Goal: Contribute content: Contribute content

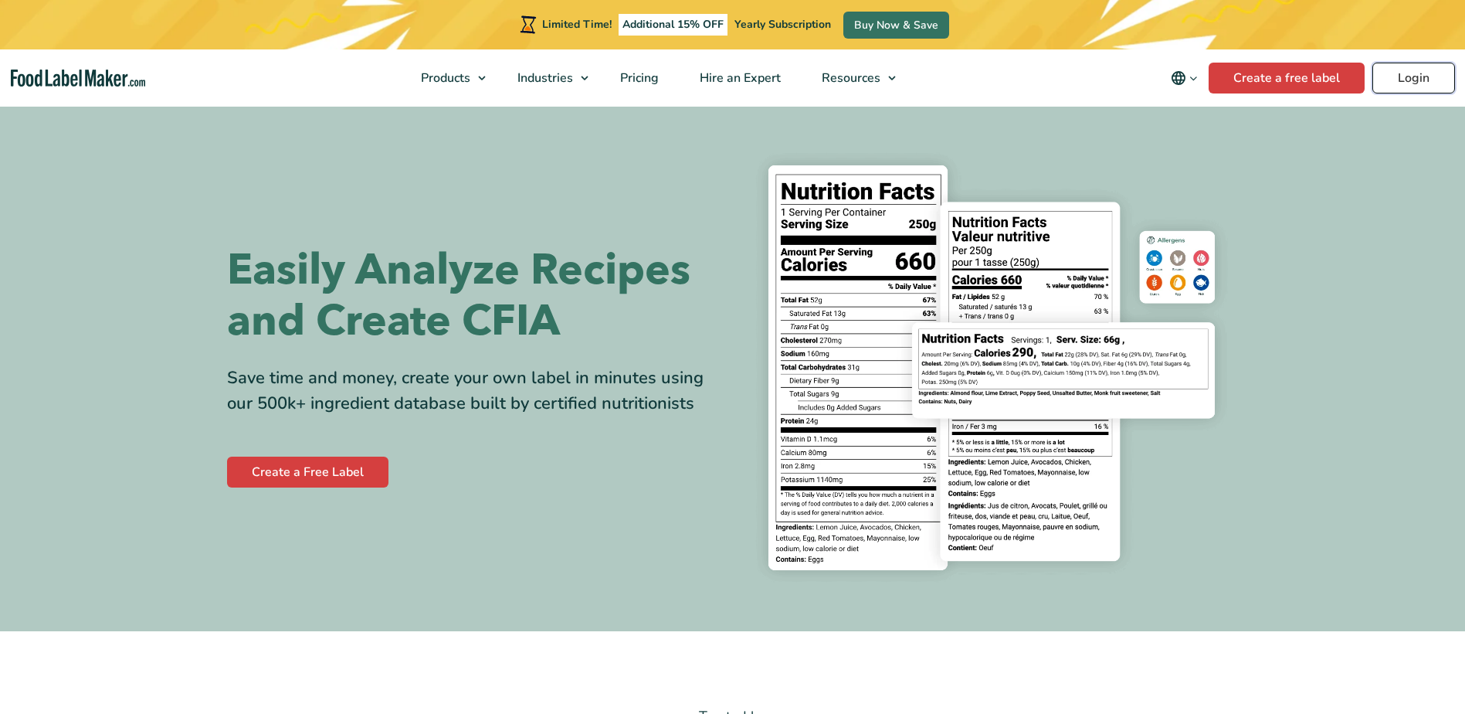
click at [1428, 68] on link "Login" at bounding box center [1413, 78] width 83 height 31
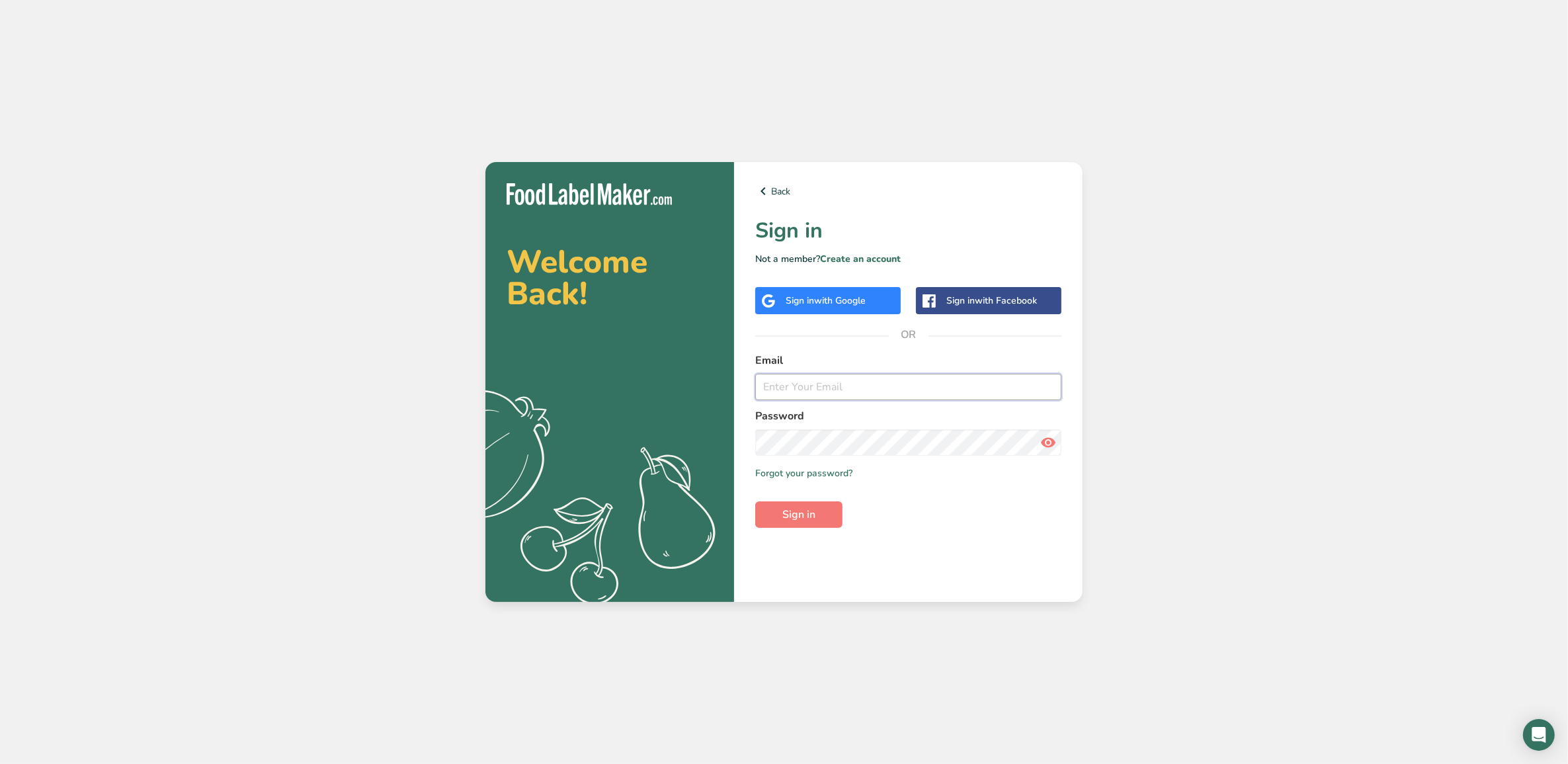
click at [873, 384] on input "email" at bounding box center [909, 386] width 307 height 27
type input "Natalie.okal97@gmail.com"
click at [755, 501] on button "Sign in" at bounding box center [799, 514] width 87 height 27
click at [872, 391] on input "Natalie.okal97@gmail.com" at bounding box center [909, 386] width 307 height 27
drag, startPoint x: 758, startPoint y: 395, endPoint x: 602, endPoint y: 395, distance: 156.0
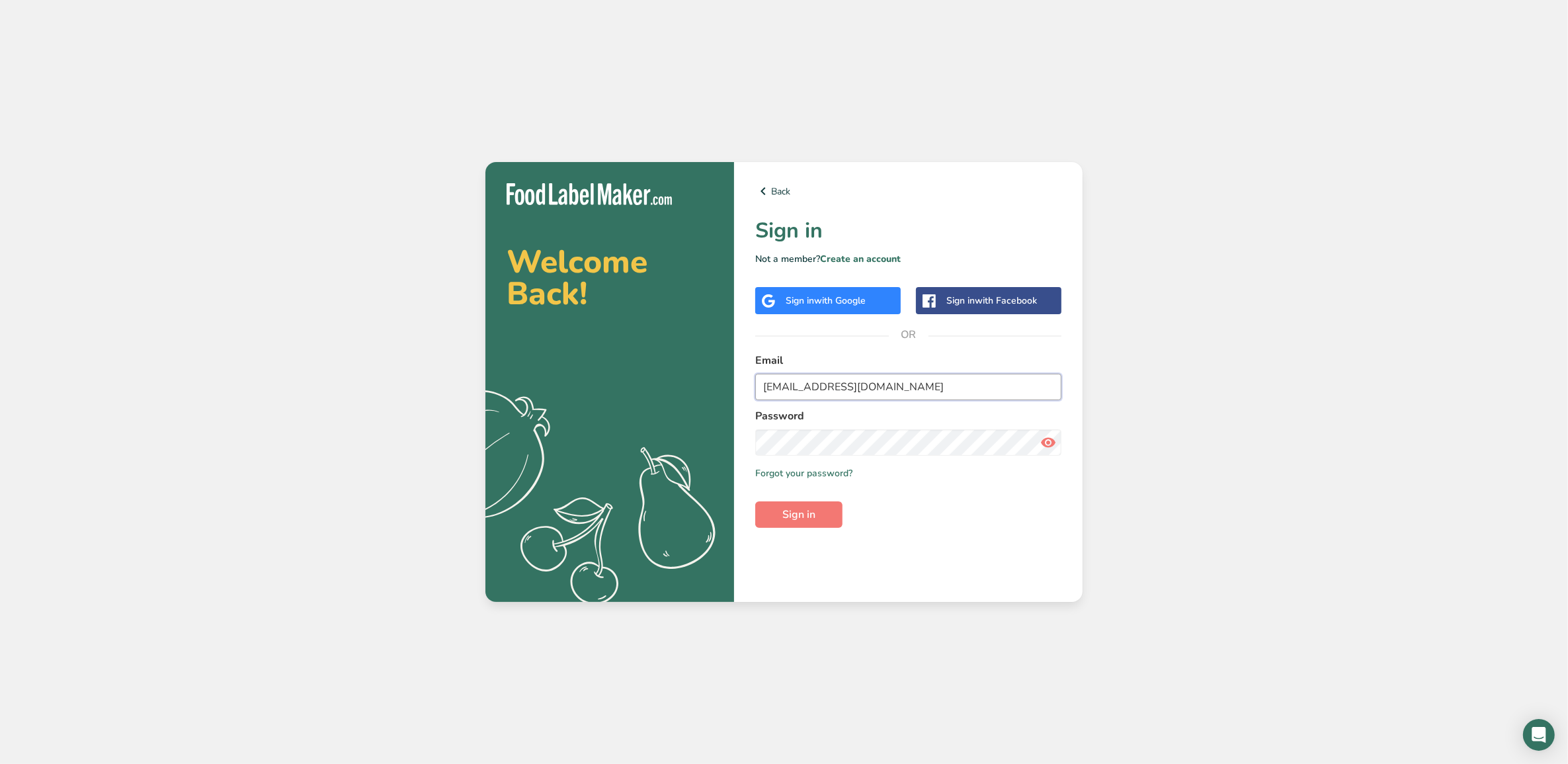
click at [602, 395] on section "Welcome Back! .a{fill:#f5f3ed;} Back Sign in Not a member? Create an account Si…" at bounding box center [784, 382] width 597 height 440
click at [1053, 444] on icon at bounding box center [1048, 443] width 16 height 24
click at [774, 526] on button "Sign in" at bounding box center [799, 514] width 87 height 27
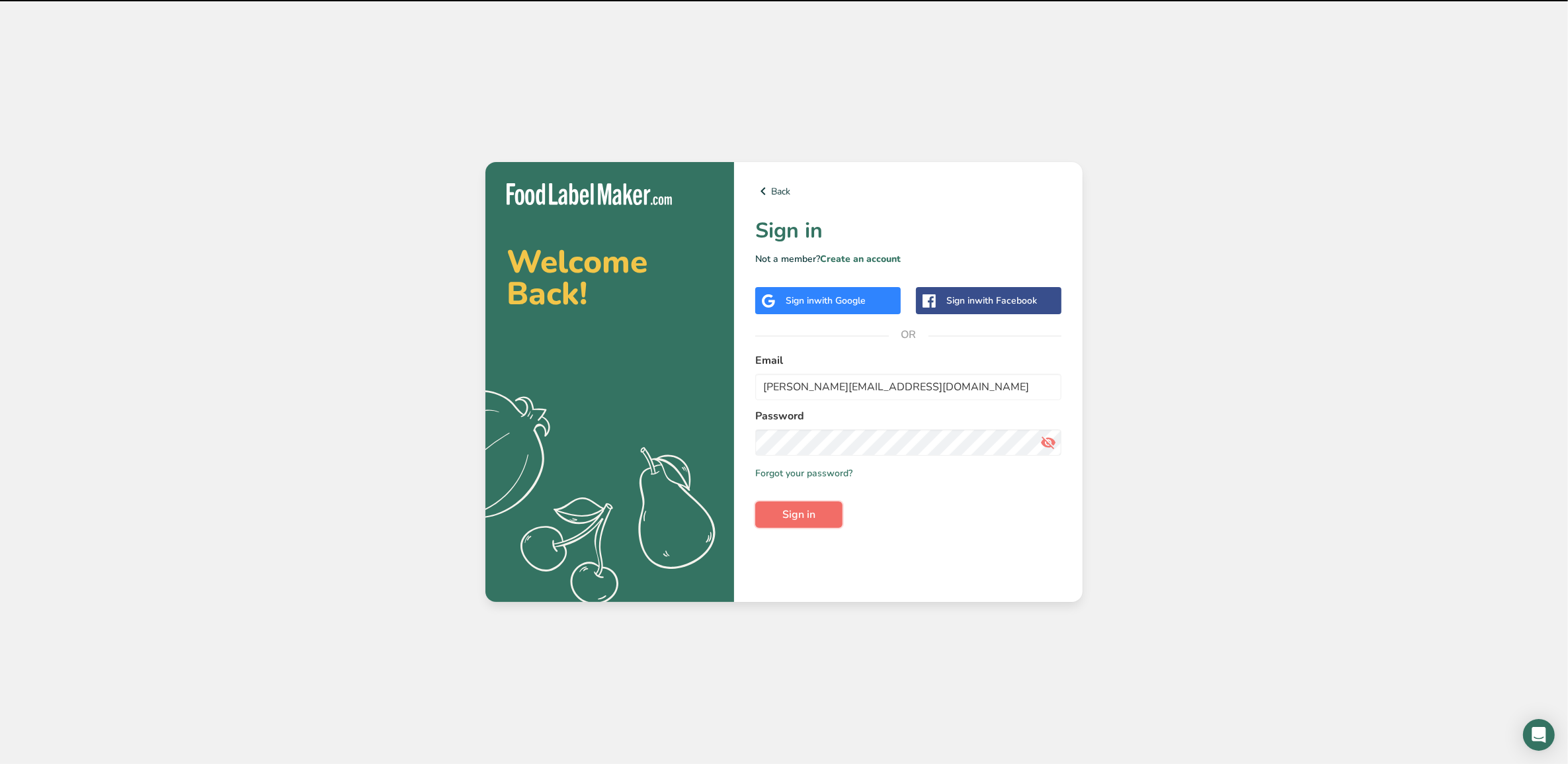
click at [783, 511] on span "Sign in" at bounding box center [799, 515] width 33 height 16
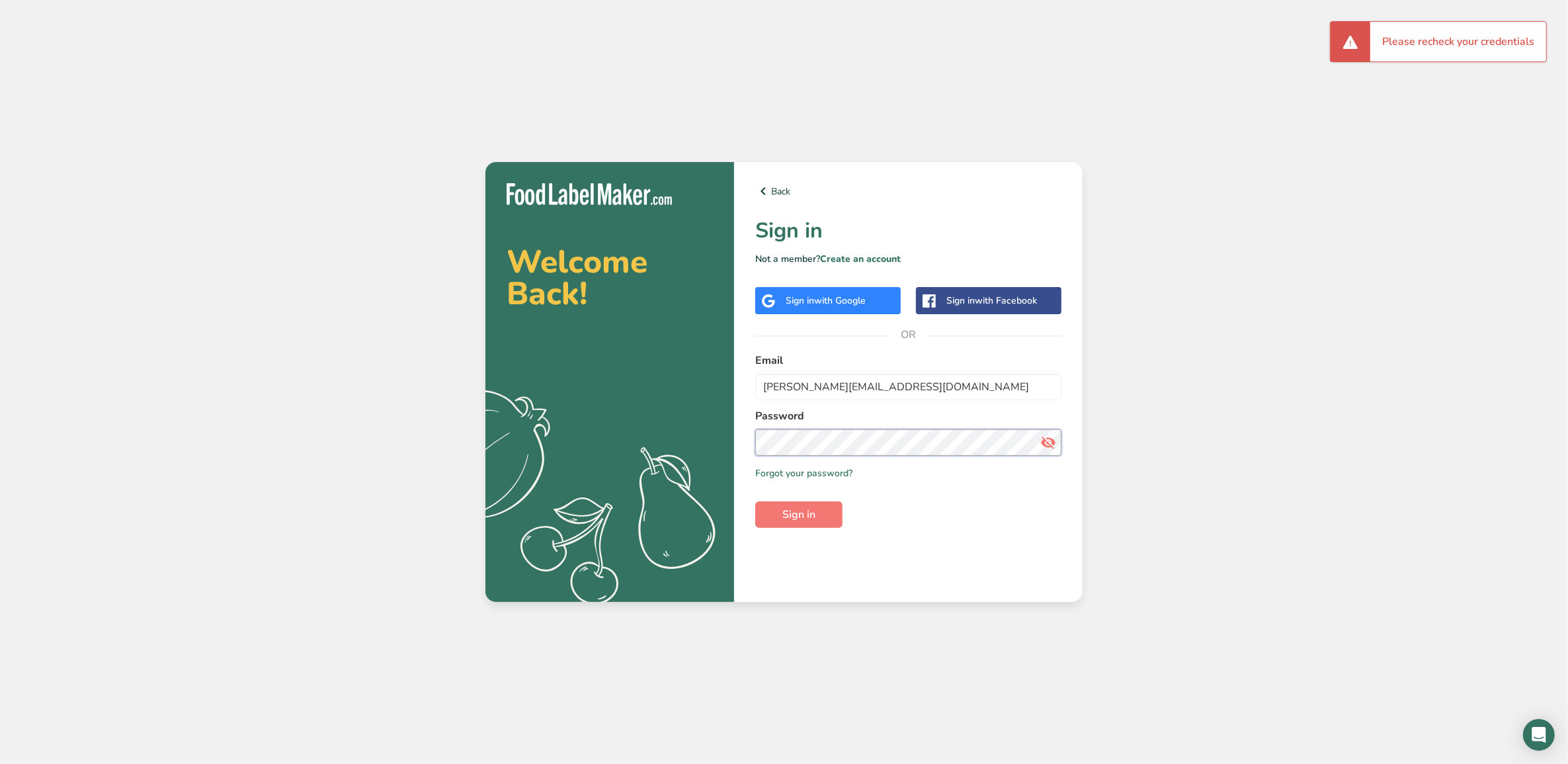
click at [533, 460] on section "Welcome Back! .a{fill:#f5f3ed;} Back Sign in Not a member? Create an account Si…" at bounding box center [784, 382] width 597 height 440
click at [755, 501] on button "Sign in" at bounding box center [799, 514] width 87 height 27
click at [834, 393] on input "natalie.nginc@gmail.com" at bounding box center [909, 386] width 307 height 27
drag, startPoint x: 931, startPoint y: 388, endPoint x: 449, endPoint y: 331, distance: 485.4
click at [449, 331] on div "Welcome Back! .a{fill:#f5f3ed;} Back Sign in Not a member? Create an account Si…" at bounding box center [784, 382] width 1568 height 764
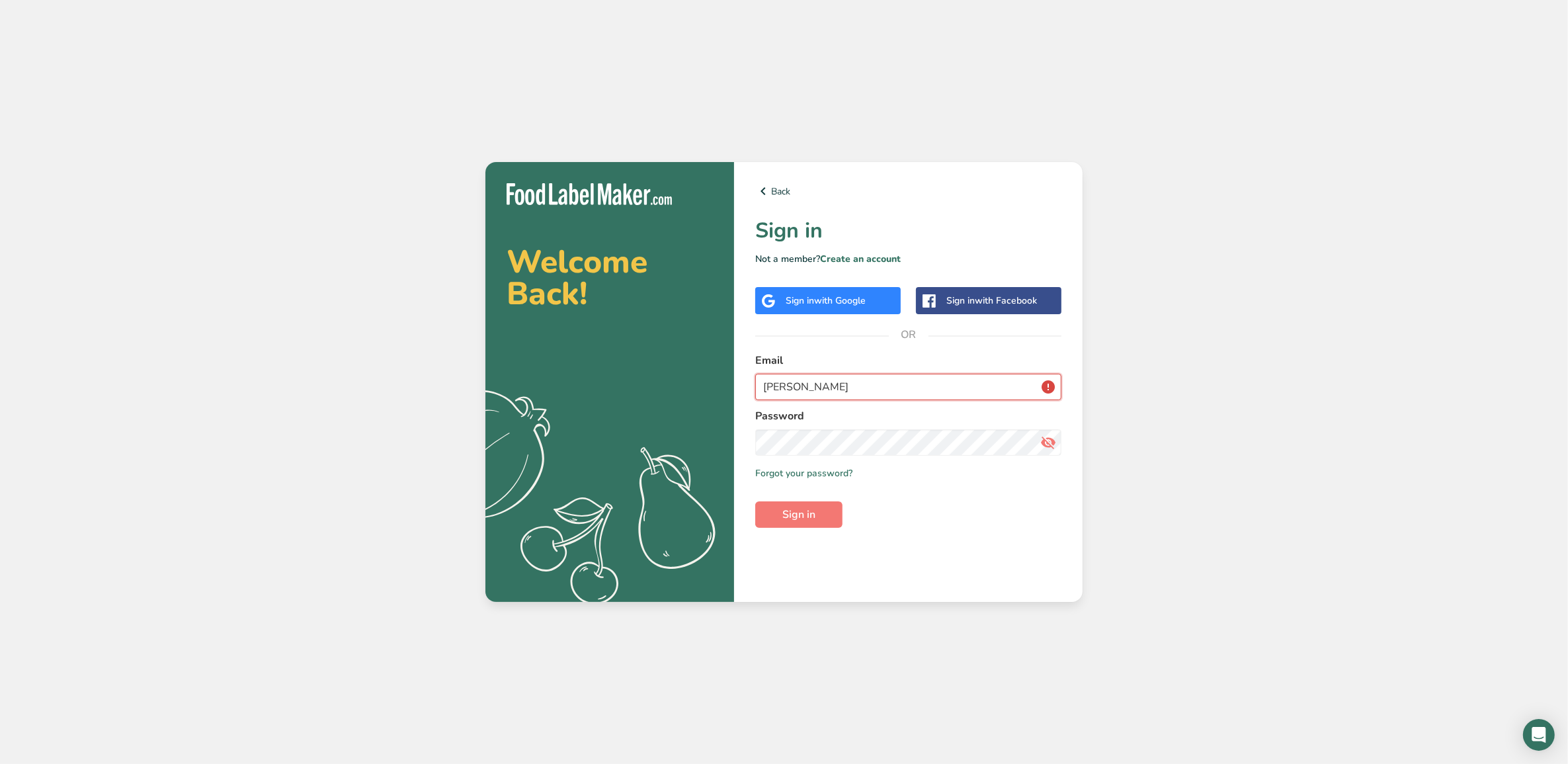
type input "natalie"
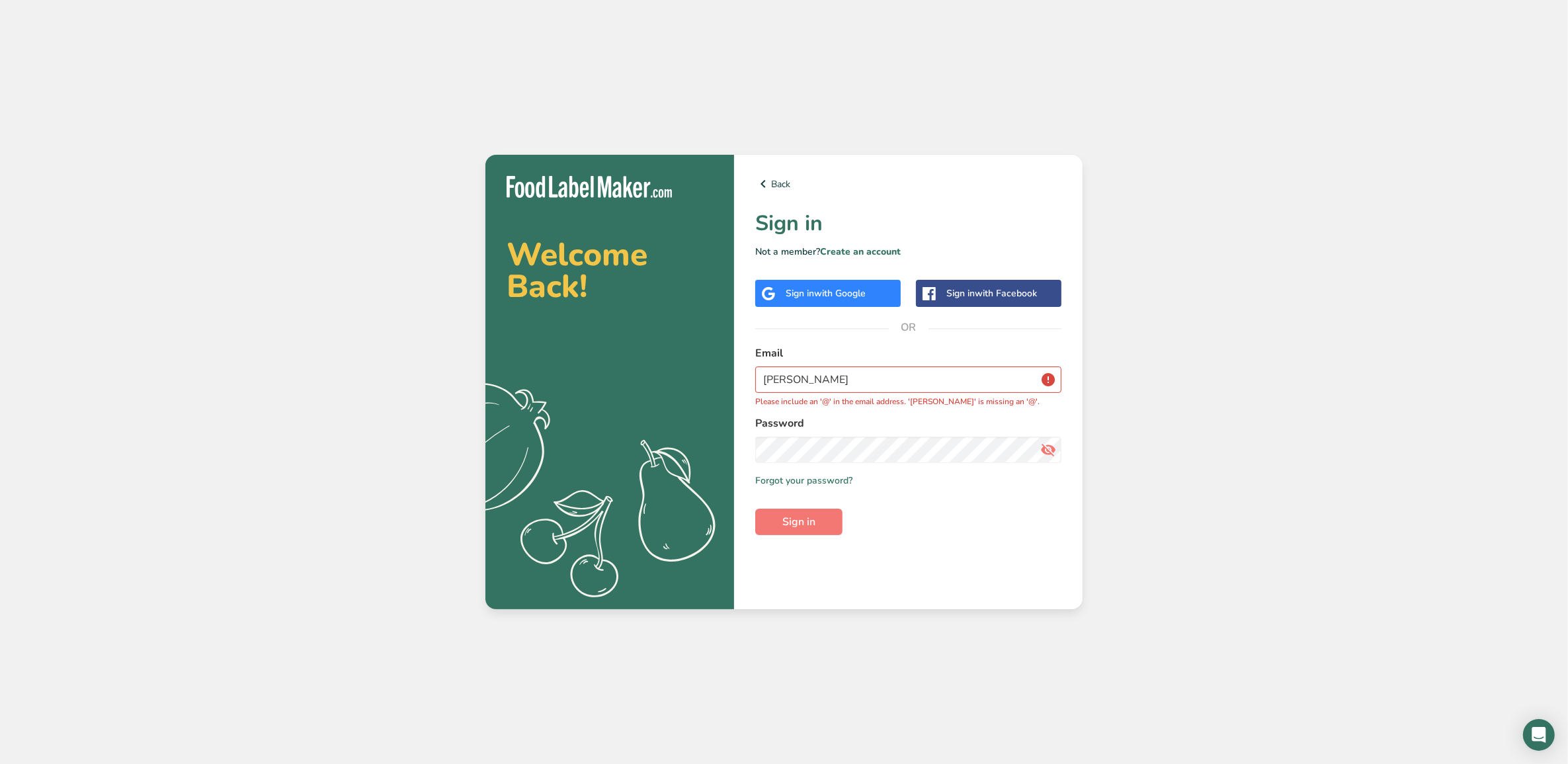
click at [808, 298] on div "Sign in with Google" at bounding box center [825, 293] width 80 height 14
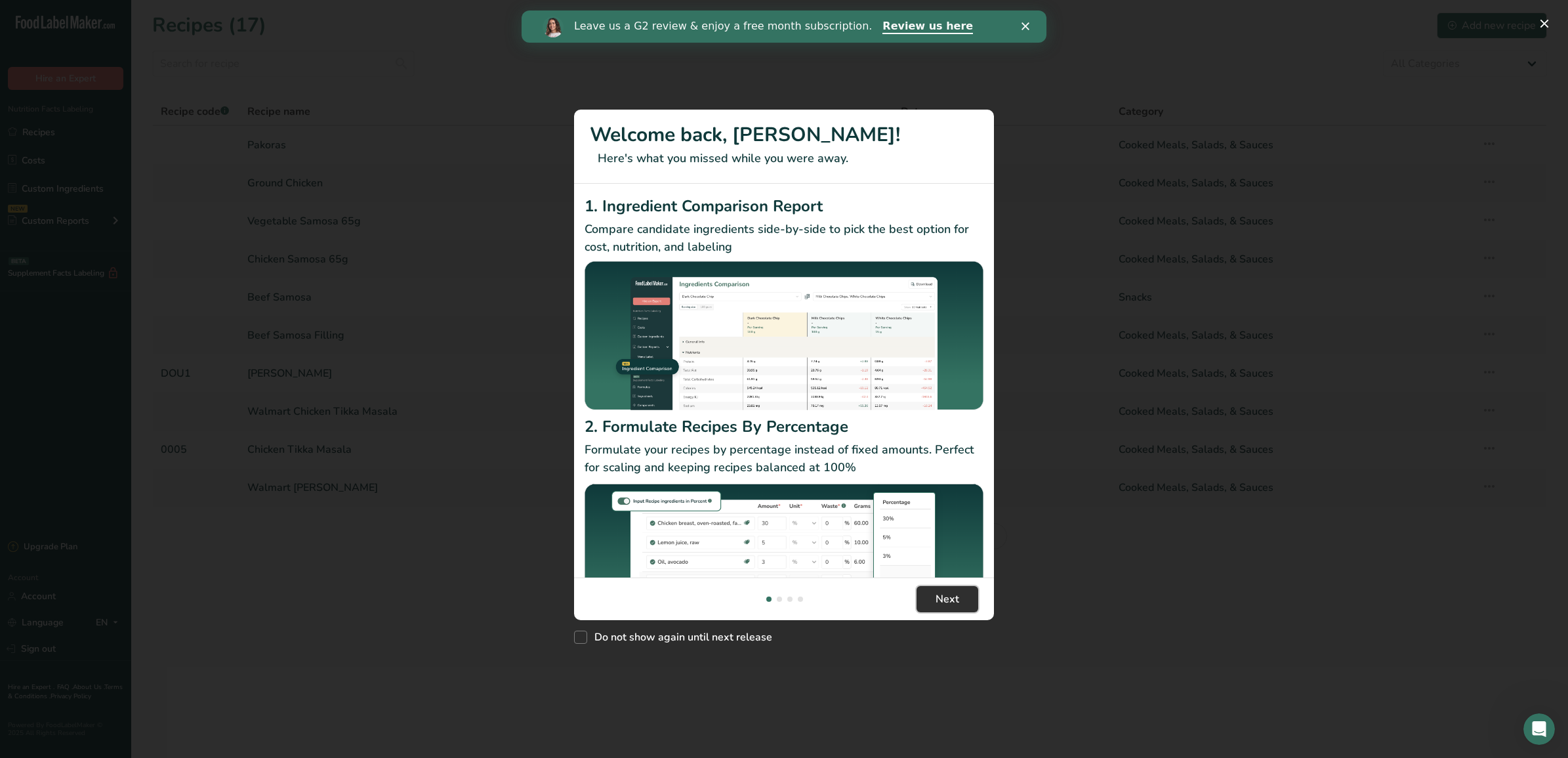
click at [963, 597] on button "Next" at bounding box center [947, 599] width 62 height 26
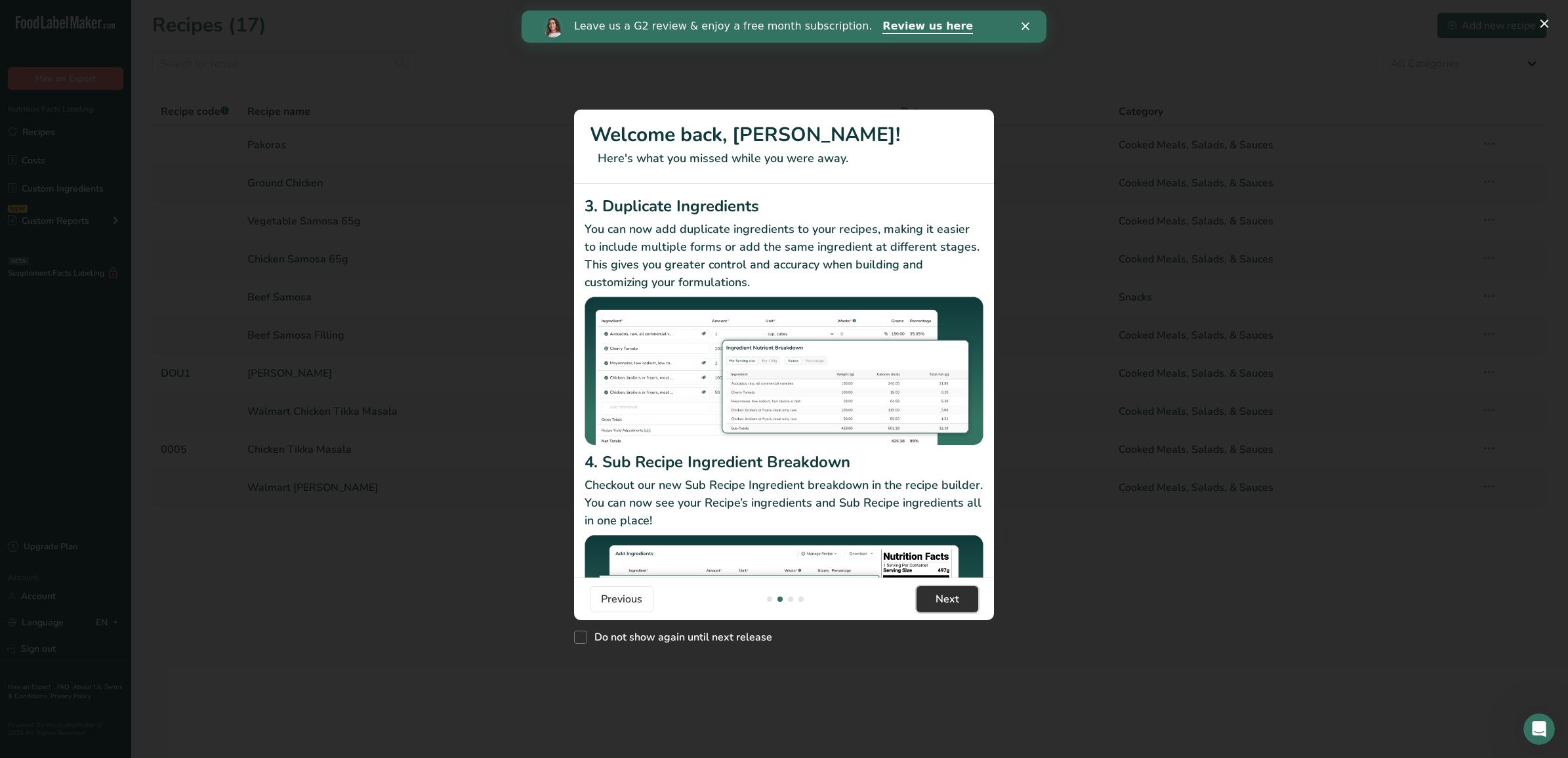
click at [962, 597] on button "Next" at bounding box center [947, 599] width 62 height 26
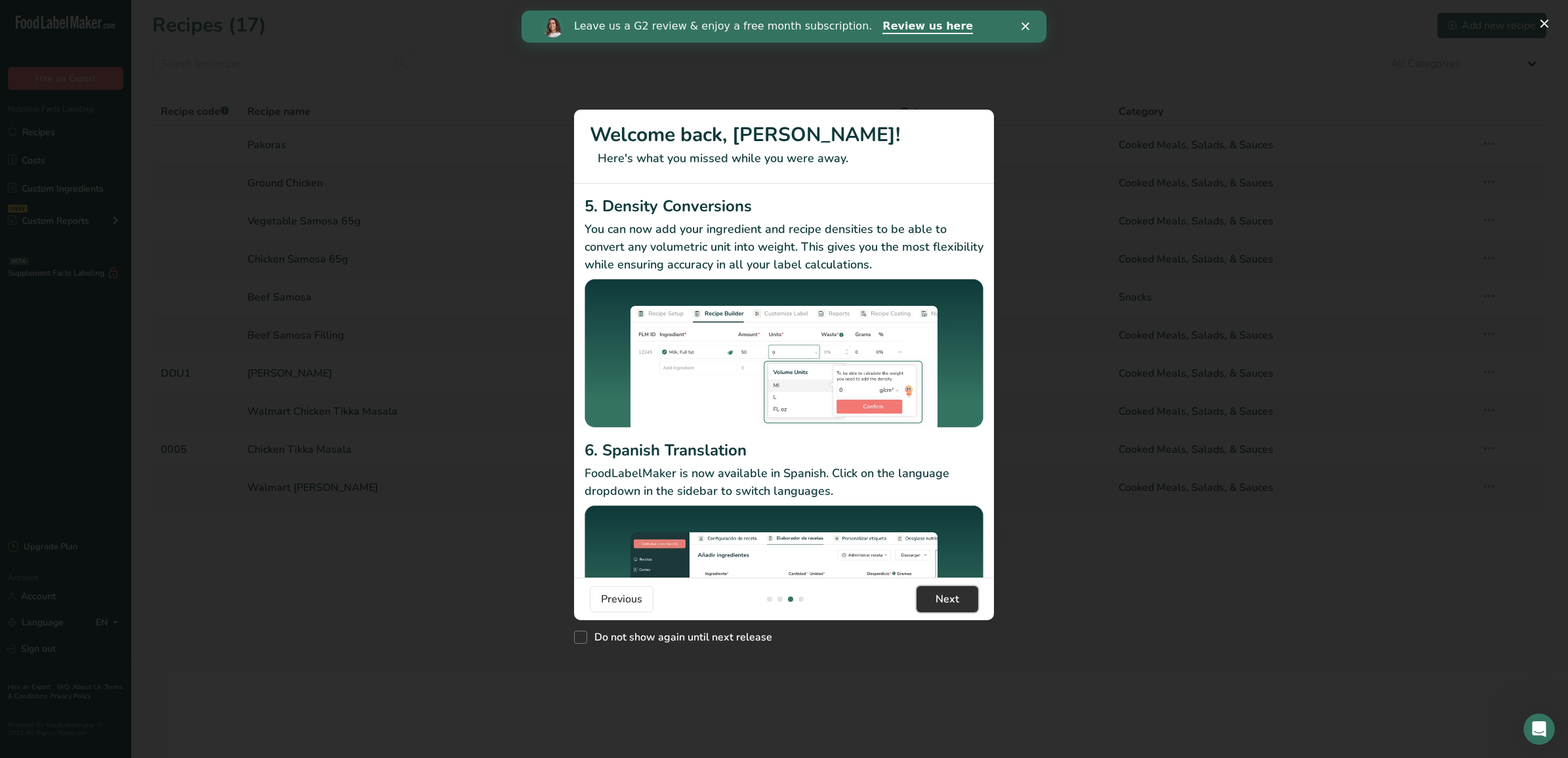
click at [962, 597] on button "Next" at bounding box center [947, 599] width 62 height 26
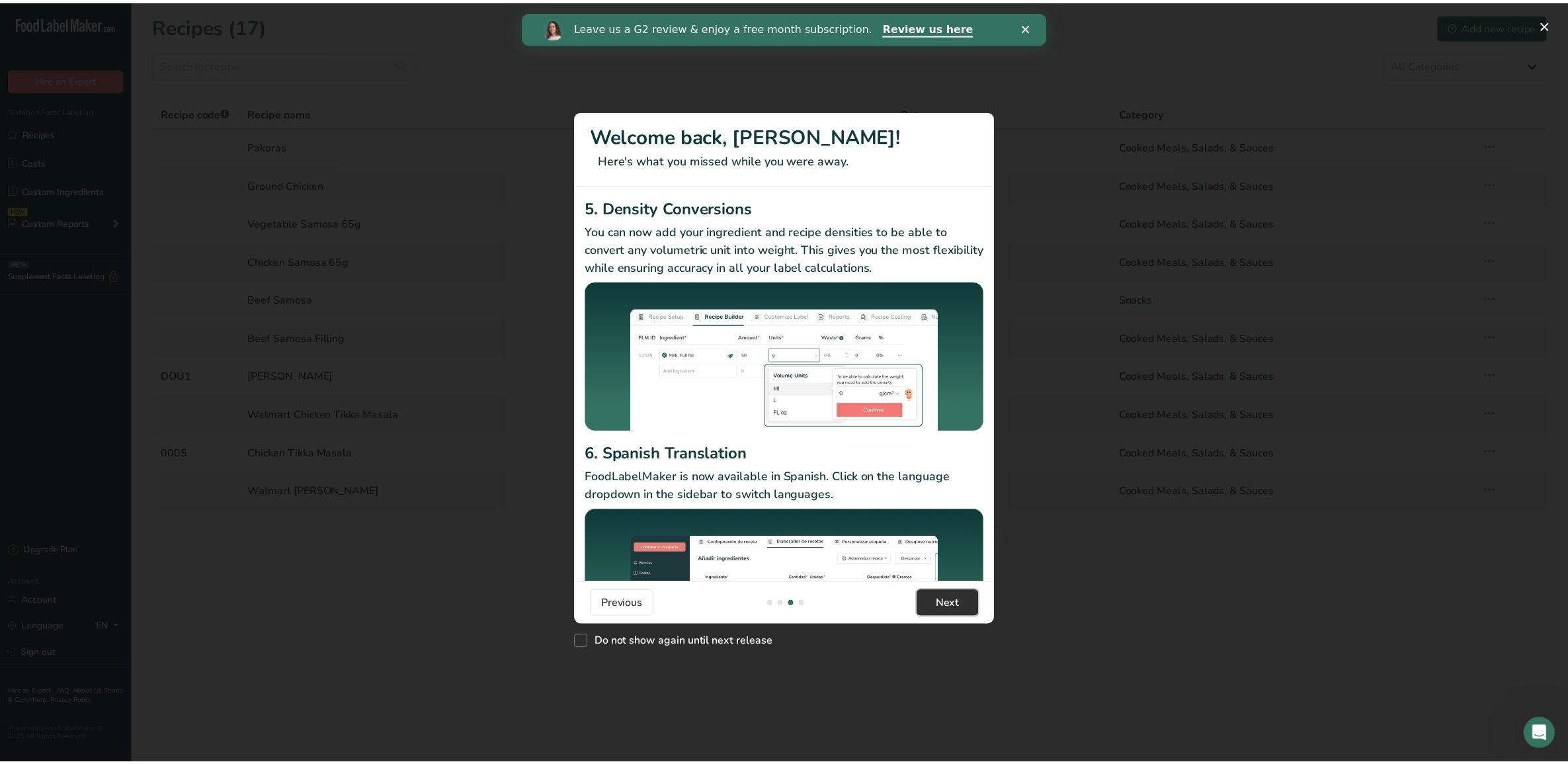
scroll to position [0, 1270]
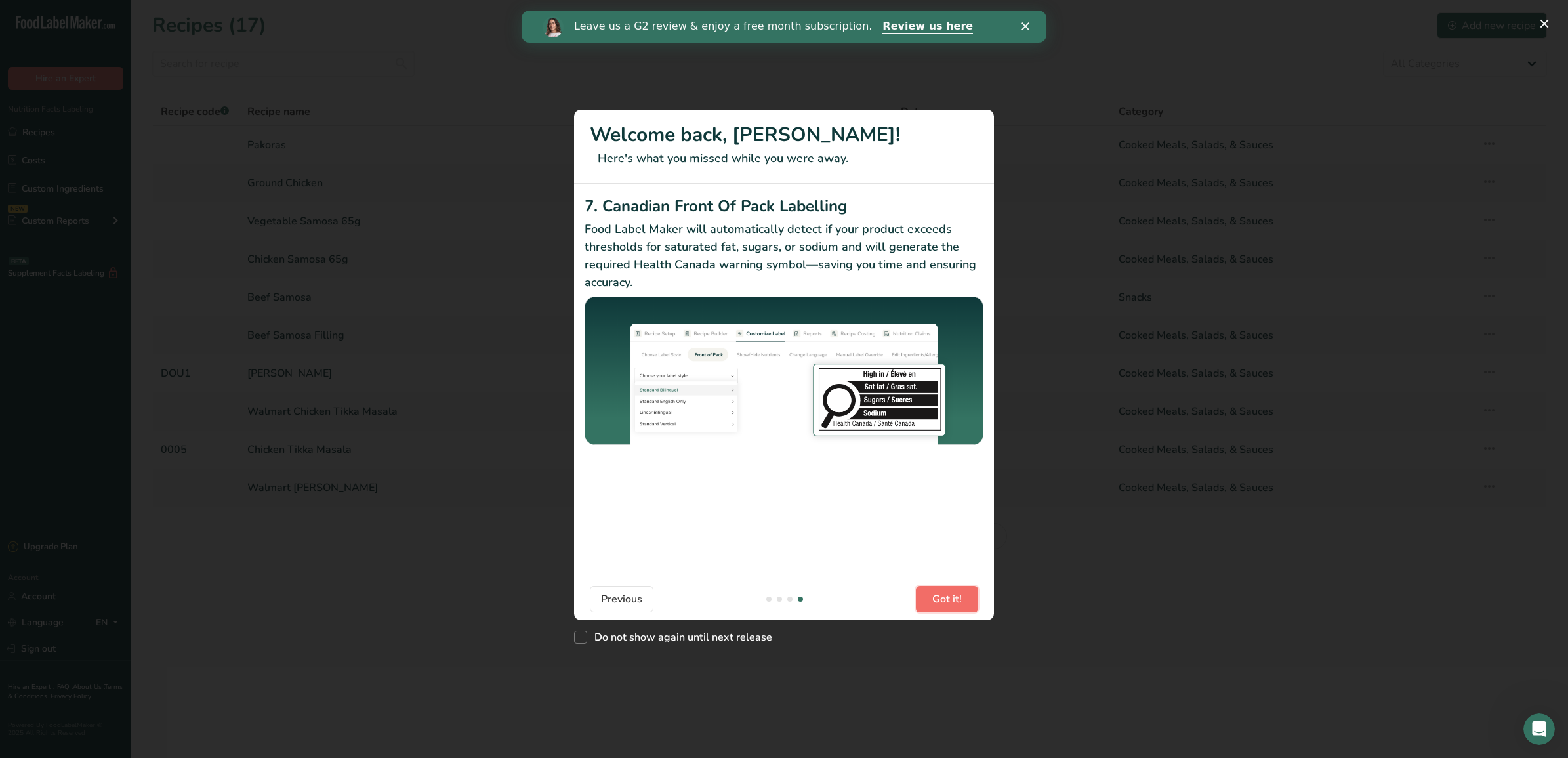
click at [962, 597] on button "Got it!" at bounding box center [946, 599] width 62 height 26
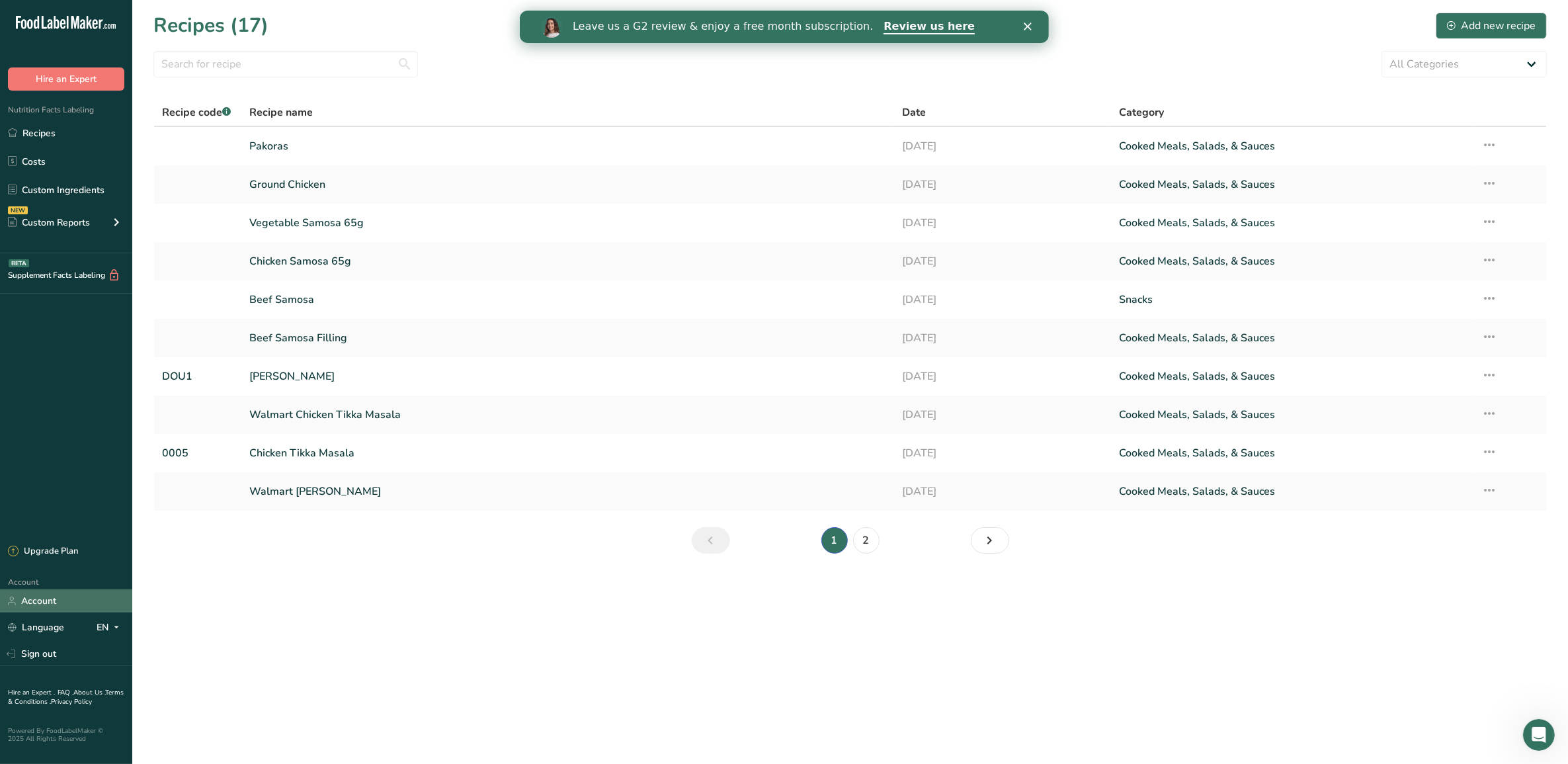
click at [87, 594] on link "Account" at bounding box center [66, 600] width 132 height 23
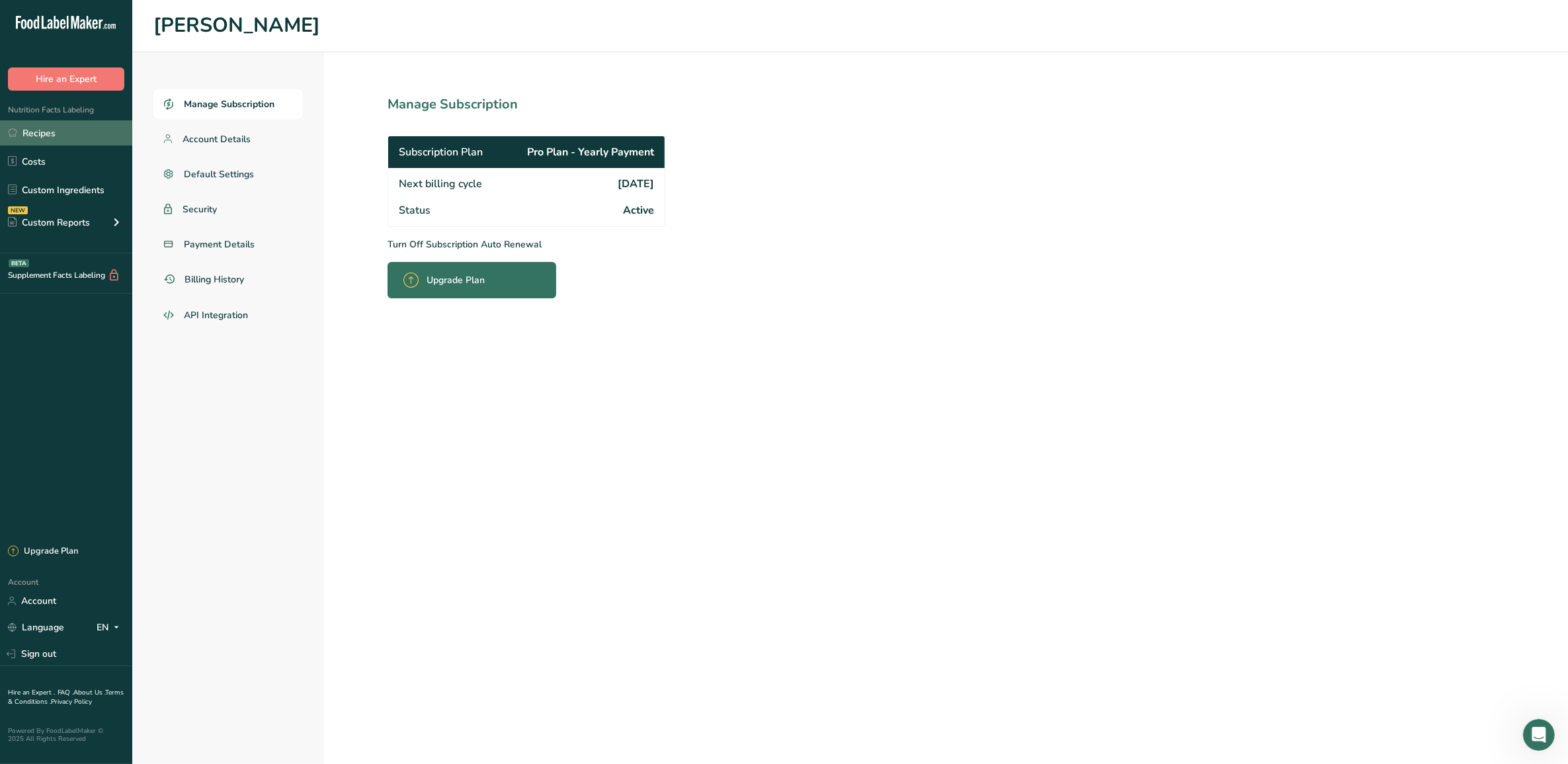
click at [48, 136] on link "Recipes" at bounding box center [66, 133] width 132 height 25
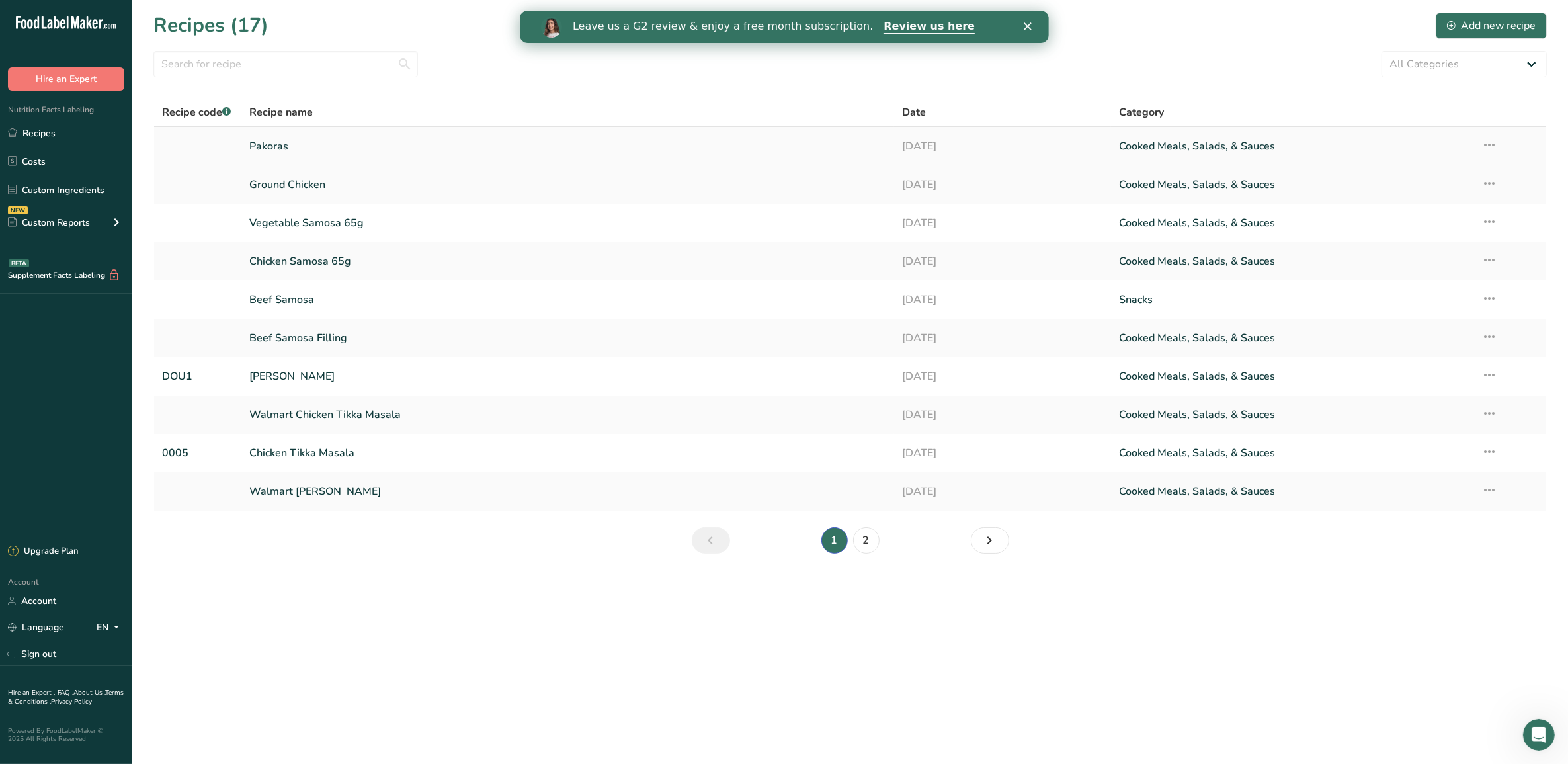
click at [705, 154] on link "Pakoras" at bounding box center [567, 146] width 636 height 27
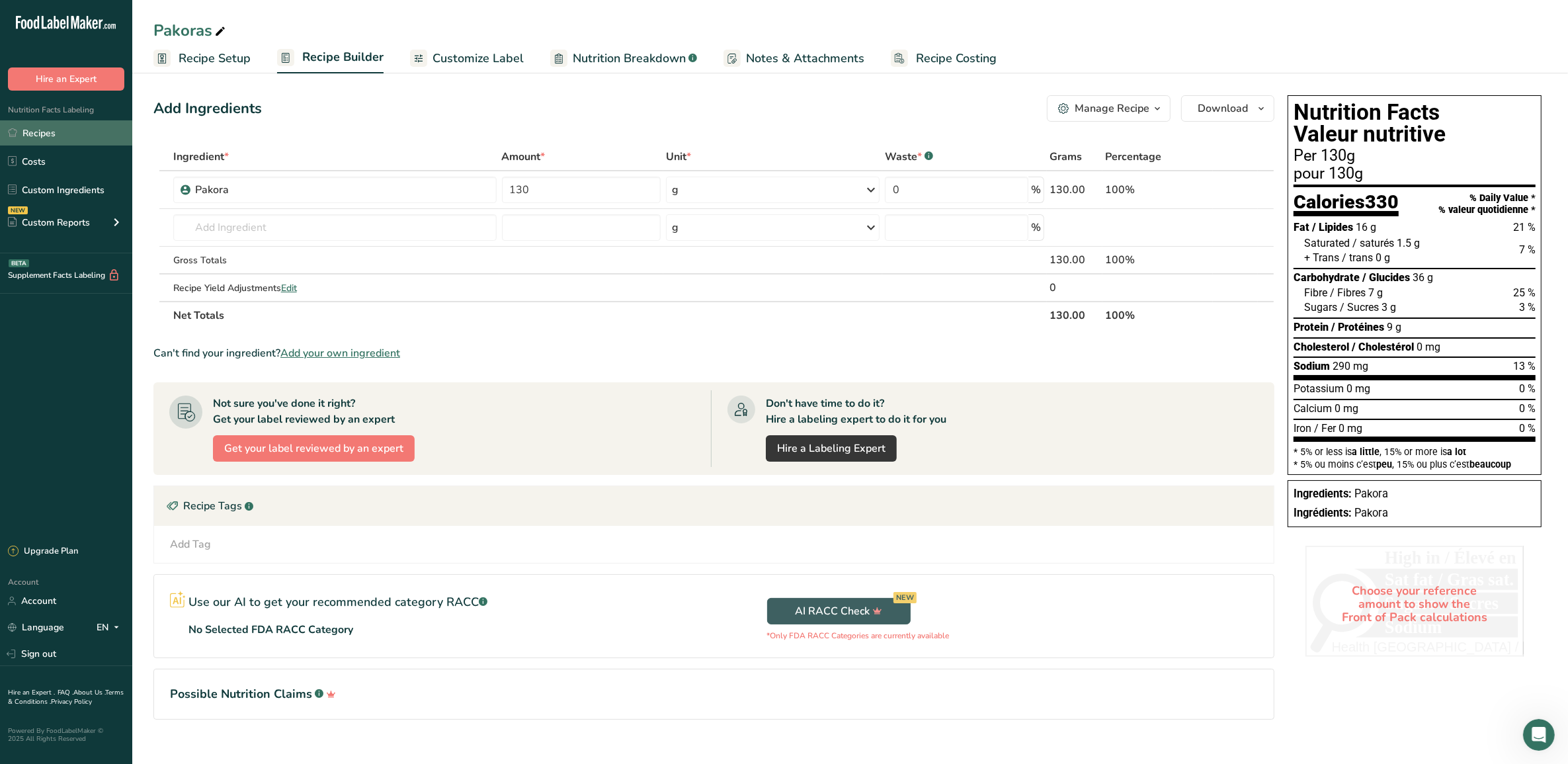
click at [70, 124] on link "Recipes" at bounding box center [66, 133] width 132 height 25
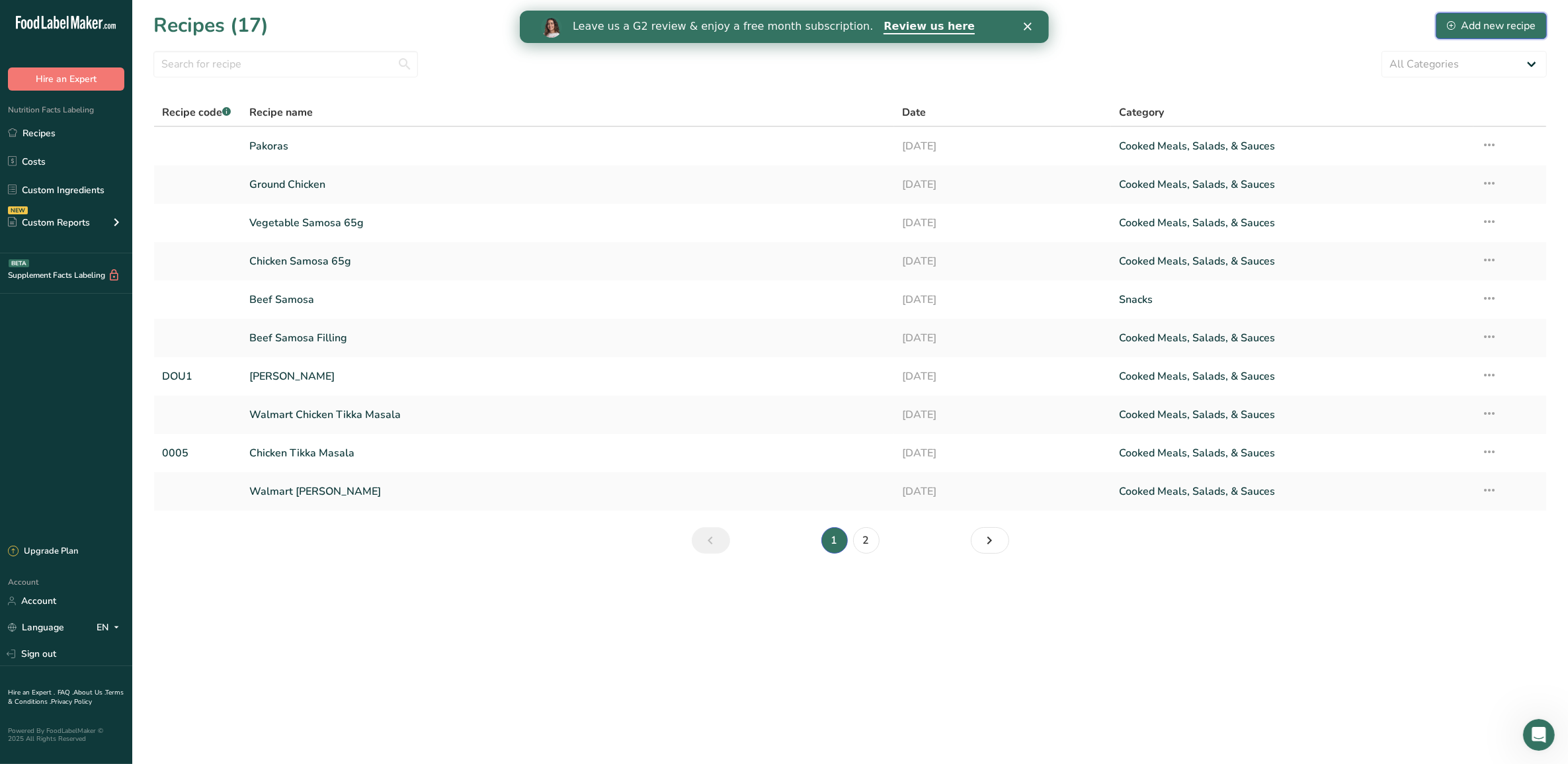
click at [1470, 16] on button "Add new recipe" at bounding box center [1491, 26] width 111 height 27
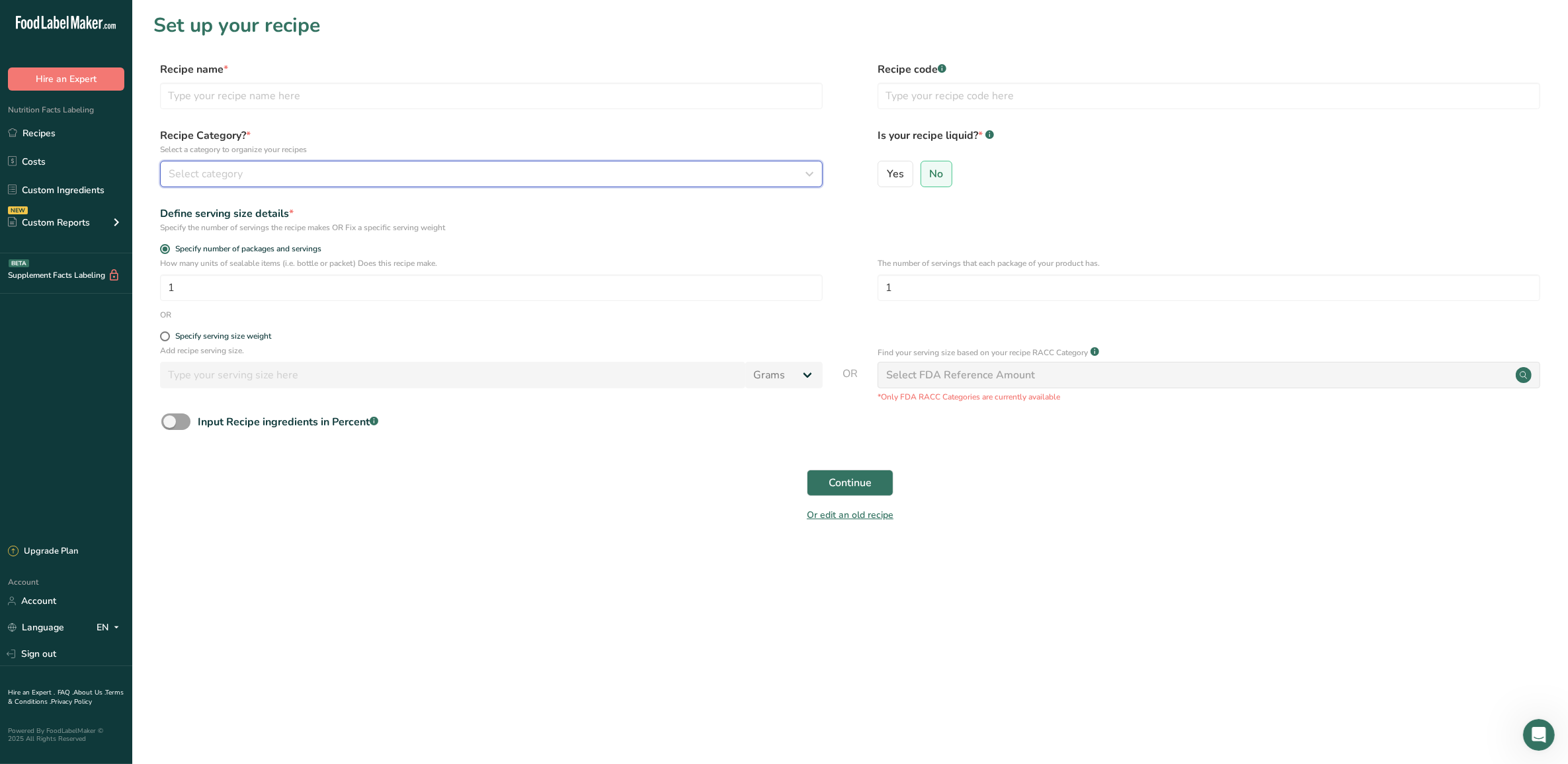
click at [373, 178] on div "Select category" at bounding box center [487, 174] width 637 height 16
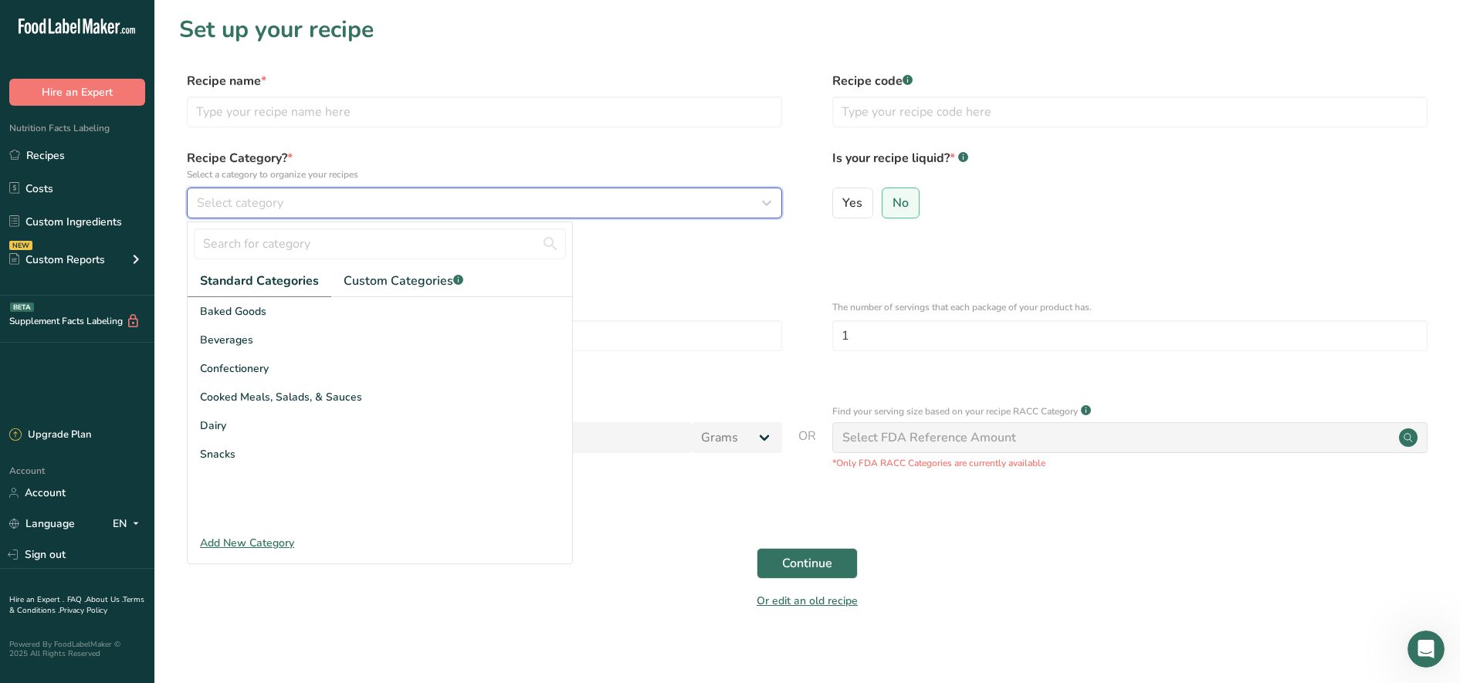
click at [598, 210] on div "Select category" at bounding box center [480, 203] width 566 height 19
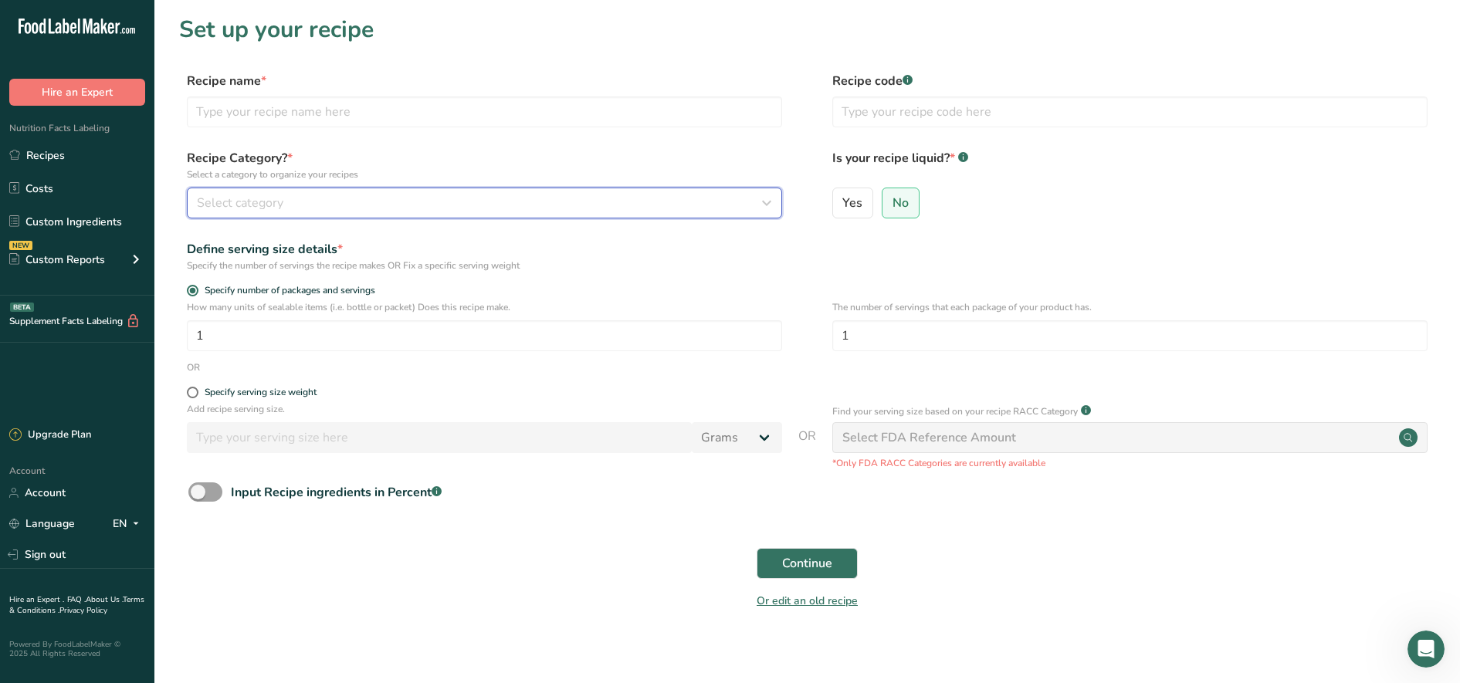
click at [598, 210] on div "Select category" at bounding box center [480, 203] width 566 height 19
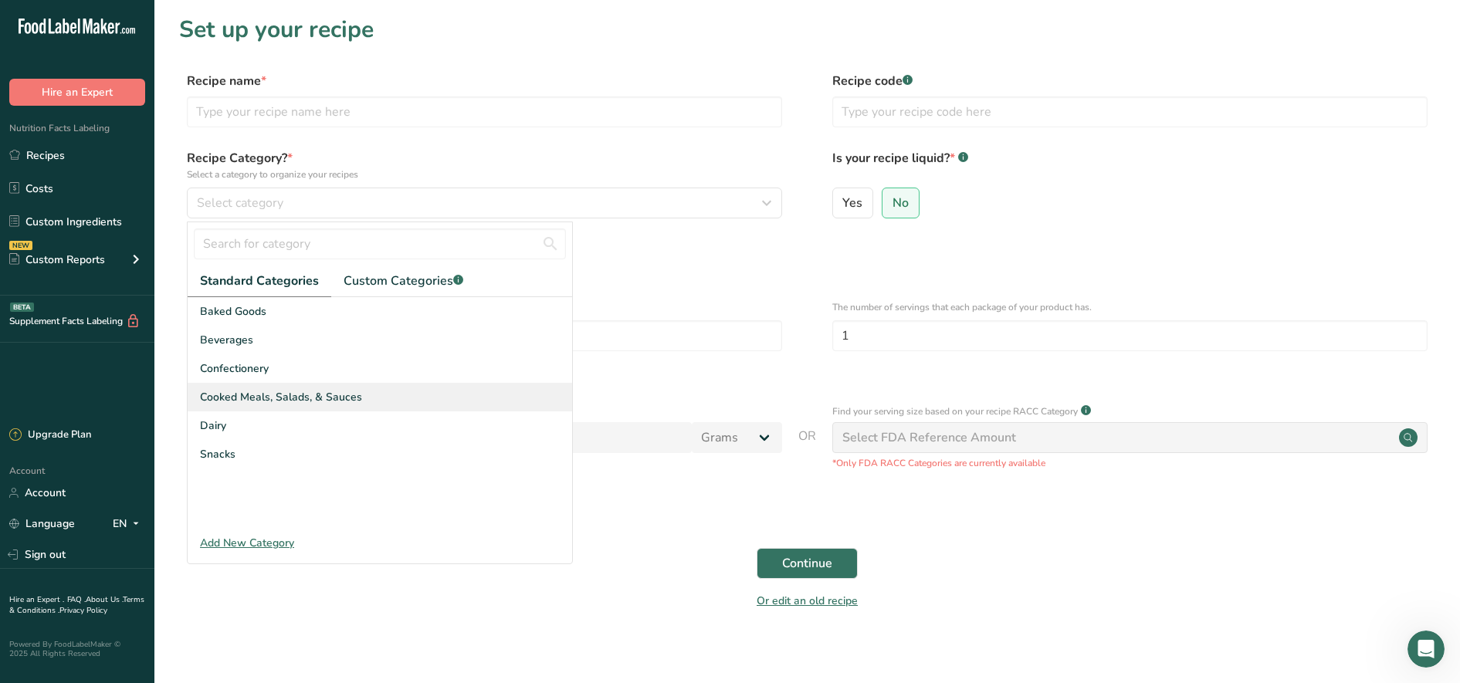
click at [452, 397] on div "Cooked Meals, Salads, & Sauces" at bounding box center [380, 397] width 385 height 29
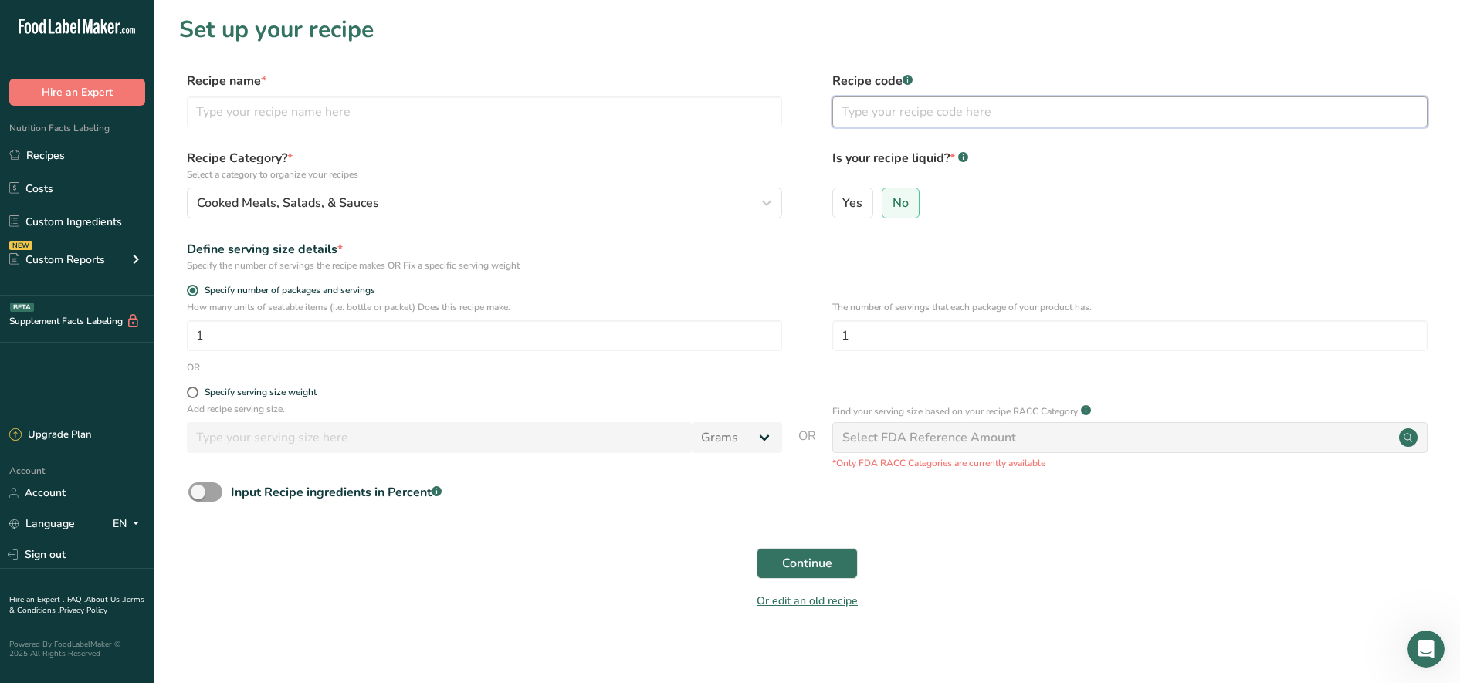
click at [944, 118] on input "text" at bounding box center [1129, 112] width 595 height 31
type input "PC_CC"
click at [498, 334] on input "1" at bounding box center [484, 335] width 595 height 31
drag, startPoint x: 498, startPoint y: 334, endPoint x: -4, endPoint y: 304, distance: 502.8
click at [0, 304] on html ".a-20{fill:#fff;} Hire an Expert Nutrition Facts Labeling Recipes Costs Custom …" at bounding box center [730, 346] width 1460 height 693
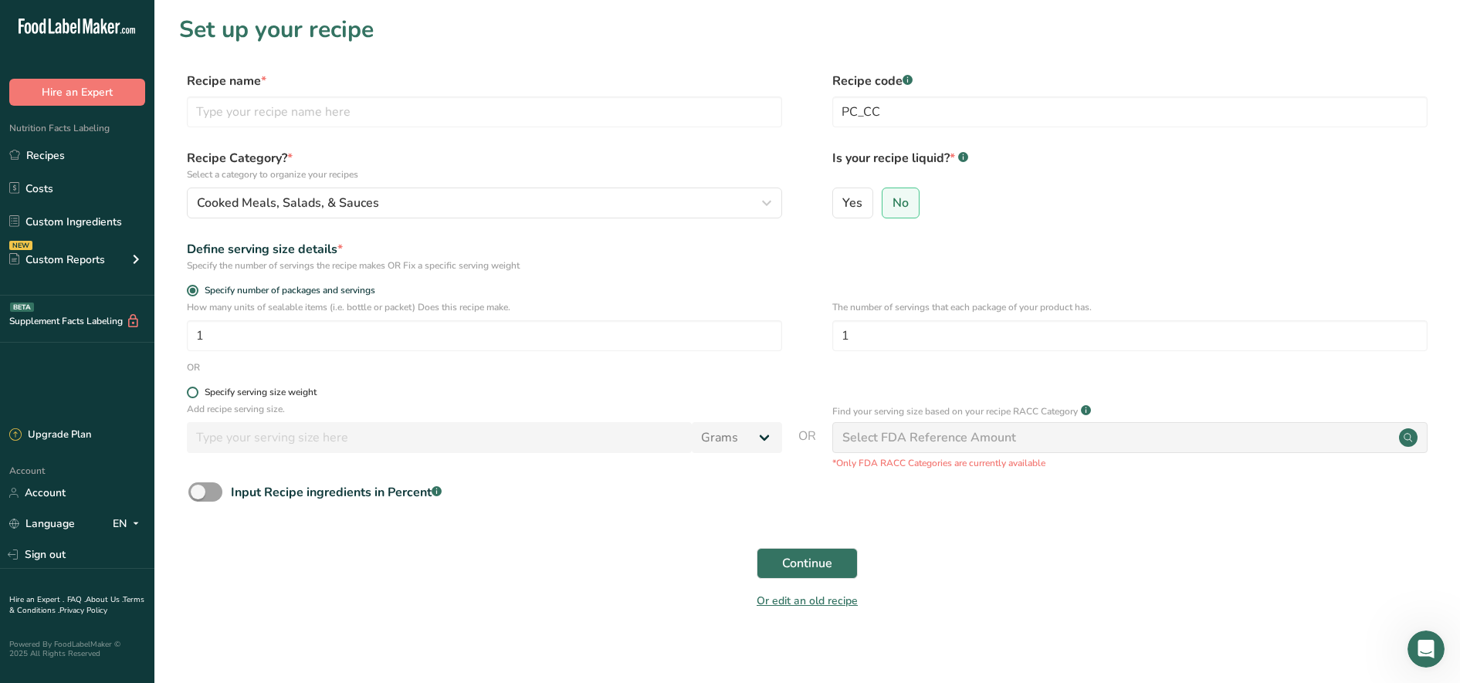
click at [195, 392] on span at bounding box center [193, 393] width 12 height 12
click at [195, 392] on input "Specify serving size weight" at bounding box center [192, 393] width 10 height 10
radio input "true"
radio input "false"
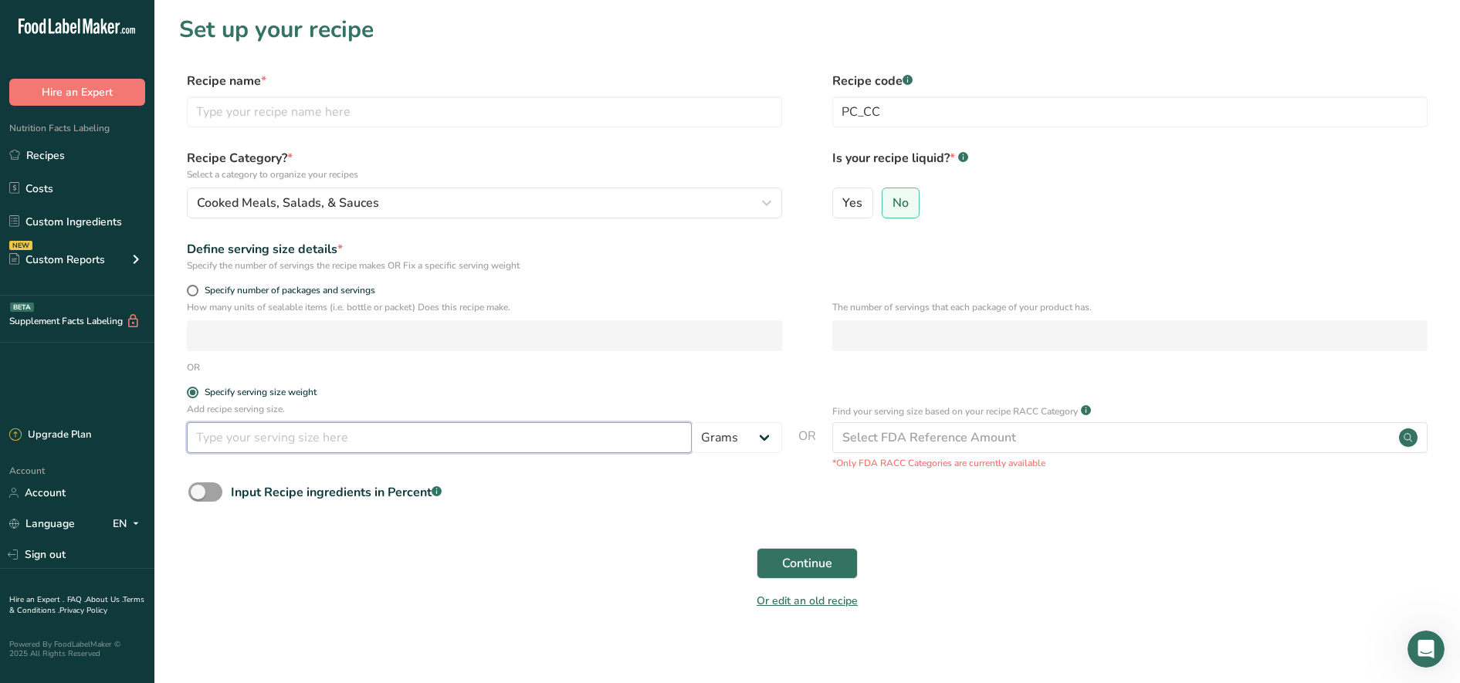
click at [329, 444] on input "number" at bounding box center [439, 437] width 505 height 31
type input "67"
click at [856, 473] on form "Recipe name * Recipe code .a-a{fill:#347362;}.b-a{fill:#fff;} PC_CC Recipe Cate…" at bounding box center [807, 345] width 1256 height 547
click at [806, 561] on span "Continue" at bounding box center [807, 563] width 50 height 19
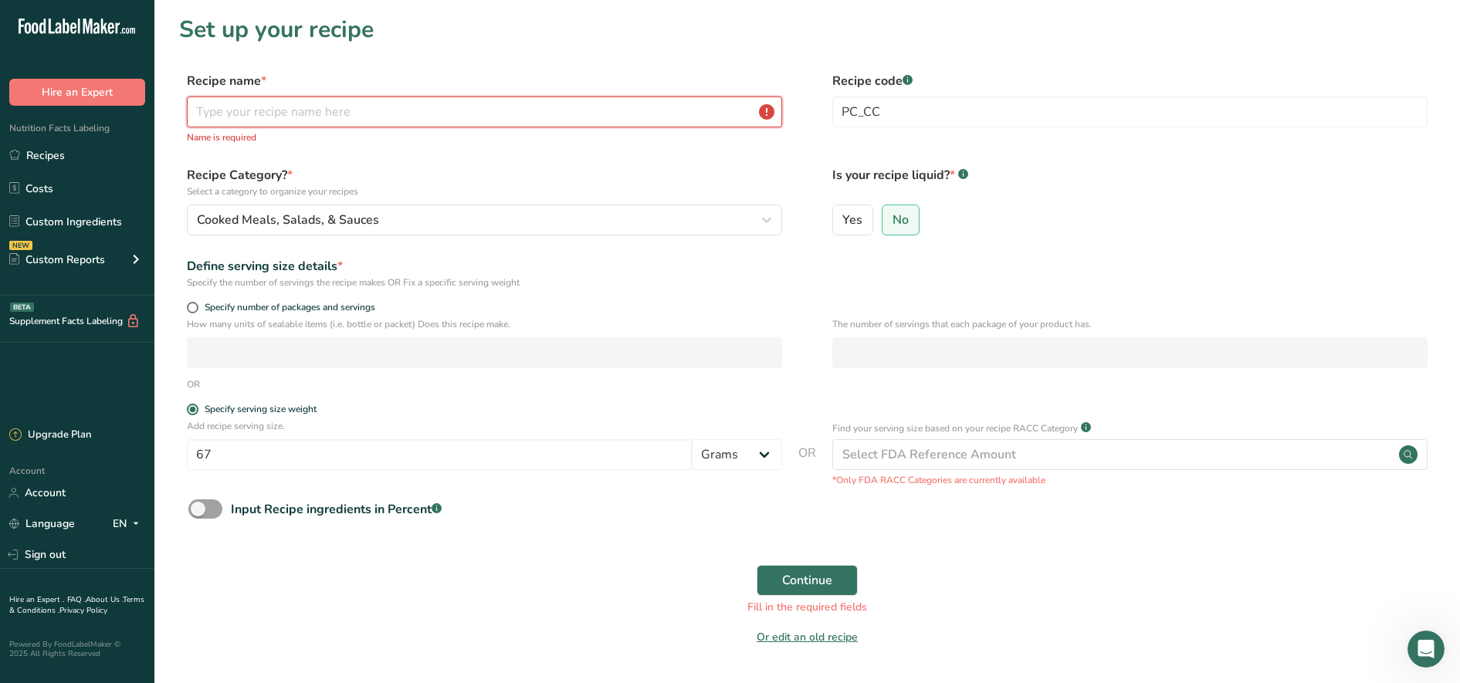
click at [488, 114] on input "text" at bounding box center [484, 112] width 595 height 31
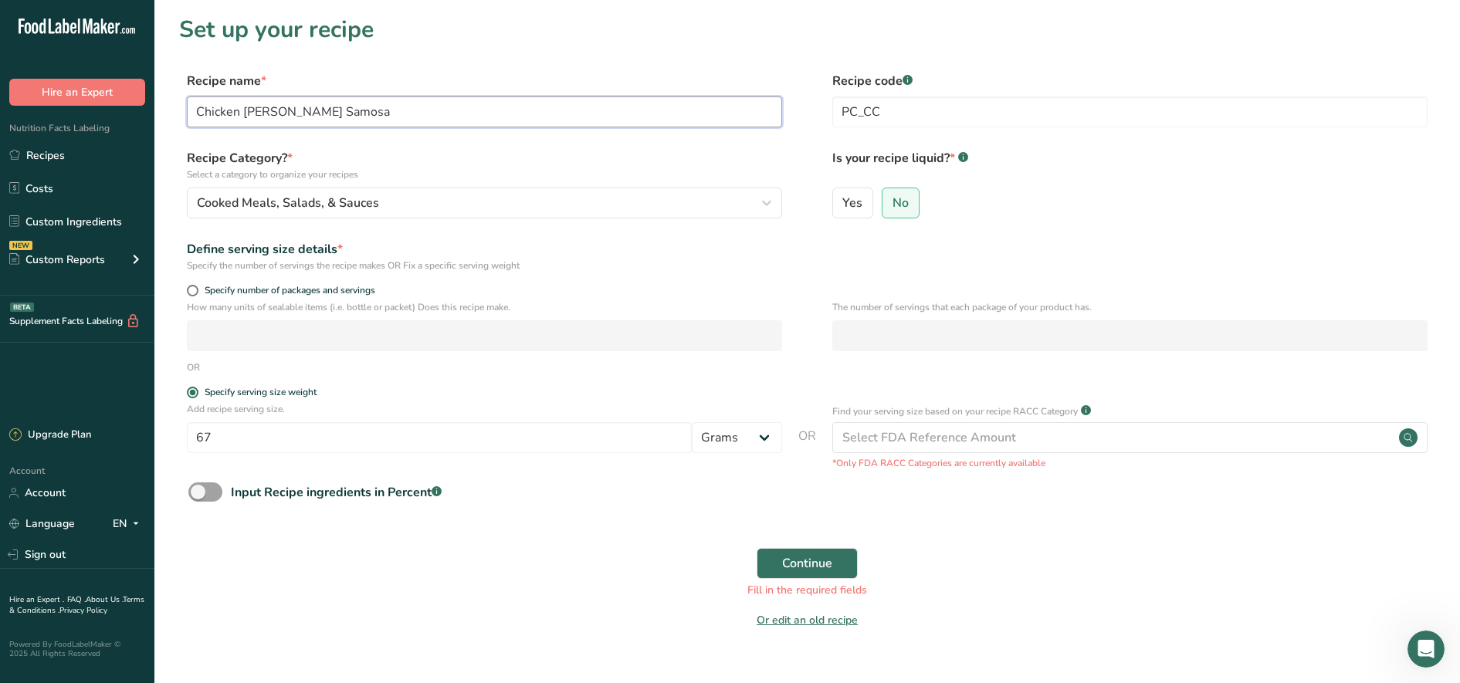
type input "Chicken [PERSON_NAME] Samosa"
click at [757, 548] on button "Continue" at bounding box center [807, 563] width 101 height 31
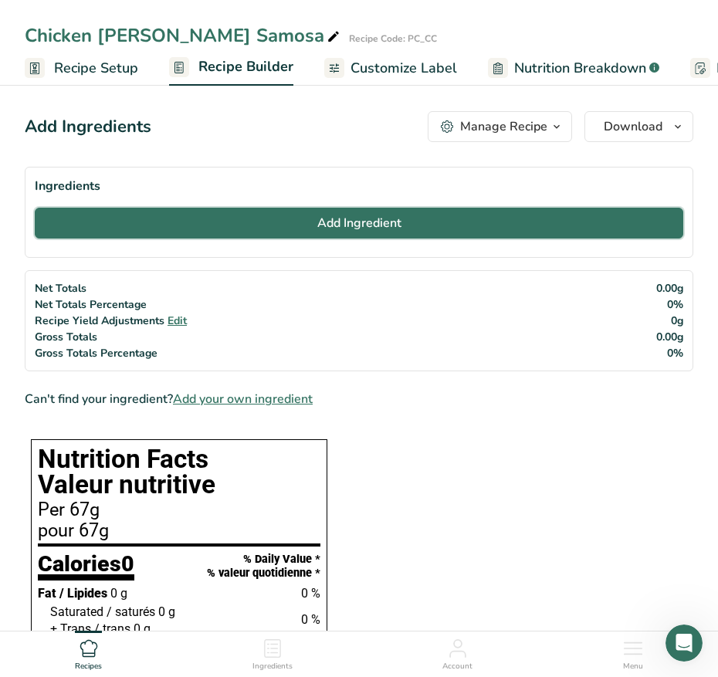
click at [319, 229] on span "Add Ingredient" at bounding box center [359, 223] width 84 height 19
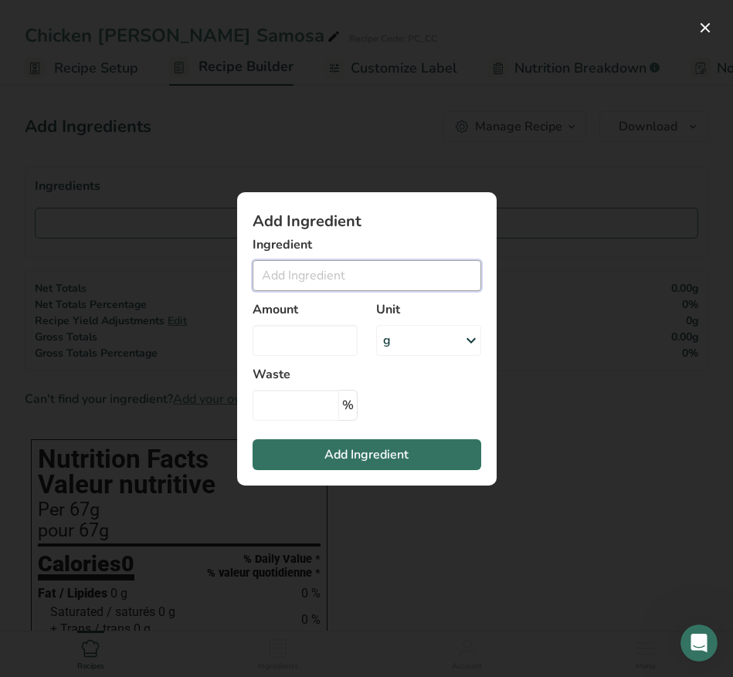
click at [316, 268] on input "Add ingredient modal" at bounding box center [367, 275] width 229 height 31
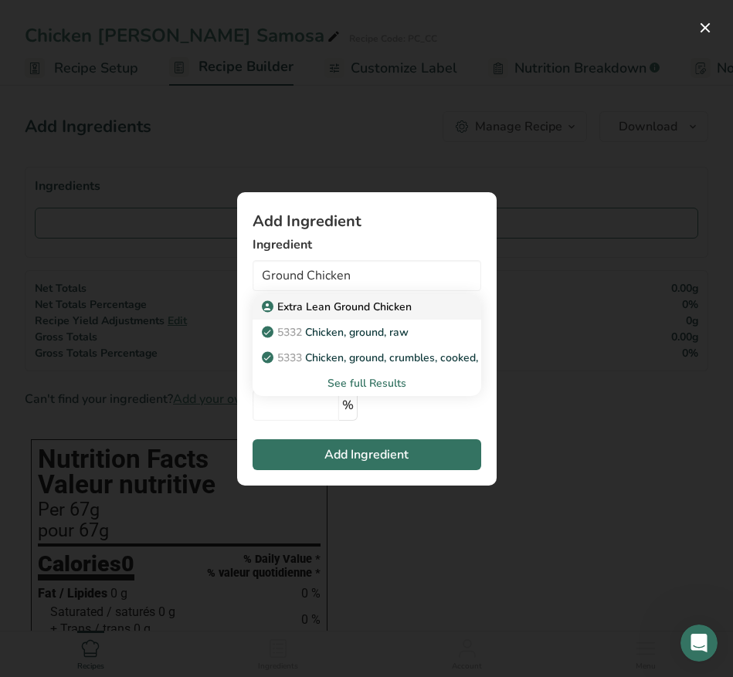
click at [364, 313] on p "Extra Lean Ground Chicken" at bounding box center [338, 307] width 147 height 16
type input "Extra Lean Ground Chicken"
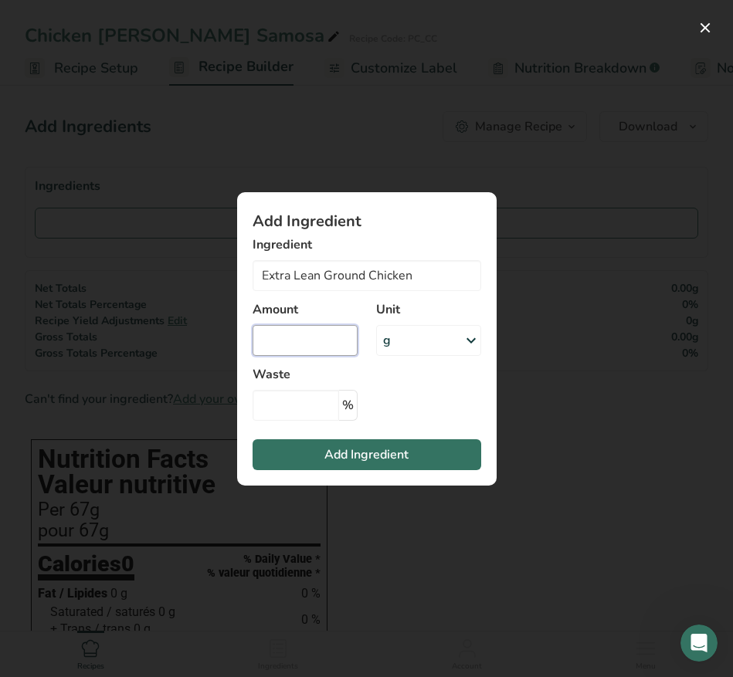
click at [308, 343] on input "Add ingredient modal" at bounding box center [305, 340] width 105 height 31
type input "9"
click at [450, 339] on div "g" at bounding box center [428, 340] width 105 height 31
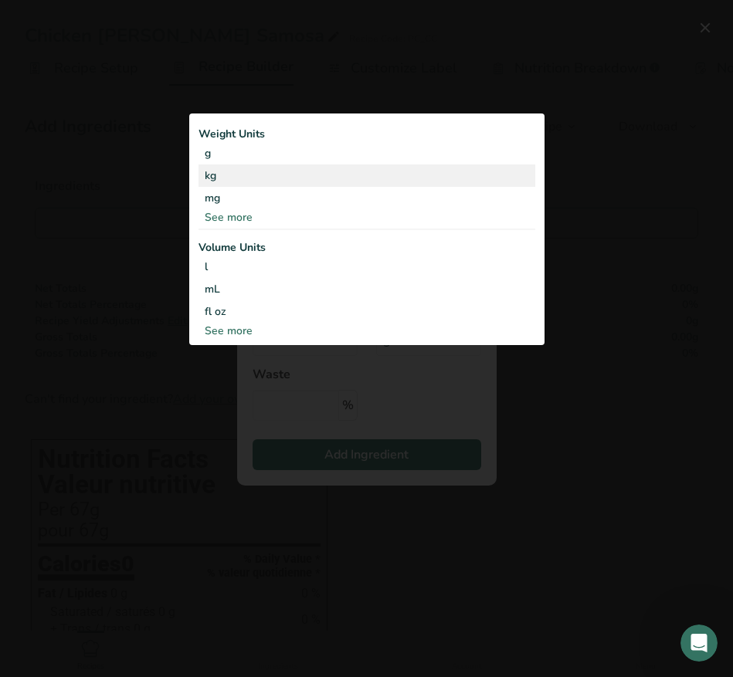
click at [218, 178] on div "kg" at bounding box center [366, 175] width 337 height 22
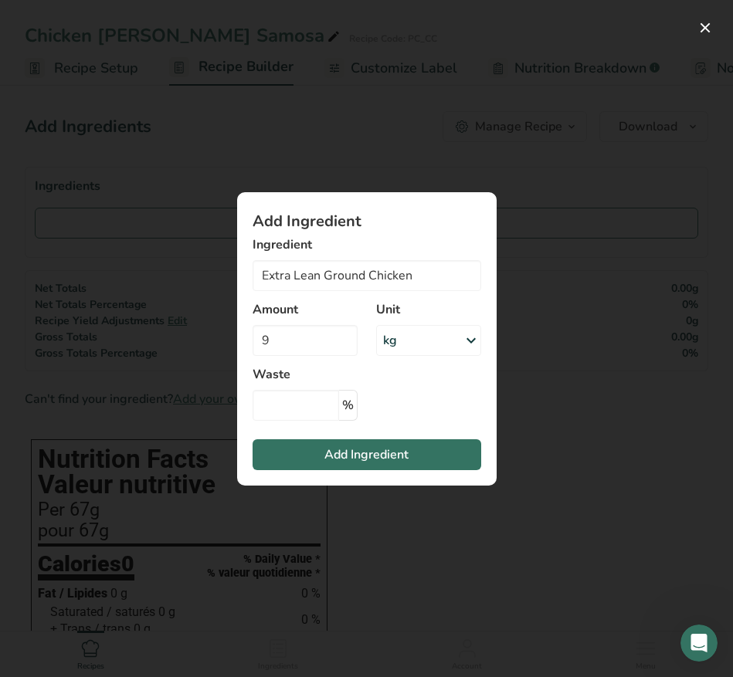
click at [410, 383] on section "Add Ingredient Ingredient Extra Lean Ground Chicken Extra Lean Ground Chicken 5…" at bounding box center [366, 338] width 259 height 293
click at [380, 457] on span "Add Ingredient" at bounding box center [366, 455] width 84 height 19
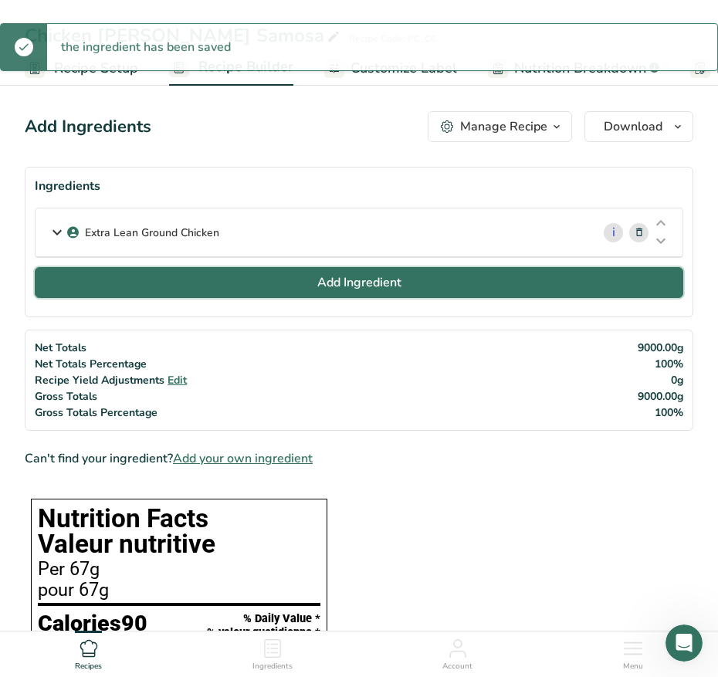
click at [259, 284] on button "Add Ingredient" at bounding box center [359, 282] width 649 height 31
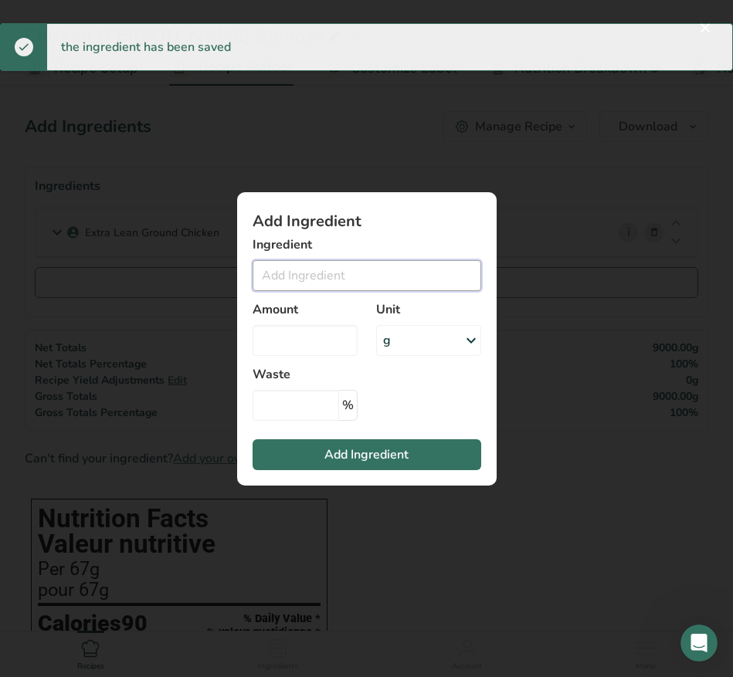
click at [282, 283] on input "Add ingredient modal" at bounding box center [367, 275] width 229 height 31
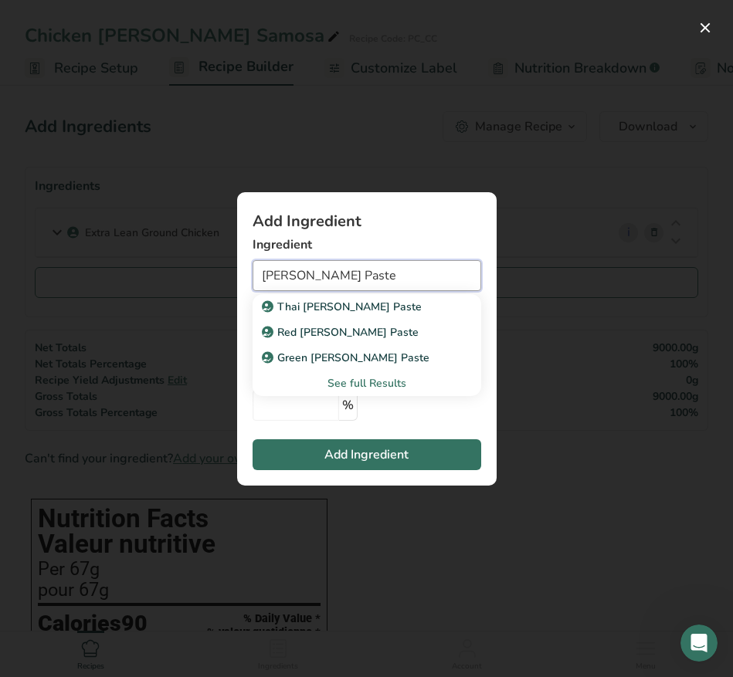
type input "[PERSON_NAME] Paste"
click at [398, 382] on div "See full Results" at bounding box center [367, 383] width 204 height 16
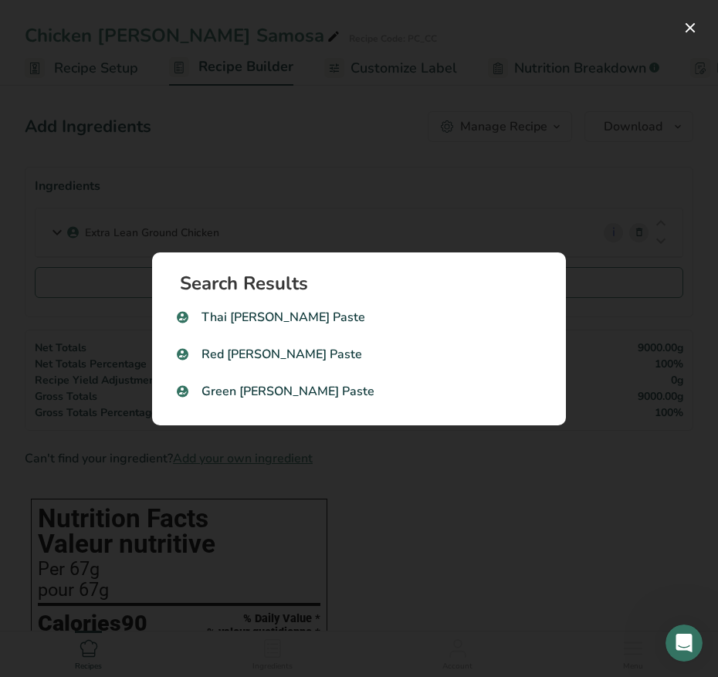
click at [423, 473] on div "Search results modal" at bounding box center [359, 338] width 718 height 677
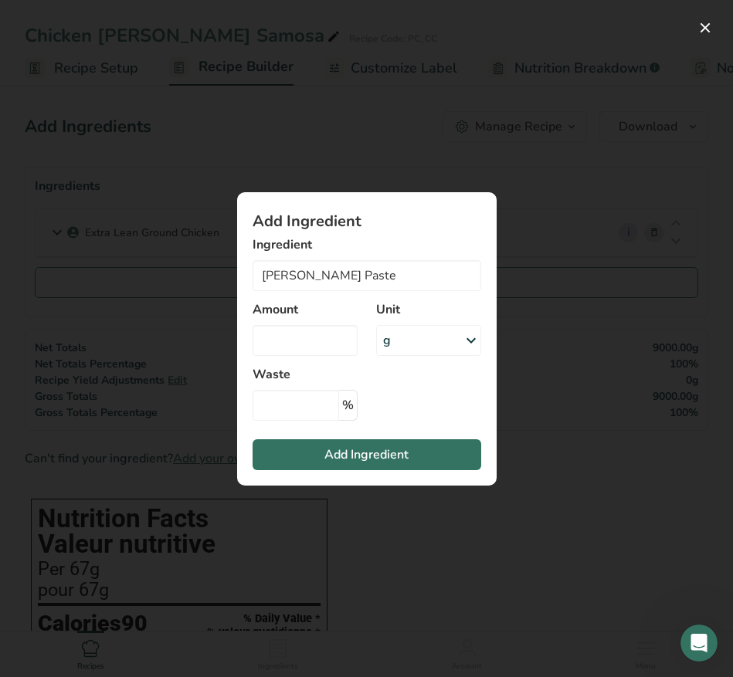
click at [555, 218] on div "Add ingredient modal" at bounding box center [366, 338] width 733 height 677
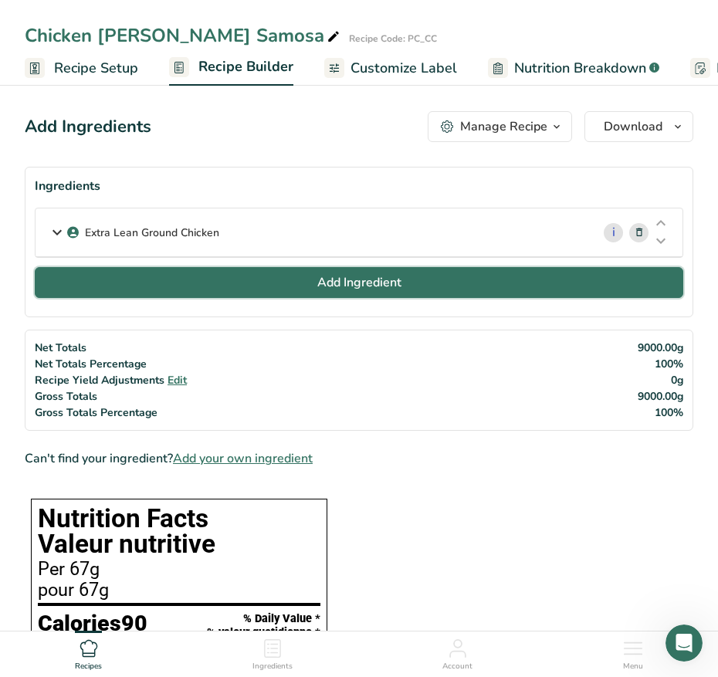
click at [252, 288] on button "Add Ingredient" at bounding box center [359, 282] width 649 height 31
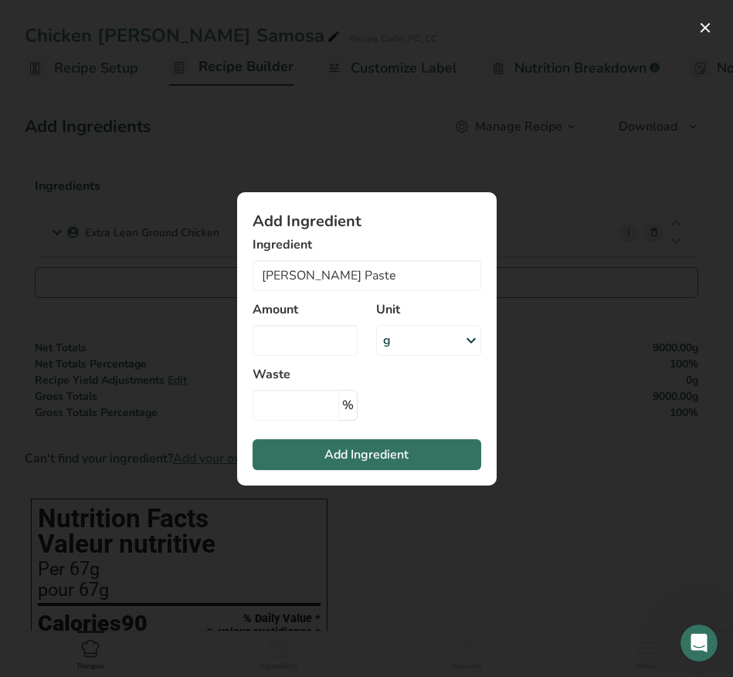
click at [540, 381] on div "Add ingredient modal" at bounding box center [366, 338] width 733 height 677
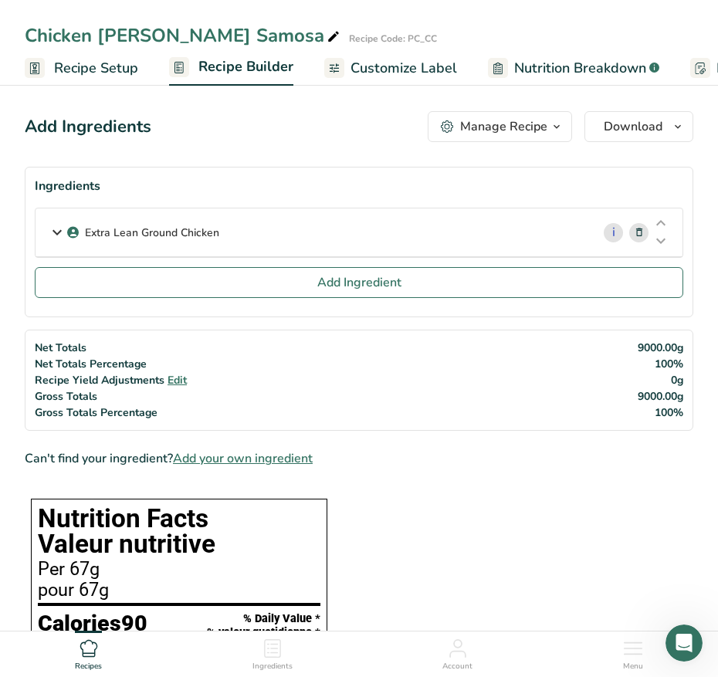
click at [285, 456] on span "Add your own ingredient" at bounding box center [243, 458] width 140 height 19
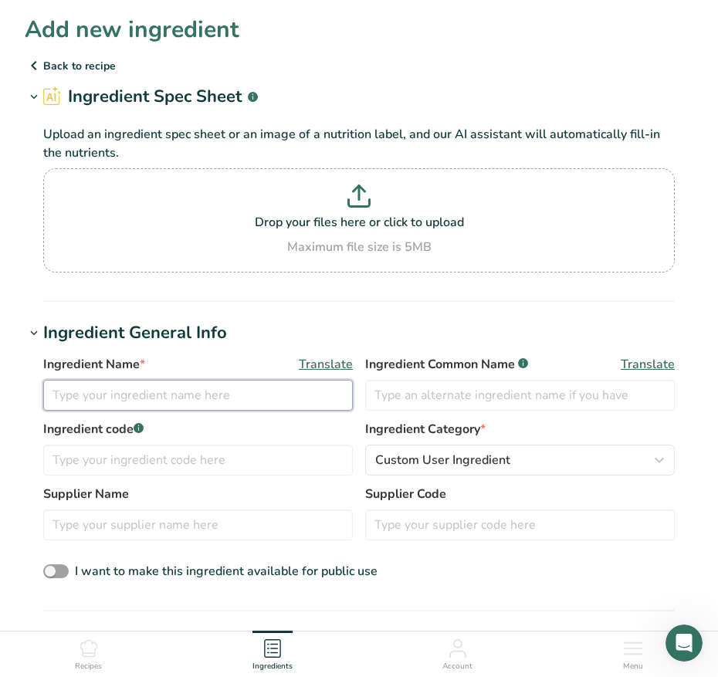
click at [110, 395] on input "text" at bounding box center [198, 395] width 310 height 31
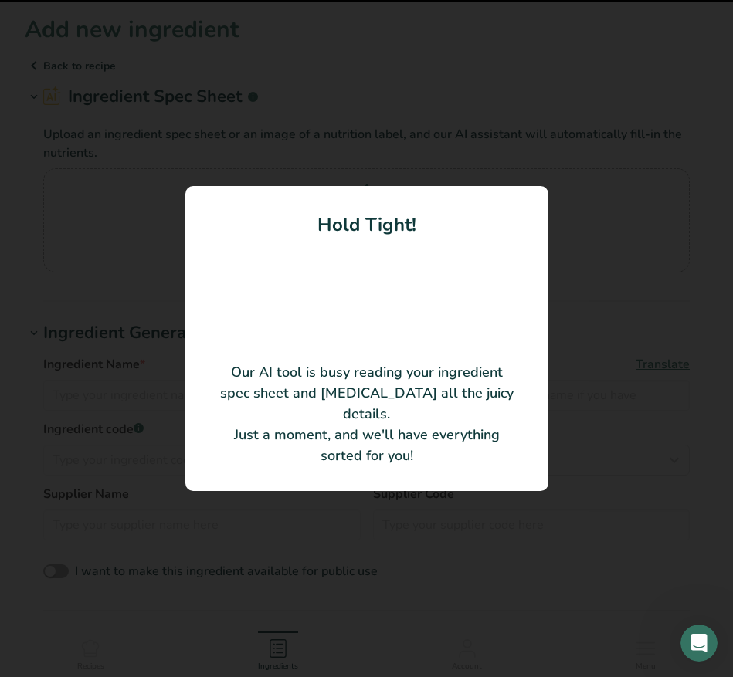
type input "Mild [PERSON_NAME] Spice Paste"
type input "[PERSON_NAME]"
type input "DHB143"
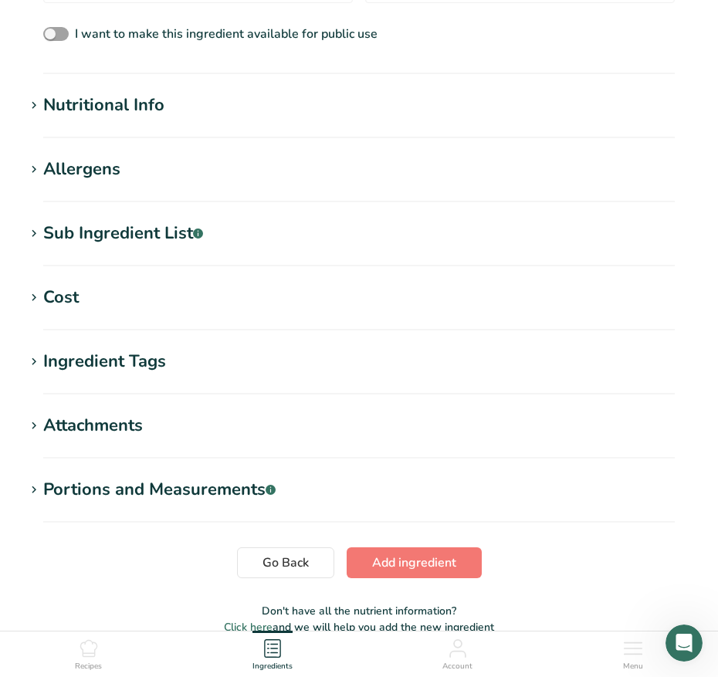
scroll to position [483, 0]
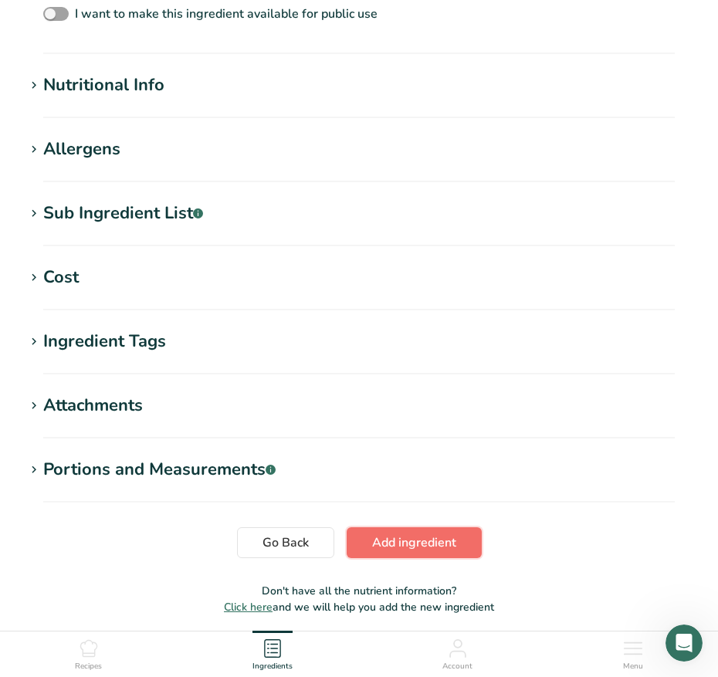
click at [427, 552] on button "Add ingredient" at bounding box center [414, 542] width 135 height 31
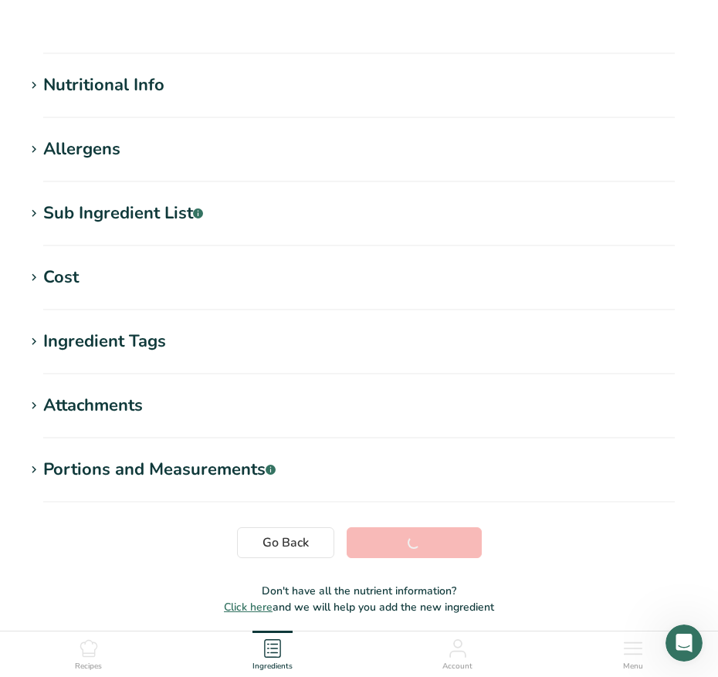
scroll to position [198, 0]
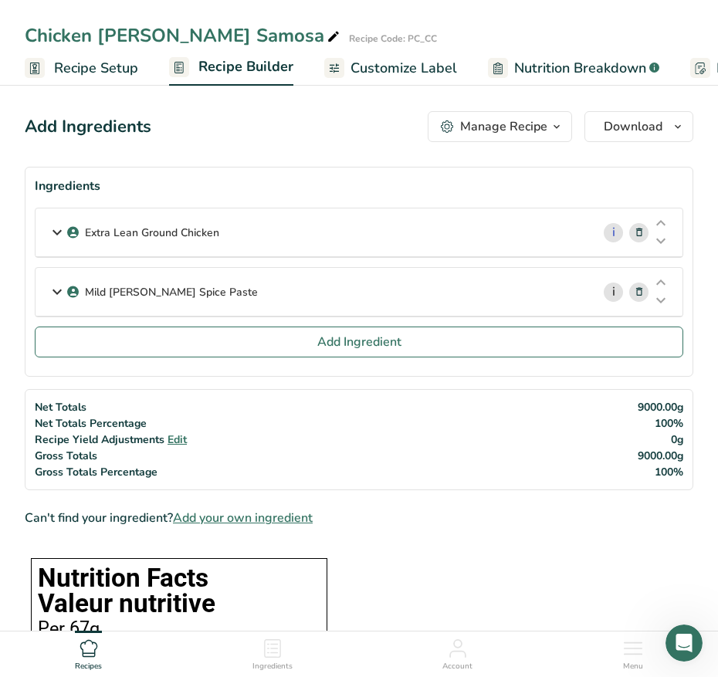
click at [619, 292] on link "i" at bounding box center [613, 292] width 19 height 19
click at [645, 283] on span at bounding box center [639, 292] width 19 height 19
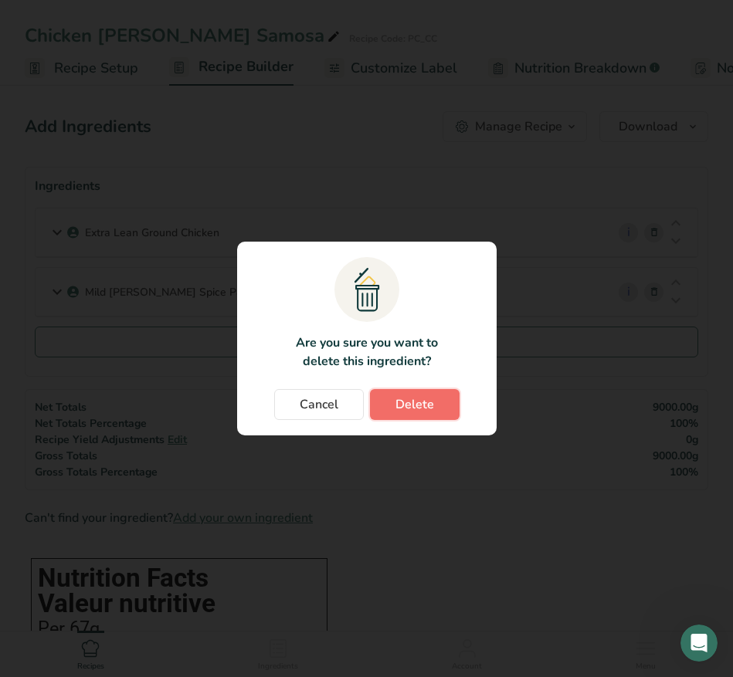
click at [404, 407] on span "Delete" at bounding box center [414, 404] width 39 height 19
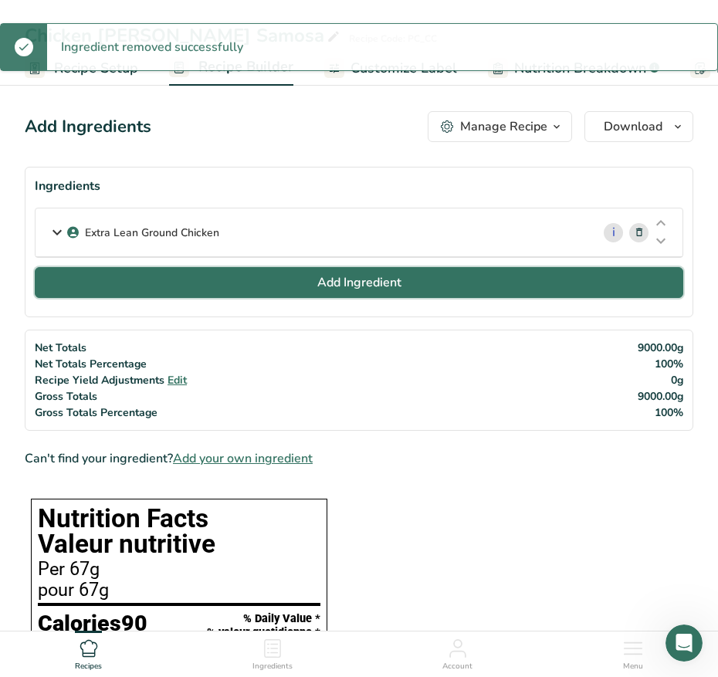
click at [361, 283] on span "Add Ingredient" at bounding box center [359, 282] width 84 height 19
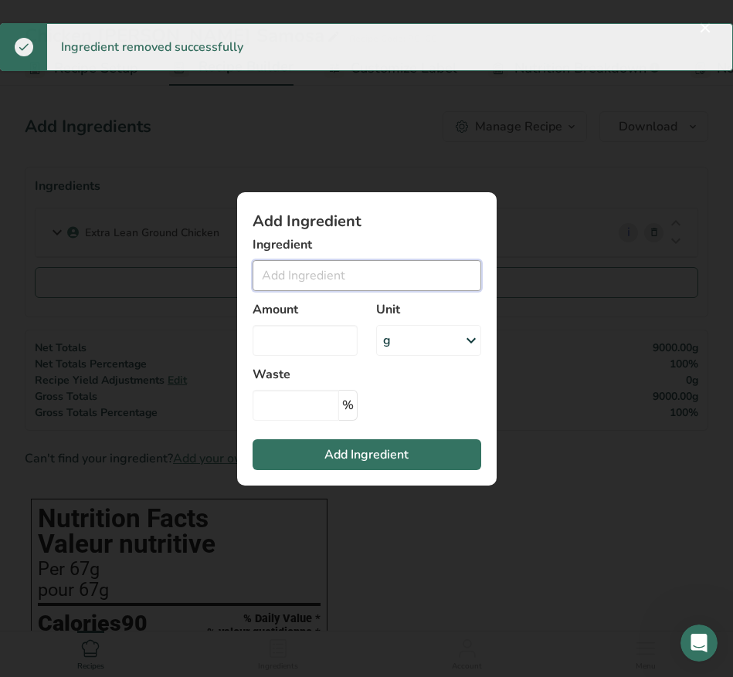
click at [334, 273] on input "Add ingredient modal" at bounding box center [367, 275] width 229 height 31
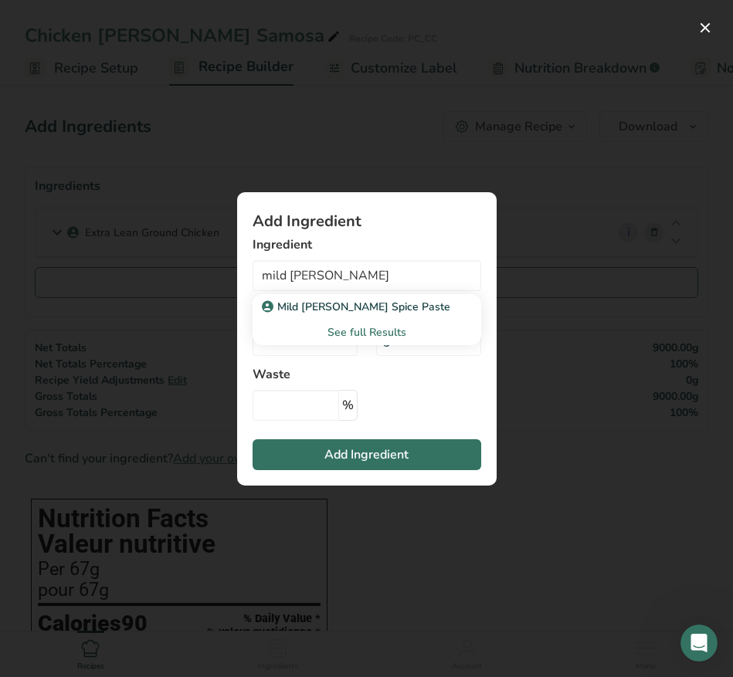
click at [319, 322] on div "See full Results" at bounding box center [367, 332] width 229 height 25
click at [320, 310] on p "Mild [PERSON_NAME] Spice Paste" at bounding box center [357, 307] width 185 height 16
type input "Mild [PERSON_NAME] Spice Paste"
click at [327, 344] on input "Add ingredient modal" at bounding box center [305, 340] width 105 height 31
type input "1.62"
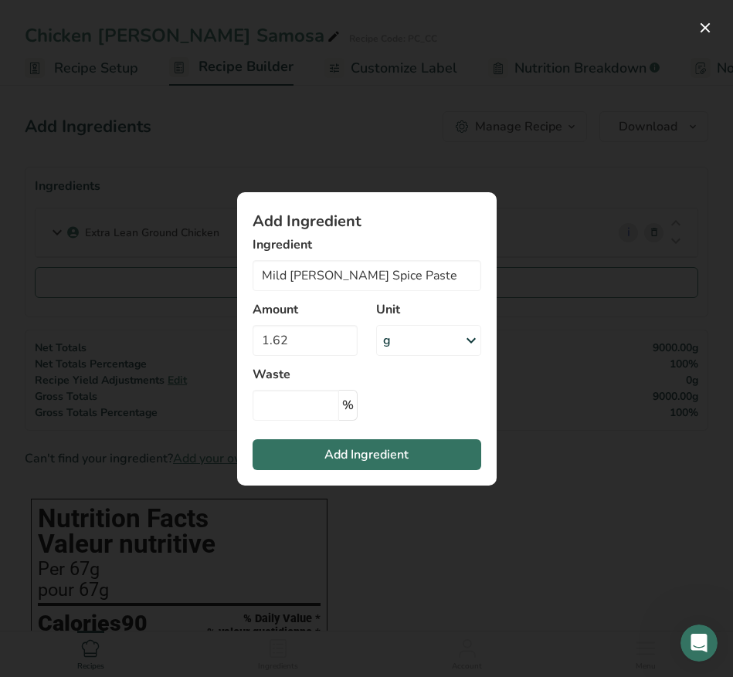
click at [443, 337] on div "g" at bounding box center [428, 340] width 105 height 31
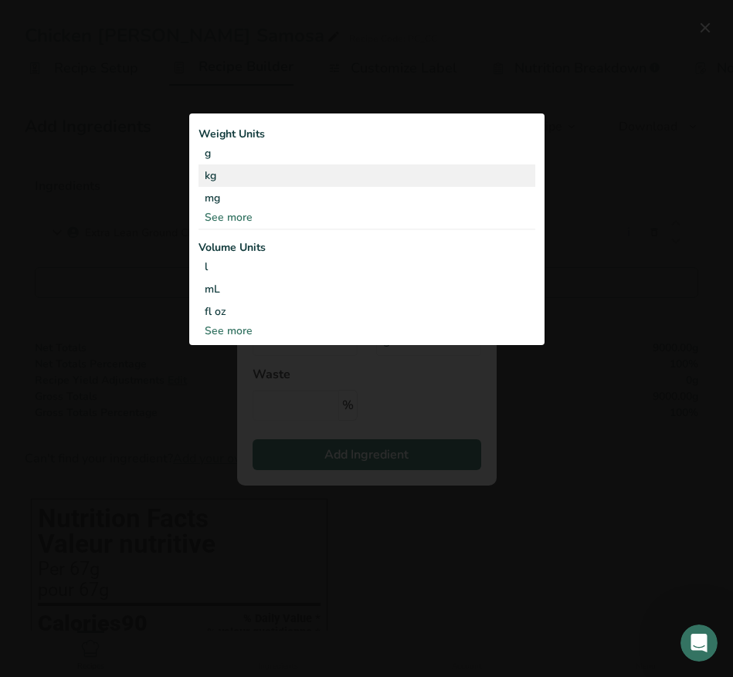
click at [253, 181] on div "kg" at bounding box center [366, 175] width 337 height 22
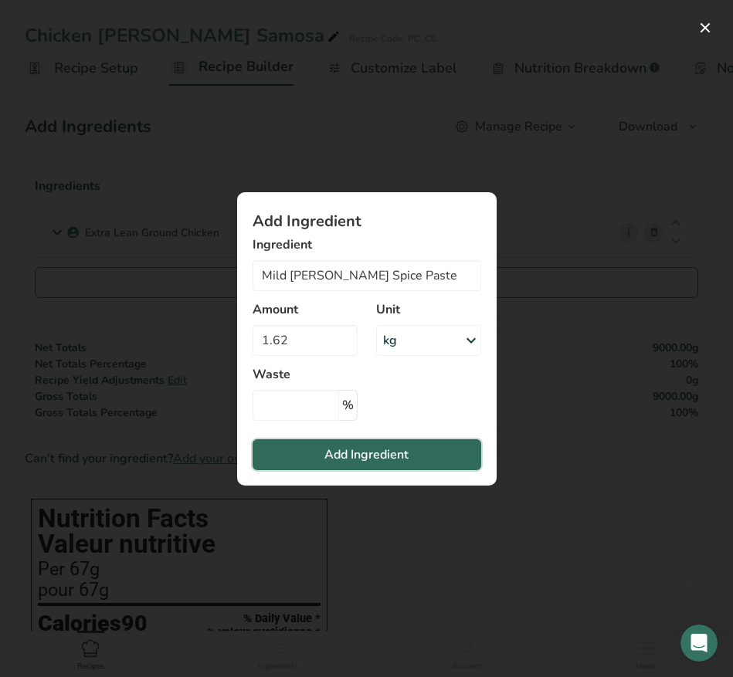
click at [395, 456] on span "Add Ingredient" at bounding box center [366, 455] width 84 height 19
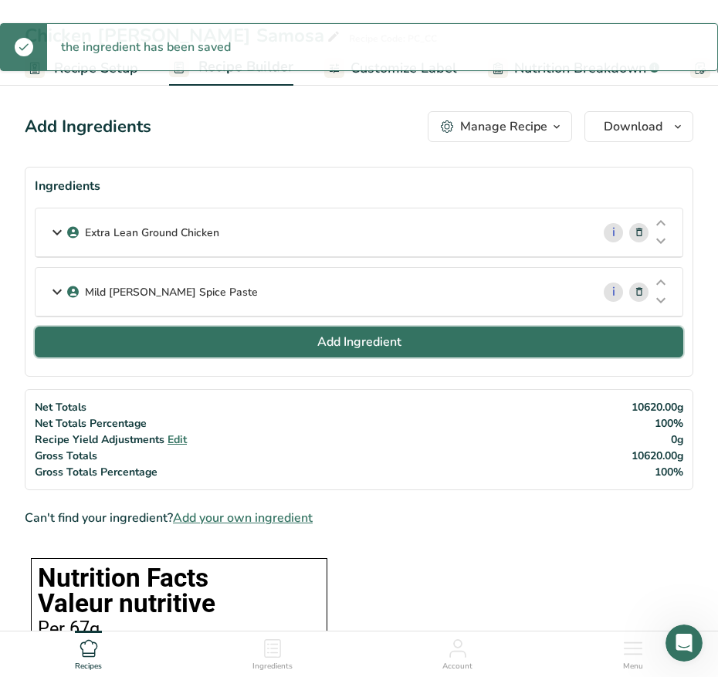
click at [233, 331] on button "Add Ingredient" at bounding box center [359, 342] width 649 height 31
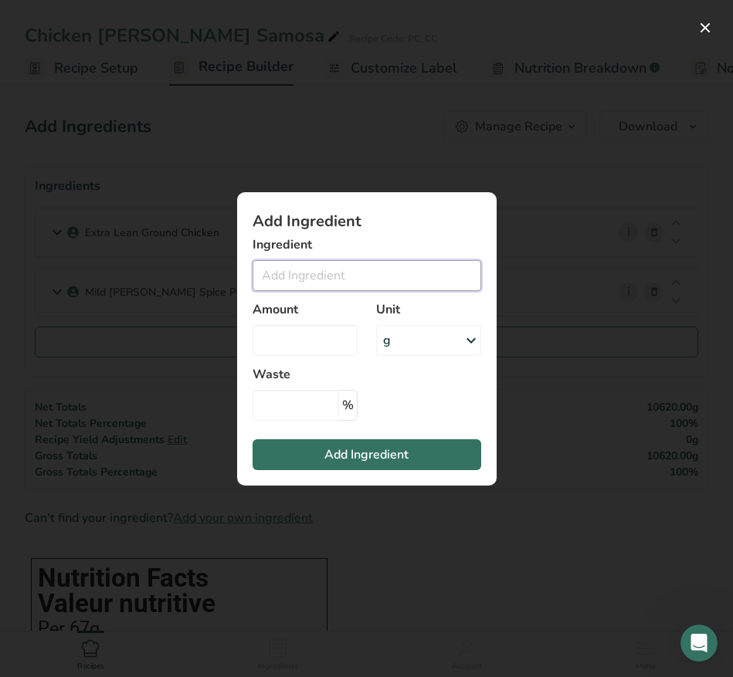
click at [267, 275] on input "Add ingredient modal" at bounding box center [367, 275] width 229 height 31
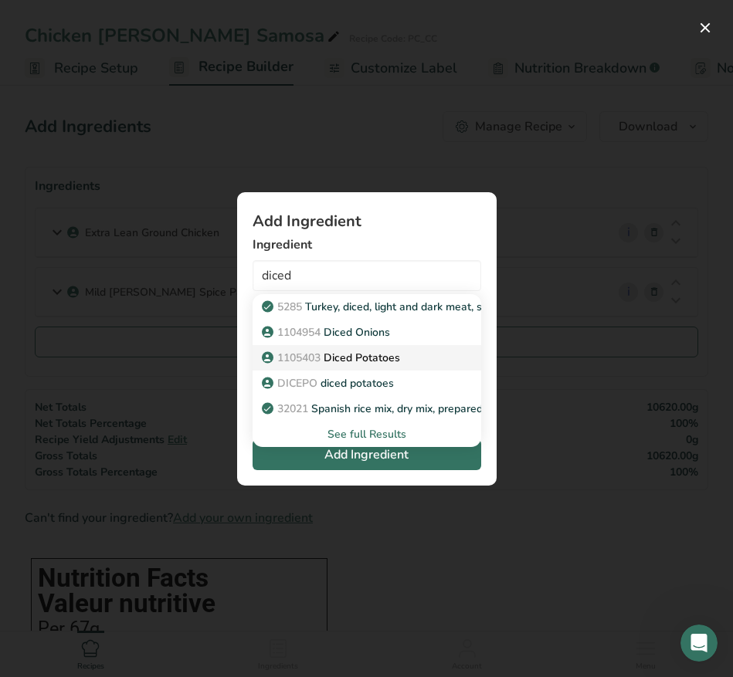
click at [432, 359] on div "1105403 Diced Potatoes" at bounding box center [354, 358] width 179 height 16
type input "Diced Potatoes"
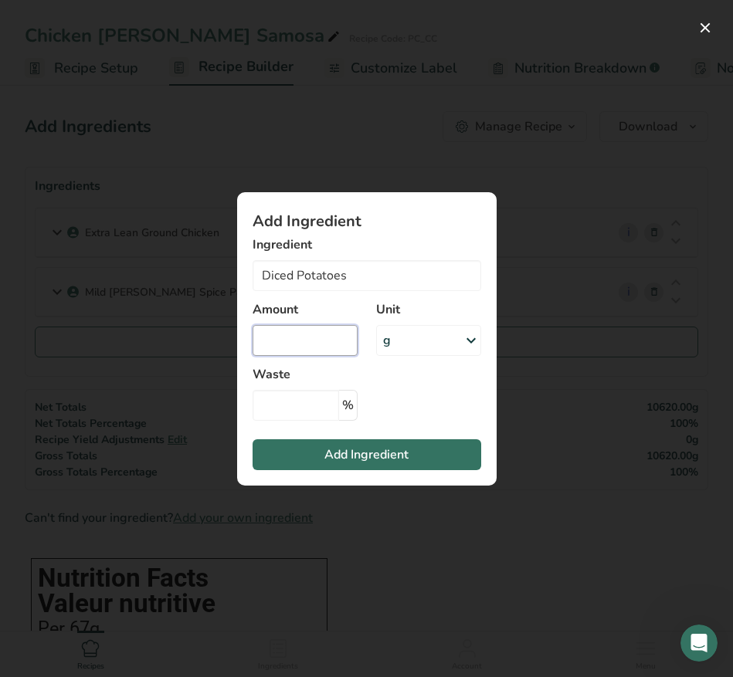
click at [300, 336] on input "Add ingredient modal" at bounding box center [305, 340] width 105 height 31
type input "18"
click at [472, 352] on icon "Add ingredient modal" at bounding box center [471, 341] width 19 height 28
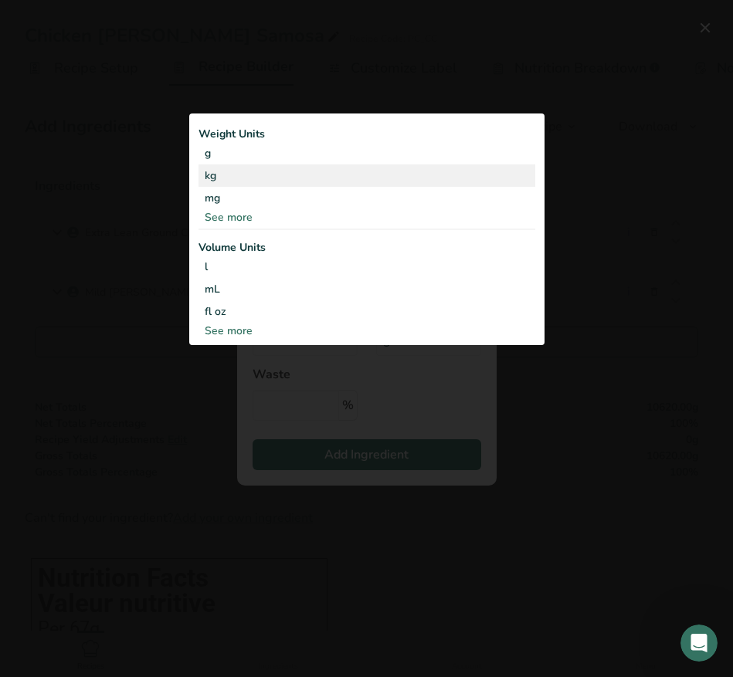
click at [322, 175] on div "kg" at bounding box center [366, 175] width 337 height 22
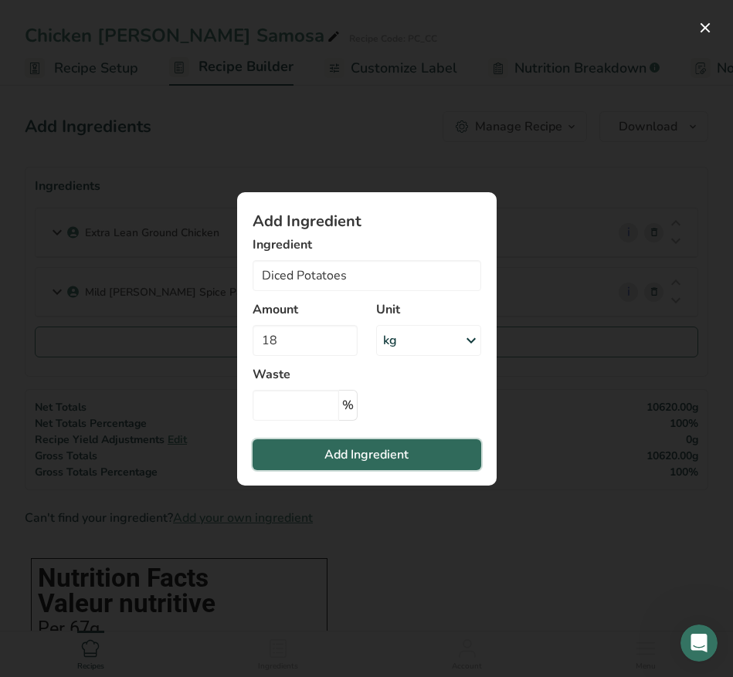
click at [323, 466] on button "Add Ingredient" at bounding box center [367, 454] width 229 height 31
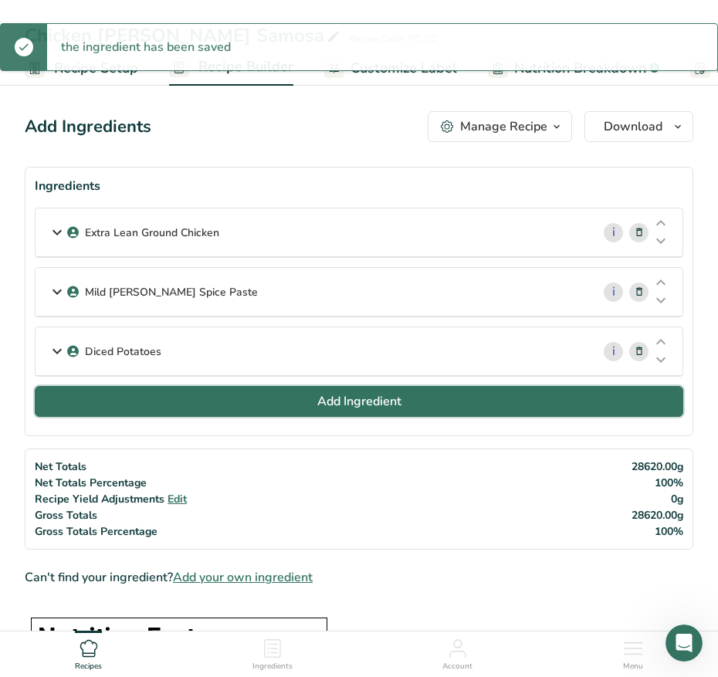
click at [225, 400] on button "Add Ingredient" at bounding box center [359, 401] width 649 height 31
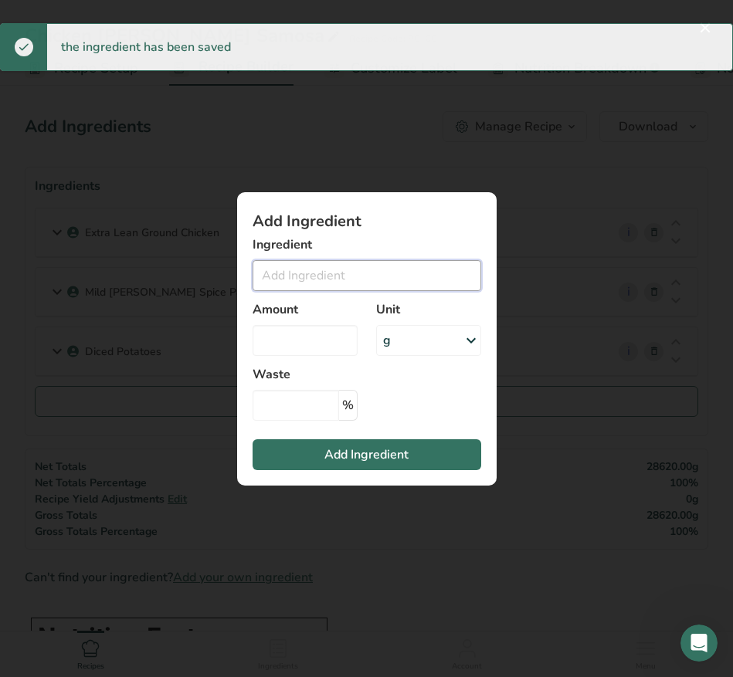
click at [304, 284] on input "Add ingredient modal" at bounding box center [367, 275] width 229 height 31
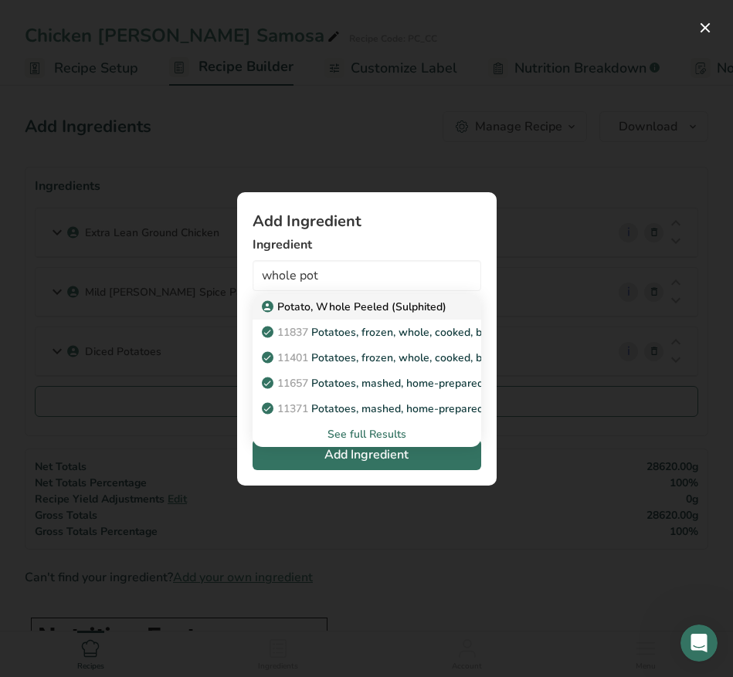
click at [442, 296] on link "Potato, Whole Peeled (Sulphited)" at bounding box center [367, 306] width 229 height 25
type input "Potato, Whole Peeled (Sulphited)"
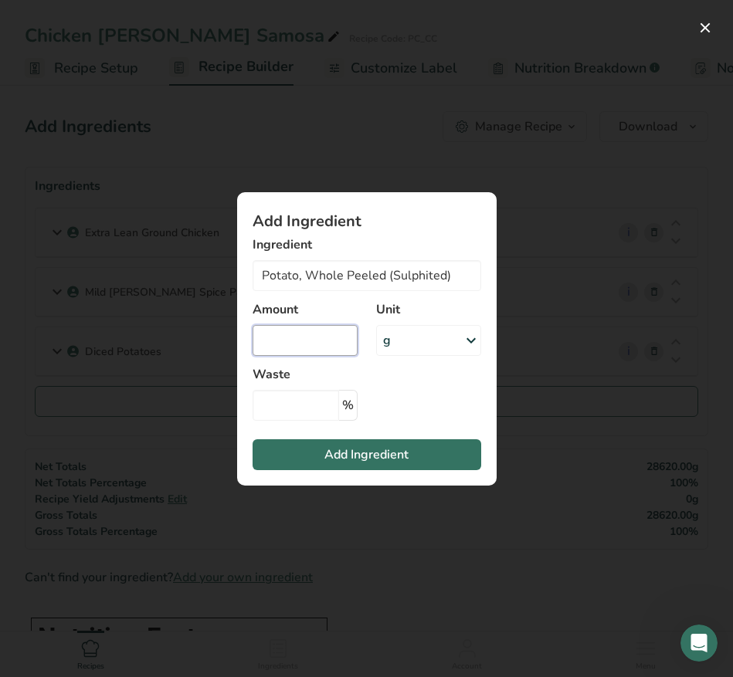
click at [300, 344] on input "Add ingredient modal" at bounding box center [305, 340] width 105 height 31
drag, startPoint x: 306, startPoint y: 341, endPoint x: -66, endPoint y: 332, distance: 371.5
type input "4.5"
click at [394, 337] on div "g" at bounding box center [428, 340] width 105 height 31
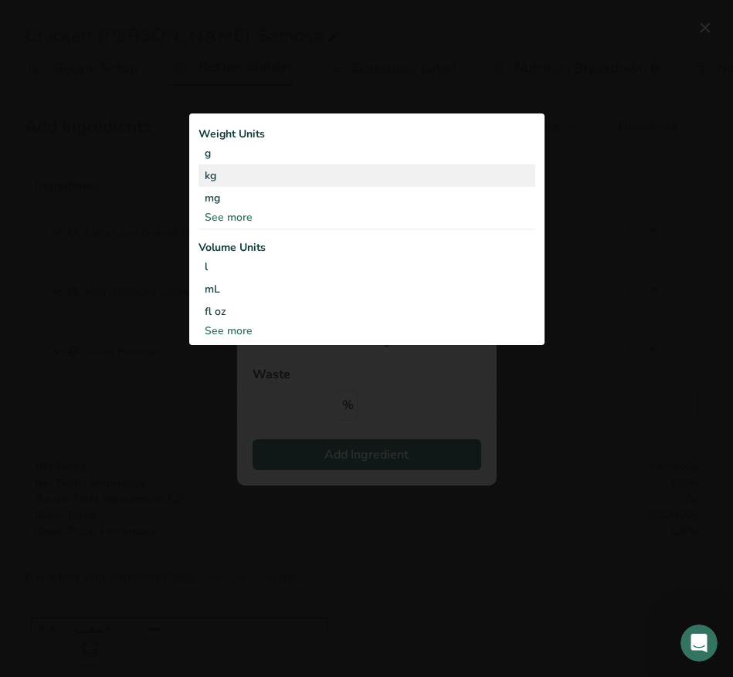
click at [285, 181] on div "kg" at bounding box center [366, 175] width 337 height 22
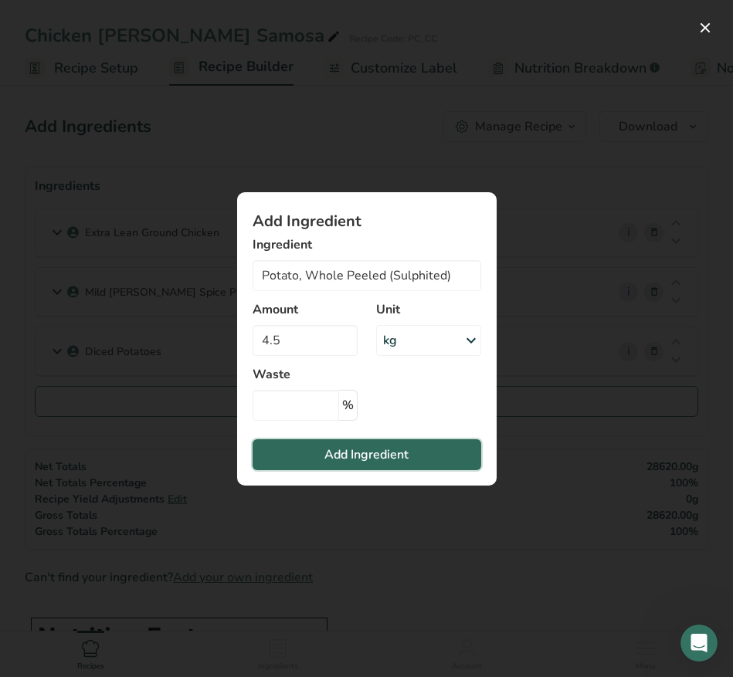
click at [318, 443] on button "Add Ingredient" at bounding box center [367, 454] width 229 height 31
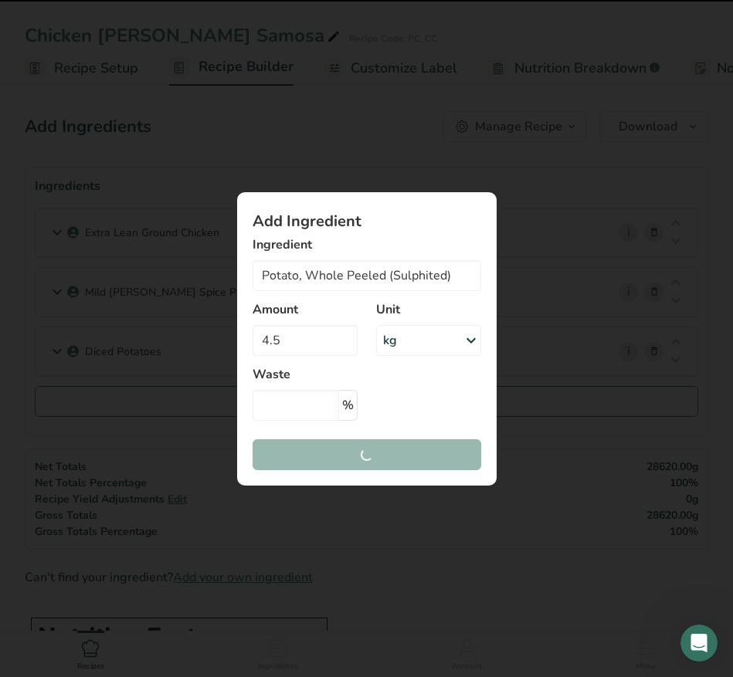
click at [324, 465] on section "Add Ingredient Ingredient Potato, Whole Peeled (Sulphited) Potato, Whole Peeled…" at bounding box center [366, 338] width 259 height 293
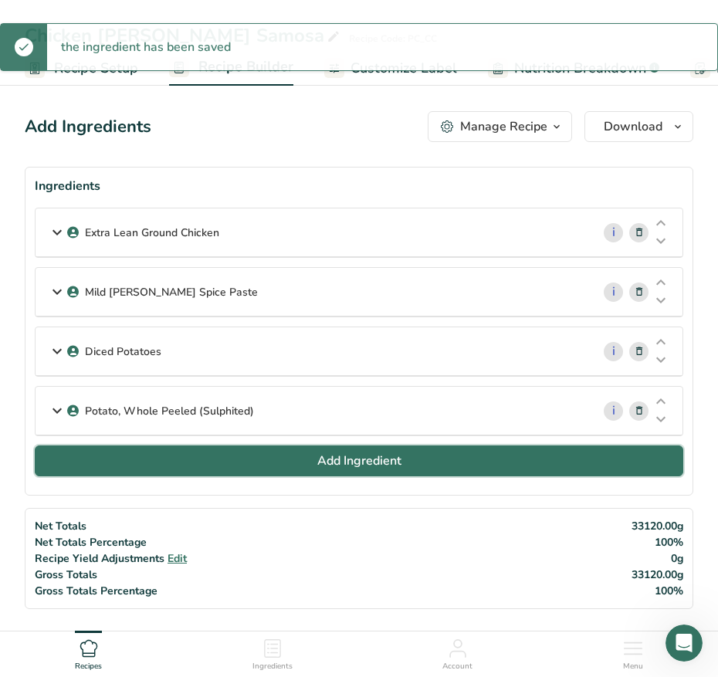
click at [252, 461] on button "Add Ingredient" at bounding box center [359, 461] width 649 height 31
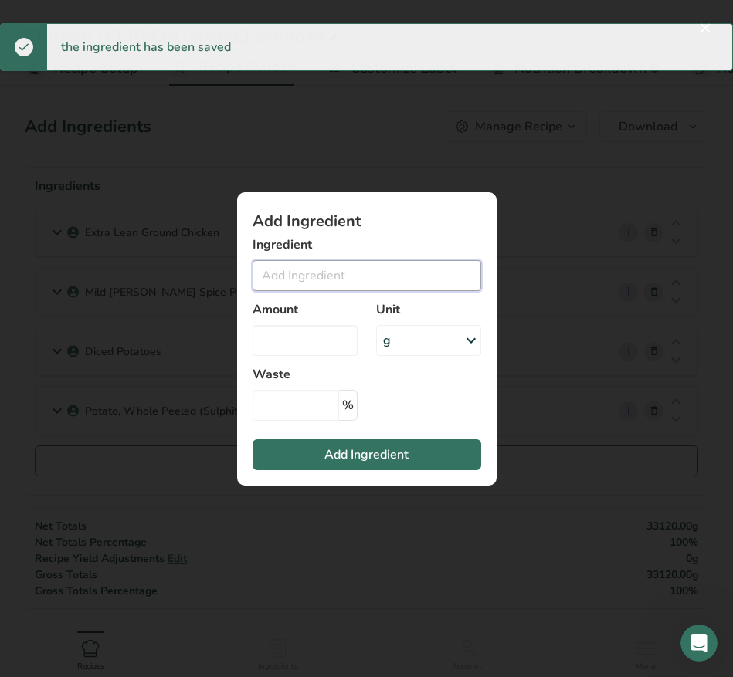
click at [338, 278] on input "Add ingredient modal" at bounding box center [367, 275] width 229 height 31
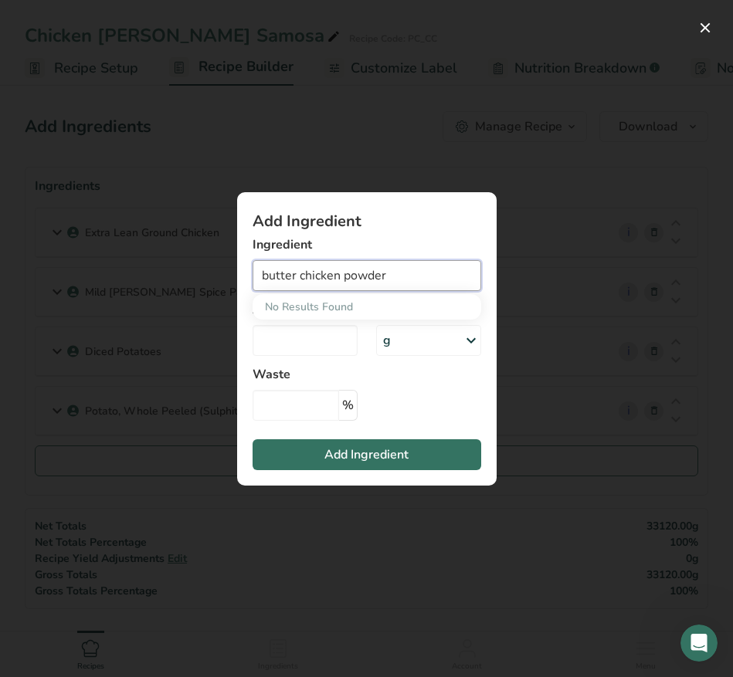
drag, startPoint x: 414, startPoint y: 273, endPoint x: 232, endPoint y: 271, distance: 181.5
click at [232, 271] on div "Add Ingredient Ingredient butter chicken powder No Results Found Amount Unit g …" at bounding box center [366, 339] width 309 height 343
click at [429, 282] on input "butter chicken powder" at bounding box center [367, 275] width 229 height 31
drag, startPoint x: 425, startPoint y: 280, endPoint x: 343, endPoint y: 282, distance: 82.7
click at [343, 282] on input "butter chicken powder" at bounding box center [367, 275] width 229 height 31
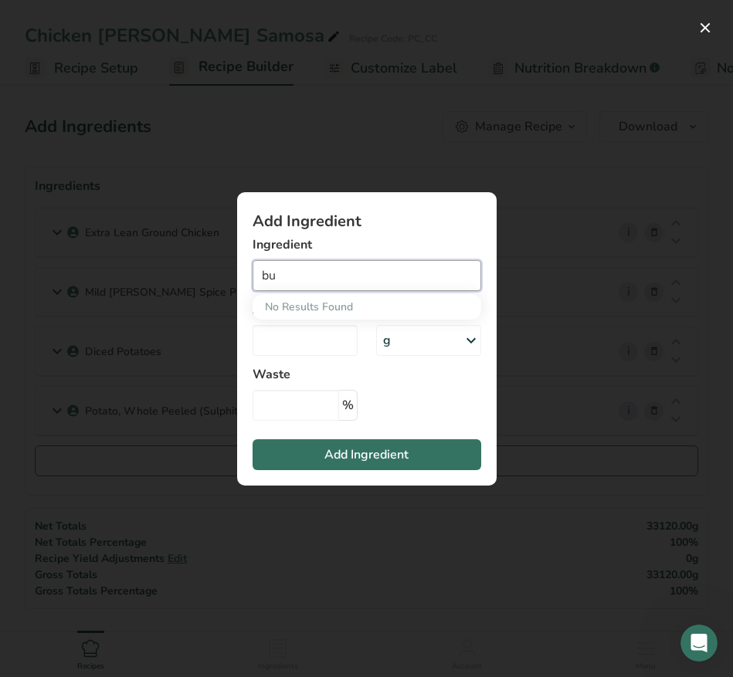
type input "b"
click at [603, 195] on div "Add ingredient modal" at bounding box center [366, 338] width 733 height 677
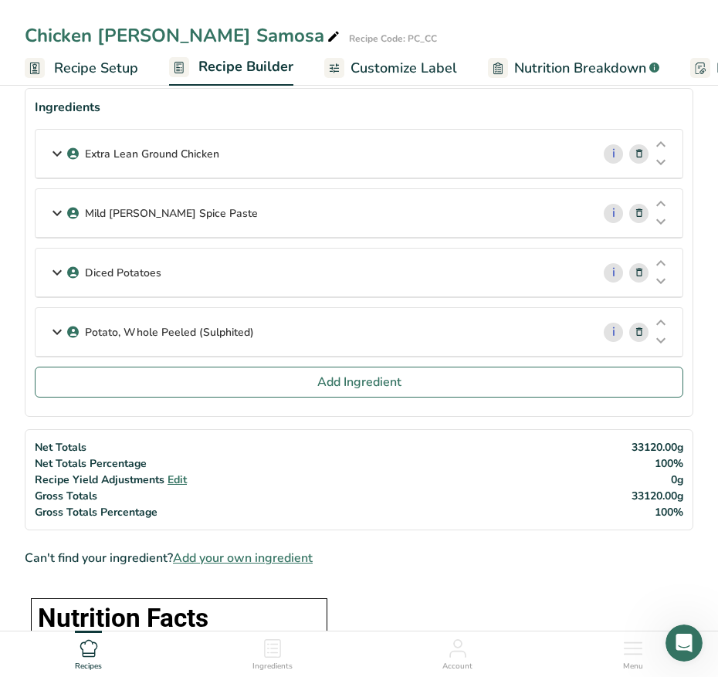
scroll to position [290, 0]
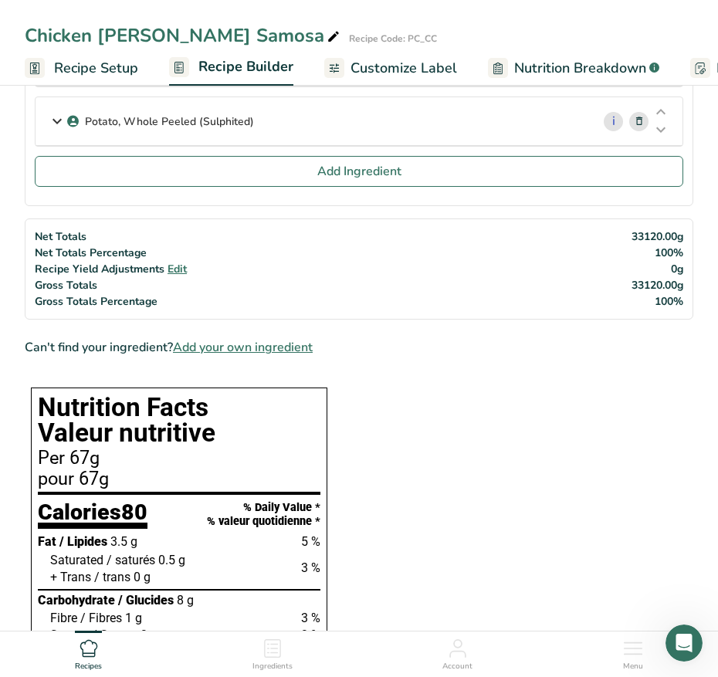
click at [275, 351] on span "Add your own ingredient" at bounding box center [243, 347] width 140 height 19
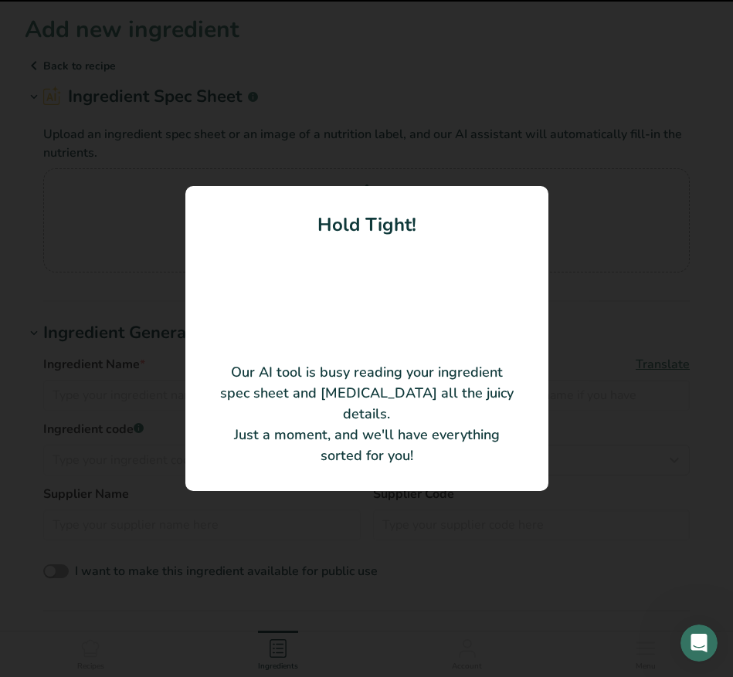
type input "[PERSON_NAME] Masala for Butter Chicken"
type input "R-pure Agro Specialities (FZE)"
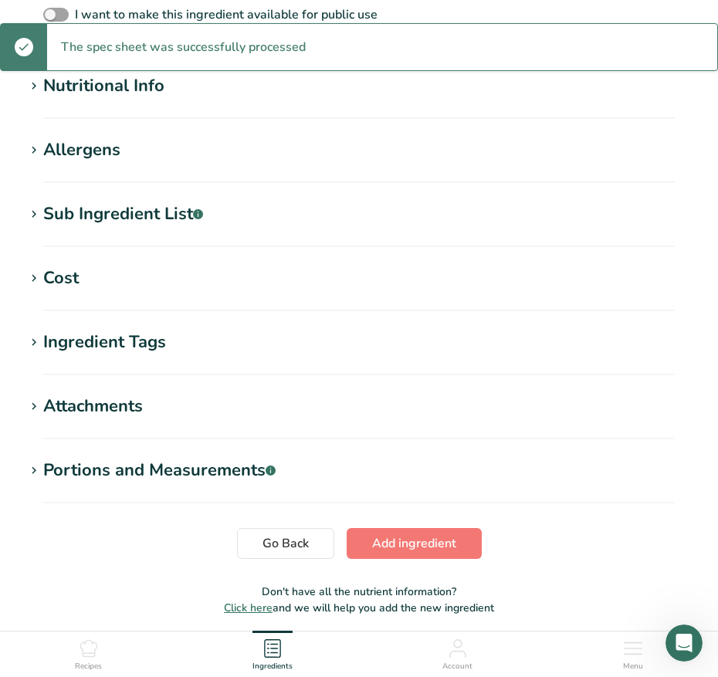
scroll to position [483, 0]
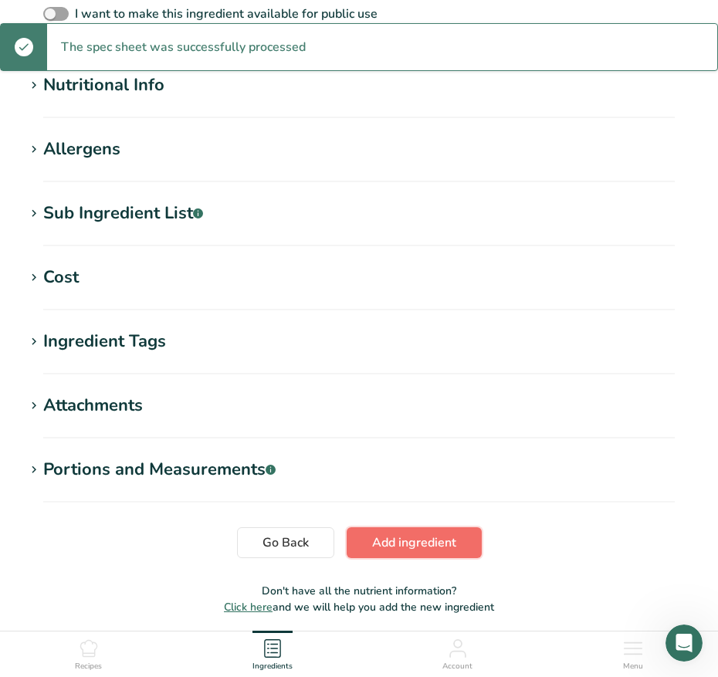
click at [443, 542] on span "Add ingredient" at bounding box center [414, 543] width 84 height 19
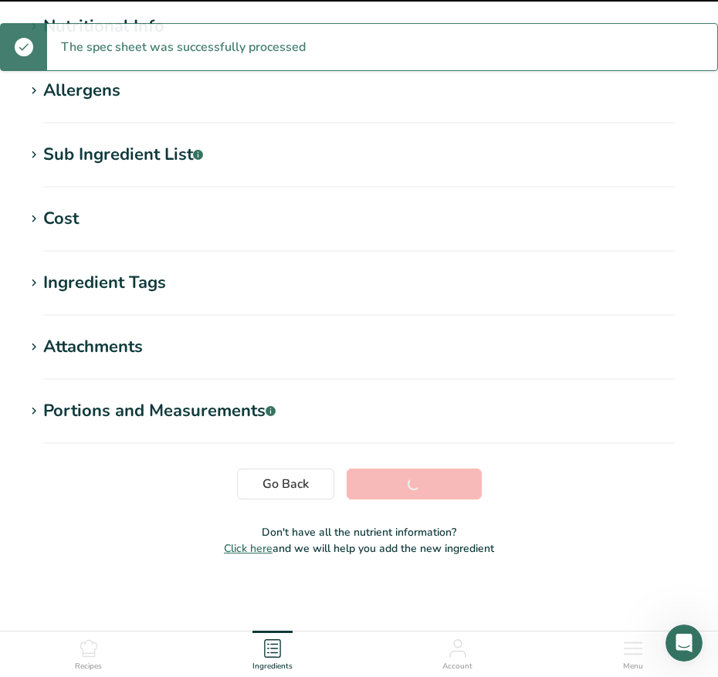
scroll to position [198, 0]
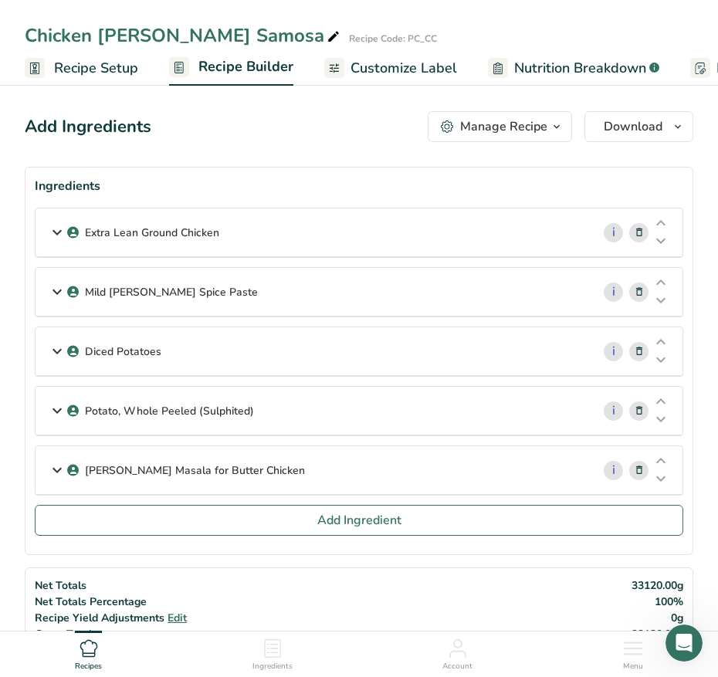
scroll to position [97, 0]
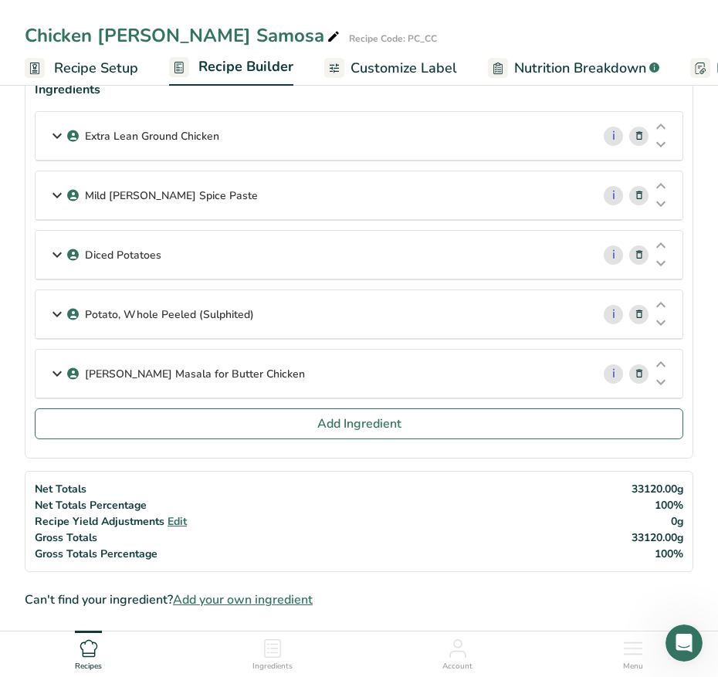
click at [488, 371] on div "[PERSON_NAME] Masala for Butter Chicken" at bounding box center [314, 374] width 556 height 48
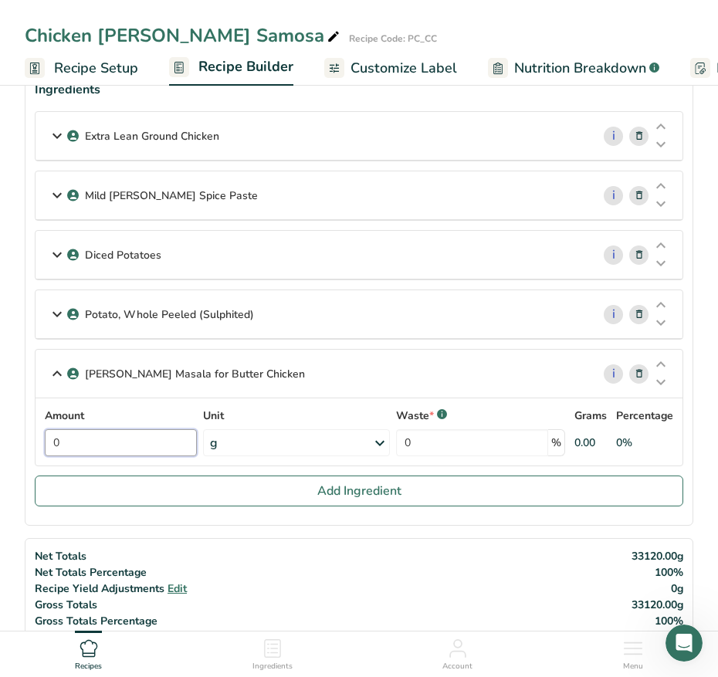
click at [109, 446] on input "0" at bounding box center [121, 442] width 152 height 27
drag, startPoint x: 109, startPoint y: 446, endPoint x: -94, endPoint y: 447, distance: 203.1
type input "0"
type input "900"
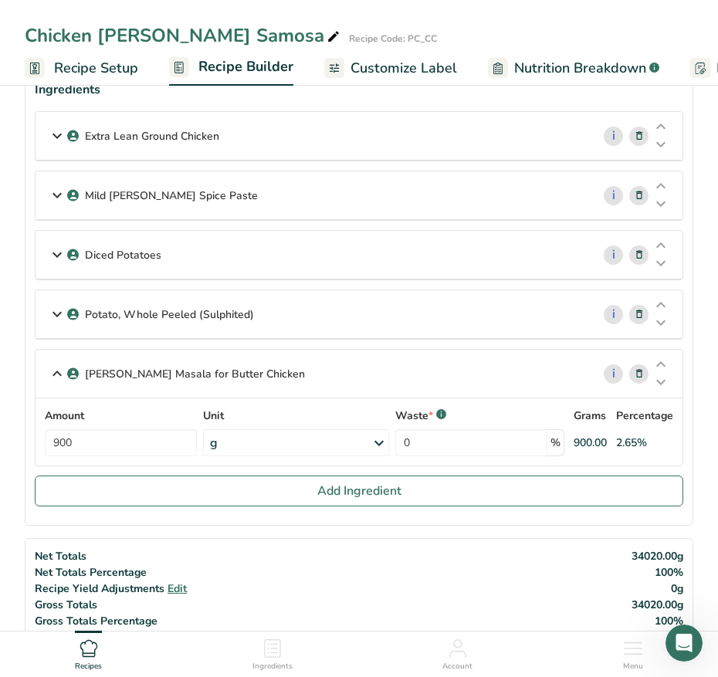
click at [362, 408] on div "Amount 900 Unit g Weight Units g kg mg See more Volume Units l Volume units req…" at bounding box center [359, 432] width 629 height 49
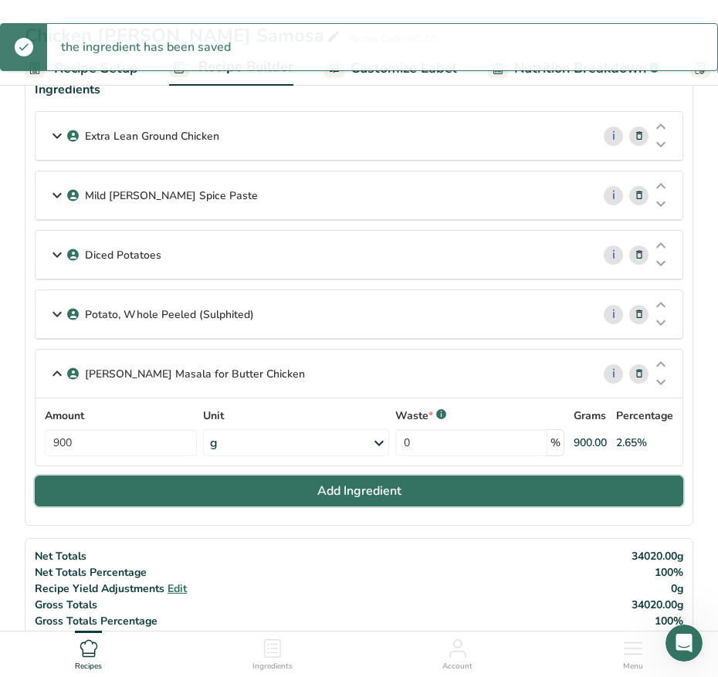
click at [361, 493] on span "Add Ingredient" at bounding box center [359, 491] width 84 height 19
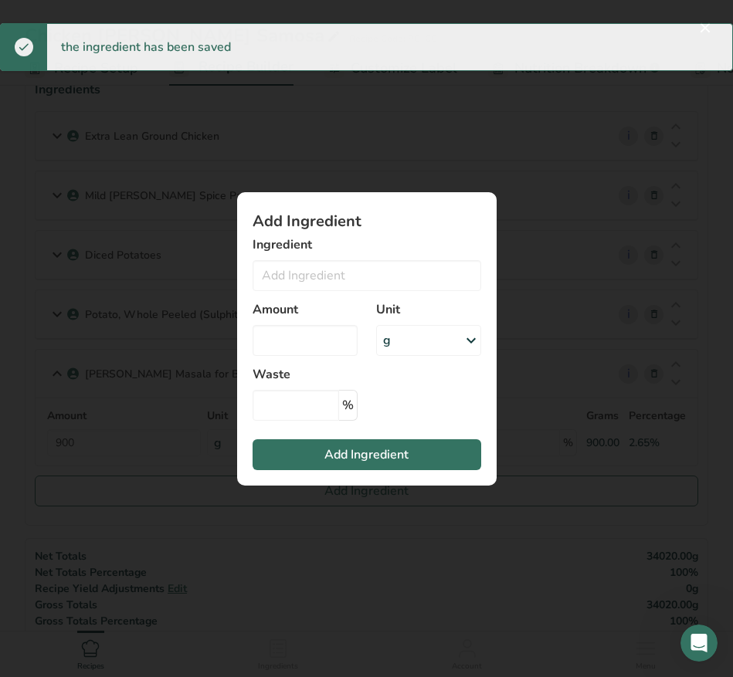
click at [314, 293] on div "Amount" at bounding box center [305, 328] width 124 height 74
click at [313, 271] on input "Add ingredient modal" at bounding box center [367, 275] width 229 height 31
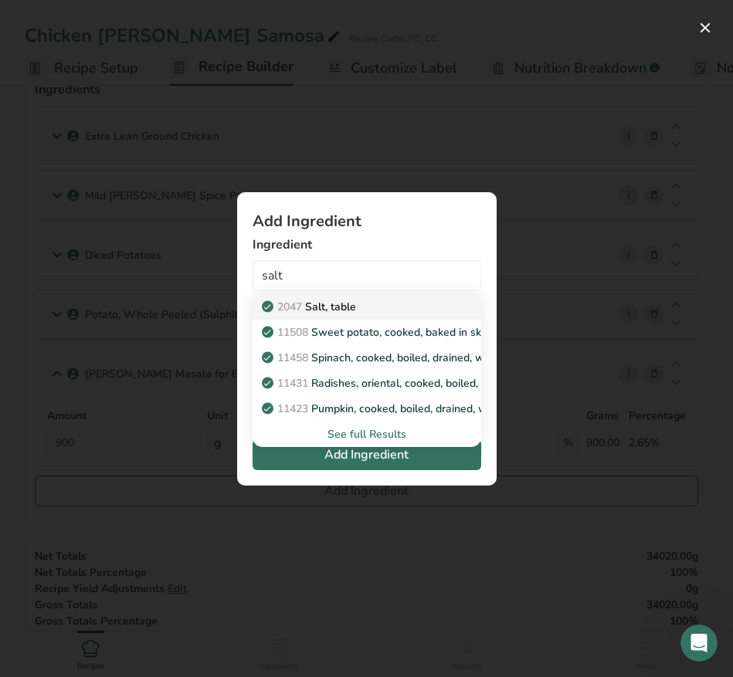
click at [335, 299] on p "2047 Salt, table" at bounding box center [310, 307] width 91 height 16
type input "Salt, table"
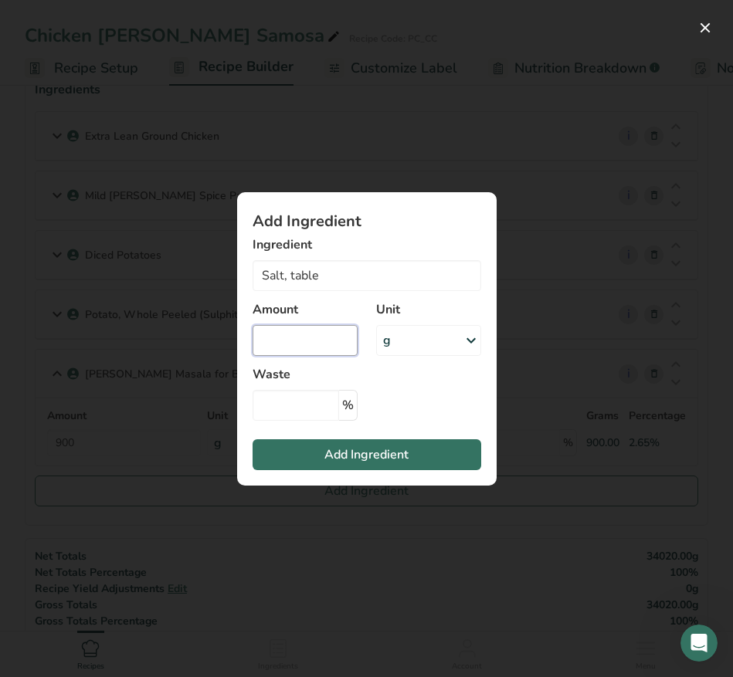
click at [309, 340] on input "Add ingredient modal" at bounding box center [305, 340] width 105 height 31
type input "360"
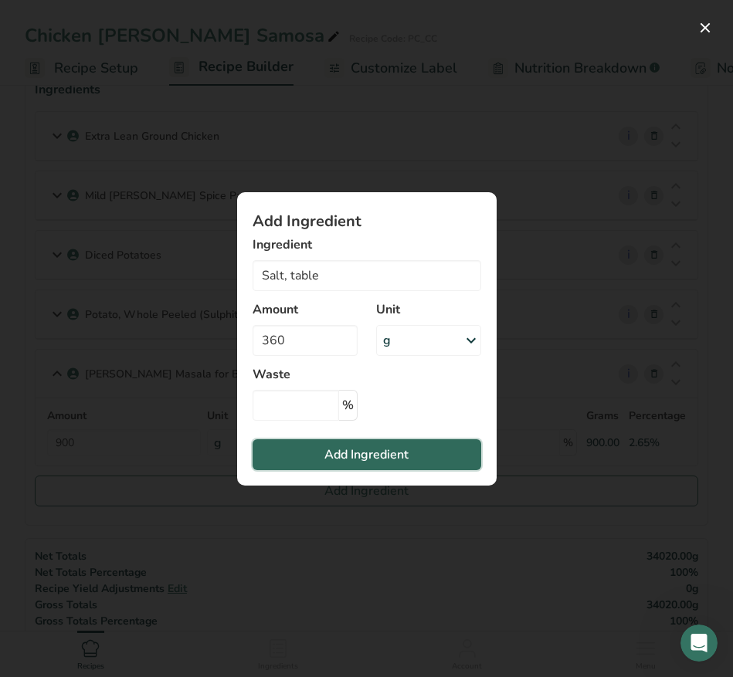
click at [401, 458] on span "Add Ingredient" at bounding box center [366, 455] width 84 height 19
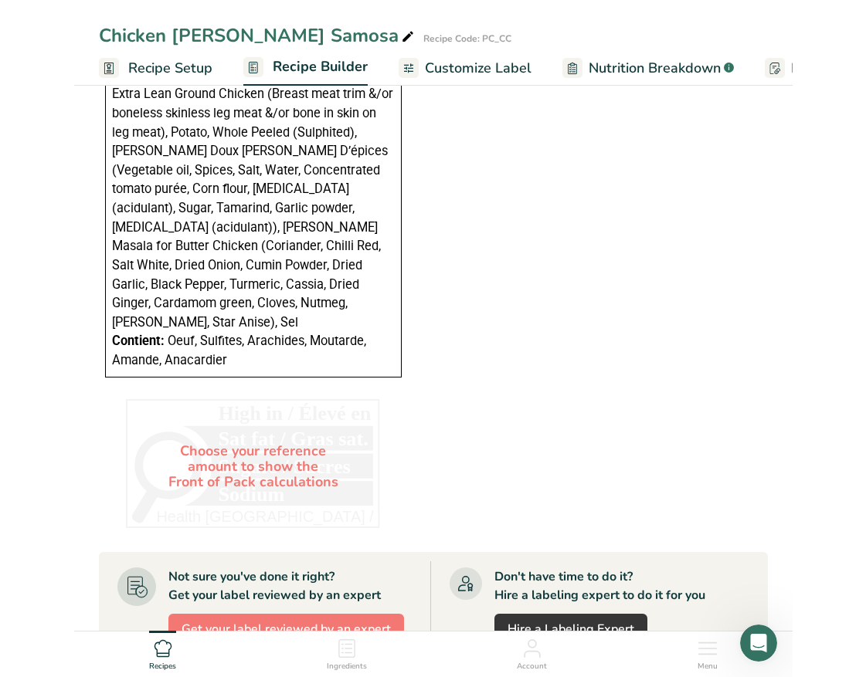
scroll to position [1641, 0]
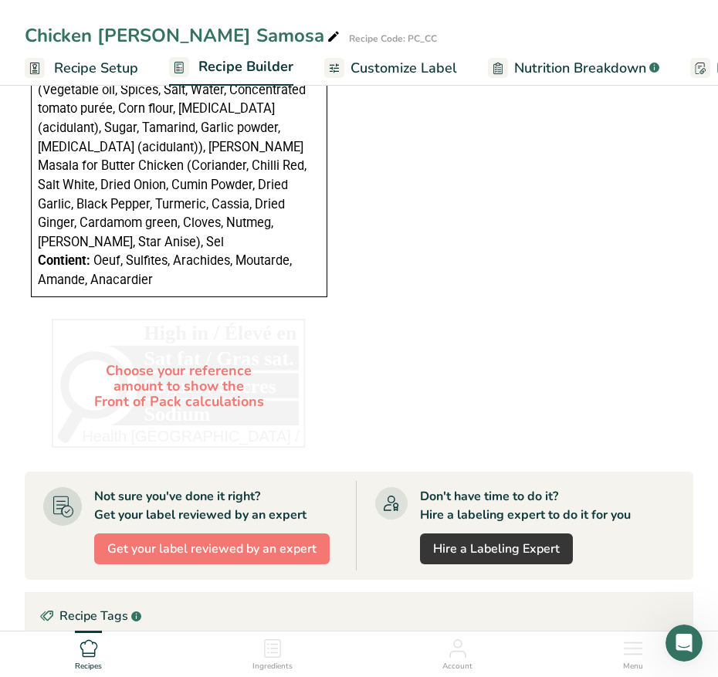
click at [327, 35] on icon at bounding box center [334, 37] width 14 height 22
type input "Chicken [PERSON_NAME] Samosa filling"
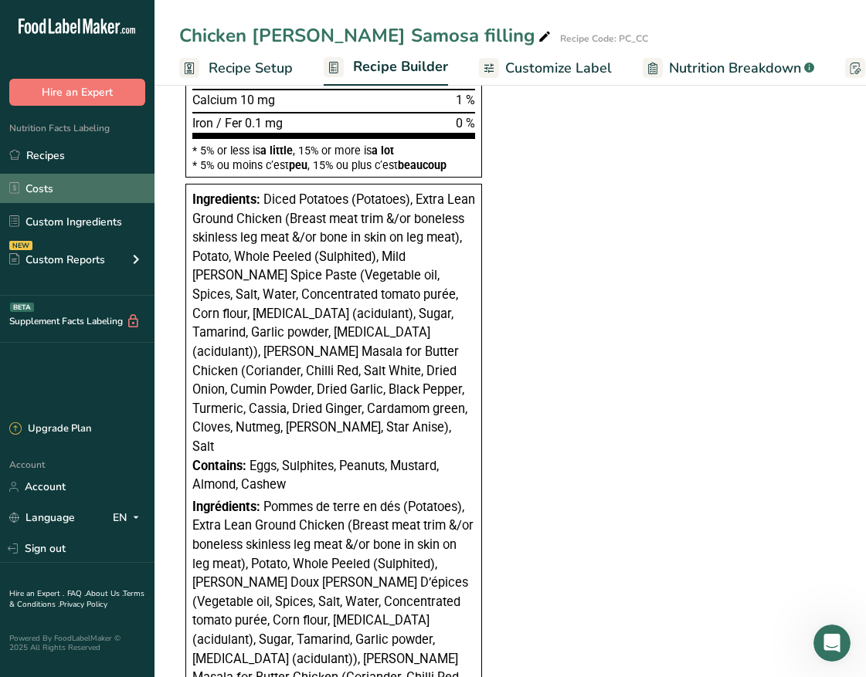
scroll to position [869, 0]
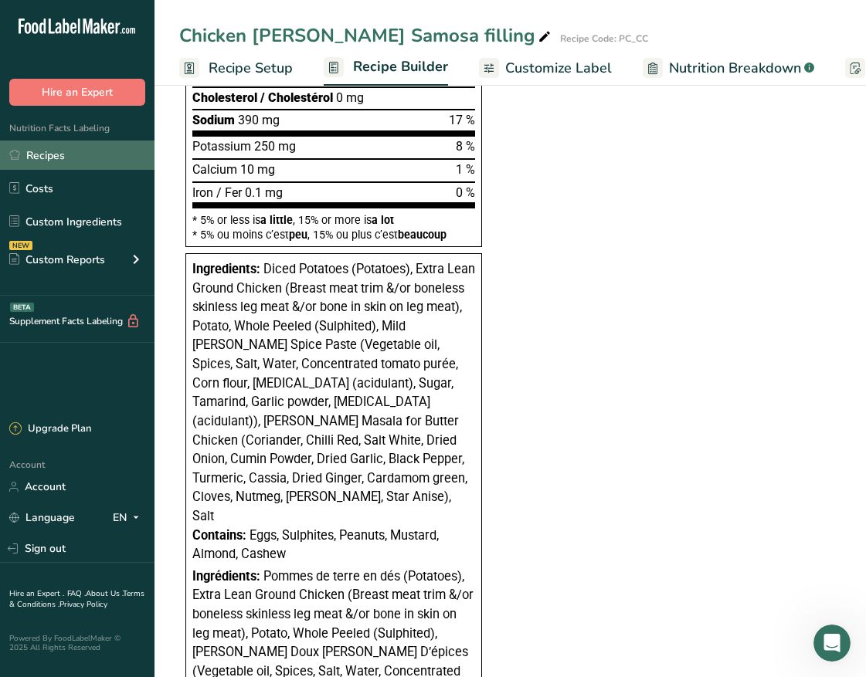
click at [73, 147] on link "Recipes" at bounding box center [77, 155] width 154 height 29
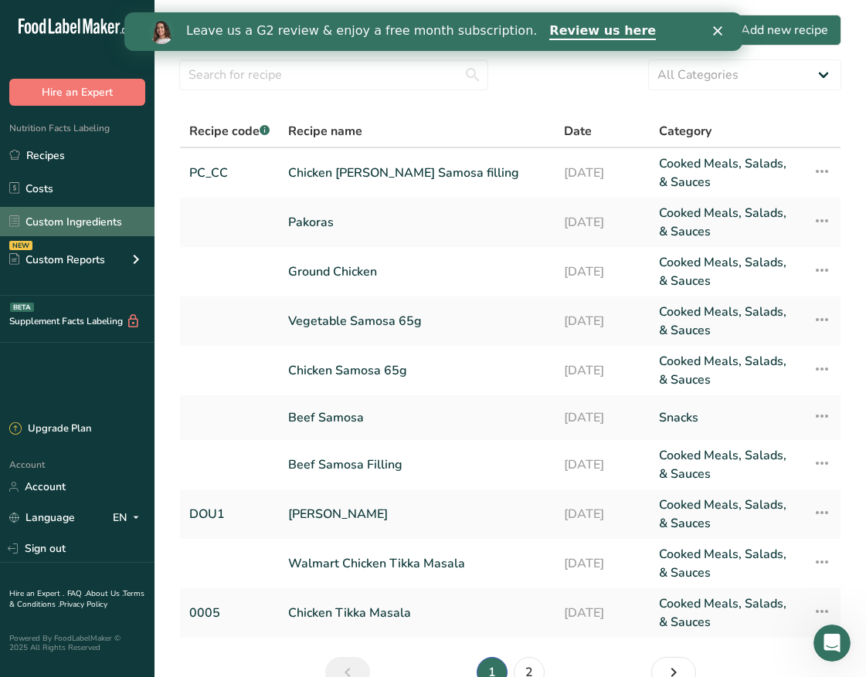
click at [111, 219] on link "Custom Ingredients" at bounding box center [77, 221] width 154 height 29
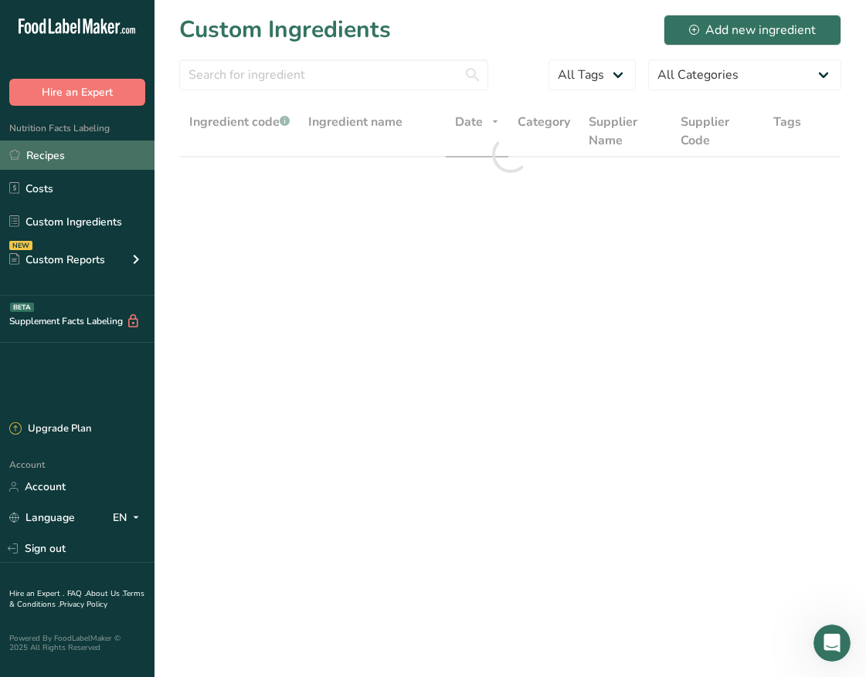
click at [86, 154] on link "Recipes" at bounding box center [77, 155] width 154 height 29
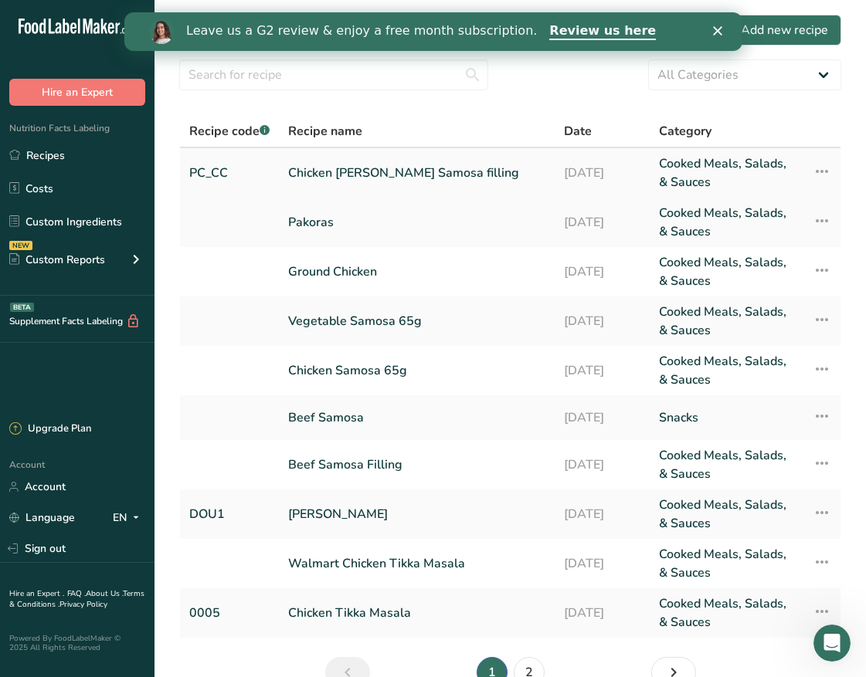
click at [217, 168] on link "PC_CC" at bounding box center [229, 172] width 80 height 37
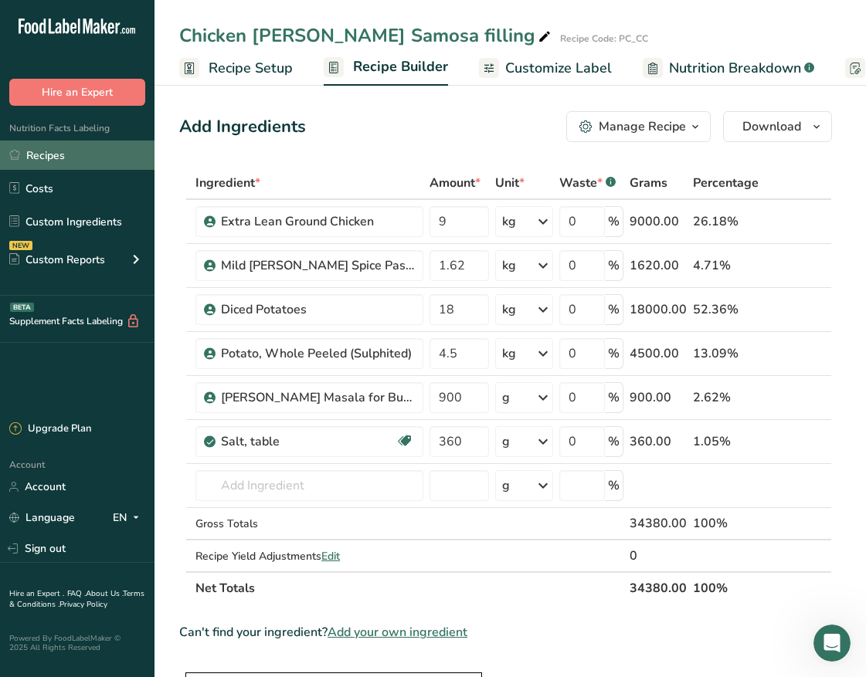
click at [69, 163] on link "Recipes" at bounding box center [77, 155] width 154 height 29
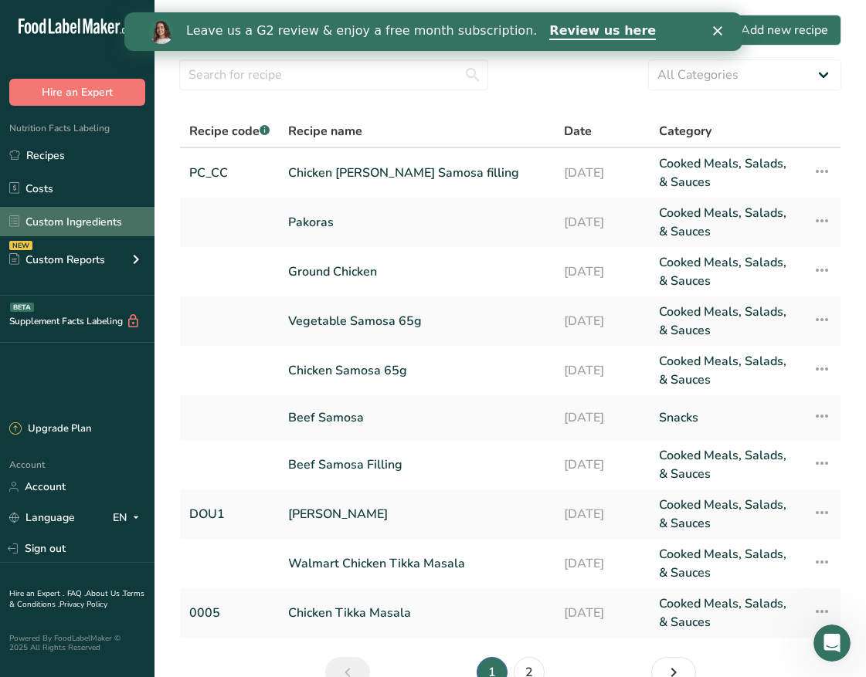
click at [85, 216] on link "Custom Ingredients" at bounding box center [77, 221] width 154 height 29
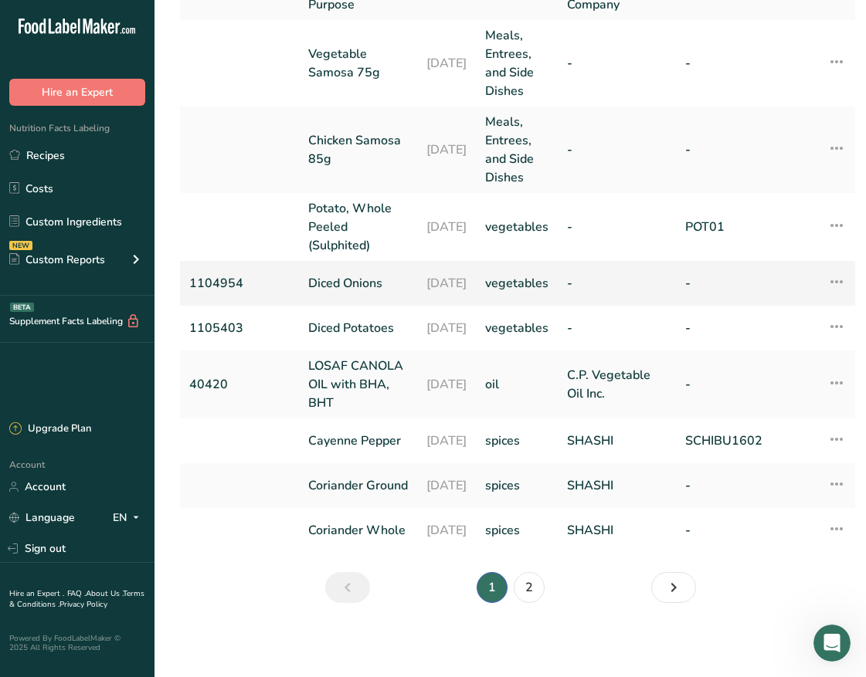
scroll to position [579, 0]
click at [47, 147] on link "Recipes" at bounding box center [77, 155] width 154 height 29
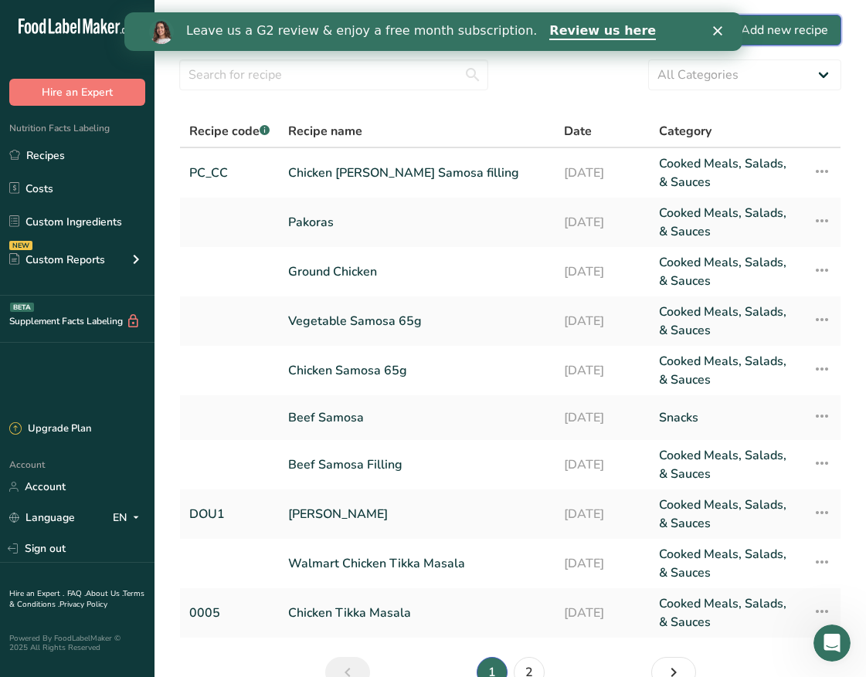
click at [825, 21] on div "Add new recipe" at bounding box center [775, 30] width 103 height 19
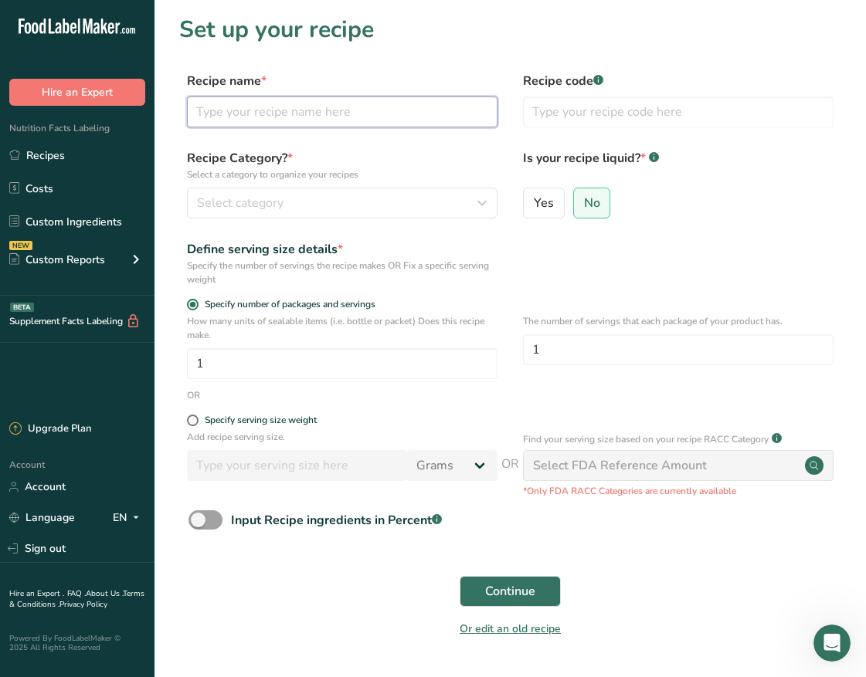
click at [273, 117] on input "text" at bounding box center [342, 112] width 310 height 31
type input "chicken [PERSON_NAME] samosa"
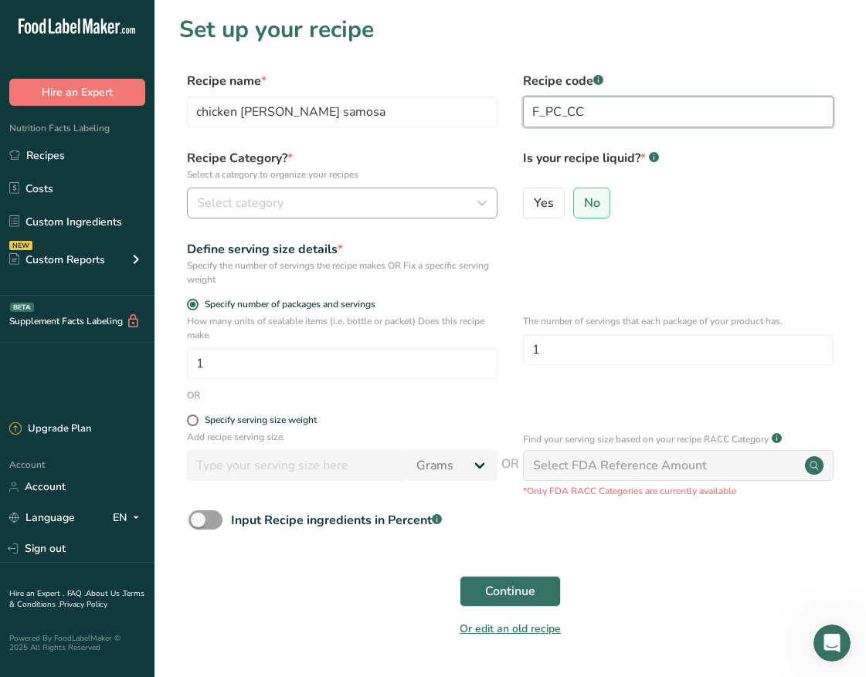
type input "F_PC_CC"
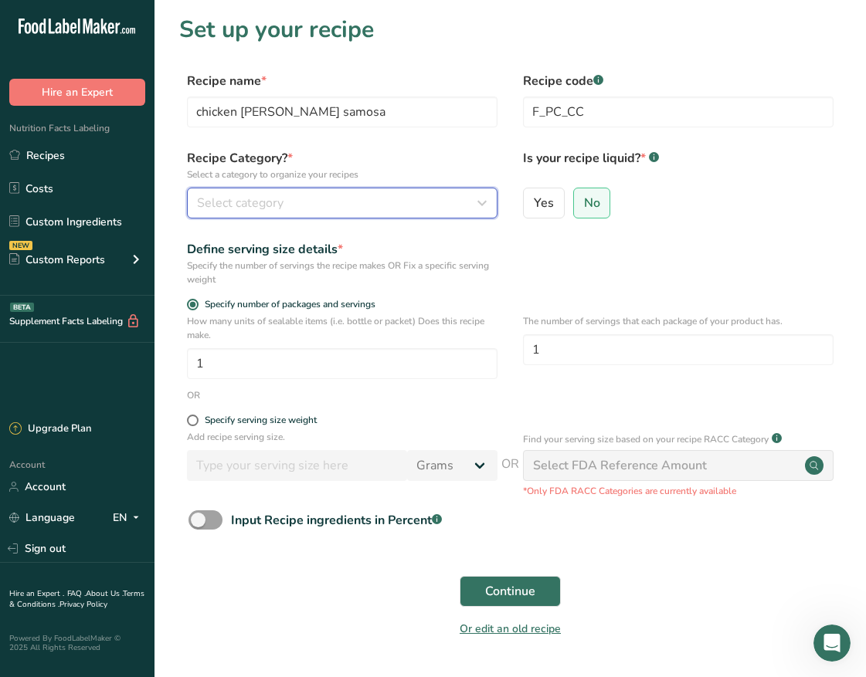
click at [338, 200] on div "Select category" at bounding box center [337, 203] width 281 height 19
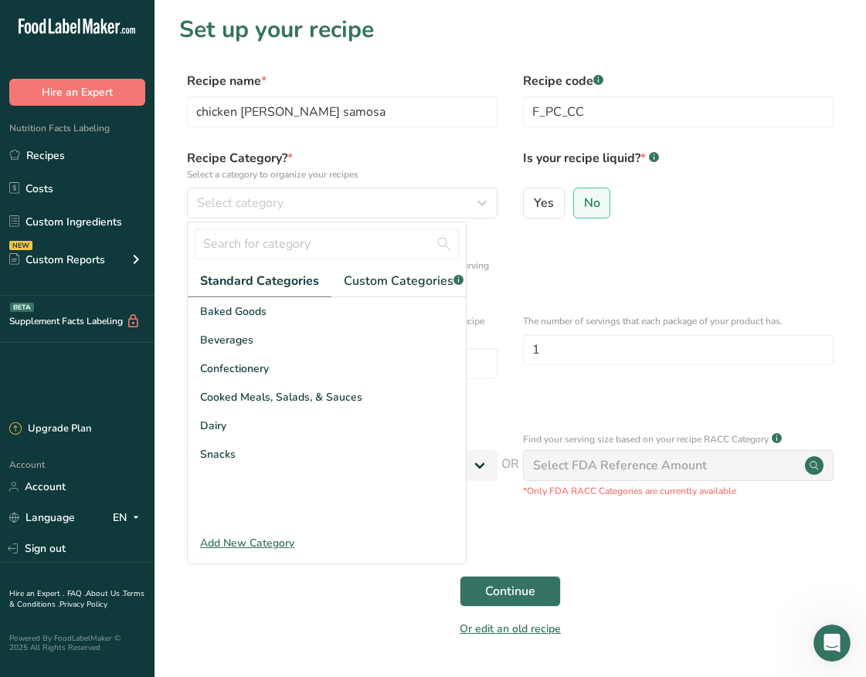
click at [688, 263] on div "Define serving size details * Specify the number of servings the recipe makes O…" at bounding box center [510, 263] width 662 height 46
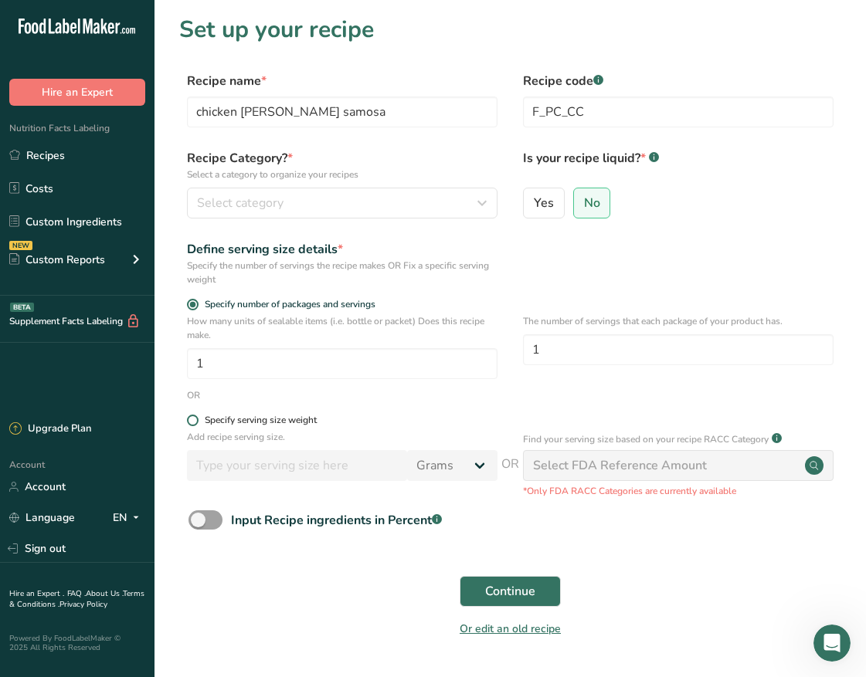
click at [194, 421] on span at bounding box center [193, 421] width 12 height 12
click at [194, 421] on input "Specify serving size weight" at bounding box center [192, 420] width 10 height 10
radio input "true"
radio input "false"
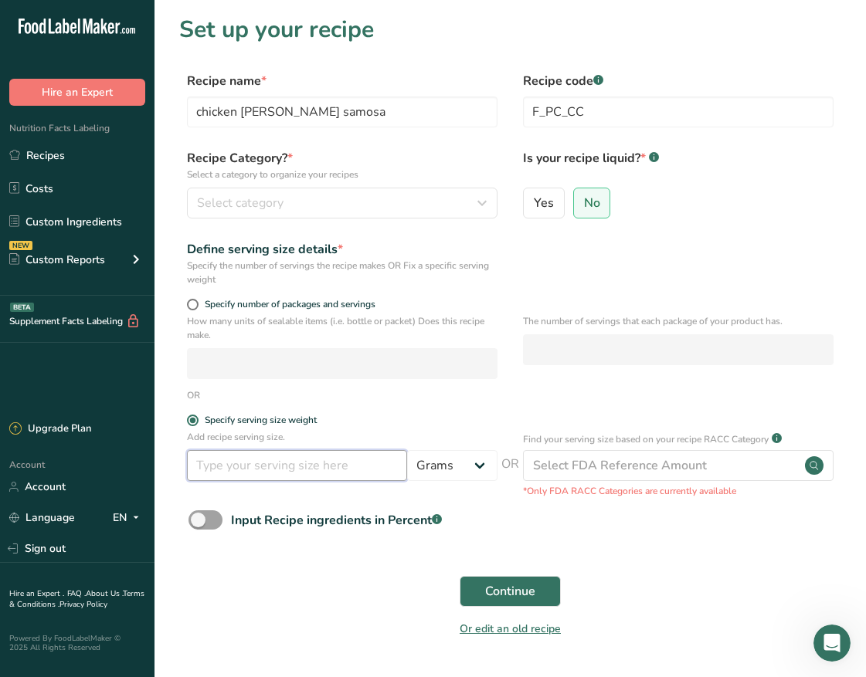
click at [231, 459] on input "number" at bounding box center [297, 465] width 220 height 31
click at [185, 413] on form "Recipe name * chicken [PERSON_NAME] samosa Recipe code .a-a{fill:#347362;}.b-a{…" at bounding box center [510, 359] width 662 height 575
click at [258, 474] on input "number" at bounding box center [297, 465] width 220 height 31
click at [199, 309] on span "Specify number of packages and servings" at bounding box center [286, 305] width 177 height 12
click at [197, 309] on input "Specify number of packages and servings" at bounding box center [192, 305] width 10 height 10
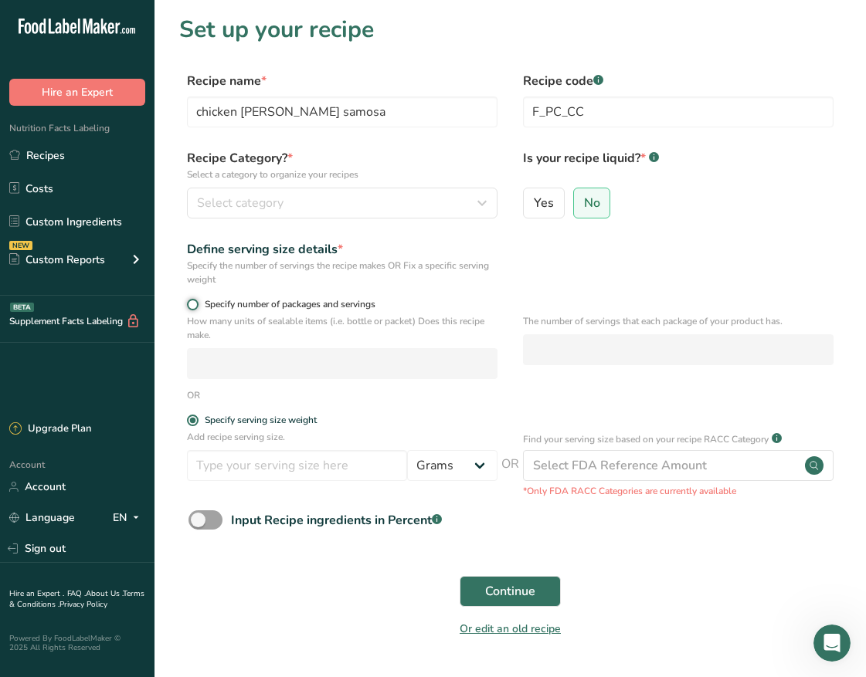
radio input "true"
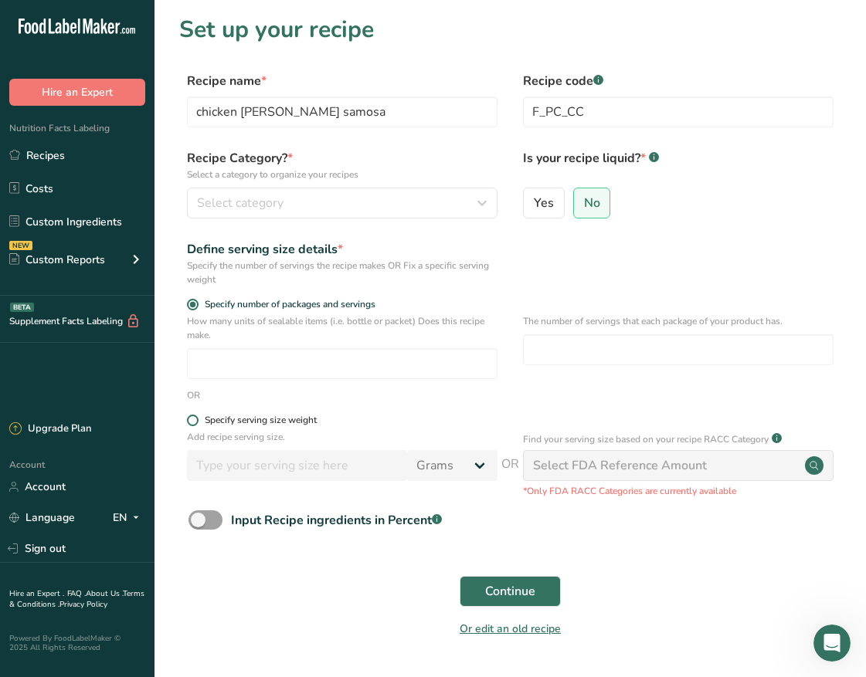
click at [193, 422] on span at bounding box center [193, 421] width 12 height 12
click at [193, 422] on input "Specify serving size weight" at bounding box center [192, 420] width 10 height 10
radio input "true"
radio input "false"
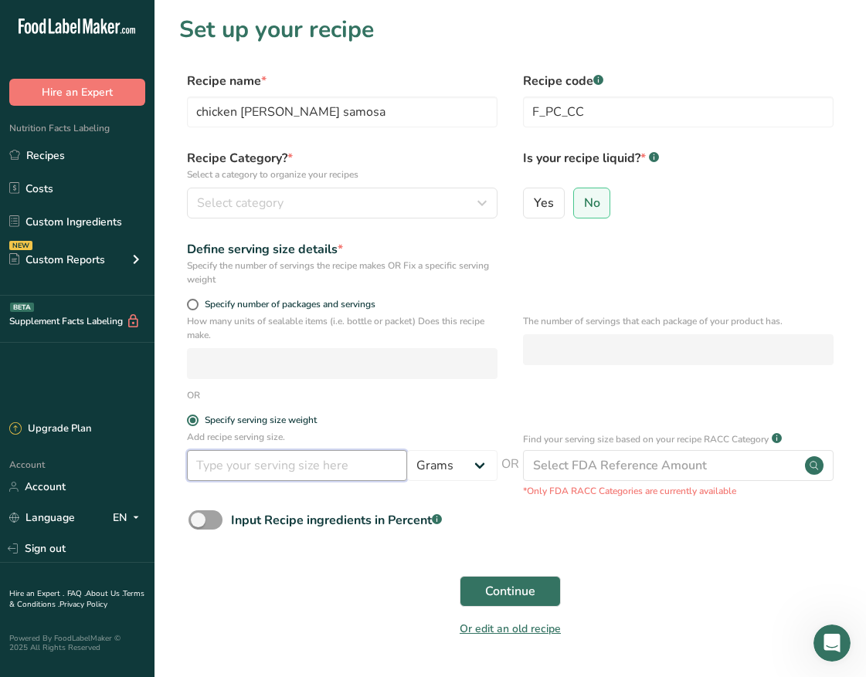
click at [261, 469] on input "number" at bounding box center [297, 465] width 220 height 31
type input "67"
click at [530, 592] on span "Continue" at bounding box center [510, 591] width 50 height 19
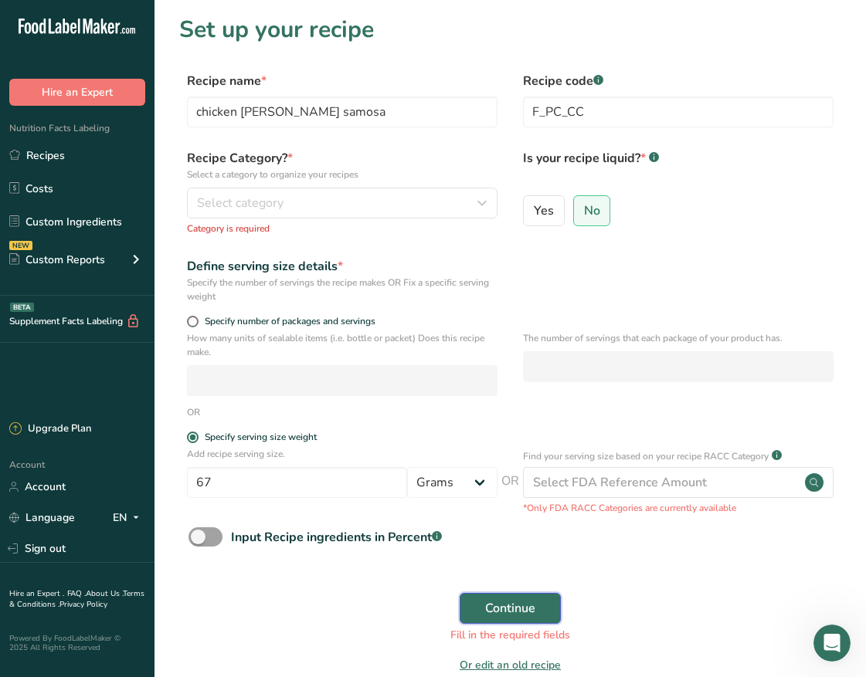
click at [526, 611] on span "Continue" at bounding box center [510, 608] width 50 height 19
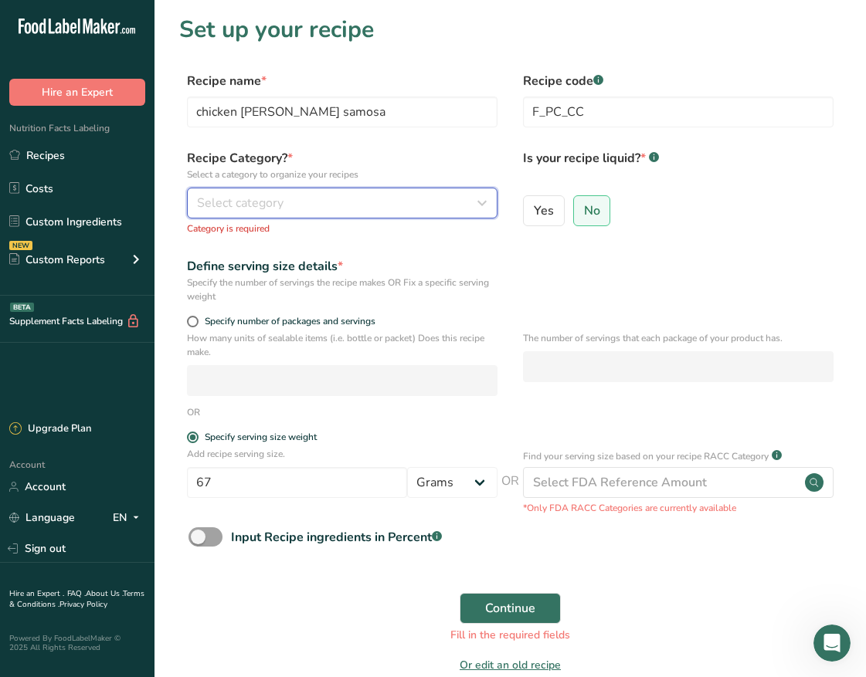
click at [356, 200] on div "Select category" at bounding box center [337, 203] width 281 height 19
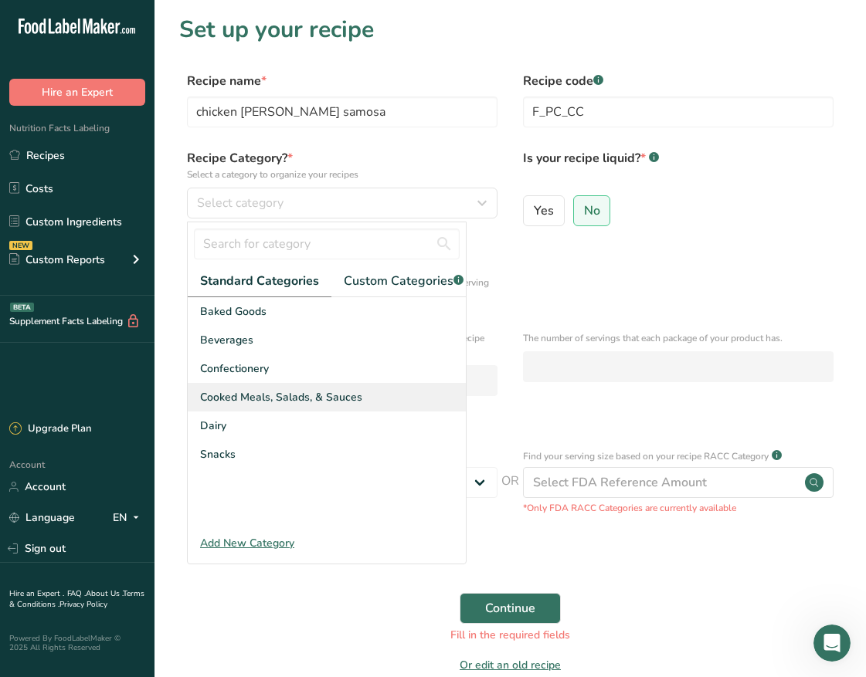
click at [276, 405] on span "Cooked Meals, Salads, & Sauces" at bounding box center [281, 397] width 162 height 16
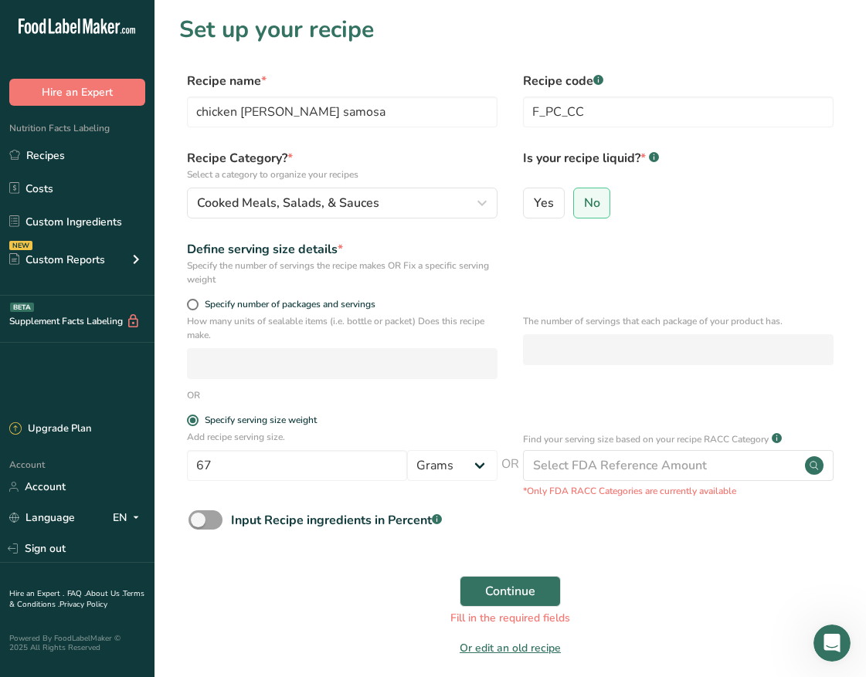
click at [468, 572] on div "Continue Fill in the required fields" at bounding box center [510, 601] width 662 height 69
click at [480, 587] on button "Continue" at bounding box center [509, 591] width 101 height 31
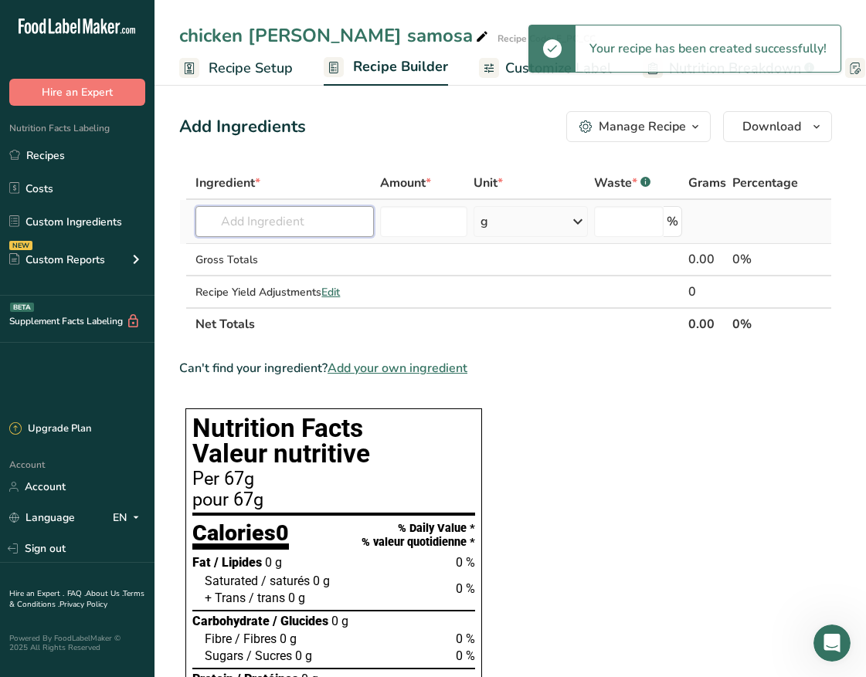
click at [332, 219] on input "text" at bounding box center [284, 221] width 178 height 31
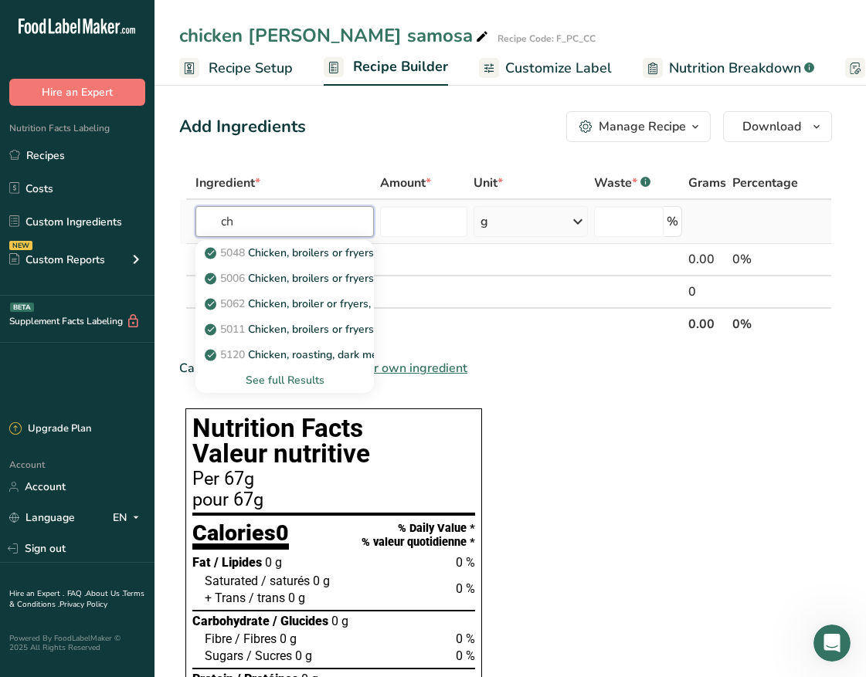
type input "c"
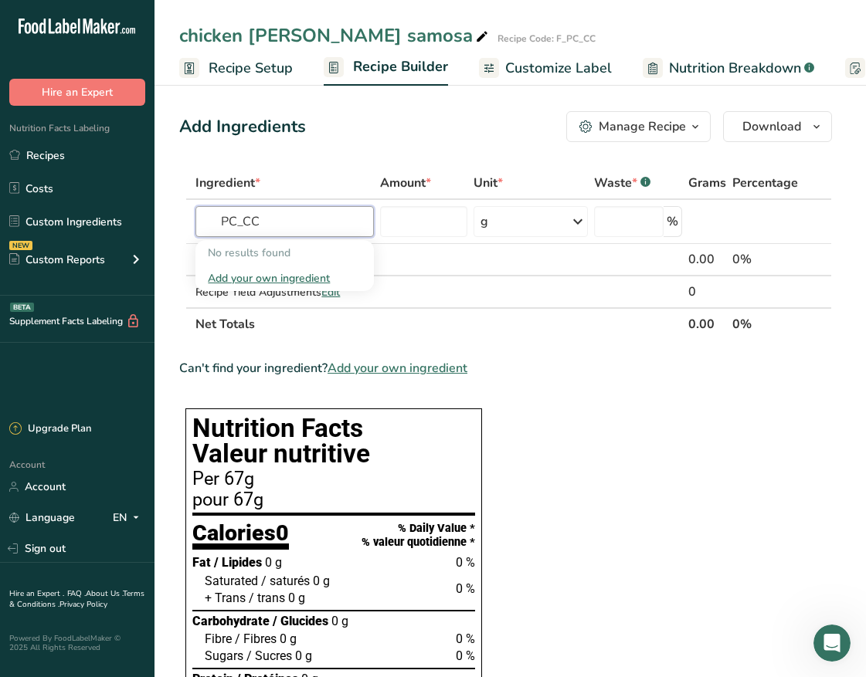
type input "PC_CC"
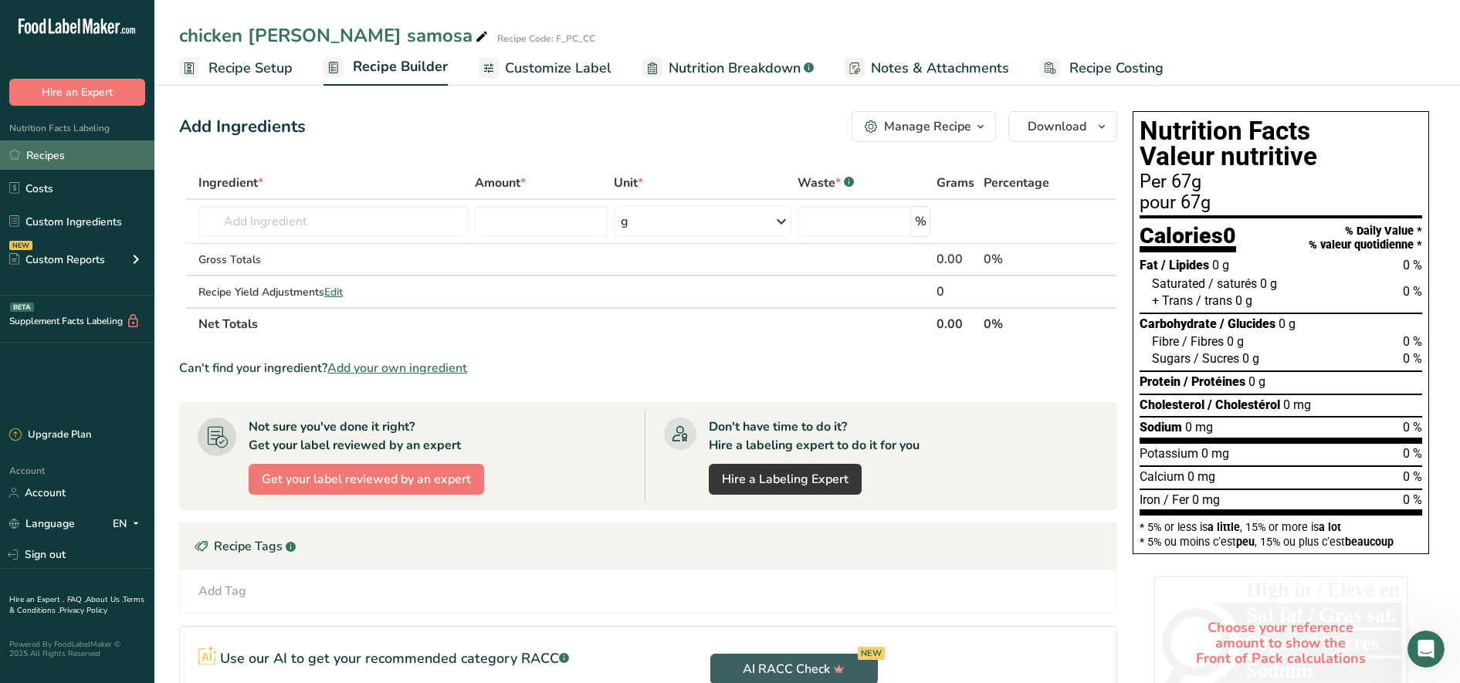
click at [80, 151] on link "Recipes" at bounding box center [77, 155] width 154 height 29
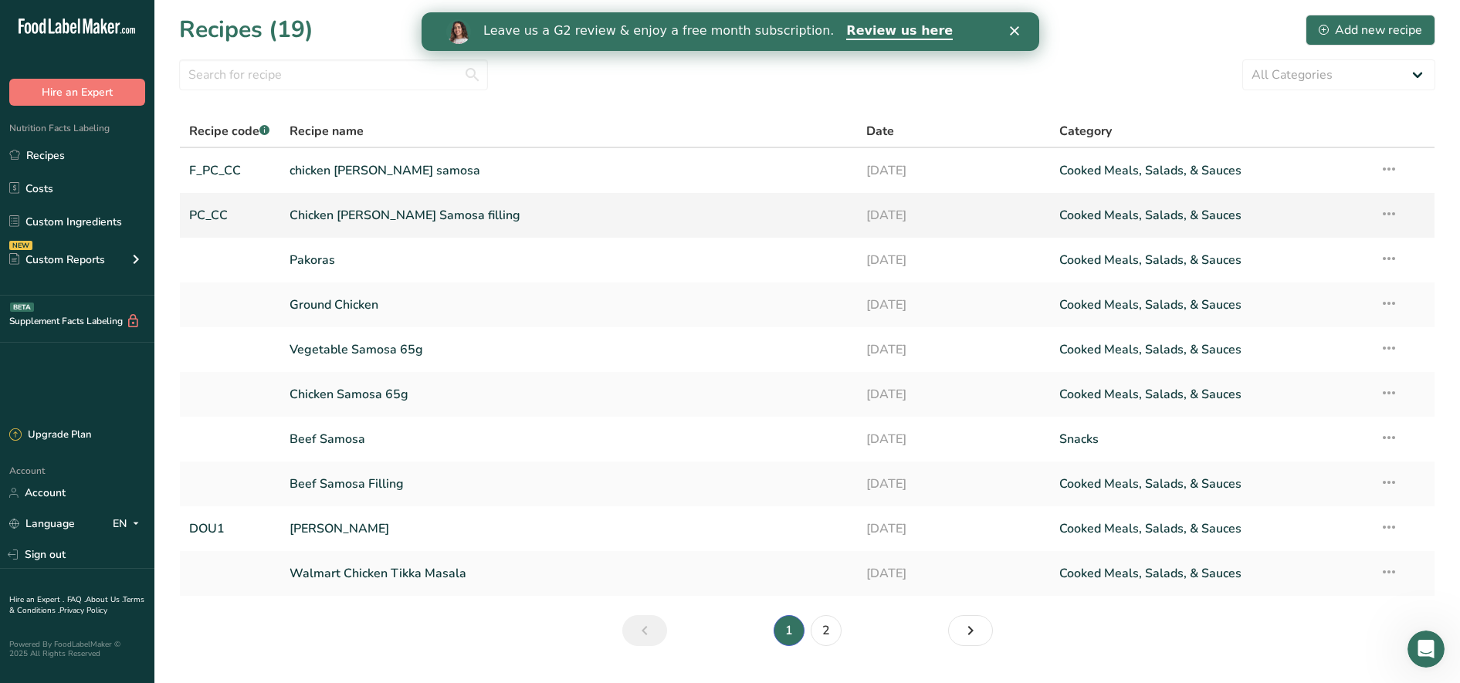
click at [1381, 217] on icon at bounding box center [1389, 214] width 19 height 28
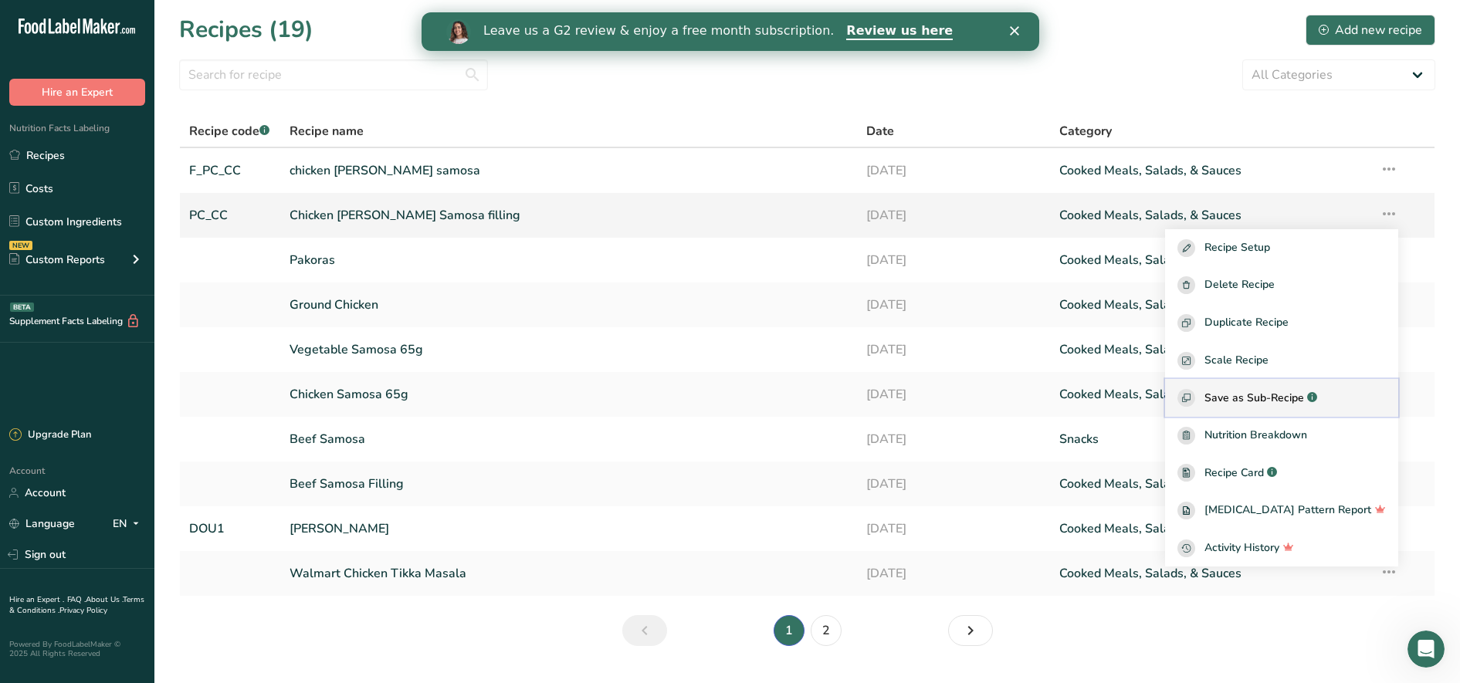
click at [1304, 395] on span "Save as Sub-Recipe" at bounding box center [1255, 398] width 100 height 16
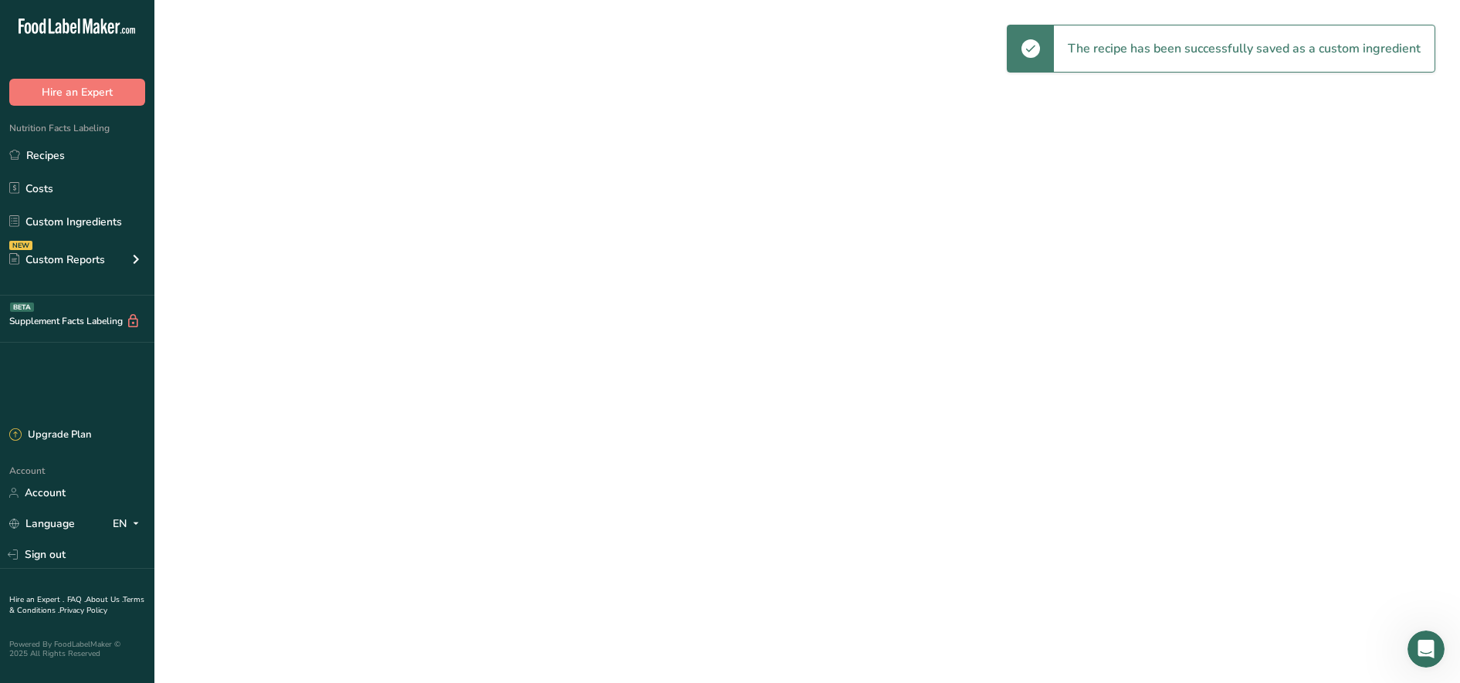
select select "30"
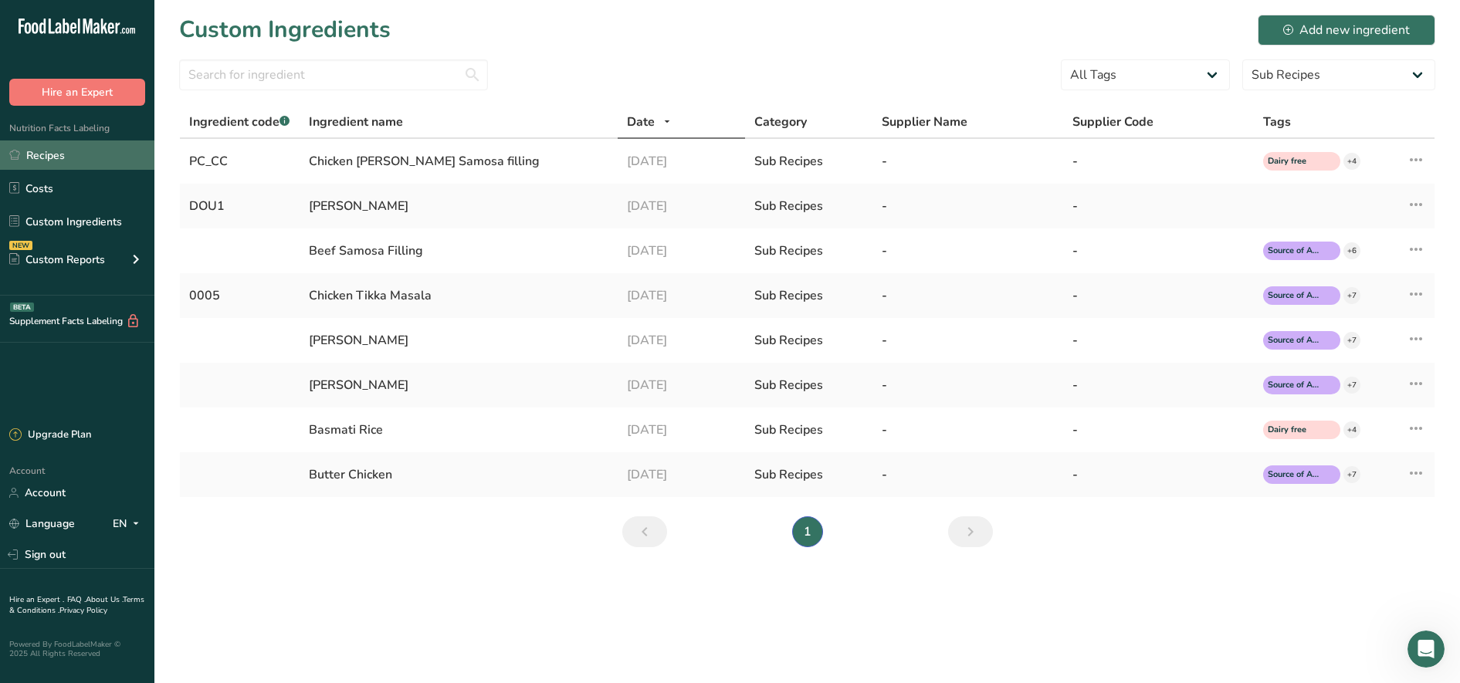
click at [72, 165] on link "Recipes" at bounding box center [77, 155] width 154 height 29
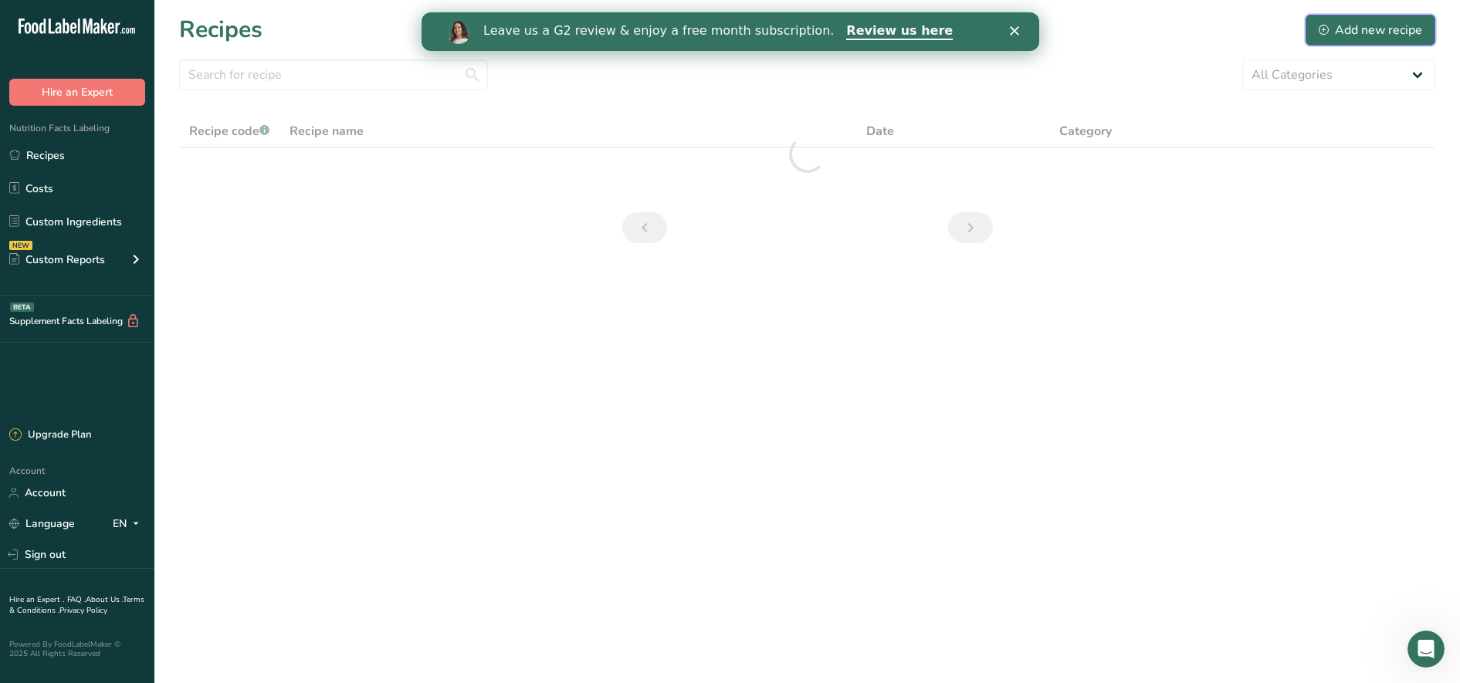
click at [1370, 25] on div "Add new recipe" at bounding box center [1370, 30] width 103 height 19
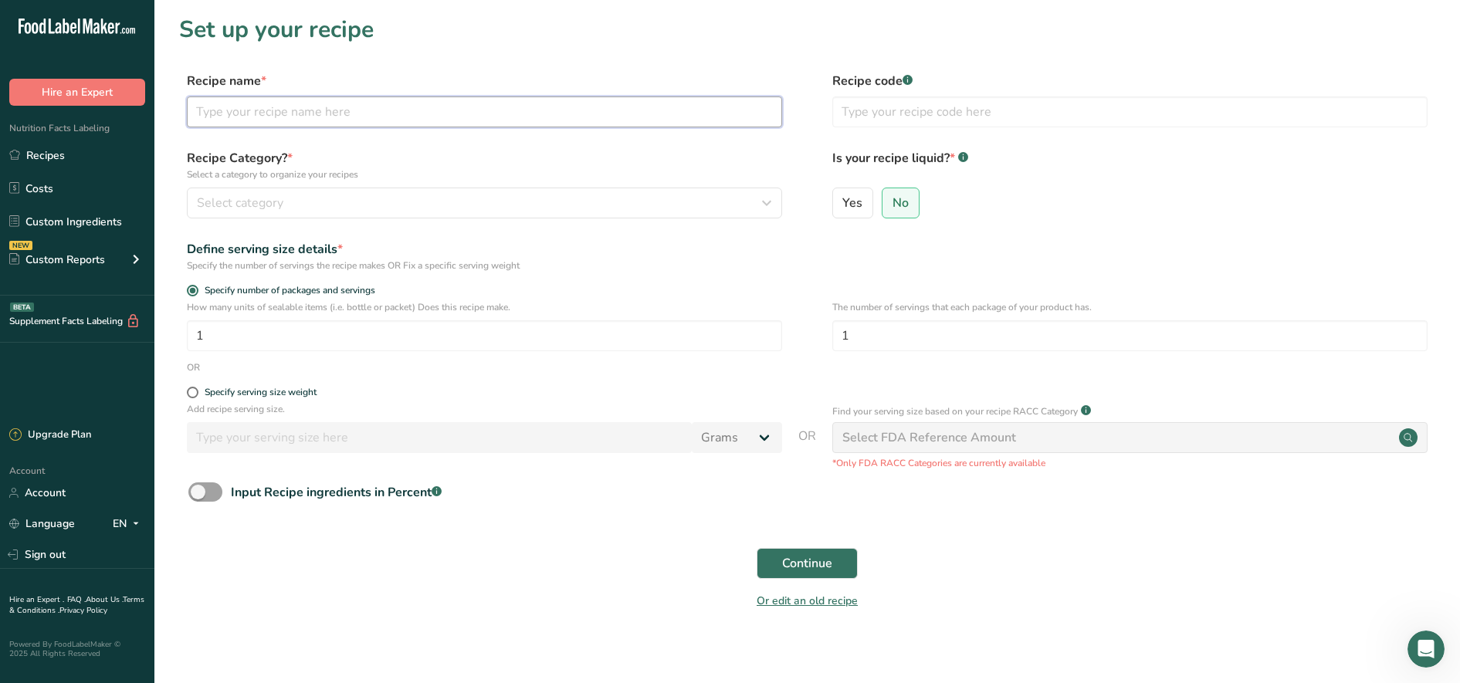
click at [345, 115] on input "text" at bounding box center [484, 112] width 595 height 31
click at [35, 151] on link "Recipes" at bounding box center [77, 155] width 154 height 29
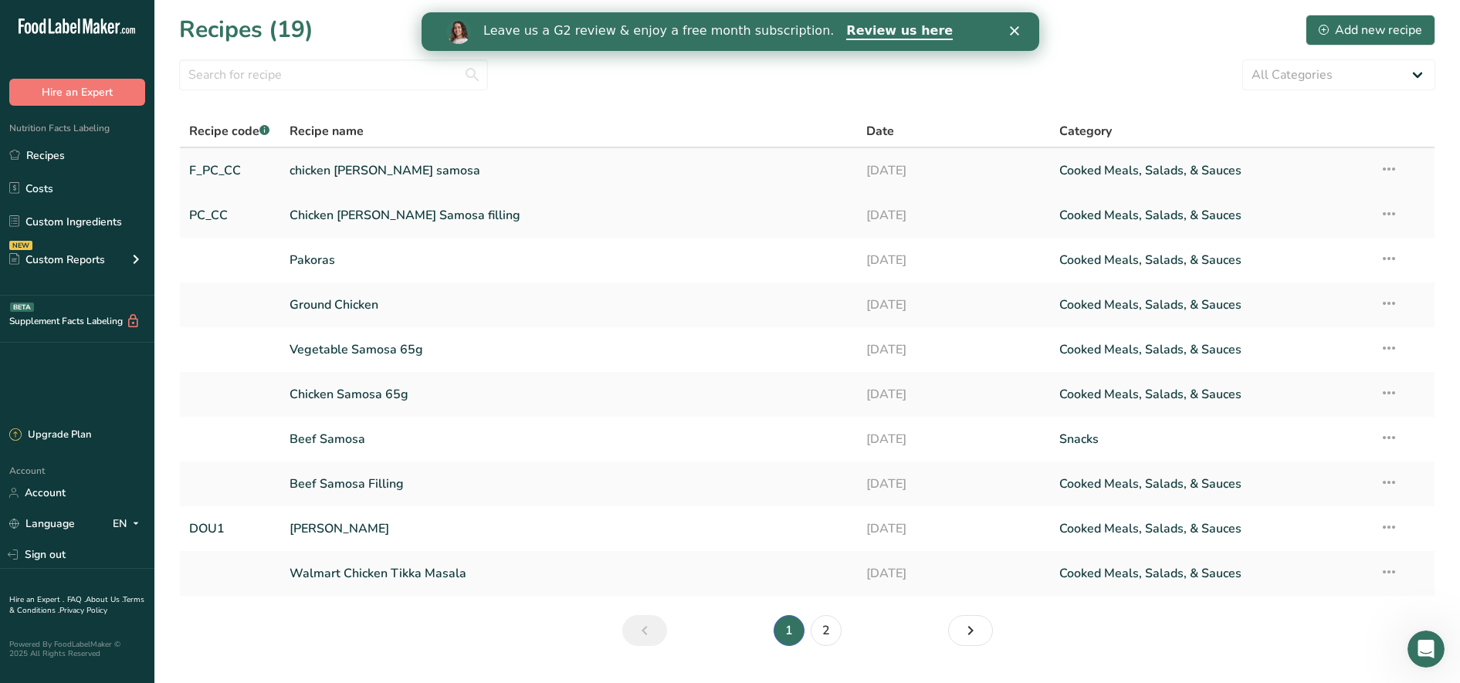
click at [332, 167] on link "chicken [PERSON_NAME] samosa" at bounding box center [569, 170] width 559 height 32
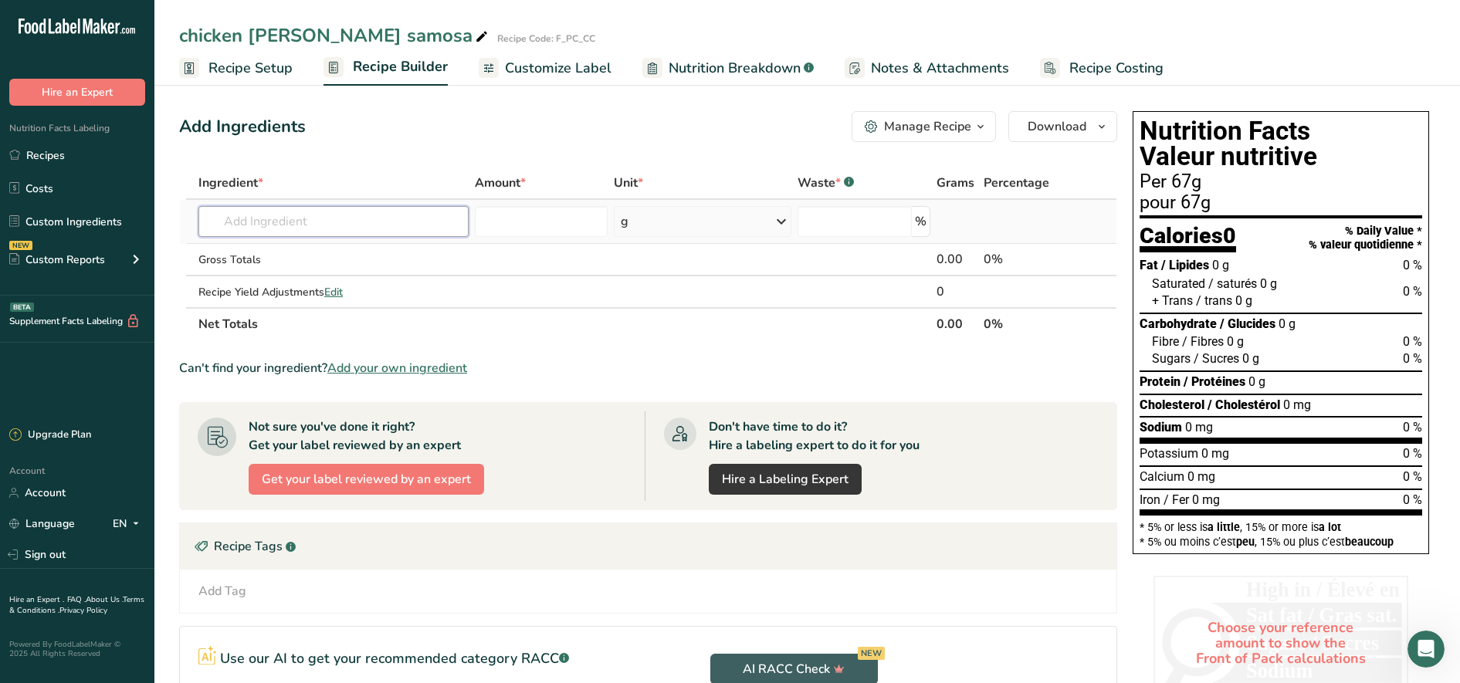
click at [270, 222] on input "text" at bounding box center [333, 221] width 270 height 31
type input "F"
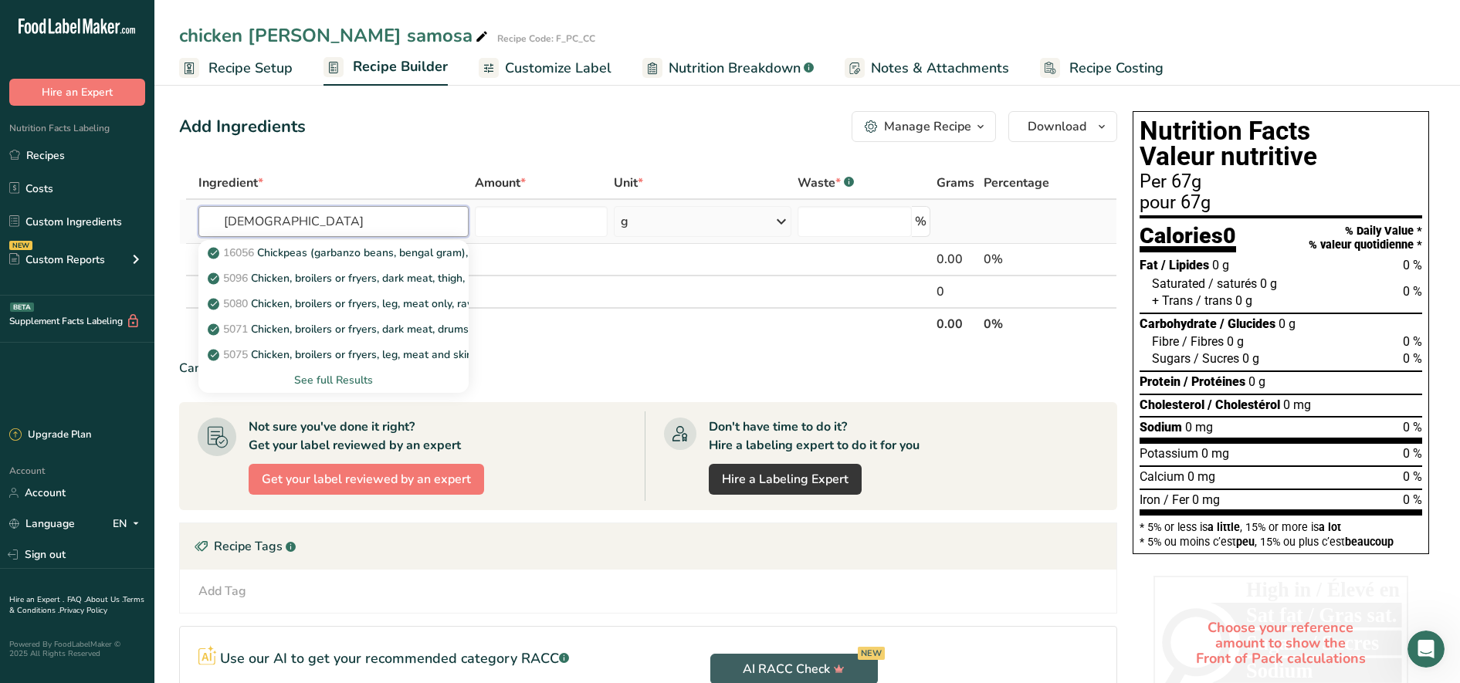
click at [460, 228] on input "[DEMOGRAPHIC_DATA]" at bounding box center [333, 221] width 270 height 31
type input "chicken"
click at [340, 384] on div "See full Results" at bounding box center [334, 380] width 246 height 16
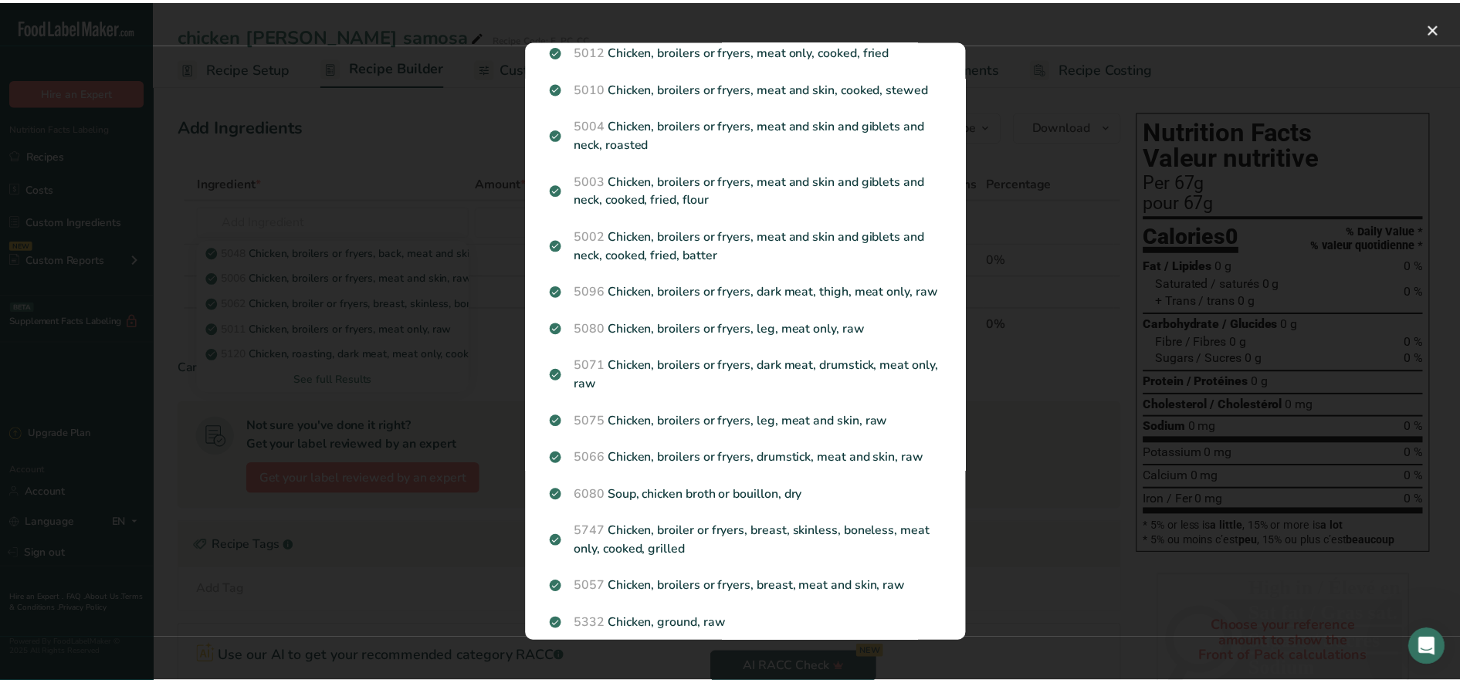
scroll to position [1720, 0]
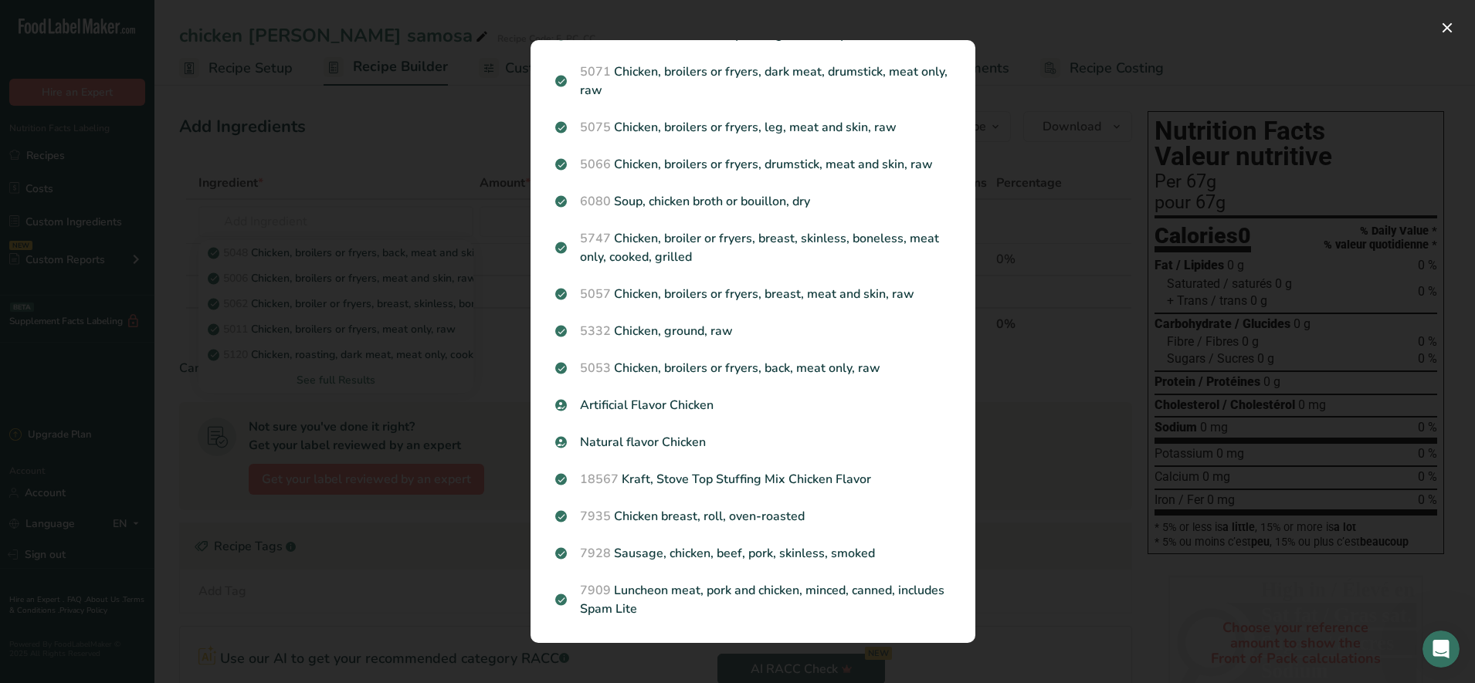
click at [372, 186] on div "Search results modal" at bounding box center [737, 341] width 1475 height 683
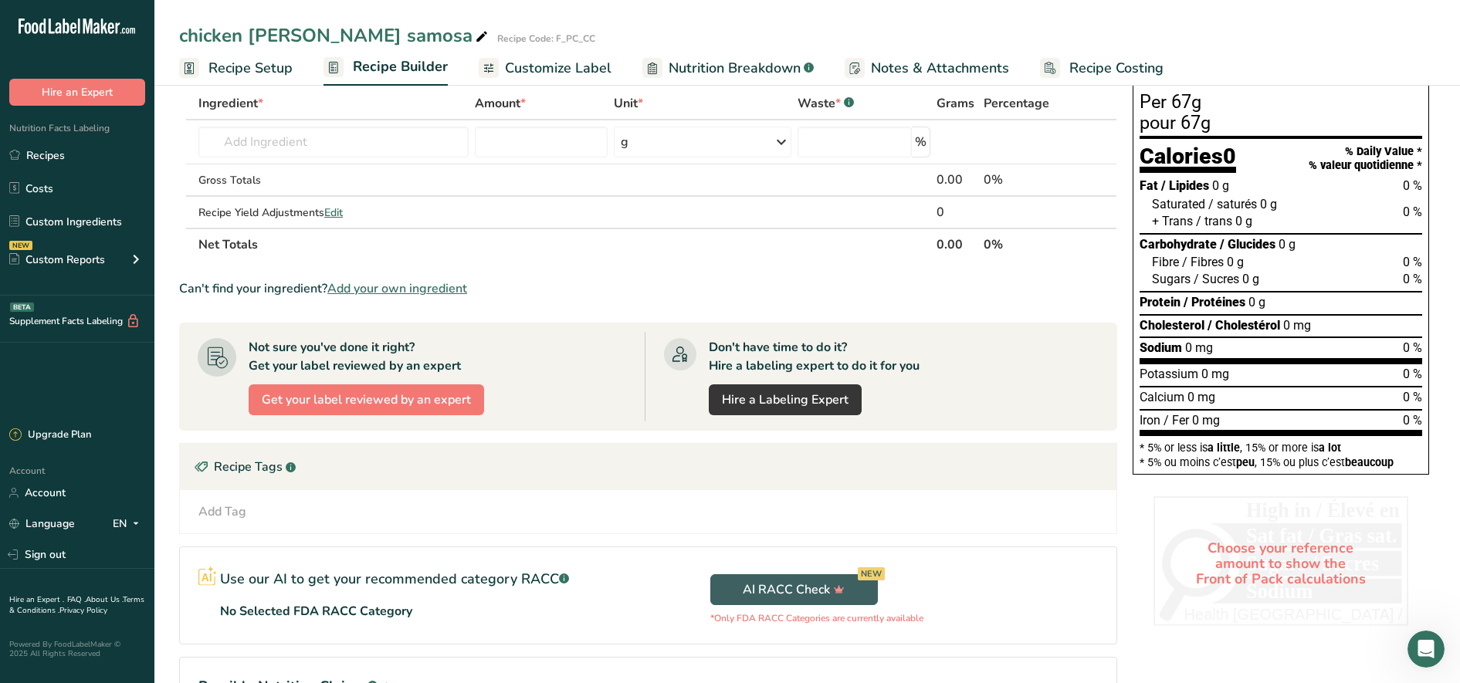
scroll to position [0, 0]
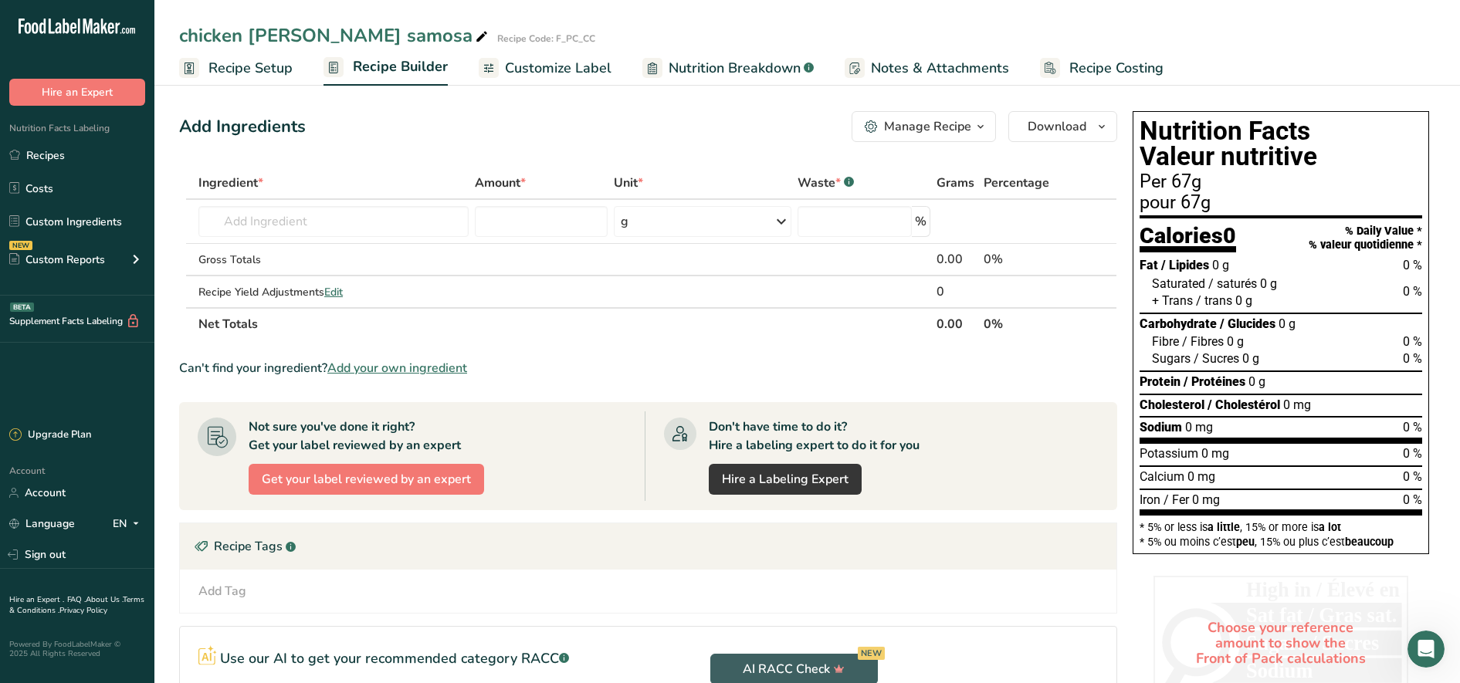
click at [433, 364] on span "Add your own ingredient" at bounding box center [397, 368] width 140 height 19
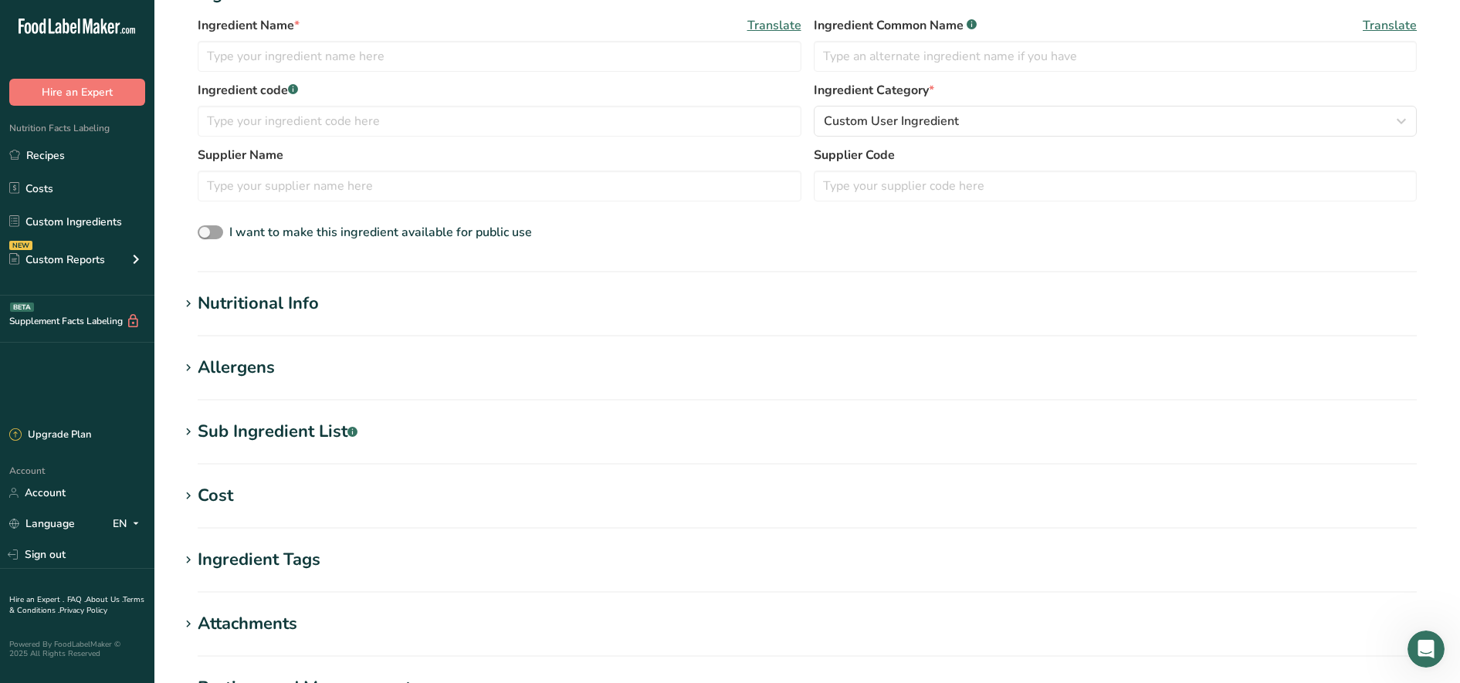
scroll to position [545, 0]
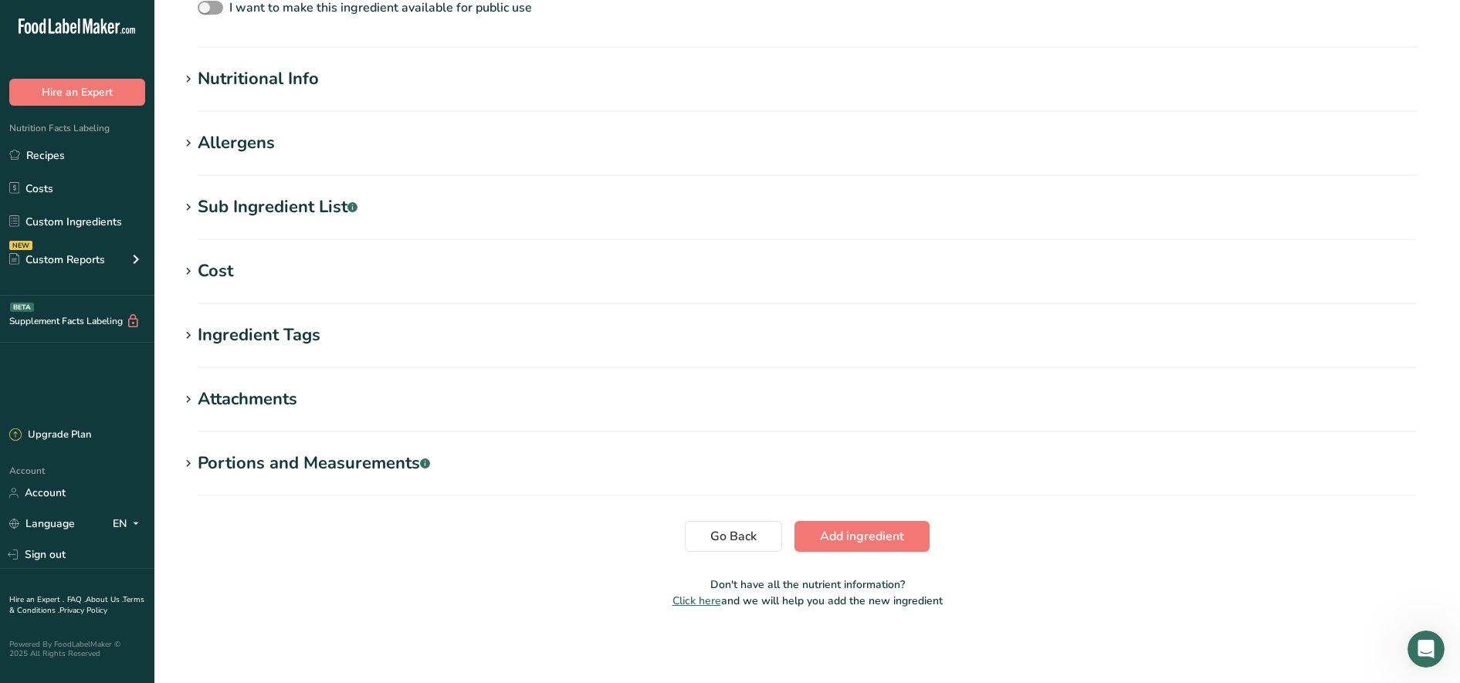
click at [202, 208] on div "Sub Ingredient List .a-a{fill:#347362;}.b-a{fill:#fff;}" at bounding box center [278, 207] width 160 height 25
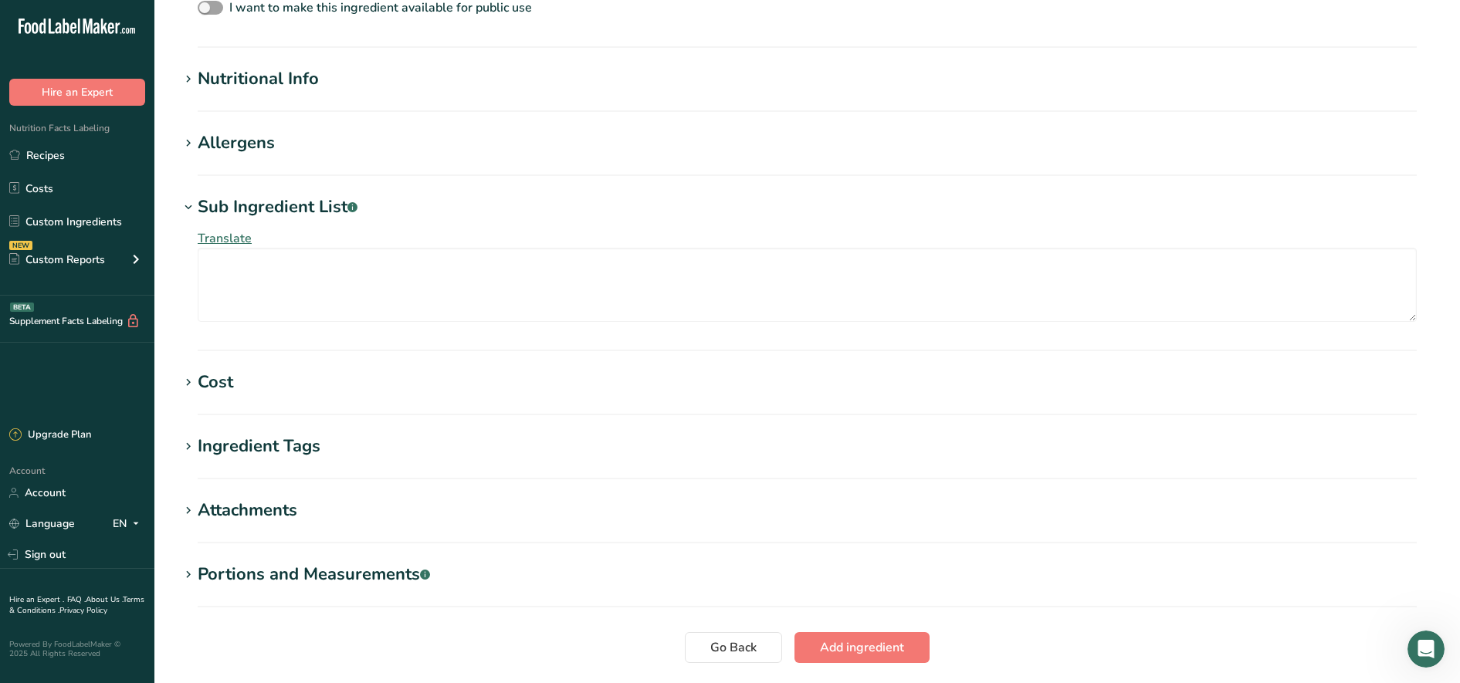
click at [192, 212] on icon at bounding box center [188, 208] width 14 height 22
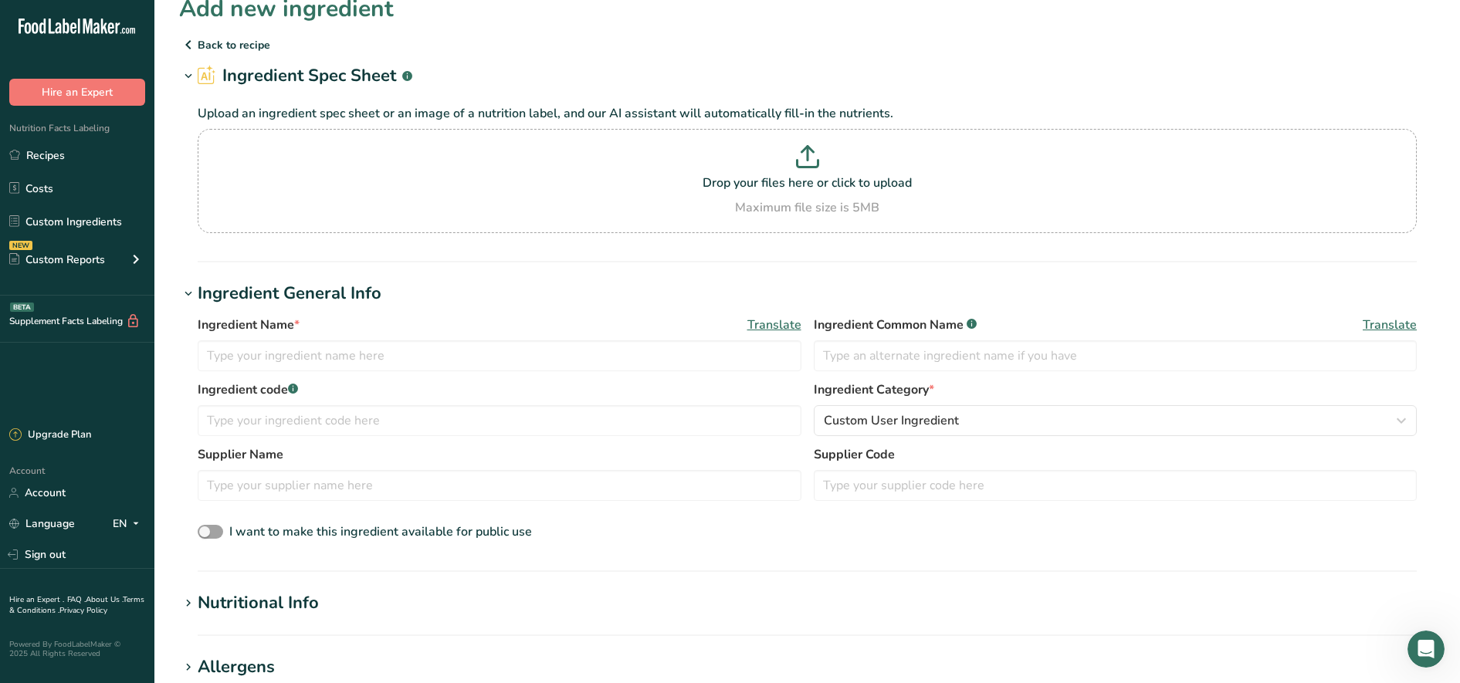
scroll to position [0, 0]
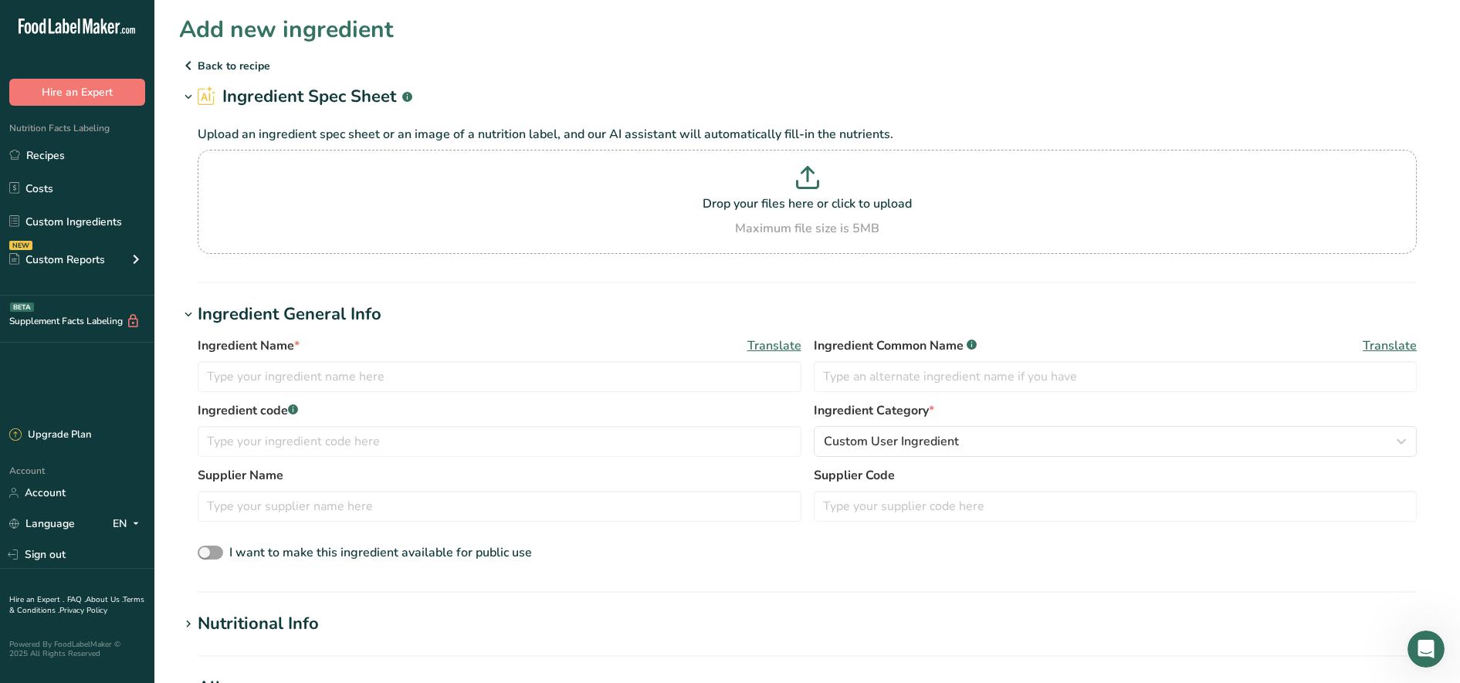
click at [192, 75] on icon at bounding box center [188, 66] width 19 height 28
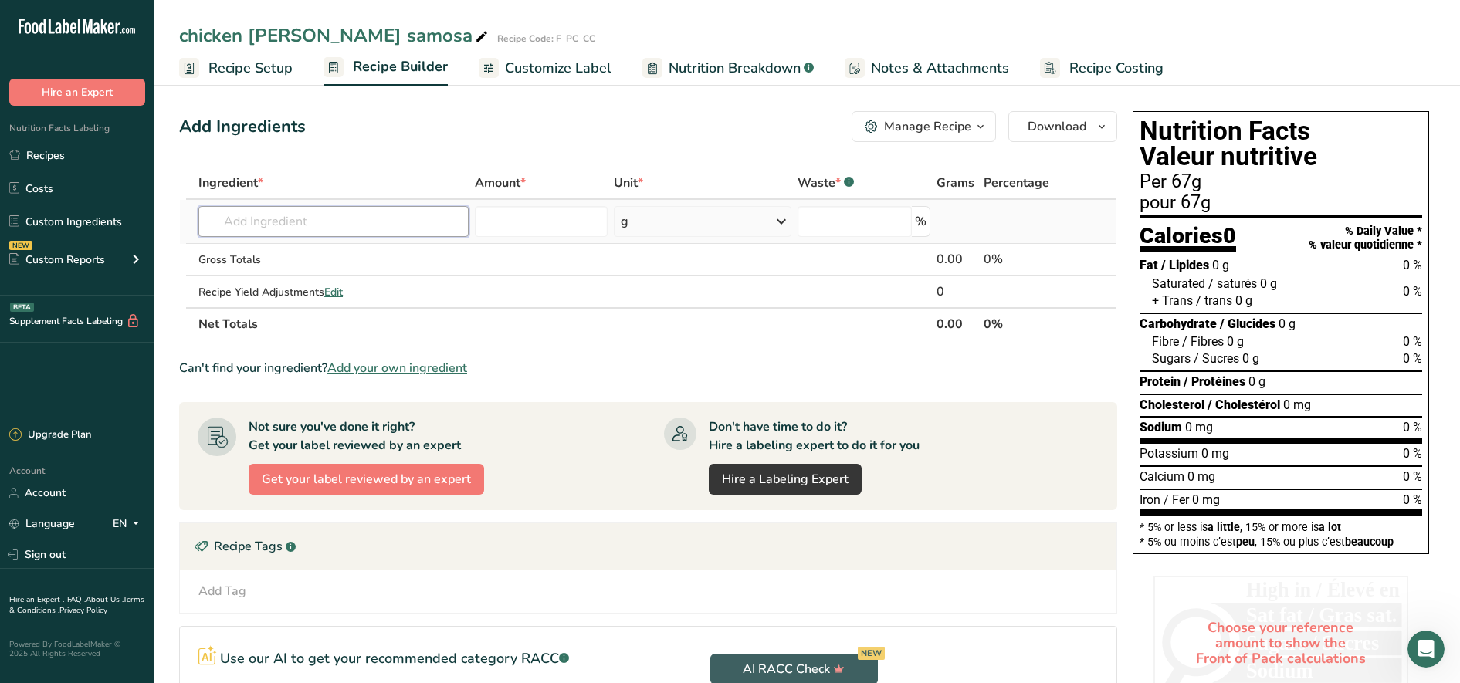
click at [270, 227] on input "text" at bounding box center [333, 221] width 270 height 31
paste input "[PERSON_NAME]"
type input "[PERSON_NAME]"
click at [314, 256] on p "DOU1 Samosa Dough" at bounding box center [278, 253] width 134 height 16
type input "[PERSON_NAME]"
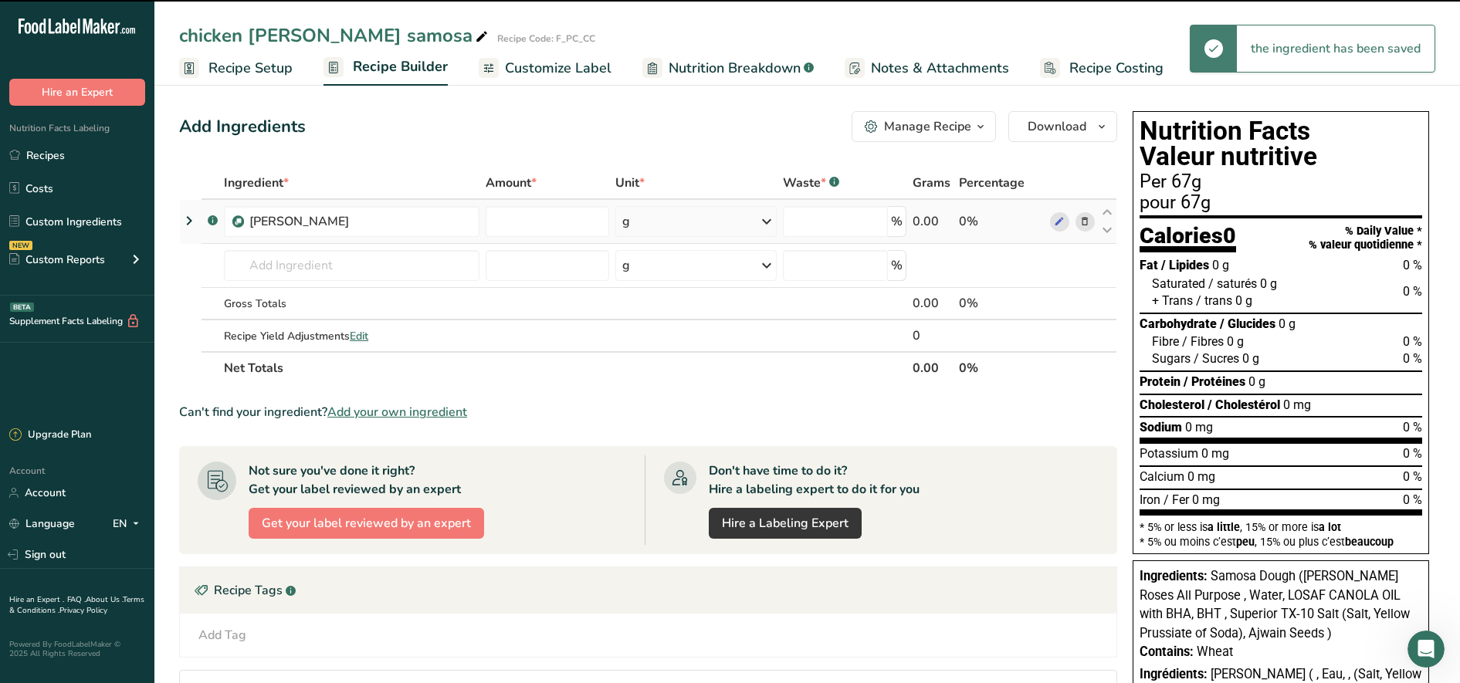
type input "0"
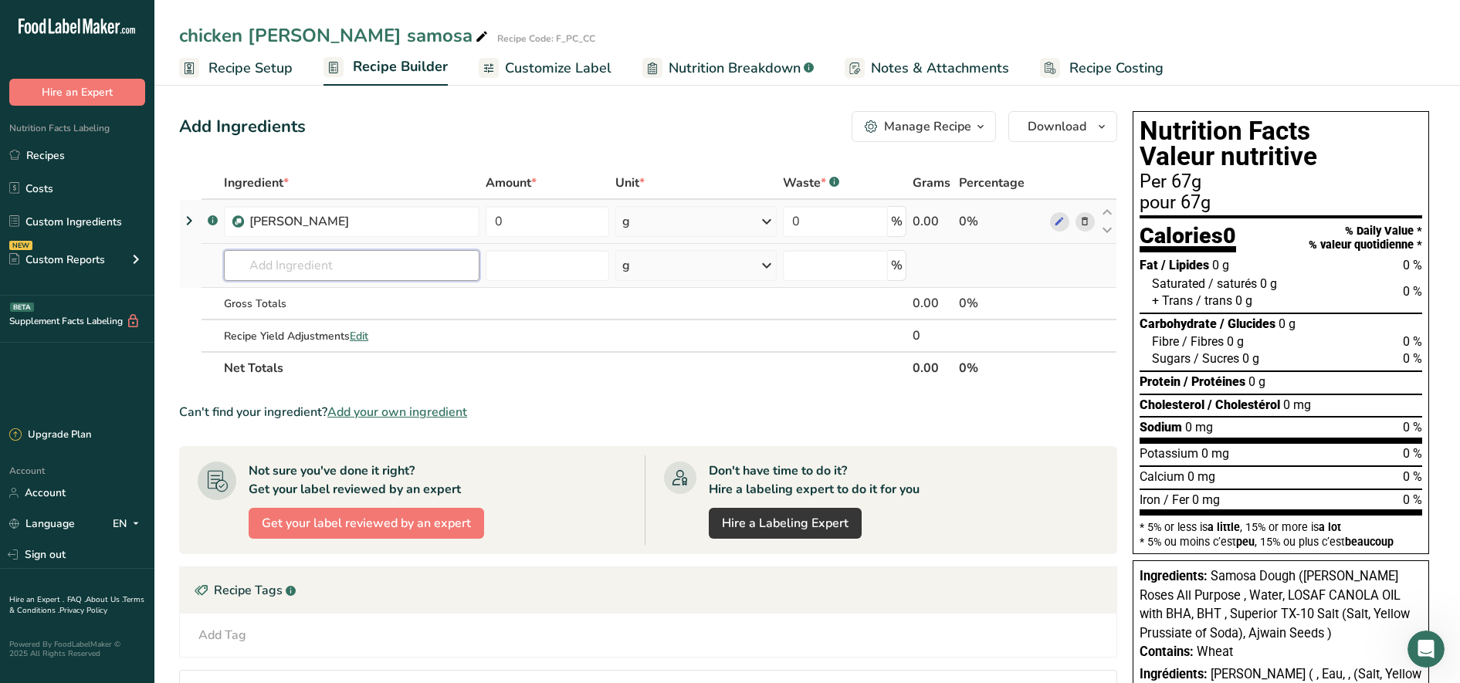
paste input "PC_CC"
type input "PC_C"
click at [415, 305] on link "PC_CC Chicken [PERSON_NAME] Samosa filling" at bounding box center [352, 296] width 256 height 25
type input "Chicken [PERSON_NAME] Samosa filling"
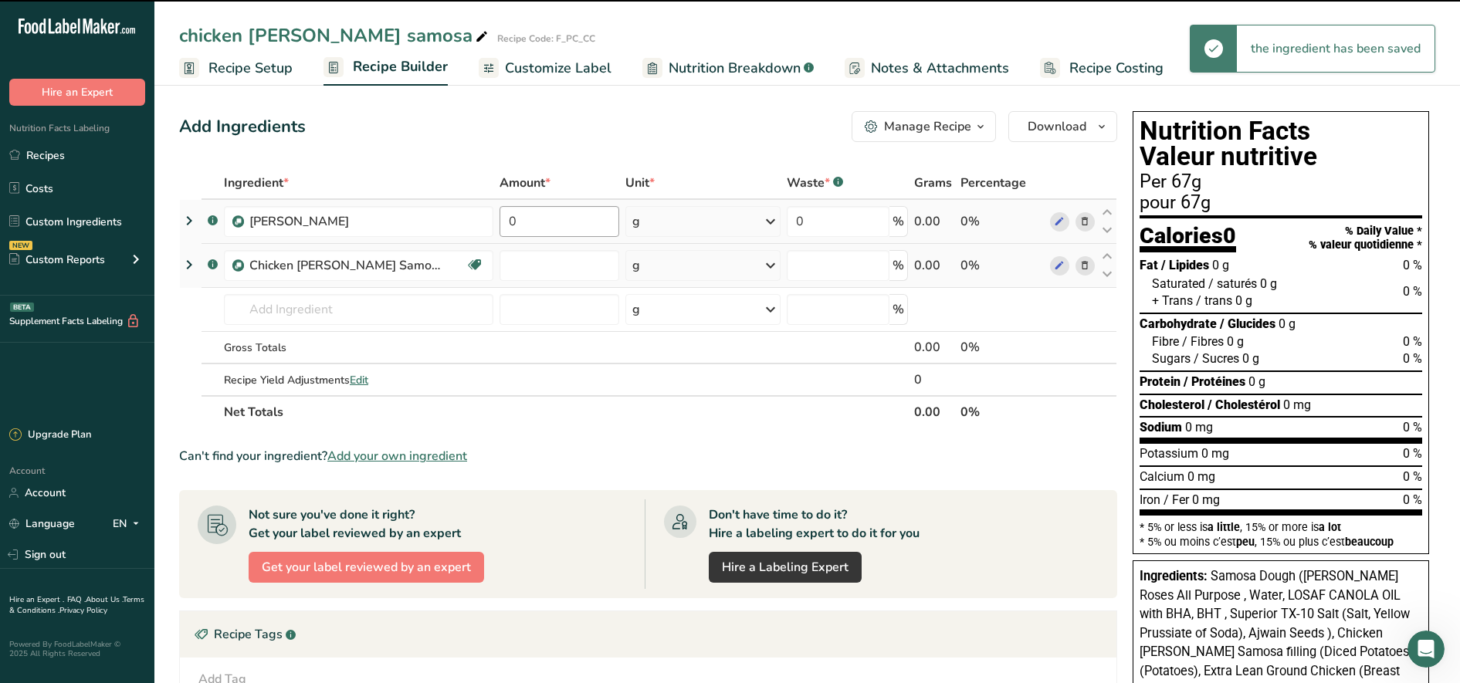
type input "0"
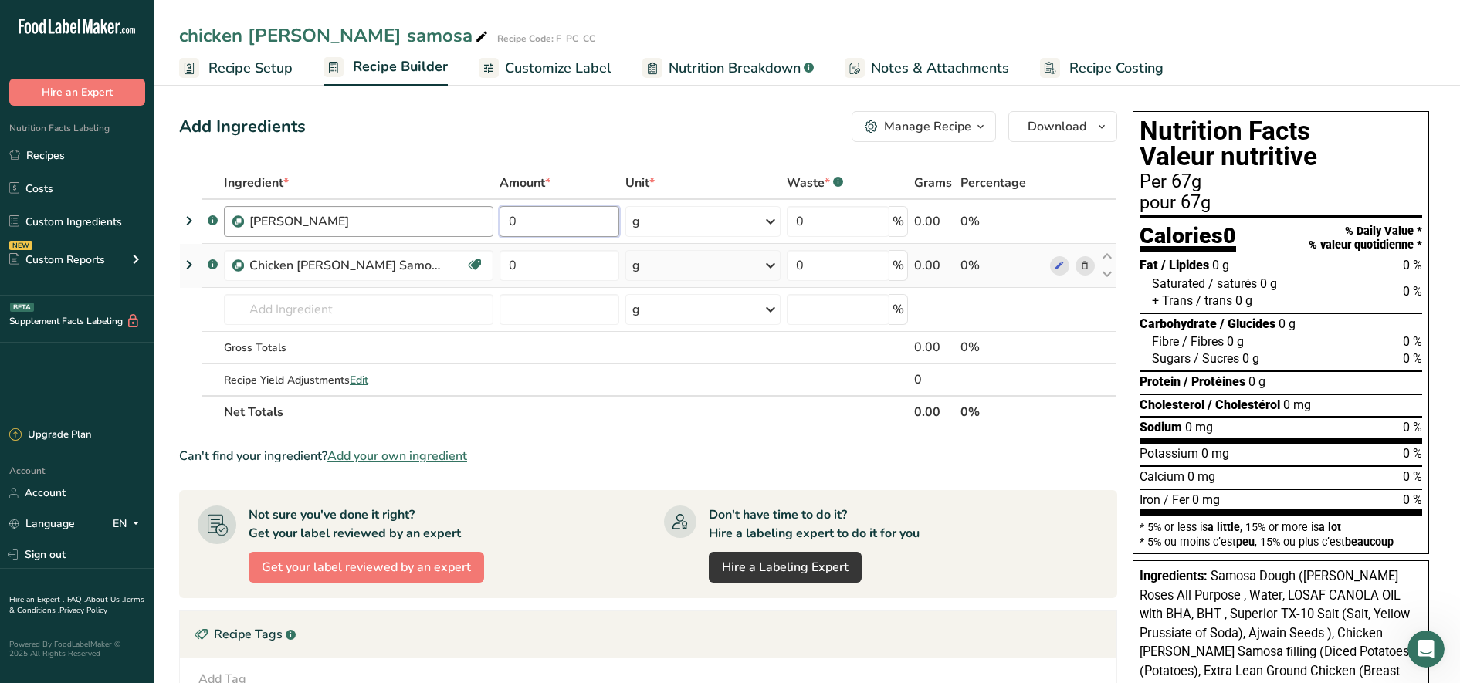
drag, startPoint x: 544, startPoint y: 217, endPoint x: 475, endPoint y: 215, distance: 69.5
click at [475, 215] on tr ".a-a{fill:#347362;}.b-a{fill:#fff;} Samosa Dough 0 g Weight Units g kg mg See m…" at bounding box center [648, 222] width 937 height 44
type input "37"
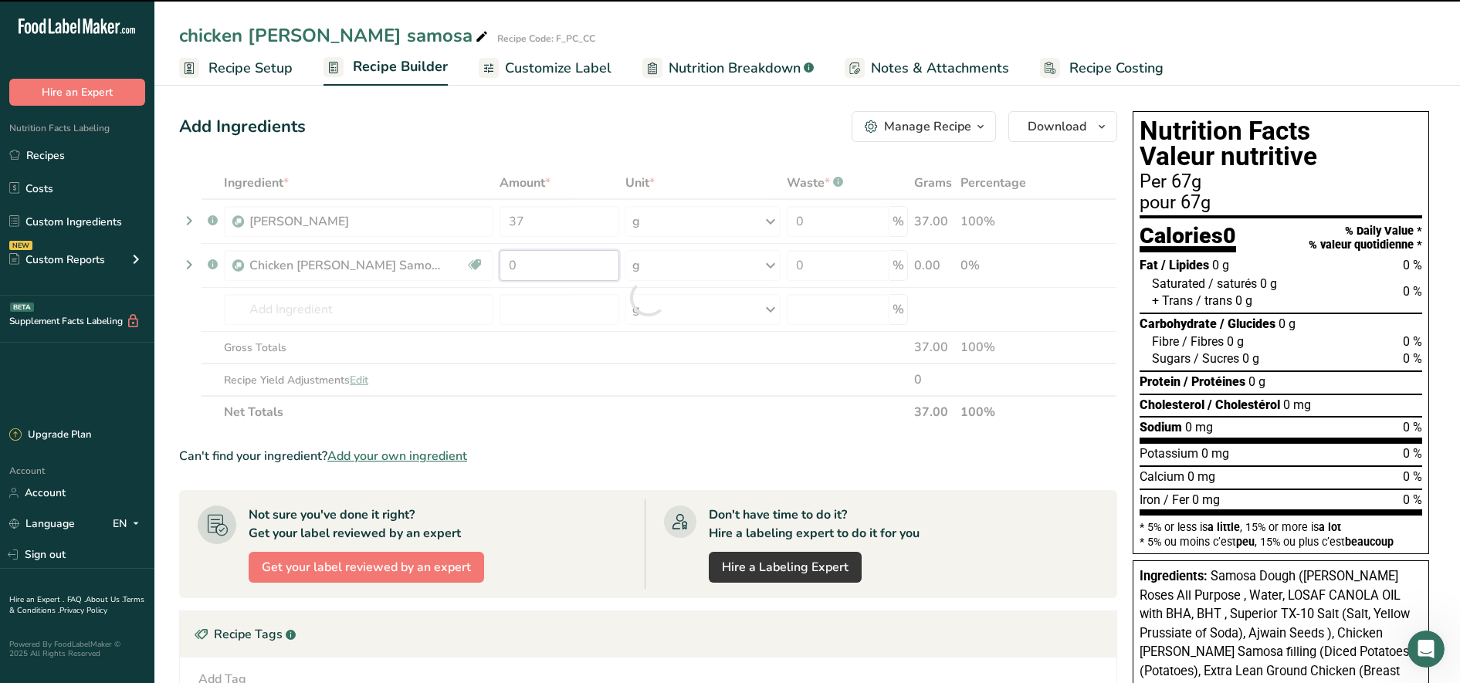
drag, startPoint x: 560, startPoint y: 265, endPoint x: 444, endPoint y: 246, distance: 117.4
click at [444, 246] on div "Ingredient * Amount * Unit * Waste * .a-a{fill:#347362;}.b-a{fill:#fff;} Grams …" at bounding box center [648, 298] width 938 height 262
type input "0"
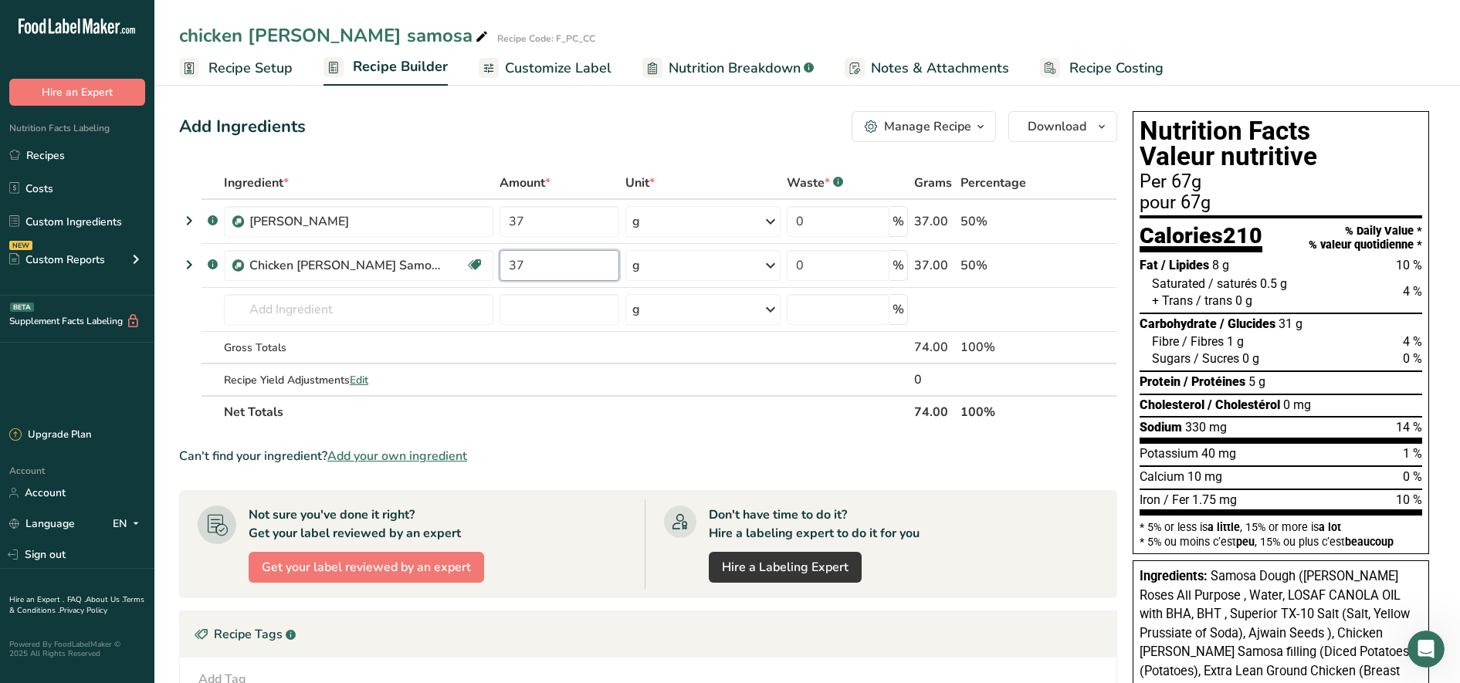
type input "37"
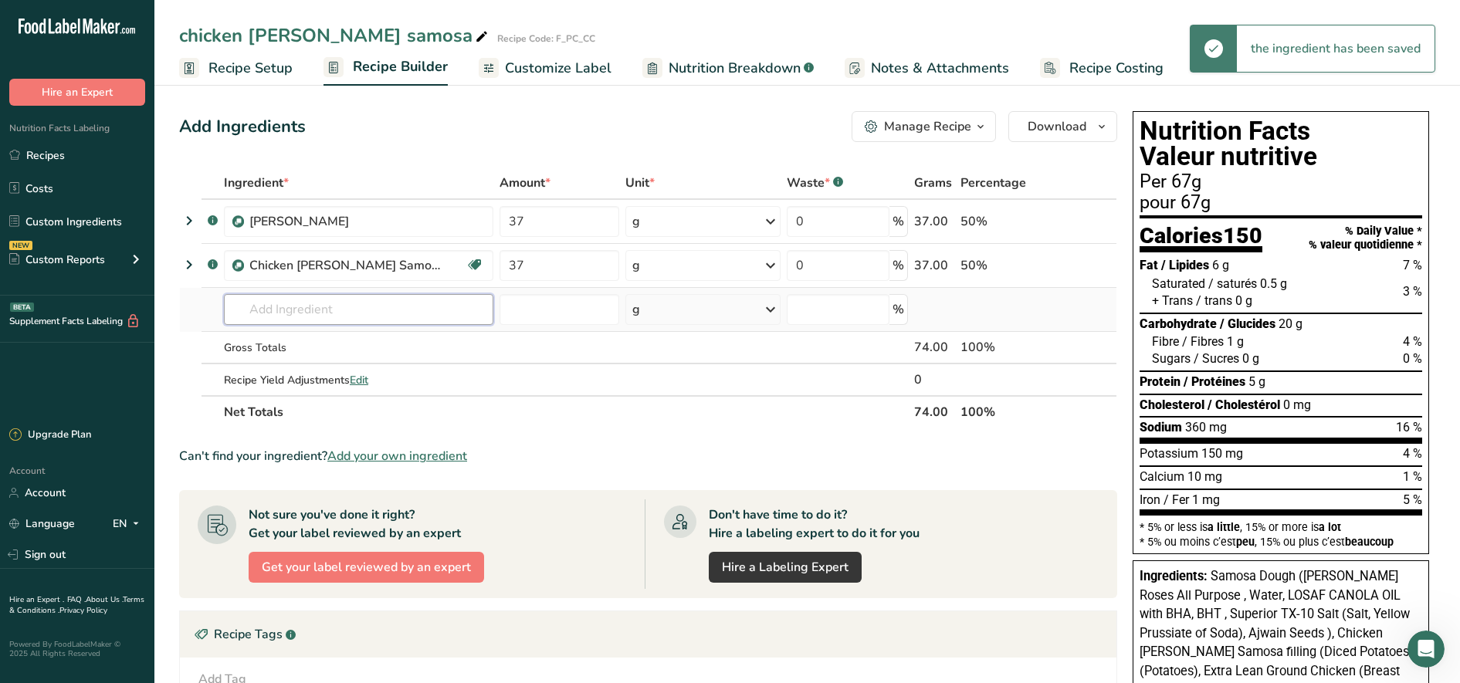
click at [328, 310] on input "text" at bounding box center [358, 309] width 269 height 31
type input "f"
type input "o"
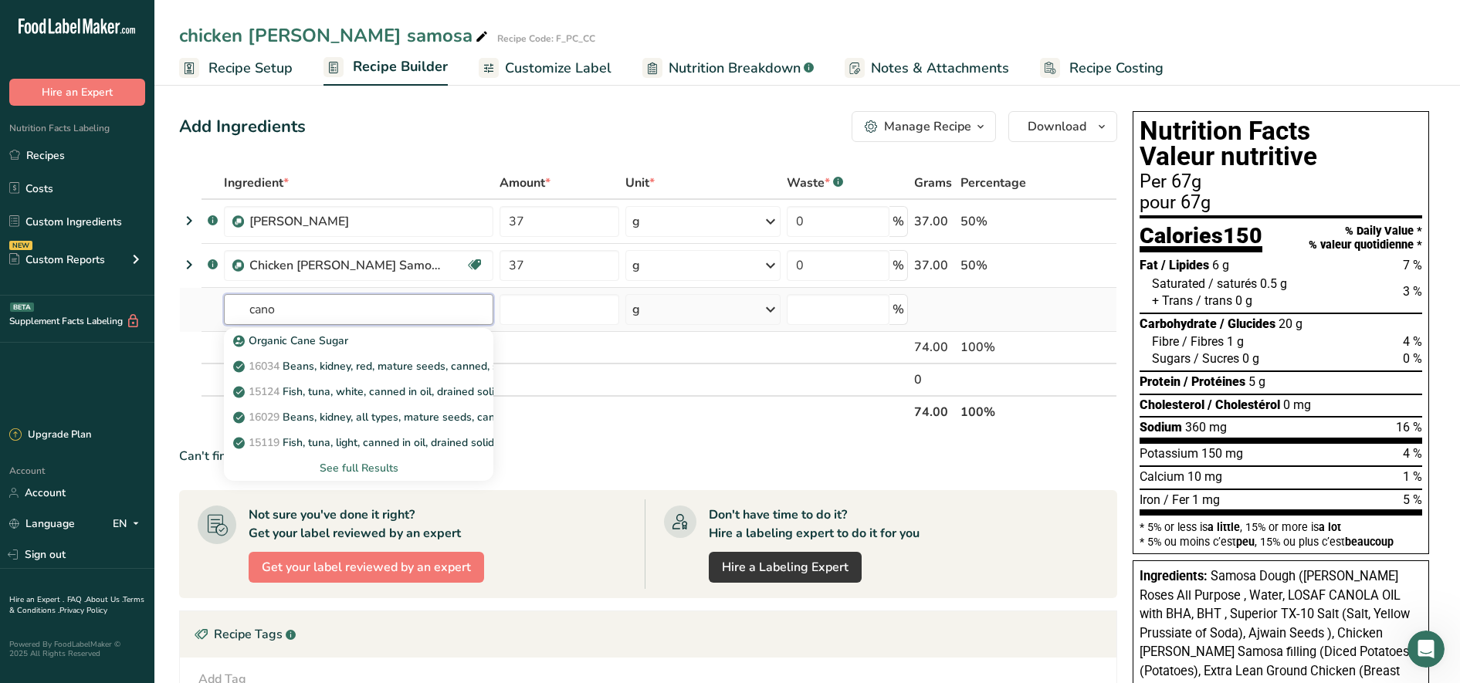
click at [328, 310] on input "cano" at bounding box center [358, 309] width 269 height 31
type input "canol"
click at [312, 349] on link "4582 Oil, canola" at bounding box center [358, 340] width 269 height 25
type input "Oil, canola"
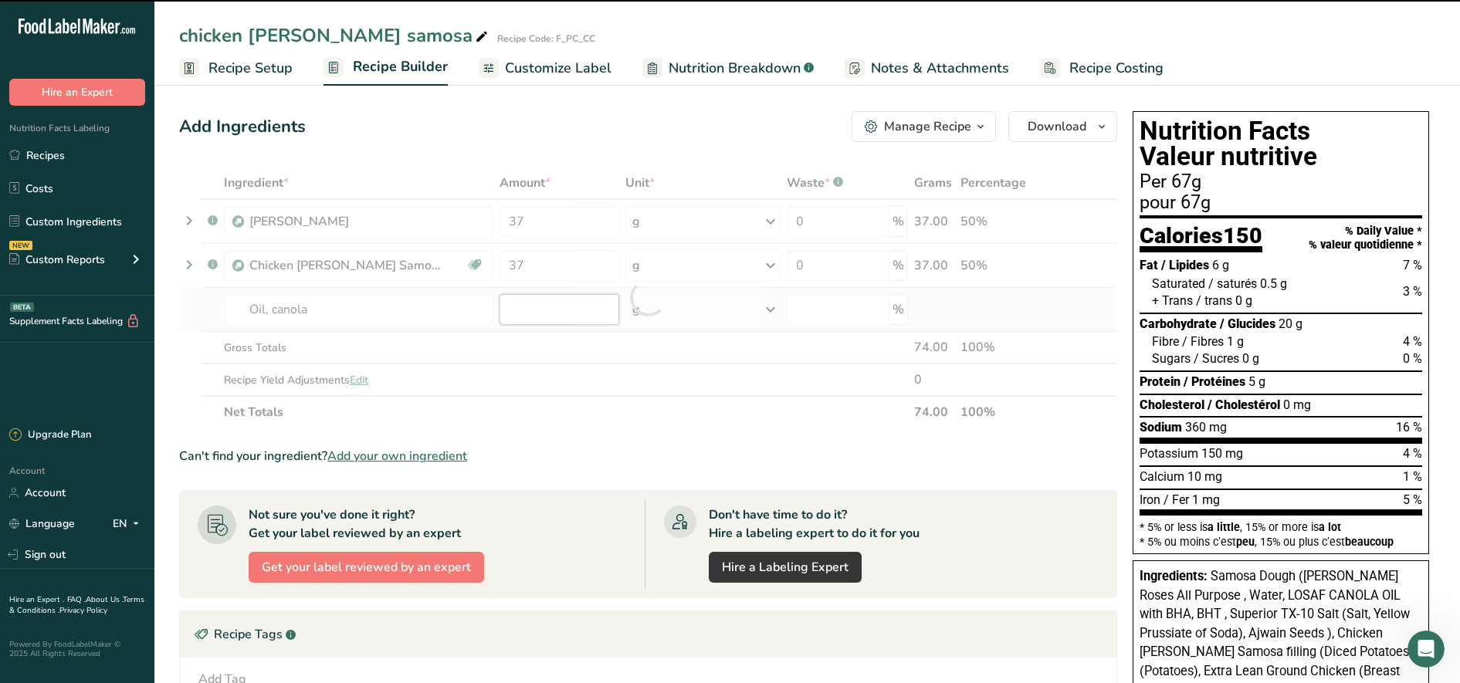
click at [563, 311] on input "number" at bounding box center [560, 309] width 120 height 31
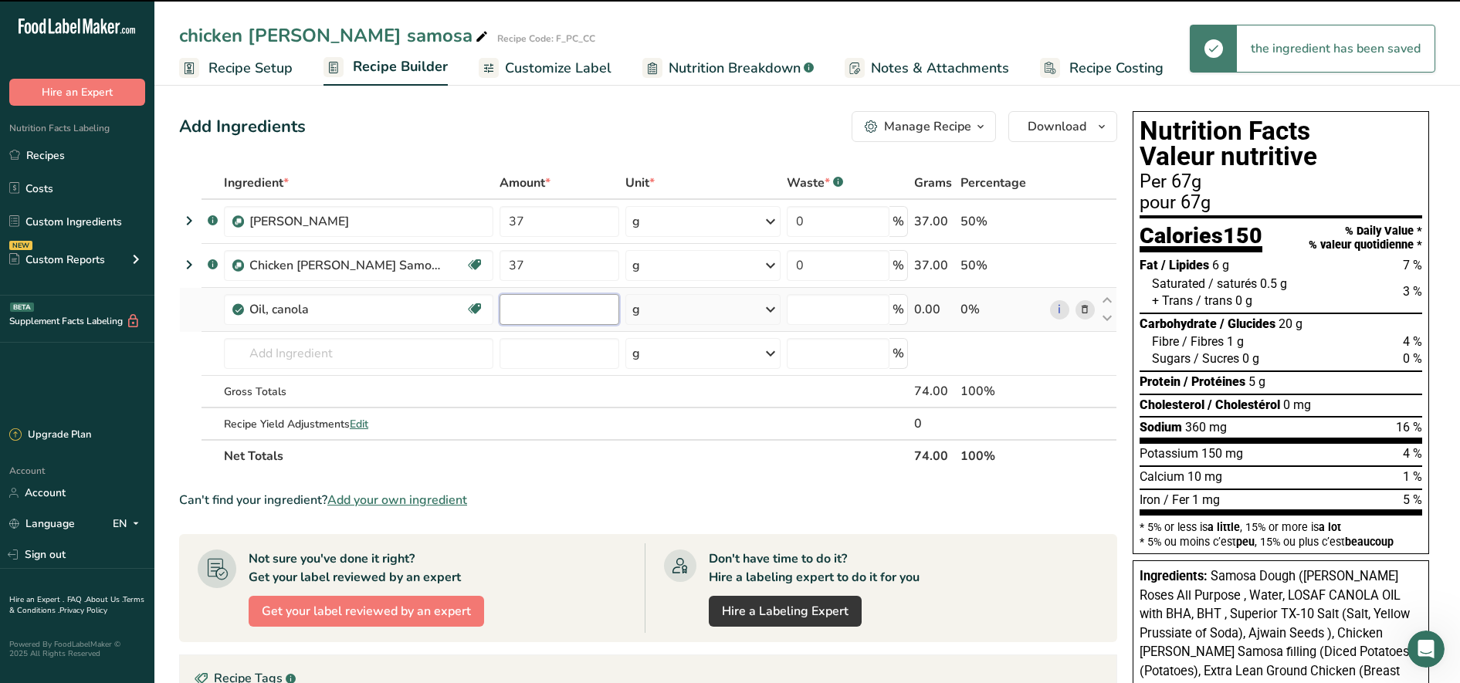
type input "0"
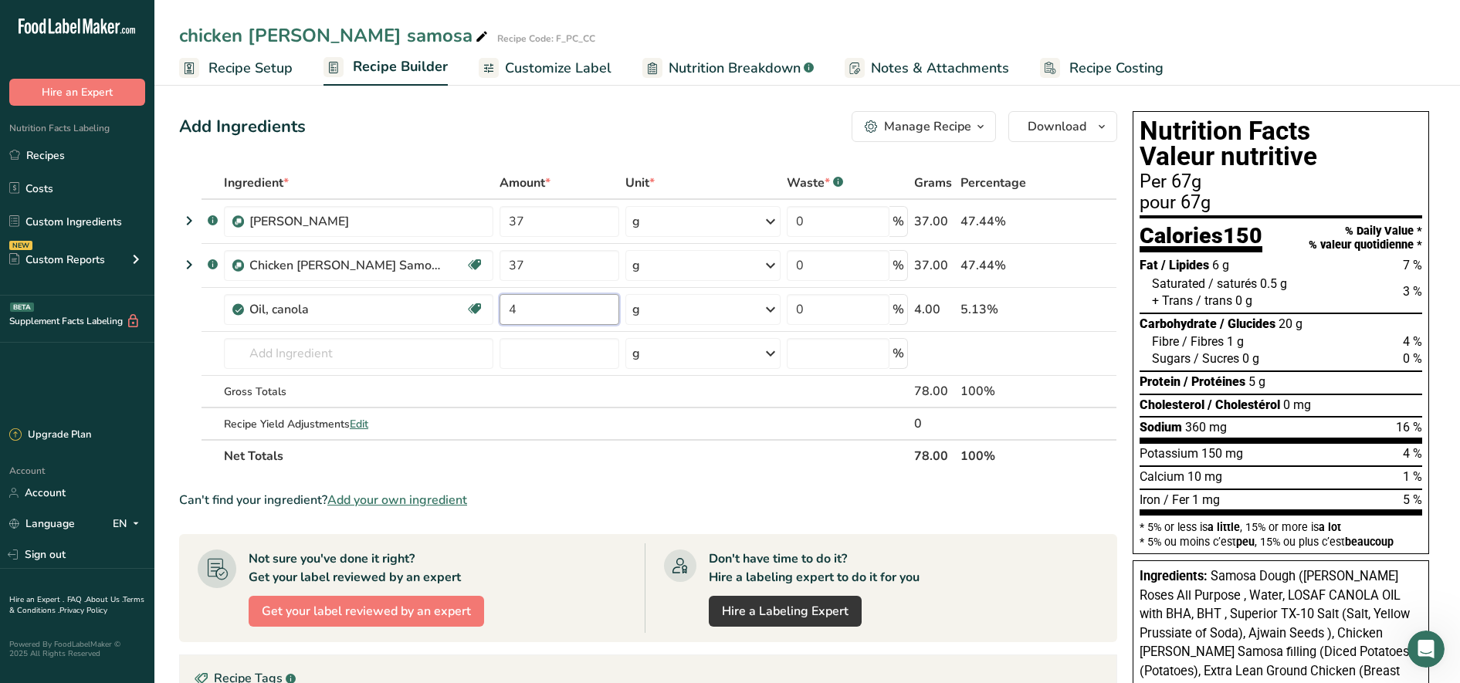
type input "4"
click at [636, 486] on section "Ingredient * Amount * Unit * Waste * .a-a{fill:#347362;}.b-a{fill:#fff;} Grams …" at bounding box center [648, 560] width 938 height 786
click at [358, 303] on div at bounding box center [355, 301] width 8 height 8
drag, startPoint x: 356, startPoint y: 309, endPoint x: 246, endPoint y: 307, distance: 109.7
click at [246, 307] on div "Oil, canola Source of Omega 3 Dairy free Gluten free Vegan Vegetarian Soy free" at bounding box center [358, 309] width 269 height 31
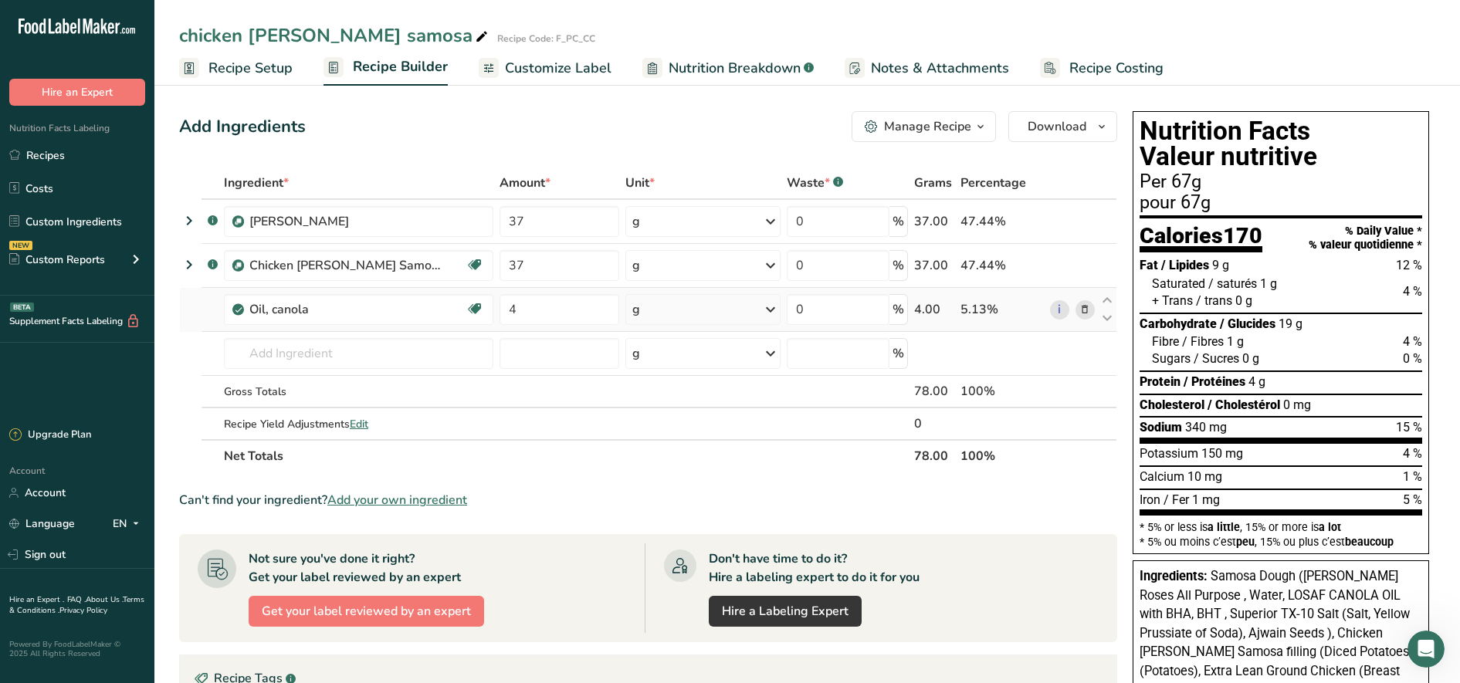
click at [1083, 307] on icon at bounding box center [1085, 310] width 11 height 16
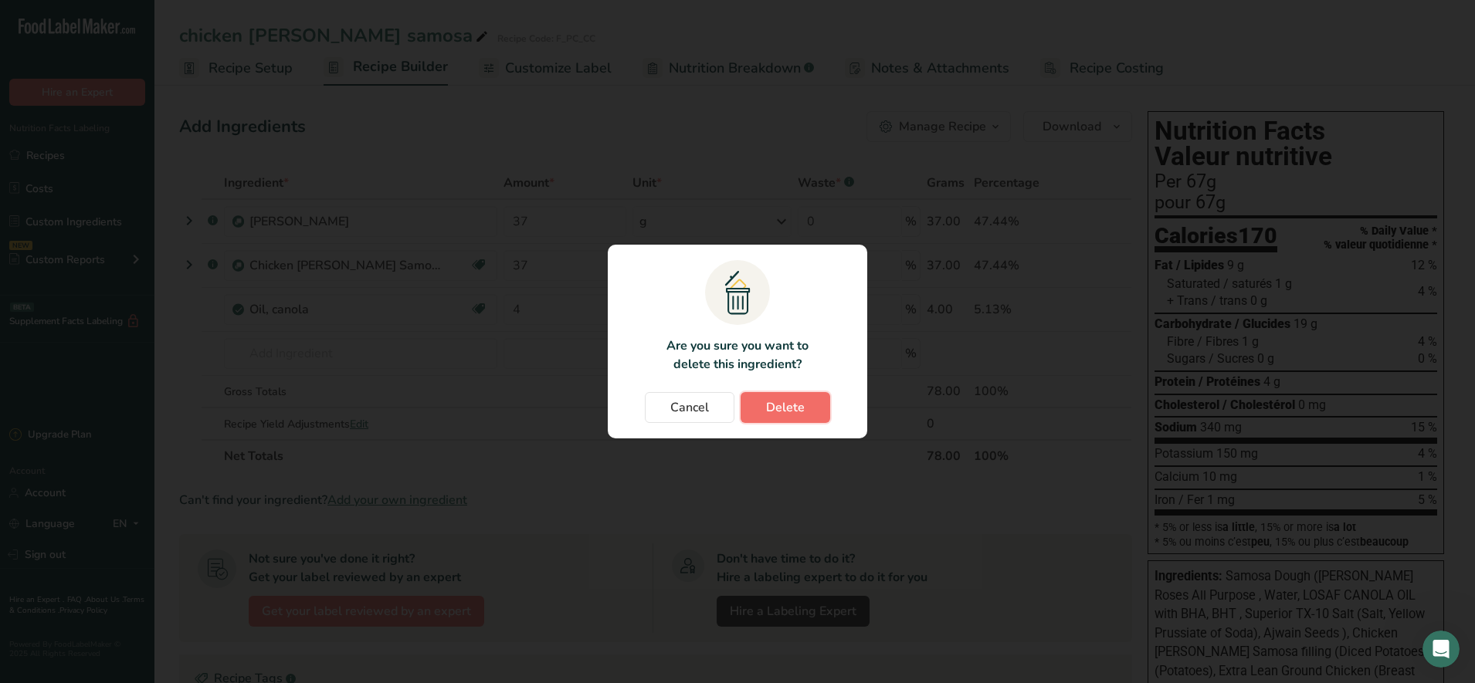
click at [775, 411] on span "Delete" at bounding box center [785, 407] width 39 height 19
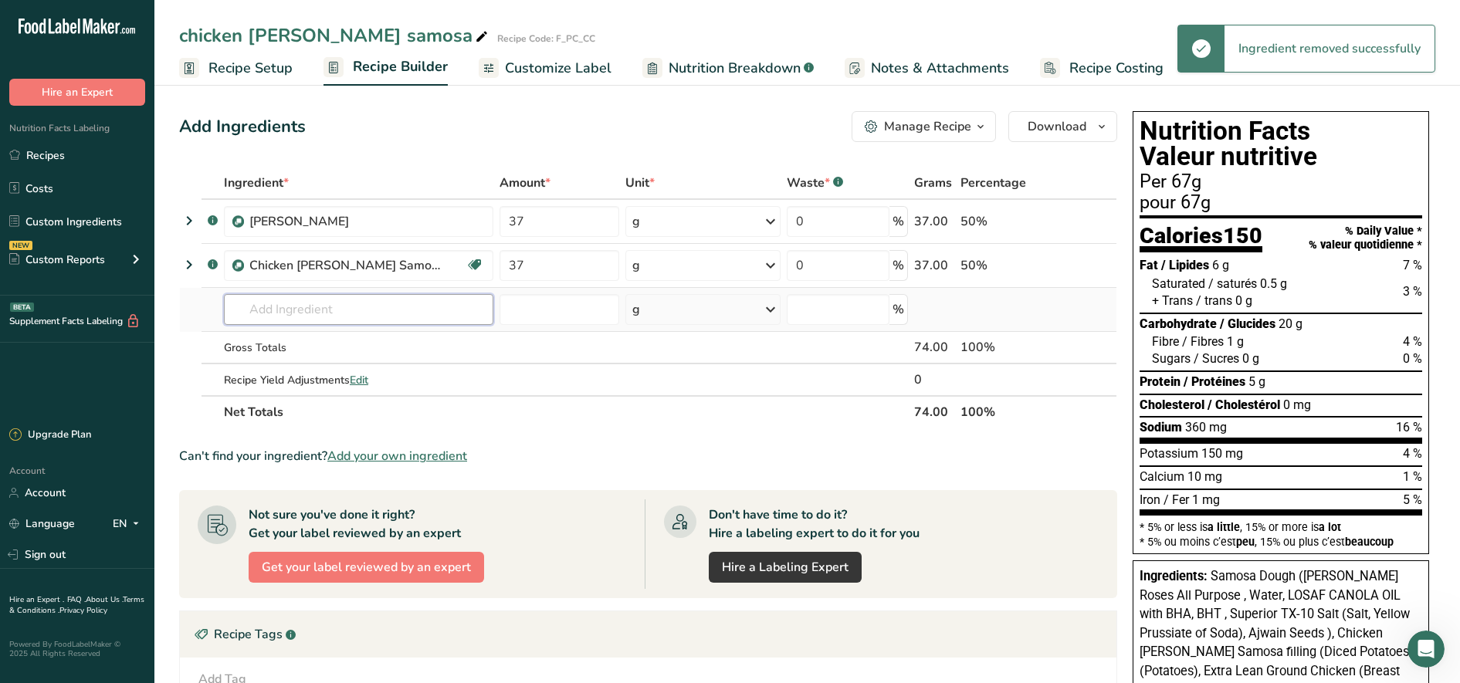
click at [336, 319] on input "text" at bounding box center [358, 309] width 269 height 31
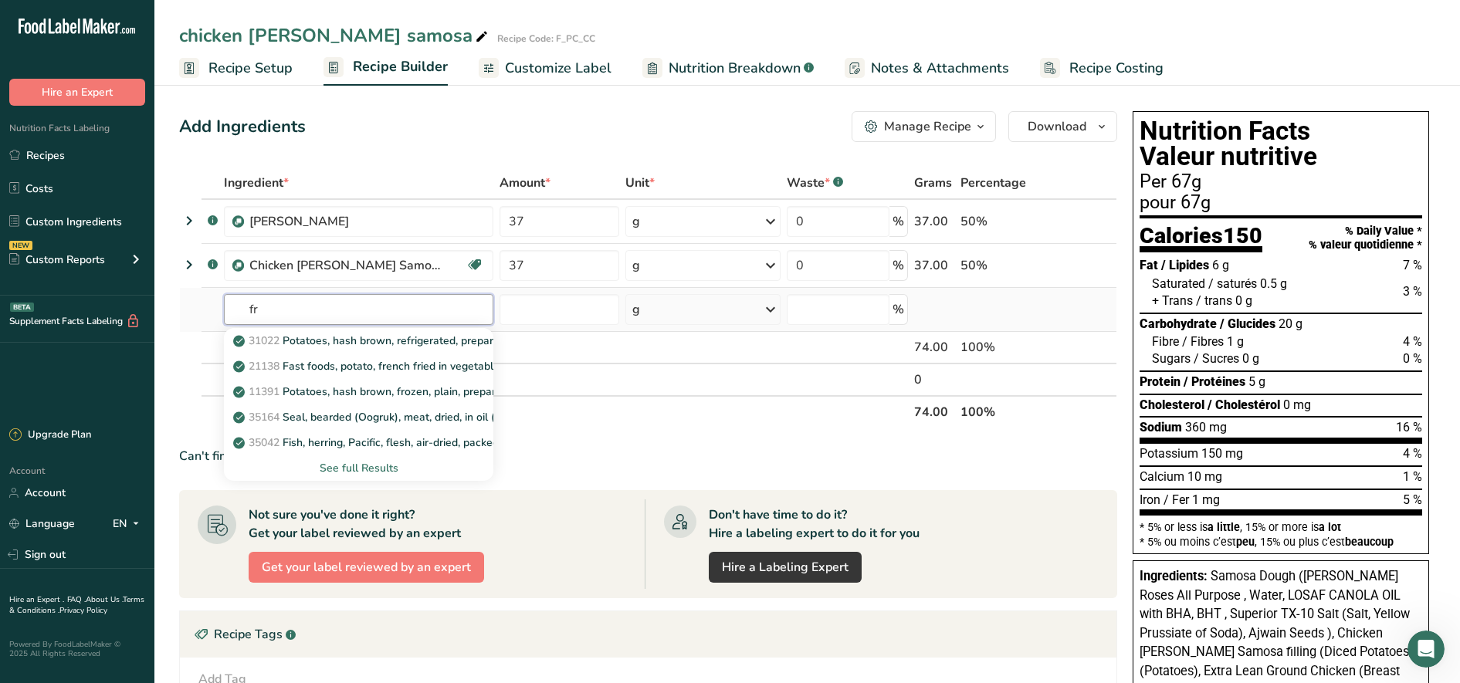
type input "f"
type input "oil"
click at [347, 440] on div "4582 Oil, canola" at bounding box center [346, 443] width 220 height 16
type input "Oil, canola"
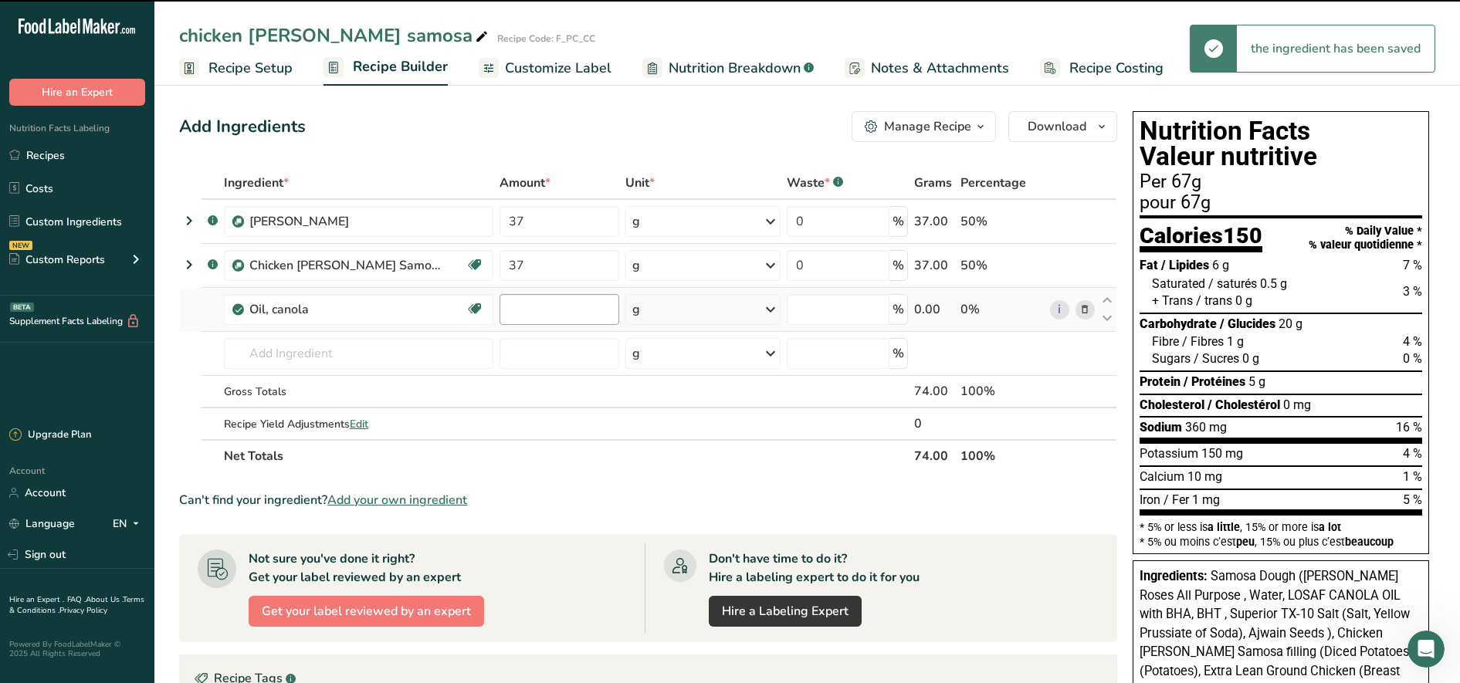
type input "0"
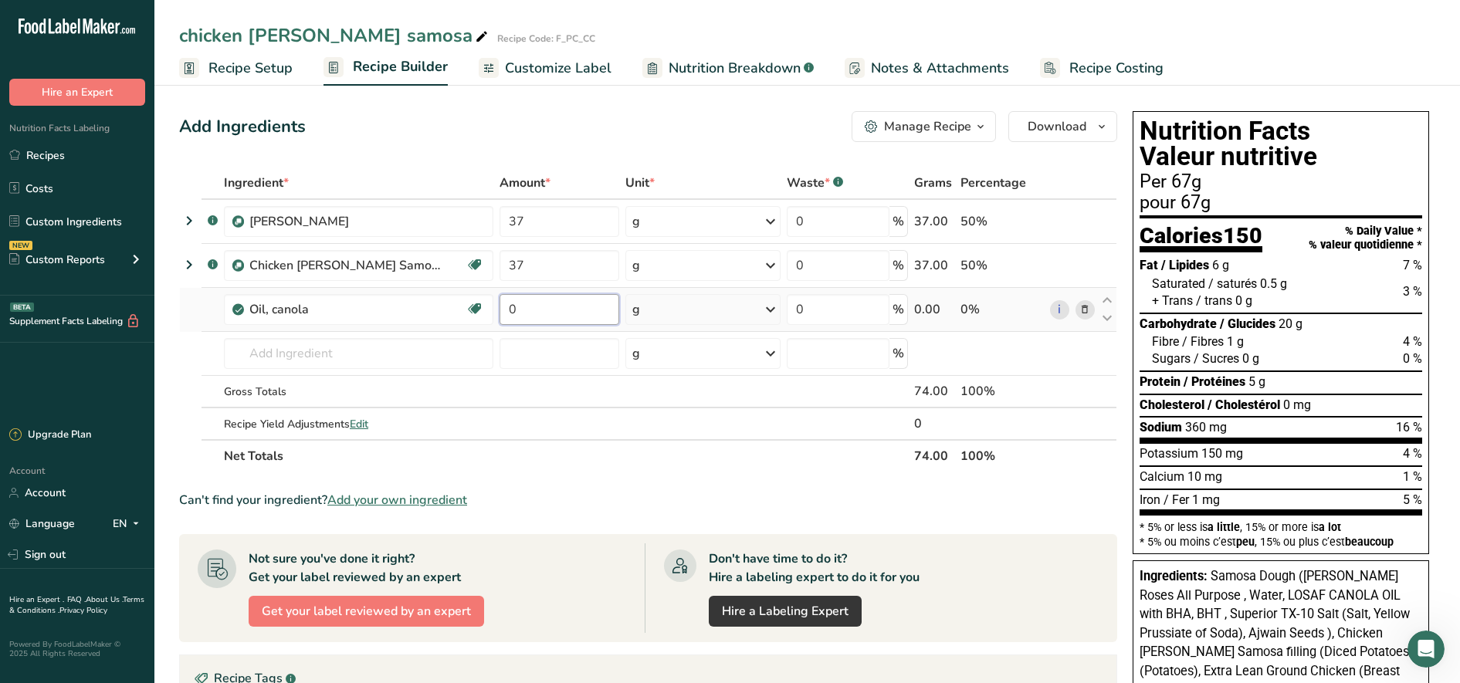
drag, startPoint x: 570, startPoint y: 314, endPoint x: 493, endPoint y: 305, distance: 77.8
click at [497, 305] on td "0" at bounding box center [560, 310] width 126 height 44
type input "10"
click at [229, 69] on span "Recipe Setup" at bounding box center [250, 68] width 84 height 21
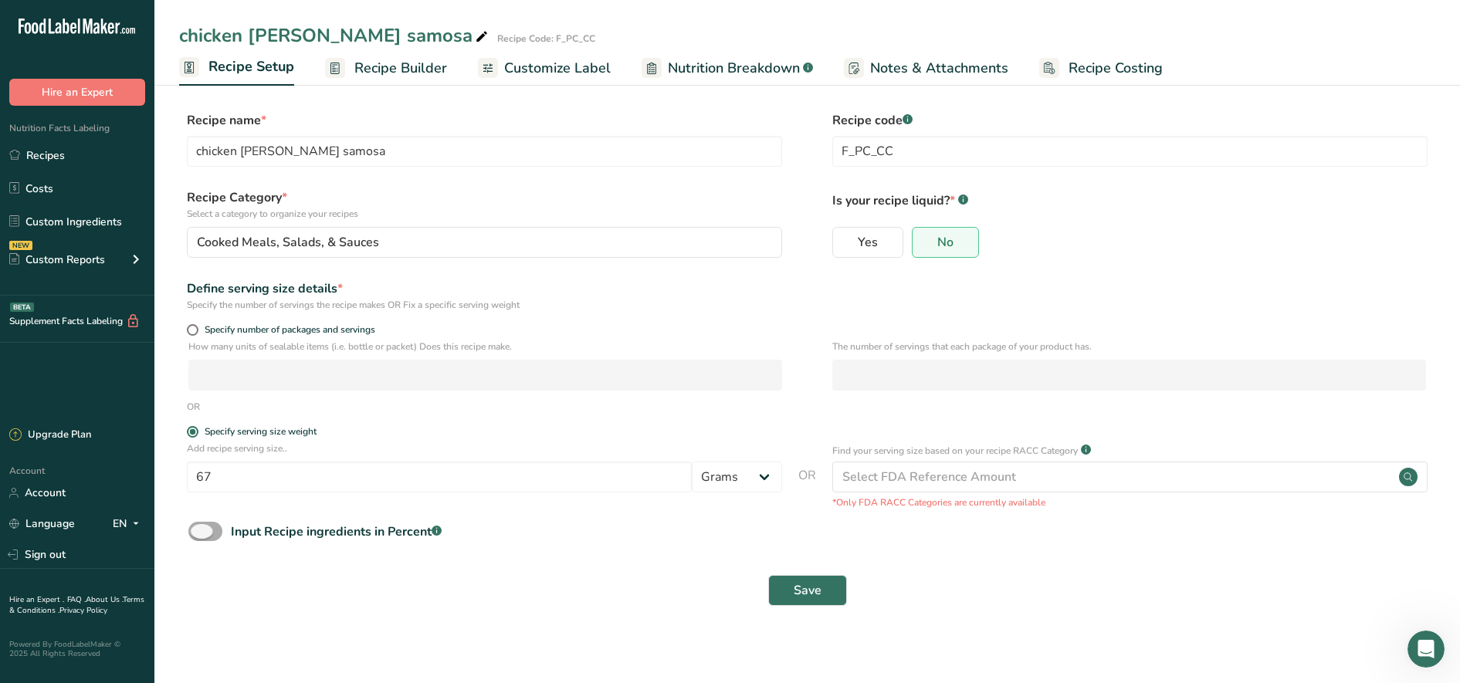
click at [203, 533] on span at bounding box center [205, 531] width 34 height 19
click at [198, 533] on input "Input Recipe ingredients in Percent .a-a{fill:#347362;}.b-a{fill:#fff;}" at bounding box center [193, 532] width 10 height 10
click at [202, 534] on span at bounding box center [205, 531] width 34 height 19
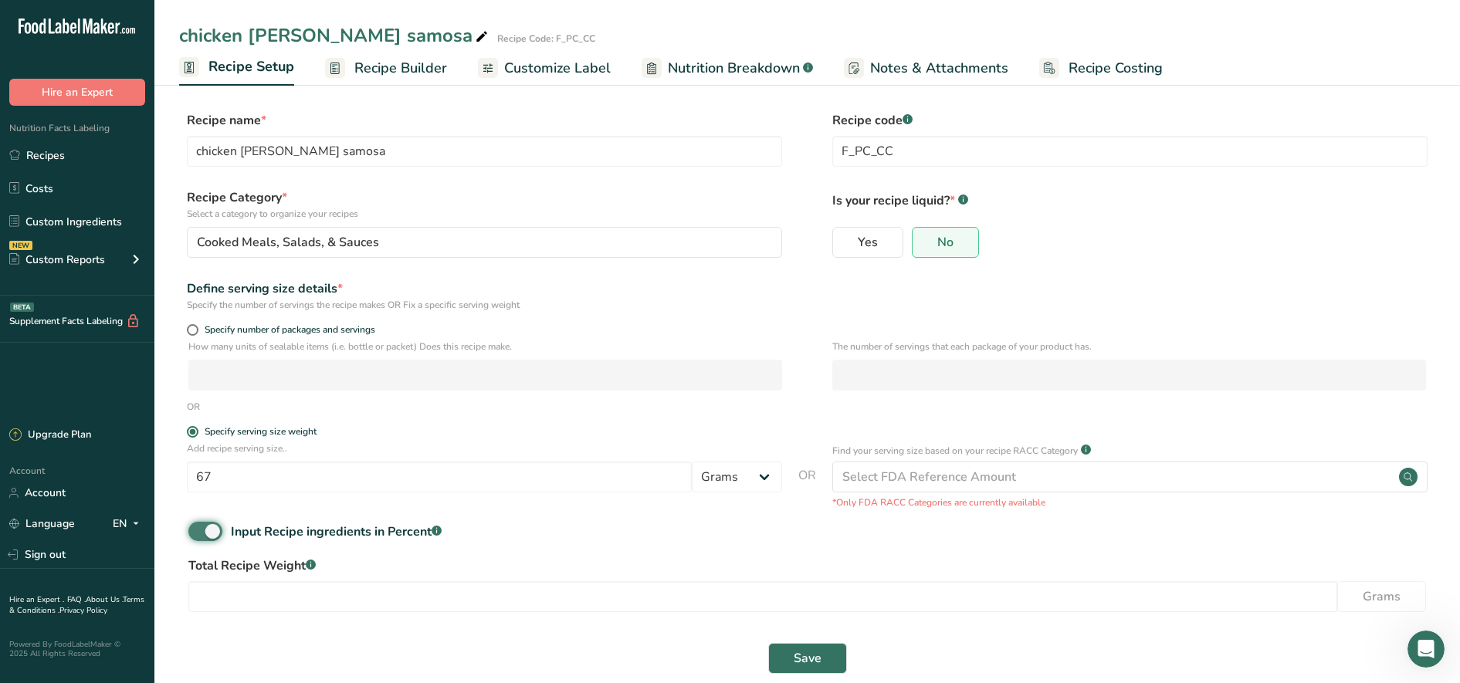
click at [198, 534] on input "Input Recipe ingredients in Percent .a-a{fill:#347362;}.b-a{fill:#fff;}" at bounding box center [193, 532] width 10 height 10
checkbox input "false"
click at [196, 329] on span at bounding box center [193, 330] width 12 height 12
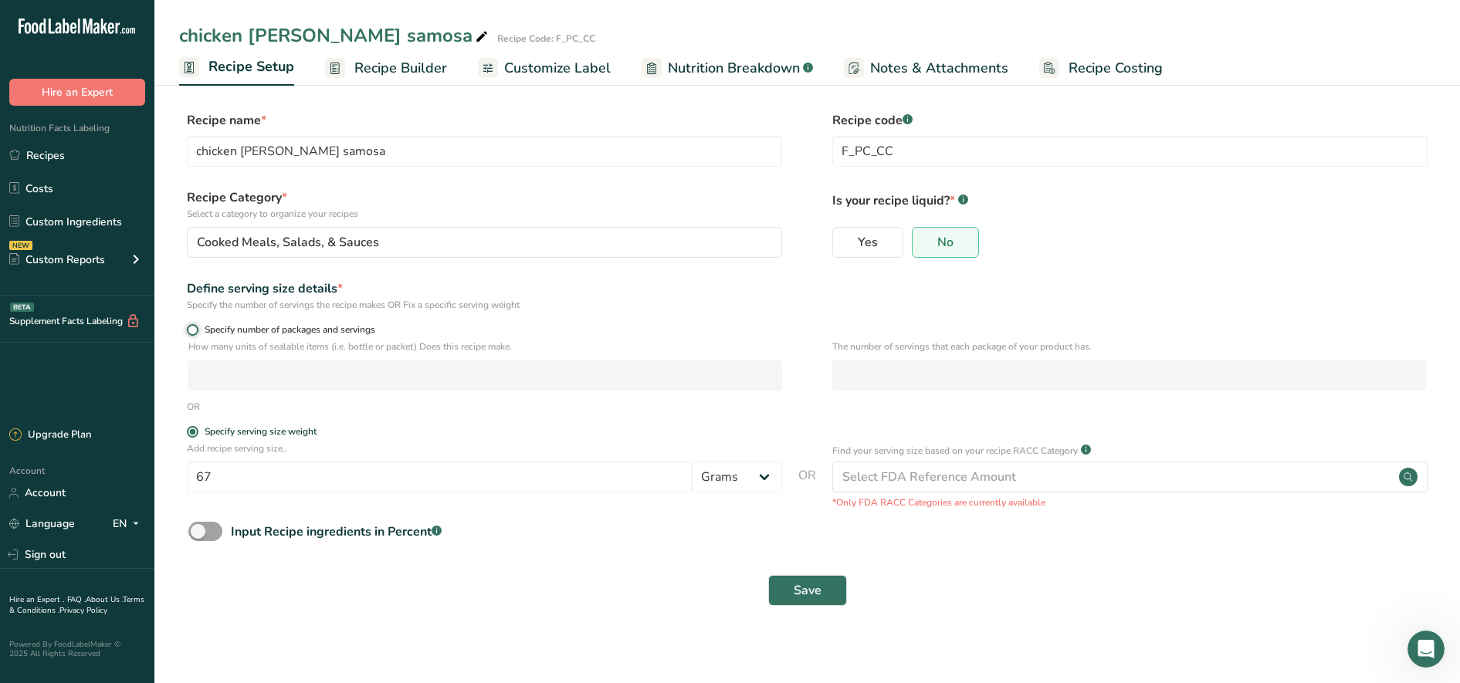
click at [196, 329] on input "Specify number of packages and servings" at bounding box center [192, 330] width 10 height 10
radio input "true"
radio input "false"
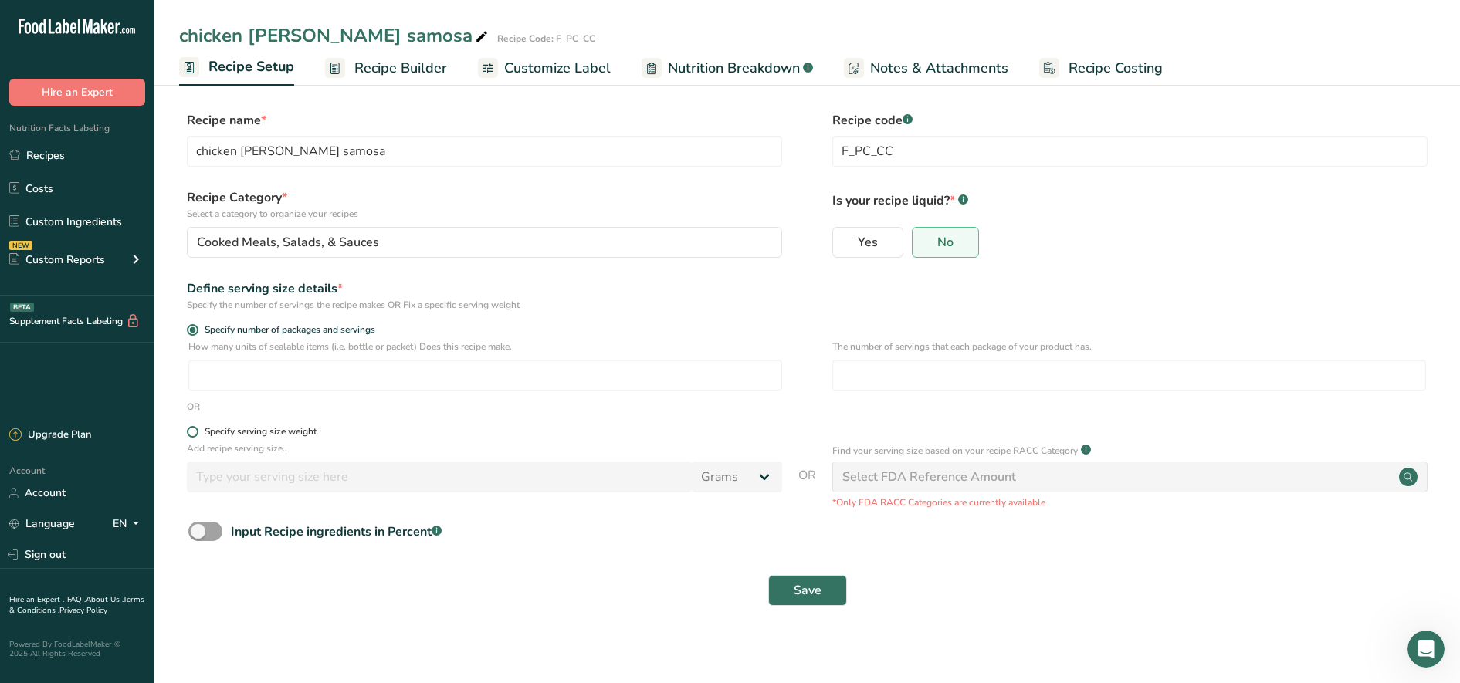
click at [190, 432] on span at bounding box center [193, 432] width 12 height 12
click at [190, 432] on input "Specify serving size weight" at bounding box center [192, 432] width 10 height 10
radio input "true"
radio input "false"
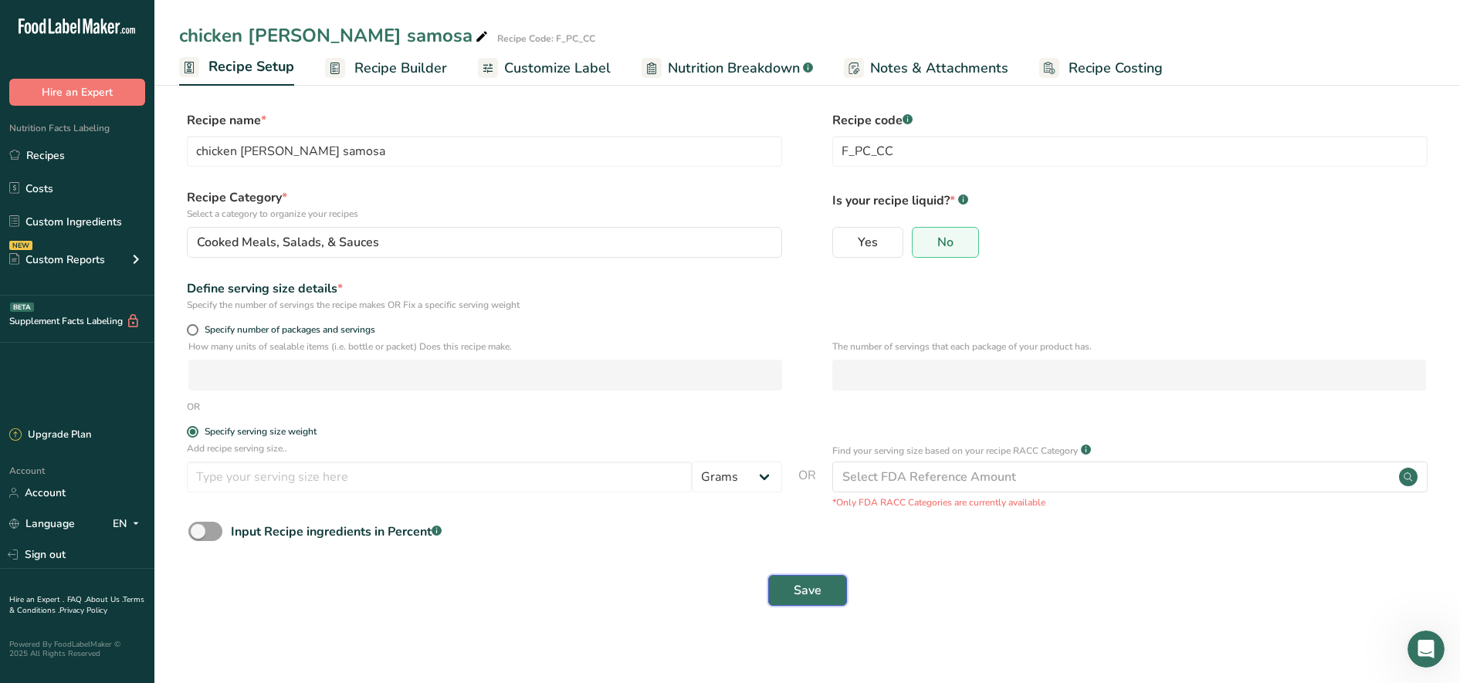
click at [836, 596] on button "Save" at bounding box center [807, 590] width 79 height 31
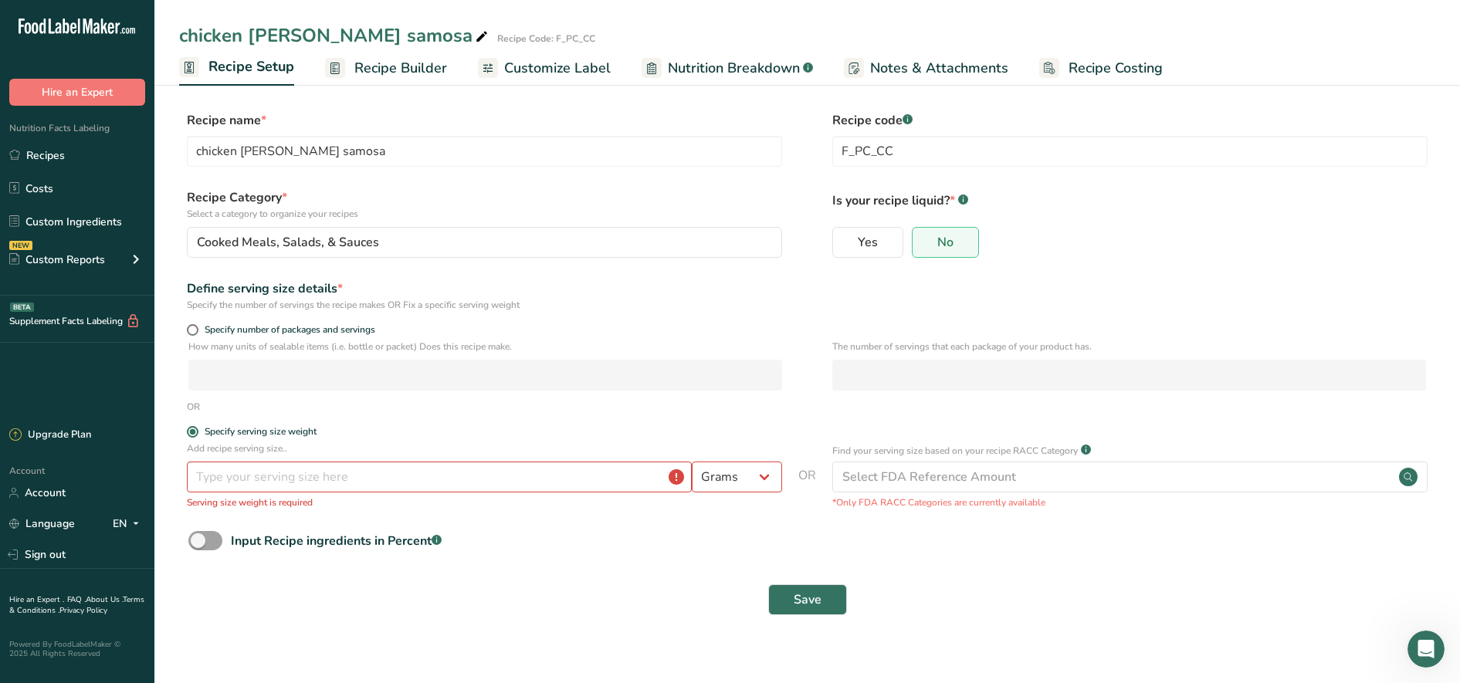
click at [364, 77] on span "Recipe Builder" at bounding box center [400, 68] width 93 height 21
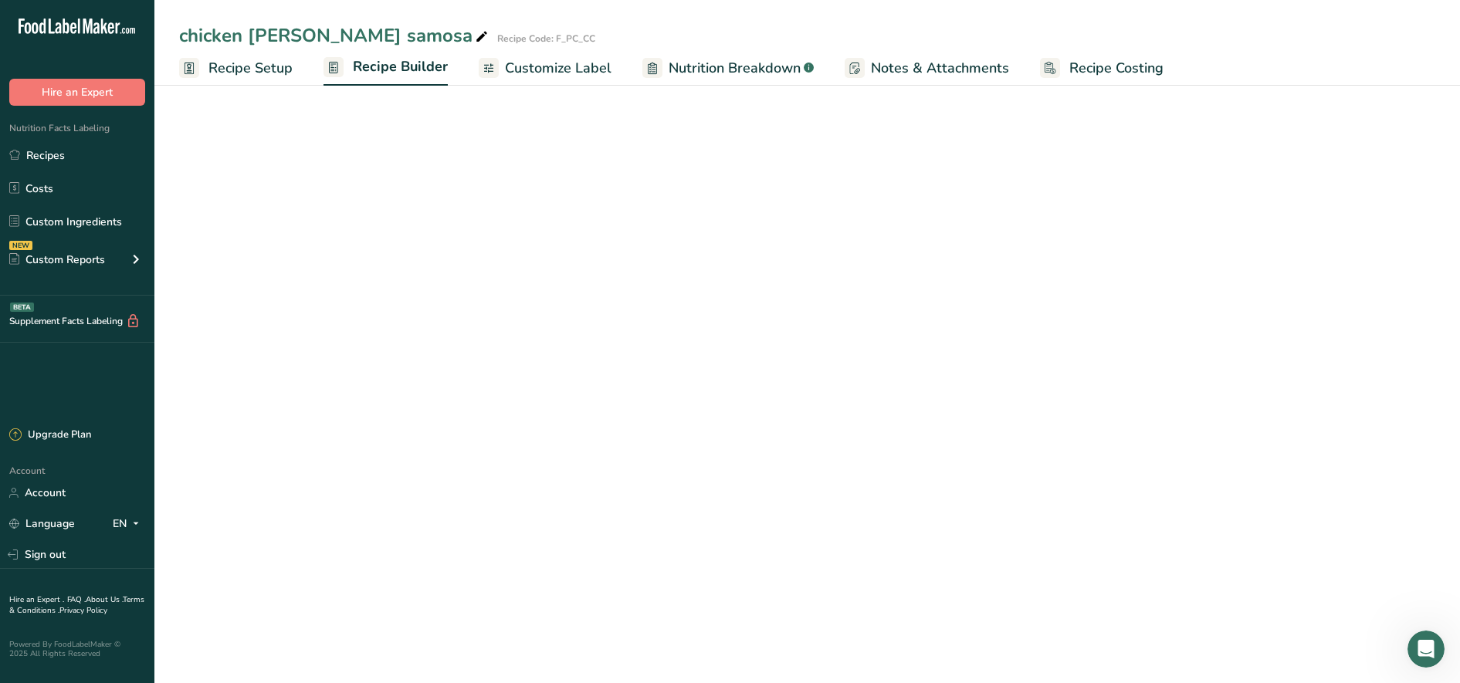
click at [257, 79] on link "Recipe Setup" at bounding box center [236, 68] width 114 height 35
click at [264, 72] on span "Recipe Setup" at bounding box center [250, 68] width 84 height 21
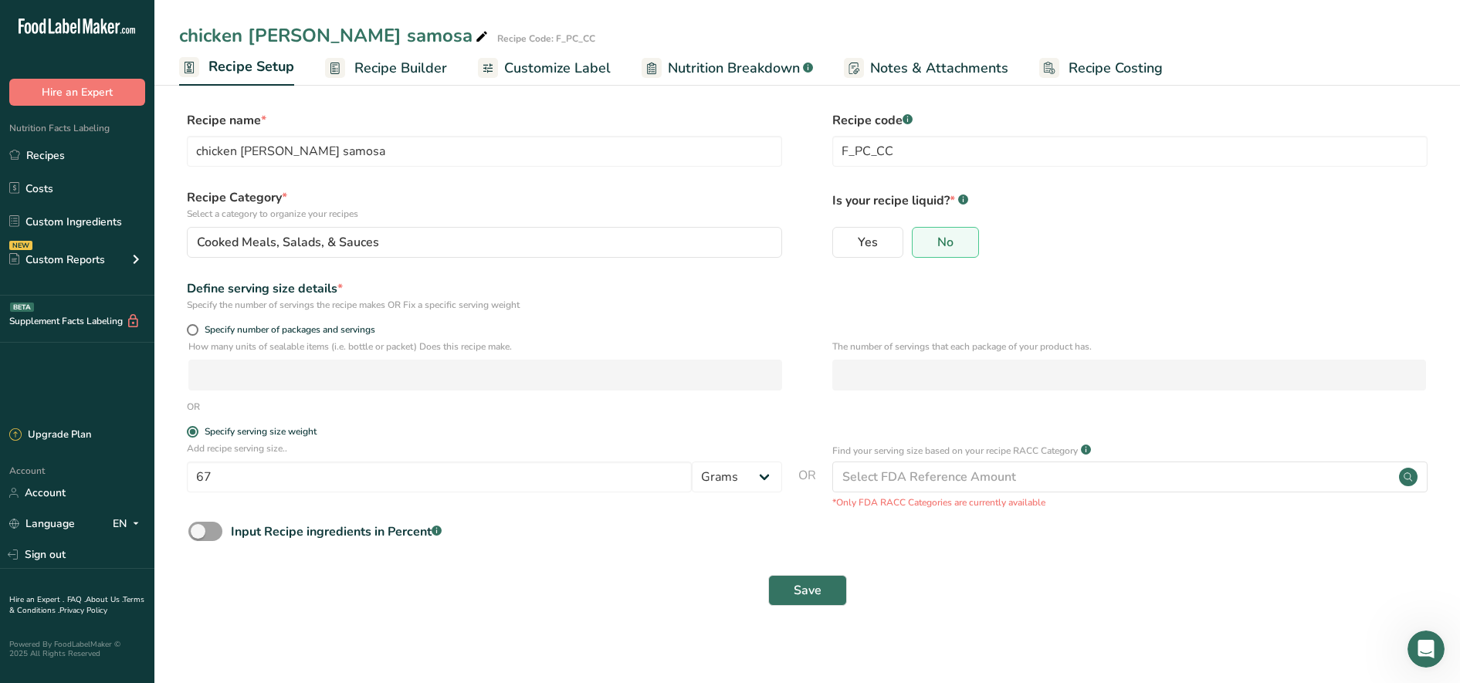
click at [397, 72] on span "Recipe Builder" at bounding box center [400, 68] width 93 height 21
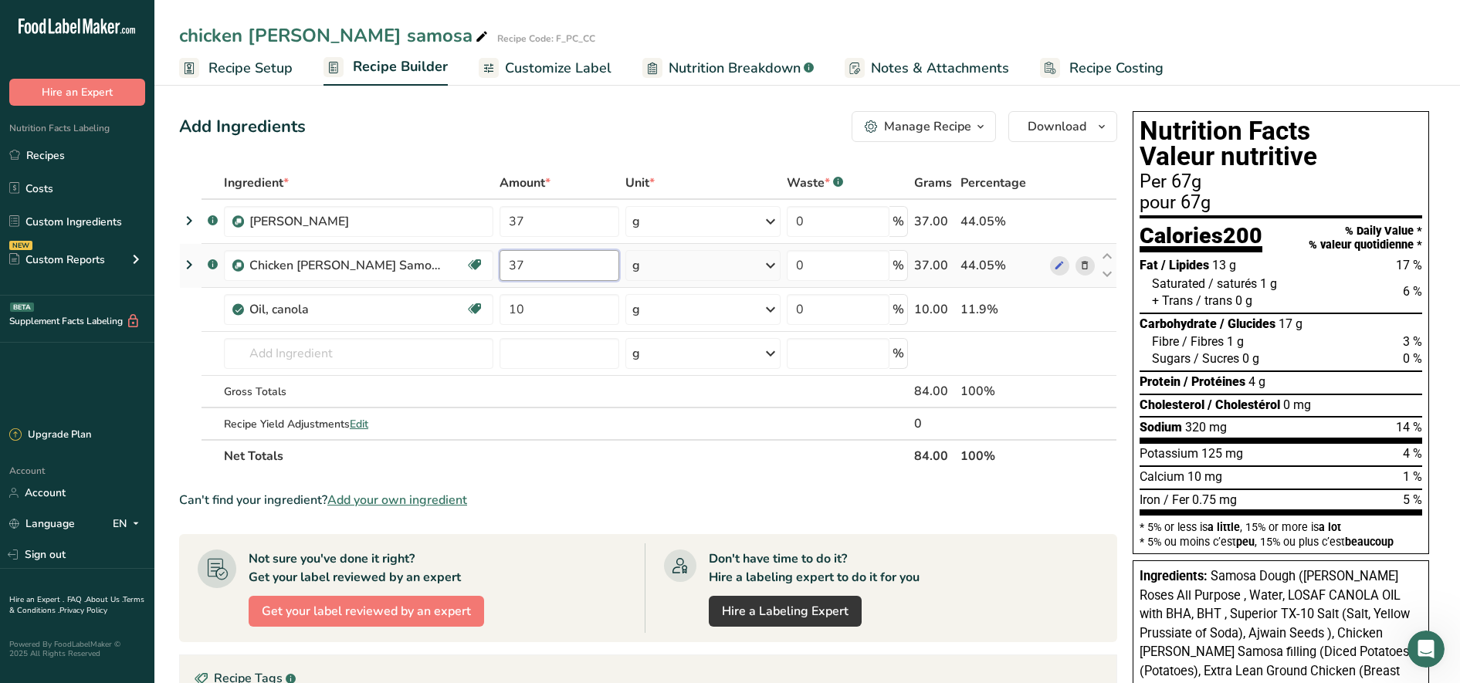
click at [537, 266] on input "37" at bounding box center [560, 265] width 120 height 31
type input "3"
type input "40"
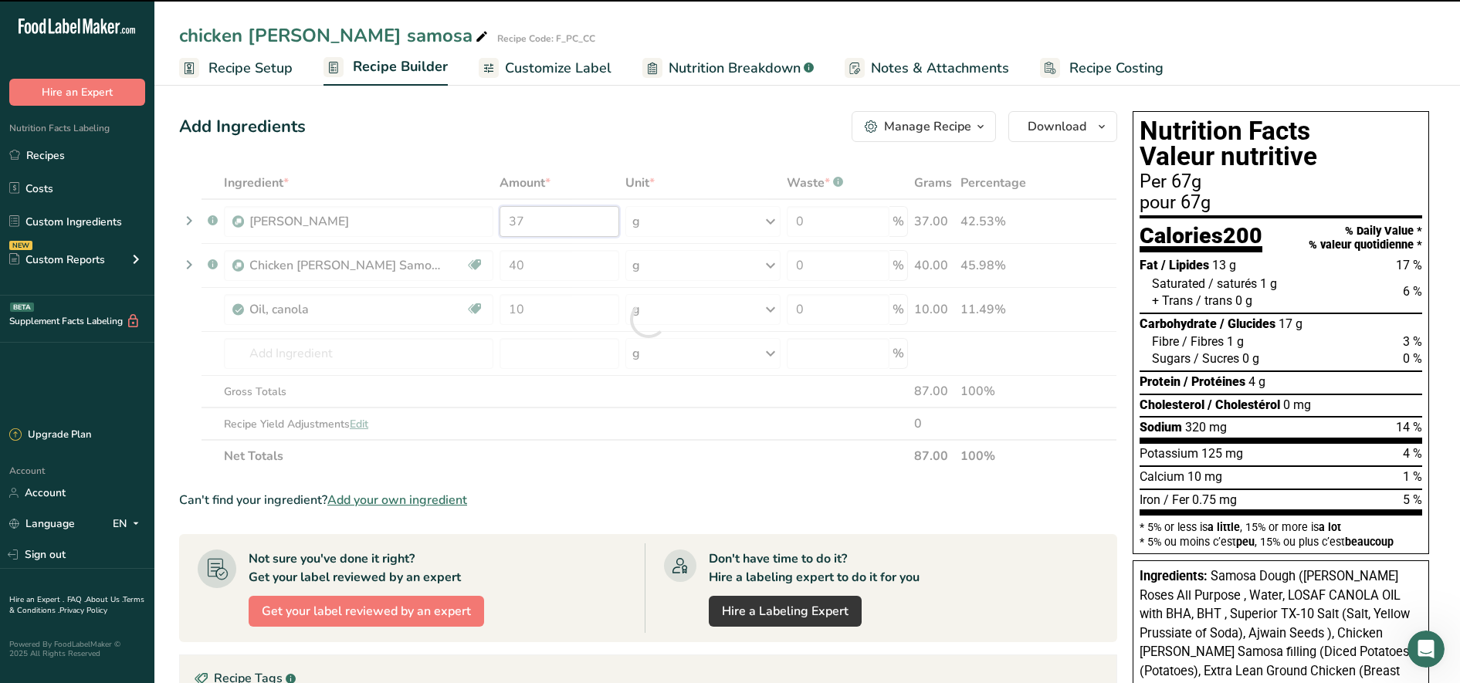
drag, startPoint x: 567, startPoint y: 216, endPoint x: 448, endPoint y: 229, distance: 119.6
click at [448, 229] on div "Ingredient * Amount * Unit * Waste * .a-a{fill:#347362;}.b-a{fill:#fff;} Grams …" at bounding box center [648, 320] width 938 height 306
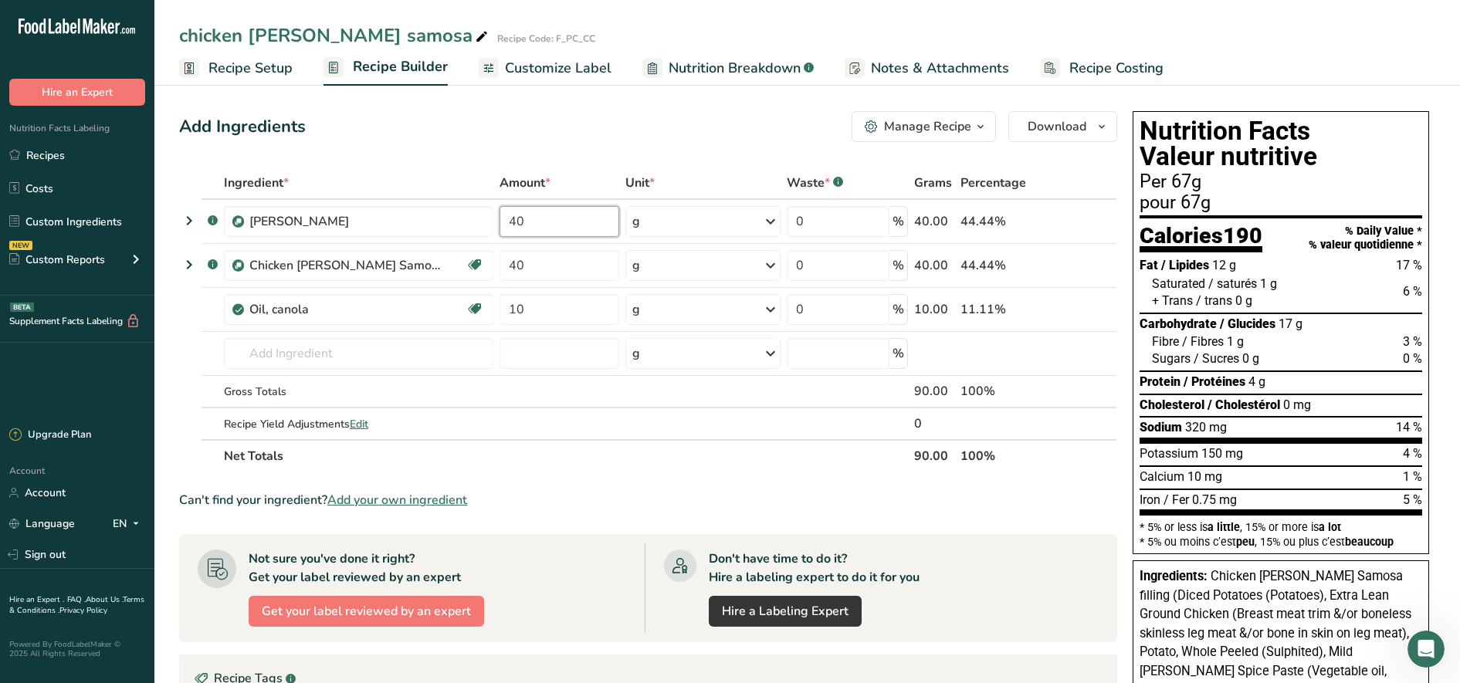
type input "4"
type input "37"
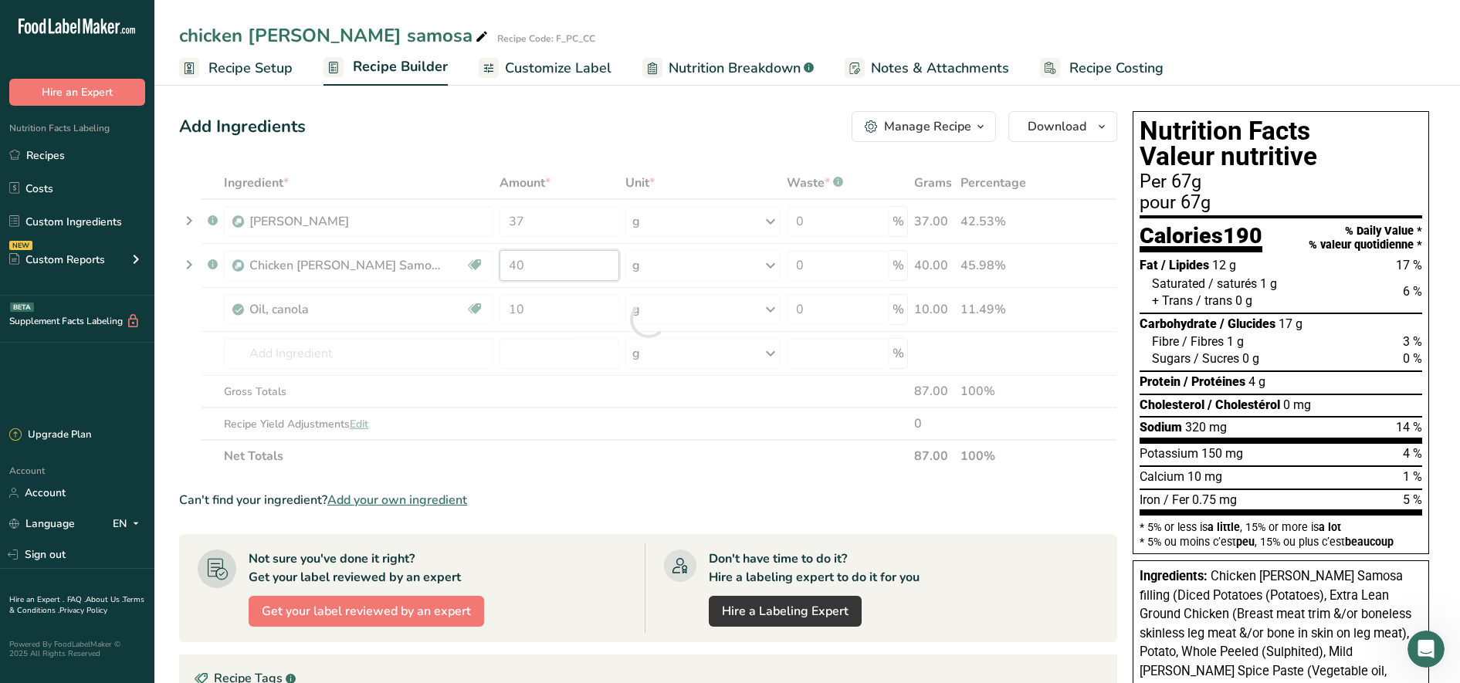
drag, startPoint x: 593, startPoint y: 273, endPoint x: 367, endPoint y: 249, distance: 227.5
click at [367, 249] on div "Ingredient * Amount * Unit * Waste * .a-a{fill:#347362;}.b-a{fill:#fff;} Grams …" at bounding box center [648, 320] width 938 height 306
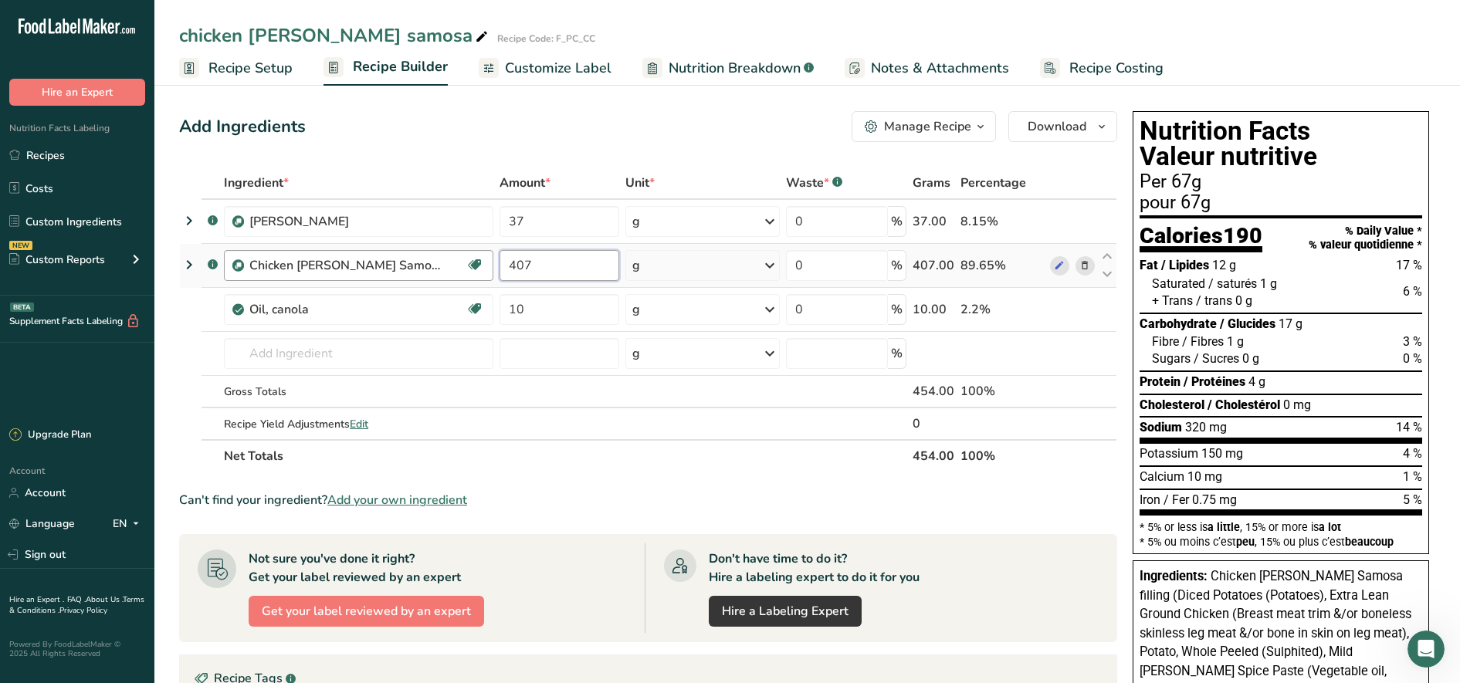
drag, startPoint x: 544, startPoint y: 259, endPoint x: 442, endPoint y: 259, distance: 101.9
click at [442, 259] on tr ".a-a{fill:#347362;}.b-a{fill:#fff;} Chicken [PERSON_NAME] Samosa filling Dairy …" at bounding box center [648, 266] width 937 height 44
type input "37"
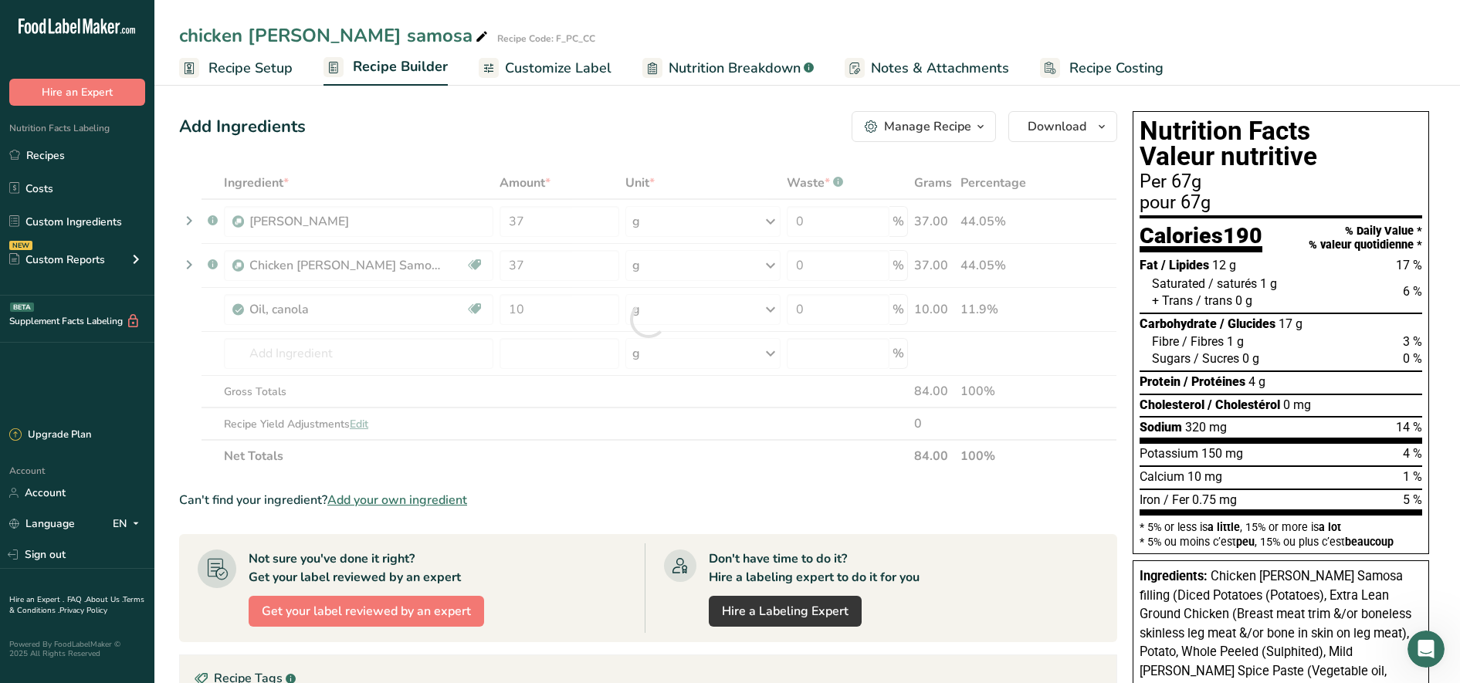
click at [1250, 51] on ul "Recipe Setup Recipe Builder Customize Label Nutrition Breakdown .a-a{fill:#3473…" at bounding box center [807, 67] width 1306 height 36
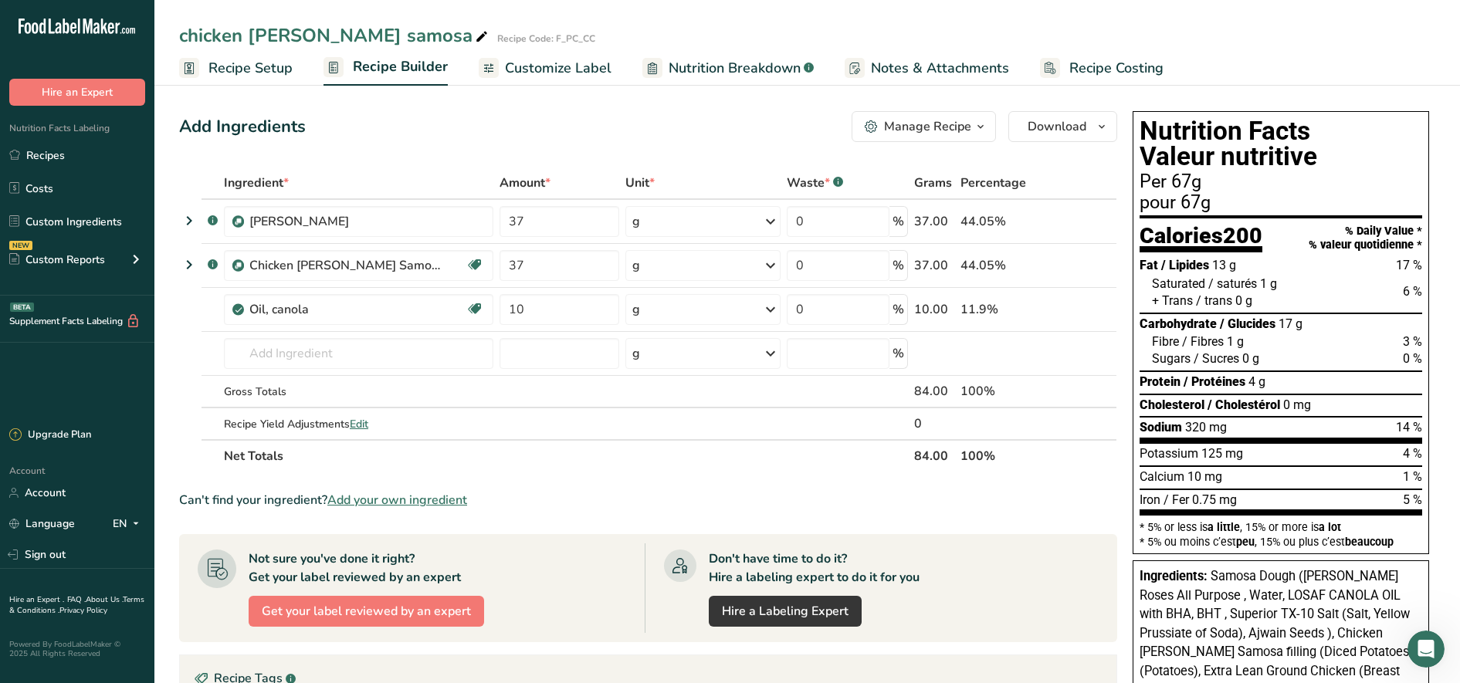
click at [100, 147] on link "Recipes" at bounding box center [77, 155] width 154 height 29
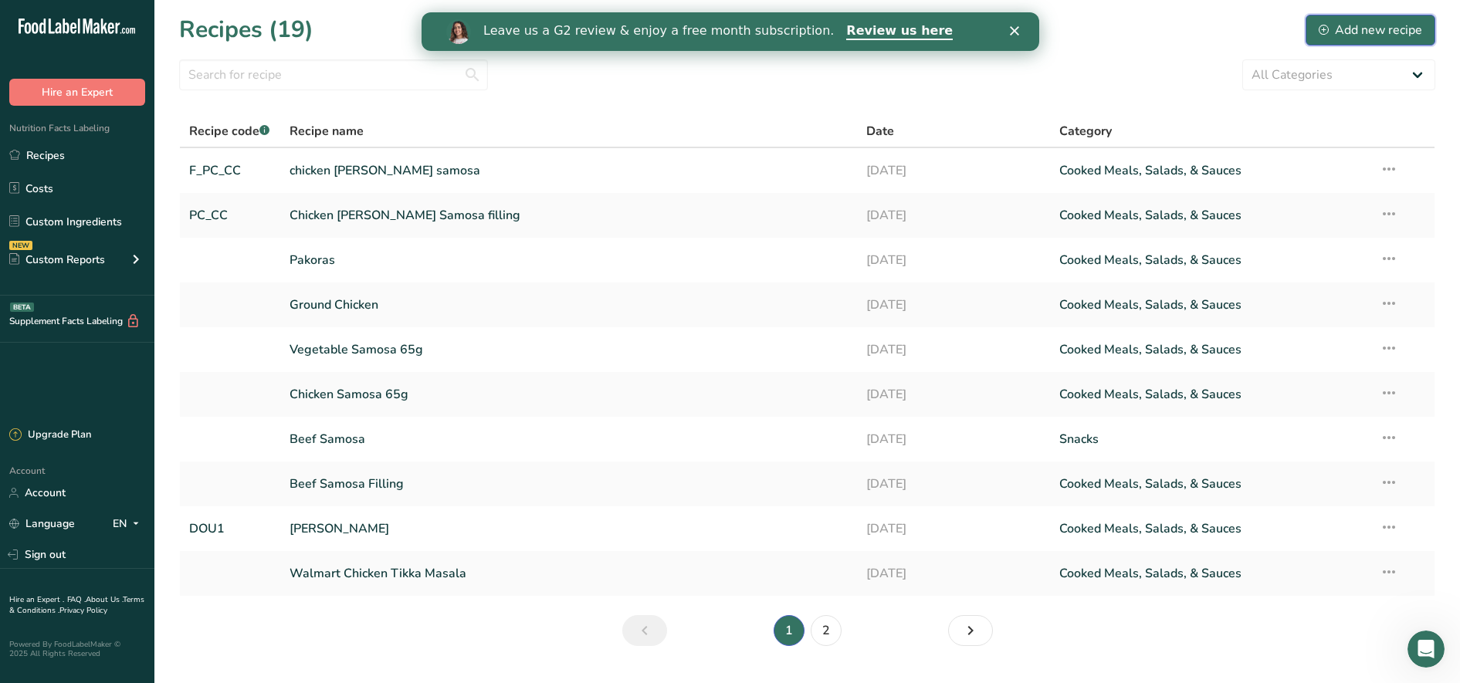
click at [1374, 27] on div "Add new recipe" at bounding box center [1370, 30] width 103 height 19
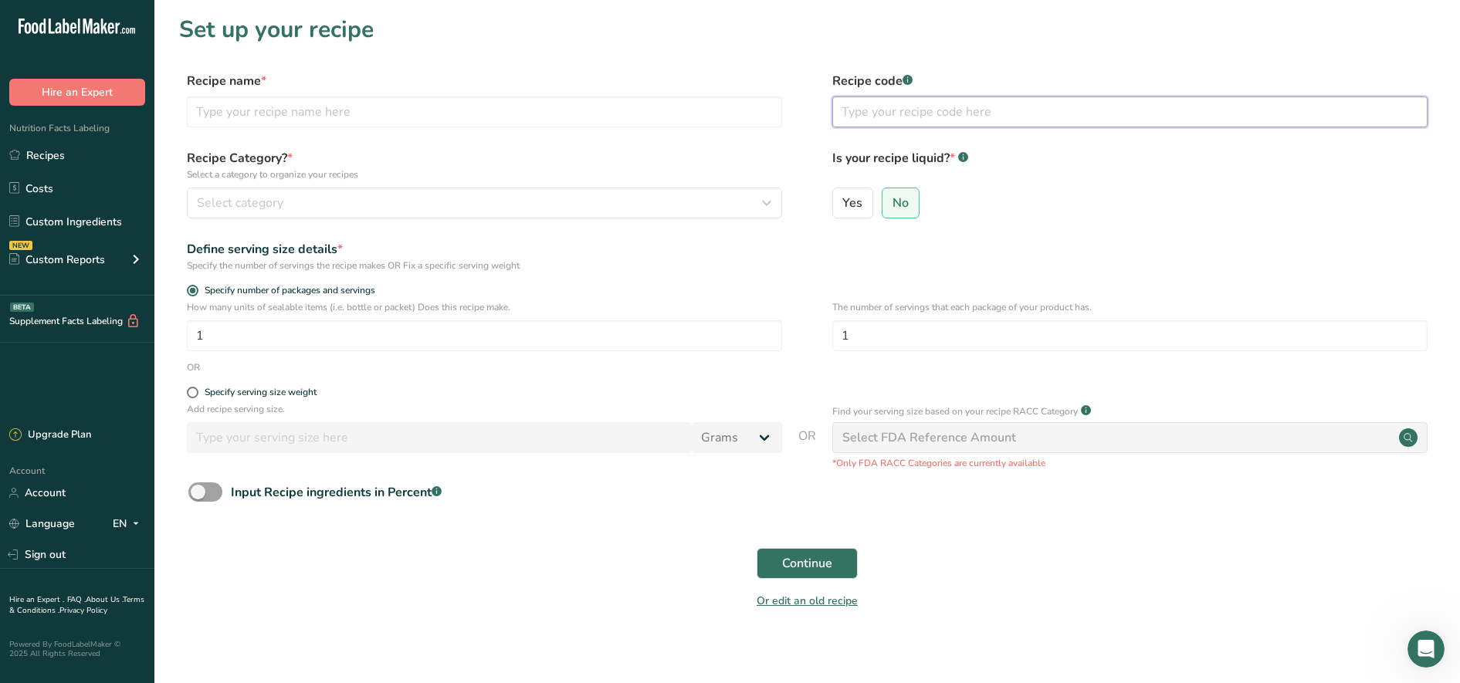
click at [916, 119] on input "text" at bounding box center [1129, 112] width 595 height 31
type input "PC_SC"
click at [586, 114] on input "text" at bounding box center [484, 112] width 595 height 31
type input "Spinach and cheese"
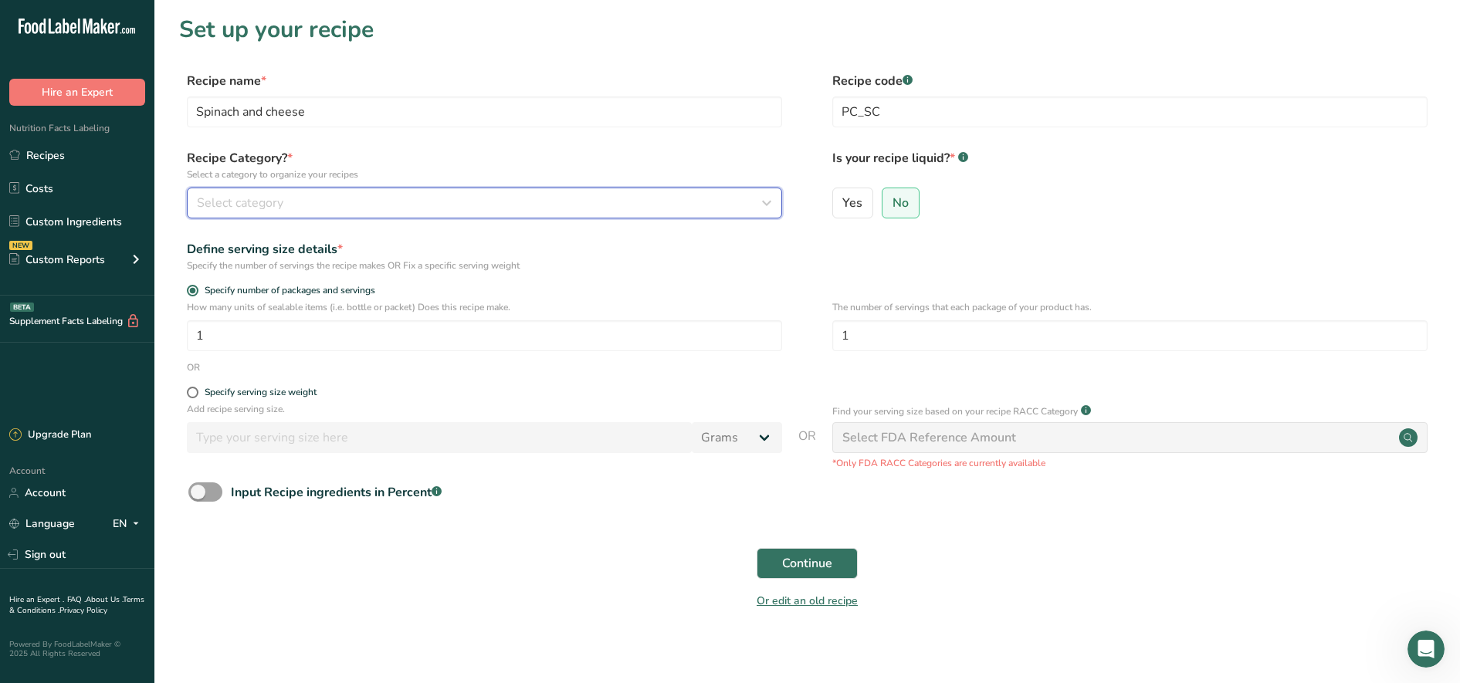
click at [578, 190] on button "Select category" at bounding box center [484, 203] width 595 height 31
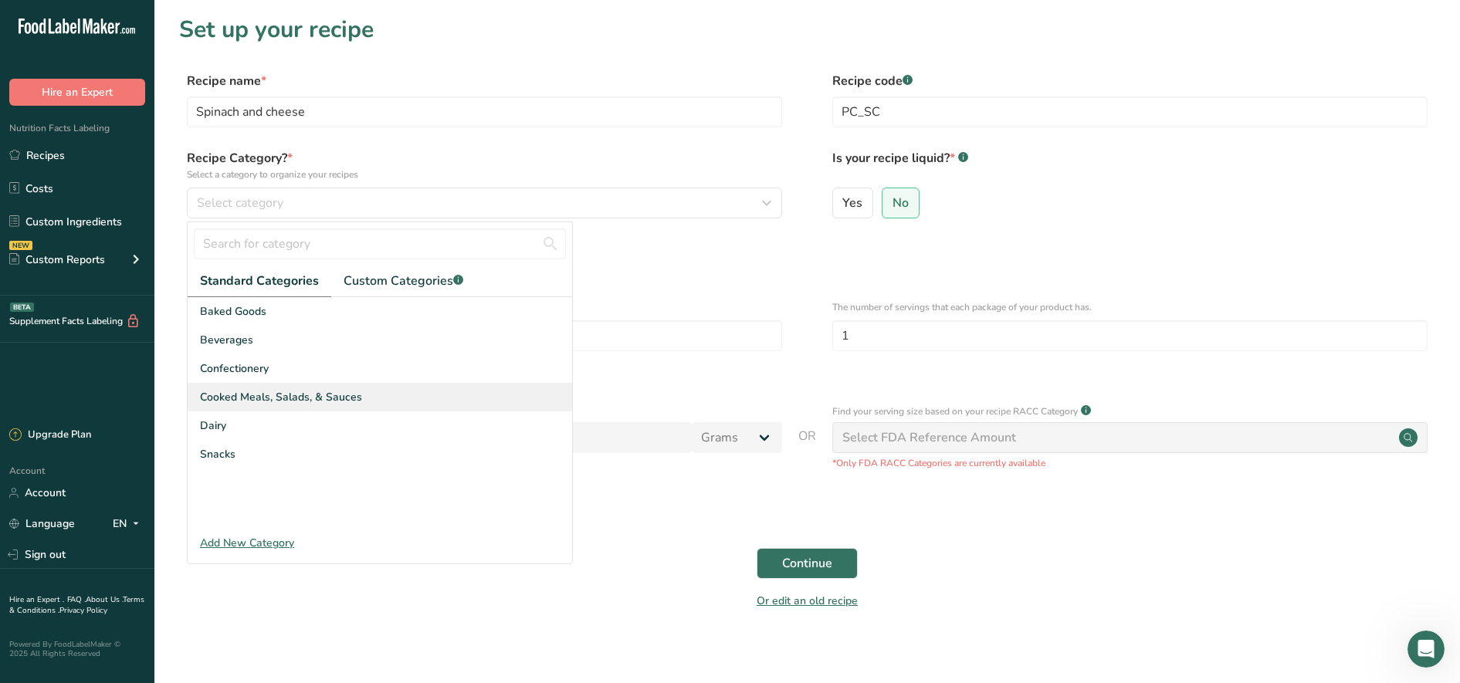
click at [334, 404] on span "Cooked Meals, Salads, & Sauces" at bounding box center [281, 397] width 162 height 16
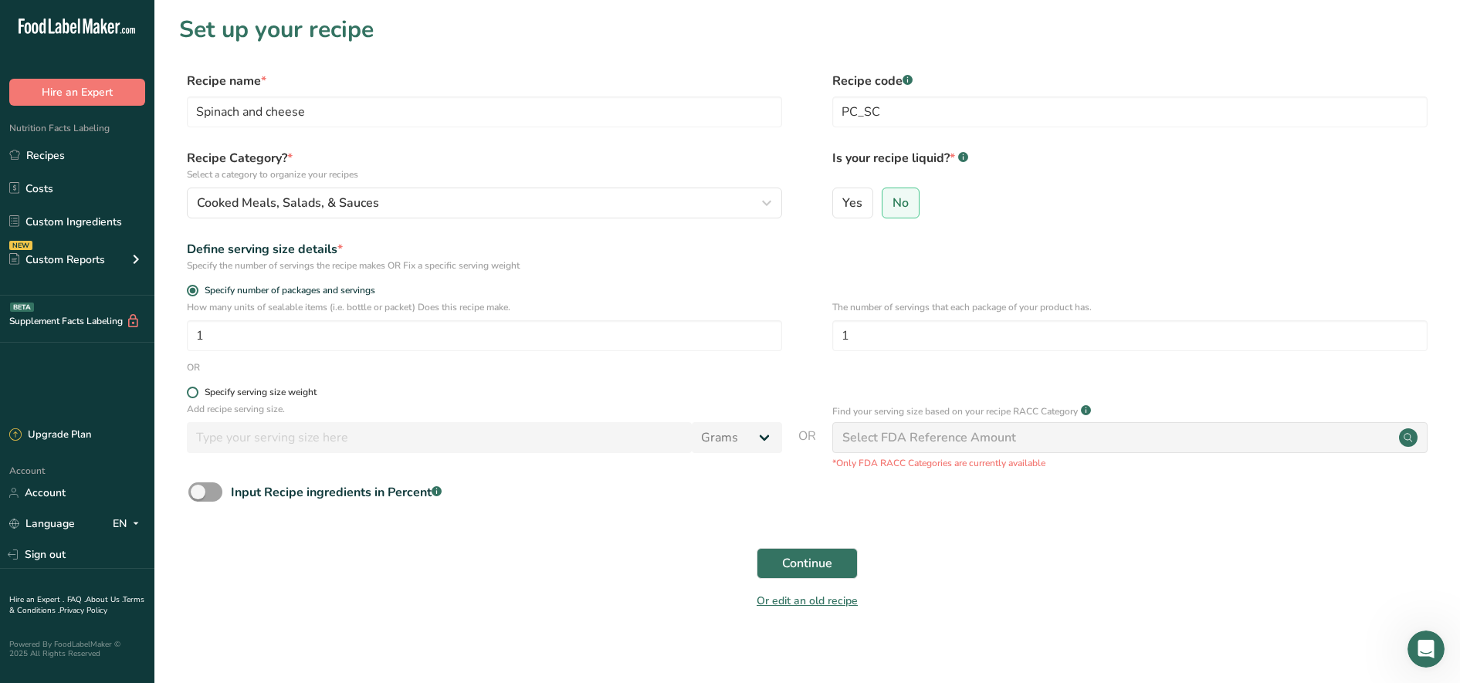
click at [205, 392] on div "Specify serving size weight" at bounding box center [261, 393] width 112 height 12
click at [197, 392] on input "Specify serving size weight" at bounding box center [192, 393] width 10 height 10
radio input "true"
radio input "false"
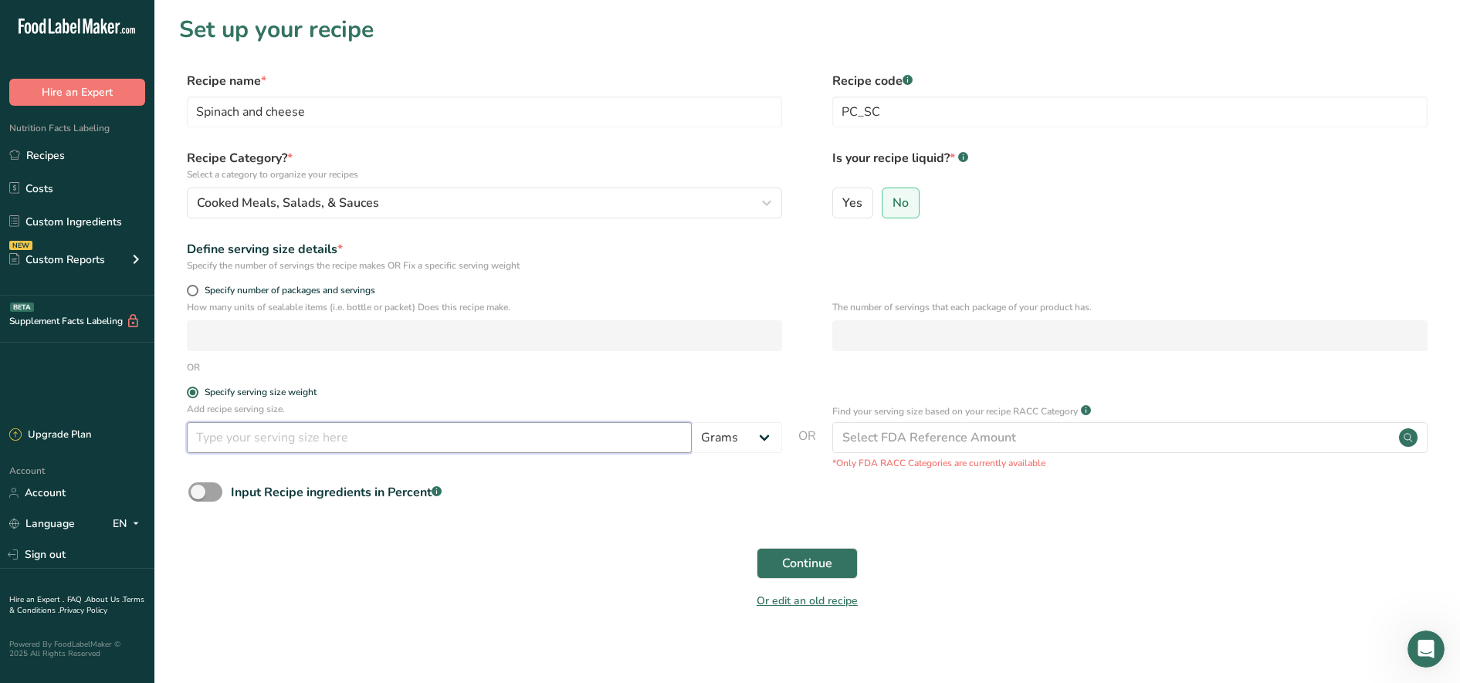
click at [238, 438] on input "number" at bounding box center [439, 437] width 505 height 31
type input "6"
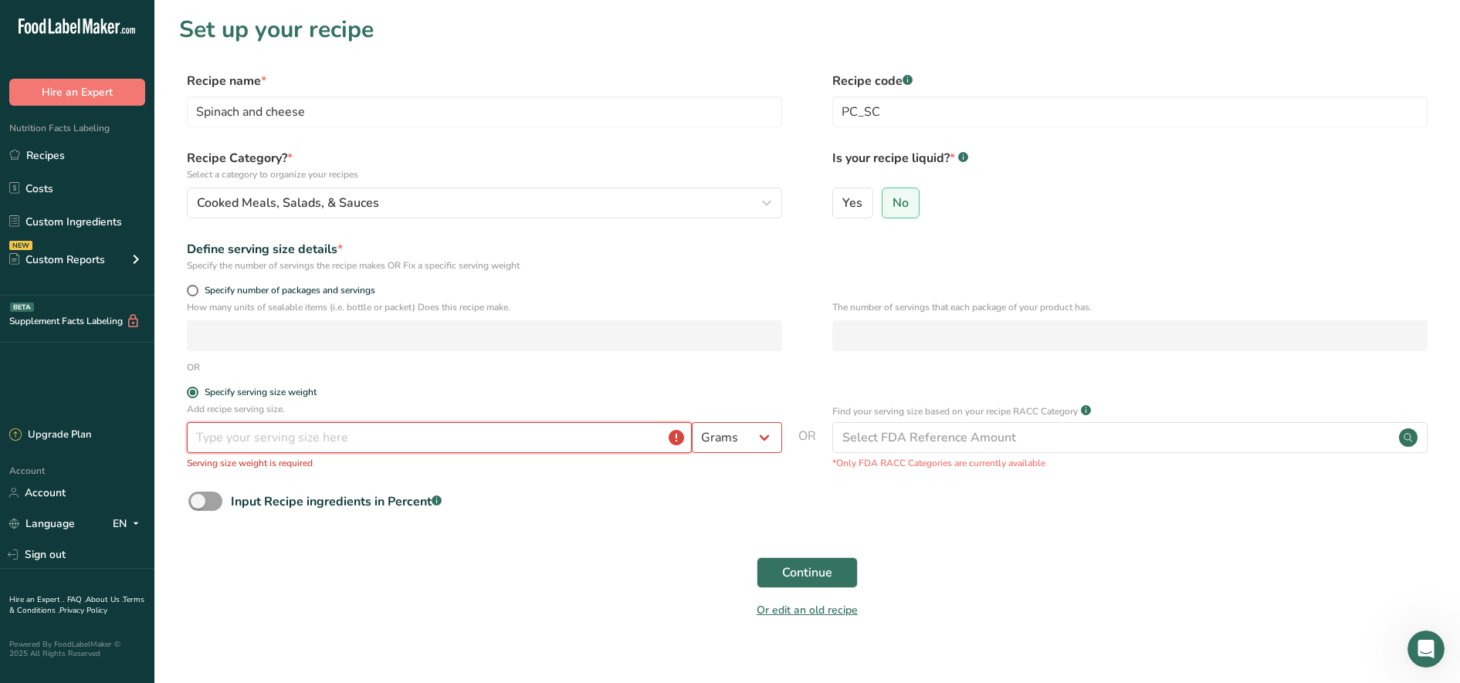
type input "6"
click at [198, 393] on span at bounding box center [193, 393] width 12 height 12
click at [197, 393] on input "Specify serving size weight" at bounding box center [192, 393] width 10 height 10
click at [200, 280] on form "Recipe name * Spinach and cheese Recipe code .a-a{fill:#347362;}.b-a{fill:#fff;…" at bounding box center [807, 350] width 1256 height 557
click at [198, 291] on span "Specify number of packages and servings" at bounding box center [286, 291] width 177 height 12
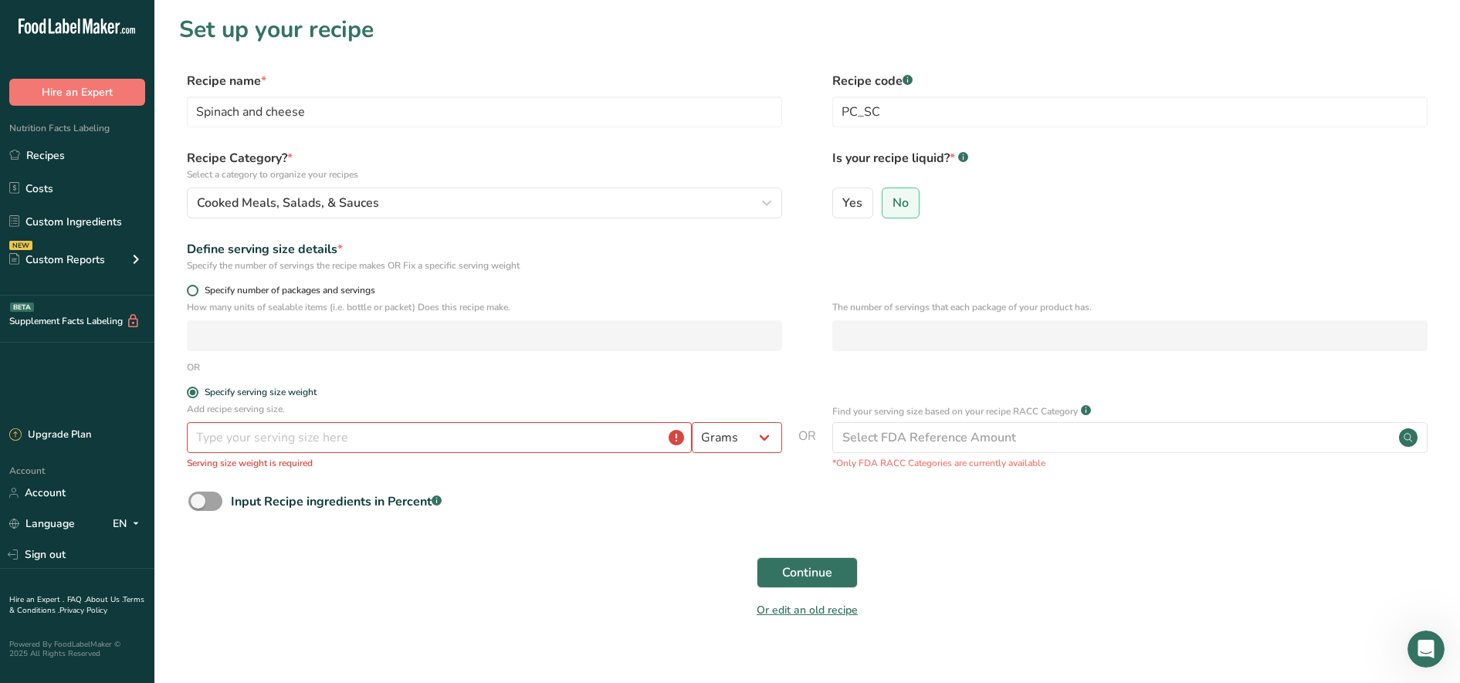
click at [197, 291] on input "Specify number of packages and servings" at bounding box center [192, 291] width 10 height 10
radio input "true"
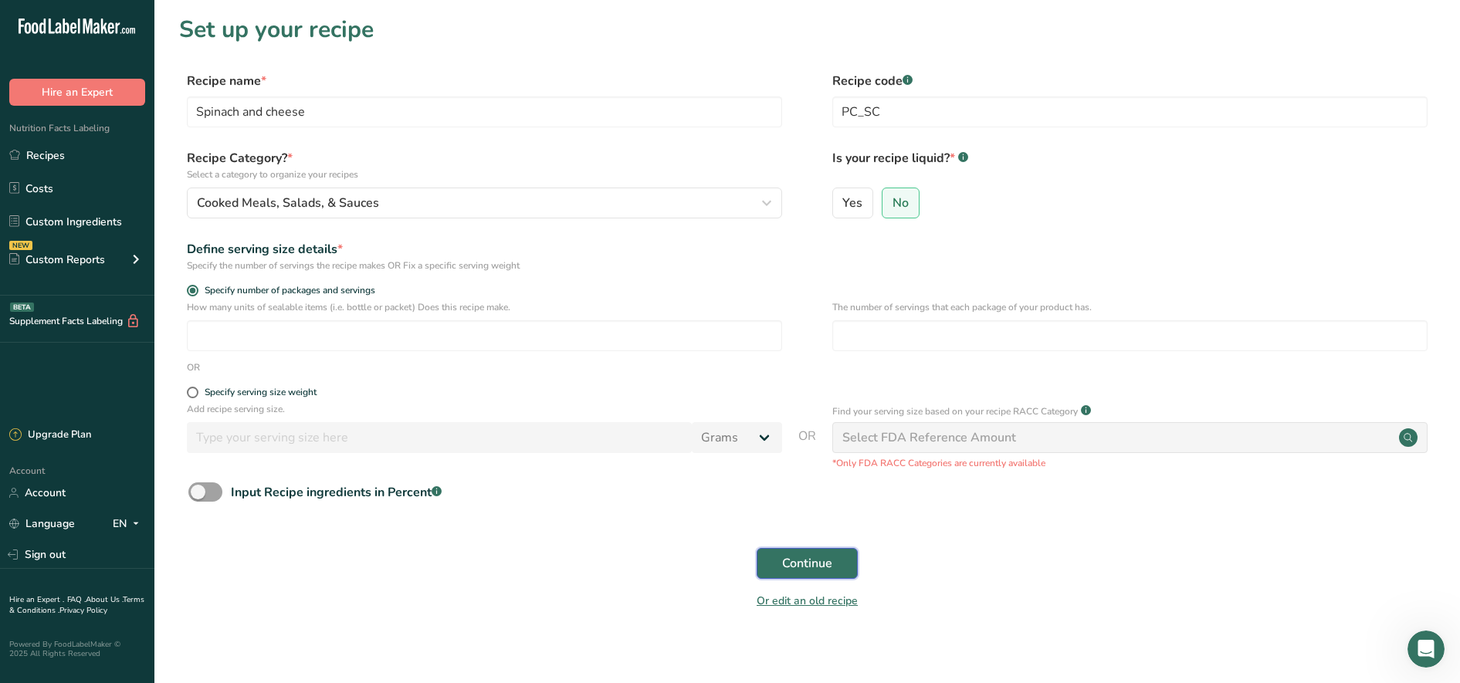
click at [820, 564] on span "Continue" at bounding box center [807, 563] width 50 height 19
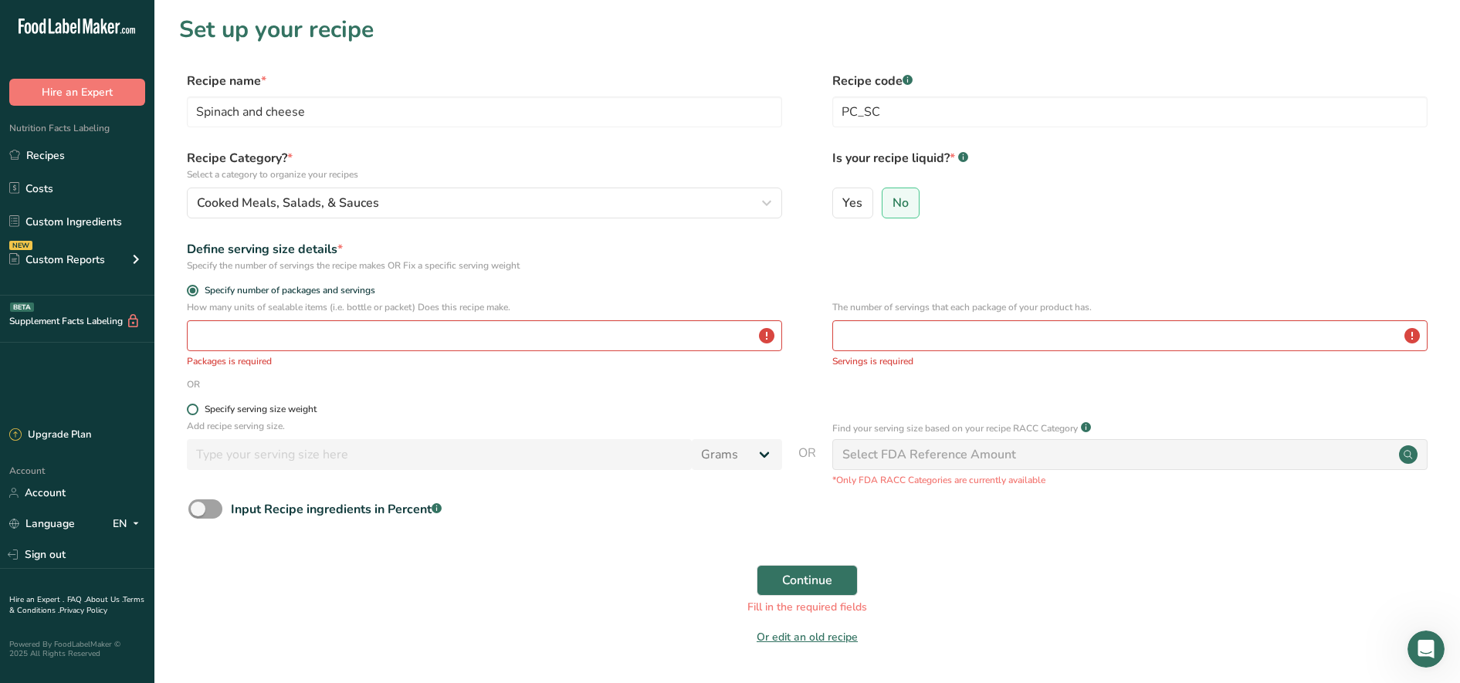
click at [187, 405] on label "Specify serving size weight" at bounding box center [484, 410] width 595 height 12
click at [187, 405] on input "Specify serving size weight" at bounding box center [192, 410] width 10 height 10
radio input "true"
radio input "false"
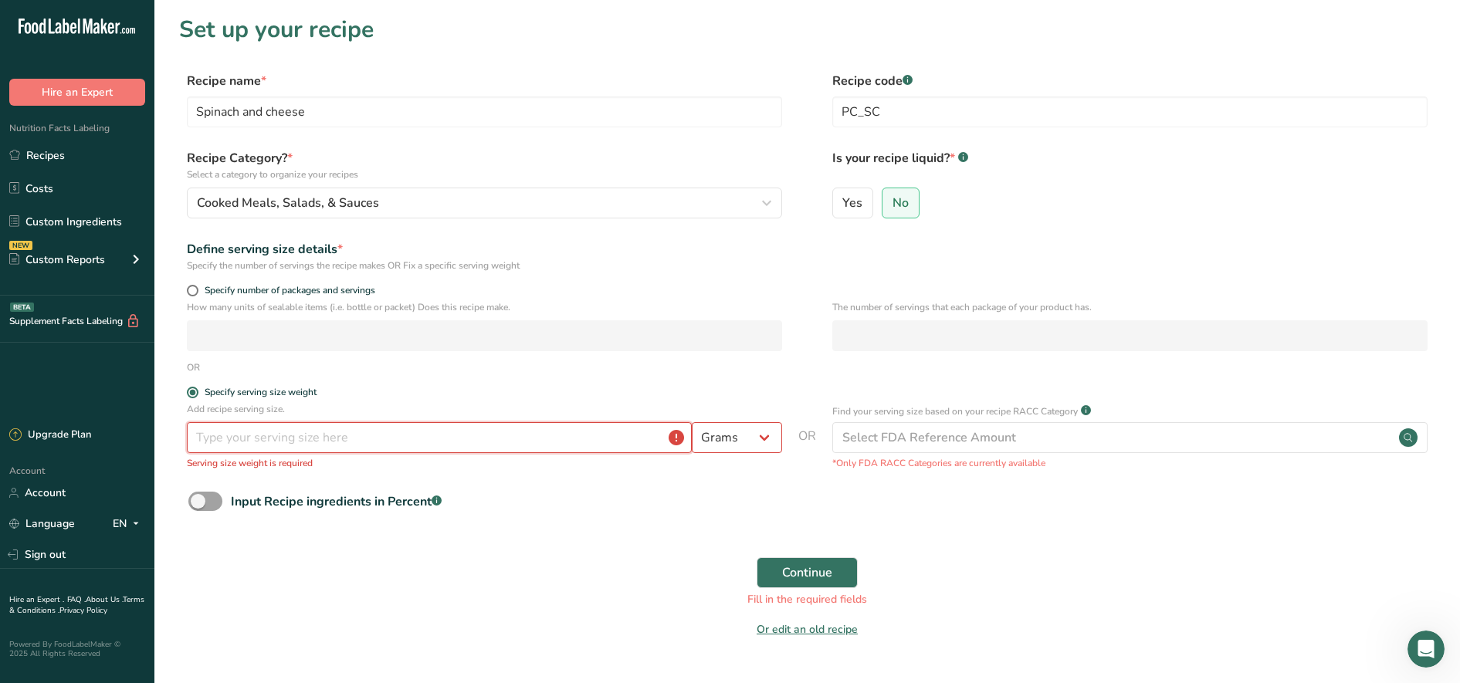
click at [209, 429] on input "number" at bounding box center [439, 437] width 505 height 31
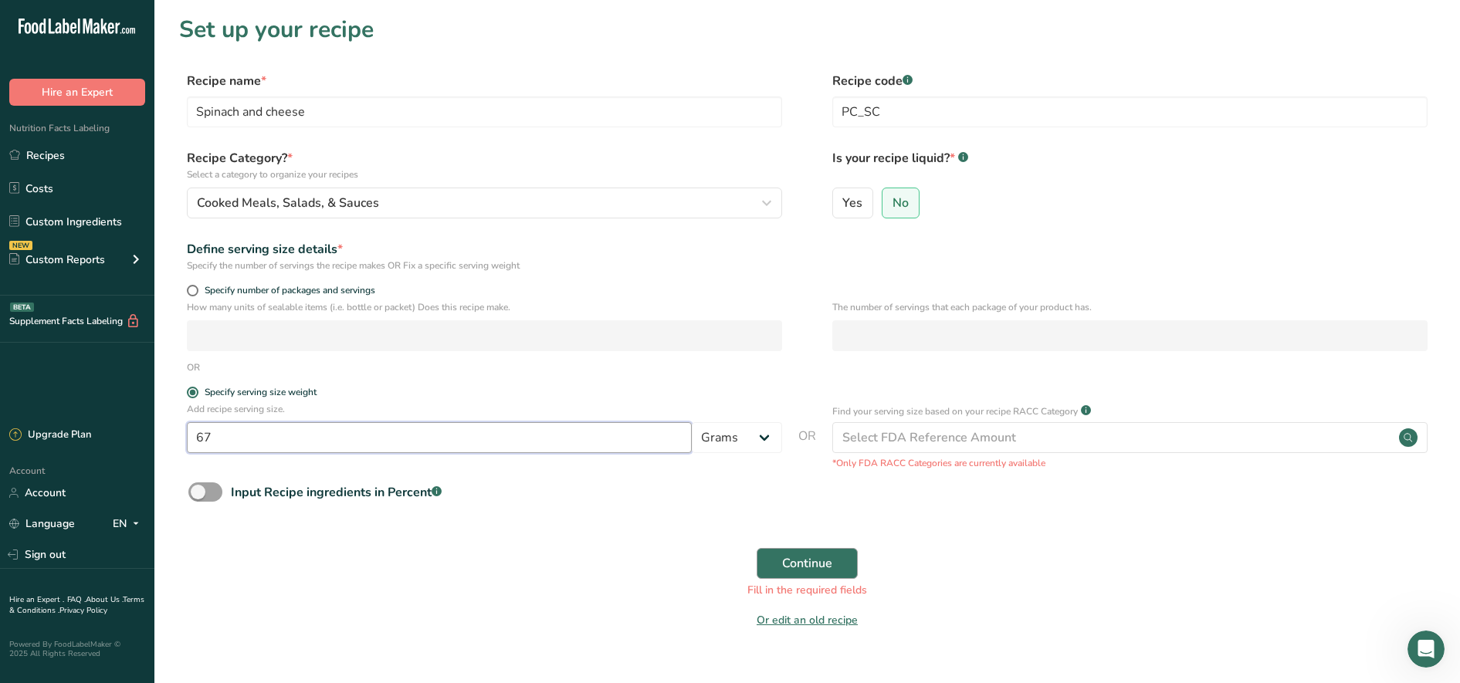
type input "67"
click at [779, 559] on button "Continue" at bounding box center [807, 563] width 101 height 31
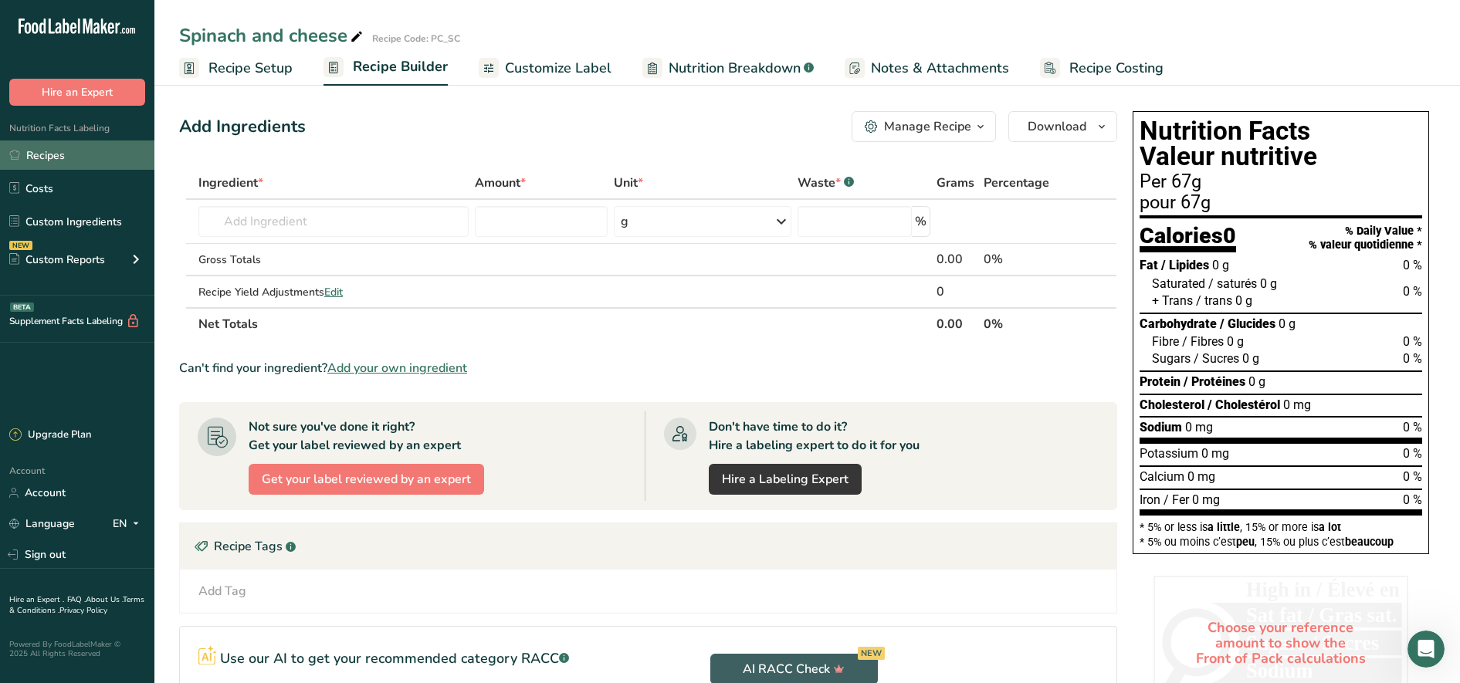
click at [81, 148] on link "Recipes" at bounding box center [77, 155] width 154 height 29
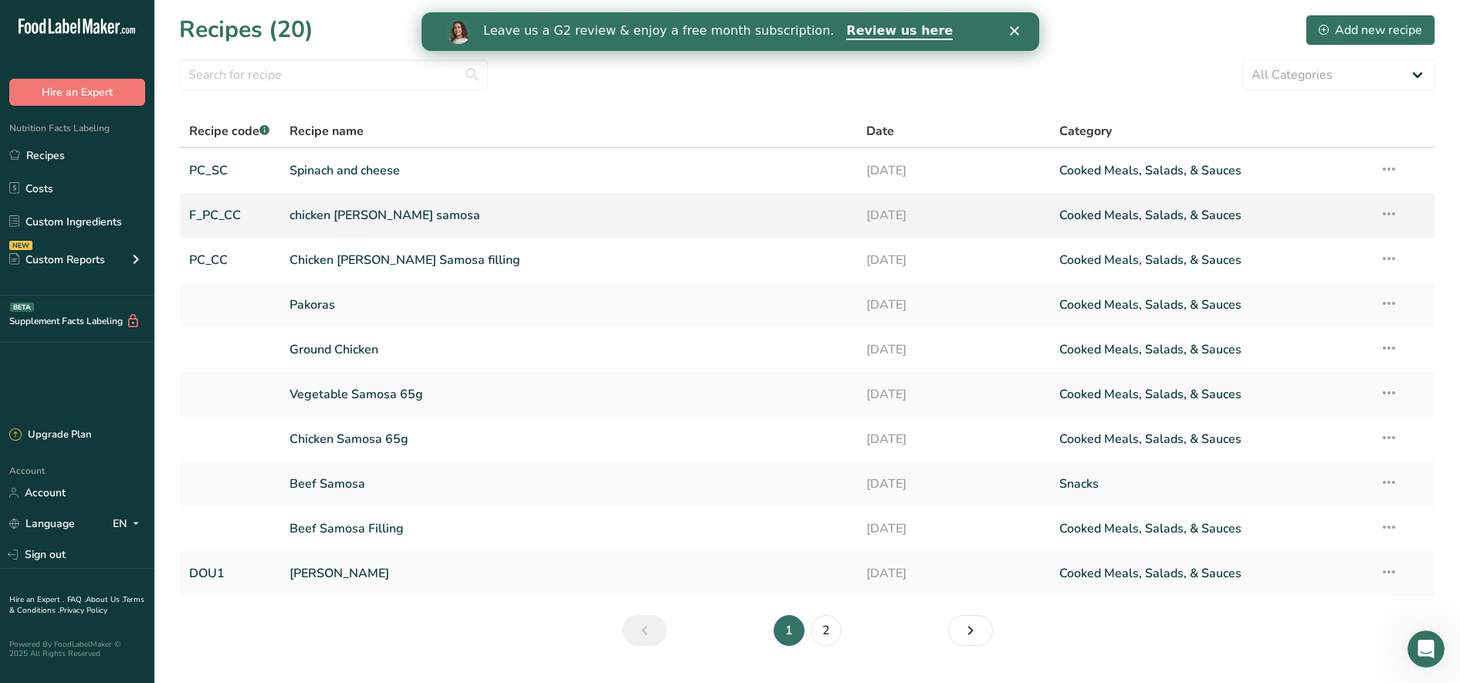
click at [388, 215] on link "chicken [PERSON_NAME] samosa" at bounding box center [569, 215] width 559 height 32
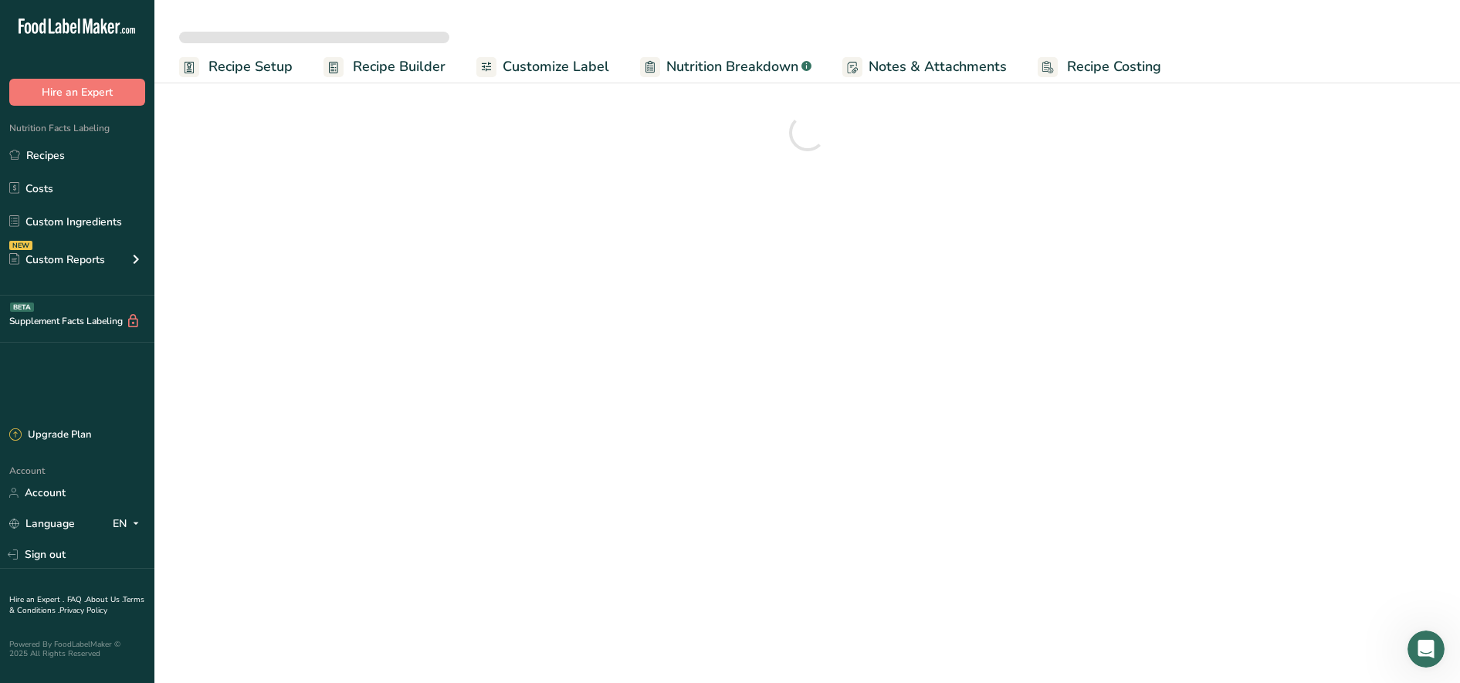
click at [253, 70] on span "Recipe Setup" at bounding box center [250, 66] width 84 height 21
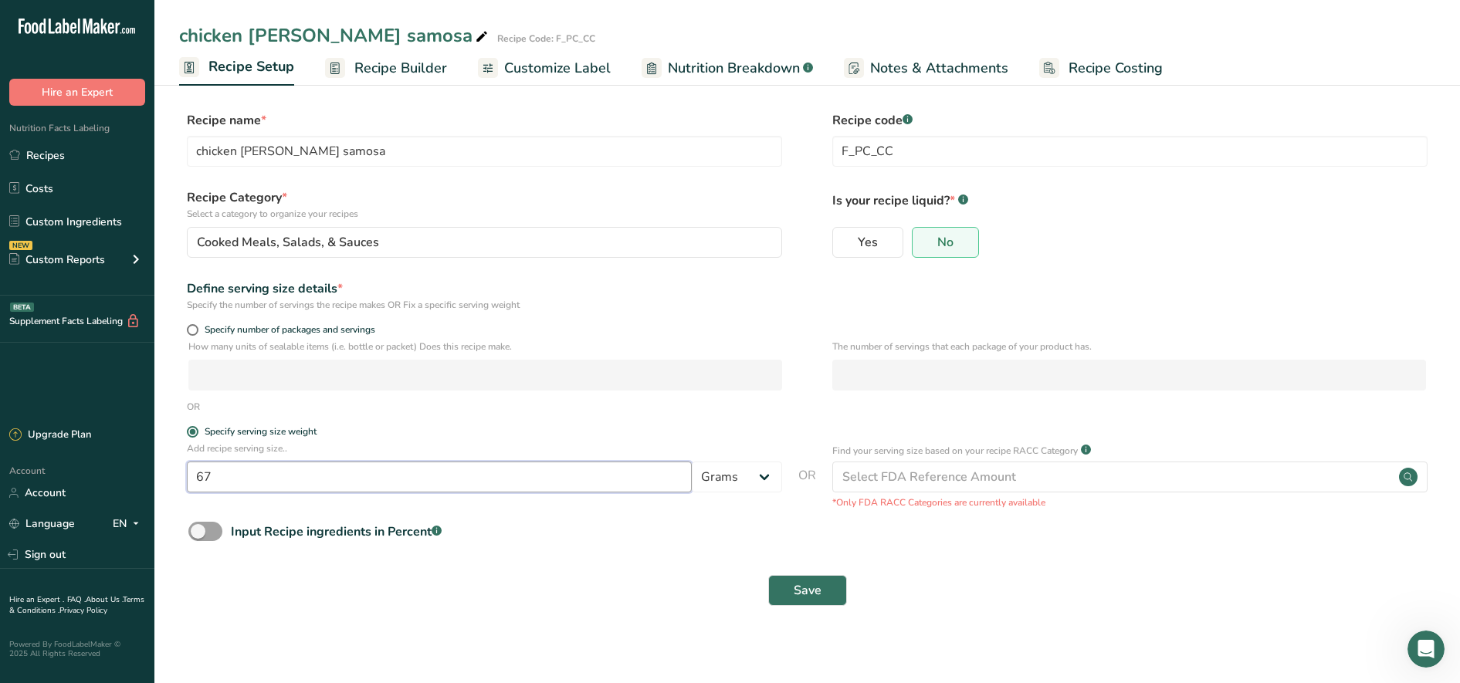
drag, startPoint x: 237, startPoint y: 477, endPoint x: 121, endPoint y: 471, distance: 116.0
click at [120, 473] on div ".a-20{fill:#fff;} Hire an Expert Nutrition Facts Labeling Recipes Costs Custom …" at bounding box center [730, 341] width 1460 height 683
type input "100"
click at [808, 592] on span "Save" at bounding box center [808, 590] width 28 height 19
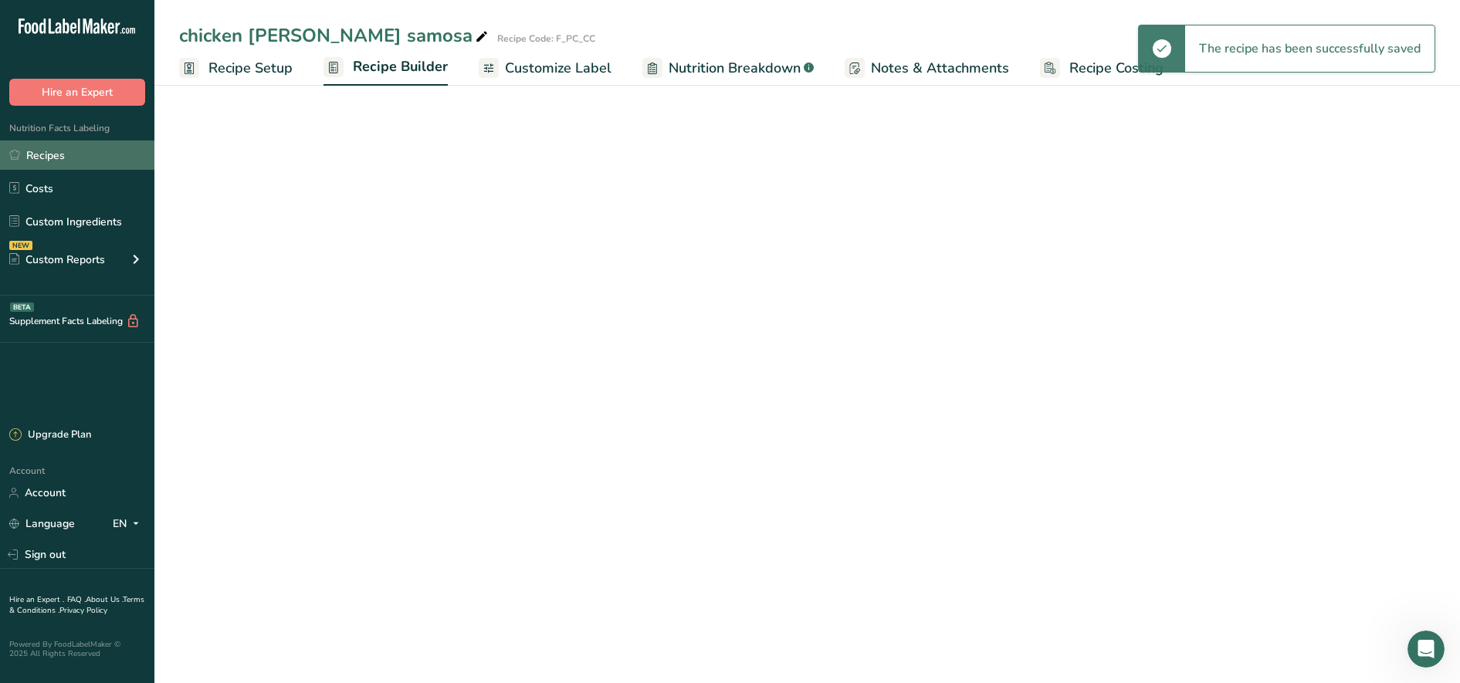
click at [42, 154] on link "Recipes" at bounding box center [77, 155] width 154 height 29
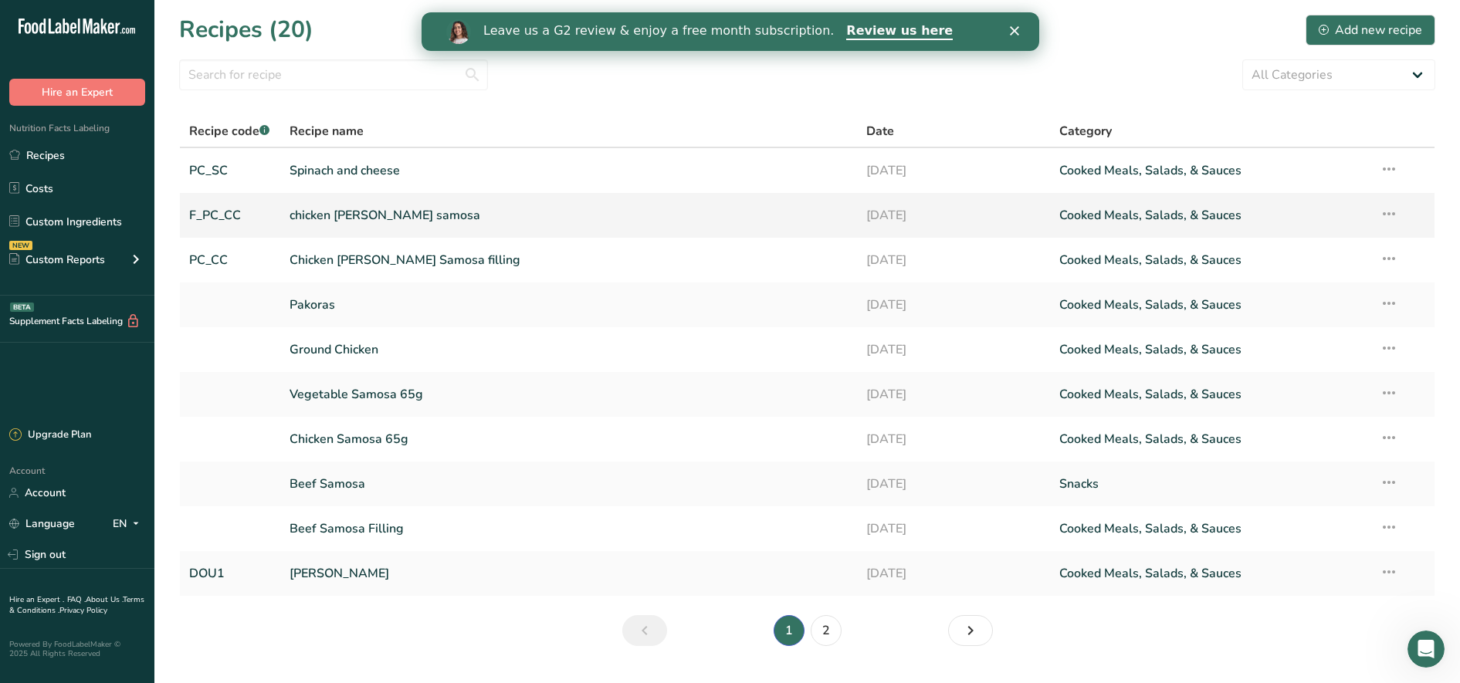
click at [324, 217] on link "chicken [PERSON_NAME] samosa" at bounding box center [569, 215] width 559 height 32
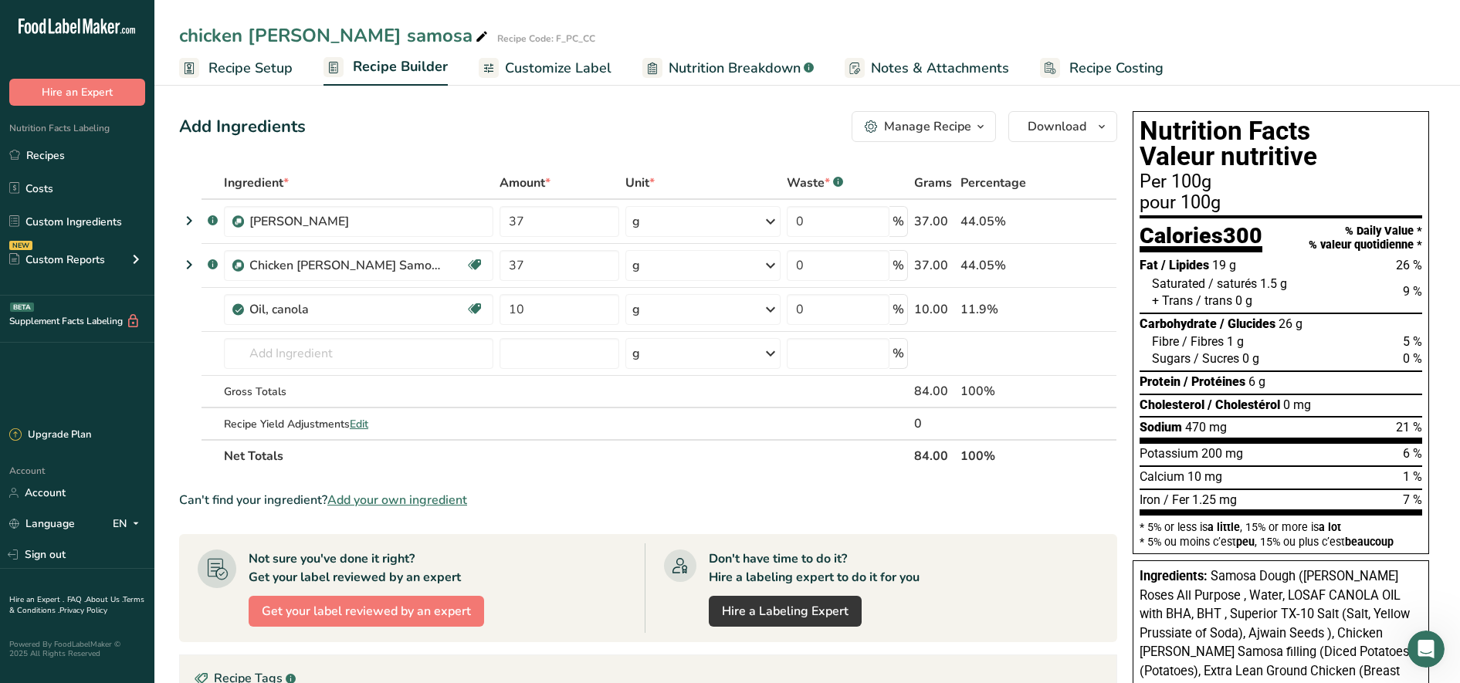
click at [248, 75] on span "Recipe Setup" at bounding box center [250, 68] width 84 height 21
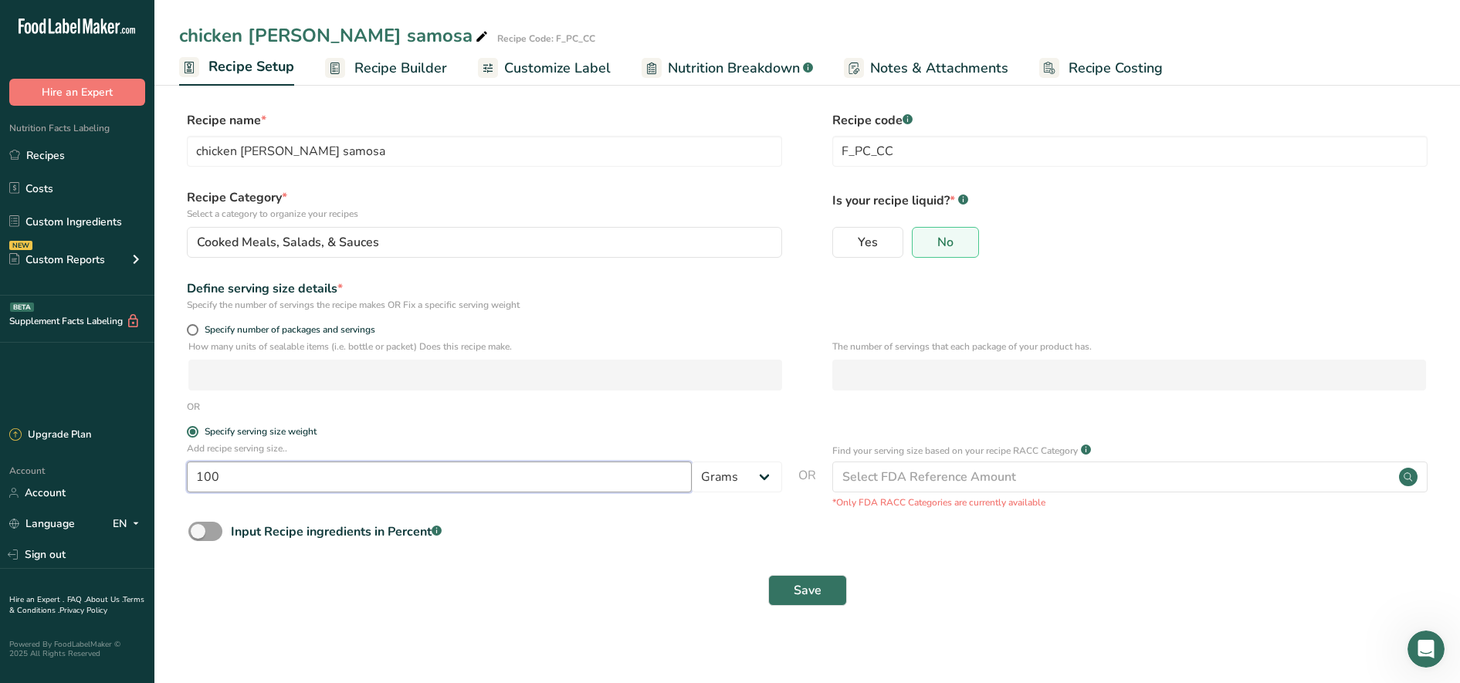
drag, startPoint x: 240, startPoint y: 472, endPoint x: 25, endPoint y: 471, distance: 214.7
click at [25, 471] on div ".a-20{fill:#fff;} Hire an Expert Nutrition Facts Labeling Recipes Costs Custom …" at bounding box center [730, 341] width 1460 height 683
type input "67"
click at [824, 581] on button "Save" at bounding box center [807, 590] width 79 height 31
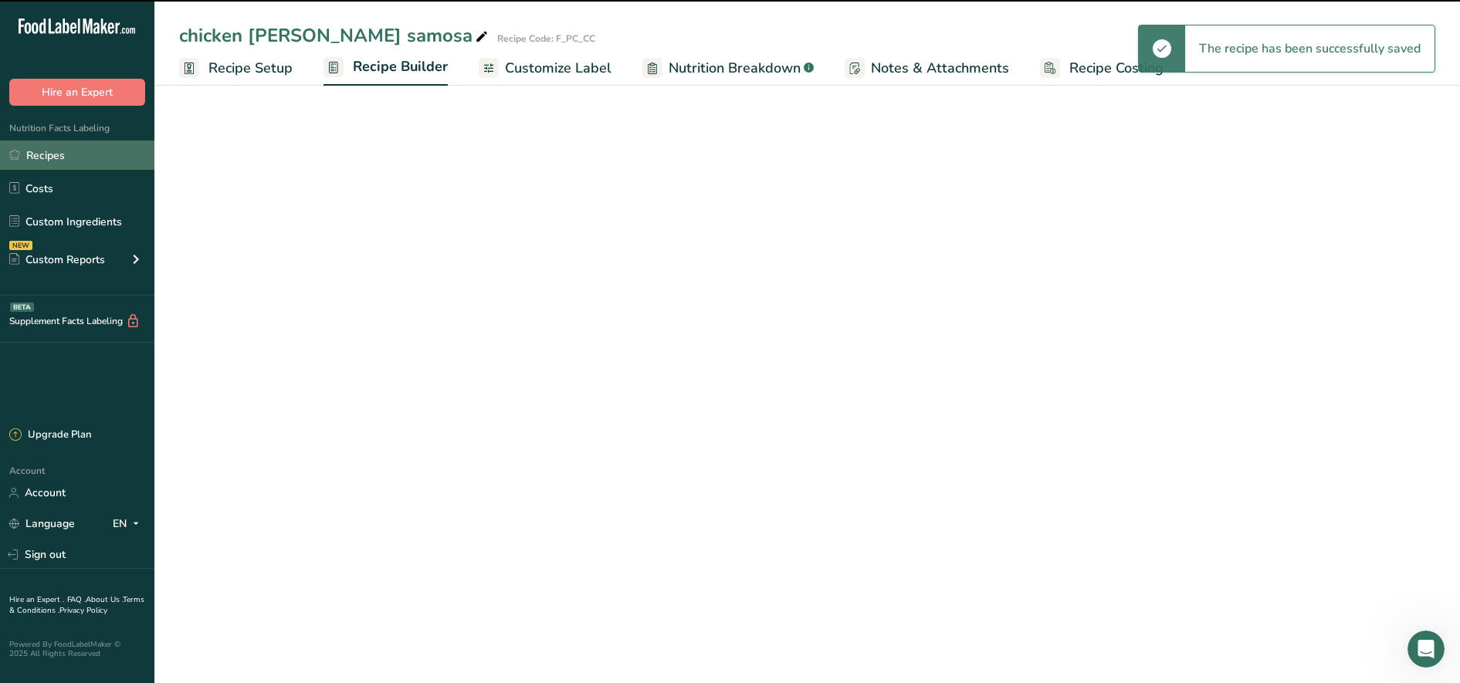
click at [100, 151] on link "Recipes" at bounding box center [77, 155] width 154 height 29
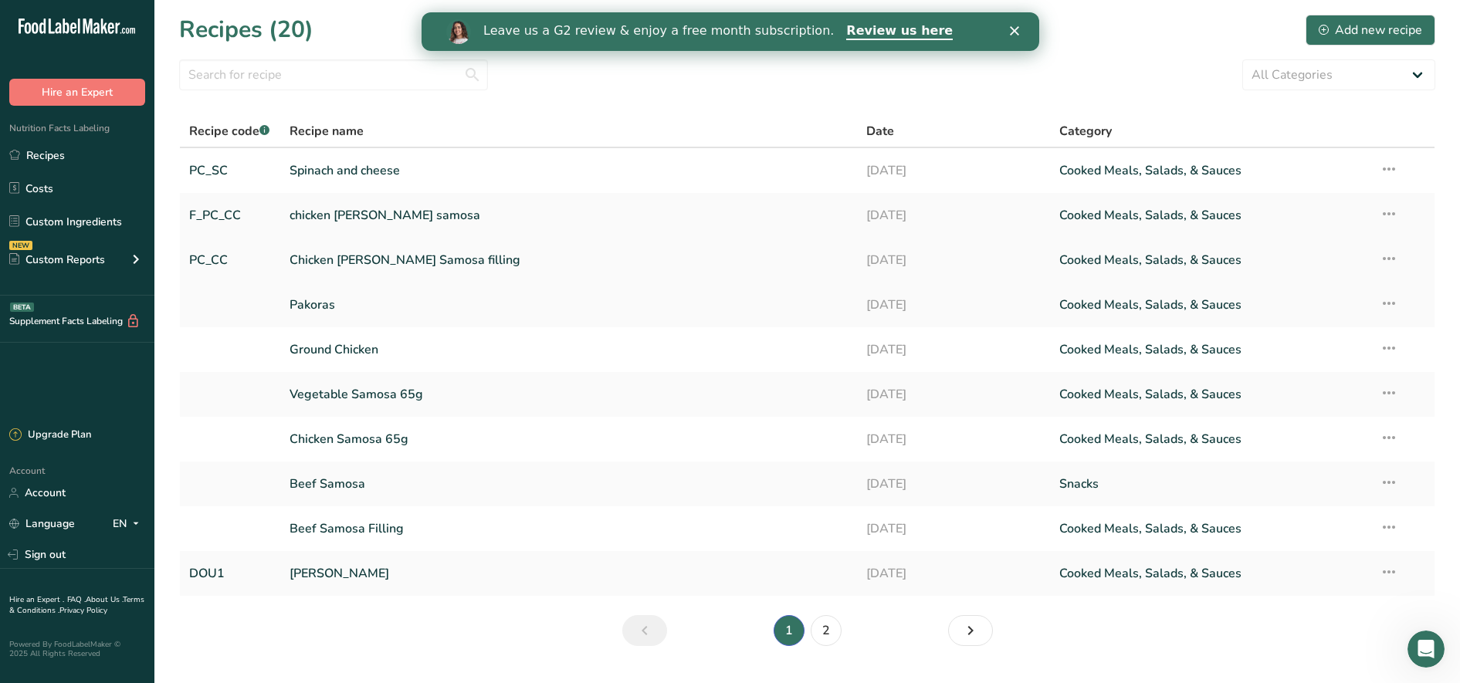
click at [389, 253] on link "Chicken [PERSON_NAME] Samosa filling" at bounding box center [569, 260] width 559 height 32
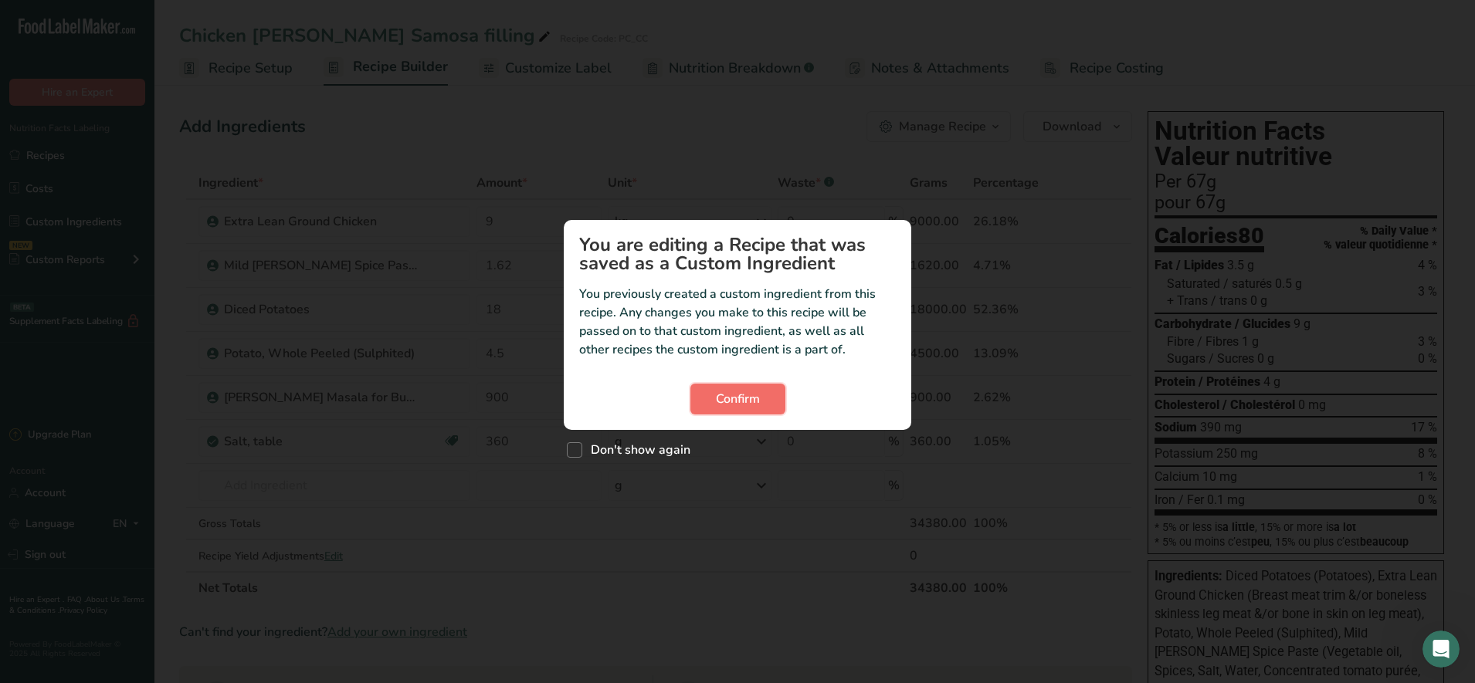
click at [775, 398] on button "Confirm" at bounding box center [737, 399] width 95 height 31
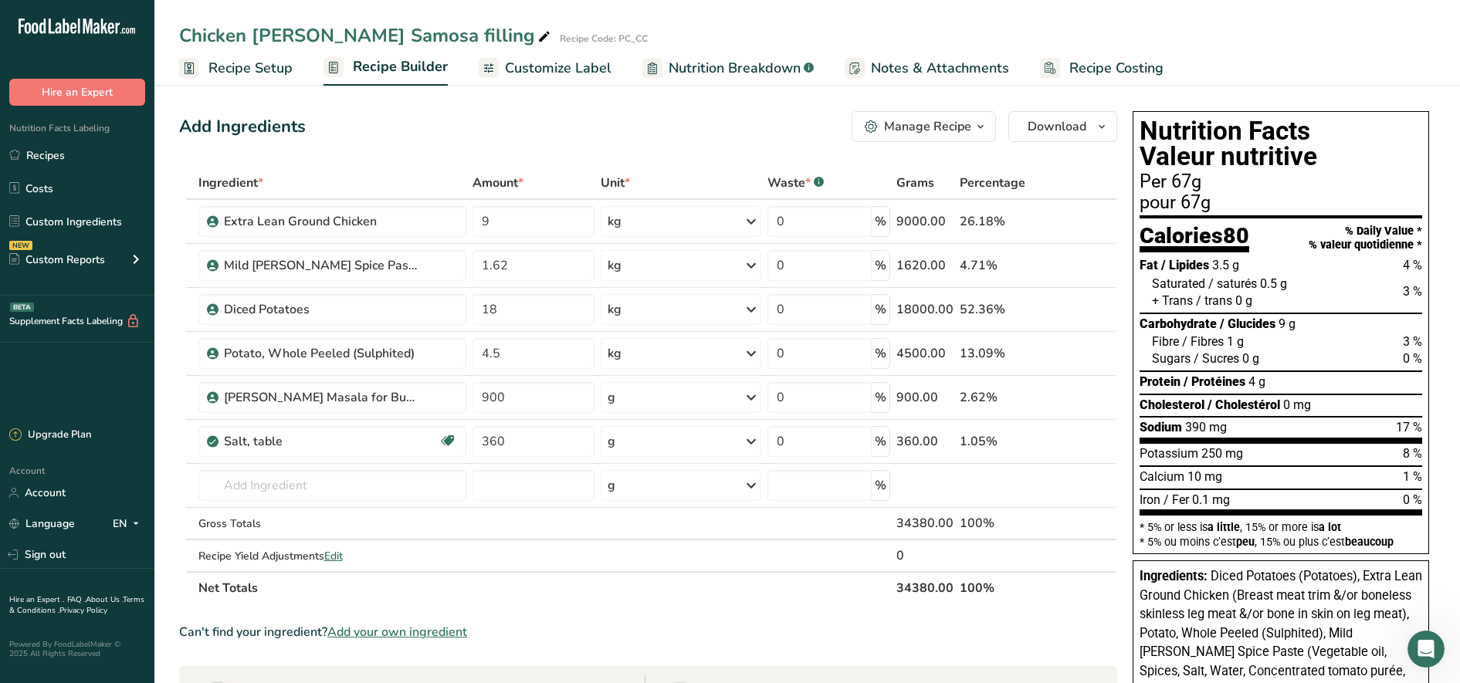
click at [238, 78] on span "Recipe Setup" at bounding box center [250, 68] width 84 height 21
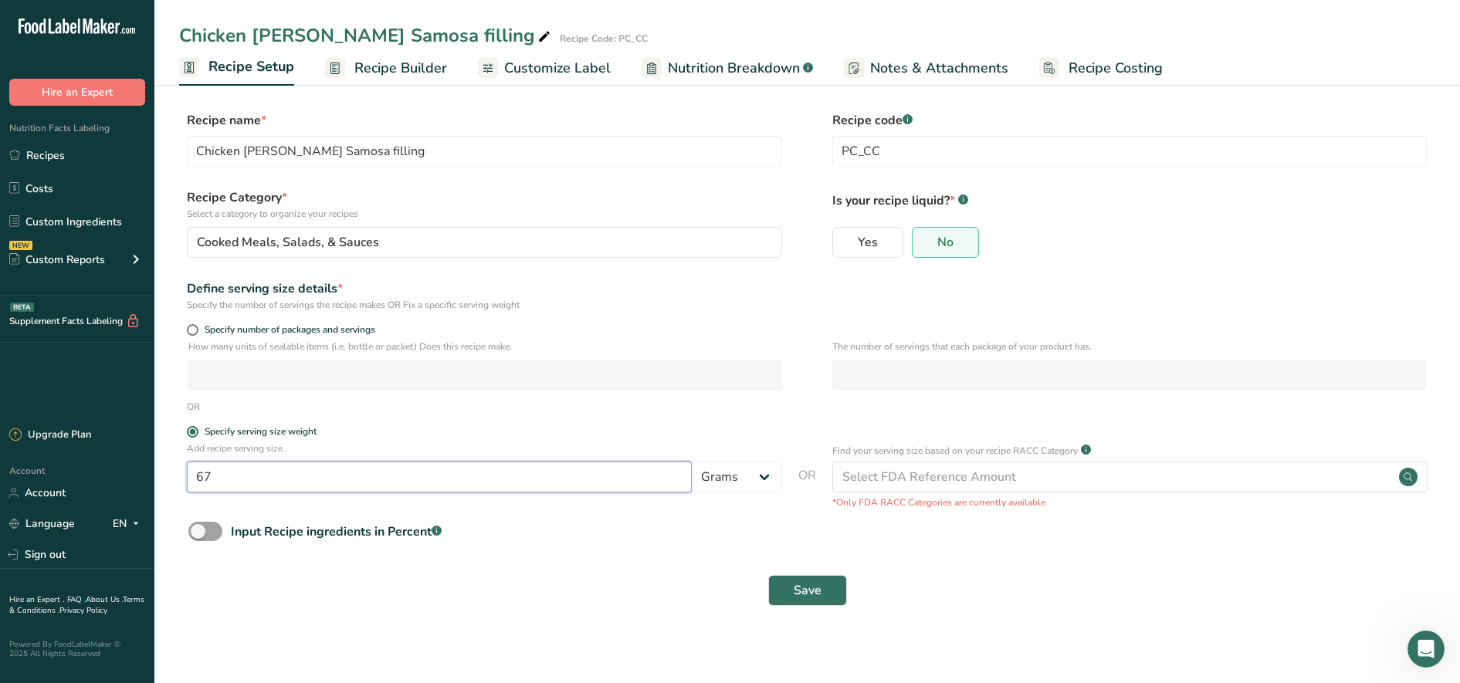
drag, startPoint x: 217, startPoint y: 476, endPoint x: 126, endPoint y: 476, distance: 91.1
click at [126, 476] on div ".a-20{fill:#fff;} Hire an Expert Nutrition Facts Labeling Recipes Costs Custom …" at bounding box center [730, 341] width 1460 height 683
type input "100"
click at [768, 575] on button "Save" at bounding box center [807, 590] width 79 height 31
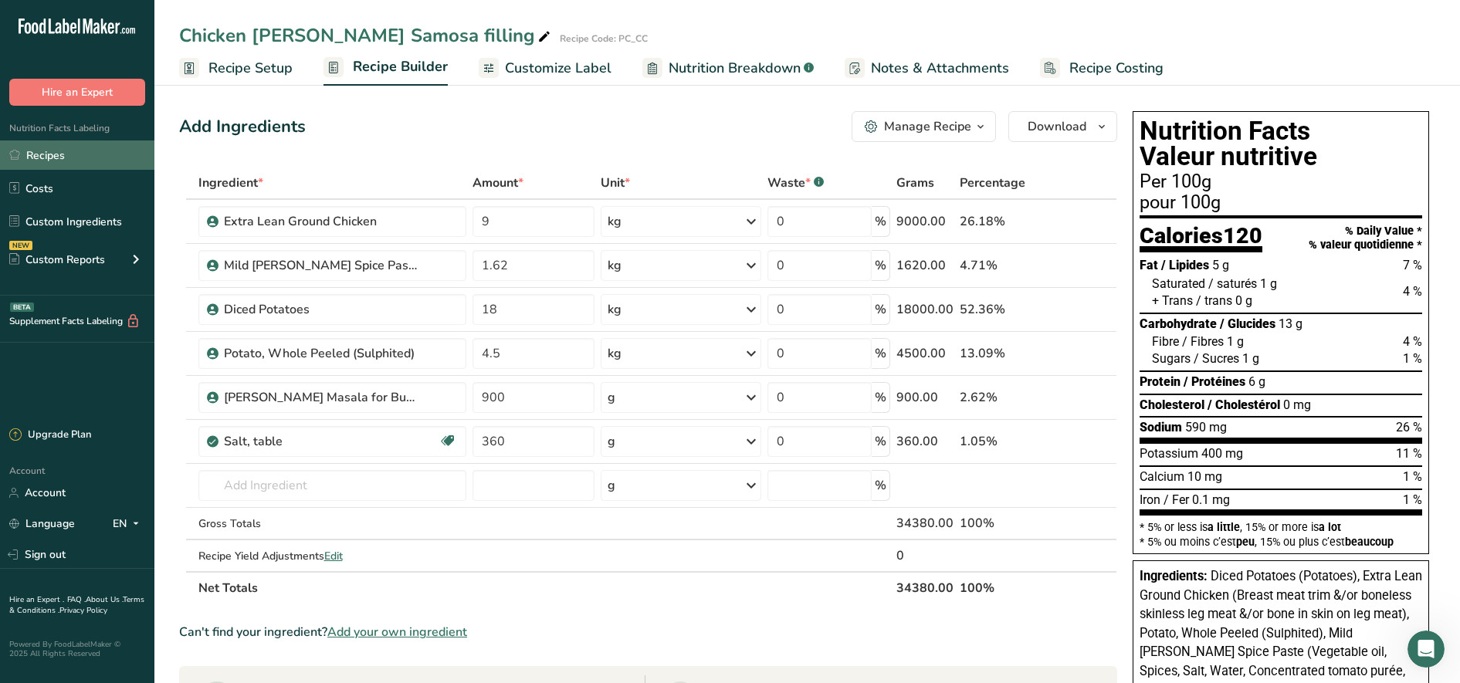
click at [120, 144] on link "Recipes" at bounding box center [77, 155] width 154 height 29
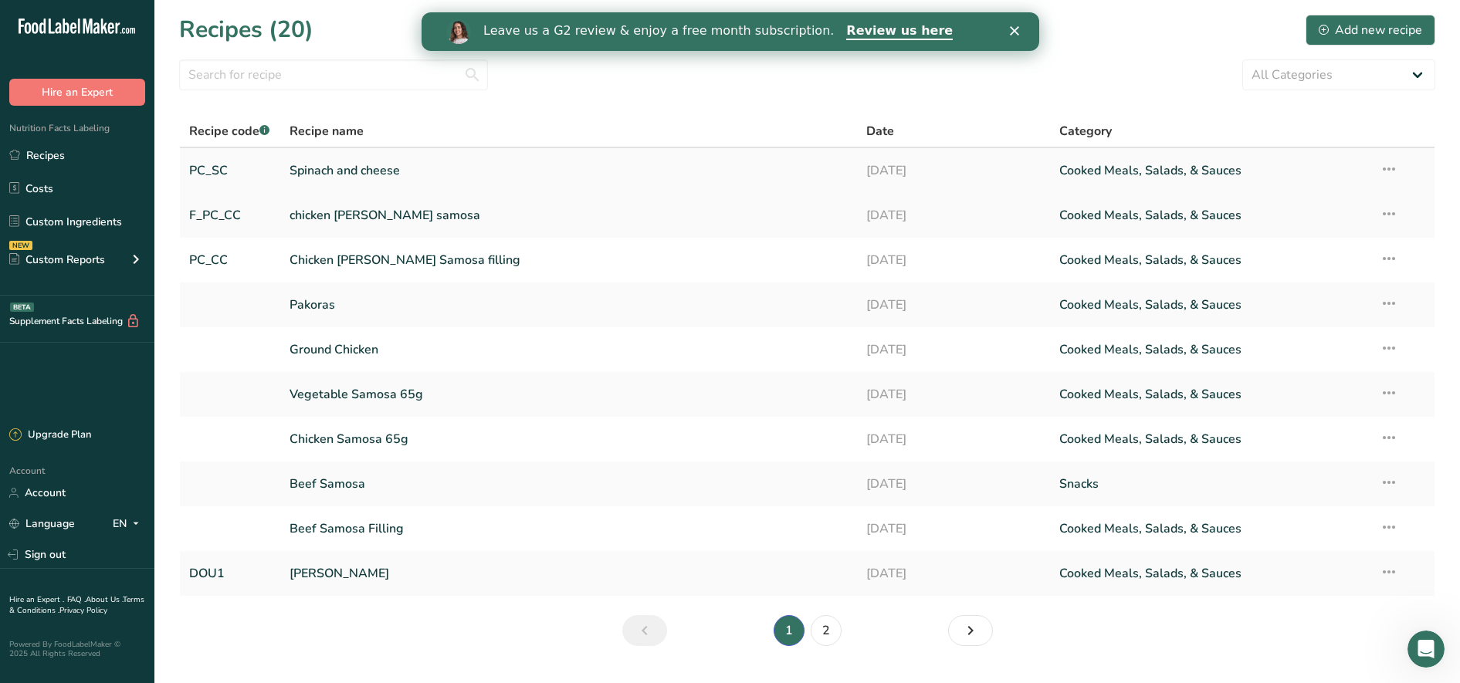
click at [346, 170] on link "Spinach and cheese" at bounding box center [569, 170] width 559 height 32
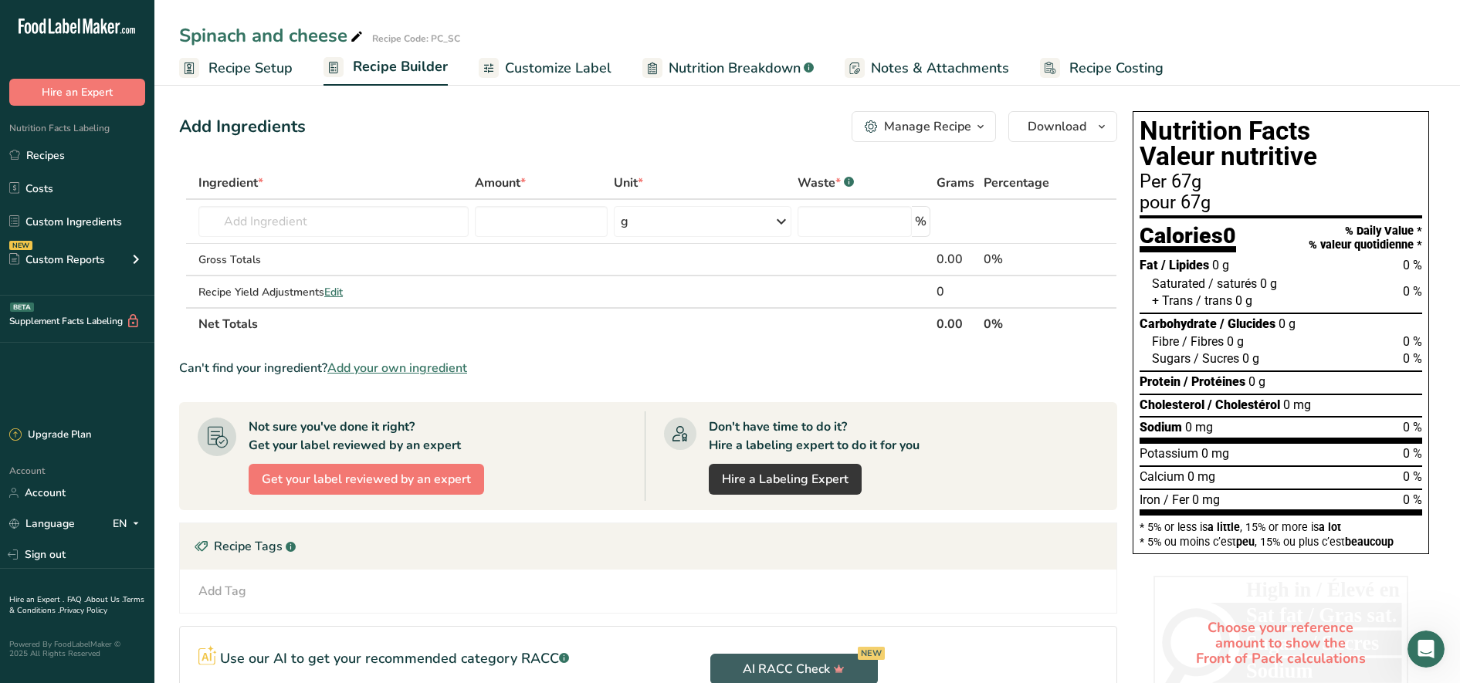
click at [357, 37] on icon at bounding box center [357, 37] width 14 height 22
type input "Spinach and cheese Filling"
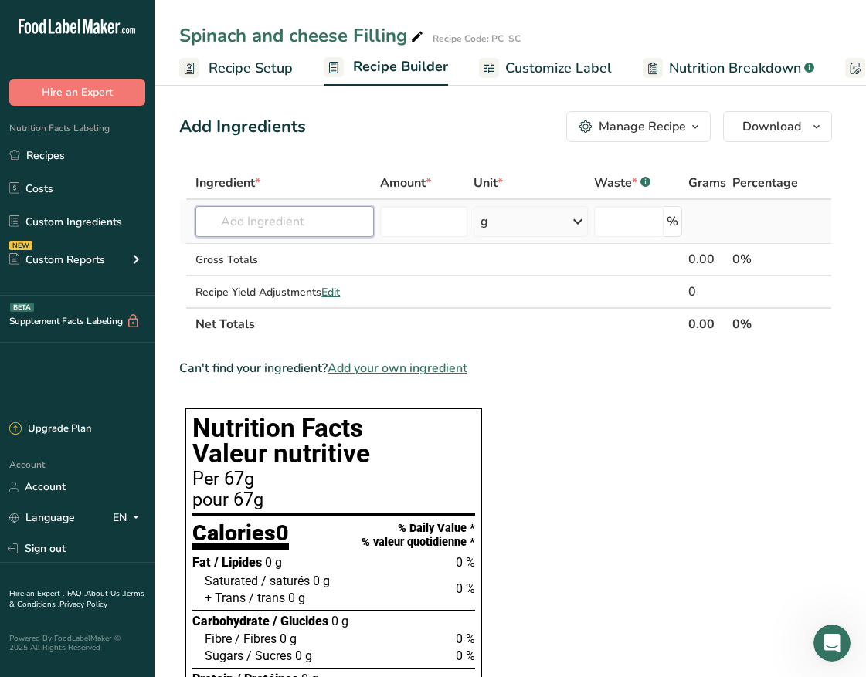
click at [295, 223] on input "text" at bounding box center [284, 221] width 178 height 31
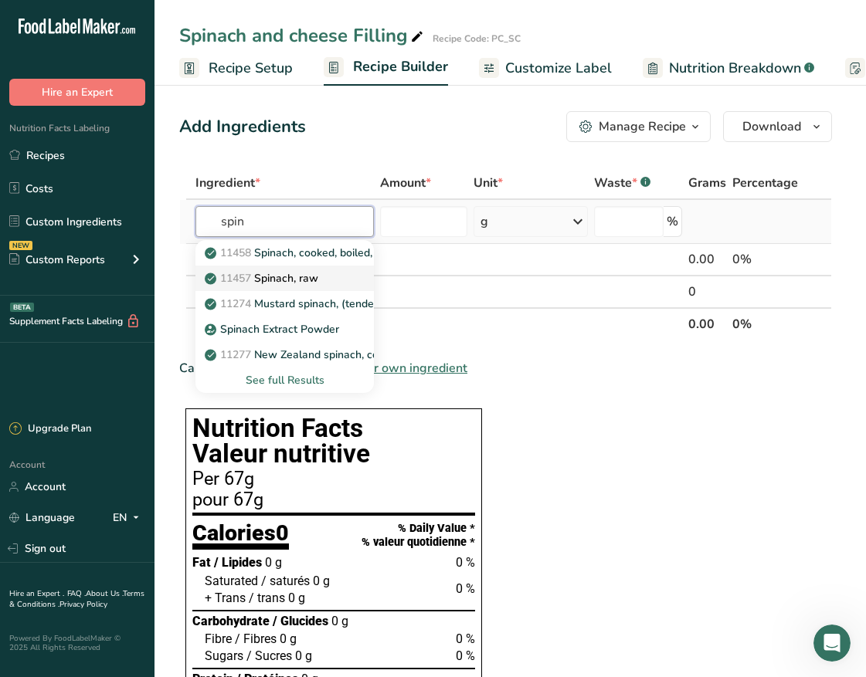
type input "spin"
click at [298, 270] on p "11457 Spinach, raw" at bounding box center [263, 278] width 110 height 16
type input "Spinach, raw"
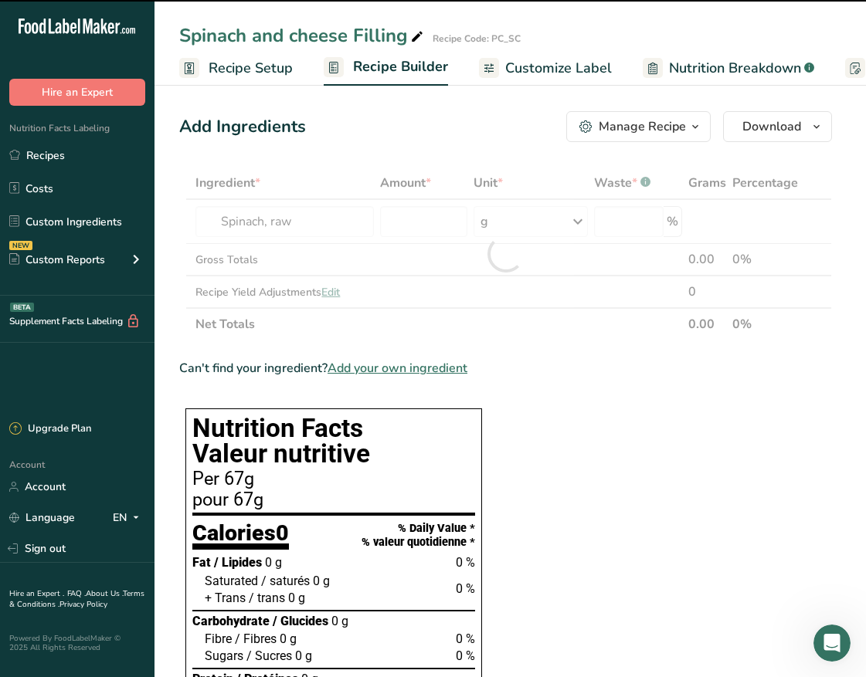
type input "0"
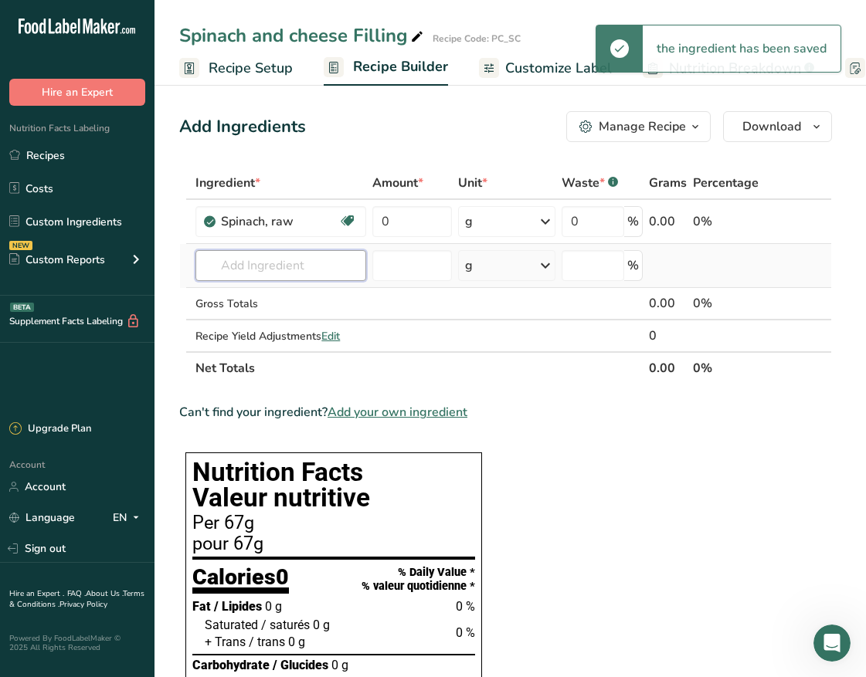
click at [263, 266] on input "text" at bounding box center [280, 265] width 171 height 31
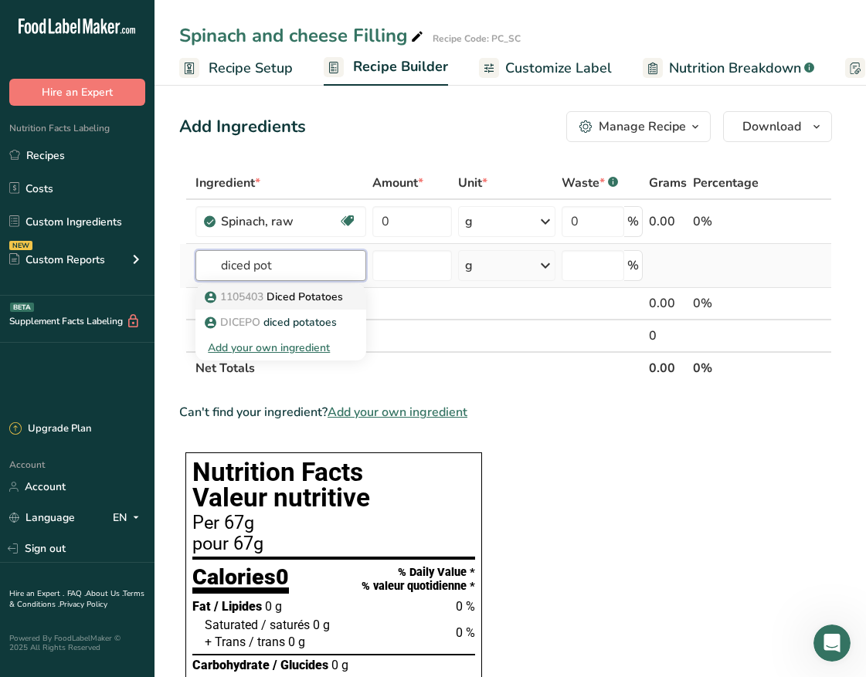
type input "Diced Potatoes"
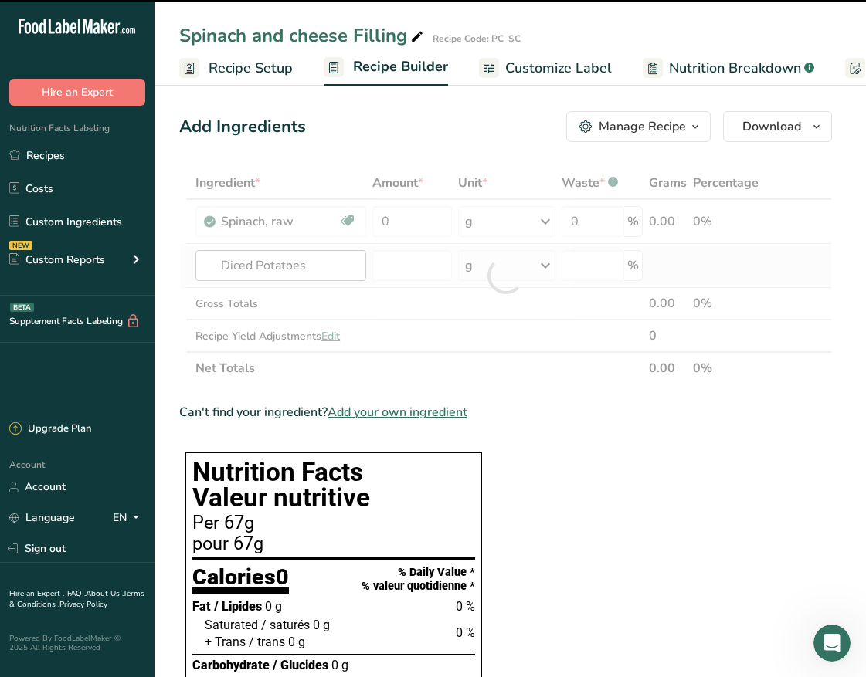
type input "0"
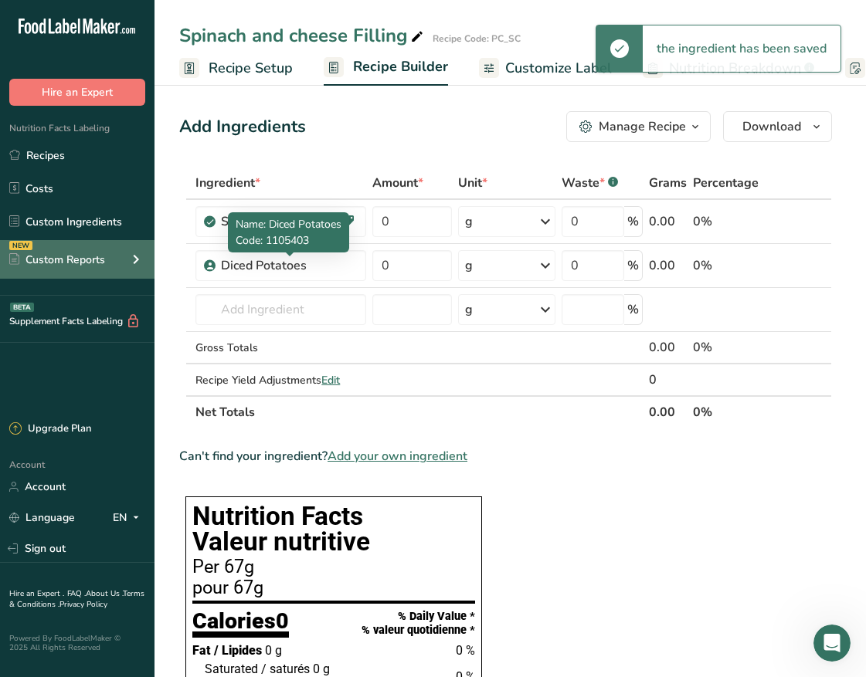
drag, startPoint x: 326, startPoint y: 265, endPoint x: 59, endPoint y: 242, distance: 267.4
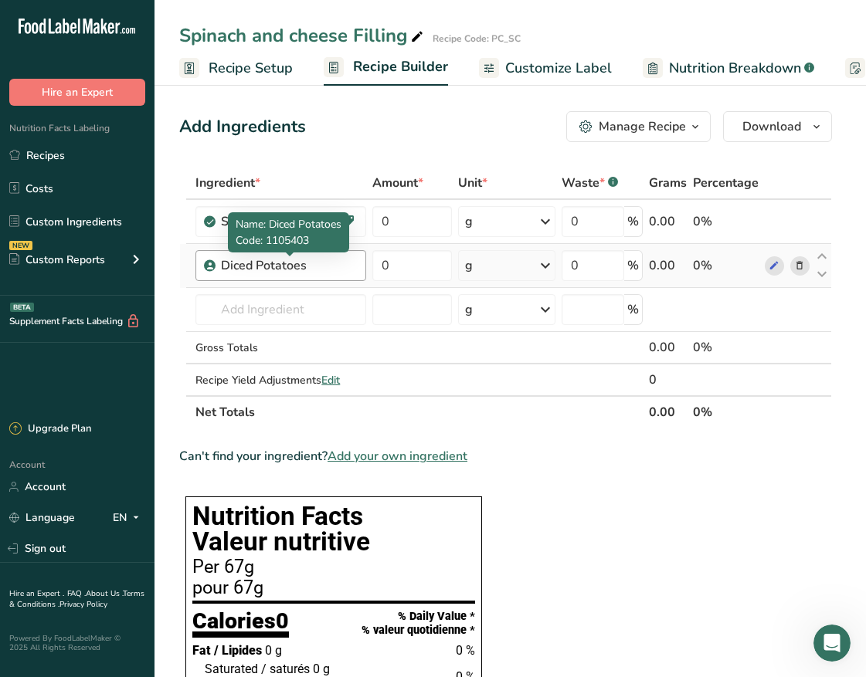
click at [321, 260] on div "Diced Potatoes" at bounding box center [289, 265] width 136 height 19
click at [309, 264] on div "Diced Potatoes" at bounding box center [289, 265] width 136 height 19
click at [291, 269] on div "Diced Potatoes" at bounding box center [289, 265] width 136 height 19
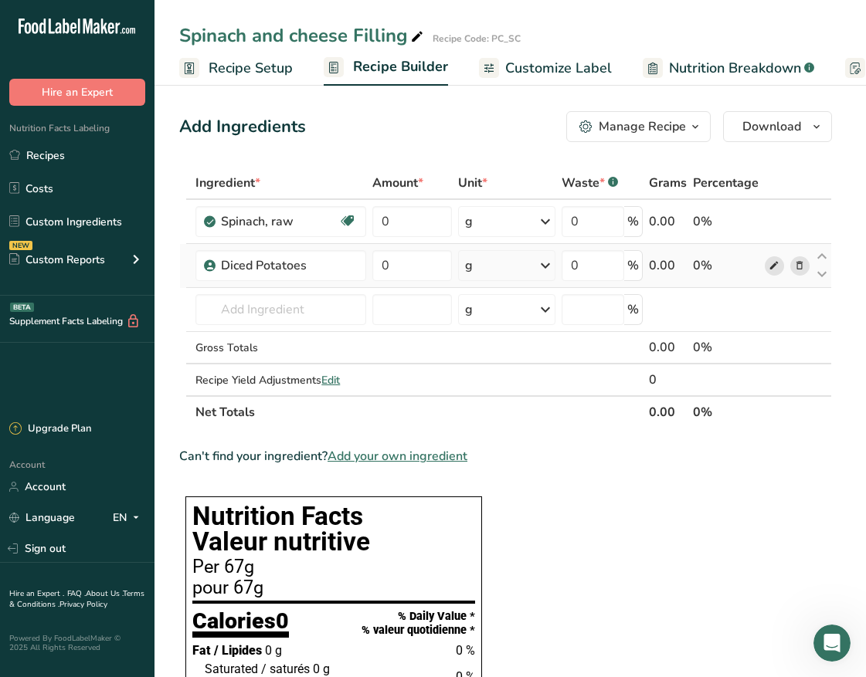
click at [773, 263] on icon at bounding box center [773, 266] width 11 height 16
click at [795, 266] on icon at bounding box center [799, 266] width 11 height 16
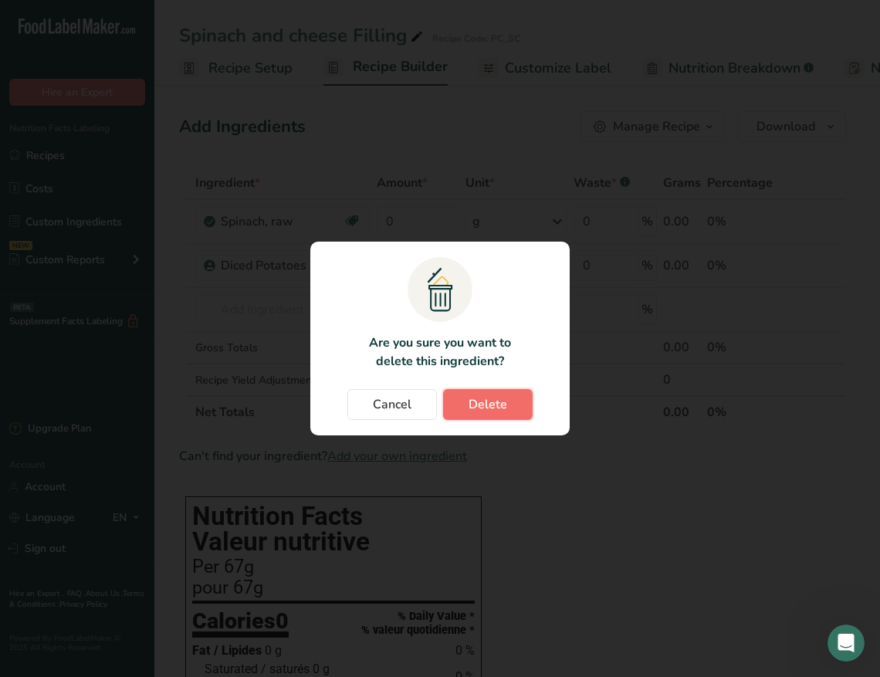
click at [483, 395] on span "Delete" at bounding box center [488, 404] width 39 height 19
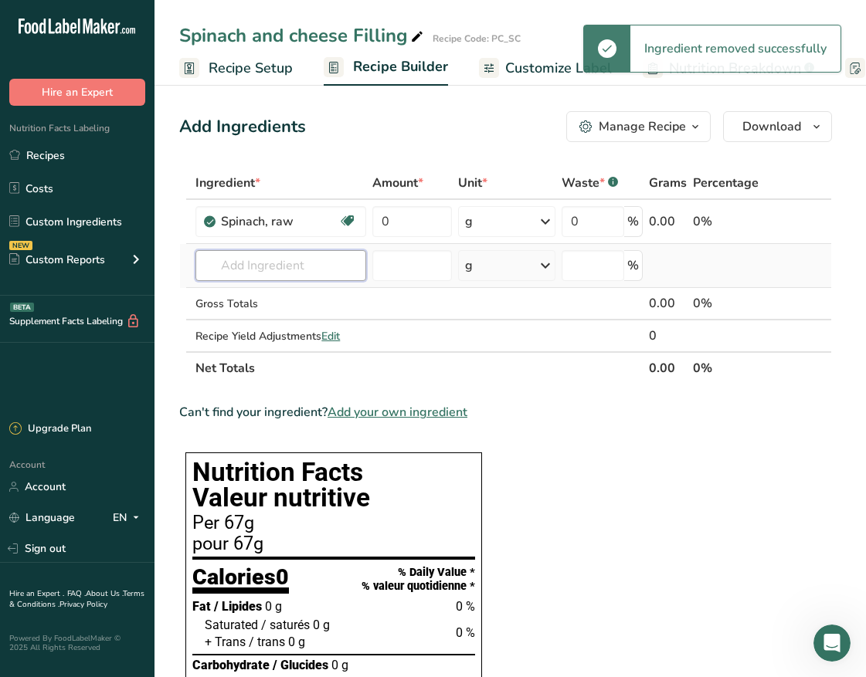
click at [280, 271] on input "text" at bounding box center [280, 265] width 171 height 31
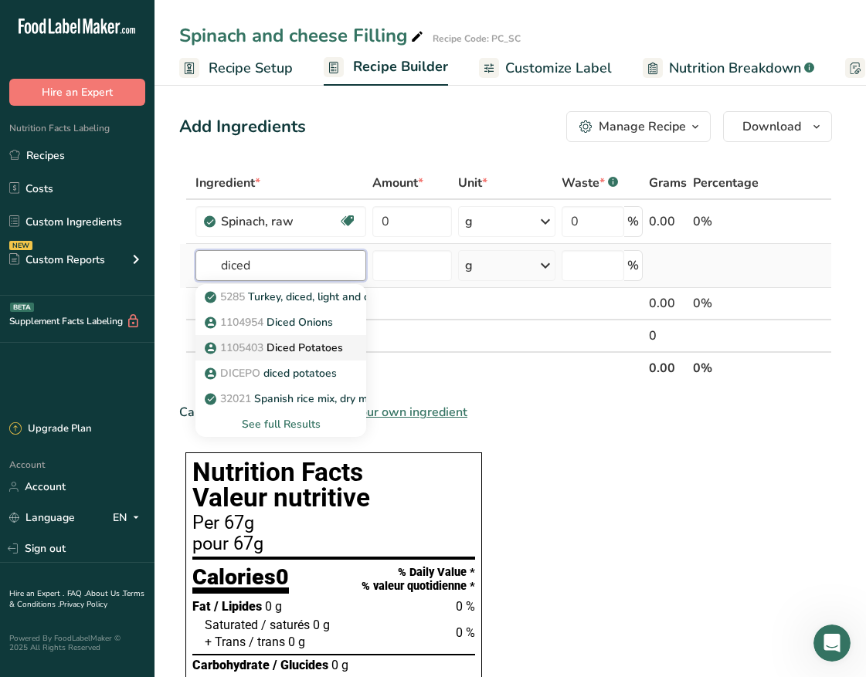
type input "diced"
click at [285, 340] on p "1105403 Diced Potatoes" at bounding box center [275, 348] width 135 height 16
type input "Diced Potatoes"
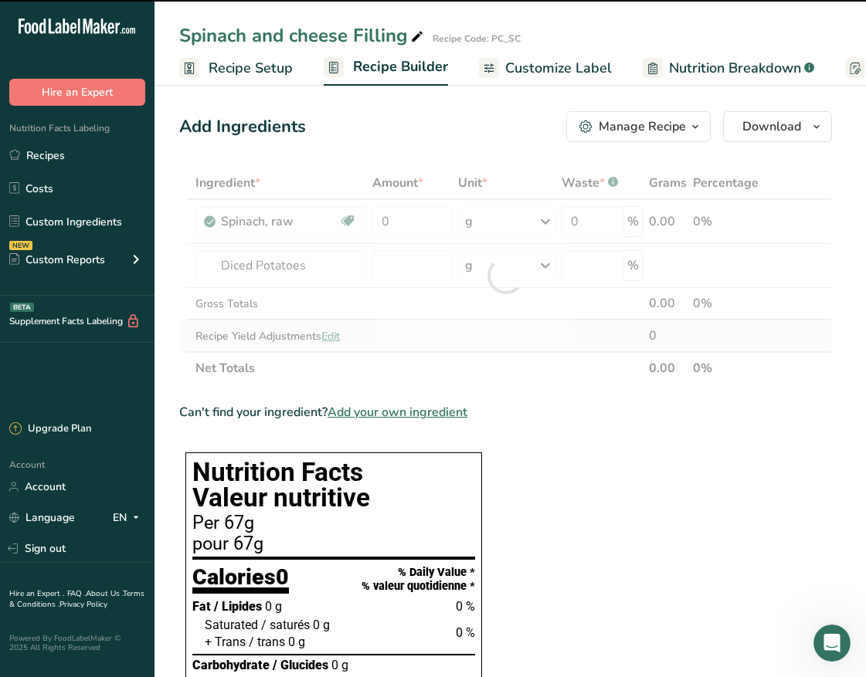
type input "0"
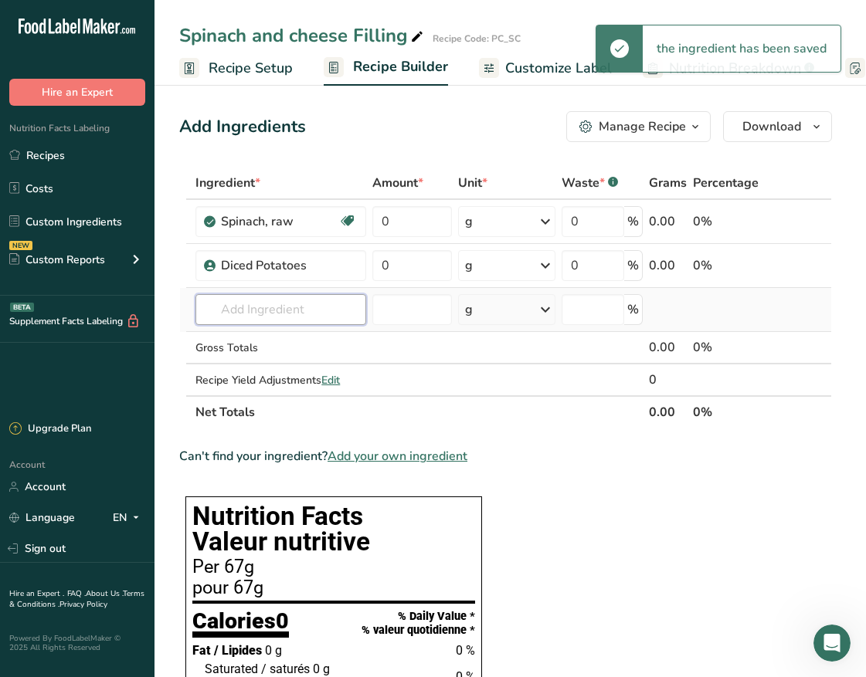
click at [263, 318] on input "text" at bounding box center [280, 309] width 171 height 31
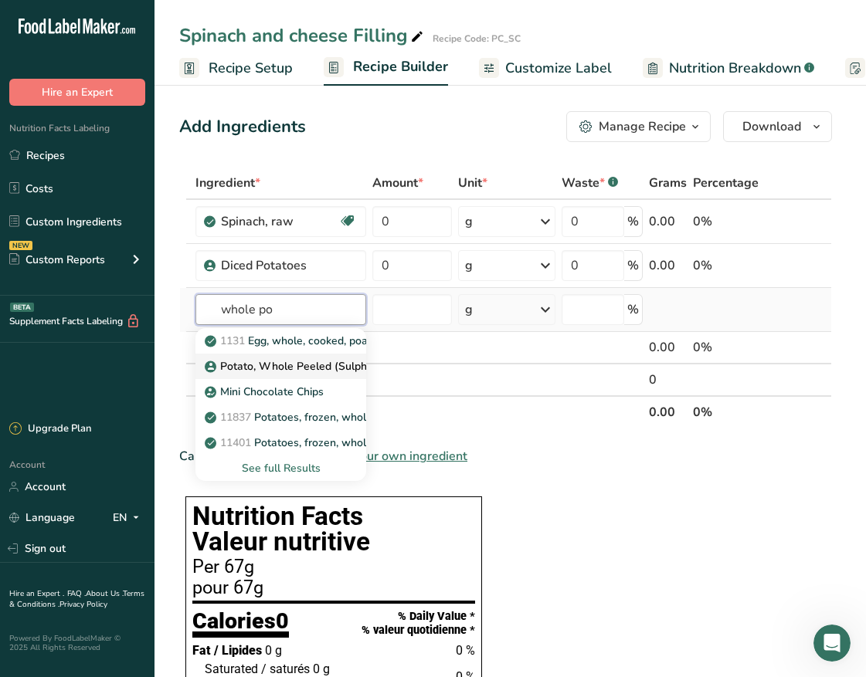
type input "whole po"
click at [267, 368] on p "Potato, Whole Peeled (Sulphited)" at bounding box center [298, 366] width 181 height 16
type input "Potato, Whole Peeled (Sulphited)"
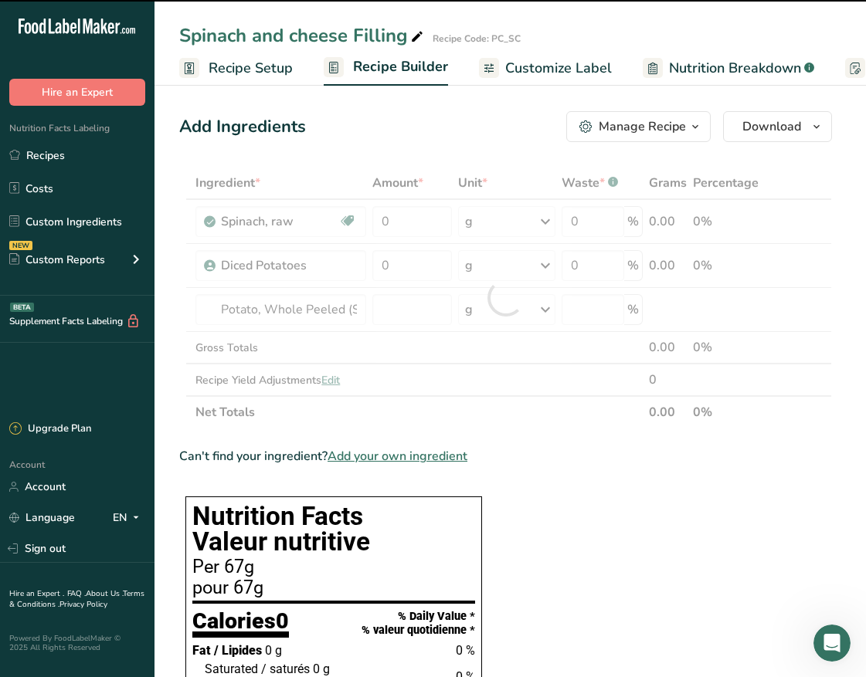
type input "0"
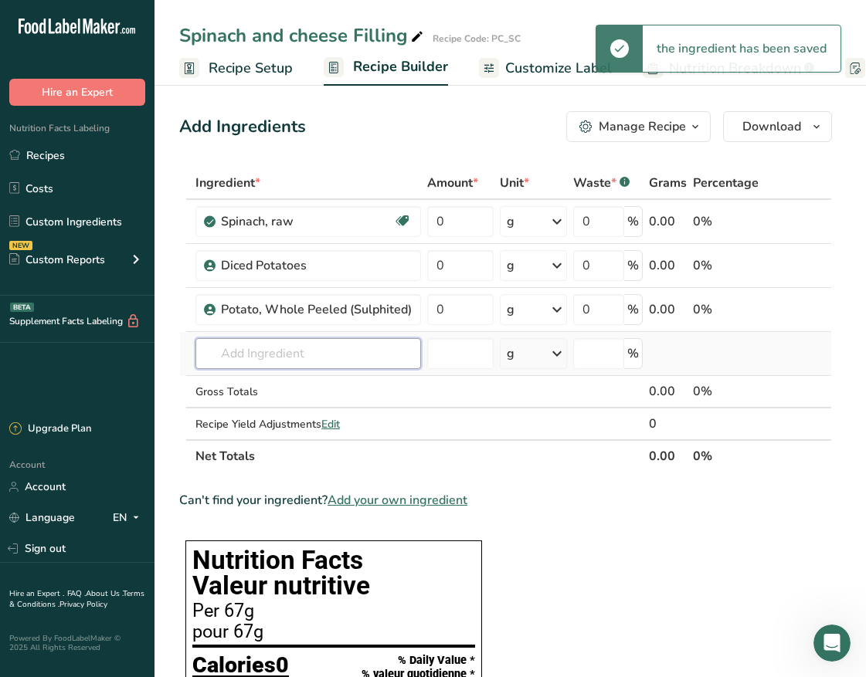
click at [265, 354] on input "text" at bounding box center [307, 353] width 225 height 31
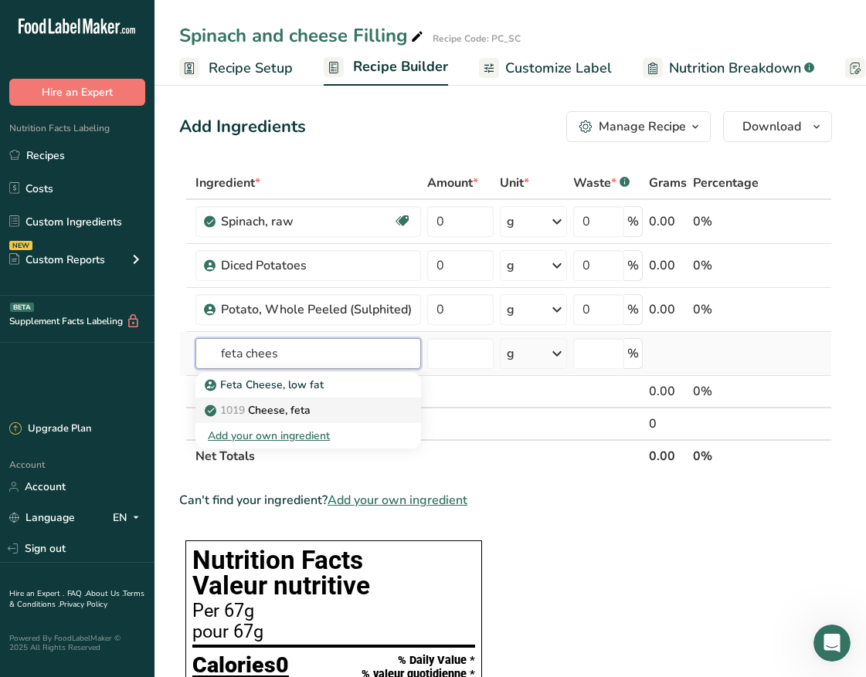
type input "feta chees"
click at [388, 408] on link "1019 Cheese, feta" at bounding box center [307, 410] width 225 height 25
type input "Cheese, feta"
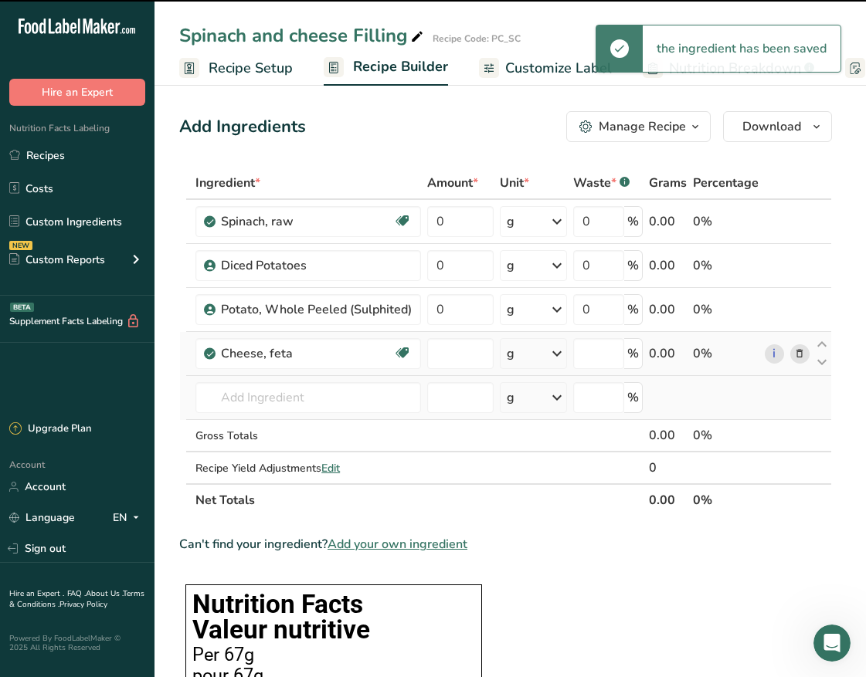
type input "0"
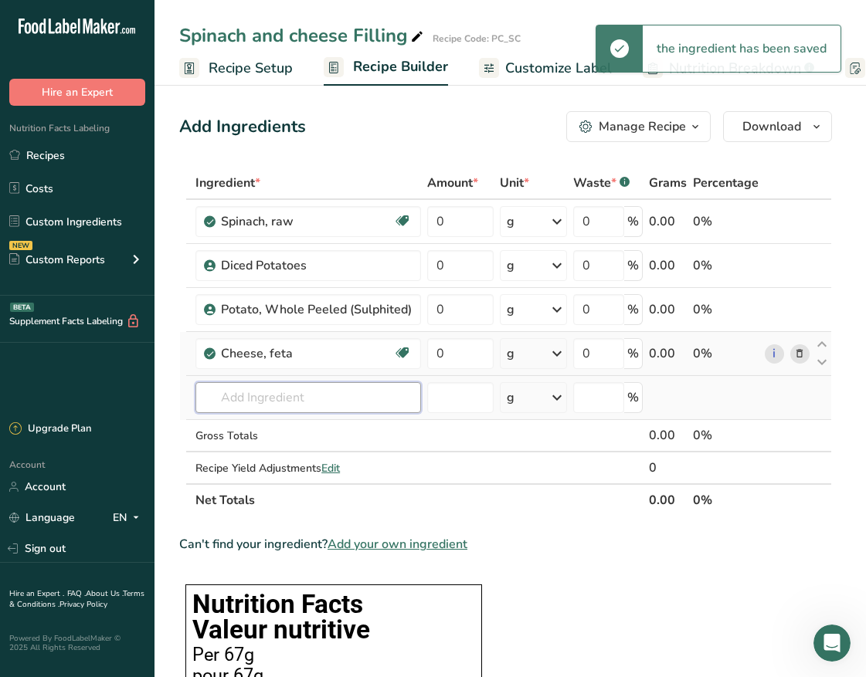
click at [282, 402] on input "text" at bounding box center [307, 397] width 225 height 31
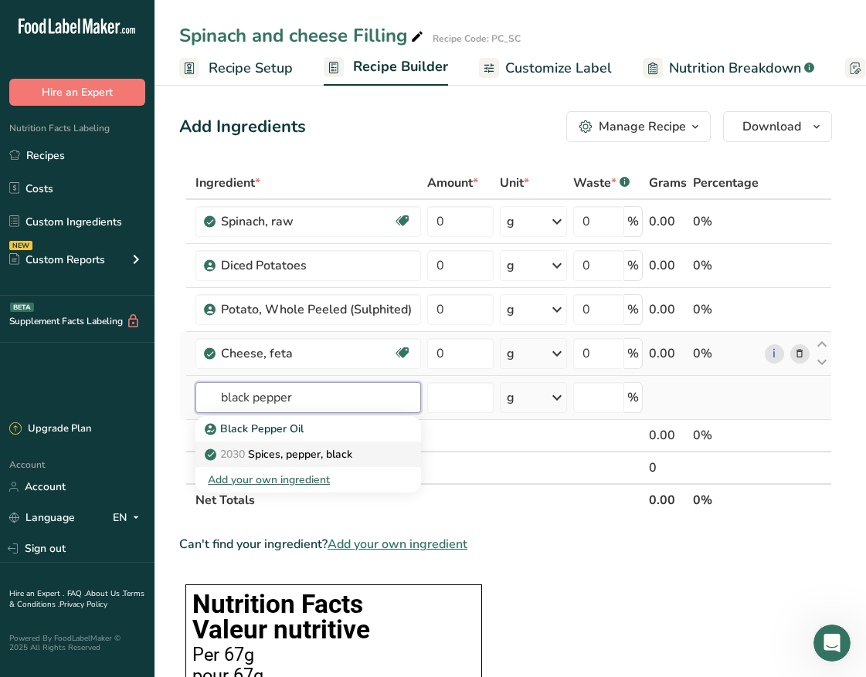
type input "black pepper"
click at [304, 456] on p "2030 Spices, pepper, black" at bounding box center [280, 454] width 144 height 16
type input "Spices, pepper, black"
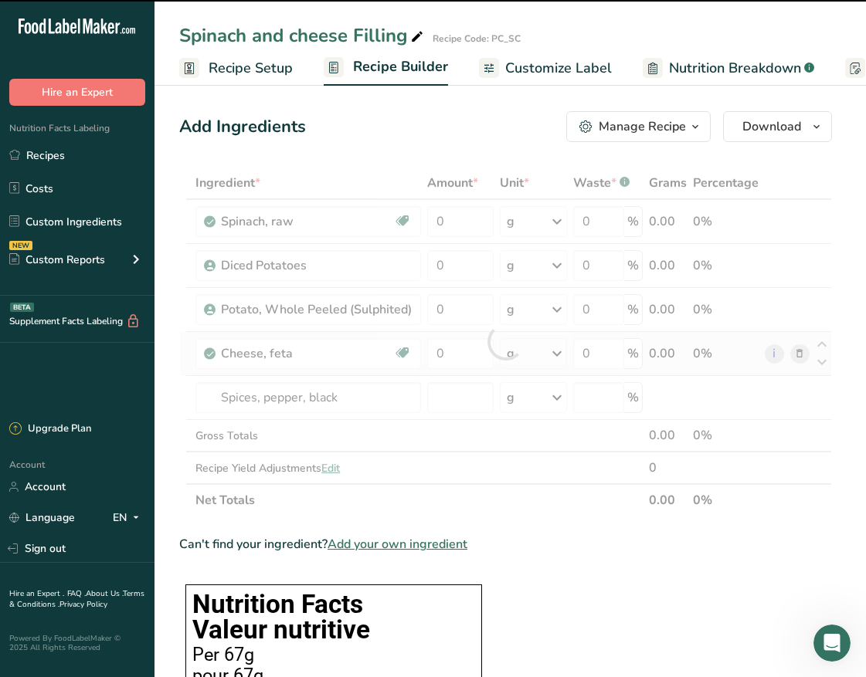
type input "0"
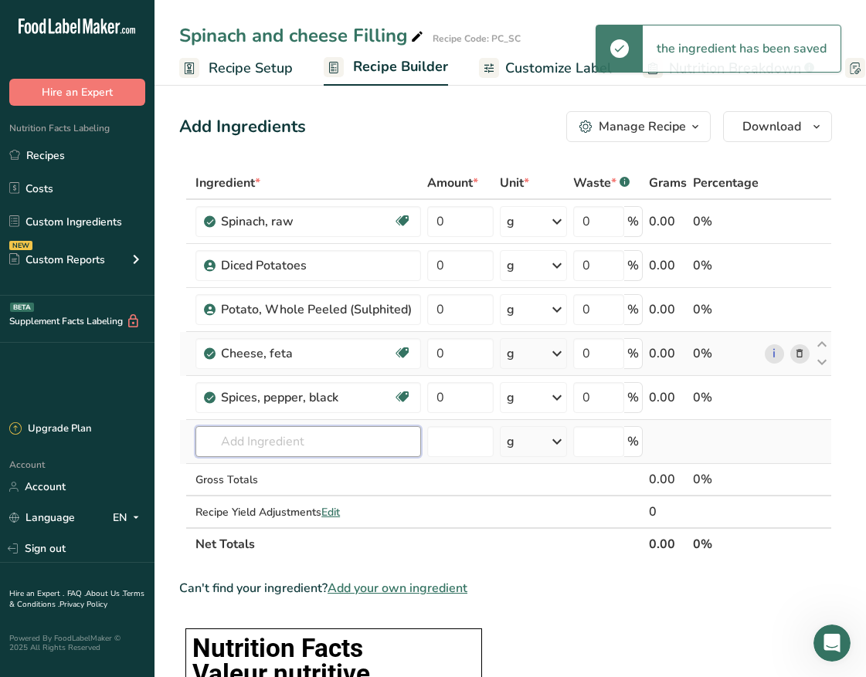
click at [281, 453] on input "text" at bounding box center [307, 441] width 225 height 31
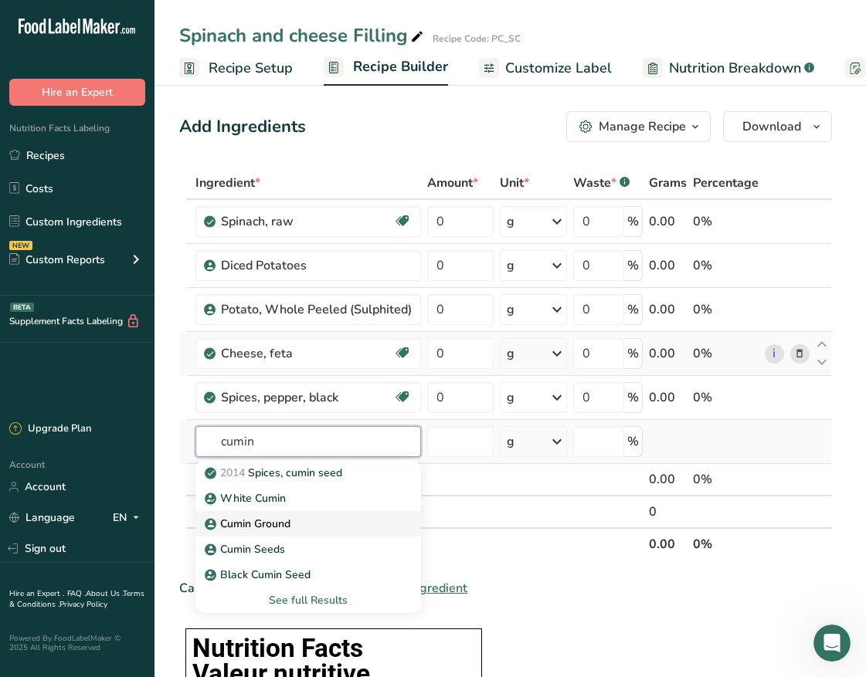
type input "cumin"
click at [303, 519] on div "Cumin Ground" at bounding box center [296, 524] width 176 height 16
type input "Cumin Ground"
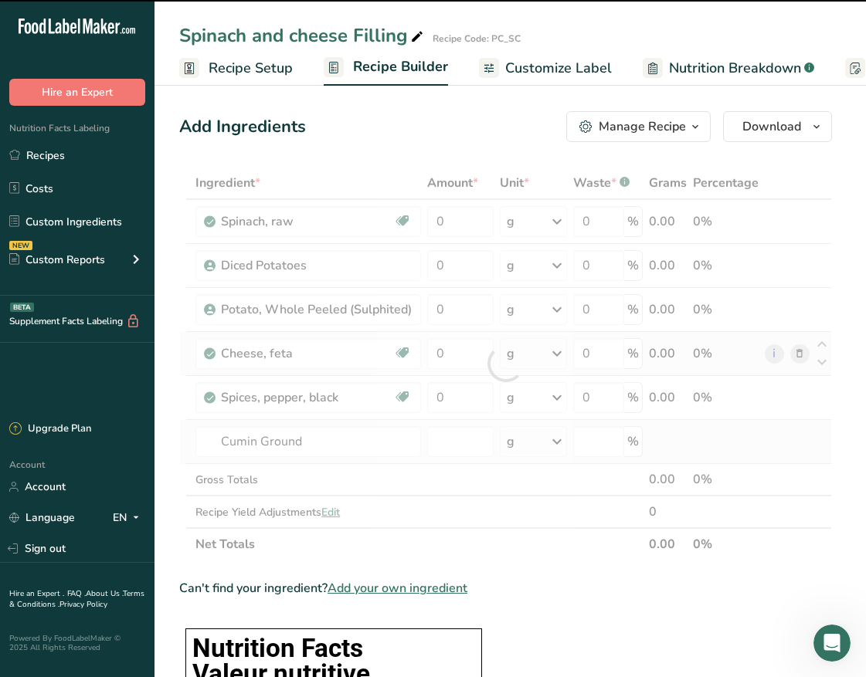
type input "0"
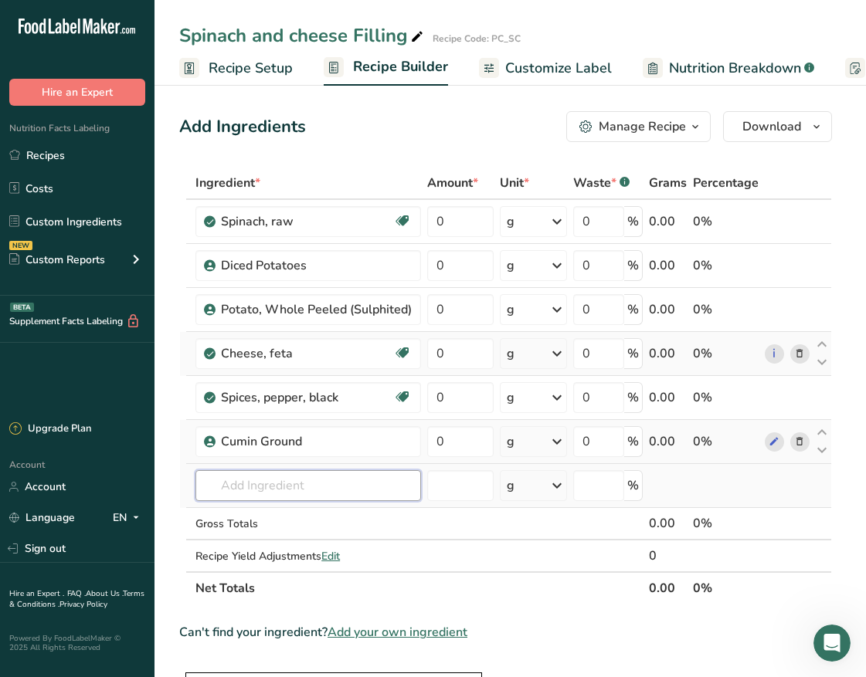
click at [307, 490] on input "text" at bounding box center [307, 485] width 225 height 31
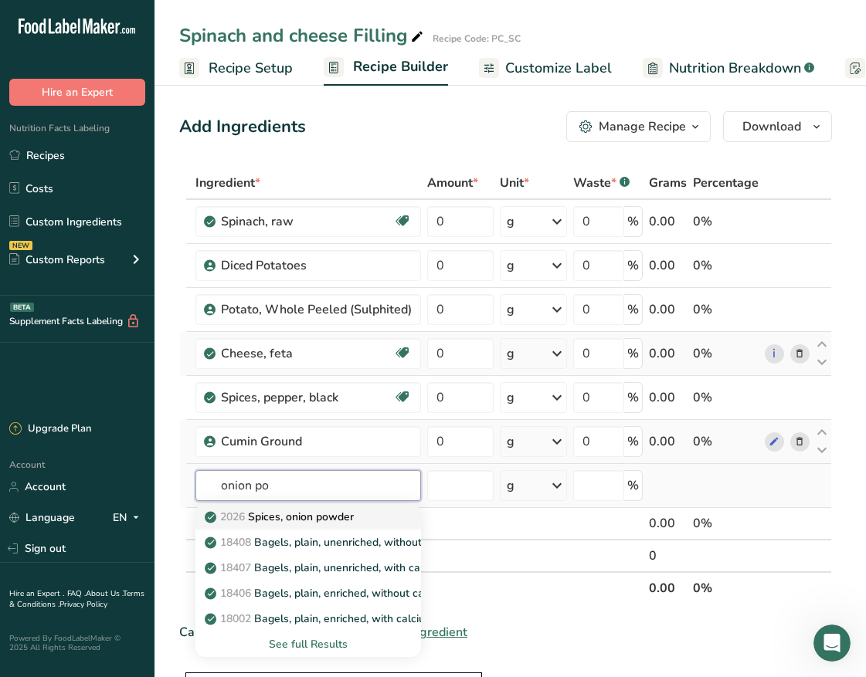
type input "onion po"
click at [309, 521] on p "2026 Spices, onion powder" at bounding box center [281, 517] width 146 height 16
type input "Spices, onion powder"
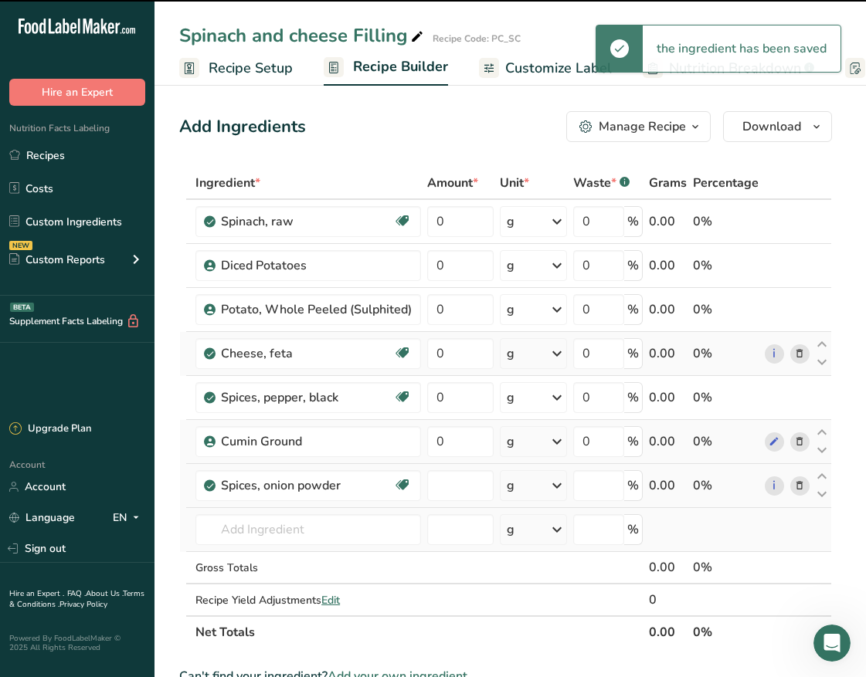
type input "0"
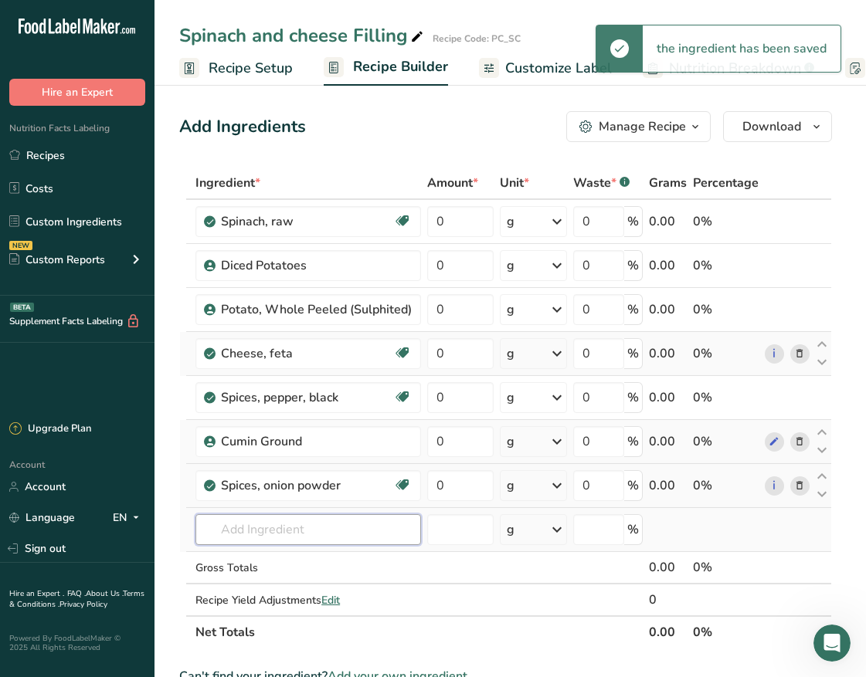
click at [266, 527] on input "text" at bounding box center [307, 529] width 225 height 31
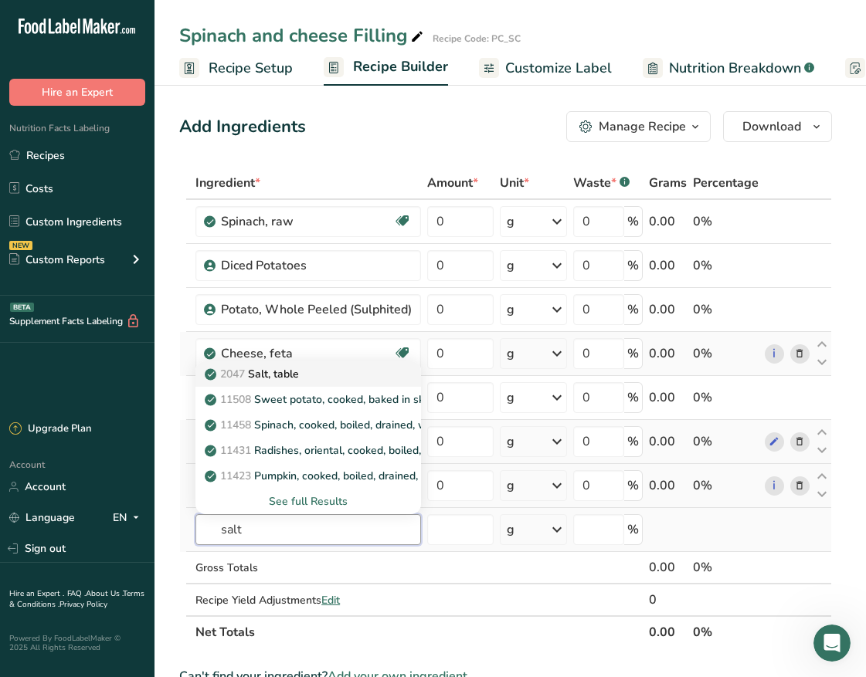
type input "salt"
click at [279, 375] on p "2047 Salt, table" at bounding box center [253, 374] width 91 height 16
type input "Salt, table"
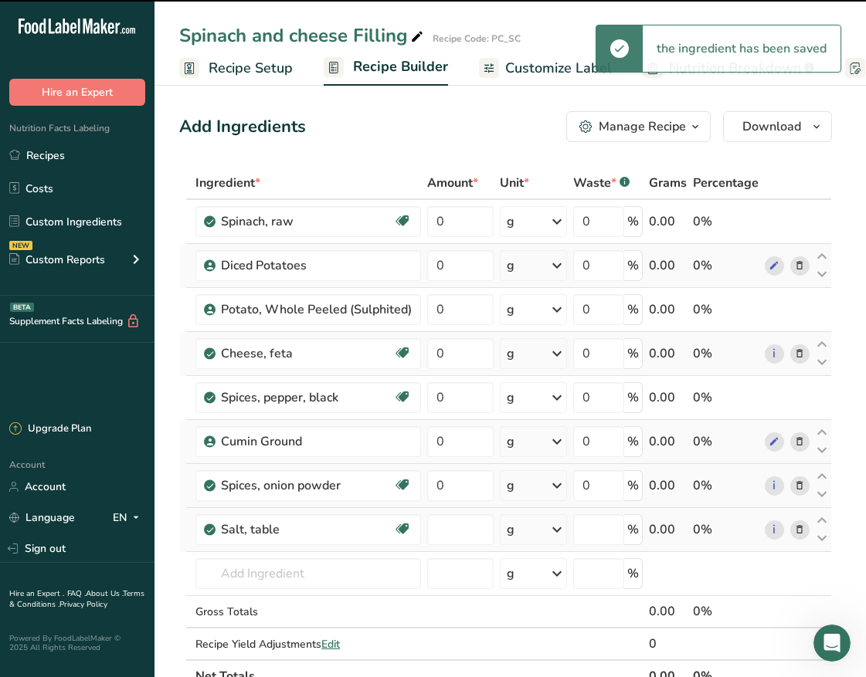
type input "0"
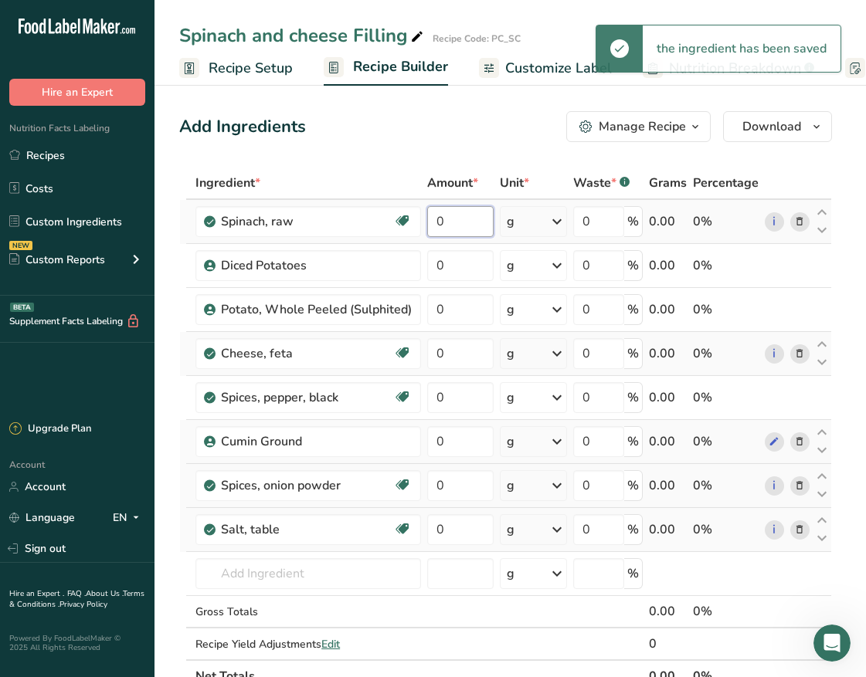
click at [464, 221] on input "0" at bounding box center [460, 221] width 66 height 31
drag, startPoint x: 464, startPoint y: 222, endPoint x: 386, endPoint y: 222, distance: 78.0
click at [386, 222] on tr "Spinach, raw Source of Antioxidants Dairy free Gluten free Vegan Vegetarian Soy…" at bounding box center [505, 222] width 651 height 44
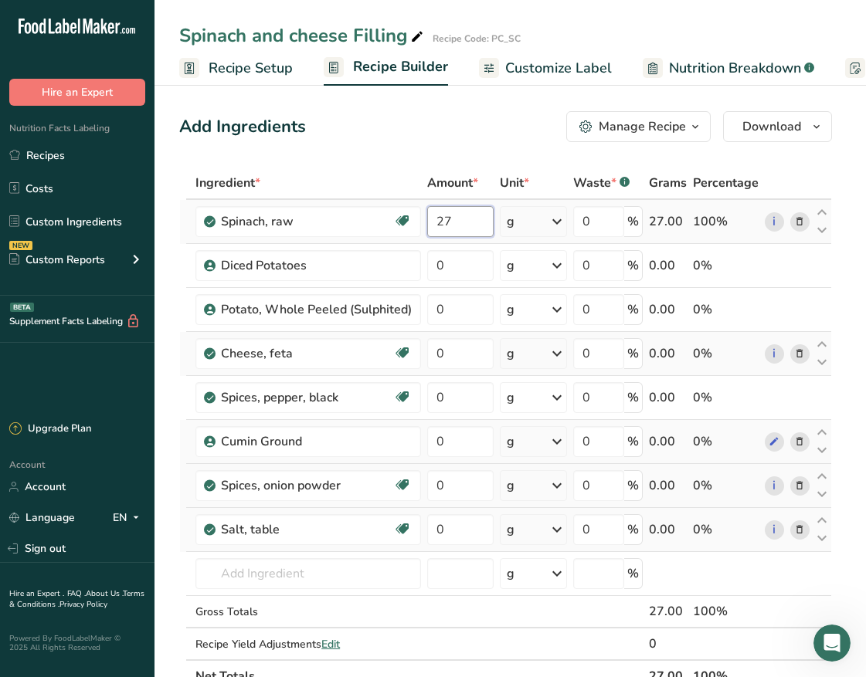
type input "27"
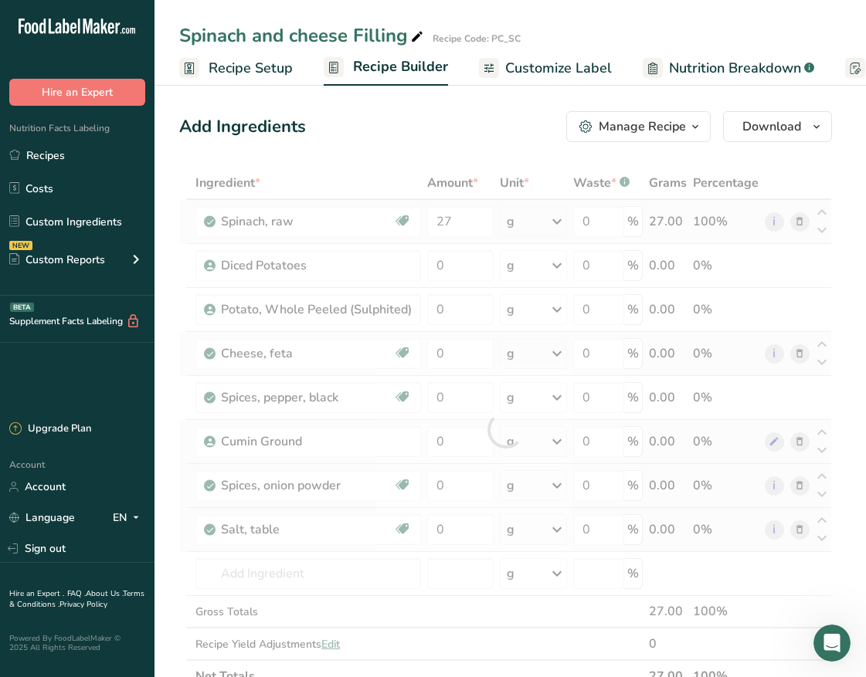
click at [547, 228] on div "Ingredient * Amount * Unit * Waste * .a-a{fill:#347362;}.b-a{fill:#fff;} Grams …" at bounding box center [505, 430] width 653 height 526
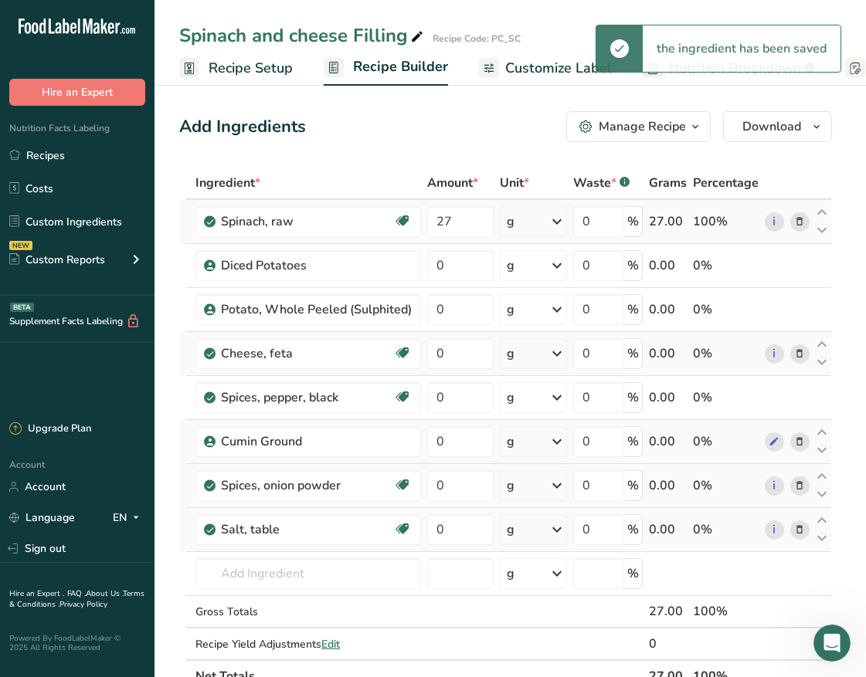
click at [557, 224] on icon at bounding box center [556, 222] width 19 height 28
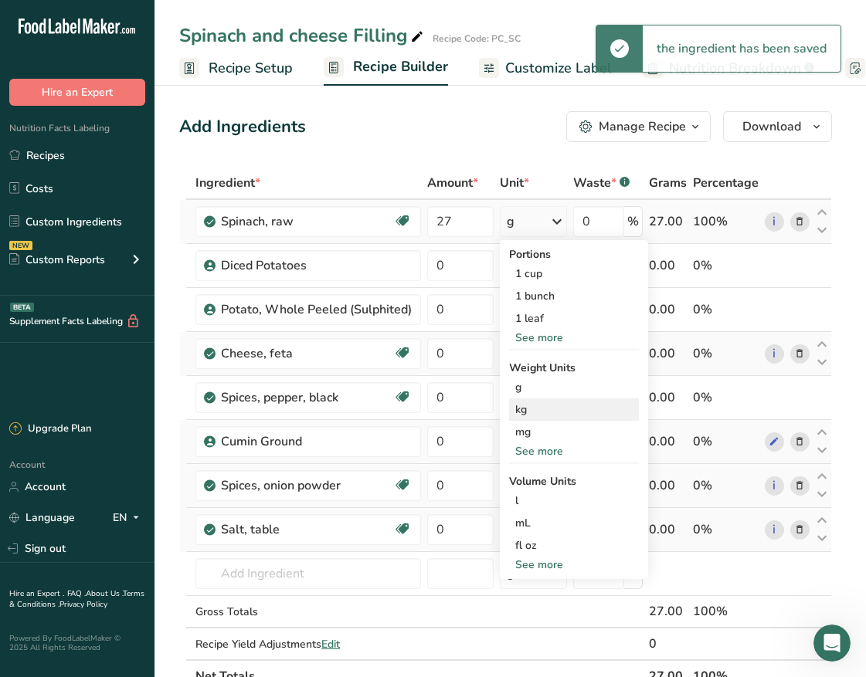
click at [541, 415] on div "kg" at bounding box center [574, 409] width 130 height 22
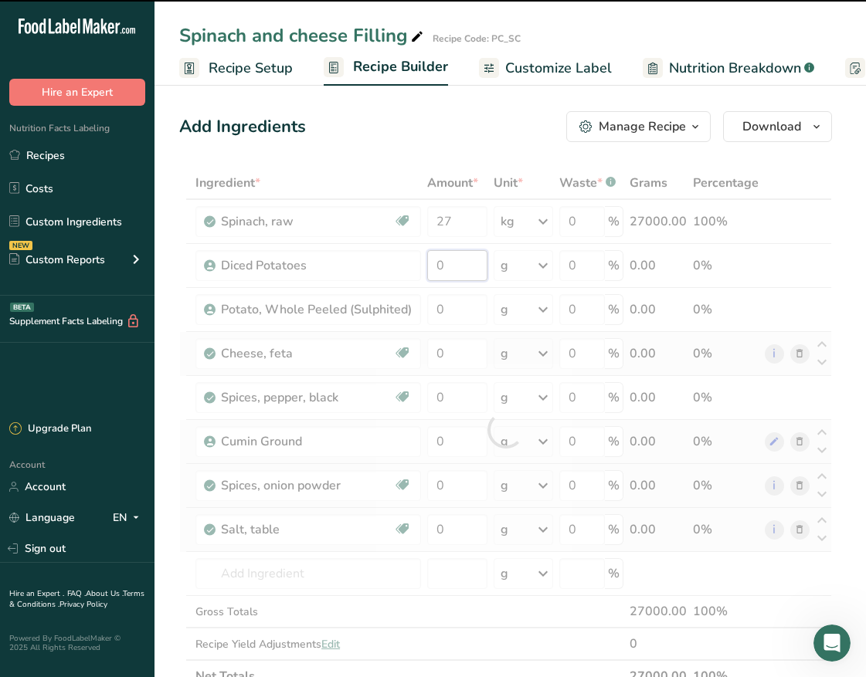
click at [466, 269] on input "0" at bounding box center [457, 265] width 60 height 31
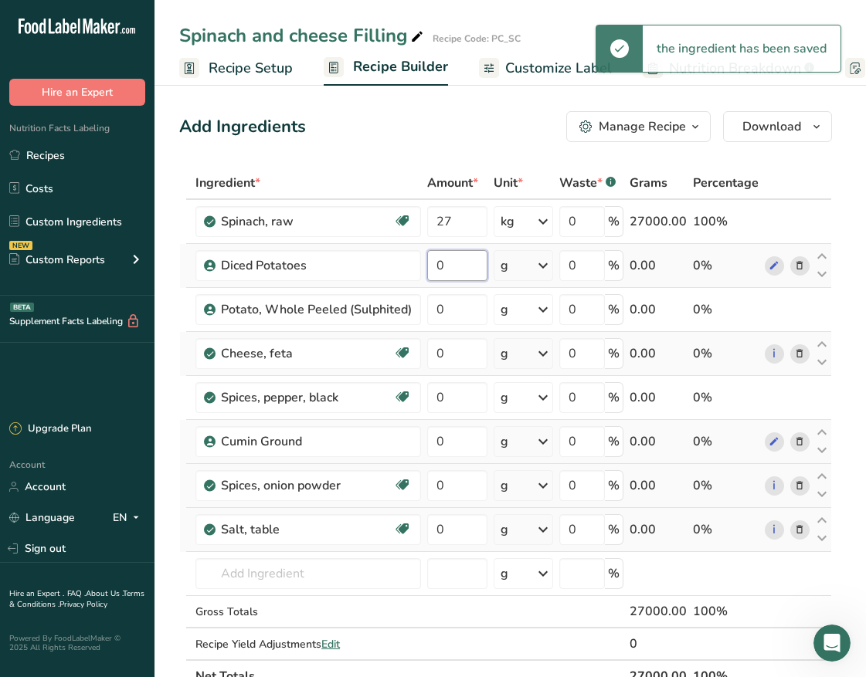
drag, startPoint x: 466, startPoint y: 269, endPoint x: 432, endPoint y: 269, distance: 34.0
click at [432, 269] on input "0" at bounding box center [457, 265] width 60 height 31
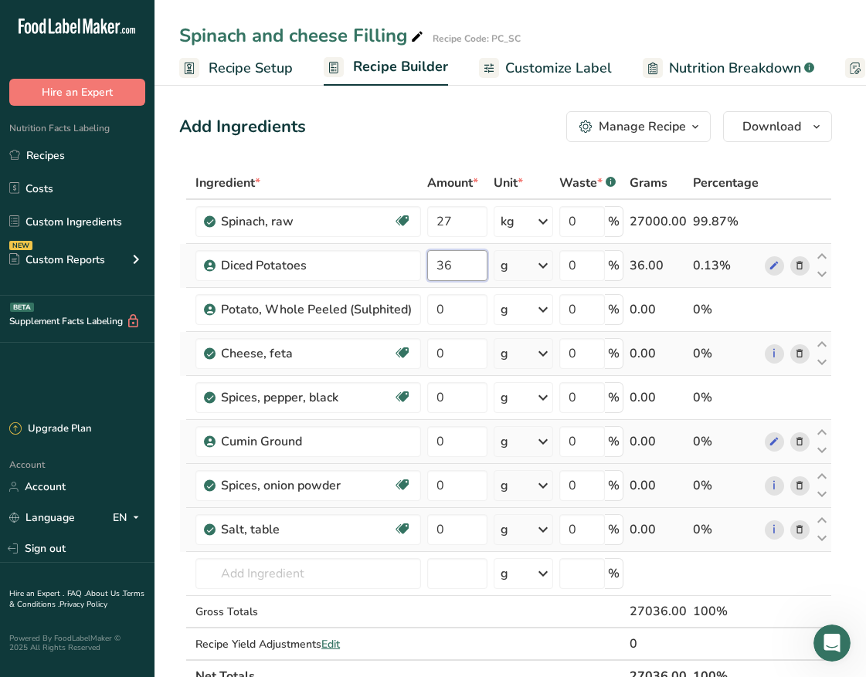
type input "36"
click at [547, 273] on div "Ingredient * Amount * Unit * Waste * .a-a{fill:#347362;}.b-a{fill:#fff;} Grams …" at bounding box center [505, 430] width 653 height 526
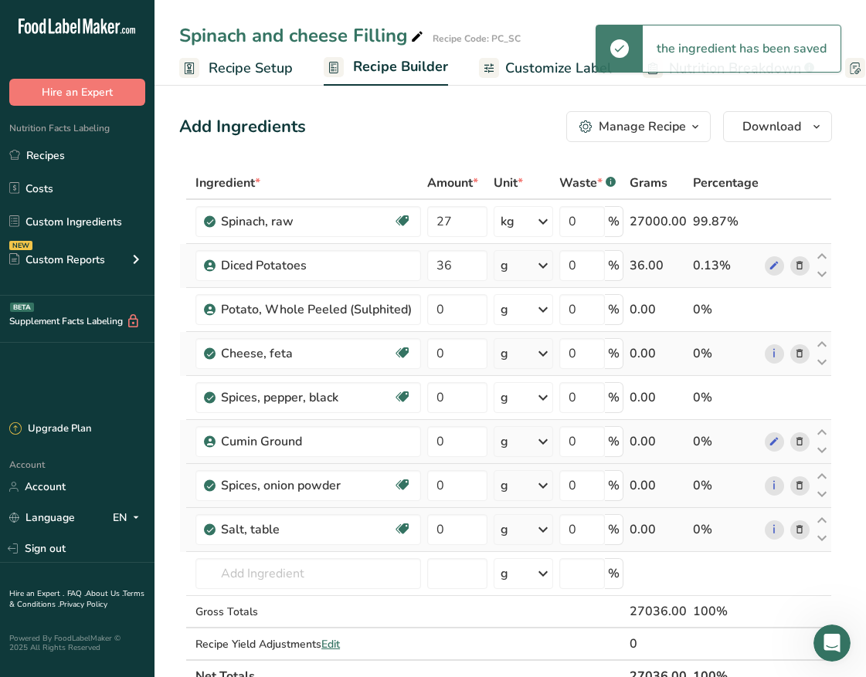
click at [547, 270] on icon at bounding box center [543, 266] width 19 height 28
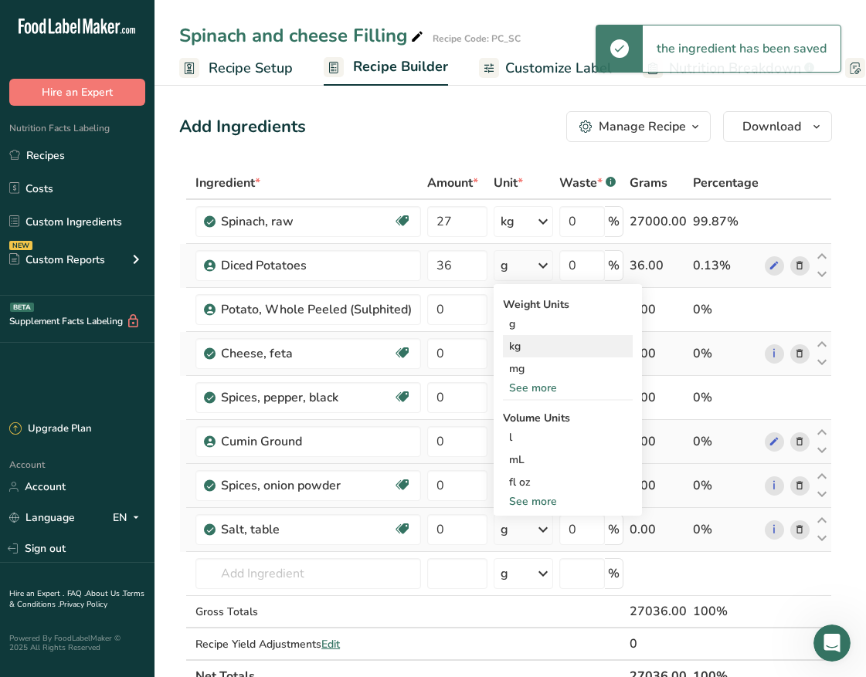
click at [541, 340] on div "kg" at bounding box center [568, 346] width 130 height 22
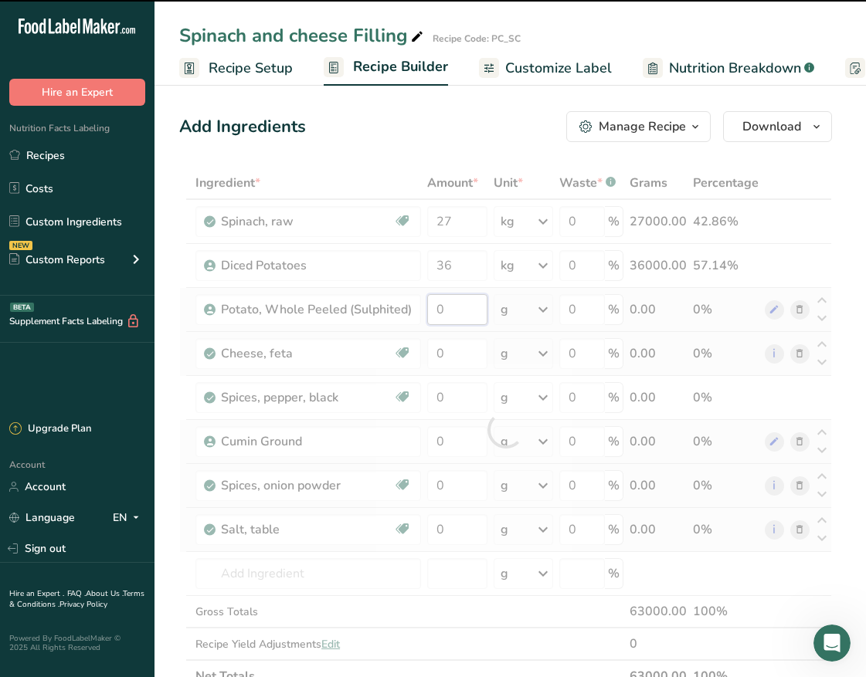
click at [465, 314] on input "0" at bounding box center [457, 309] width 60 height 31
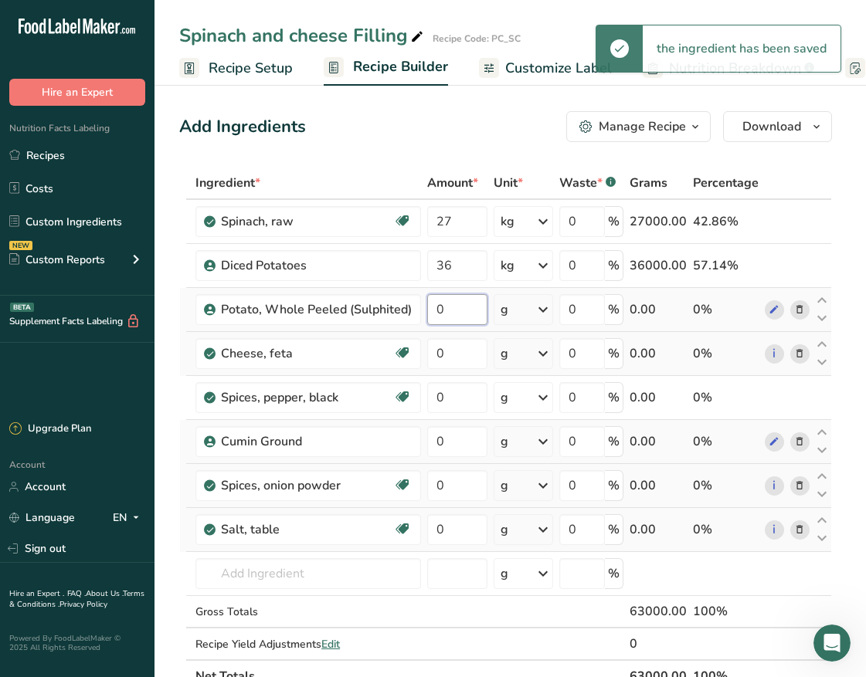
drag, startPoint x: 446, startPoint y: 312, endPoint x: 429, endPoint y: 308, distance: 17.4
click at [429, 308] on input "0" at bounding box center [457, 309] width 60 height 31
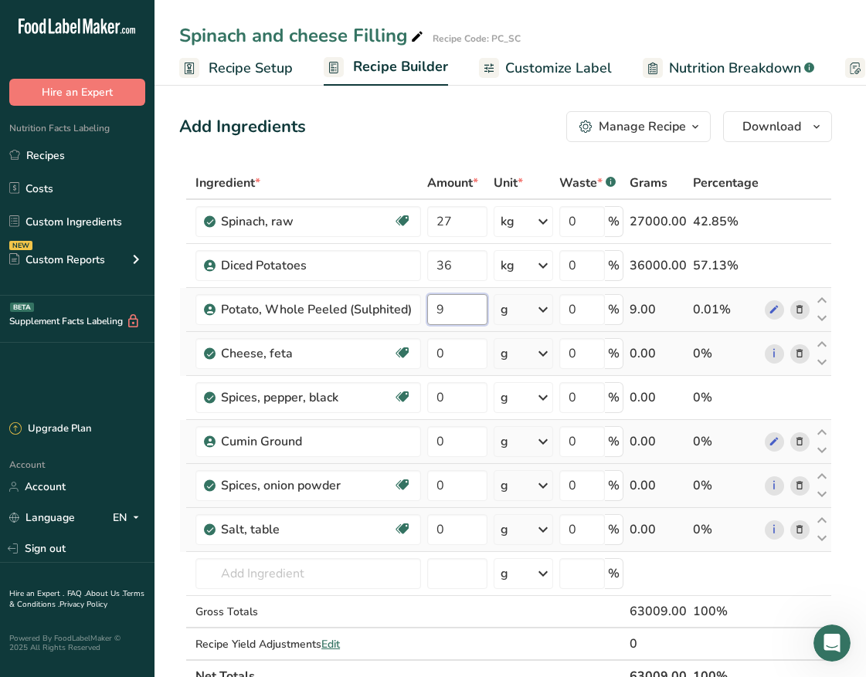
type input "9"
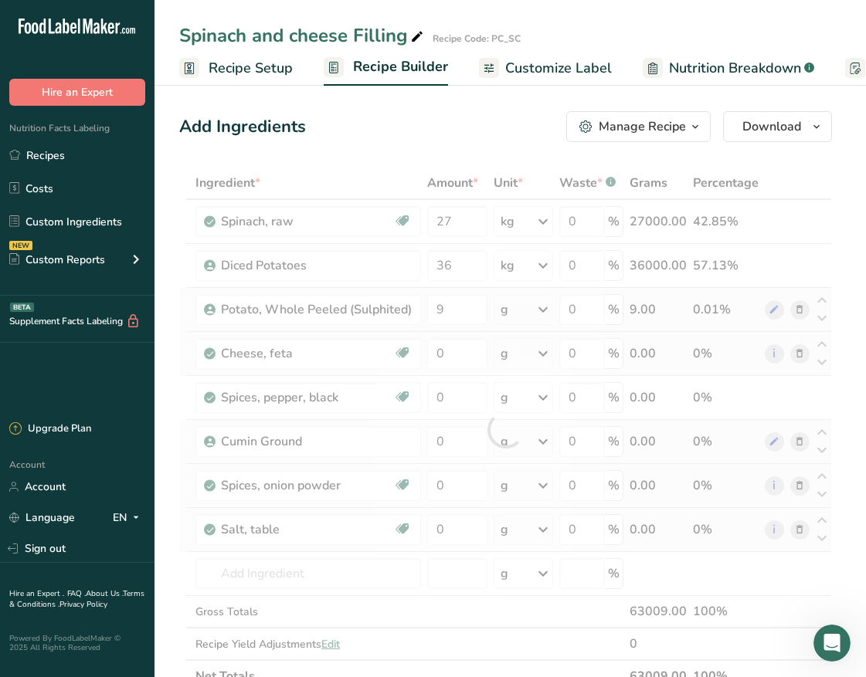
click at [547, 309] on div "Ingredient * Amount * Unit * Waste * .a-a{fill:#347362;}.b-a{fill:#fff;} Grams …" at bounding box center [505, 430] width 653 height 526
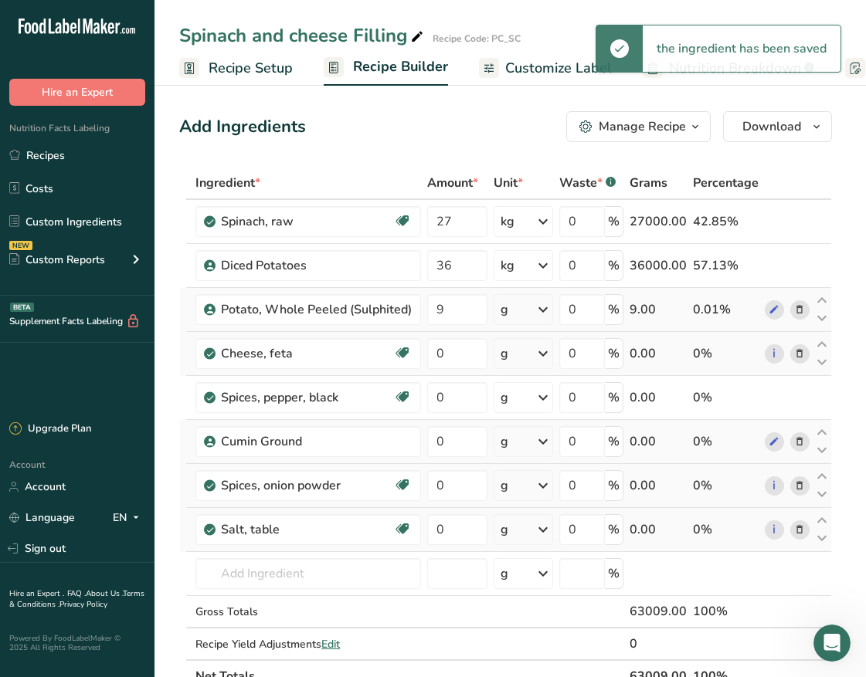
click at [550, 307] on icon at bounding box center [543, 310] width 19 height 28
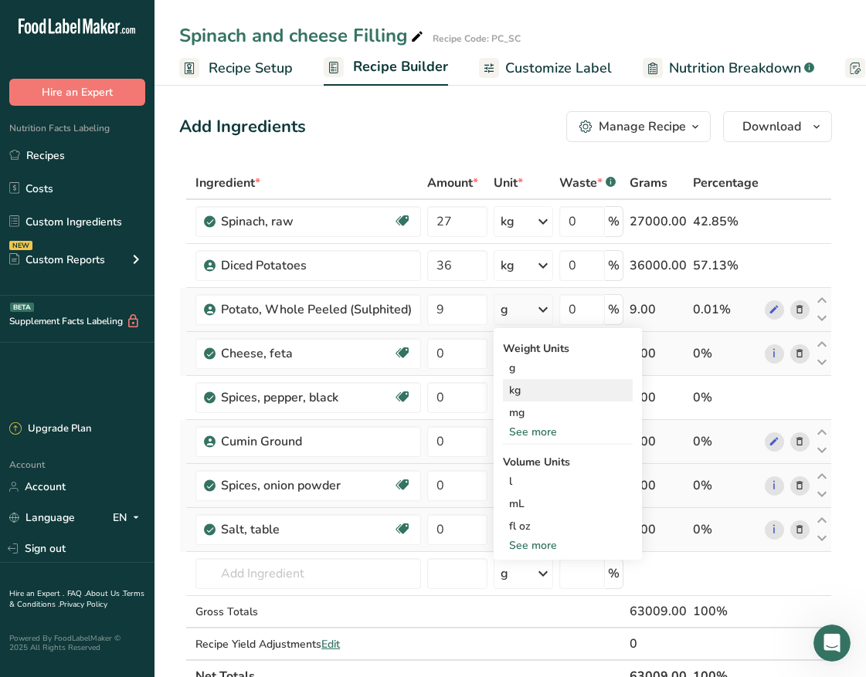
click at [551, 395] on div "kg" at bounding box center [568, 390] width 130 height 22
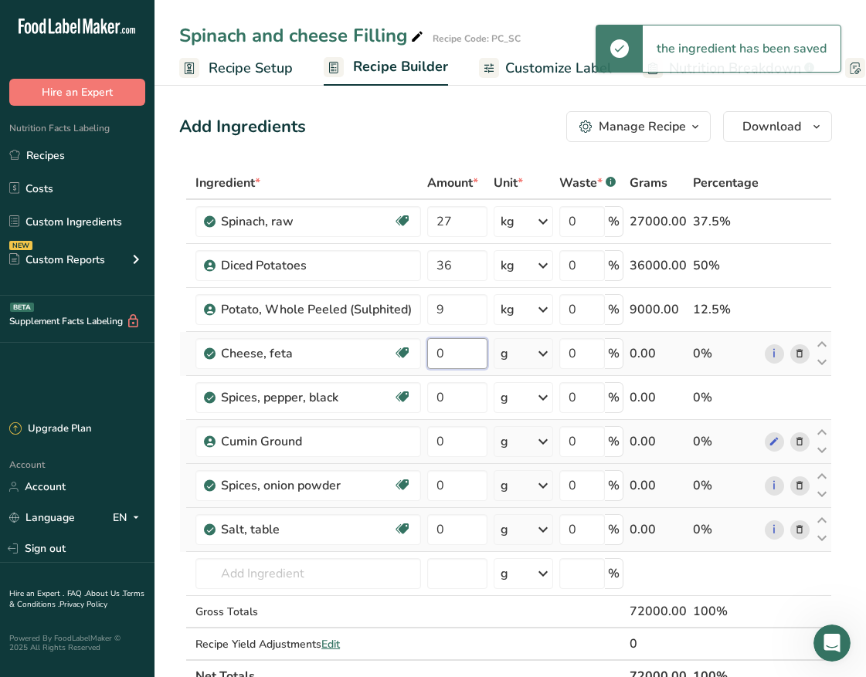
click at [477, 353] on input "0" at bounding box center [457, 353] width 60 height 31
drag, startPoint x: 477, startPoint y: 352, endPoint x: 420, endPoint y: 352, distance: 57.1
click at [420, 352] on tr "Cheese, feta Gluten free Vegetarian Soy free 0 g Portions 1 cup, crumbled 1 oz …" at bounding box center [505, 354] width 651 height 44
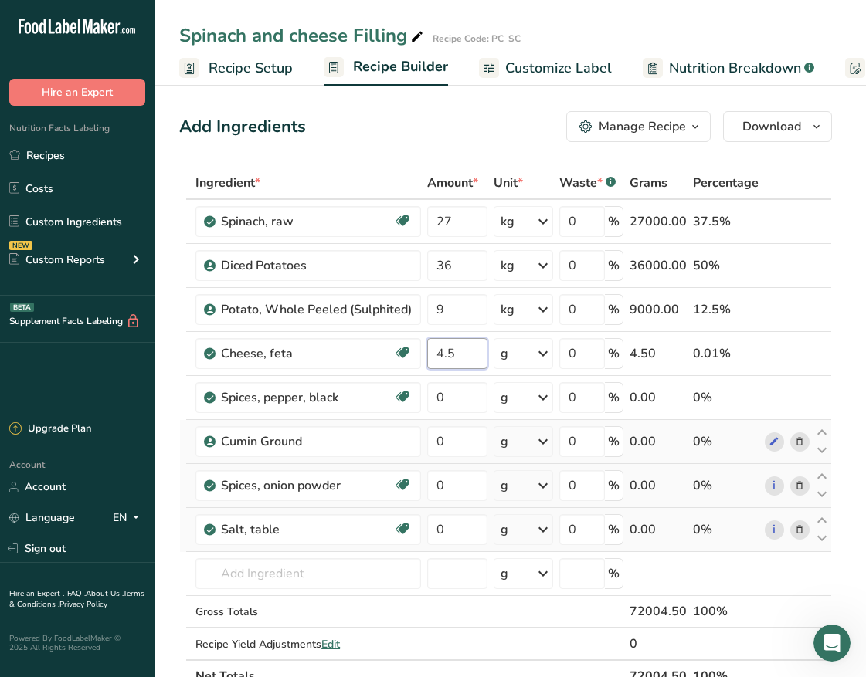
type input "4.5"
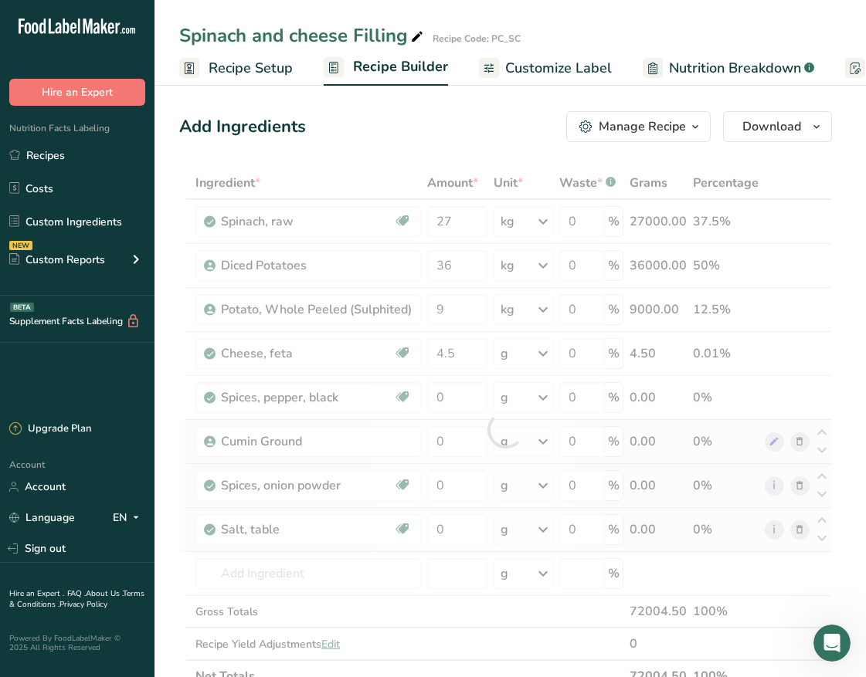
click at [534, 353] on div "Ingredient * Amount * Unit * Waste * .a-a{fill:#347362;}.b-a{fill:#fff;} Grams …" at bounding box center [505, 430] width 653 height 526
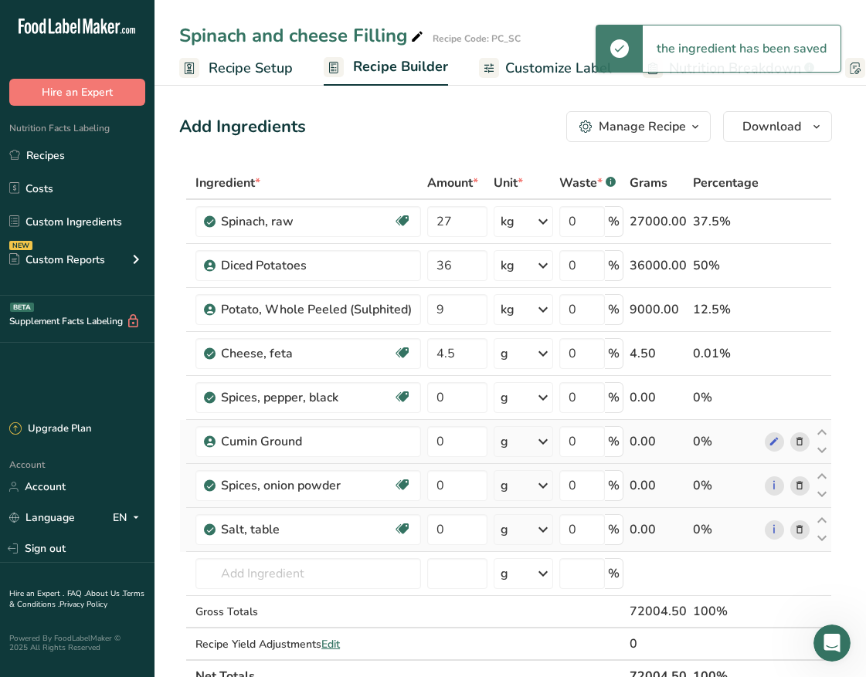
click at [544, 353] on icon at bounding box center [543, 354] width 19 height 28
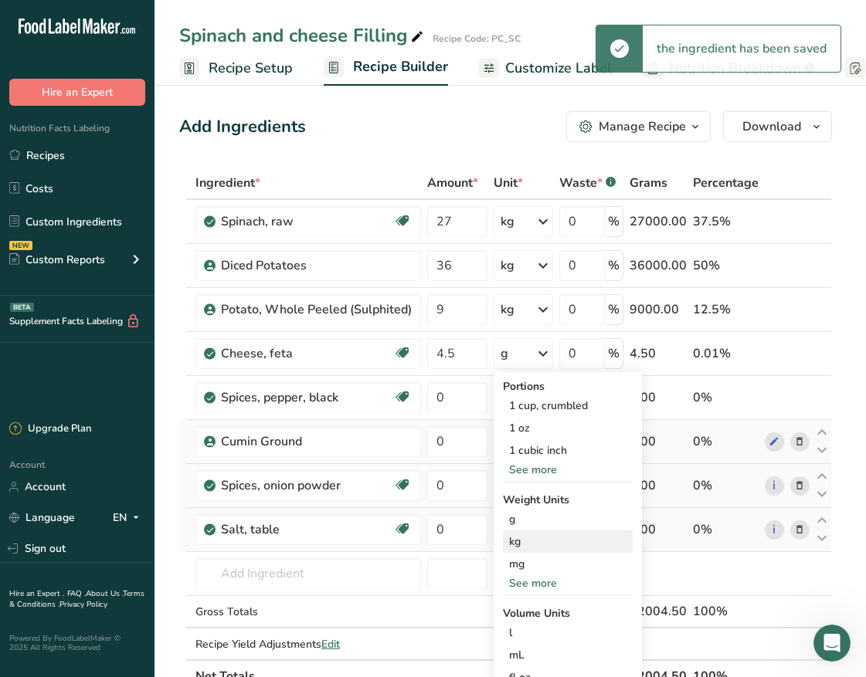
click at [551, 543] on div "kg" at bounding box center [568, 542] width 130 height 22
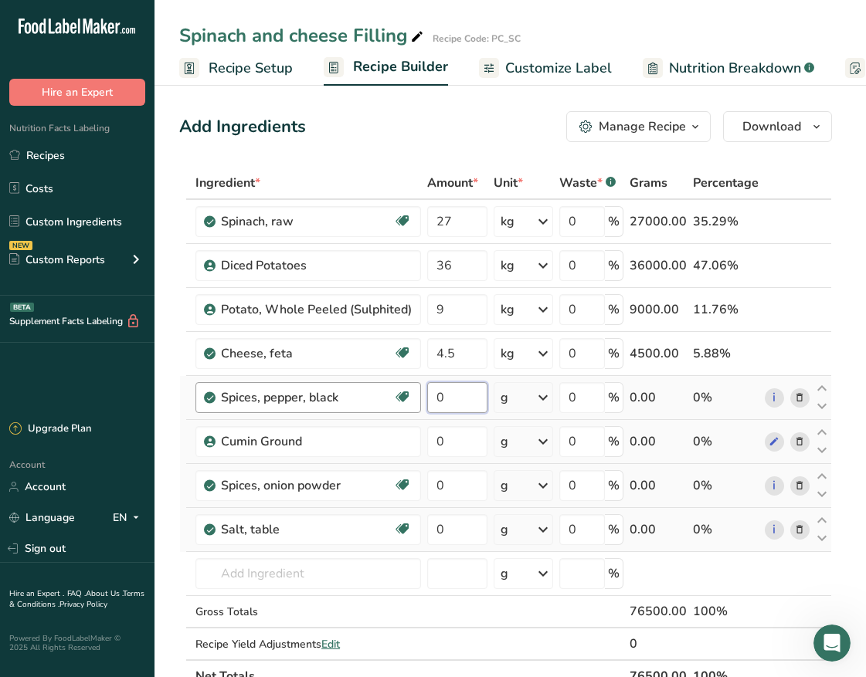
drag, startPoint x: 469, startPoint y: 394, endPoint x: 380, endPoint y: 398, distance: 88.9
click at [380, 398] on tr "Spices, pepper, black Source of Antioxidants Dairy free Gluten free Vegan Veget…" at bounding box center [505, 398] width 651 height 44
type input "360"
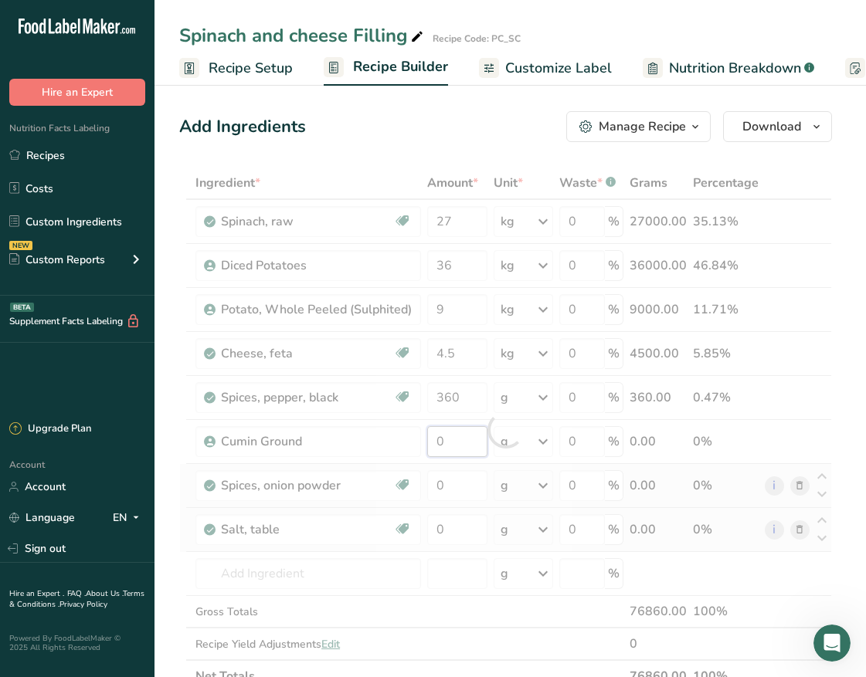
drag, startPoint x: 454, startPoint y: 439, endPoint x: 318, endPoint y: 429, distance: 136.3
click at [318, 429] on div "Ingredient * Amount * Unit * Waste * .a-a{fill:#347362;}.b-a{fill:#fff;} Grams …" at bounding box center [505, 430] width 653 height 526
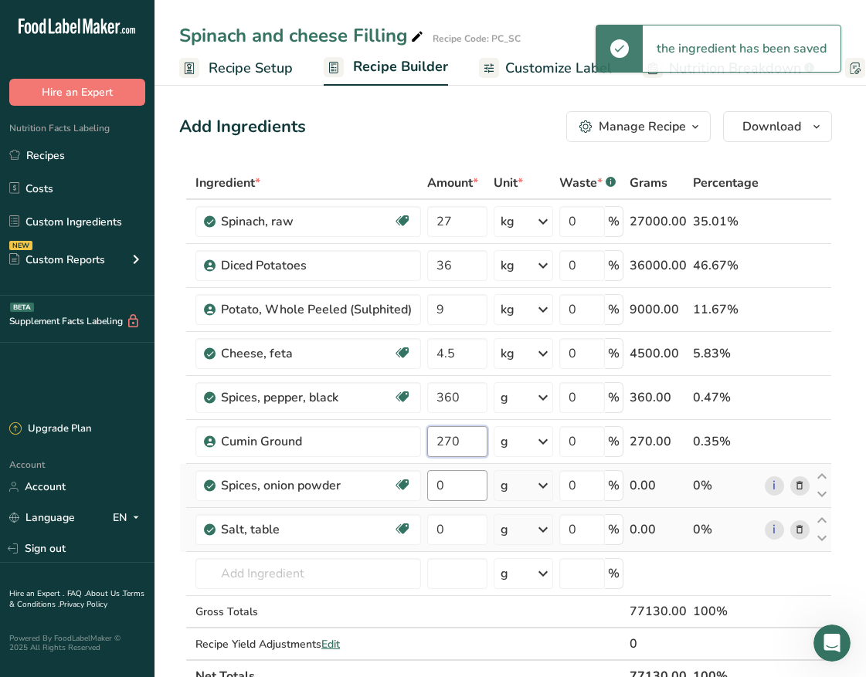
type input "270"
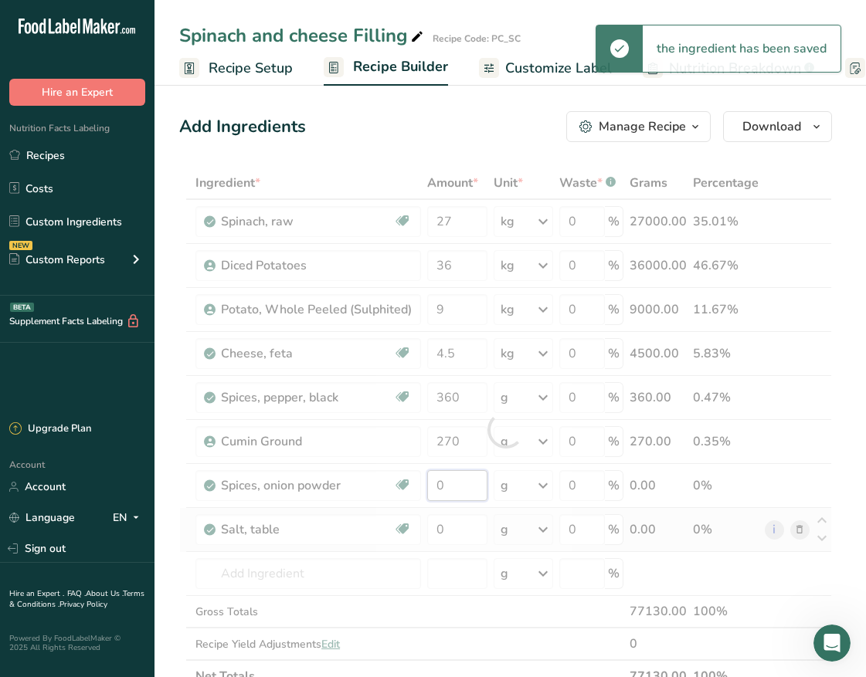
drag, startPoint x: 468, startPoint y: 484, endPoint x: 412, endPoint y: 483, distance: 56.4
click at [413, 483] on div "Ingredient * Amount * Unit * Waste * .a-a{fill:#347362;}.b-a{fill:#fff;} Grams …" at bounding box center [505, 430] width 653 height 526
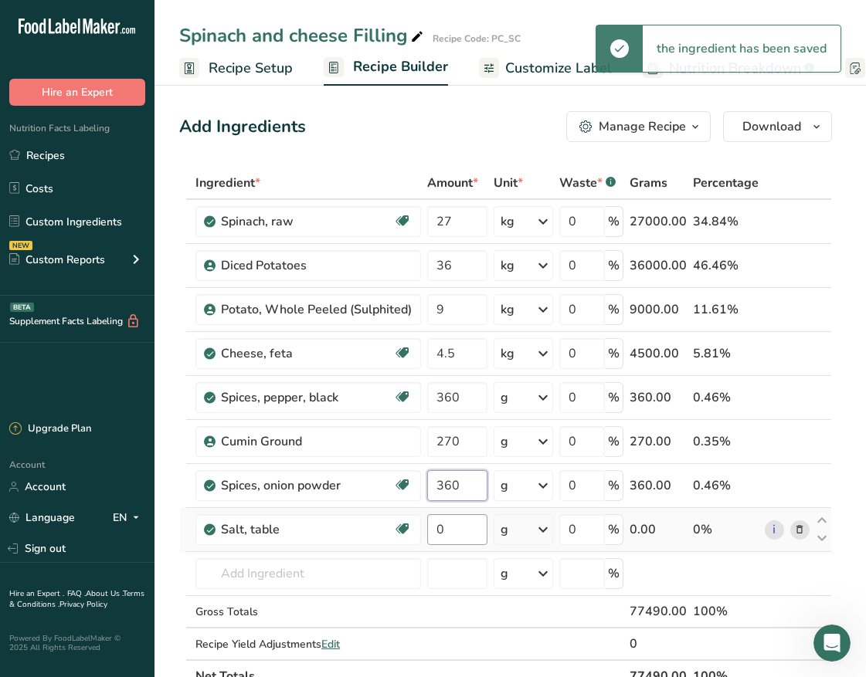
type input "360"
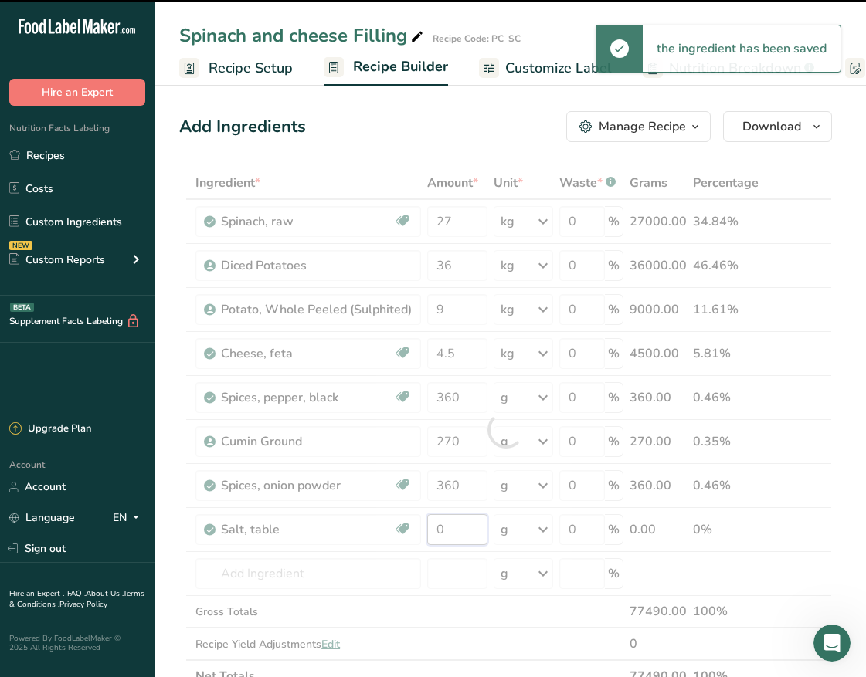
drag, startPoint x: 476, startPoint y: 523, endPoint x: 427, endPoint y: 520, distance: 49.5
click at [427, 520] on div "Ingredient * Amount * Unit * Waste * .a-a{fill:#347362;}.b-a{fill:#fff;} Grams …" at bounding box center [505, 430] width 653 height 526
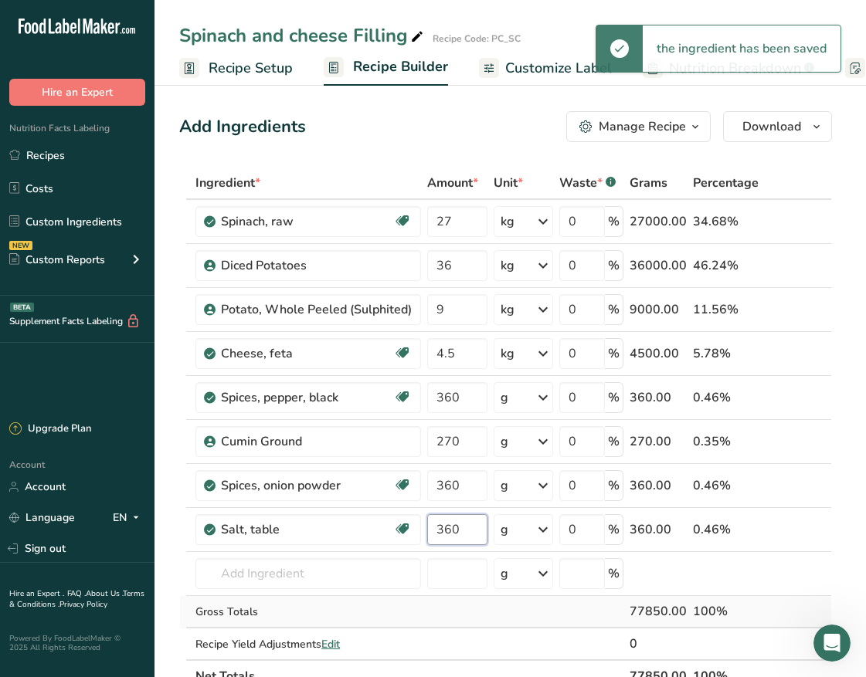
type input "360"
click at [547, 606] on div "Ingredient * Amount * Unit * Waste * .a-a{fill:#347362;}.b-a{fill:#fff;} Grams …" at bounding box center [505, 430] width 653 height 526
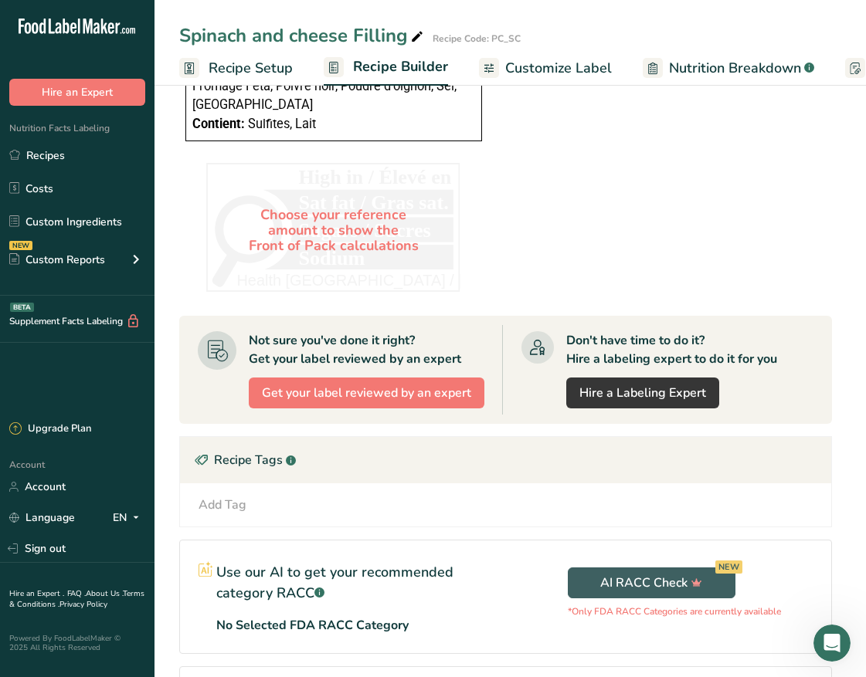
scroll to position [1380, 0]
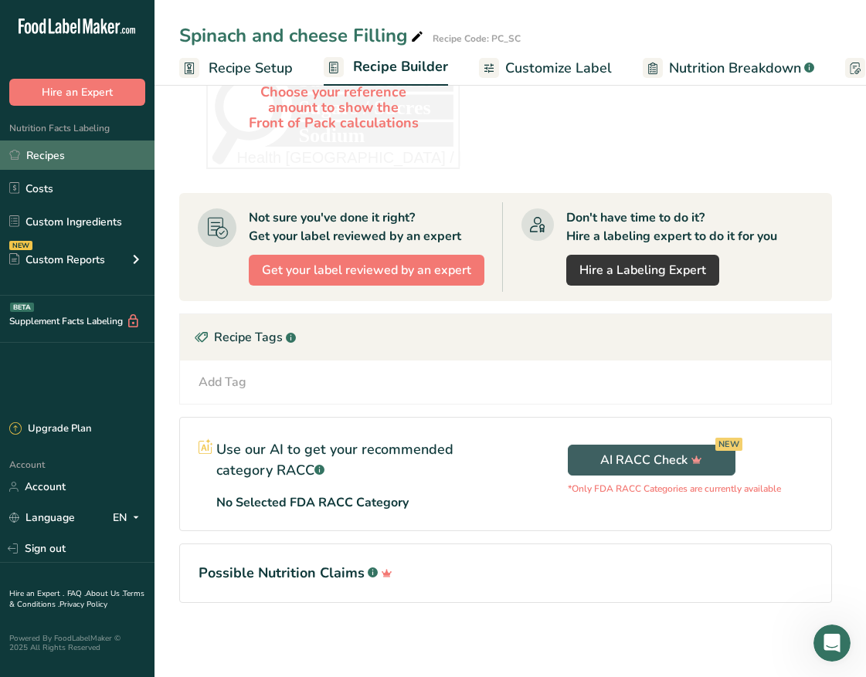
click at [46, 154] on link "Recipes" at bounding box center [77, 155] width 154 height 29
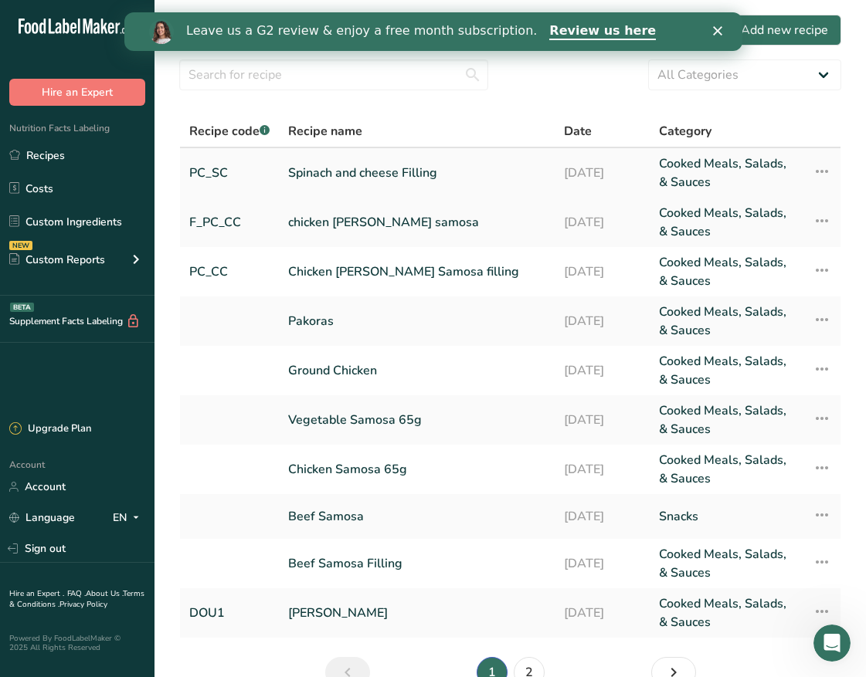
click at [823, 178] on icon at bounding box center [821, 172] width 19 height 28
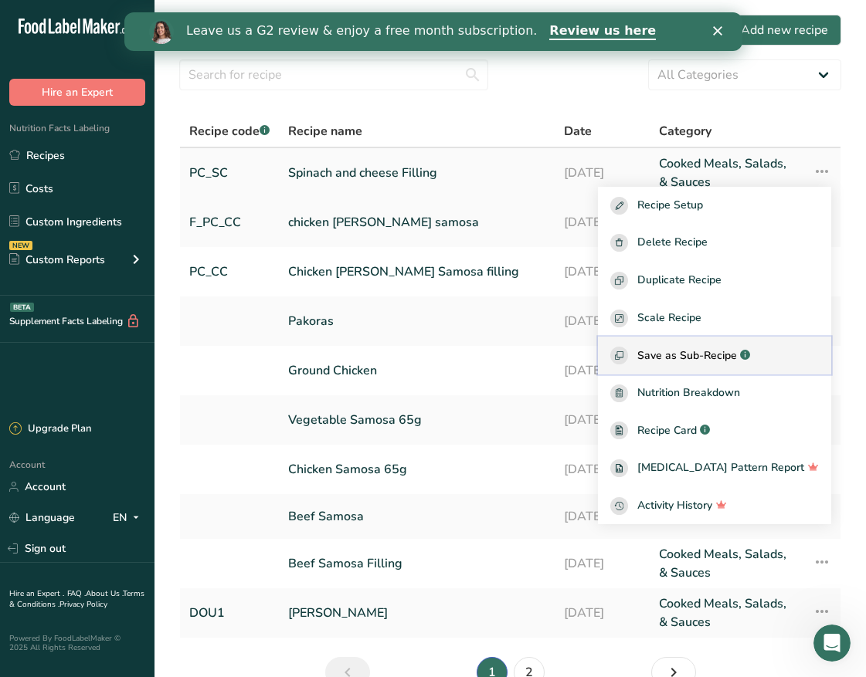
click at [737, 351] on span "Save as Sub-Recipe" at bounding box center [687, 355] width 100 height 16
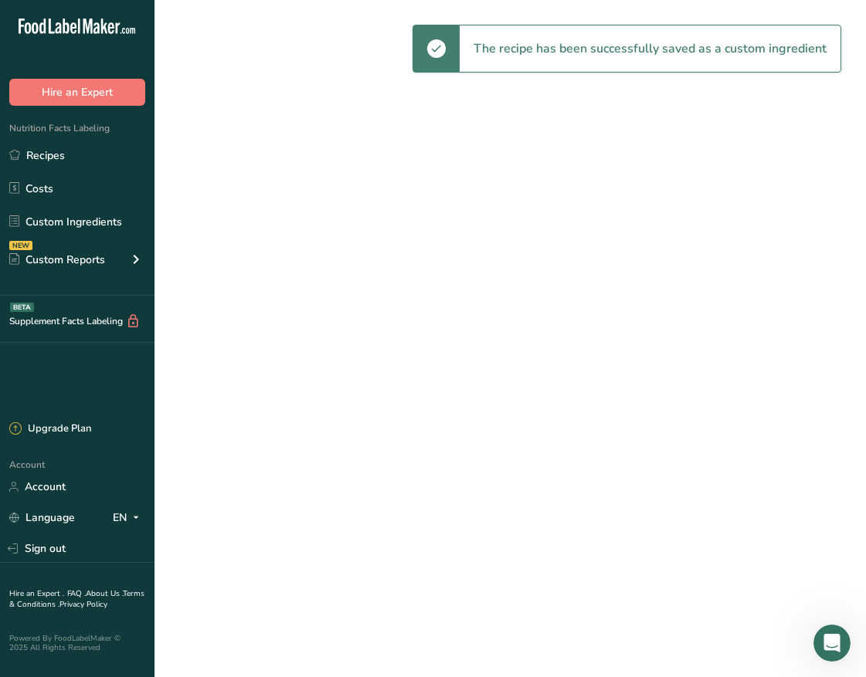
select select "30"
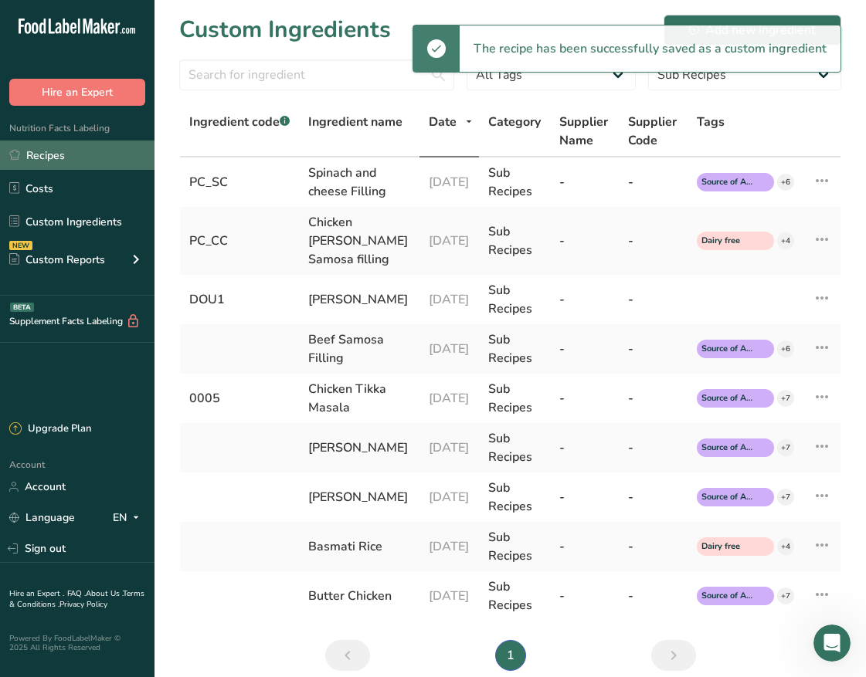
click at [100, 155] on link "Recipes" at bounding box center [77, 155] width 154 height 29
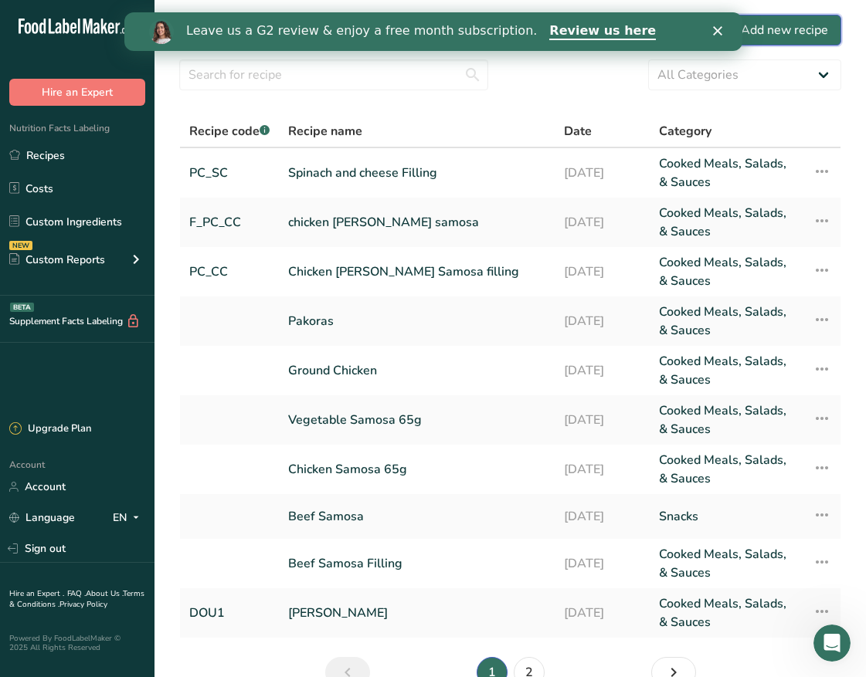
click at [798, 25] on div "Add new recipe" at bounding box center [775, 30] width 103 height 19
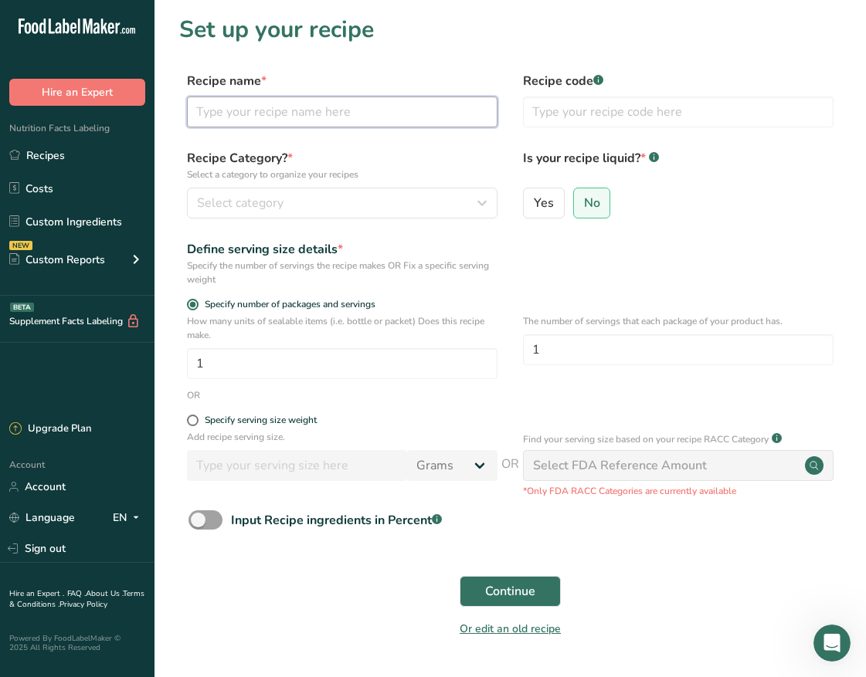
click at [385, 105] on input "text" at bounding box center [342, 112] width 310 height 31
type input "F_PC_SC"
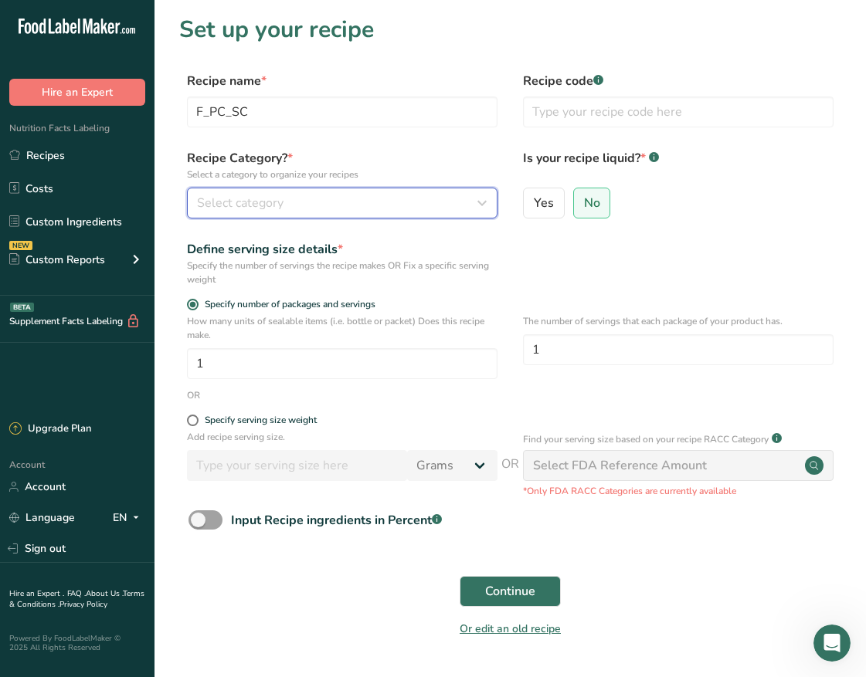
click at [359, 203] on div "Select category" at bounding box center [337, 203] width 281 height 19
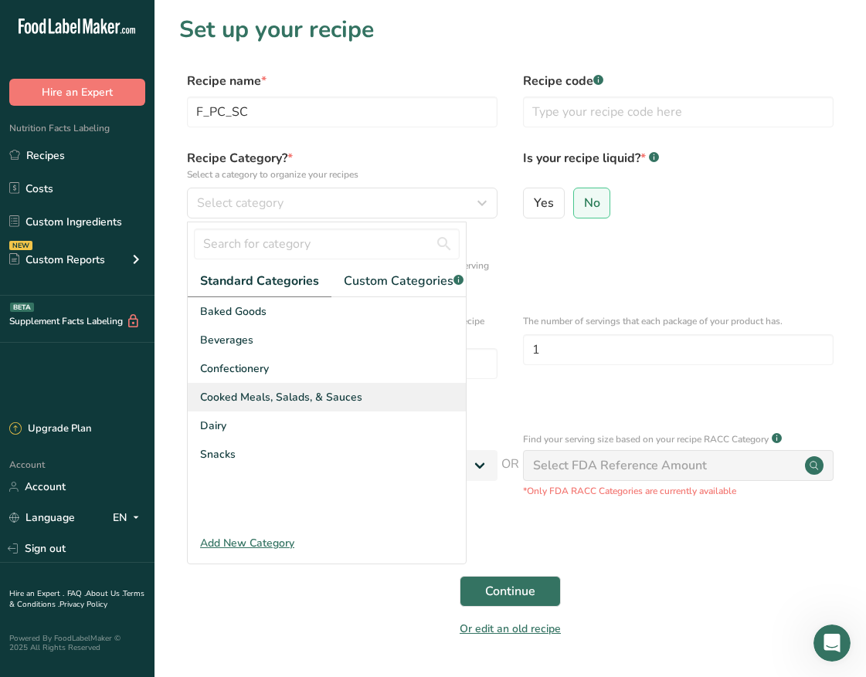
click at [294, 401] on div "Cooked Meals, Salads, & Sauces" at bounding box center [327, 397] width 278 height 29
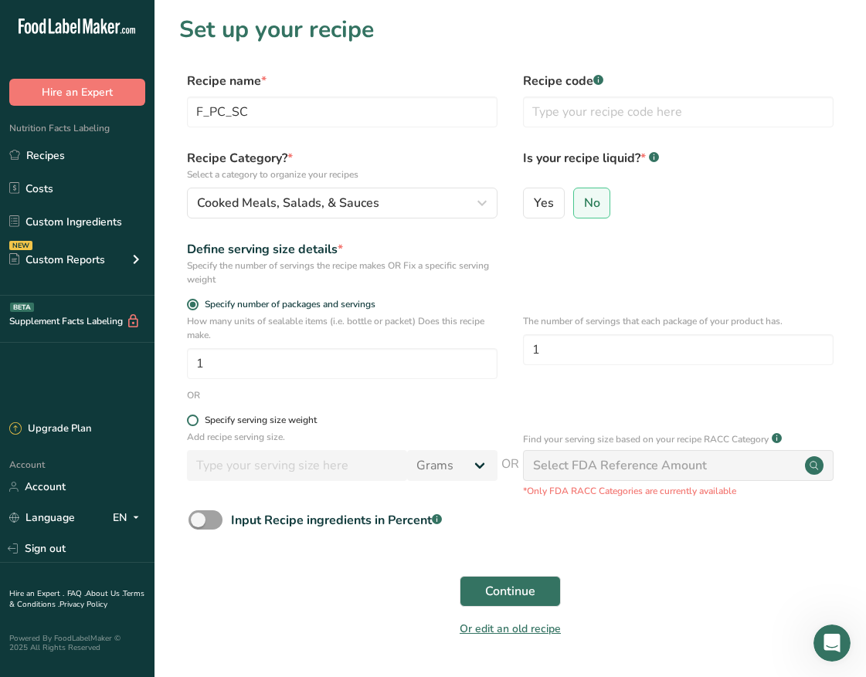
click at [191, 418] on span at bounding box center [193, 421] width 12 height 12
click at [191, 418] on input "Specify serving size weight" at bounding box center [192, 420] width 10 height 10
radio input "true"
radio input "false"
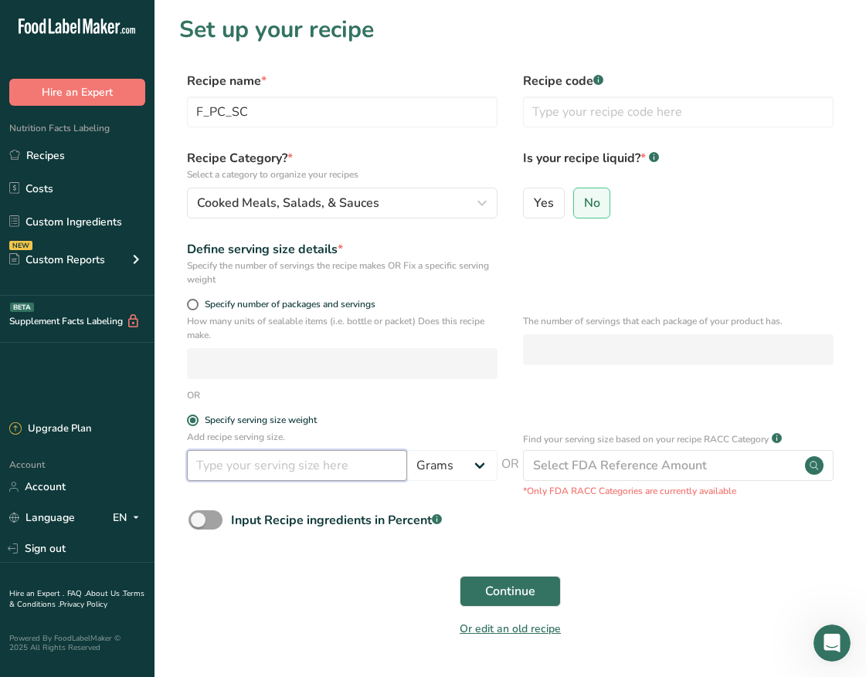
click at [233, 459] on input "number" at bounding box center [297, 465] width 220 height 31
type input "67"
drag, startPoint x: 368, startPoint y: 584, endPoint x: 438, endPoint y: 578, distance: 69.8
click at [369, 584] on div "Continue" at bounding box center [510, 591] width 662 height 49
click at [504, 592] on span "Continue" at bounding box center [510, 591] width 50 height 19
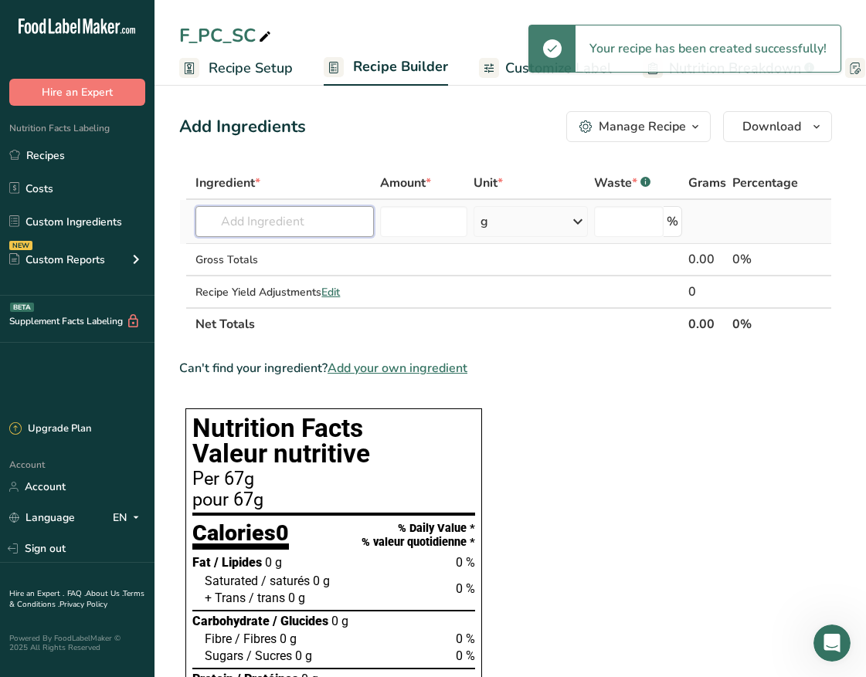
click at [314, 224] on input "text" at bounding box center [284, 221] width 178 height 31
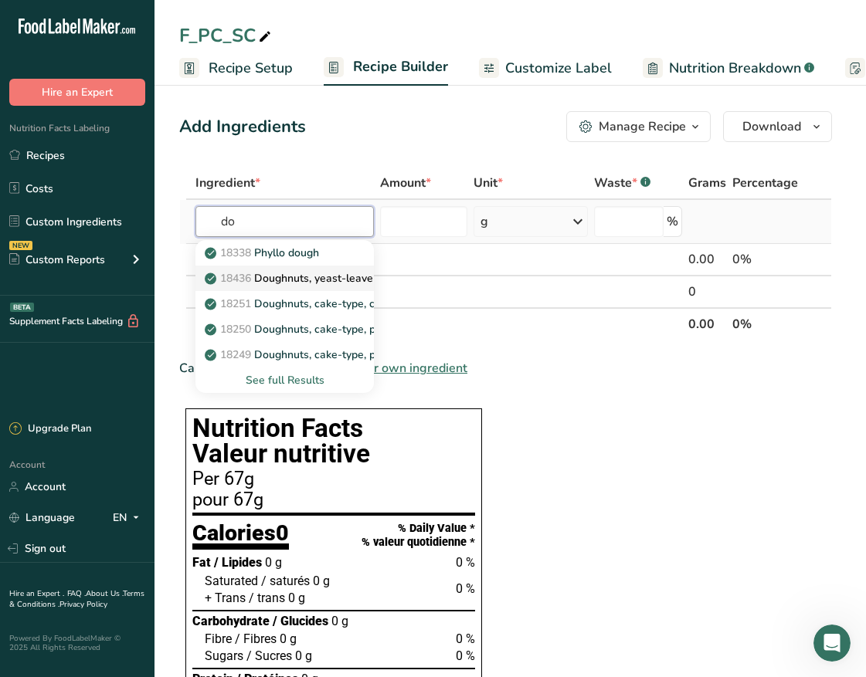
type input "d"
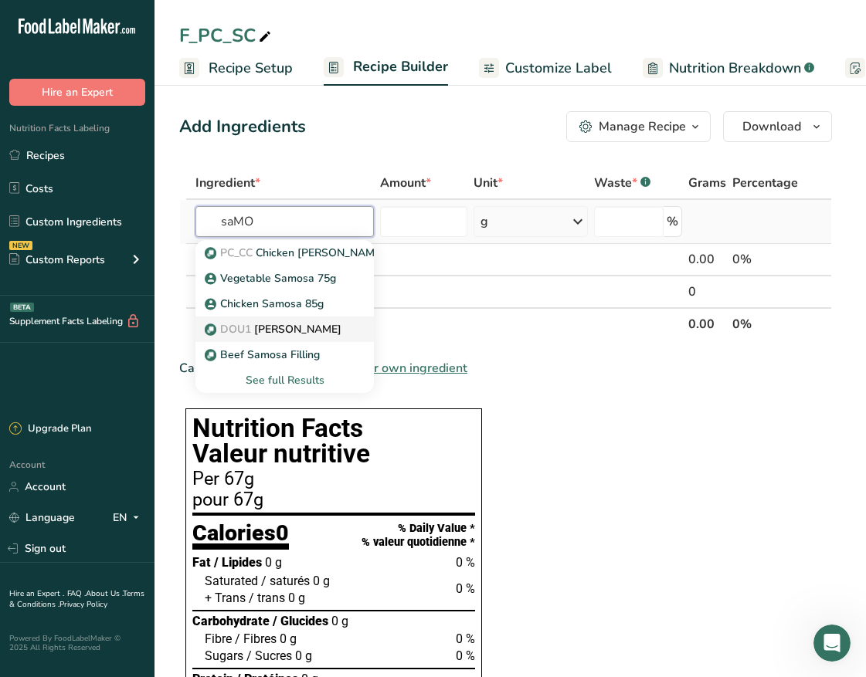
type input "saMO"
click at [326, 324] on p "DOU1 Samosa Dough" at bounding box center [275, 329] width 134 height 16
type input "[PERSON_NAME]"
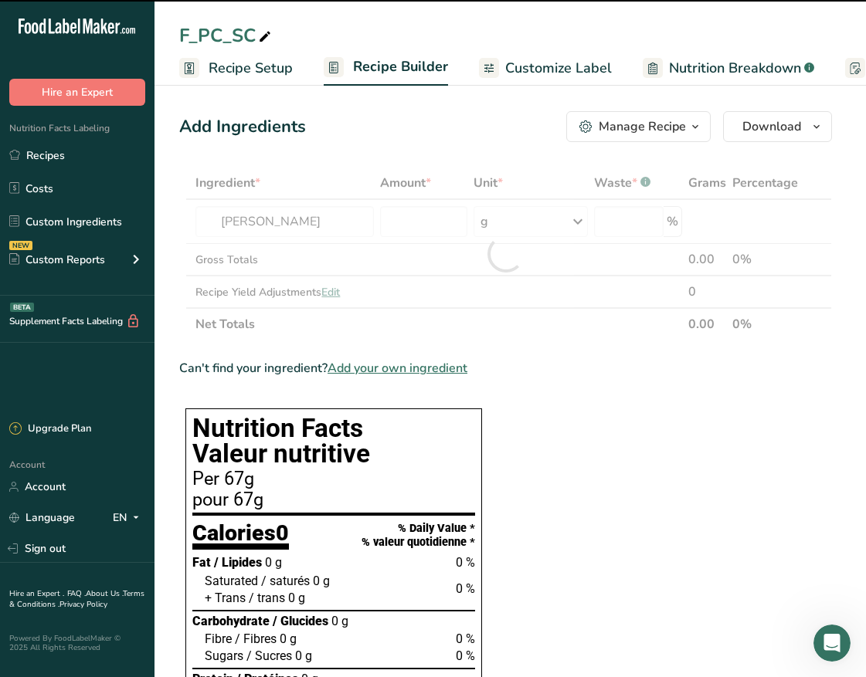
type input "0"
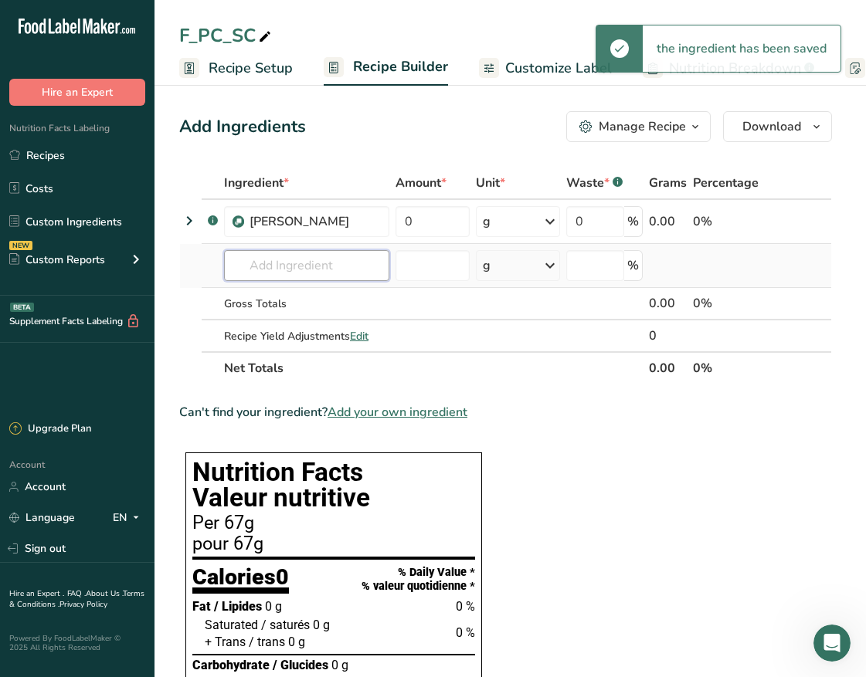
click at [273, 259] on input "text" at bounding box center [306, 265] width 165 height 31
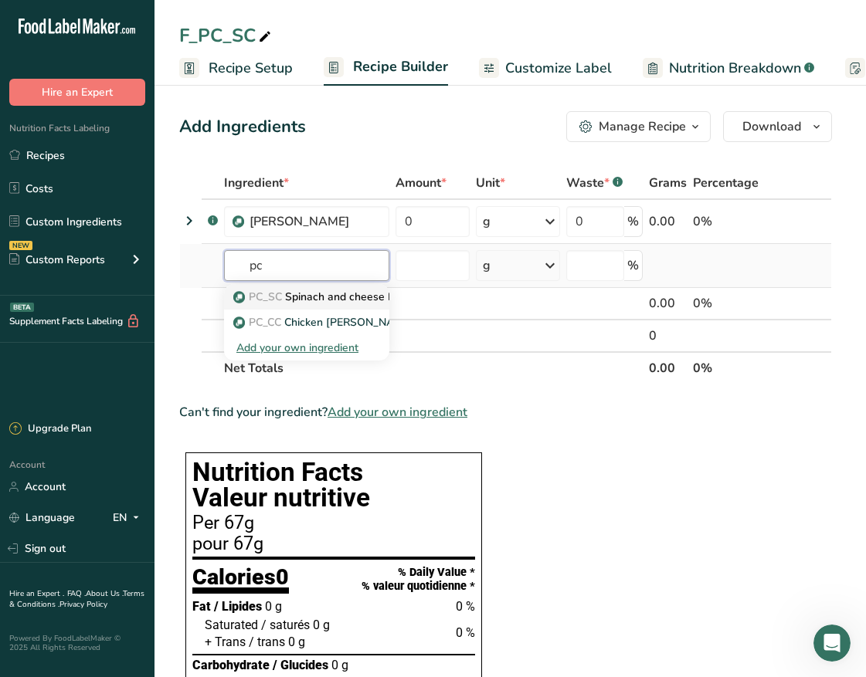
type input "pc"
click at [288, 293] on p "PC_SC Spinach and cheese Filling" at bounding box center [326, 297] width 181 height 16
type input "Spinach and cheese Filling"
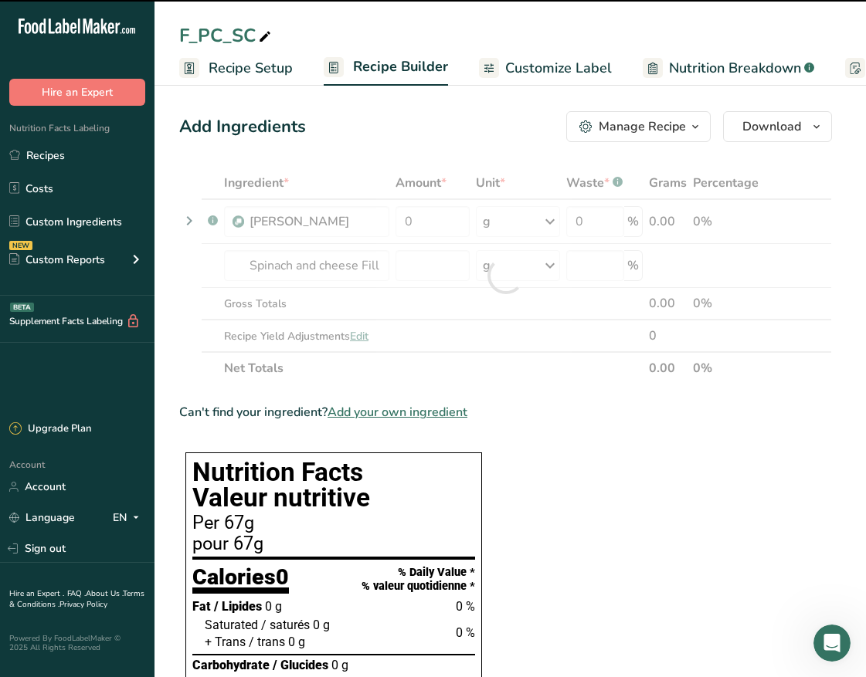
type input "0"
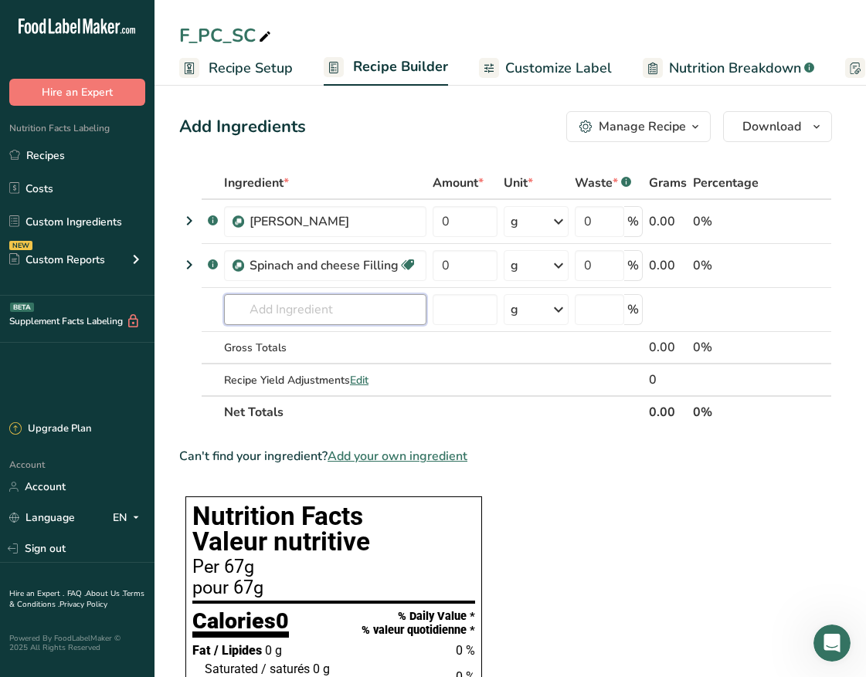
click at [247, 308] on input "text" at bounding box center [325, 309] width 202 height 31
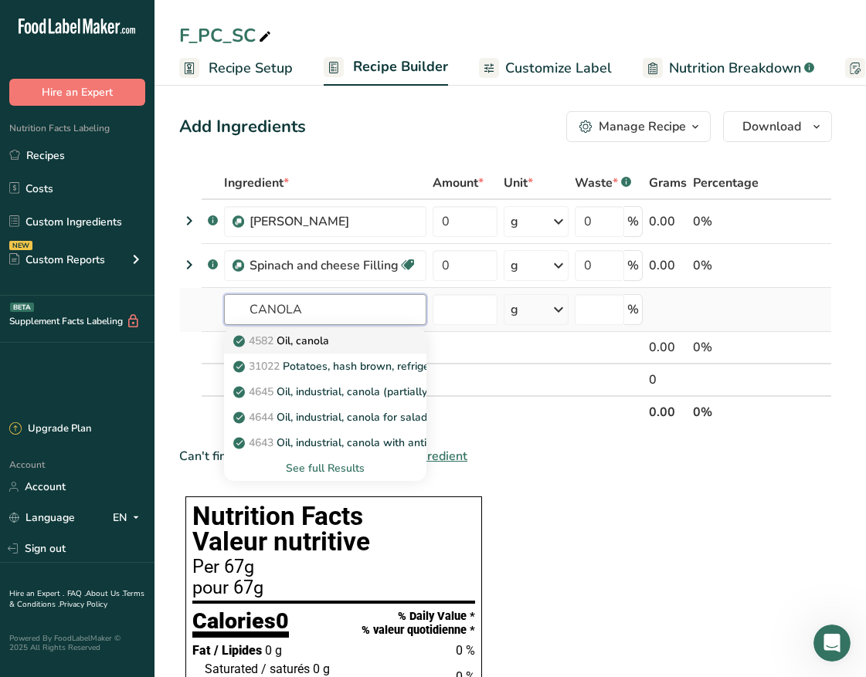
type input "CANOLA"
click at [300, 333] on p "4582 Oil, canola" at bounding box center [282, 341] width 93 height 16
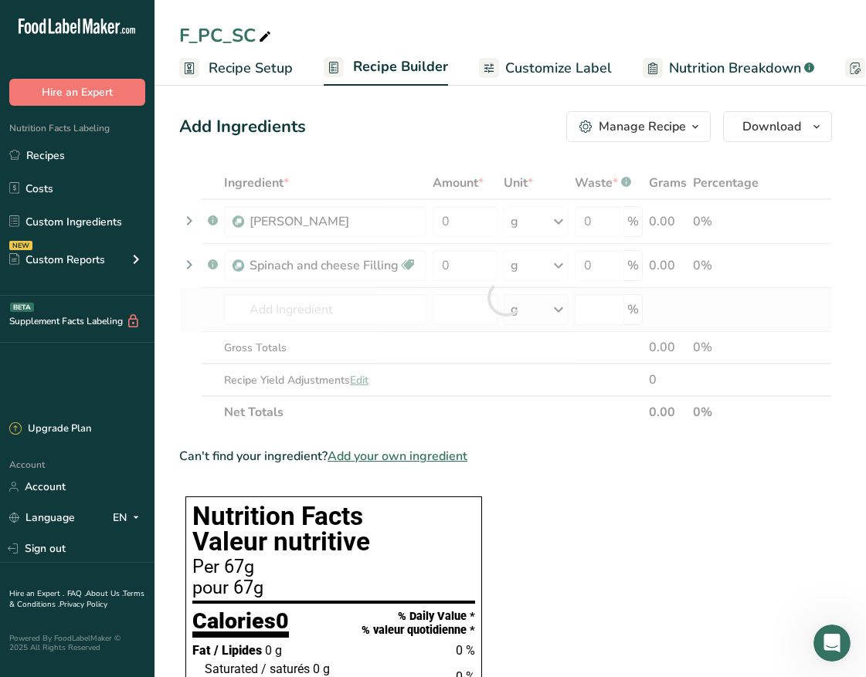
type input "Oil, canola"
click at [476, 318] on input "number" at bounding box center [464, 309] width 65 height 31
click at [481, 307] on input "number" at bounding box center [464, 309] width 65 height 31
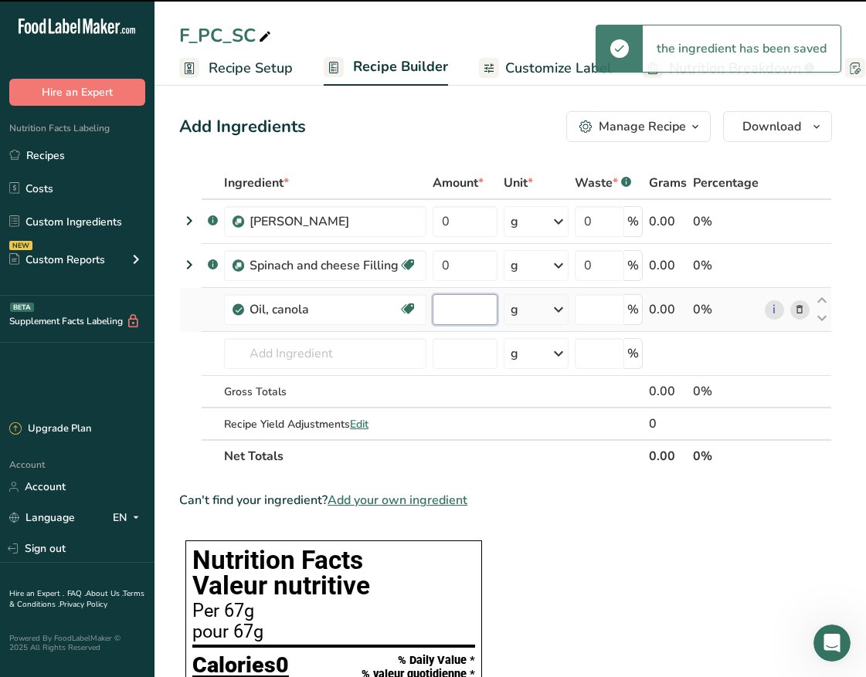
type input "0"
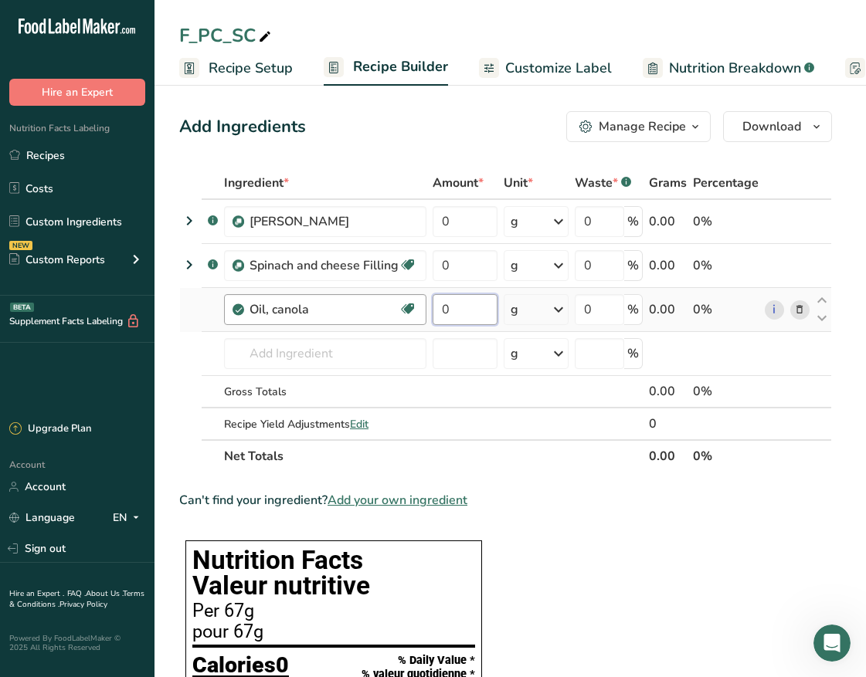
drag, startPoint x: 480, startPoint y: 307, endPoint x: 387, endPoint y: 307, distance: 92.7
click at [387, 307] on tr "Oil, canola Source of Omega 3 Dairy free Gluten free Vegan Vegetarian Soy free …" at bounding box center [505, 310] width 651 height 44
type input "10"
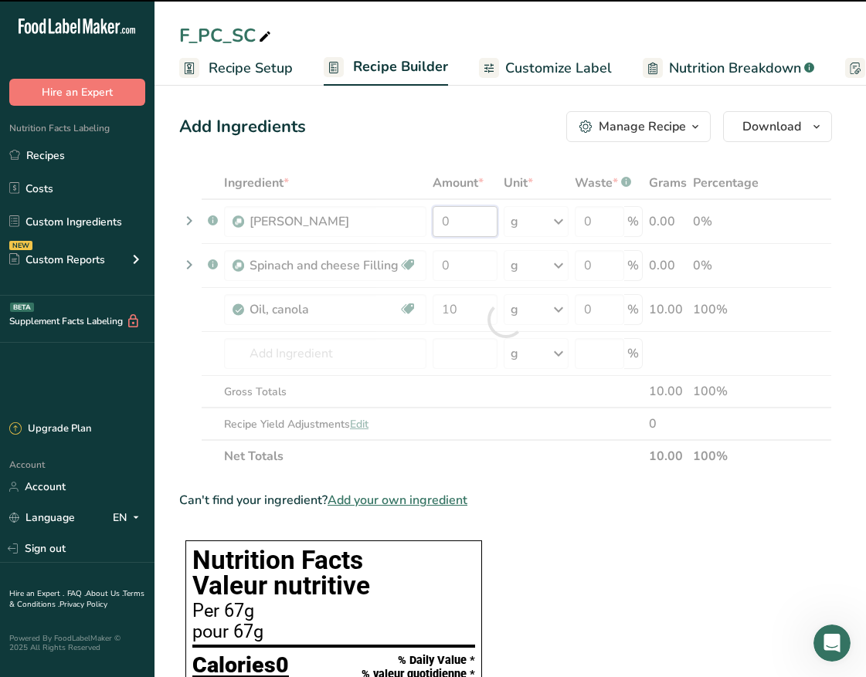
drag, startPoint x: 469, startPoint y: 212, endPoint x: 406, endPoint y: 212, distance: 63.3
click at [409, 213] on div "Ingredient * Amount * Unit * Waste * .a-a{fill:#347362;}.b-a{fill:#fff;} Grams …" at bounding box center [505, 320] width 653 height 306
click at [467, 223] on input "7" at bounding box center [464, 221] width 65 height 31
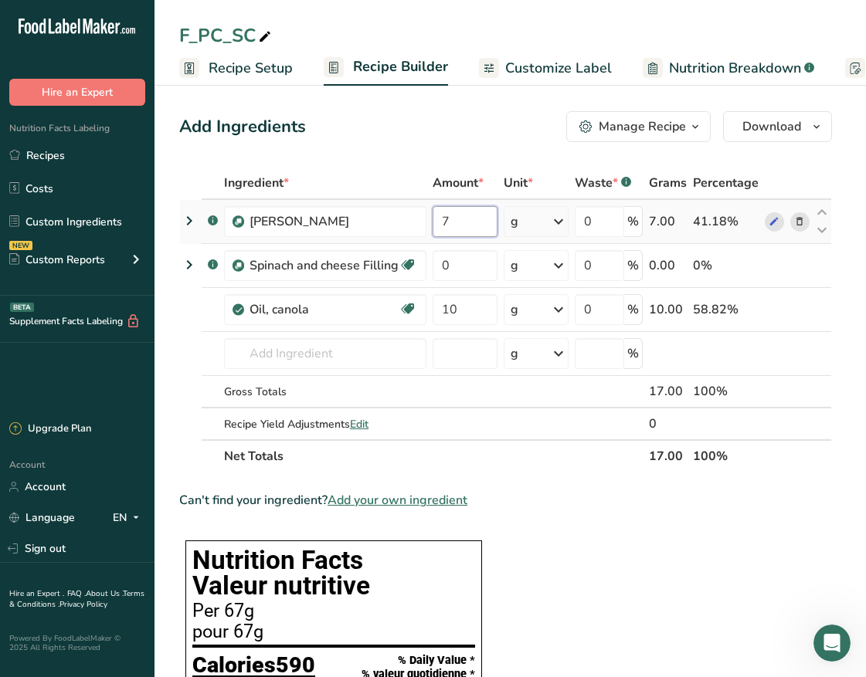
click at [430, 217] on td "7" at bounding box center [464, 222] width 71 height 44
type input "37"
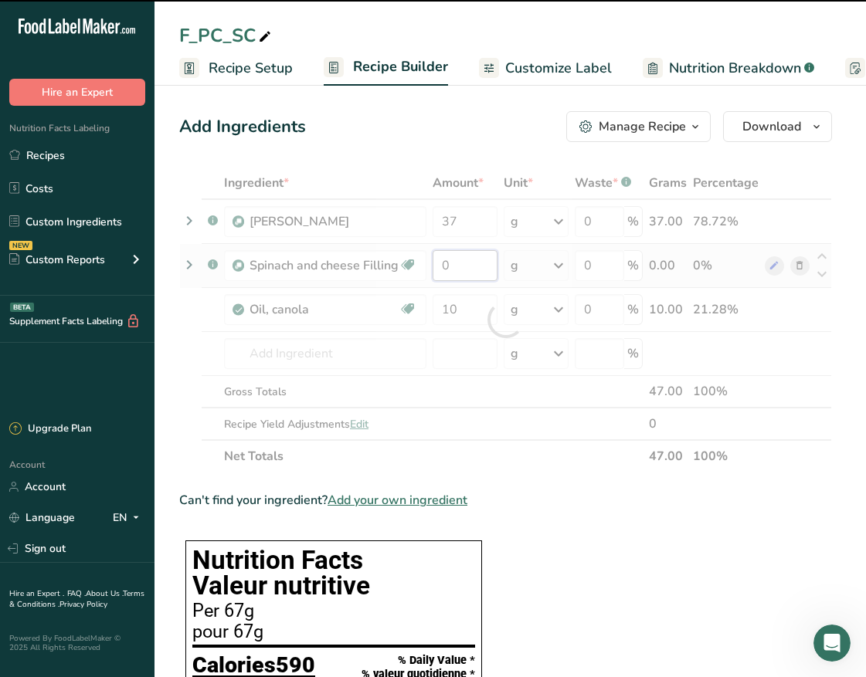
click at [405, 264] on div "Ingredient * Amount * Unit * Waste * .a-a{fill:#347362;}.b-a{fill:#fff;} Grams …" at bounding box center [505, 320] width 653 height 306
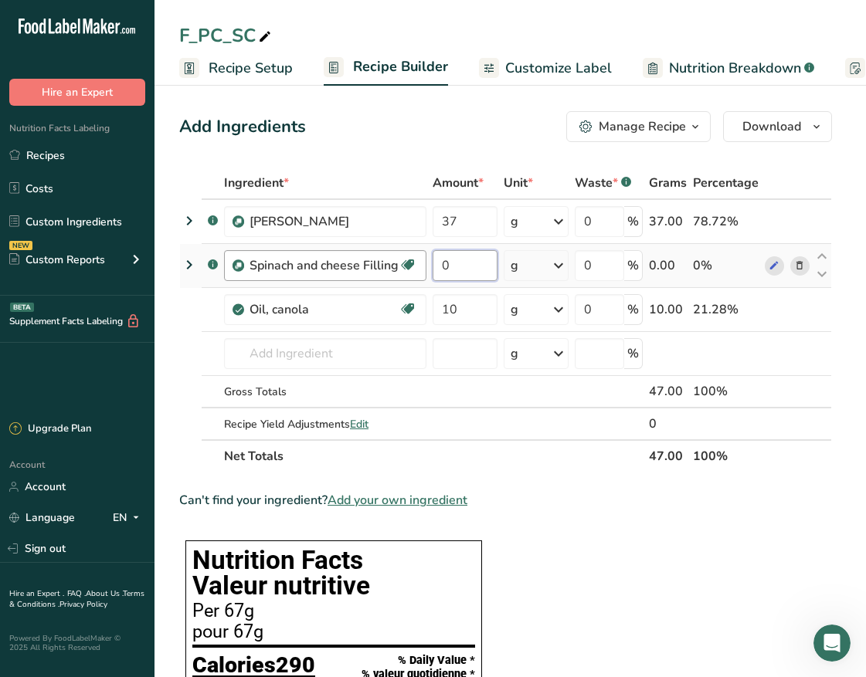
drag, startPoint x: 466, startPoint y: 259, endPoint x: 422, endPoint y: 266, distance: 44.4
click at [422, 266] on tr ".a-a{fill:#347362;}.b-a{fill:#fff;} Spinach and cheese Filling Source of Antiox…" at bounding box center [505, 266] width 651 height 44
type input "37"
click at [661, 461] on div "Ingredient * Amount * Unit * Waste * .a-a{fill:#347362;}.b-a{fill:#fff;} Grams …" at bounding box center [505, 320] width 653 height 306
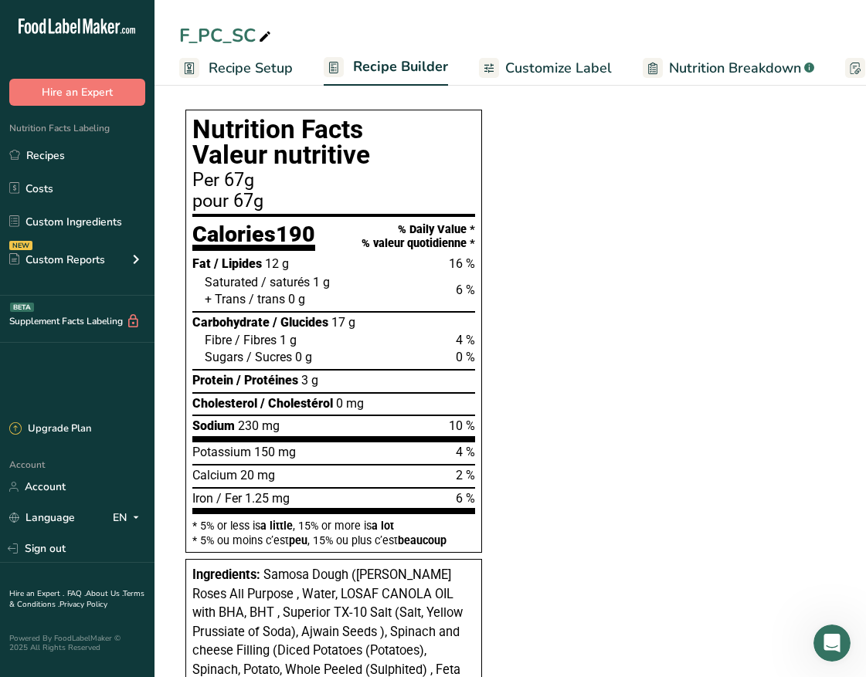
scroll to position [386, 0]
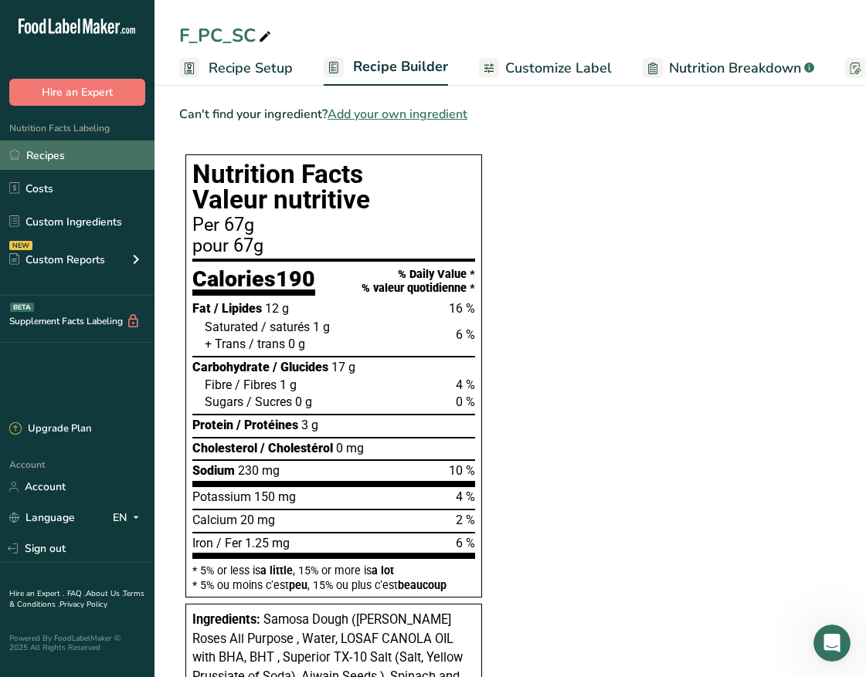
click at [110, 151] on link "Recipes" at bounding box center [77, 155] width 154 height 29
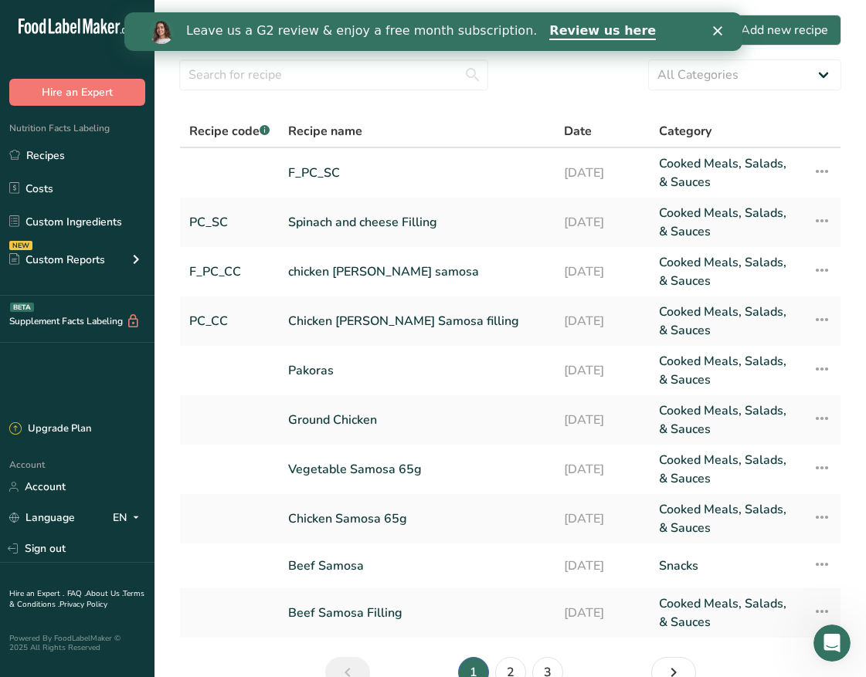
click at [722, 28] on div "Close" at bounding box center [719, 30] width 15 height 9
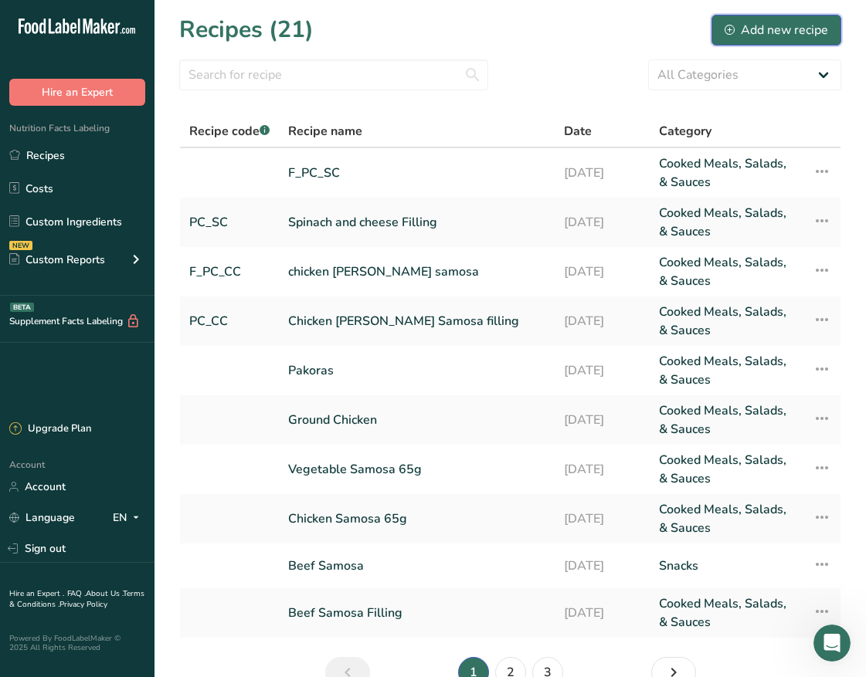
click at [751, 26] on div "Add new recipe" at bounding box center [775, 30] width 103 height 19
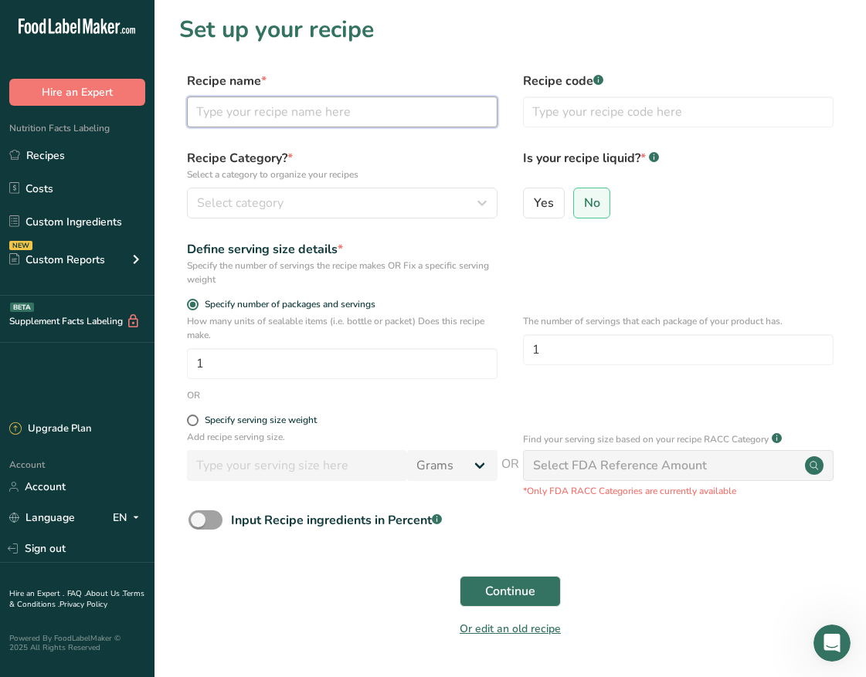
drag, startPoint x: 334, startPoint y: 101, endPoint x: 316, endPoint y: 131, distance: 35.0
click at [334, 101] on input "text" at bounding box center [342, 112] width 310 height 31
type input "Potatoes & Peas"
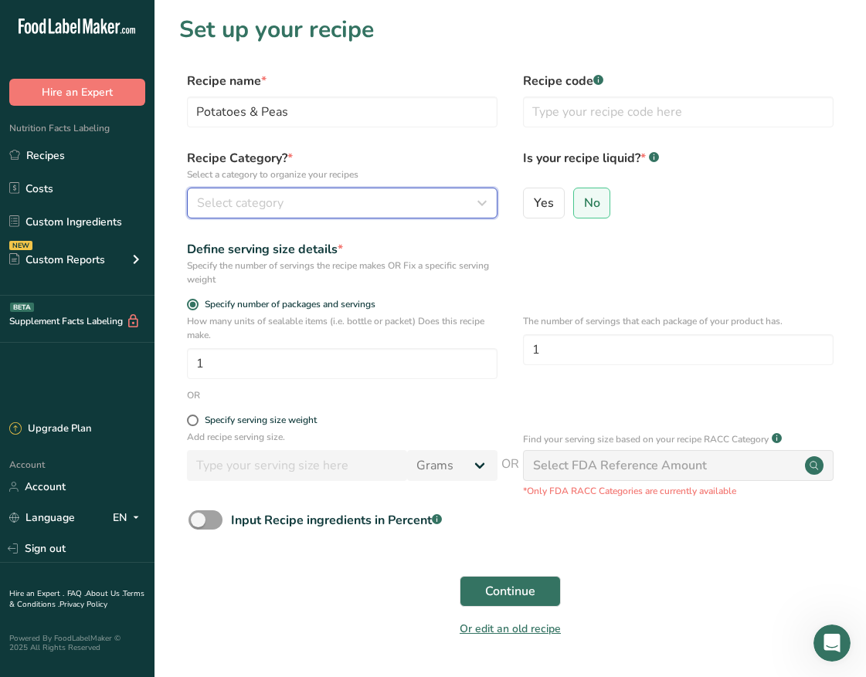
click at [317, 195] on div "Select category" at bounding box center [337, 203] width 281 height 19
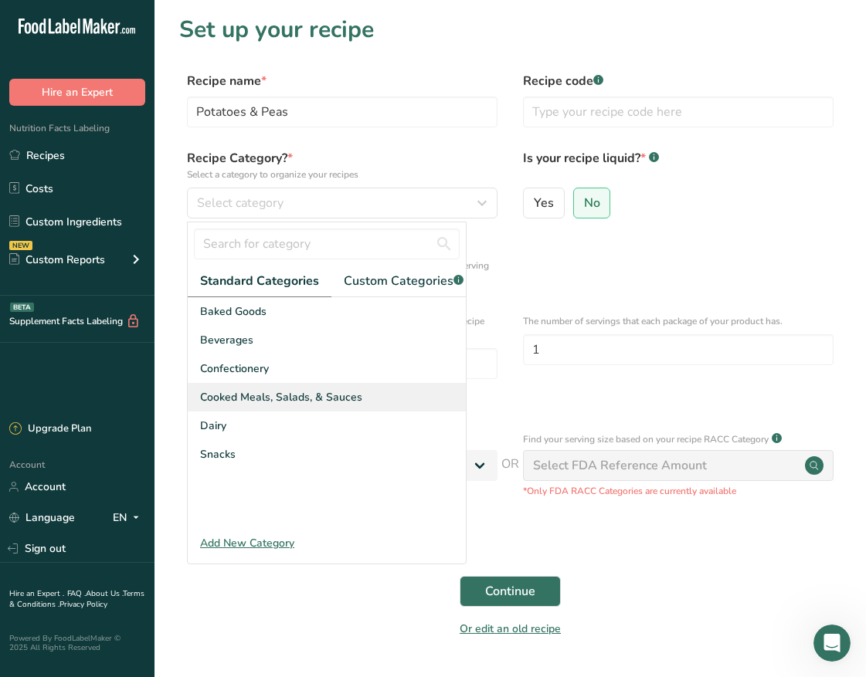
click at [297, 405] on span "Cooked Meals, Salads, & Sauces" at bounding box center [281, 397] width 162 height 16
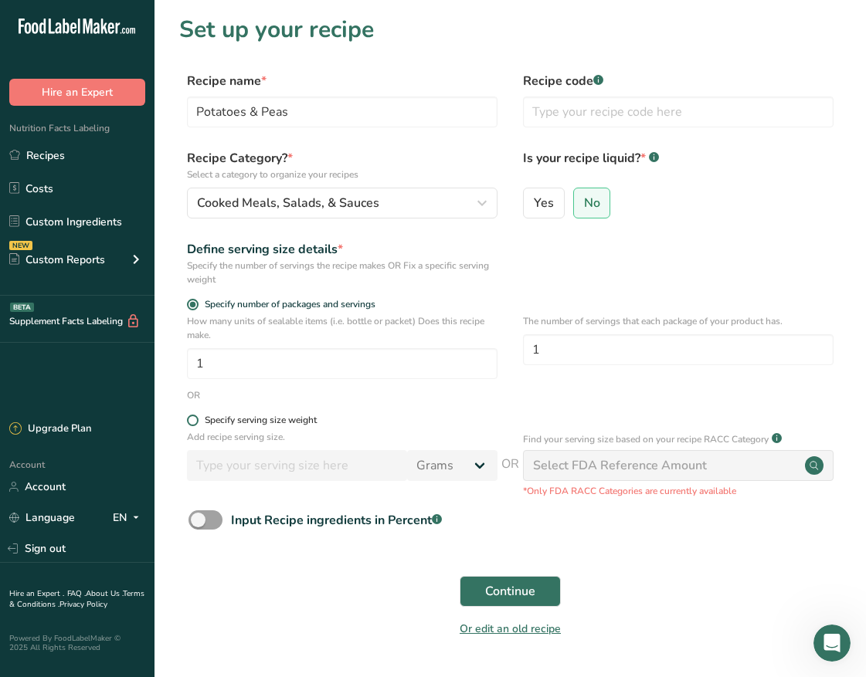
click at [195, 424] on span at bounding box center [193, 421] width 12 height 12
click at [195, 424] on input "Specify serving size weight" at bounding box center [192, 420] width 10 height 10
radio input "true"
radio input "false"
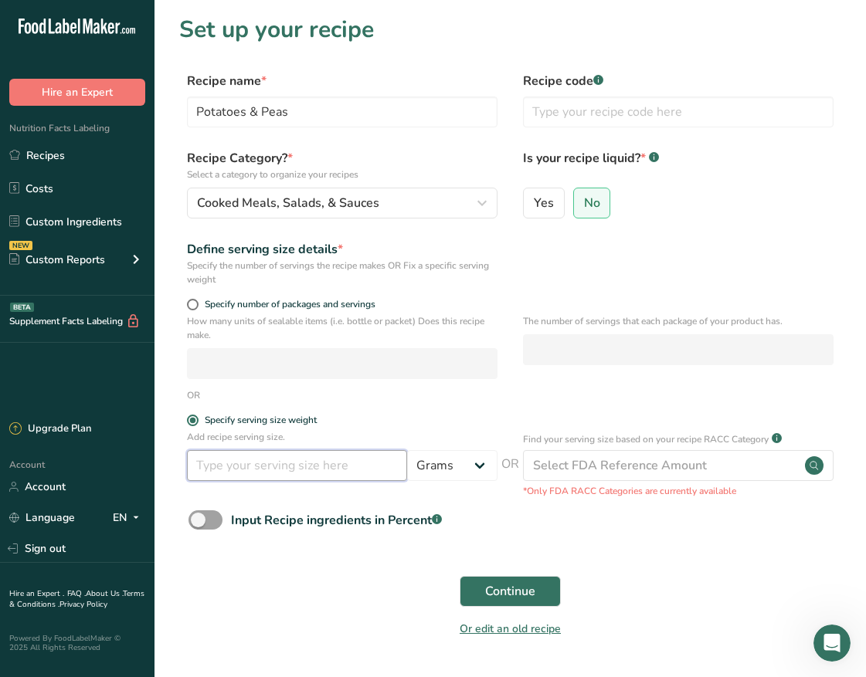
click at [223, 466] on input "number" at bounding box center [297, 465] width 220 height 31
type input "100"
click at [683, 209] on div "Yes No" at bounding box center [678, 208] width 310 height 40
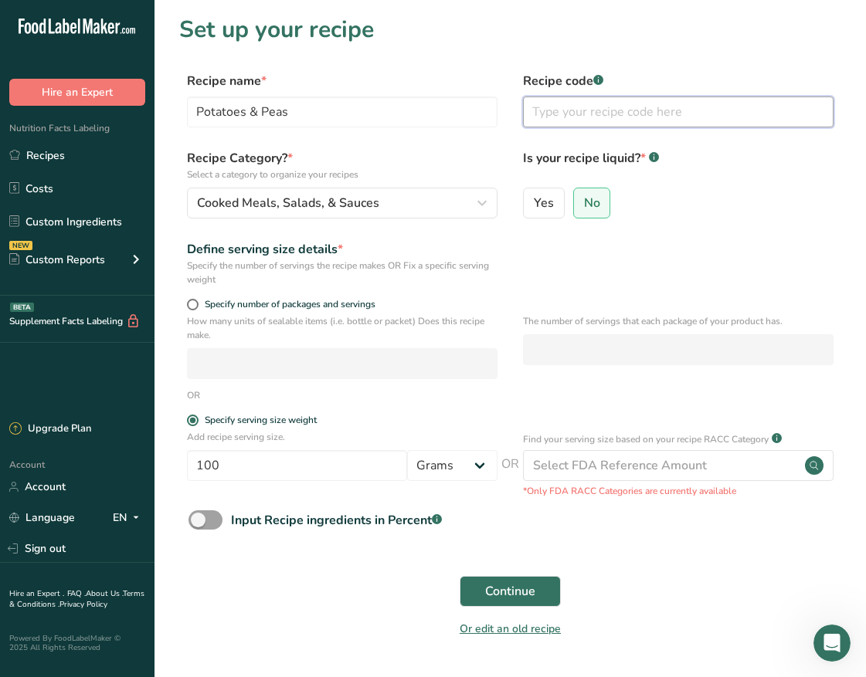
click at [545, 114] on input "text" at bounding box center [678, 112] width 310 height 31
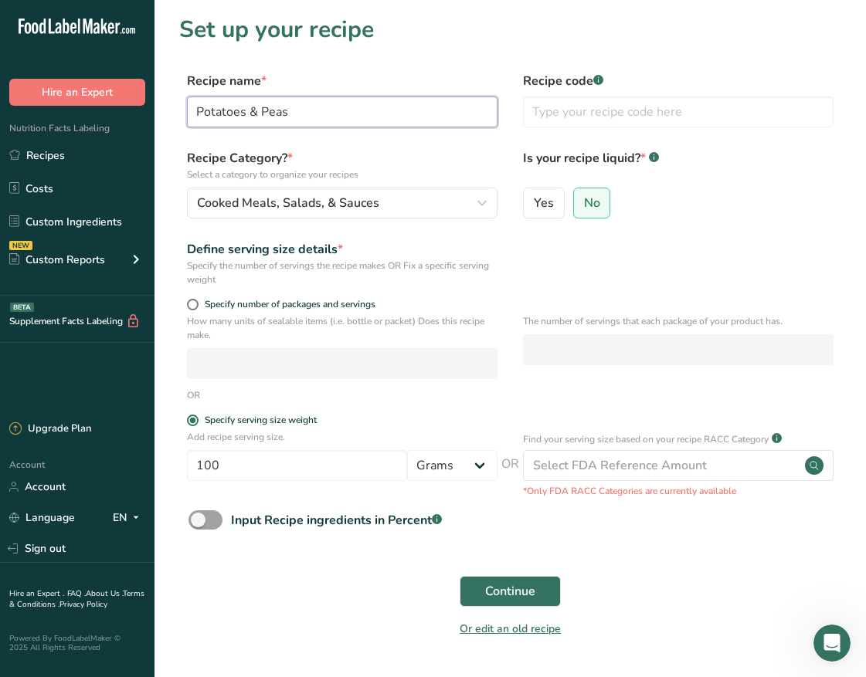
click at [394, 125] on input "Potatoes & Peas" at bounding box center [342, 112] width 310 height 31
type input "Potatoes & Peas Filling"
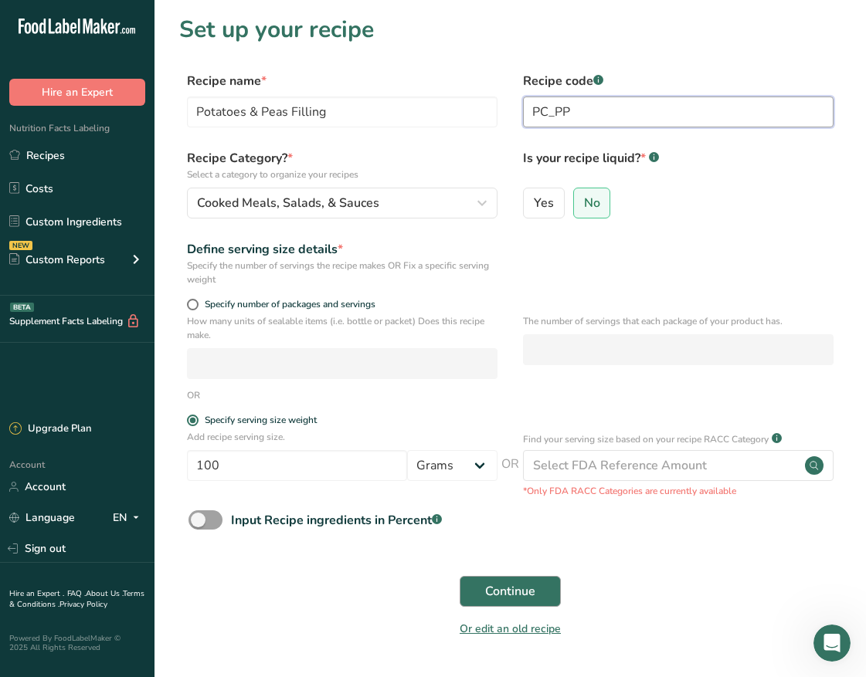
type input "PC_PP"
click at [539, 585] on button "Continue" at bounding box center [509, 591] width 101 height 31
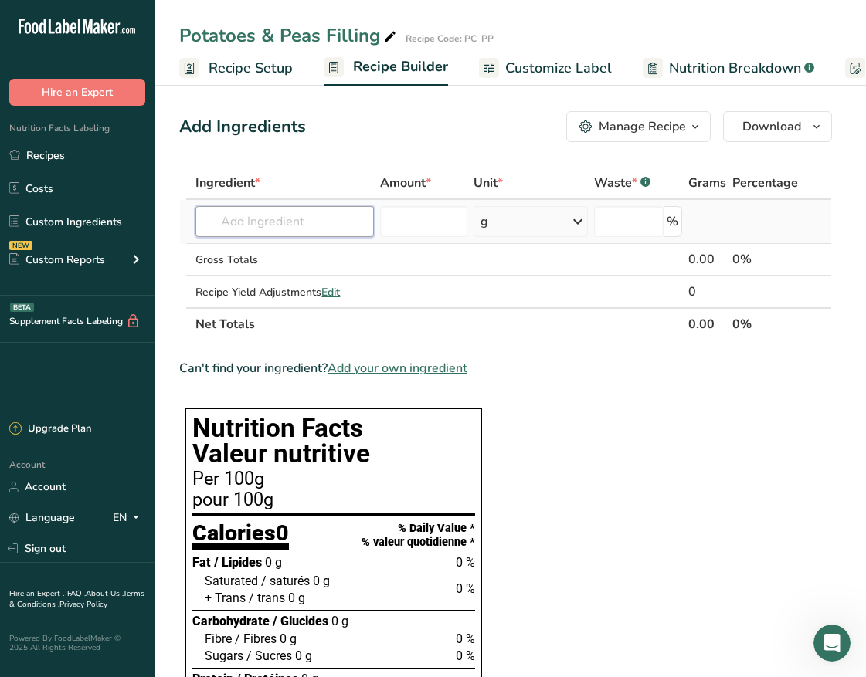
click at [273, 223] on input "text" at bounding box center [284, 221] width 178 height 31
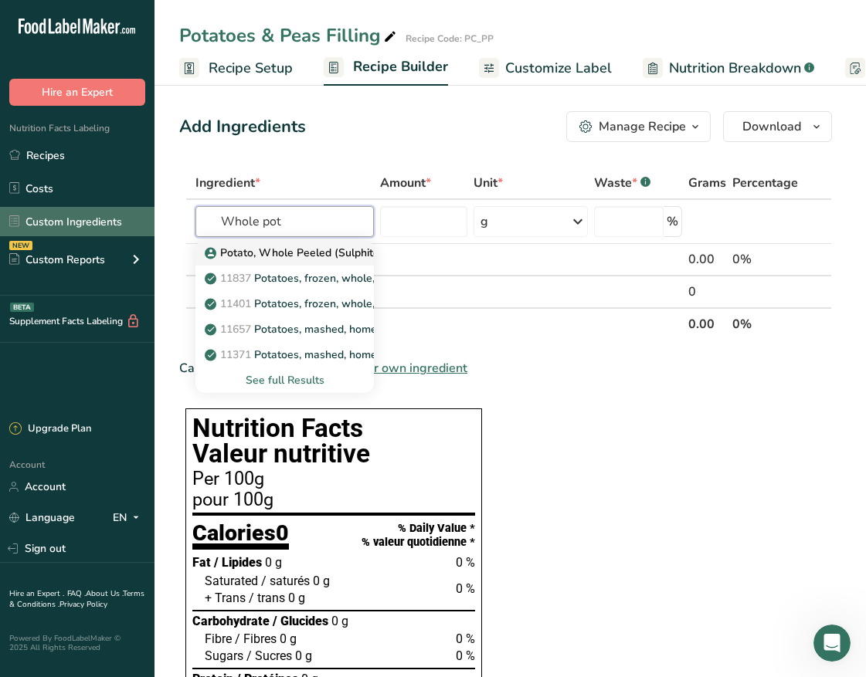
type input "Potato, Whole Peeled (Sulphited)"
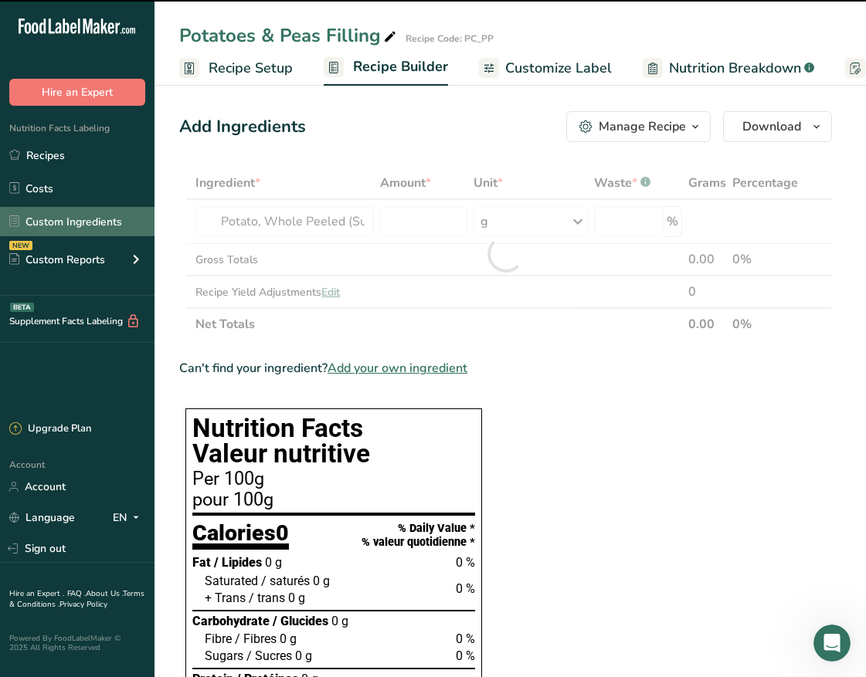
type input "0"
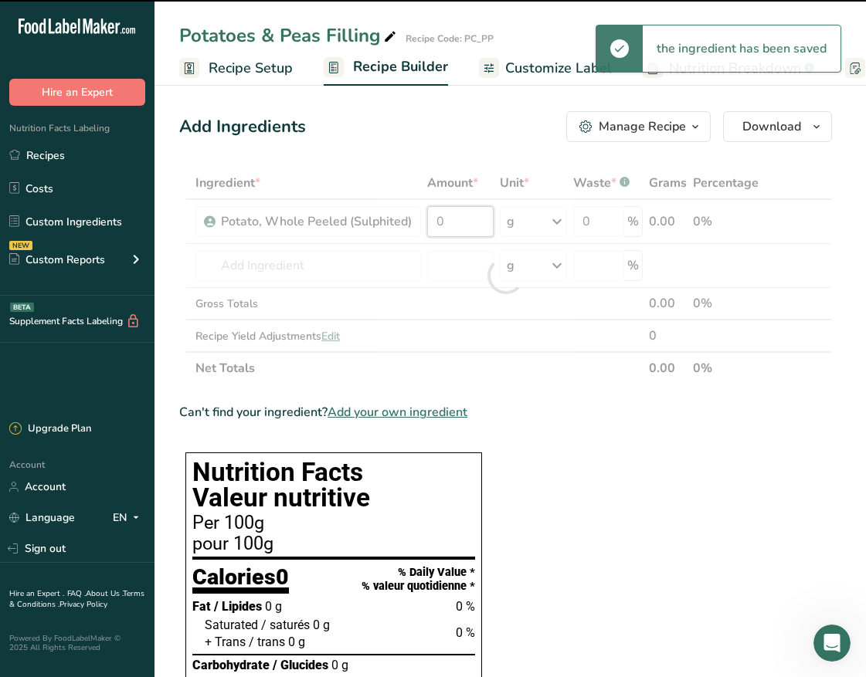
drag, startPoint x: 446, startPoint y: 225, endPoint x: 422, endPoint y: 222, distance: 23.4
click at [424, 222] on td "0" at bounding box center [460, 222] width 73 height 44
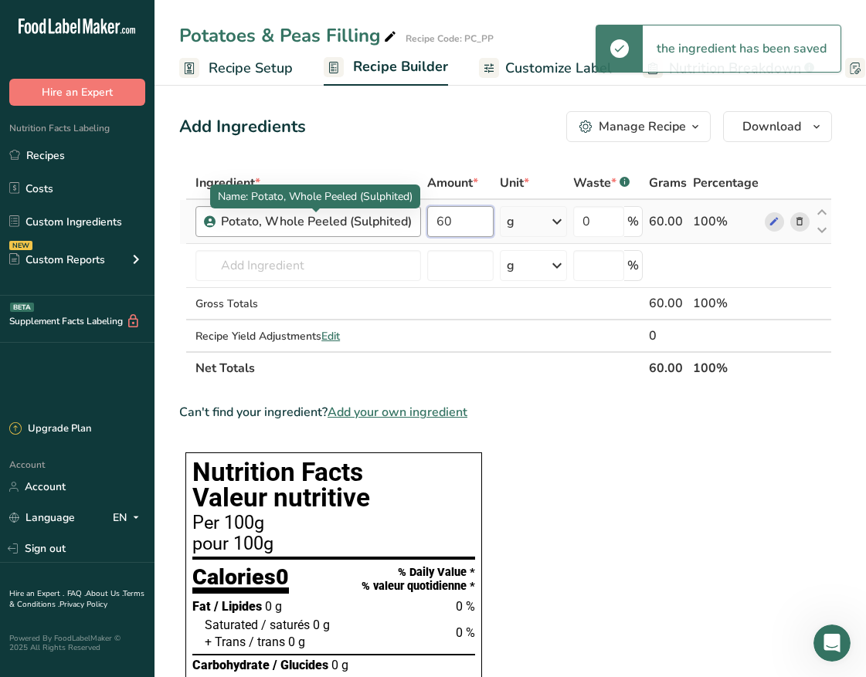
type input "60"
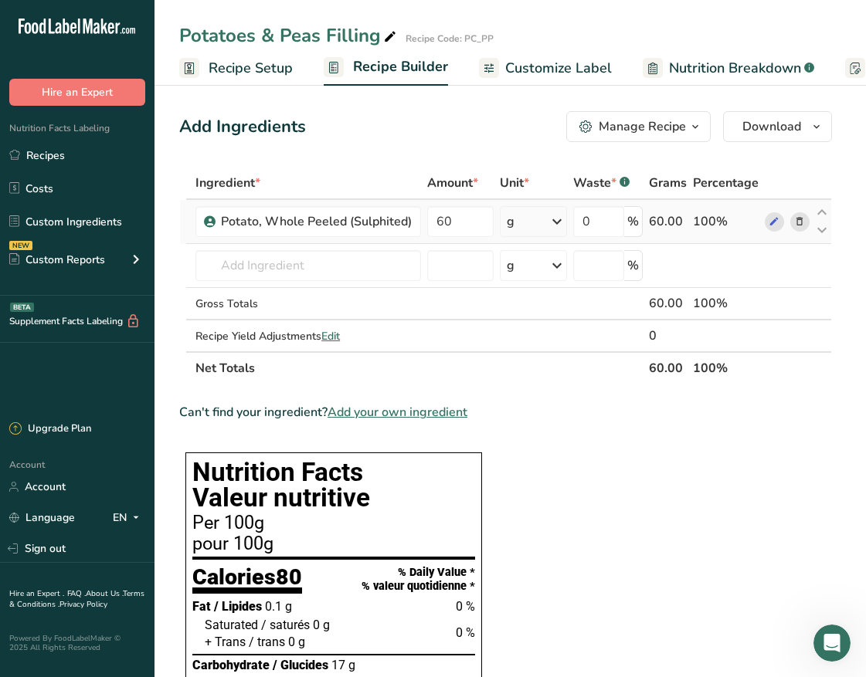
click at [554, 229] on div "Ingredient * Amount * Unit * Waste * .a-a{fill:#347362;}.b-a{fill:#fff;} Grams …" at bounding box center [505, 276] width 653 height 218
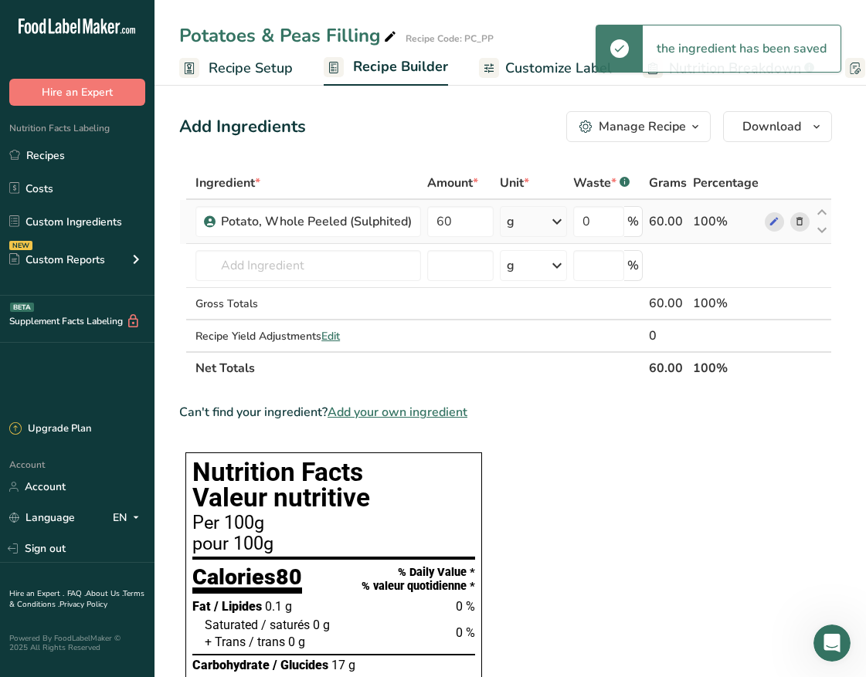
click at [557, 223] on icon at bounding box center [556, 222] width 19 height 28
click at [556, 310] on div "kg" at bounding box center [574, 302] width 130 height 22
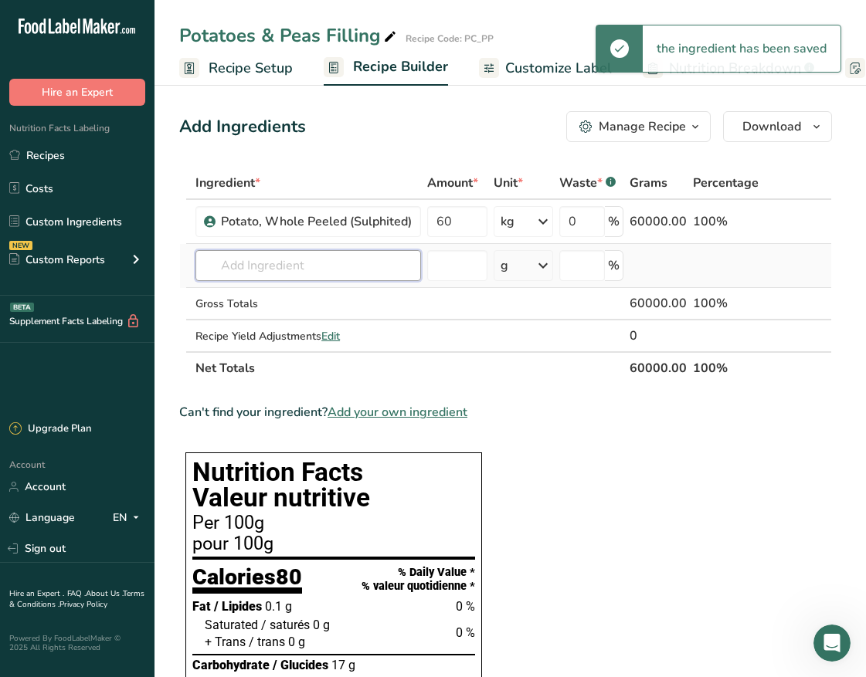
click at [293, 260] on input "text" at bounding box center [307, 265] width 225 height 31
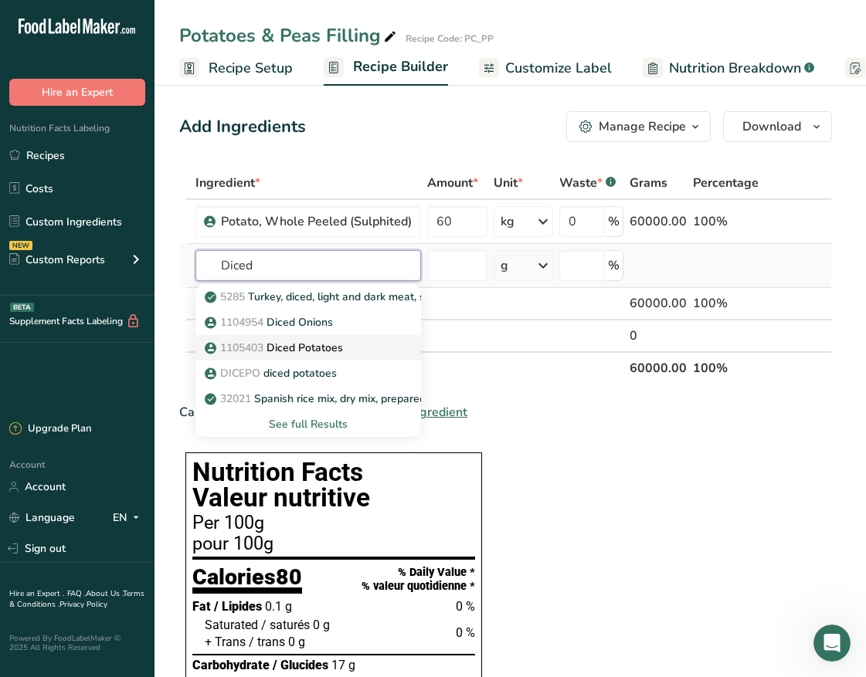
type input "Diced"
click at [292, 346] on p "1105403 Diced Potatoes" at bounding box center [275, 348] width 135 height 16
type input "Diced Potatoes"
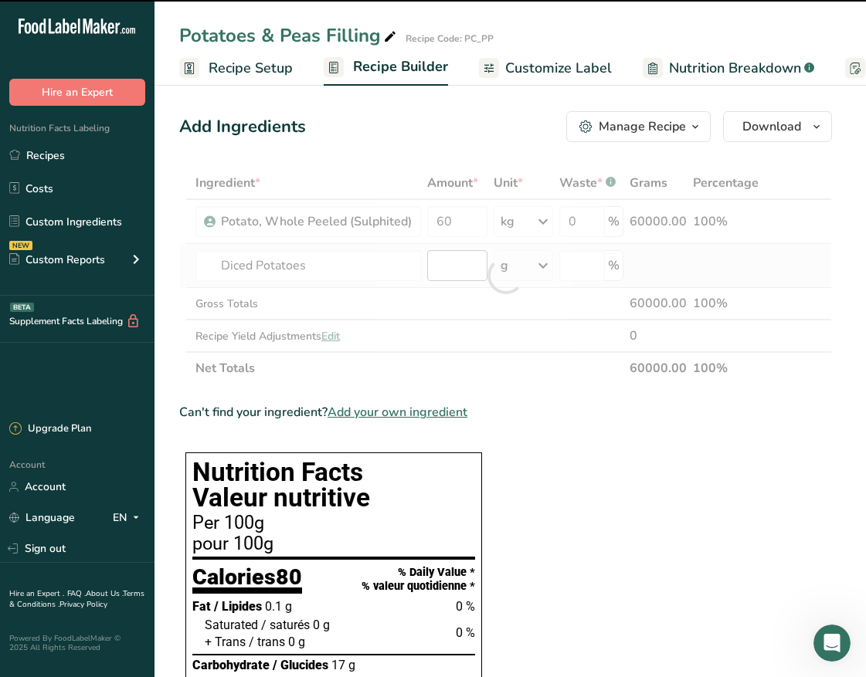
type input "0"
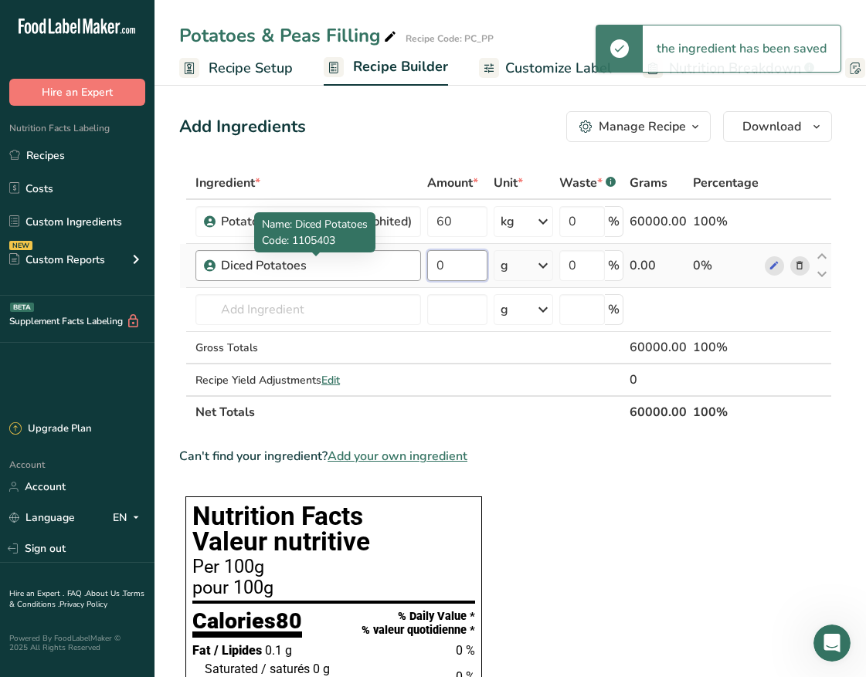
drag, startPoint x: 449, startPoint y: 269, endPoint x: 388, endPoint y: 267, distance: 61.0
click at [388, 267] on tr "Diced Potatoes 0 g Weight Units g kg mg See more Volume Units l Volume units re…" at bounding box center [505, 266] width 651 height 44
type input "18"
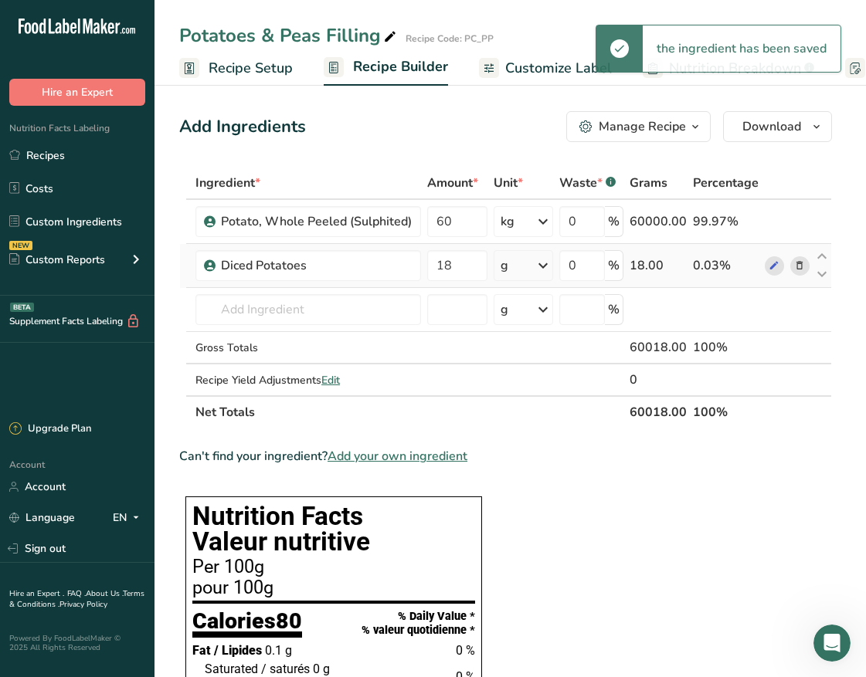
click at [542, 264] on icon at bounding box center [543, 266] width 19 height 28
click at [542, 337] on div "kg" at bounding box center [568, 346] width 130 height 22
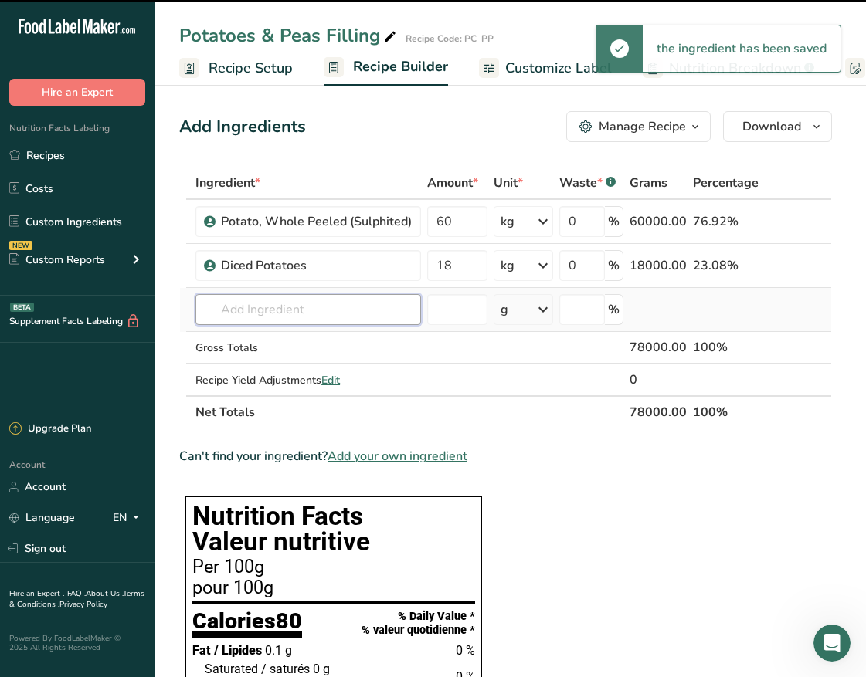
click at [290, 312] on input "text" at bounding box center [307, 309] width 225 height 31
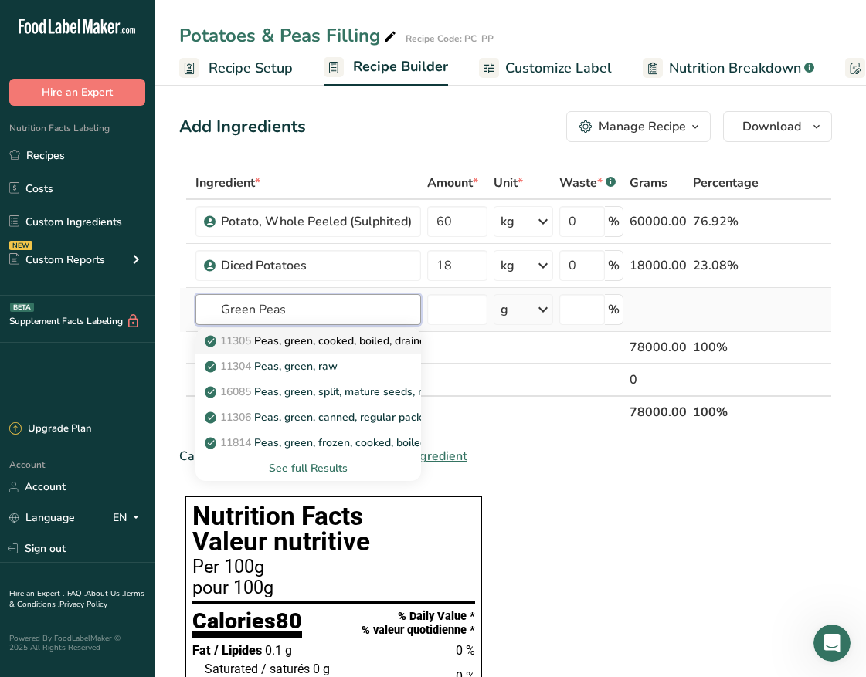
type input "Green Peas"
click at [326, 344] on p "11305 Peas, green, cooked, boiled, drained, without salt" at bounding box center [352, 341] width 289 height 16
type input "Peas, green, cooked, boiled, drained, without salt"
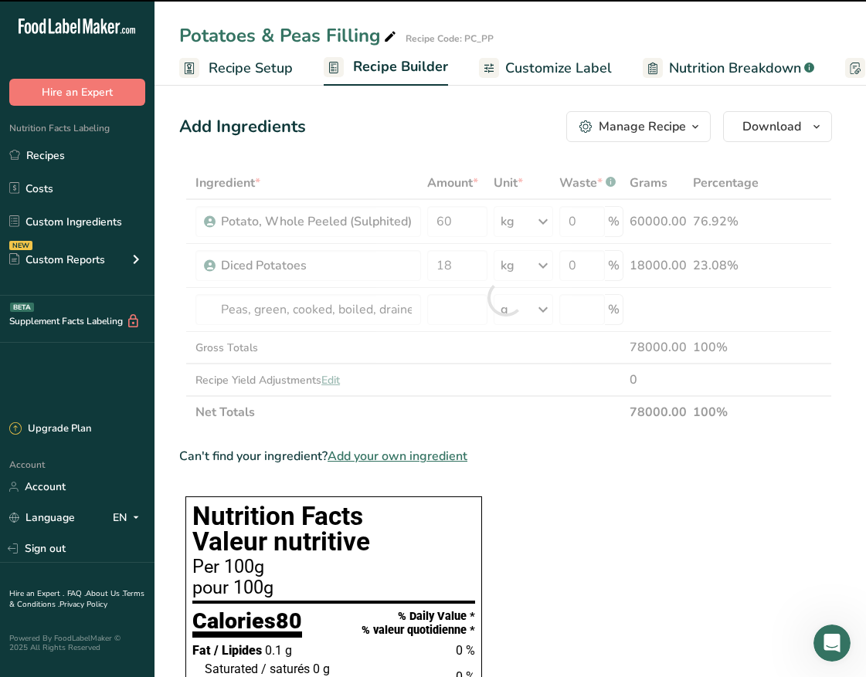
type input "0"
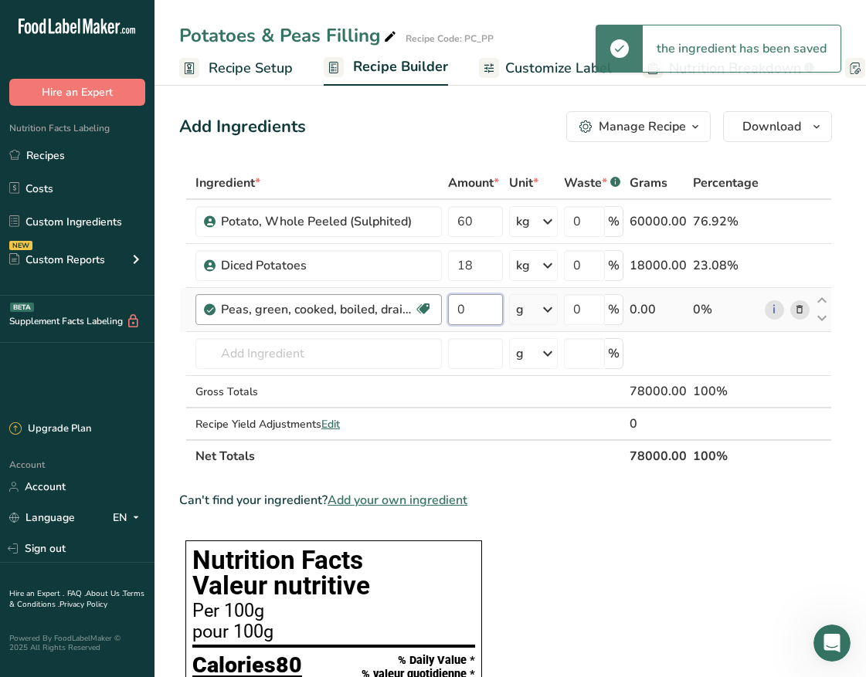
drag, startPoint x: 466, startPoint y: 307, endPoint x: 439, endPoint y: 307, distance: 27.0
click at [439, 307] on tr "Peas, green, cooked, boiled, drained, without salt Plant-based Protein Dairy fr…" at bounding box center [505, 310] width 651 height 44
type input "12"
click at [554, 301] on icon at bounding box center [547, 310] width 19 height 28
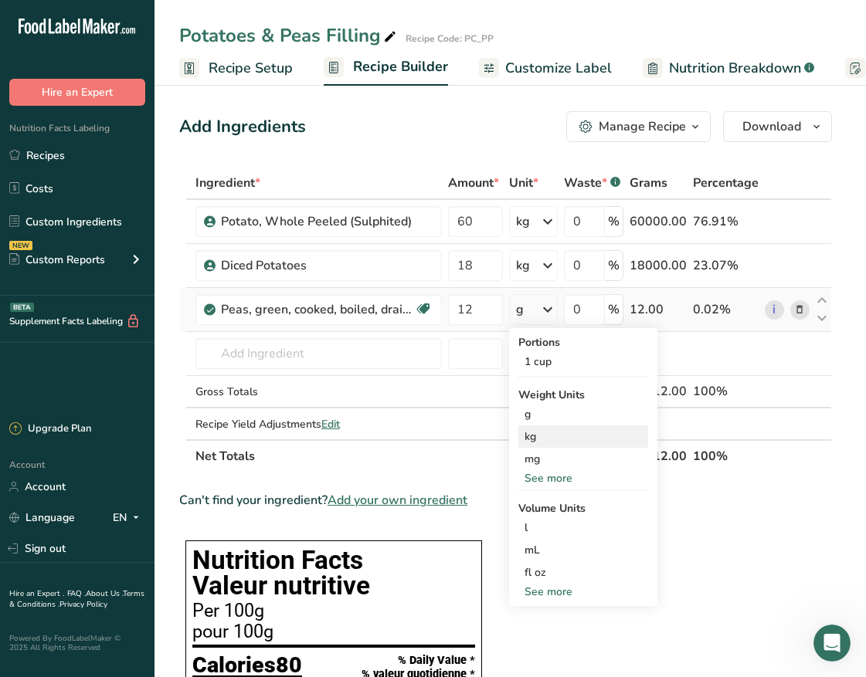
click at [543, 438] on div "kg" at bounding box center [583, 436] width 130 height 22
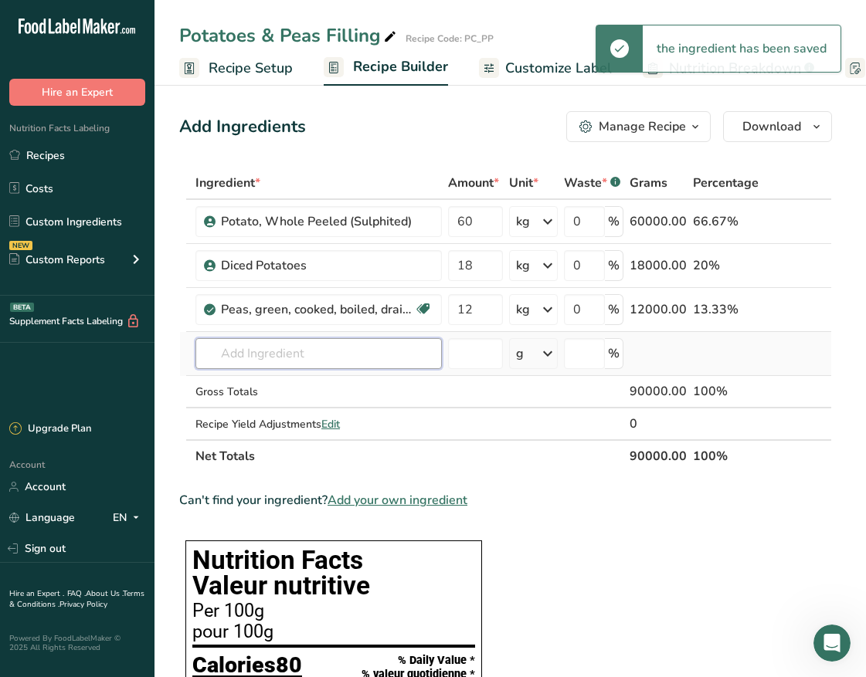
click at [337, 354] on input "text" at bounding box center [318, 353] width 246 height 31
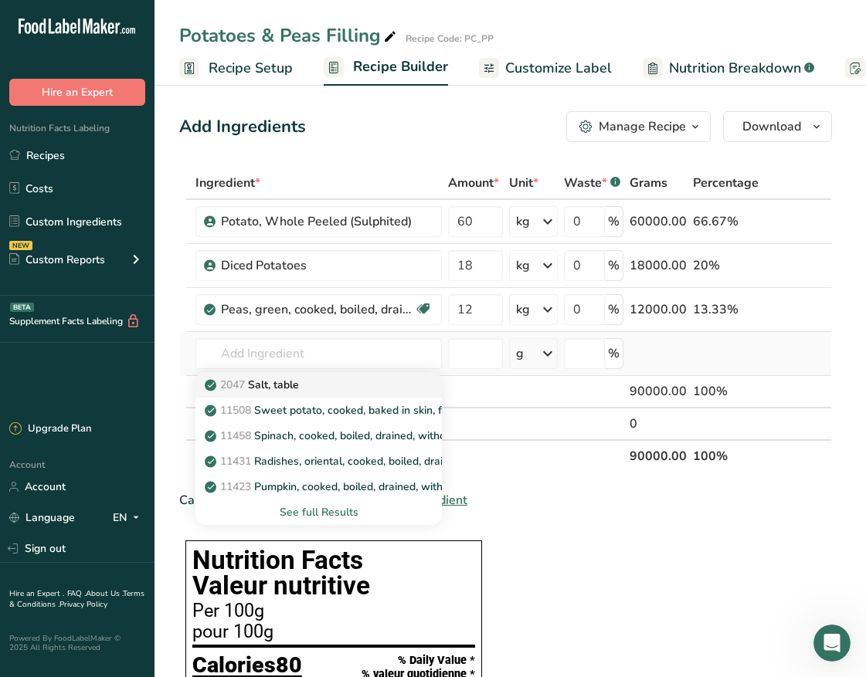
click at [342, 379] on div "2047 Salt, table" at bounding box center [306, 385] width 197 height 16
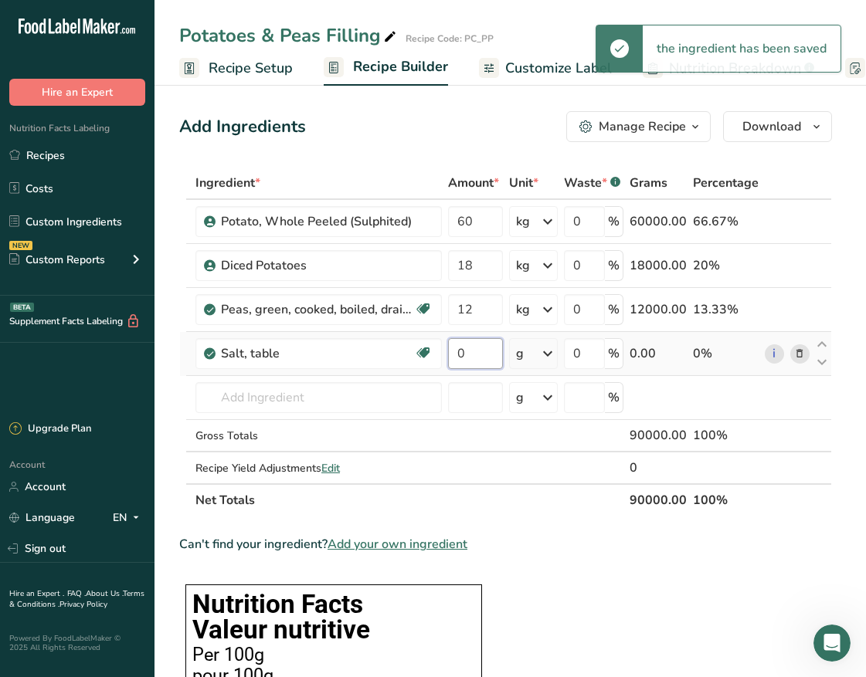
click at [473, 362] on input "0" at bounding box center [475, 353] width 55 height 31
drag, startPoint x: 473, startPoint y: 362, endPoint x: 459, endPoint y: 361, distance: 14.8
click at [459, 361] on input "0" at bounding box center [475, 353] width 55 height 31
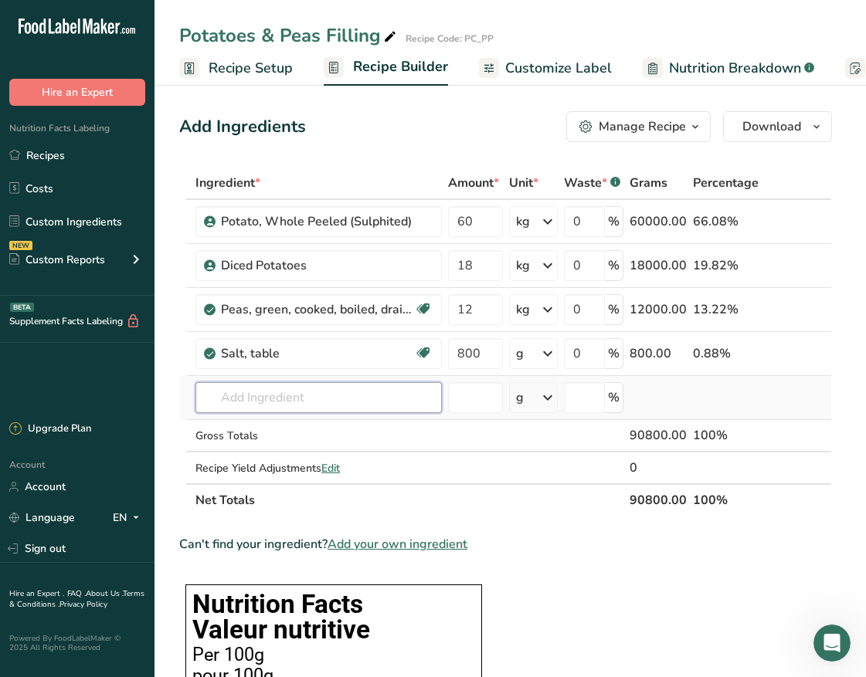
click at [341, 399] on div "Ingredient * Amount * Unit * Waste * .a-a{fill:#347362;}.b-a{fill:#fff;} Grams …" at bounding box center [505, 342] width 653 height 350
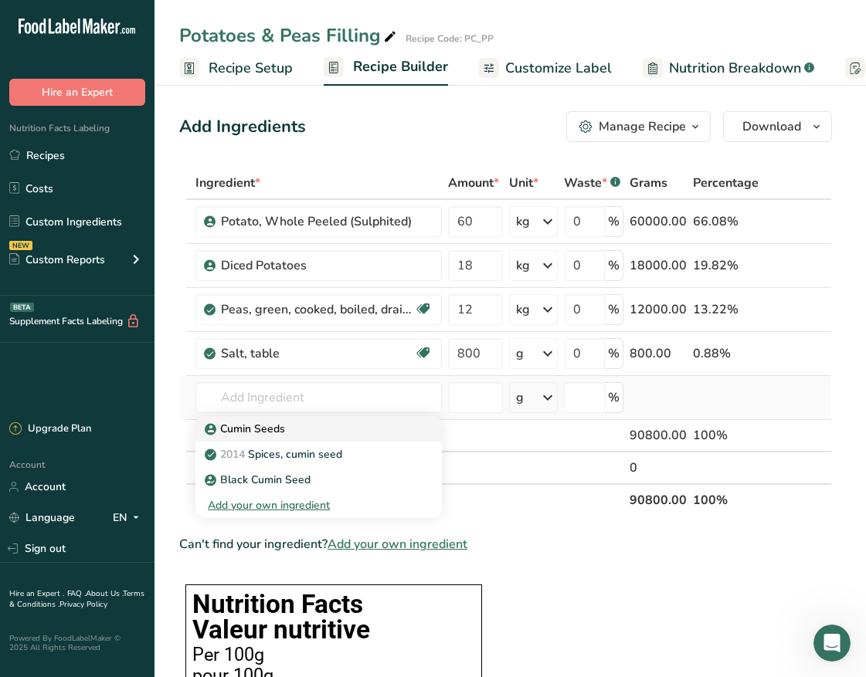
click at [333, 429] on div "Cumin Seeds" at bounding box center [306, 429] width 197 height 16
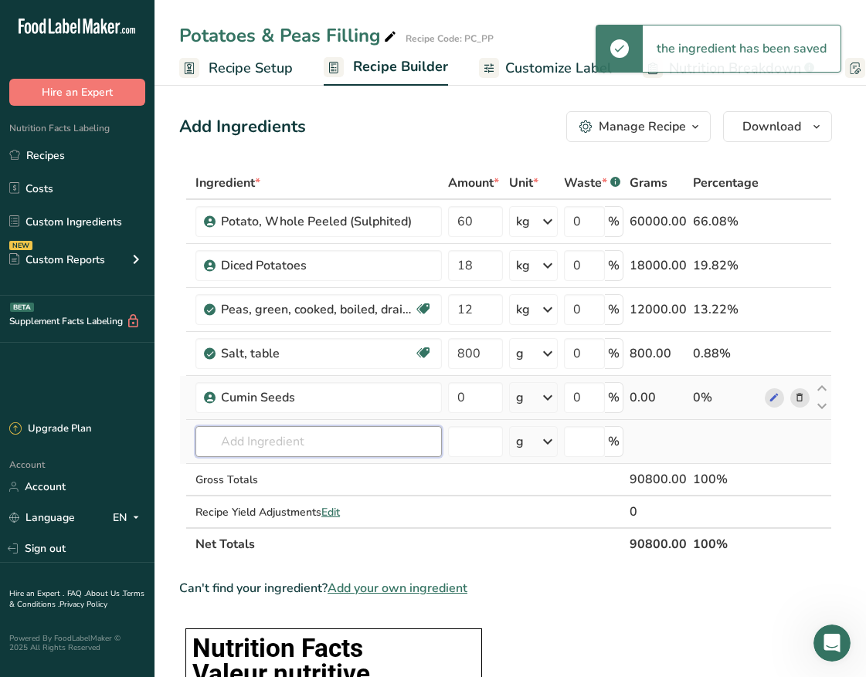
click at [274, 446] on input "text" at bounding box center [318, 441] width 246 height 31
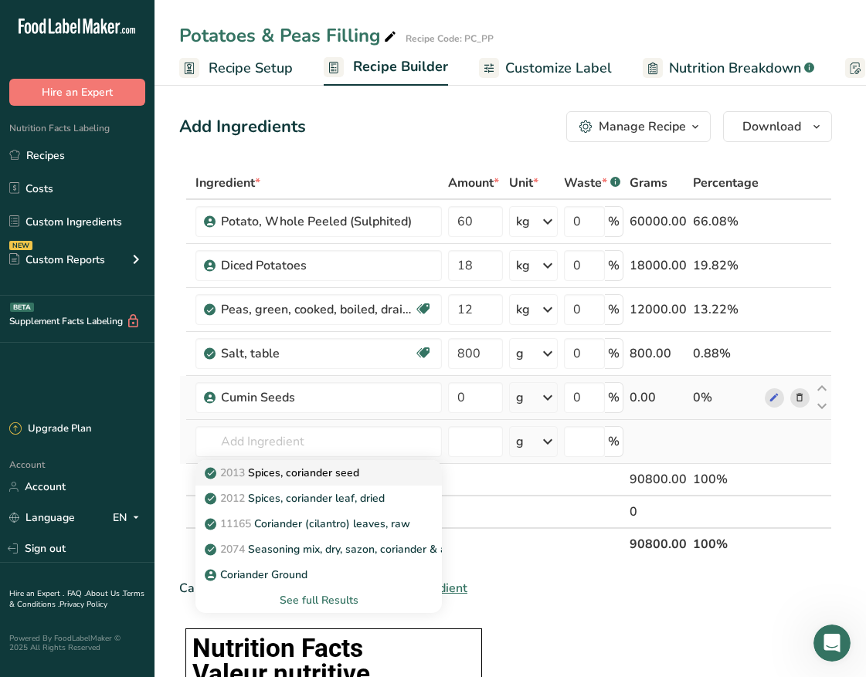
click at [298, 478] on p "2013 Spices, coriander seed" at bounding box center [283, 473] width 151 height 16
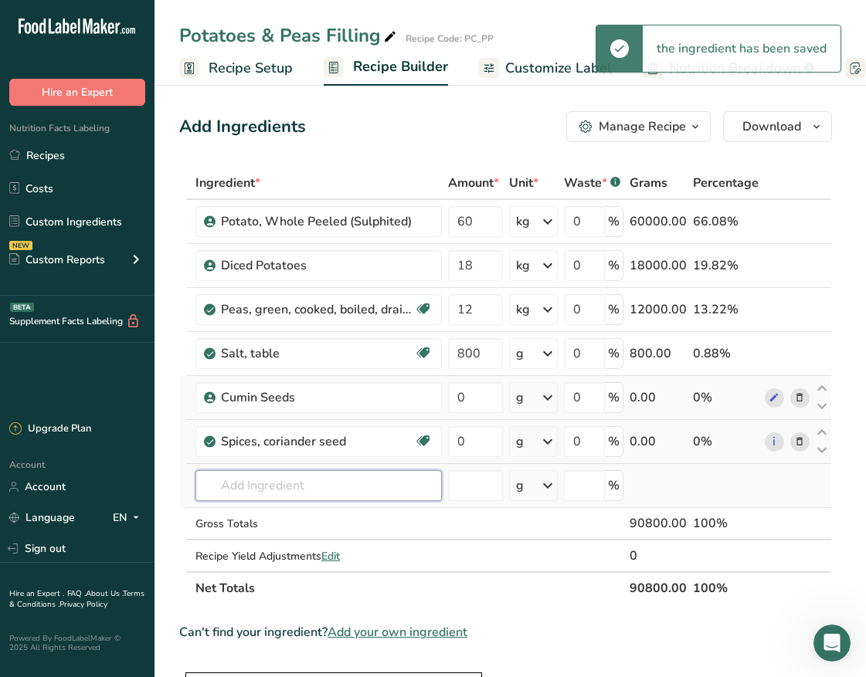
click at [241, 485] on input "text" at bounding box center [318, 485] width 246 height 31
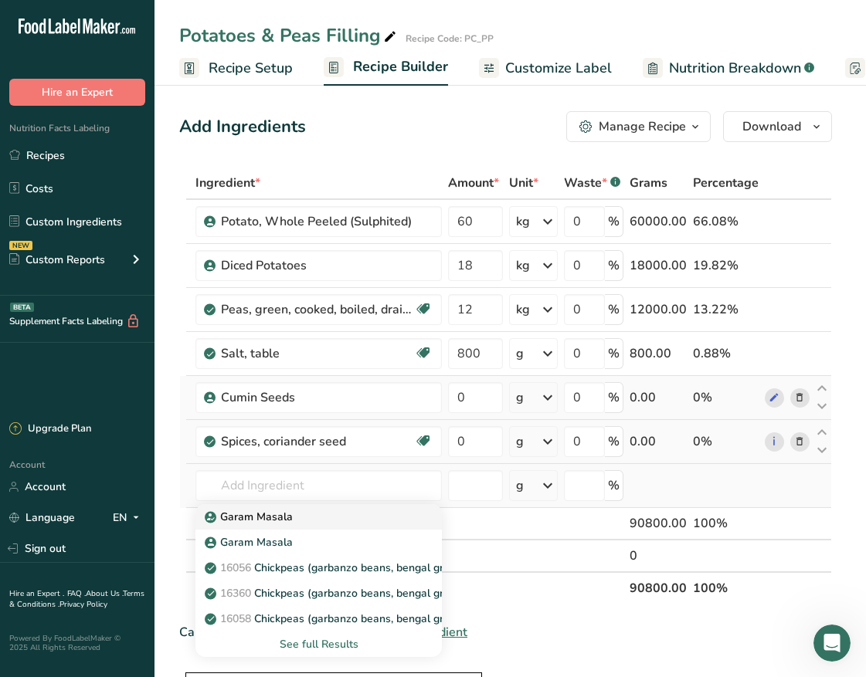
click at [266, 517] on p "Garam Masala" at bounding box center [250, 517] width 85 height 16
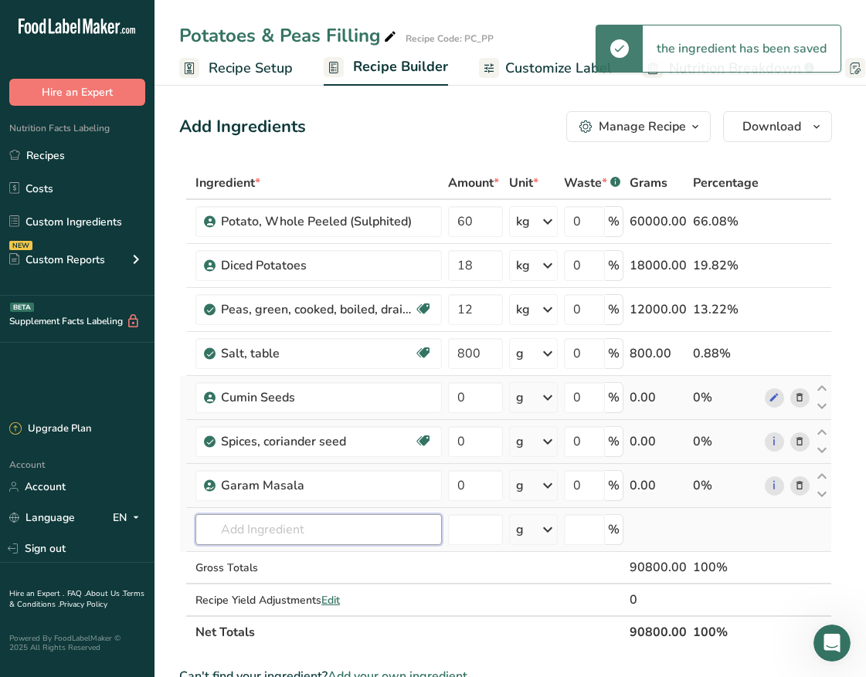
click at [280, 524] on input "text" at bounding box center [318, 529] width 246 height 31
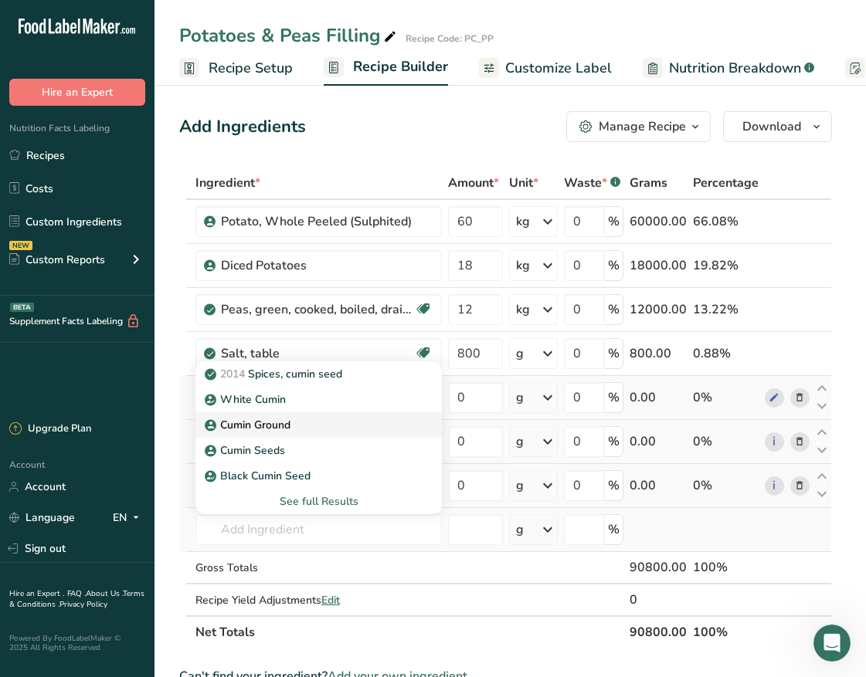
drag, startPoint x: 324, startPoint y: 375, endPoint x: 288, endPoint y: 430, distance: 65.8
click at [288, 430] on div "2014 Spices, cumin seed White Cumin [GEOGRAPHIC_DATA] Cumin Seeds Black Cumin S…" at bounding box center [318, 437] width 246 height 153
click at [280, 428] on p "Cumin Ground" at bounding box center [249, 425] width 83 height 16
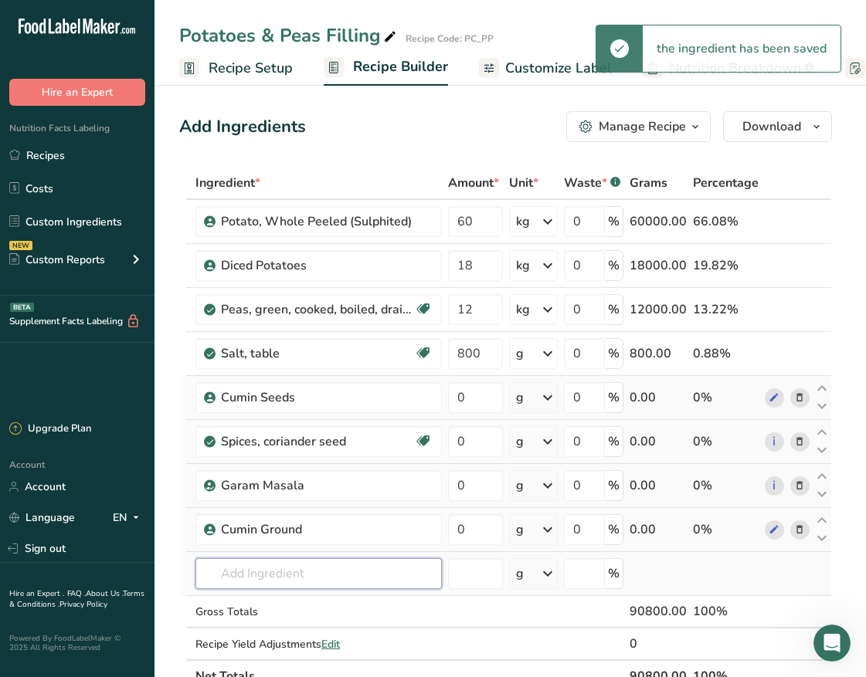
click at [251, 578] on input "text" at bounding box center [318, 573] width 246 height 31
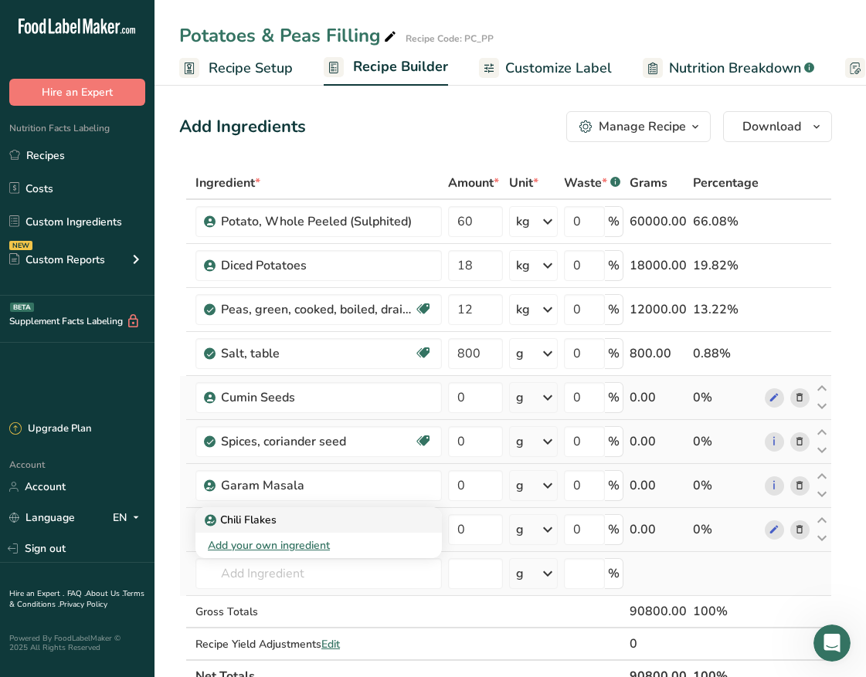
click at [382, 523] on div "Chili Flakes" at bounding box center [306, 520] width 197 height 16
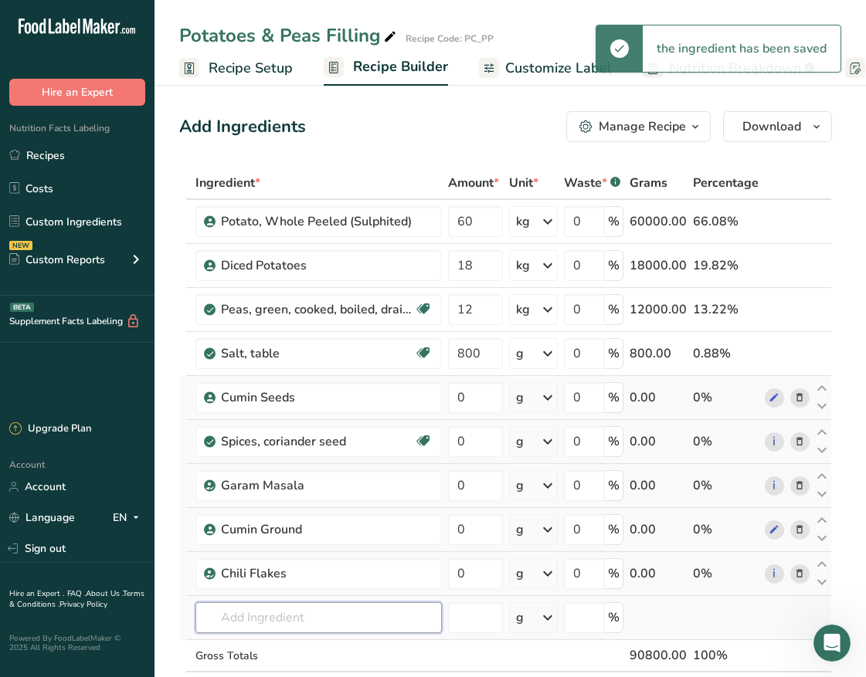
click at [228, 614] on input "text" at bounding box center [318, 617] width 246 height 31
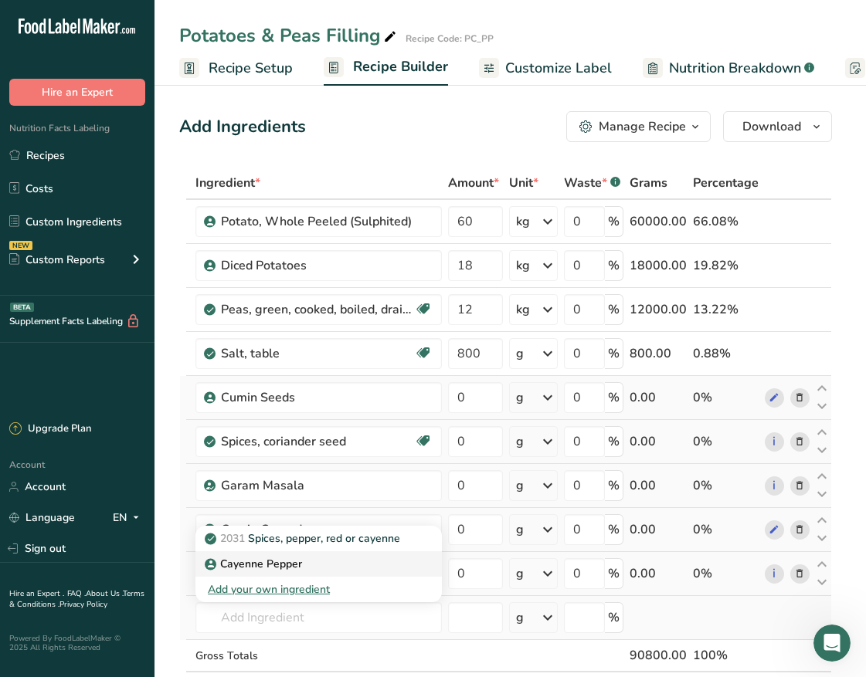
click at [401, 567] on div "Cayenne Pepper" at bounding box center [306, 564] width 197 height 16
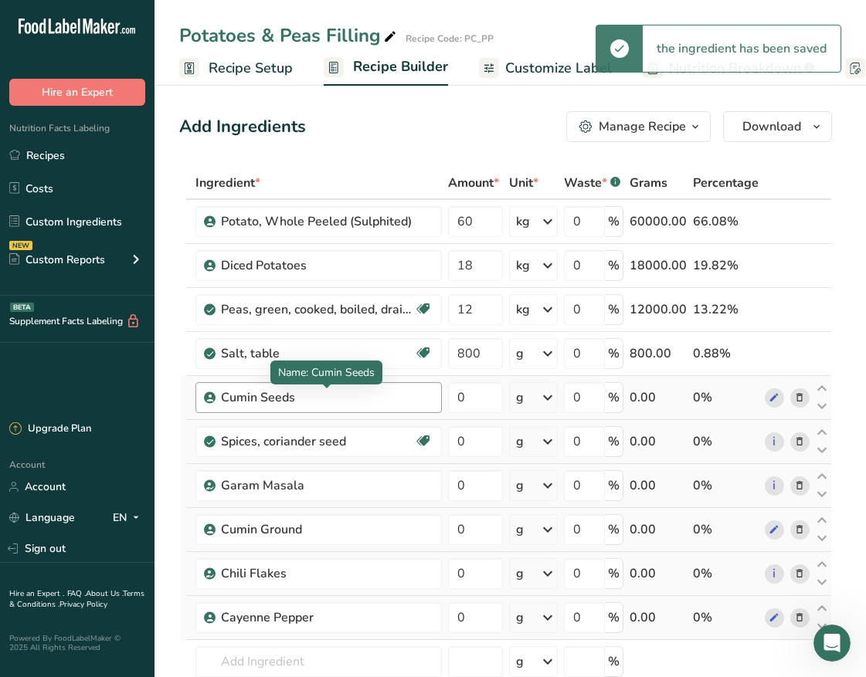
scroll to position [193, 0]
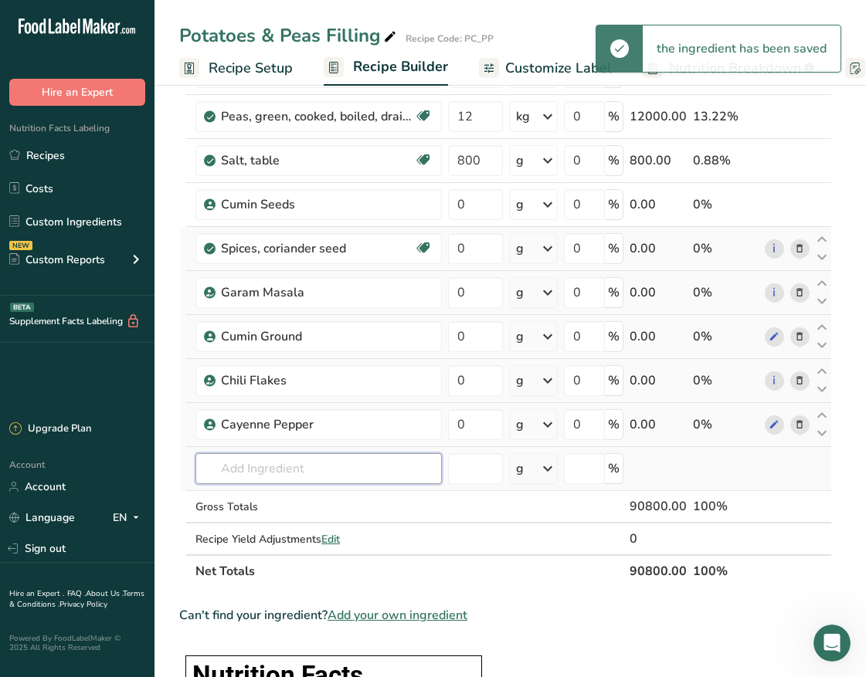
click at [308, 471] on input "text" at bounding box center [318, 468] width 246 height 31
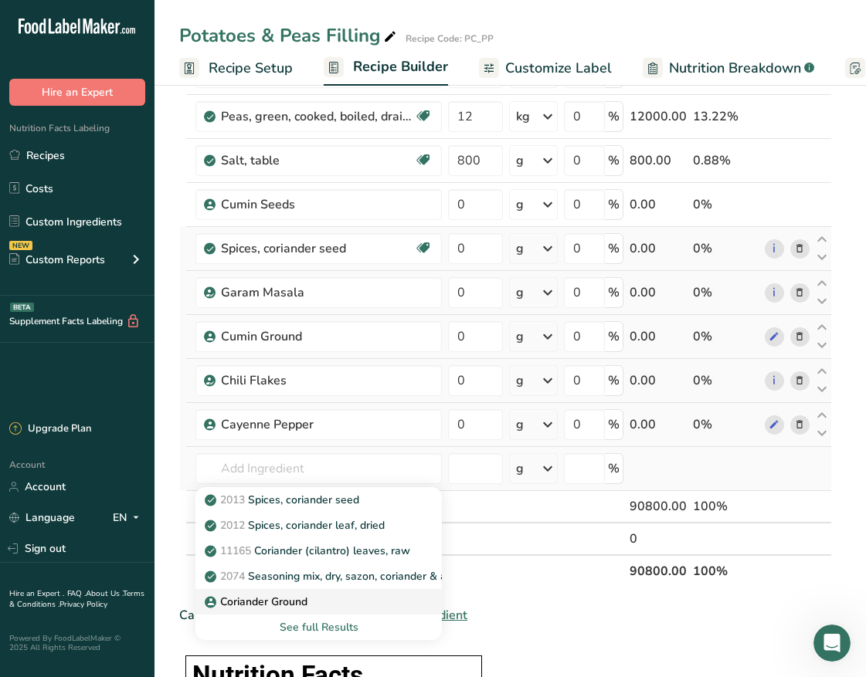
click at [391, 598] on div "Coriander Ground" at bounding box center [306, 602] width 197 height 16
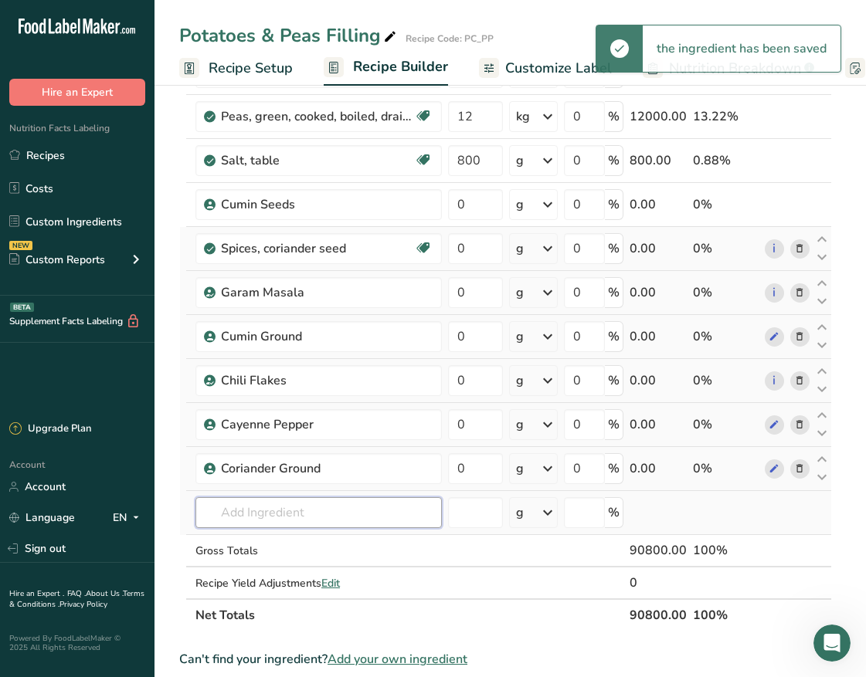
click at [235, 509] on input "text" at bounding box center [318, 512] width 246 height 31
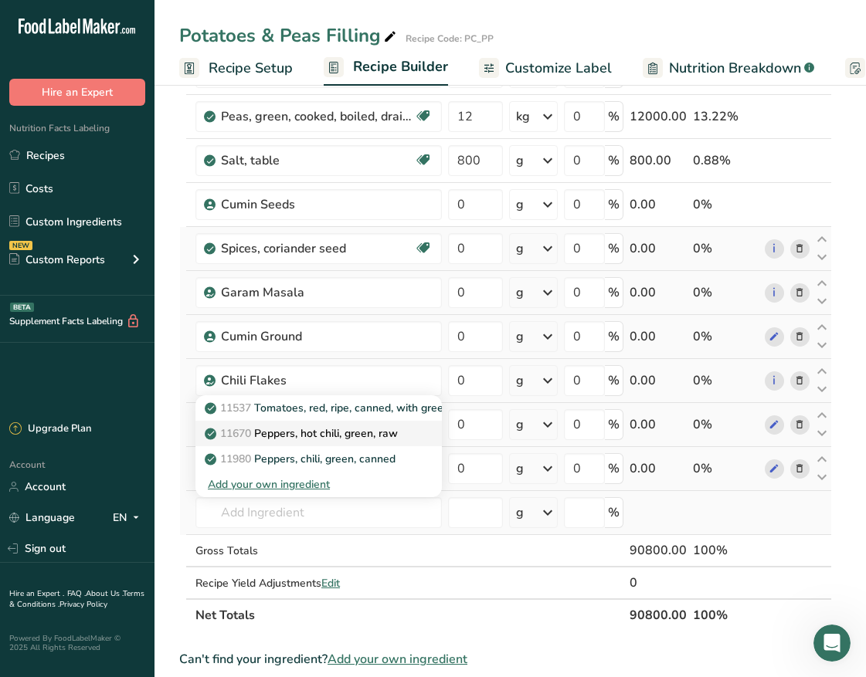
click at [265, 438] on p "11670 Peppers, hot chili, green, raw" at bounding box center [303, 433] width 190 height 16
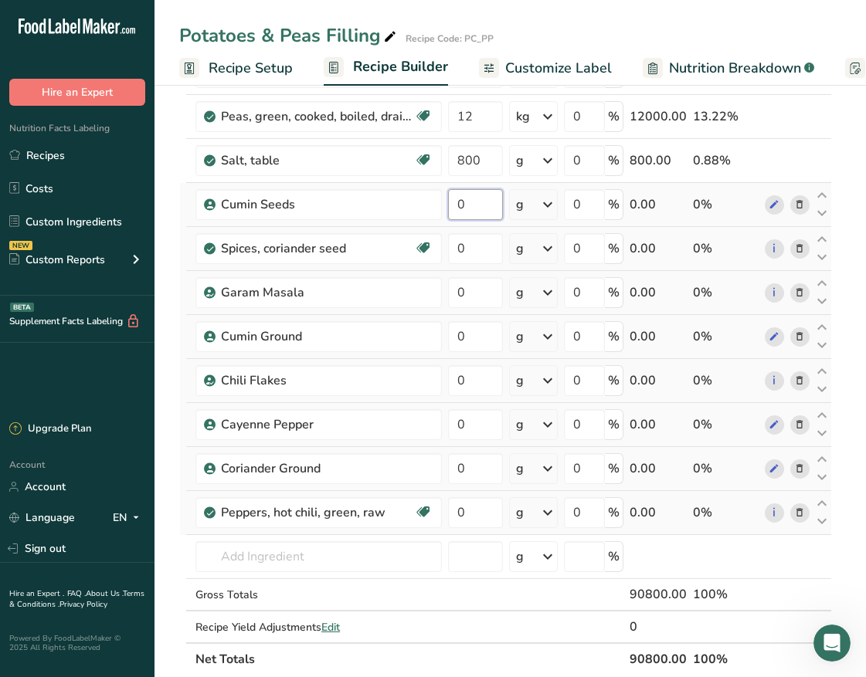
click at [468, 202] on input "0" at bounding box center [475, 204] width 55 height 31
drag, startPoint x: 467, startPoint y: 204, endPoint x: 453, endPoint y: 208, distance: 14.4
click at [453, 208] on input "0" at bounding box center [475, 204] width 55 height 31
click at [468, 240] on div "Ingredient * Amount * Unit * Waste * .a-a{fill:#347362;}.b-a{fill:#fff;} Grams …" at bounding box center [505, 325] width 653 height 702
click at [477, 301] on div "Ingredient * Amount * Unit * Waste * .a-a{fill:#347362;}.b-a{fill:#fff;} Grams …" at bounding box center [505, 325] width 653 height 702
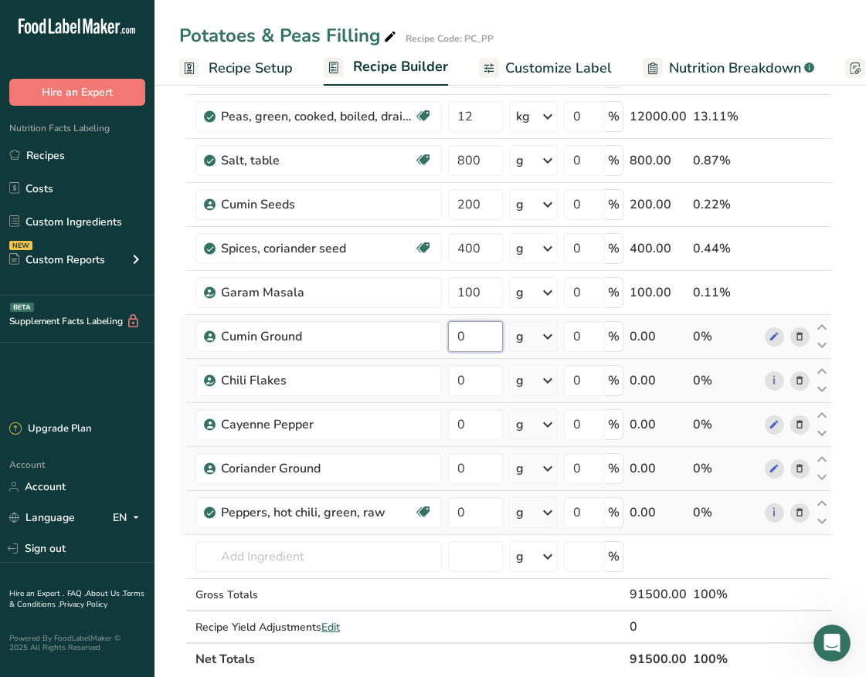
click at [483, 337] on div "Ingredient * Amount * Unit * Waste * .a-a{fill:#347362;}.b-a{fill:#fff;} Grams …" at bounding box center [505, 325] width 653 height 702
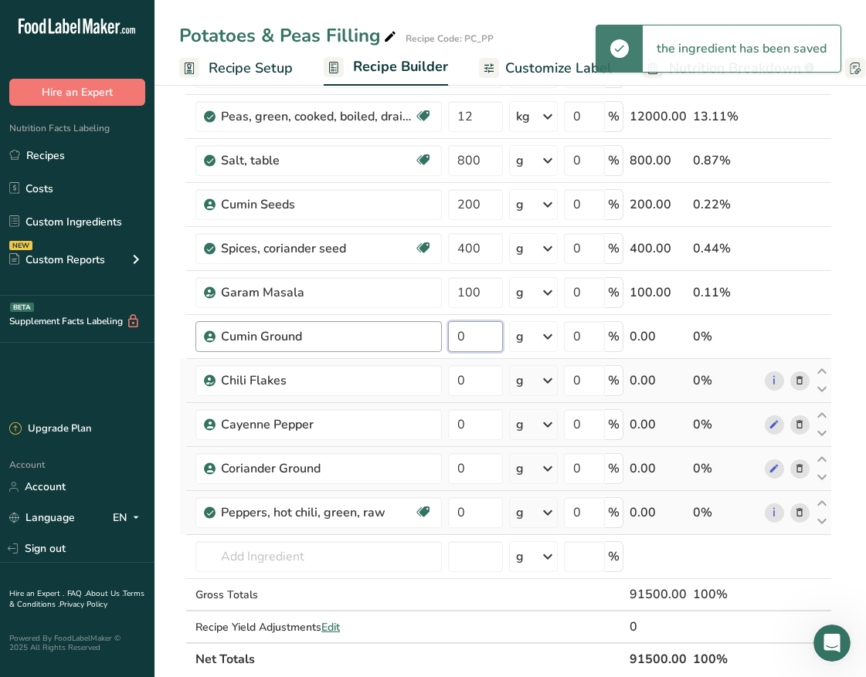
drag, startPoint x: 483, startPoint y: 337, endPoint x: 434, endPoint y: 340, distance: 49.5
click at [434, 340] on tr "Cumin Ground 0 g Weight Units g kg mg See more Volume Units l Volume units requ…" at bounding box center [505, 337] width 651 height 44
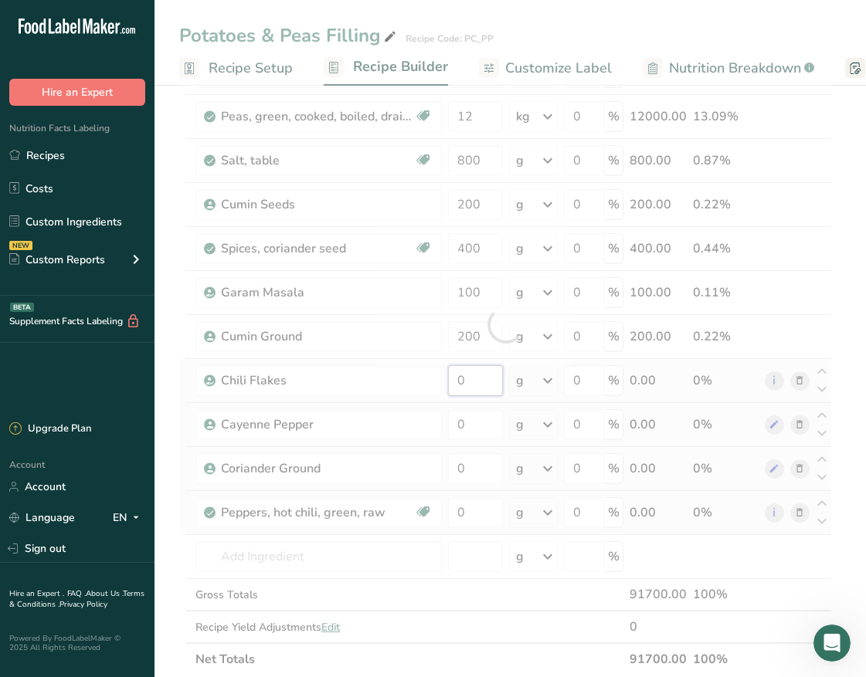
click at [483, 393] on div "Ingredient * Amount * Unit * Waste * .a-a{fill:#347362;}.b-a{fill:#fff;} Grams …" at bounding box center [505, 325] width 653 height 702
drag, startPoint x: 473, startPoint y: 426, endPoint x: 440, endPoint y: 425, distance: 32.4
click at [440, 425] on div "Ingredient * Amount * Unit * Waste * .a-a{fill:#347362;}.b-a{fill:#fff;} Grams …" at bounding box center [505, 325] width 653 height 702
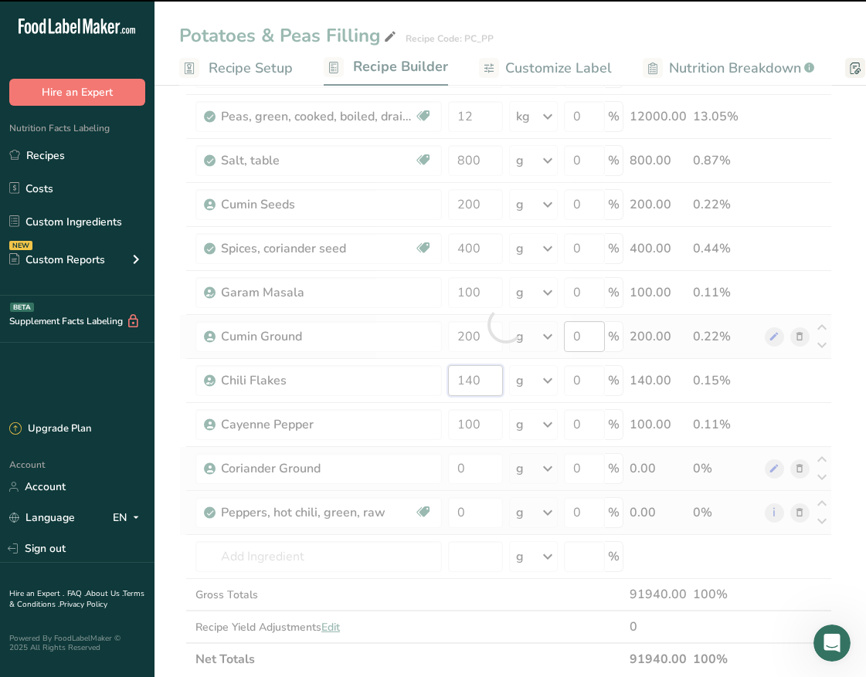
drag, startPoint x: 486, startPoint y: 388, endPoint x: 599, endPoint y: 344, distance: 121.5
click at [445, 384] on td "140" at bounding box center [475, 381] width 61 height 44
click at [474, 439] on div "Ingredient * Amount * Unit * Waste * .a-a{fill:#347362;}.b-a{fill:#fff;} Grams …" at bounding box center [505, 325] width 653 height 702
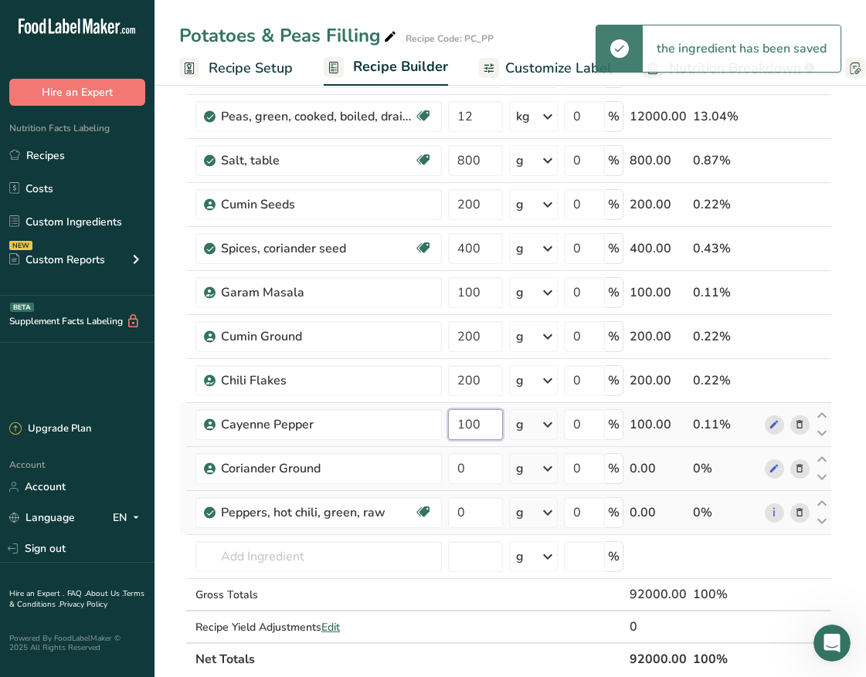
click at [486, 426] on input "100" at bounding box center [475, 424] width 55 height 31
drag, startPoint x: 486, startPoint y: 426, endPoint x: 466, endPoint y: 421, distance: 20.0
click at [466, 421] on input "100" at bounding box center [475, 424] width 55 height 31
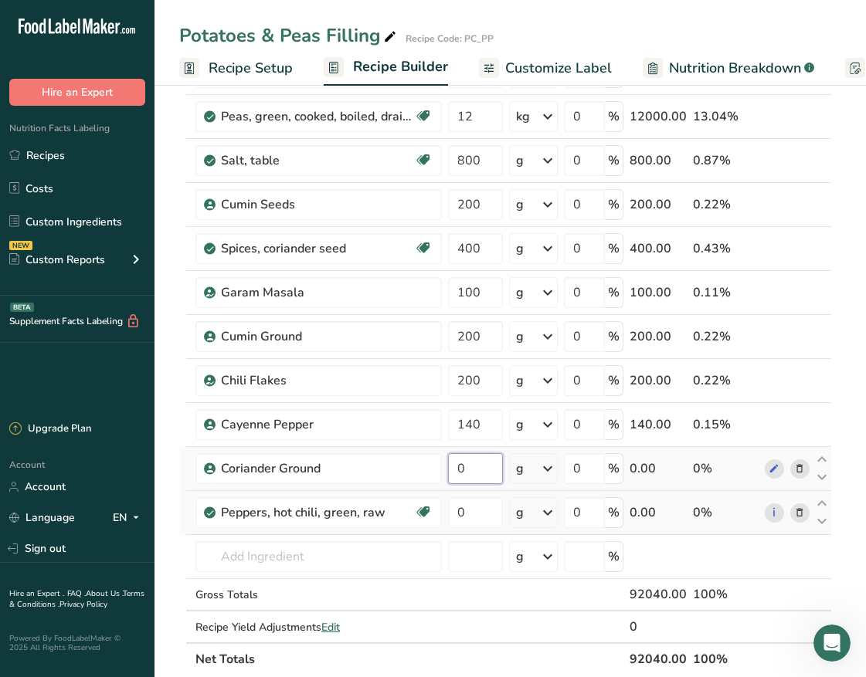
click at [467, 472] on div "Ingredient * Amount * Unit * Waste * .a-a{fill:#347362;}.b-a{fill:#fff;} Grams …" at bounding box center [505, 325] width 653 height 702
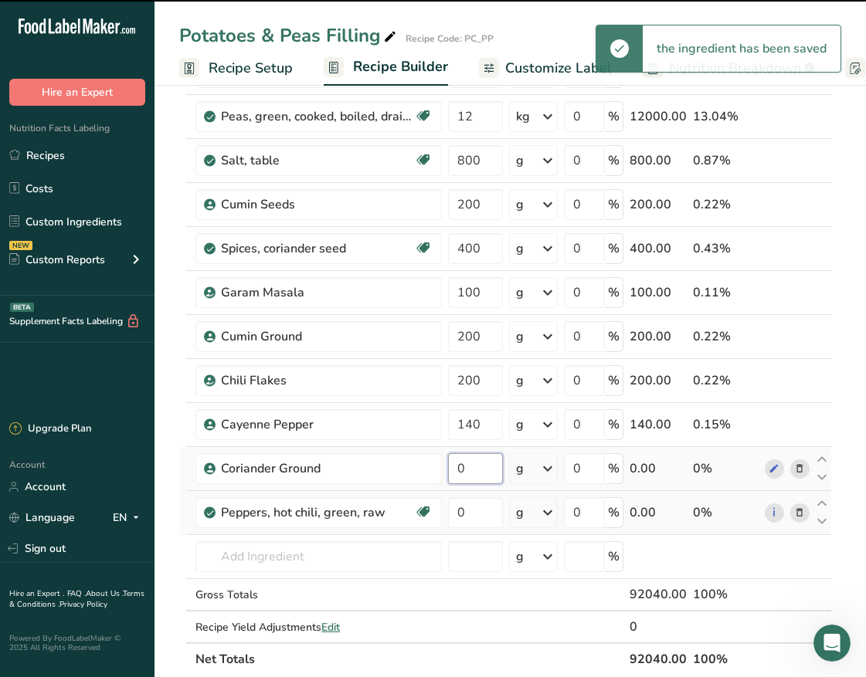
click at [467, 468] on input "0" at bounding box center [475, 468] width 55 height 31
click at [454, 466] on input "0" at bounding box center [475, 468] width 55 height 31
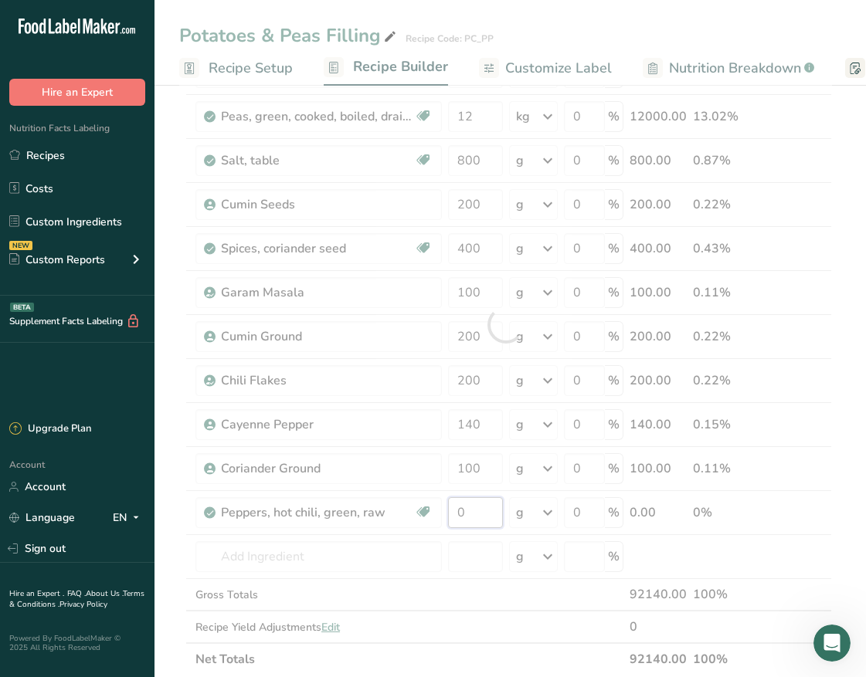
click at [480, 506] on div "Ingredient * Amount * Unit * Waste * .a-a{fill:#347362;}.b-a{fill:#fff;} Grams …" at bounding box center [505, 325] width 653 height 702
drag, startPoint x: 466, startPoint y: 510, endPoint x: 460, endPoint y: 517, distance: 8.2
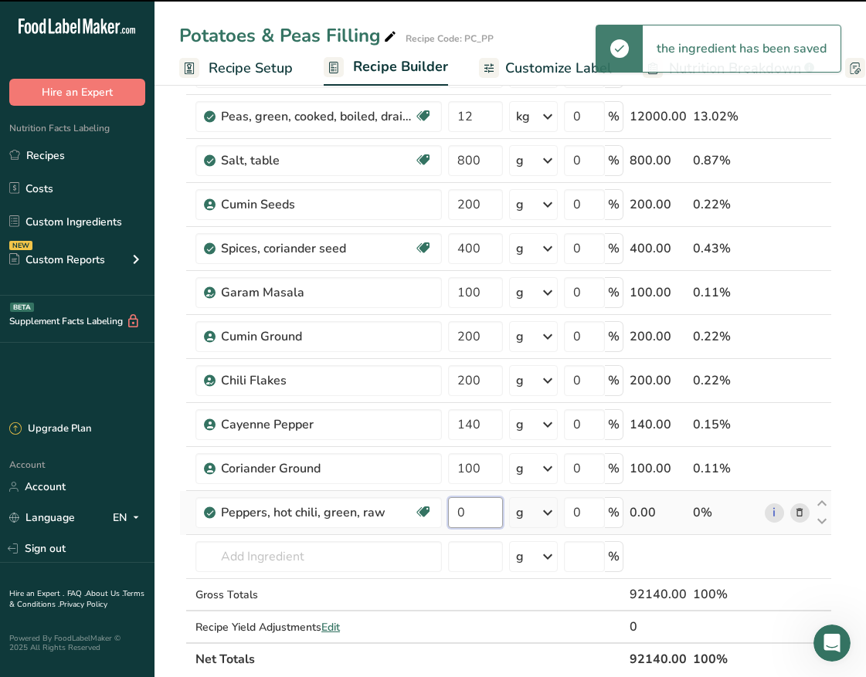
click at [460, 517] on input "0" at bounding box center [475, 512] width 55 height 31
click at [474, 504] on input "0" at bounding box center [475, 512] width 55 height 31
click at [479, 513] on input "0" at bounding box center [475, 512] width 55 height 31
click at [484, 514] on input "0" at bounding box center [475, 512] width 55 height 31
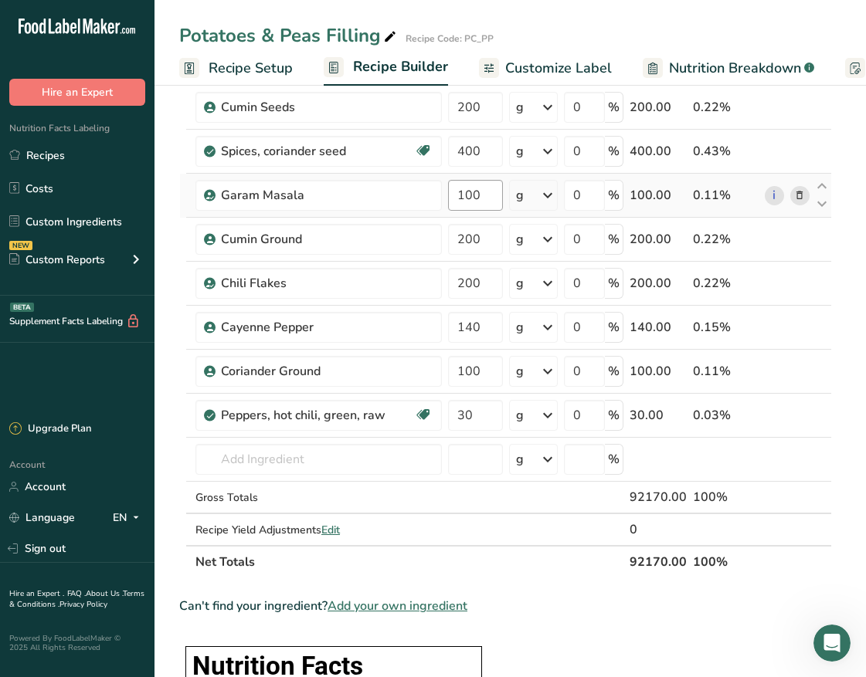
scroll to position [290, 0]
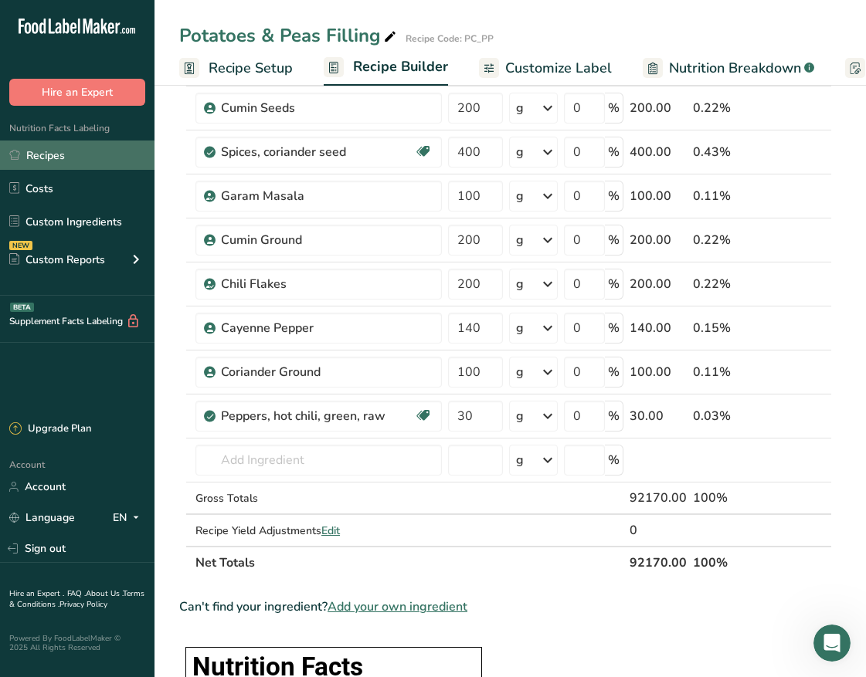
click at [68, 143] on link "Recipes" at bounding box center [77, 155] width 154 height 29
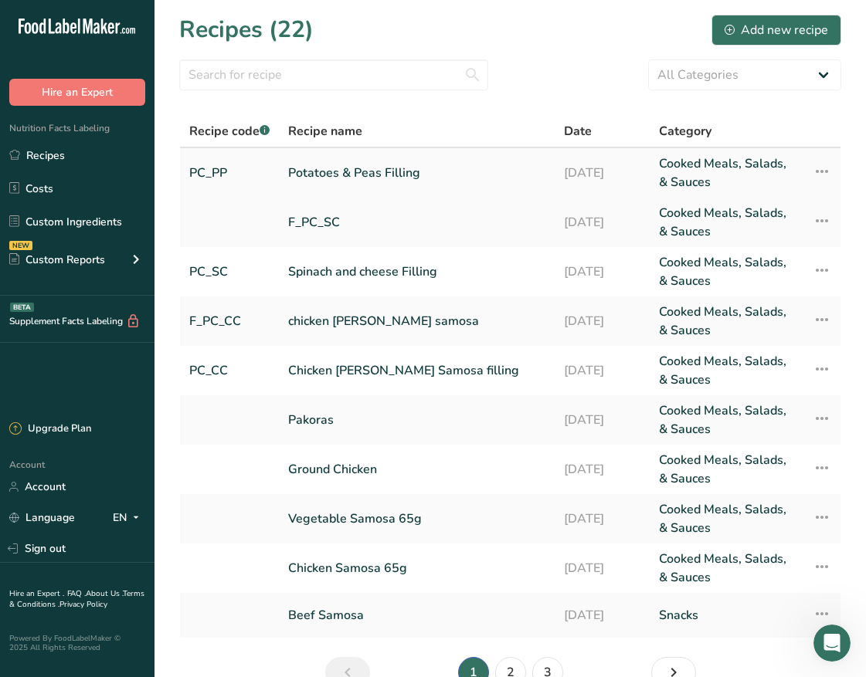
click at [819, 178] on icon at bounding box center [821, 172] width 19 height 28
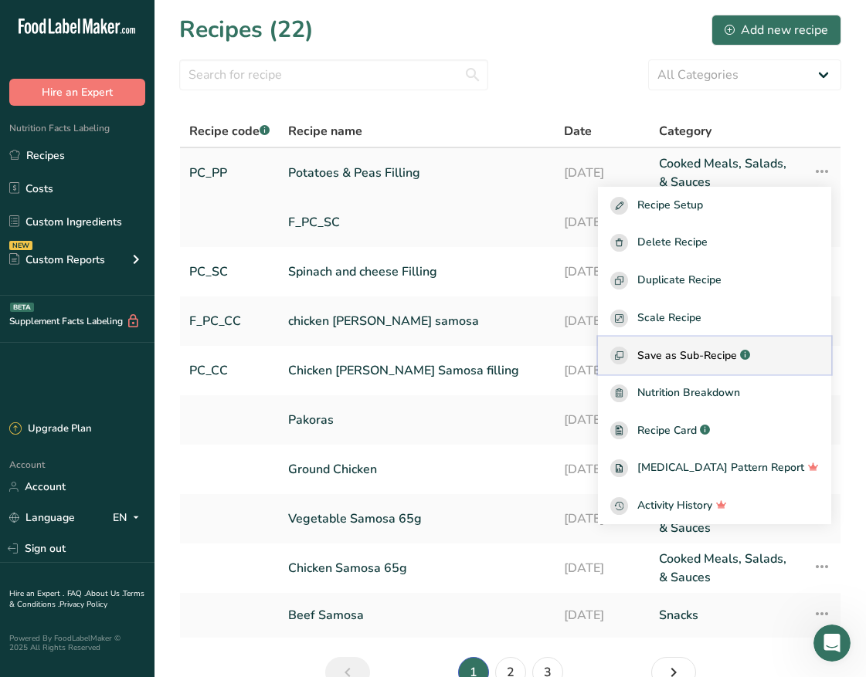
click at [737, 353] on span "Save as Sub-Recipe" at bounding box center [687, 355] width 100 height 16
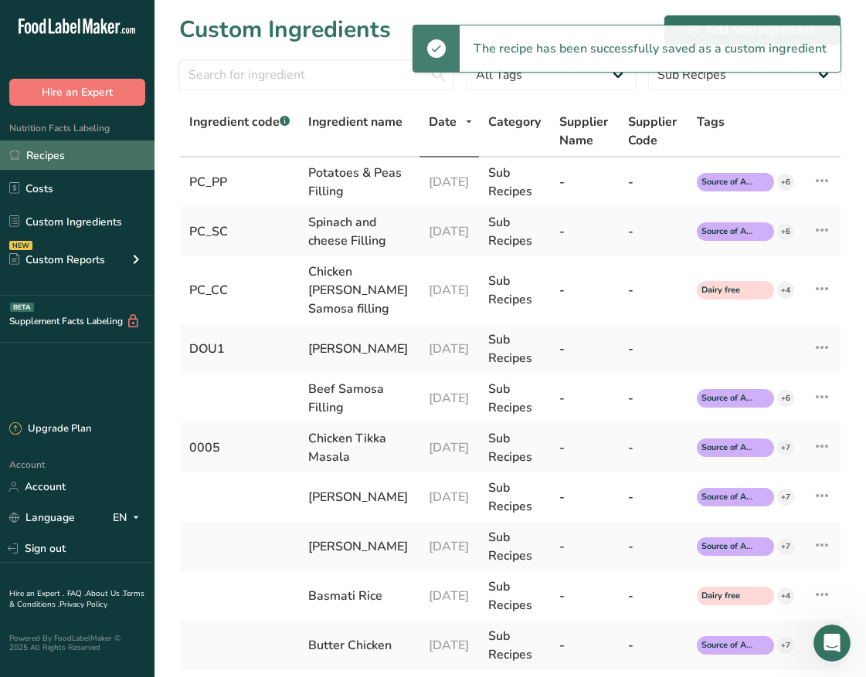
click at [46, 147] on link "Recipes" at bounding box center [77, 155] width 154 height 29
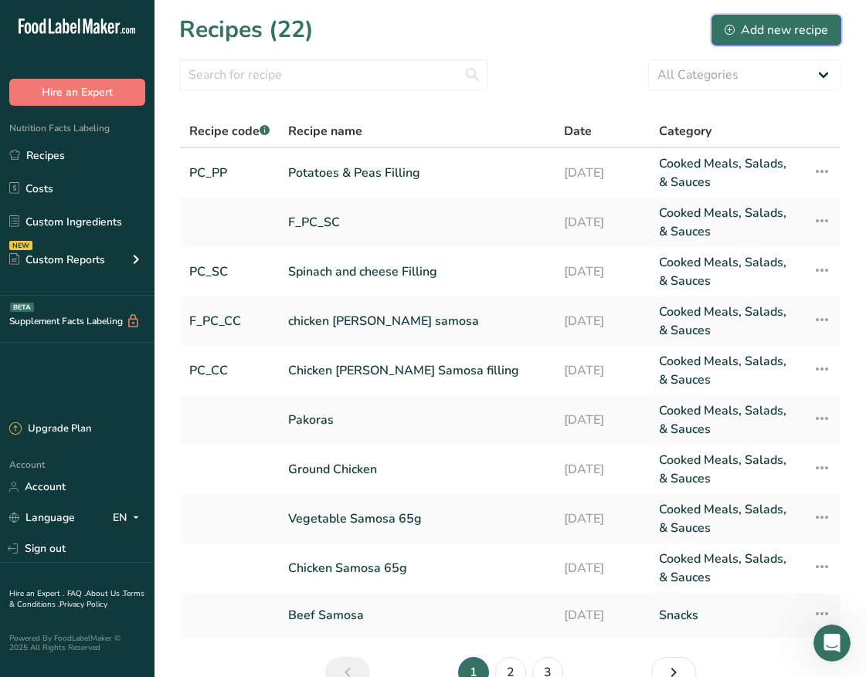
click at [751, 35] on div "Add new recipe" at bounding box center [775, 30] width 103 height 19
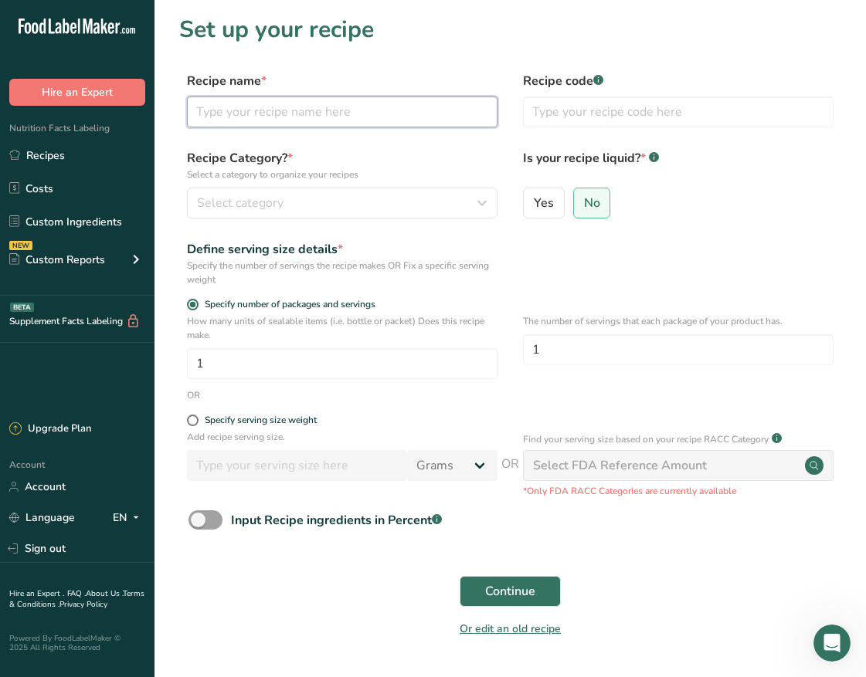
click at [350, 121] on input "text" at bounding box center [342, 112] width 310 height 31
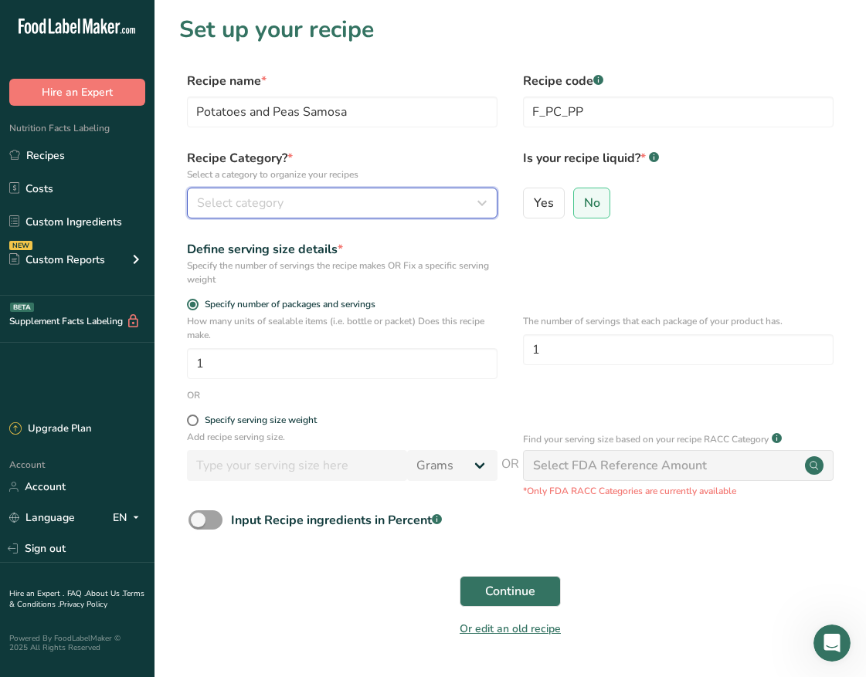
click at [409, 209] on div "Select category" at bounding box center [337, 203] width 281 height 19
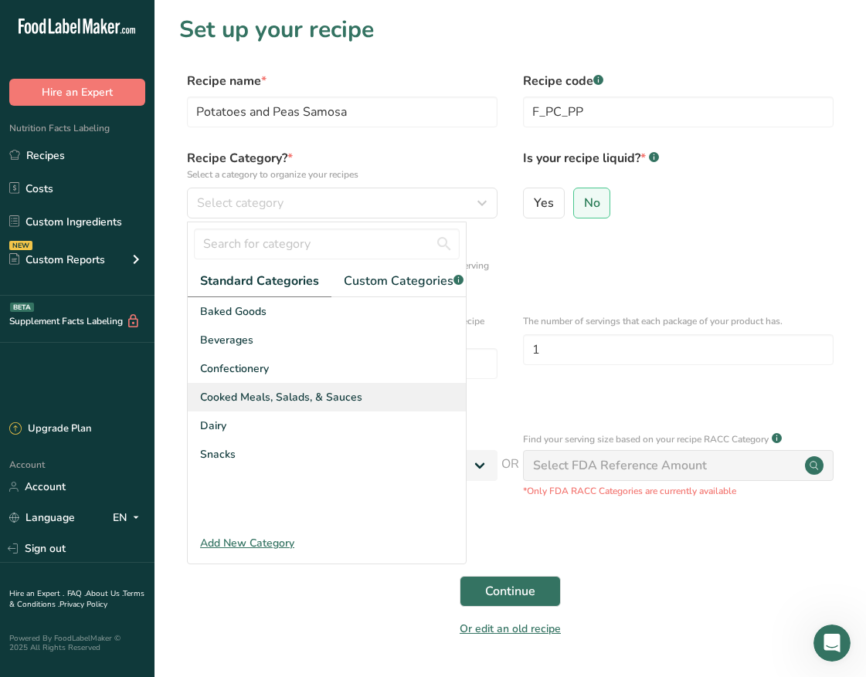
click at [320, 404] on span "Cooked Meals, Salads, & Sauces" at bounding box center [281, 397] width 162 height 16
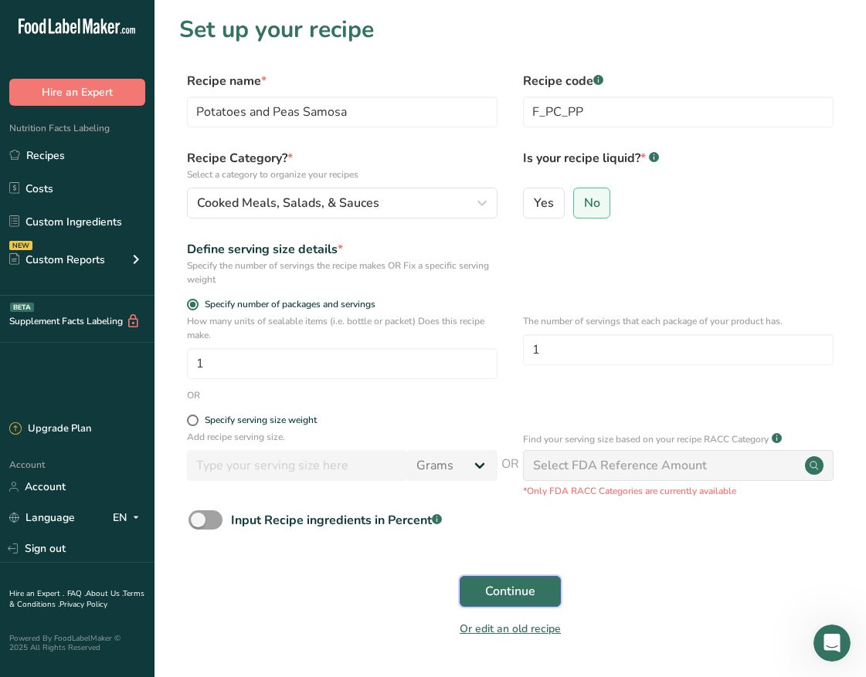
click at [507, 595] on span "Continue" at bounding box center [510, 591] width 50 height 19
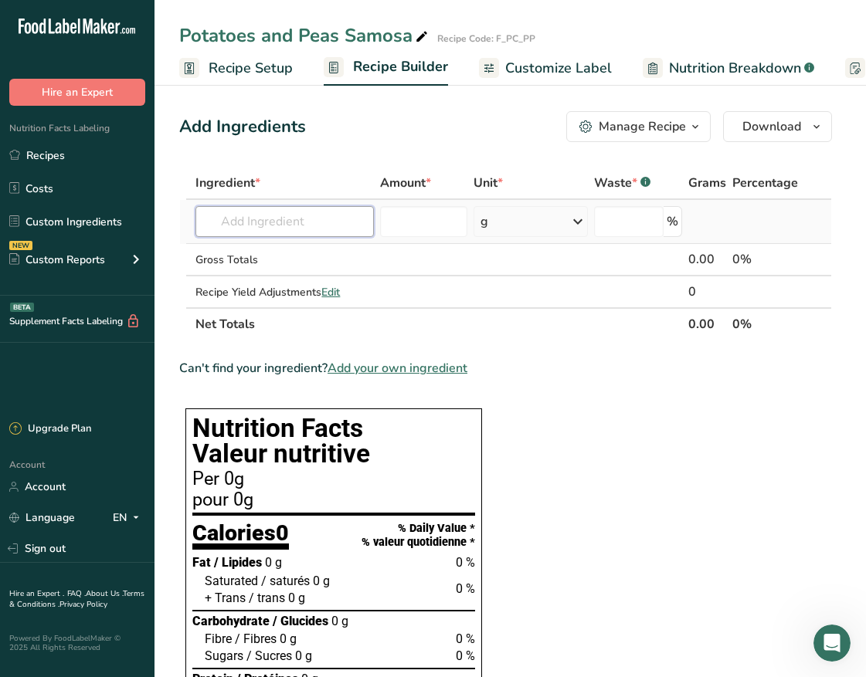
click at [286, 227] on input "text" at bounding box center [284, 221] width 178 height 31
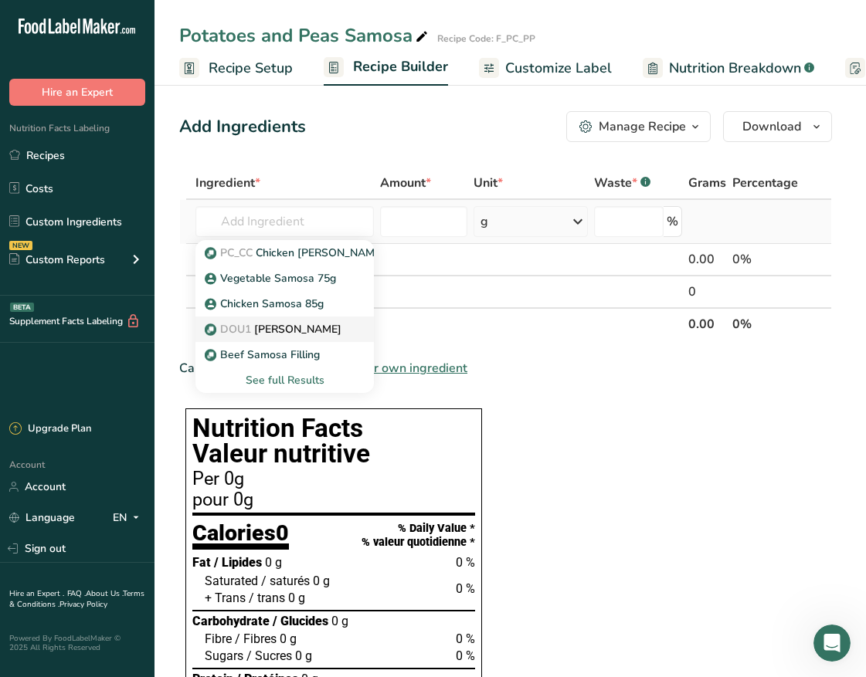
click at [305, 335] on p "DOU1 Samosa Dough" at bounding box center [275, 329] width 134 height 16
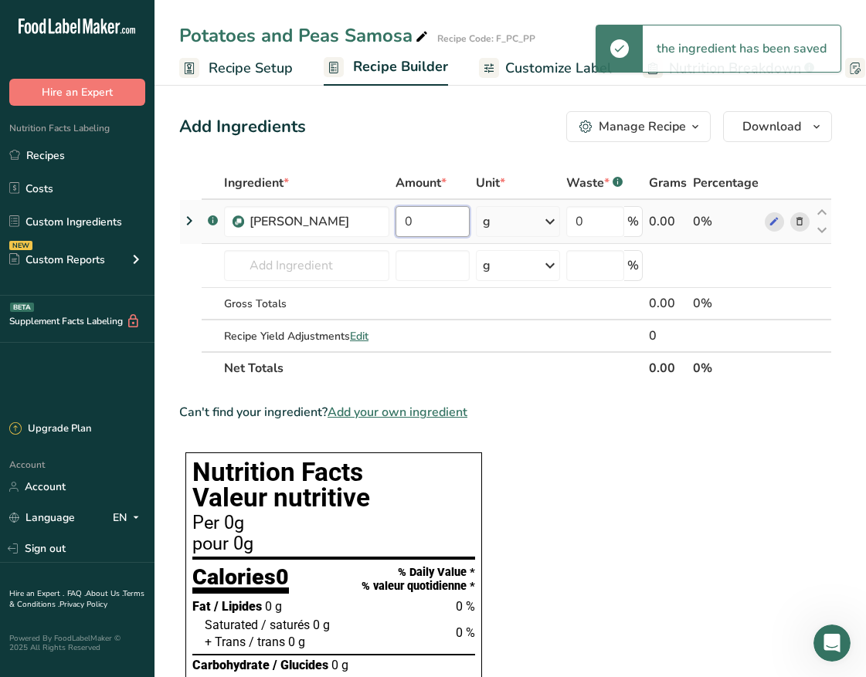
click at [446, 218] on input "0" at bounding box center [432, 221] width 74 height 31
drag, startPoint x: 446, startPoint y: 218, endPoint x: 290, endPoint y: 216, distance: 156.8
click at [290, 216] on tr ".a-a{fill:#347362;}.b-a{fill:#fff;} Samosa Dough 0 g Weight Units g kg mg See m…" at bounding box center [505, 222] width 651 height 44
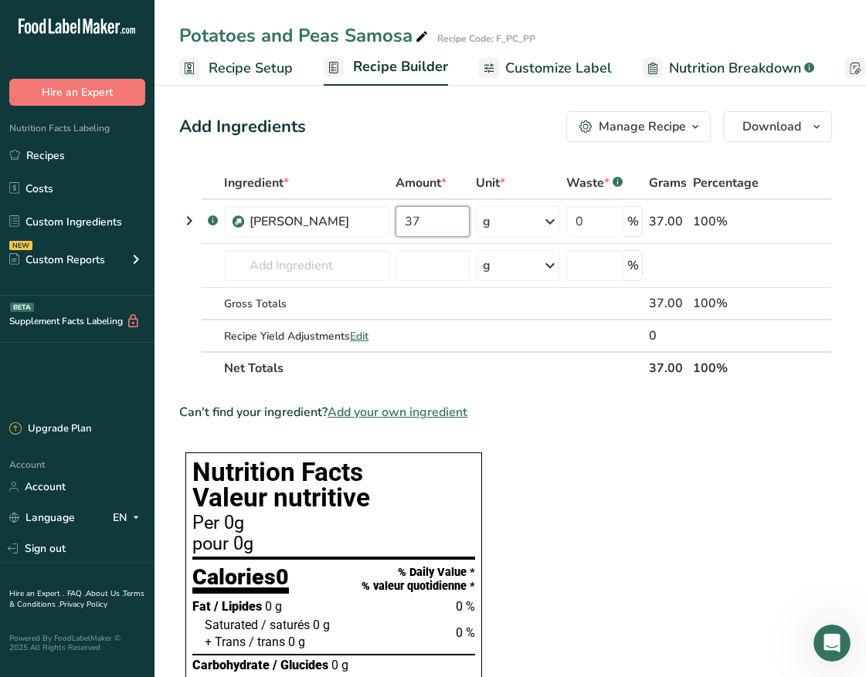
click at [427, 226] on input "37" at bounding box center [432, 221] width 74 height 31
drag, startPoint x: 427, startPoint y: 225, endPoint x: 398, endPoint y: 223, distance: 29.4
click at [398, 223] on input "37" at bounding box center [432, 221] width 74 height 31
click at [416, 219] on input "37" at bounding box center [432, 221] width 74 height 31
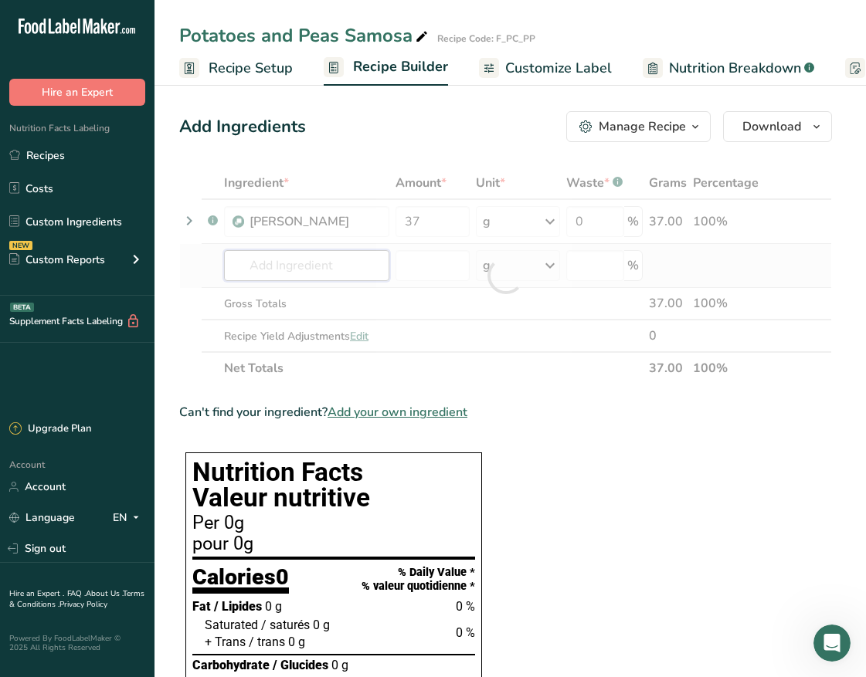
click at [308, 270] on div "Ingredient * Amount * Unit * Waste * .a-a{fill:#347362;}.b-a{fill:#fff;} Grams …" at bounding box center [505, 276] width 653 height 218
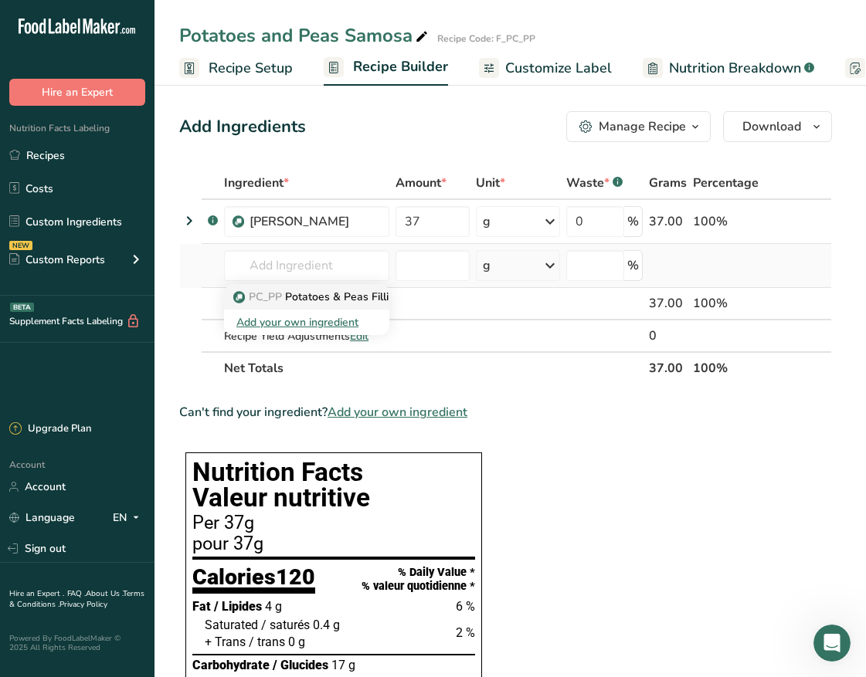
click at [324, 286] on link "PC_PP Potatoes & Peas Filling" at bounding box center [306, 296] width 165 height 25
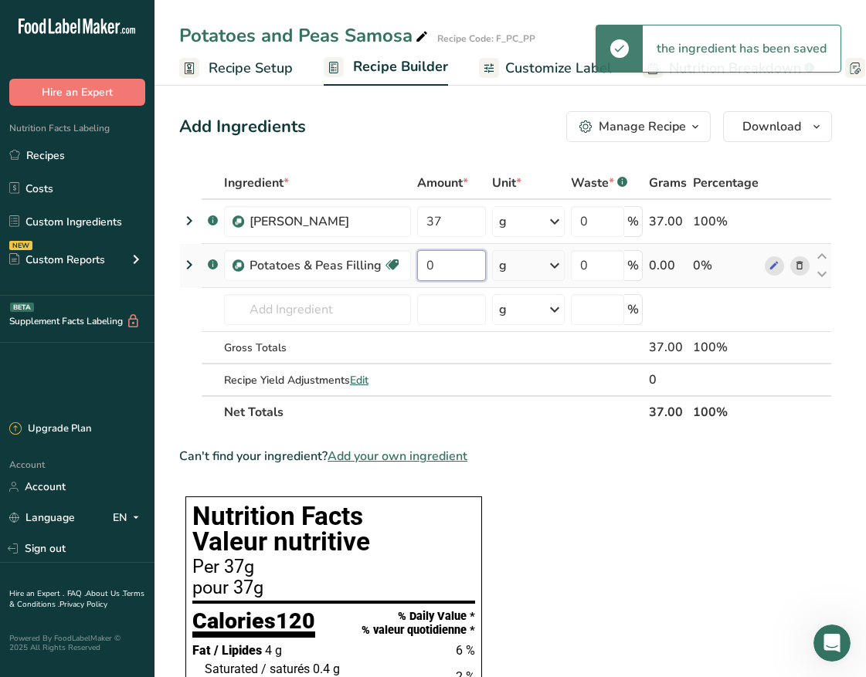
click at [439, 266] on input "0" at bounding box center [451, 265] width 69 height 31
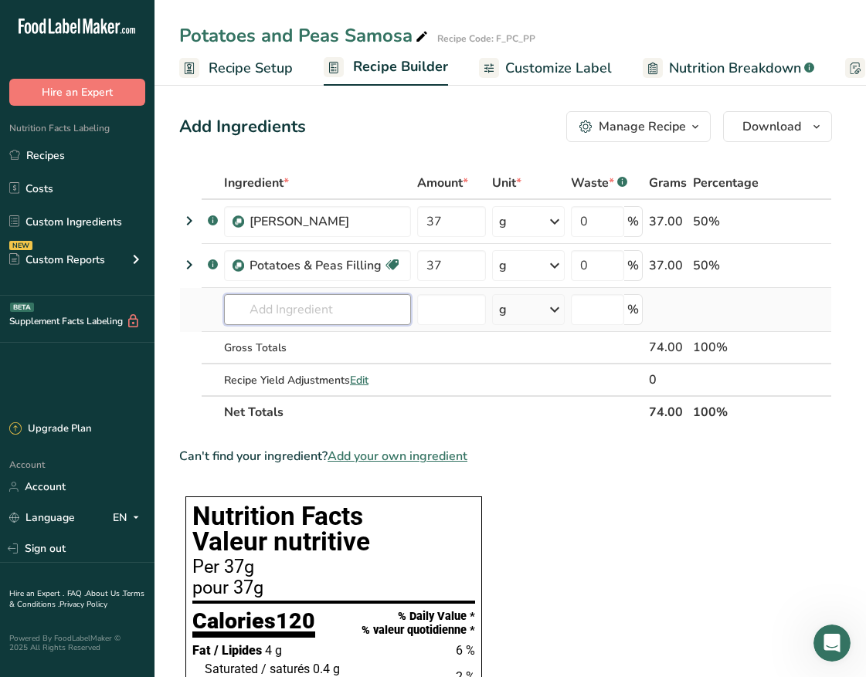
click at [318, 314] on div "Ingredient * Amount * Unit * Waste * .a-a{fill:#347362;}.b-a{fill:#fff;} Grams …" at bounding box center [505, 298] width 653 height 262
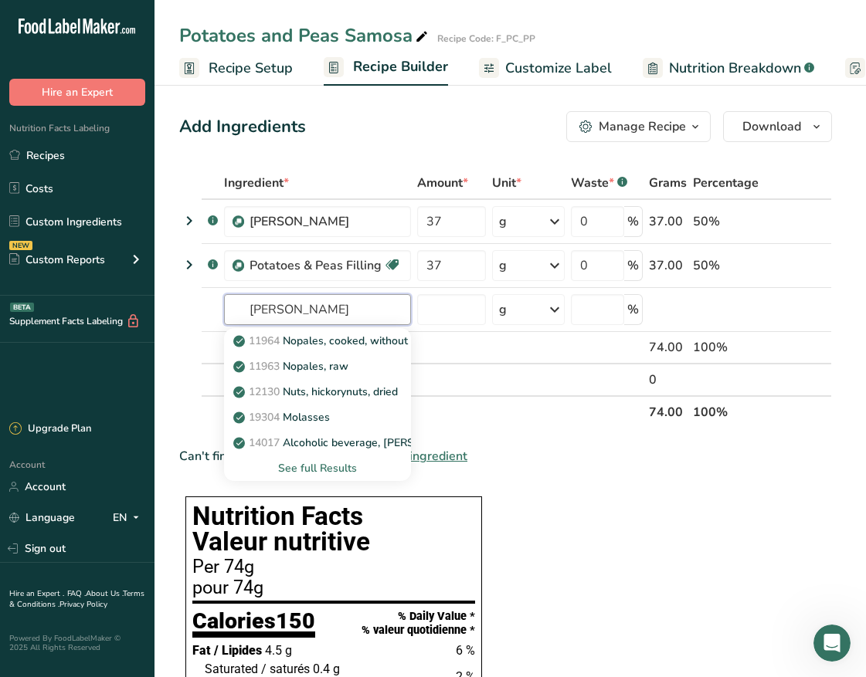
drag, startPoint x: 313, startPoint y: 303, endPoint x: 118, endPoint y: 286, distance: 195.3
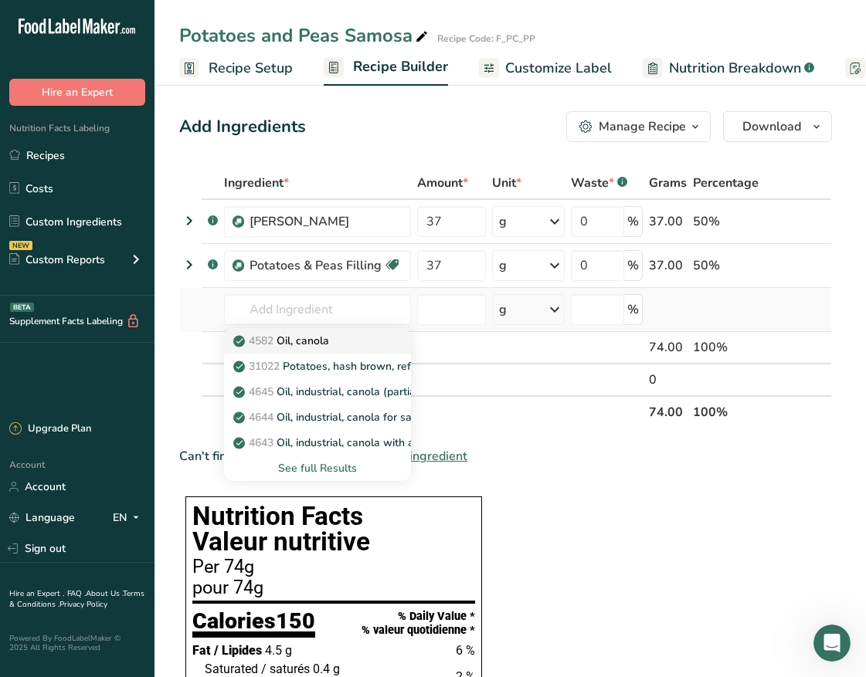
click at [361, 344] on div "4582 Oil, canola" at bounding box center [304, 341] width 137 height 16
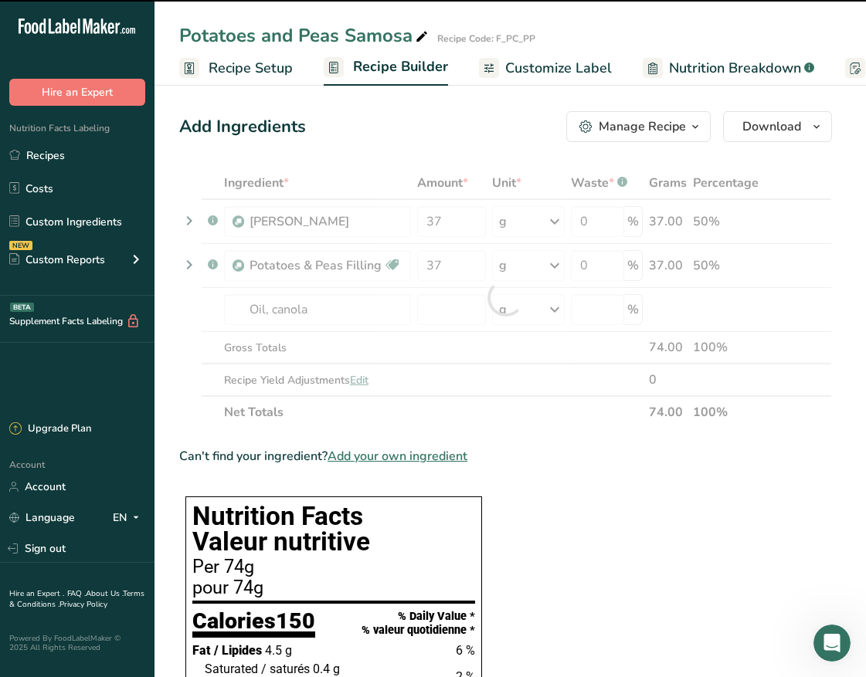
click at [436, 312] on div at bounding box center [505, 298] width 653 height 262
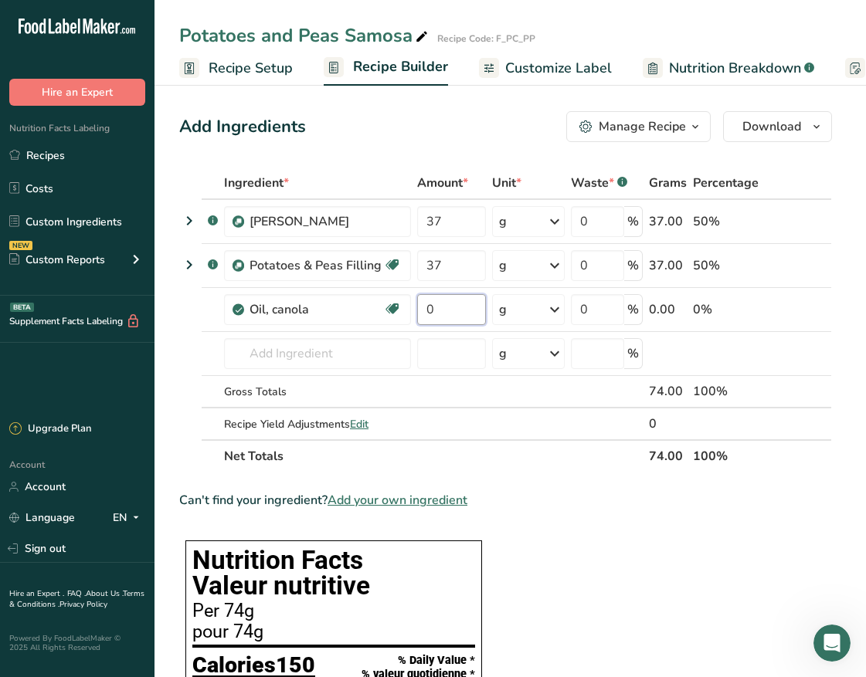
click at [436, 312] on input "0" at bounding box center [451, 309] width 69 height 31
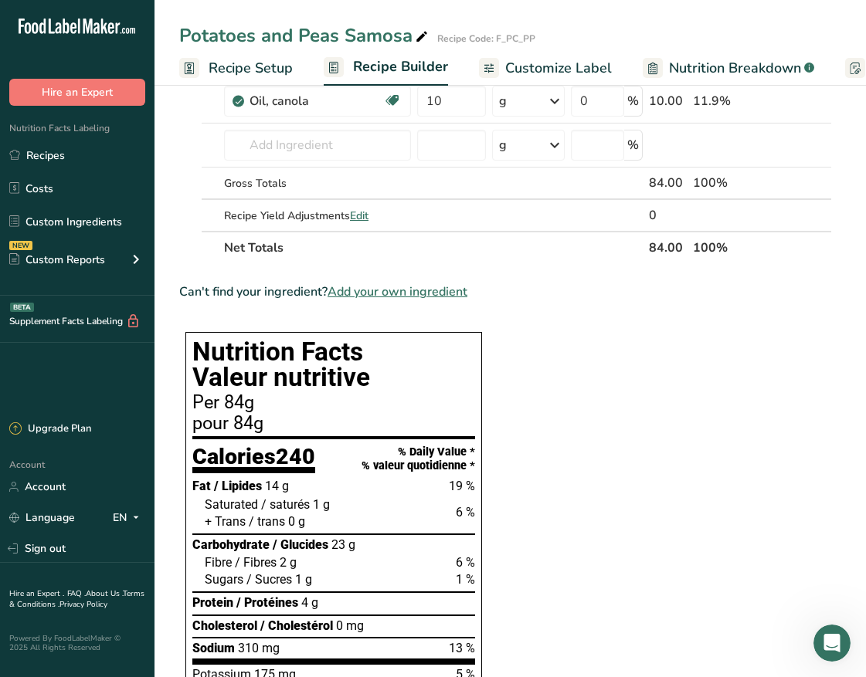
scroll to position [193, 0]
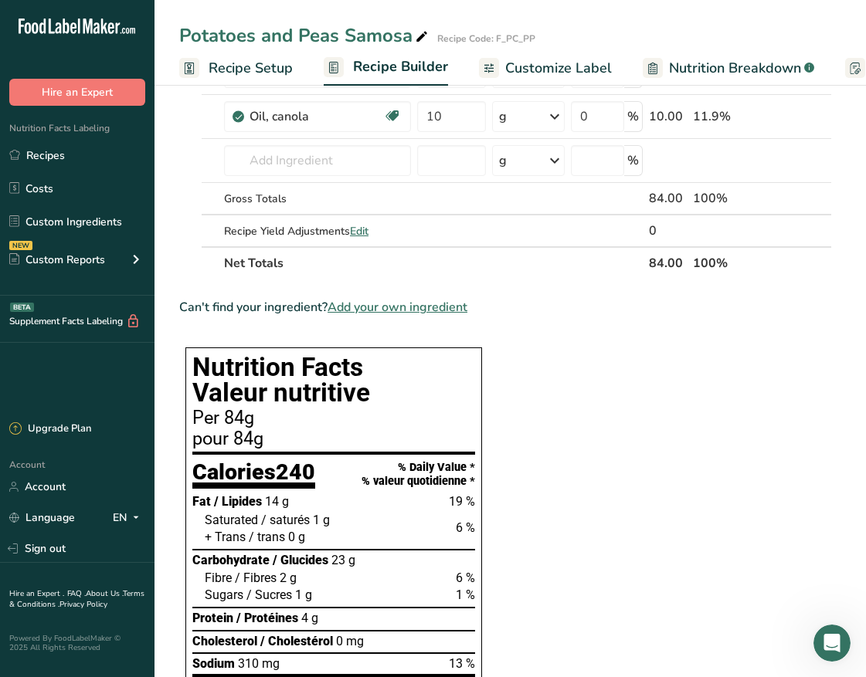
click at [282, 74] on span "Recipe Setup" at bounding box center [250, 68] width 84 height 21
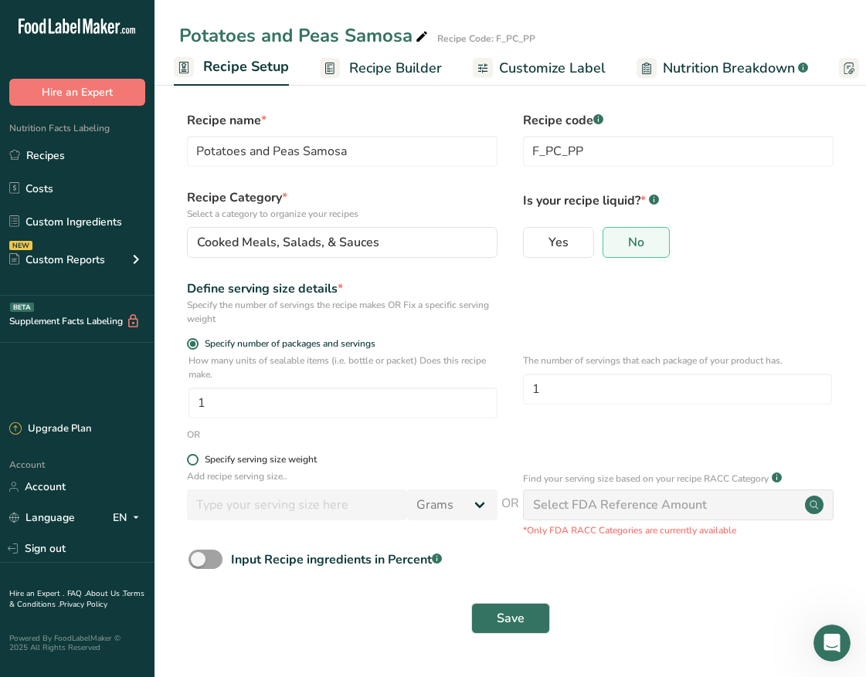
click at [198, 463] on span "Specify serving size weight" at bounding box center [257, 460] width 118 height 12
click at [197, 463] on input "Specify serving size weight" at bounding box center [192, 460] width 10 height 10
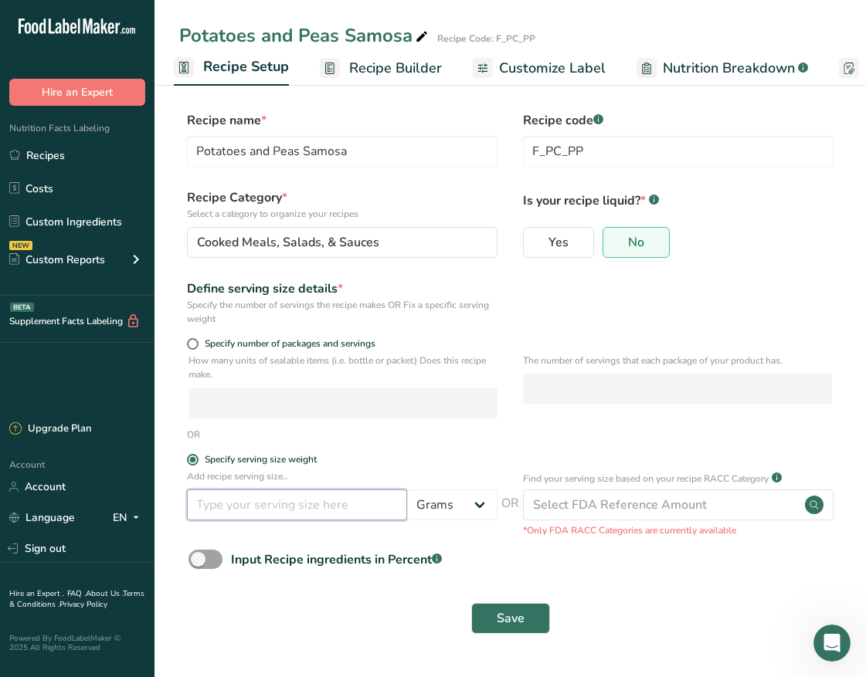
click at [235, 503] on input "number" at bounding box center [297, 505] width 220 height 31
click at [529, 615] on button "Save" at bounding box center [510, 618] width 79 height 31
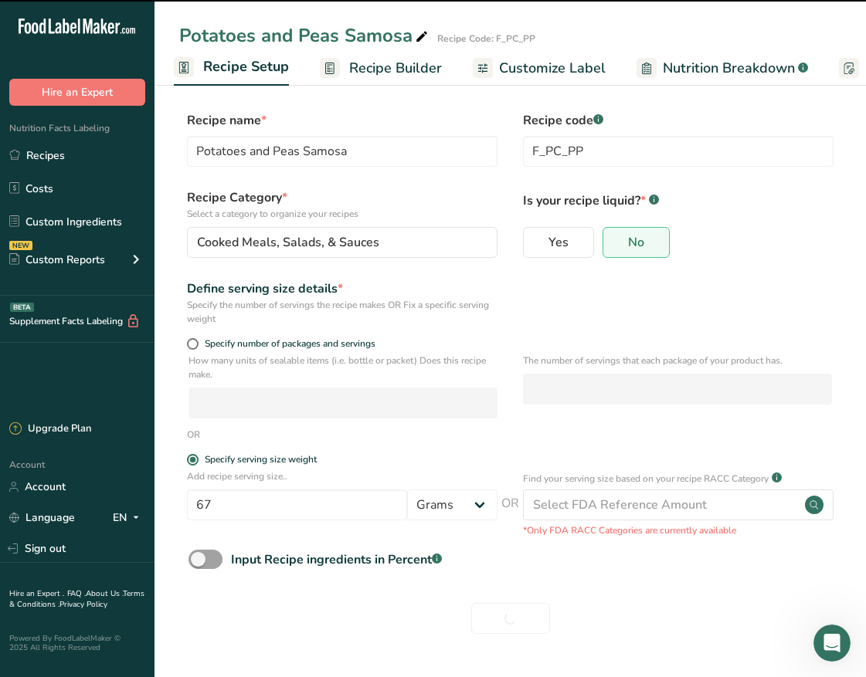
click at [371, 67] on span "Recipe Builder" at bounding box center [395, 68] width 93 height 21
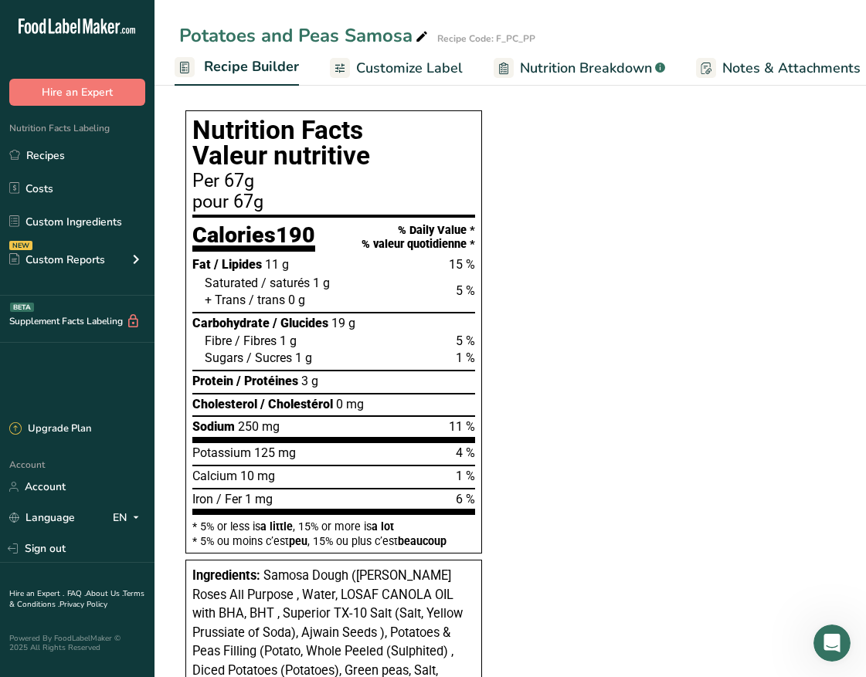
scroll to position [386, 0]
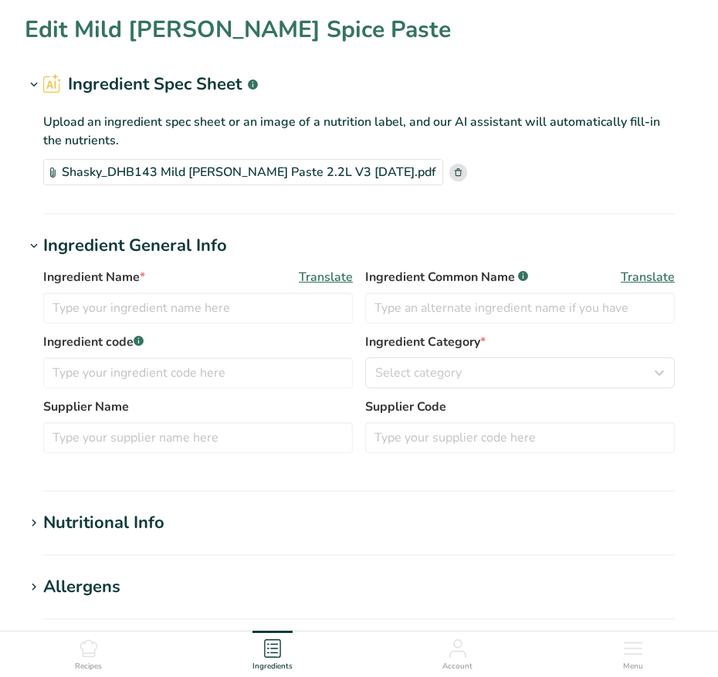
type input "Mild [PERSON_NAME] Spice Paste"
type input "[PERSON_NAME]"
type input "DHB143"
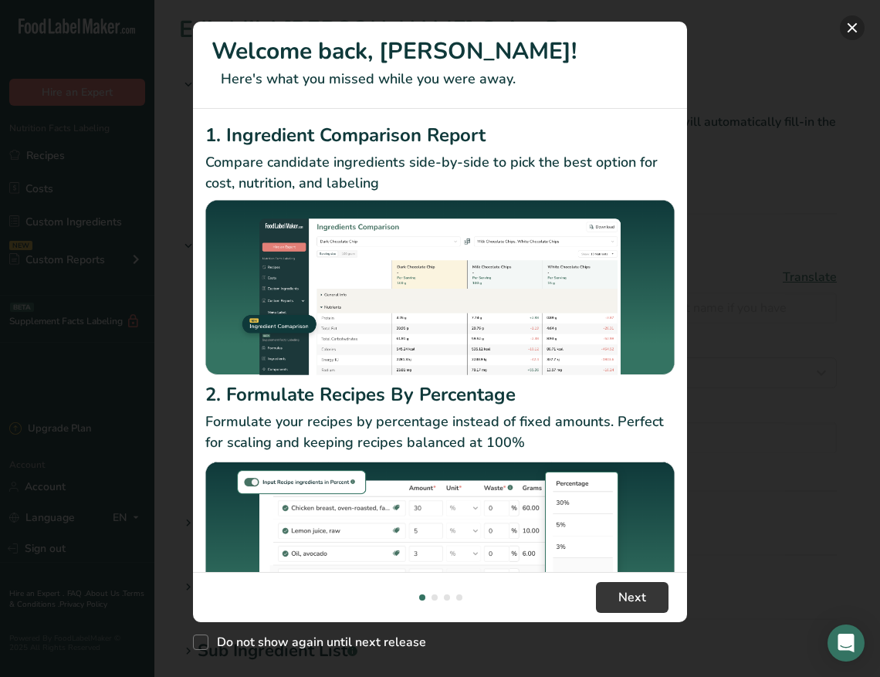
click at [717, 25] on button "New Features" at bounding box center [852, 27] width 25 height 25
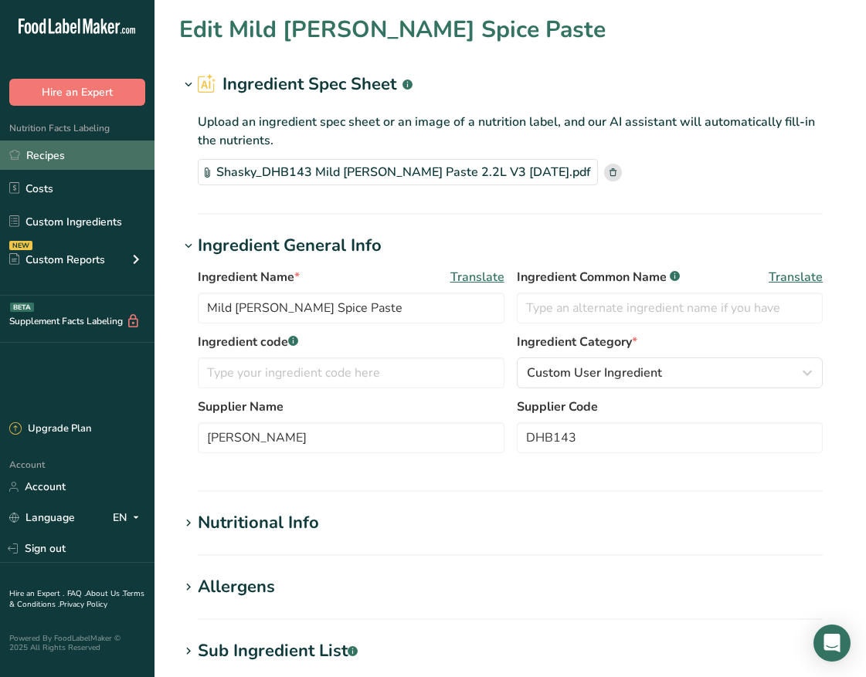
click at [110, 168] on link "Recipes" at bounding box center [77, 155] width 154 height 29
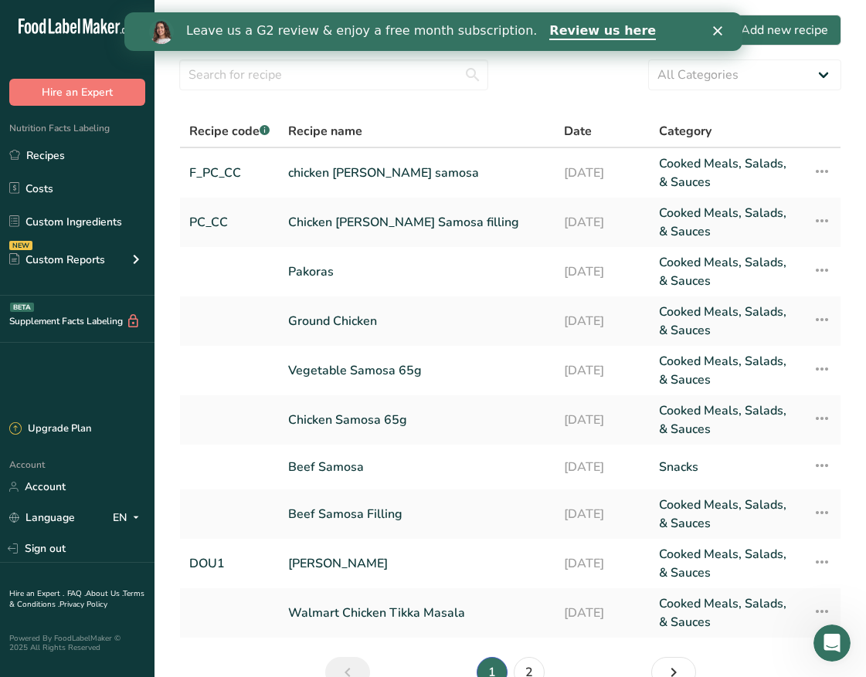
click at [540, 86] on div "All Categories Baked Goods Beverages Confectionery Cooked Meals, Salads, & Sauc…" at bounding box center [510, 74] width 662 height 31
click at [381, 222] on link "Chicken [PERSON_NAME] Samosa filling" at bounding box center [416, 222] width 257 height 37
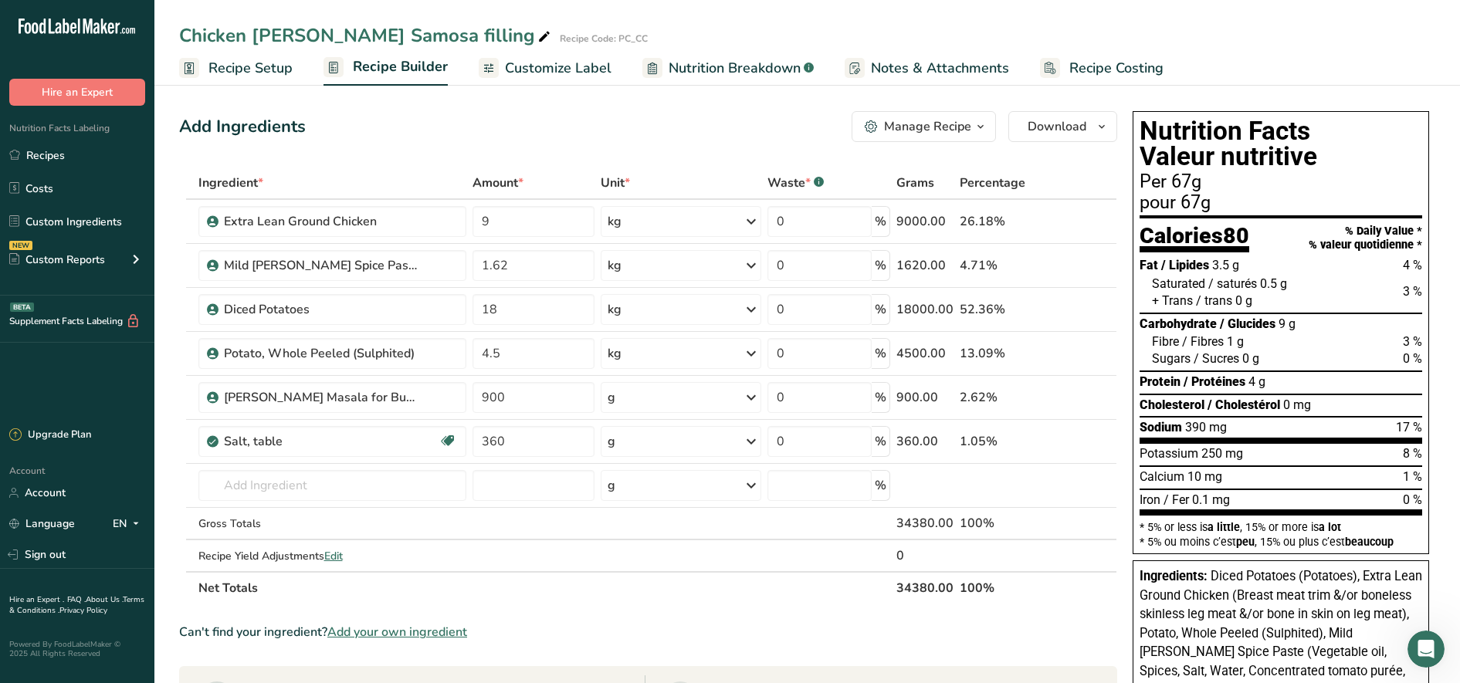
click at [717, 69] on span "Nutrition Breakdown" at bounding box center [735, 68] width 132 height 21
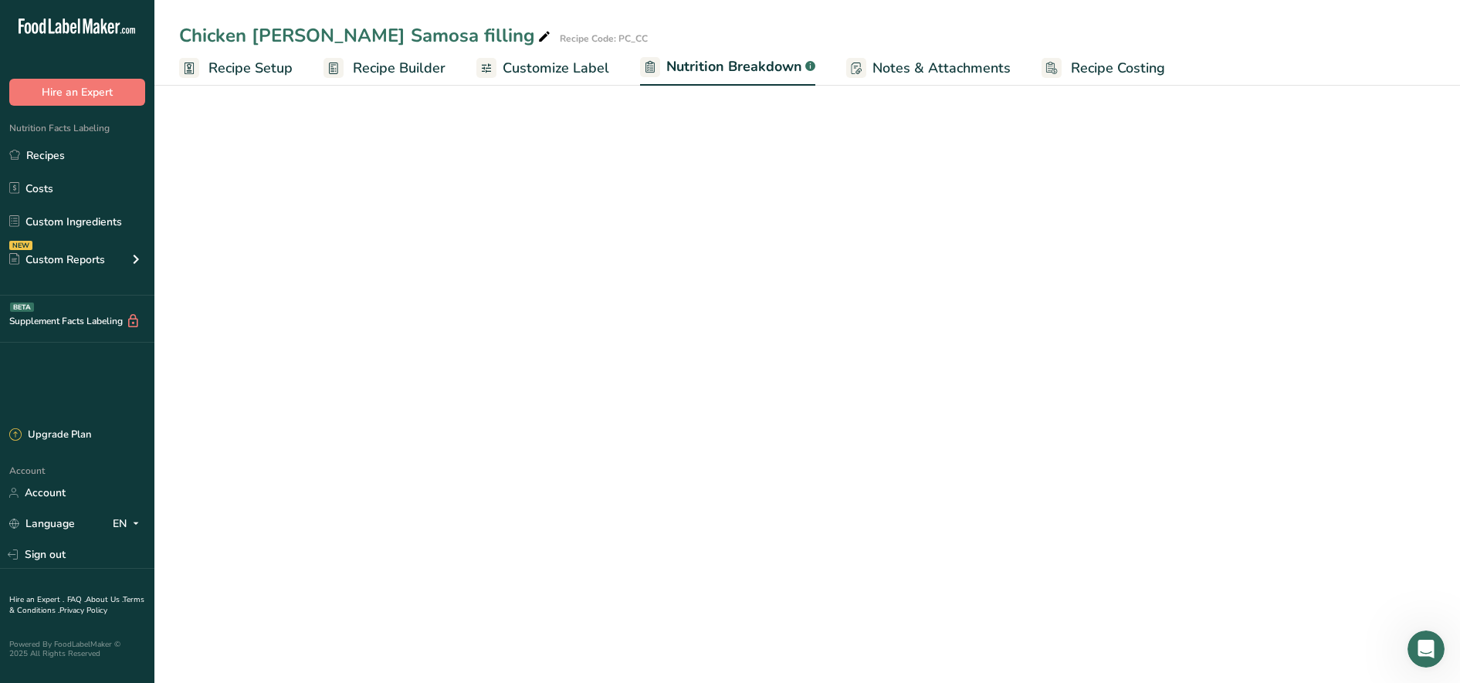
select select "Calories"
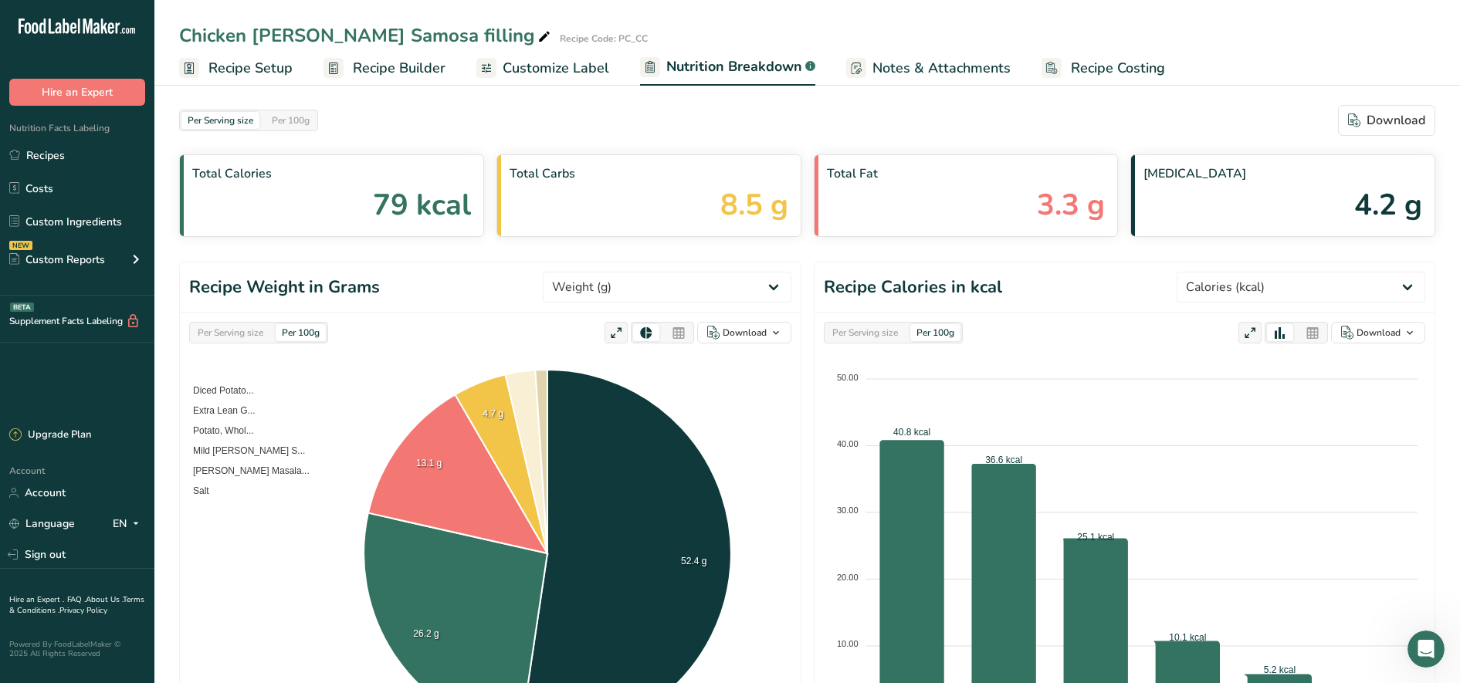
click at [227, 80] on link "Recipe Setup" at bounding box center [236, 68] width 114 height 35
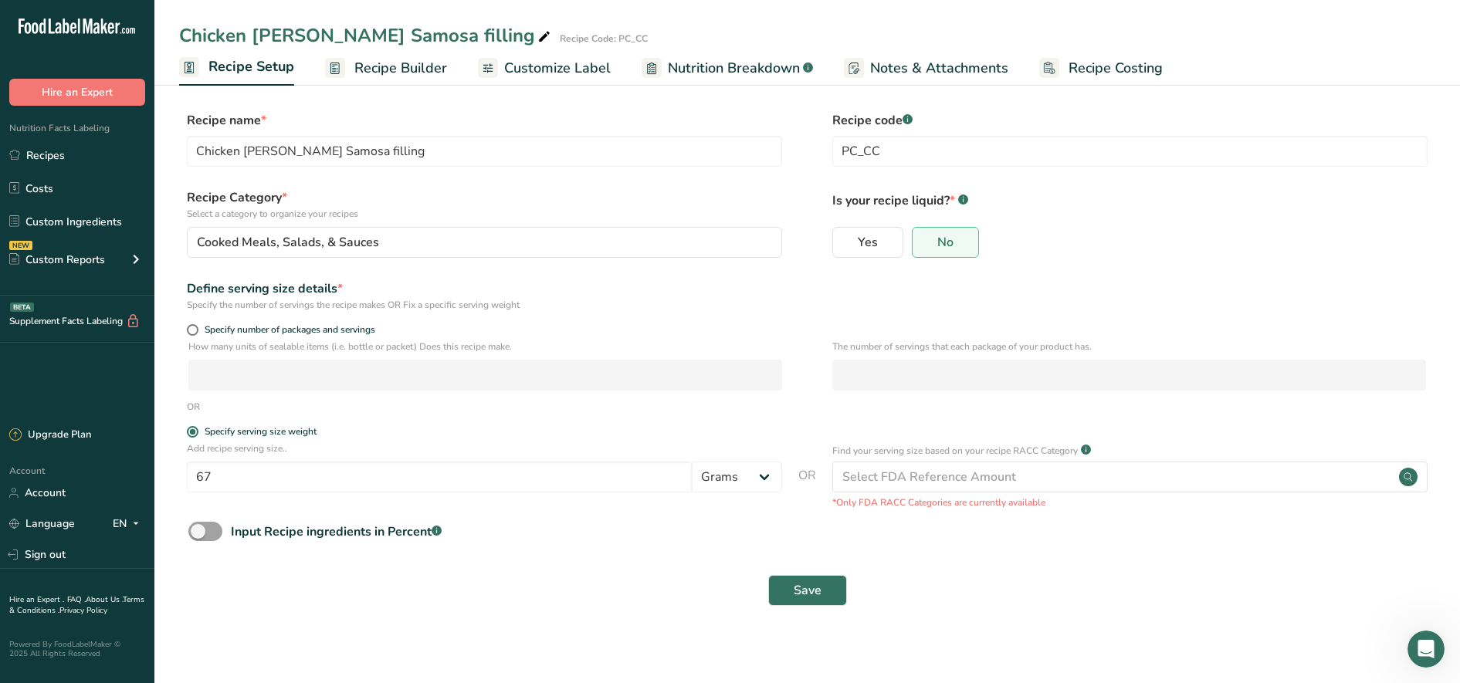
click at [369, 64] on span "Recipe Builder" at bounding box center [400, 68] width 93 height 21
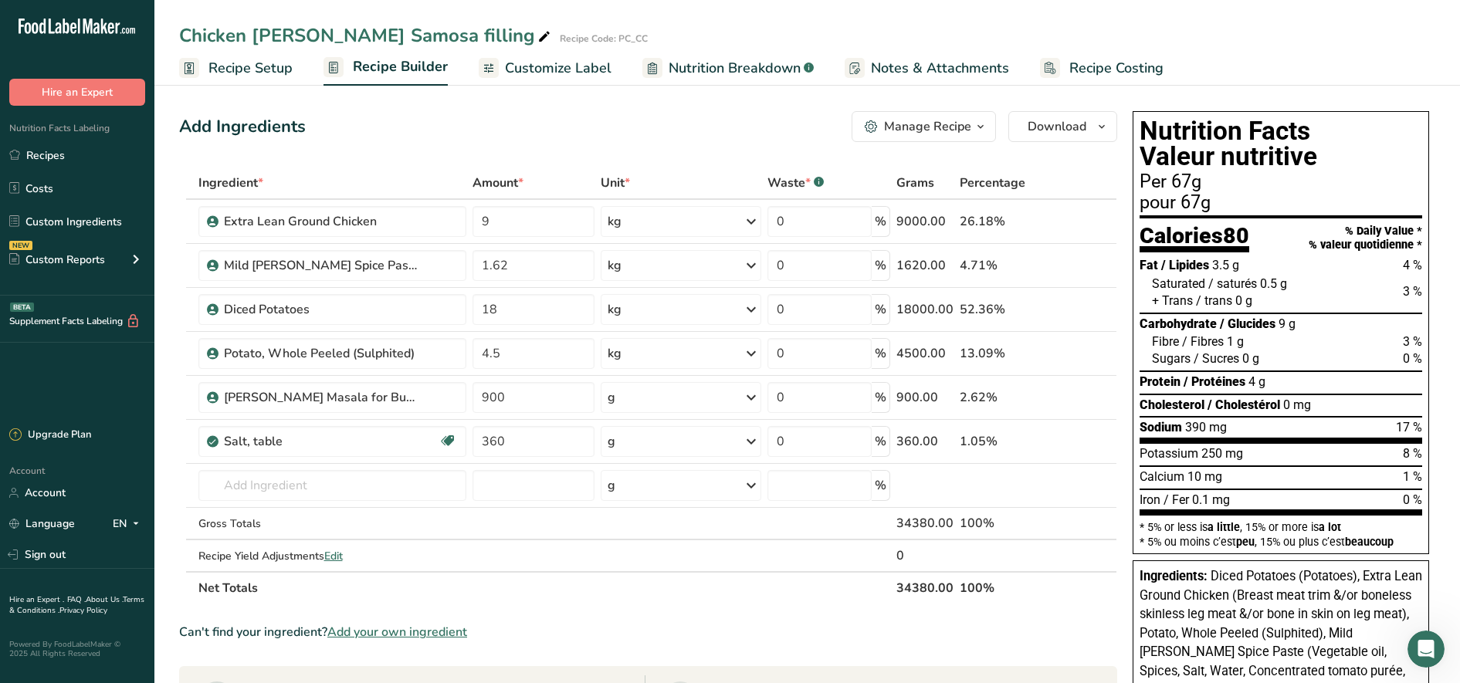
click at [534, 68] on span "Customize Label" at bounding box center [558, 68] width 107 height 21
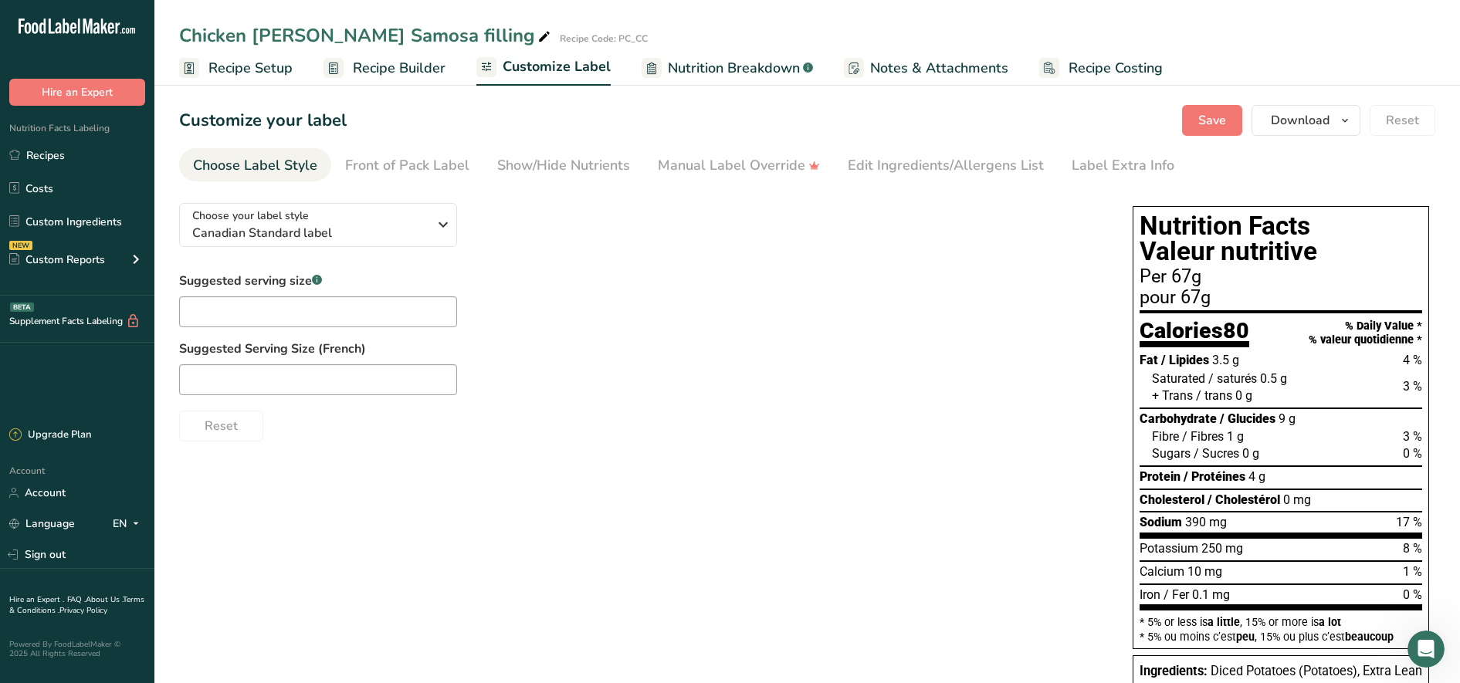
click at [717, 55] on link "Nutrition Breakdown .a-a{fill:#347362;}.b-a{fill:#fff;}" at bounding box center [727, 68] width 171 height 35
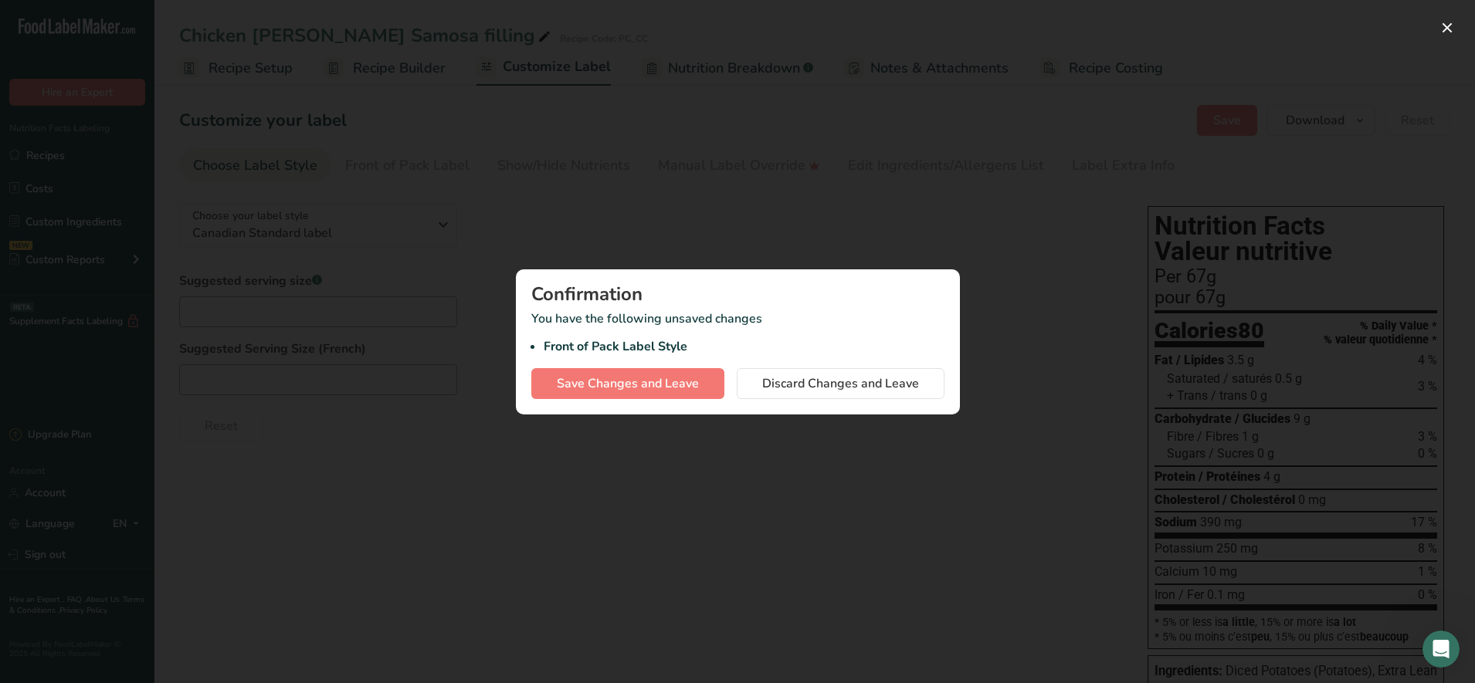
click at [717, 78] on div at bounding box center [737, 341] width 1475 height 683
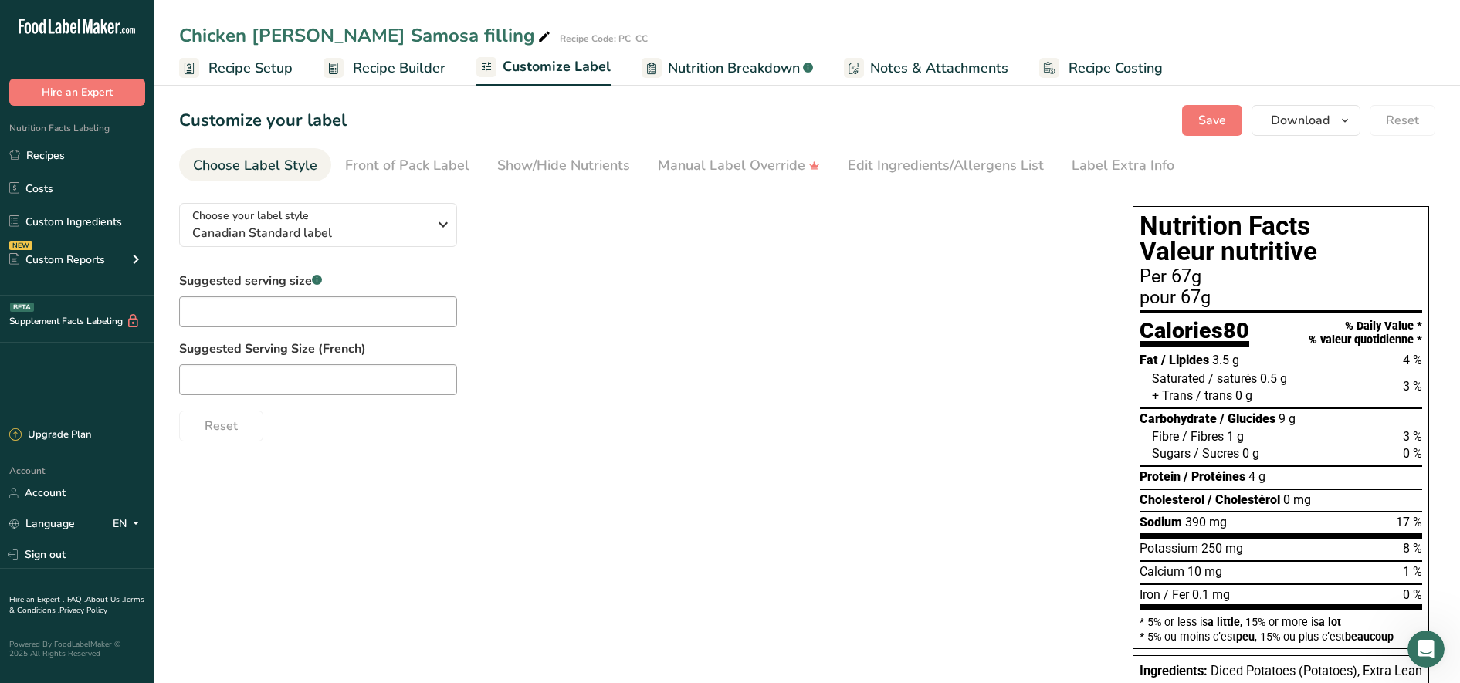
click at [717, 69] on span "Notes & Attachments" at bounding box center [939, 68] width 138 height 21
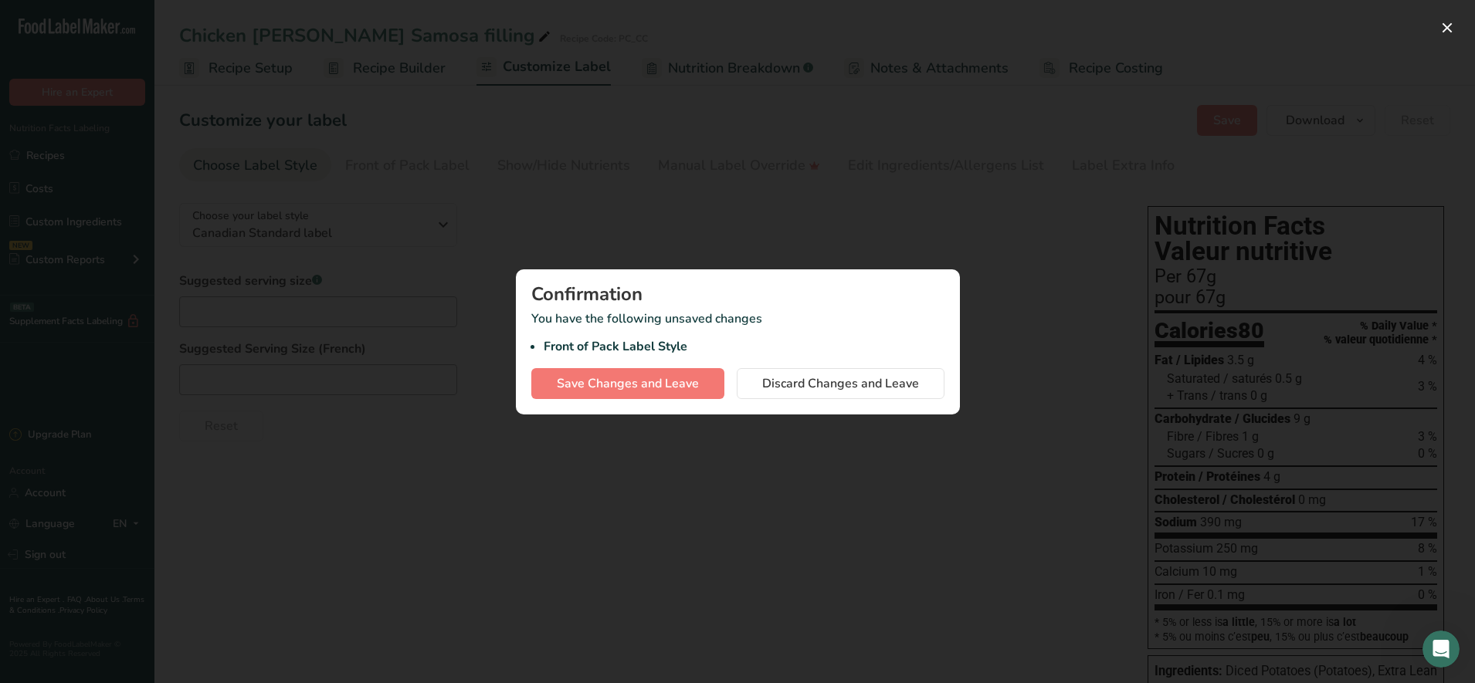
click at [717, 245] on div at bounding box center [737, 341] width 1475 height 683
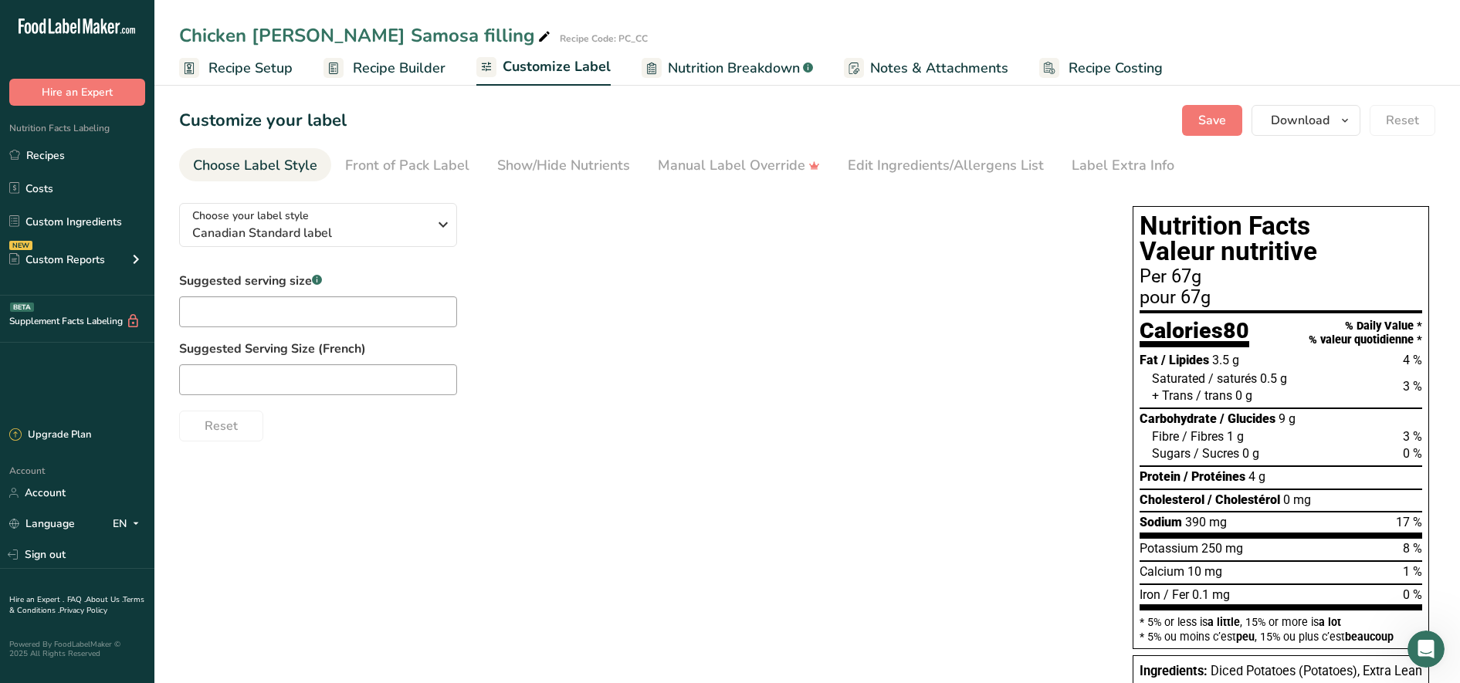
click at [385, 73] on span "Recipe Builder" at bounding box center [399, 68] width 93 height 21
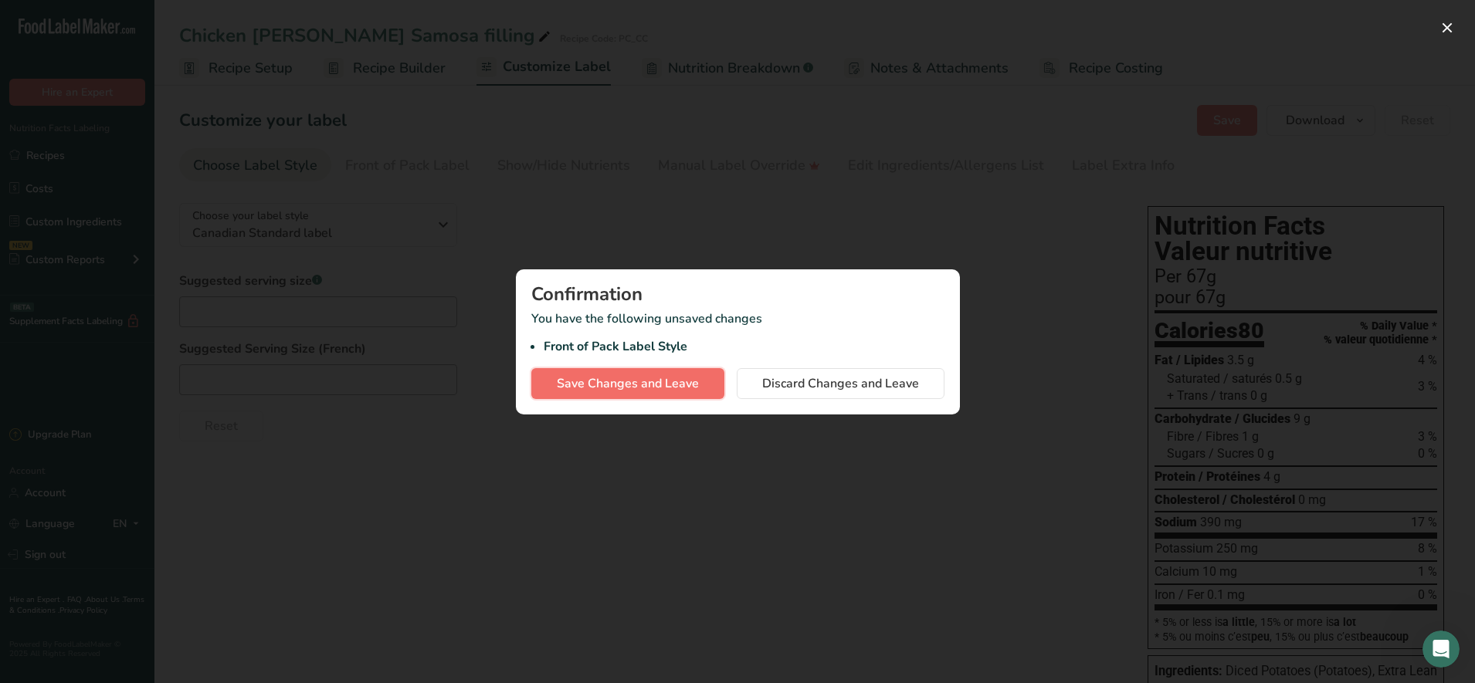
click at [628, 379] on span "Save Changes and Leave" at bounding box center [628, 384] width 142 height 19
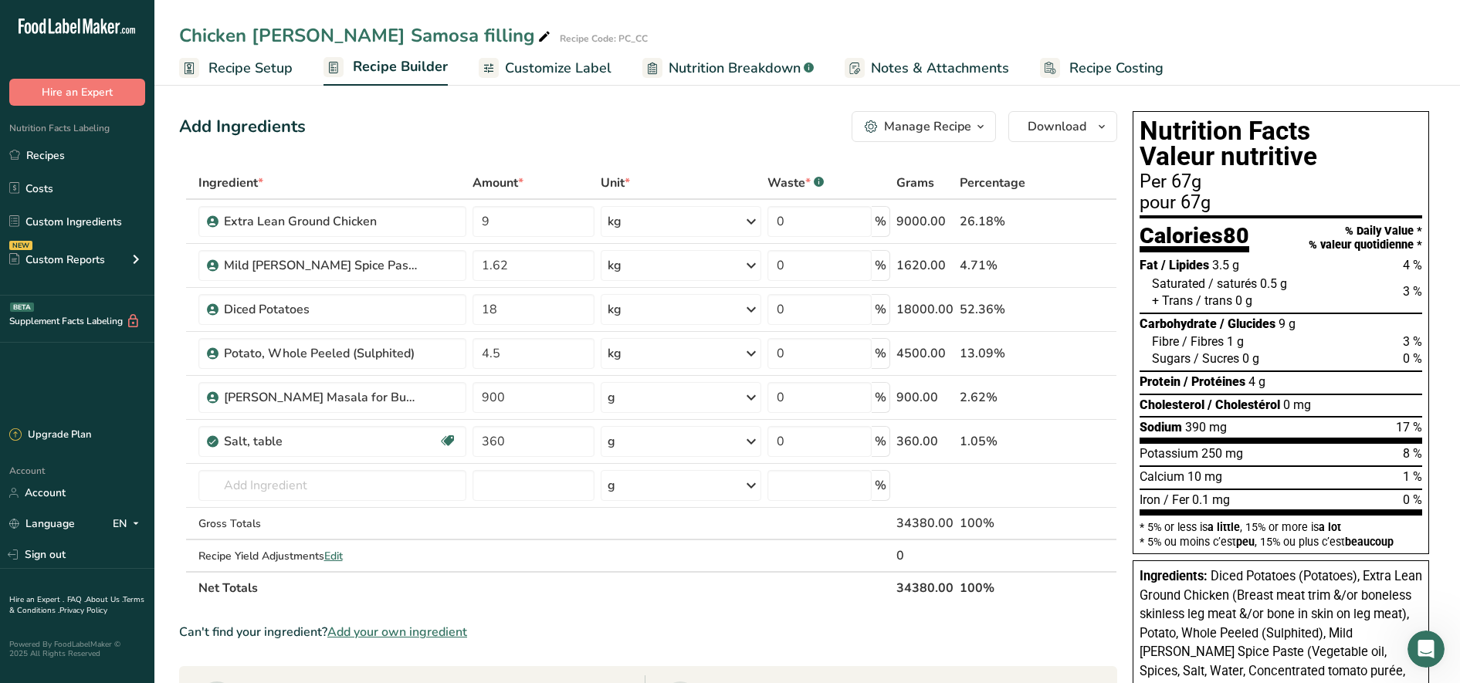
click at [229, 65] on span "Recipe Setup" at bounding box center [250, 68] width 84 height 21
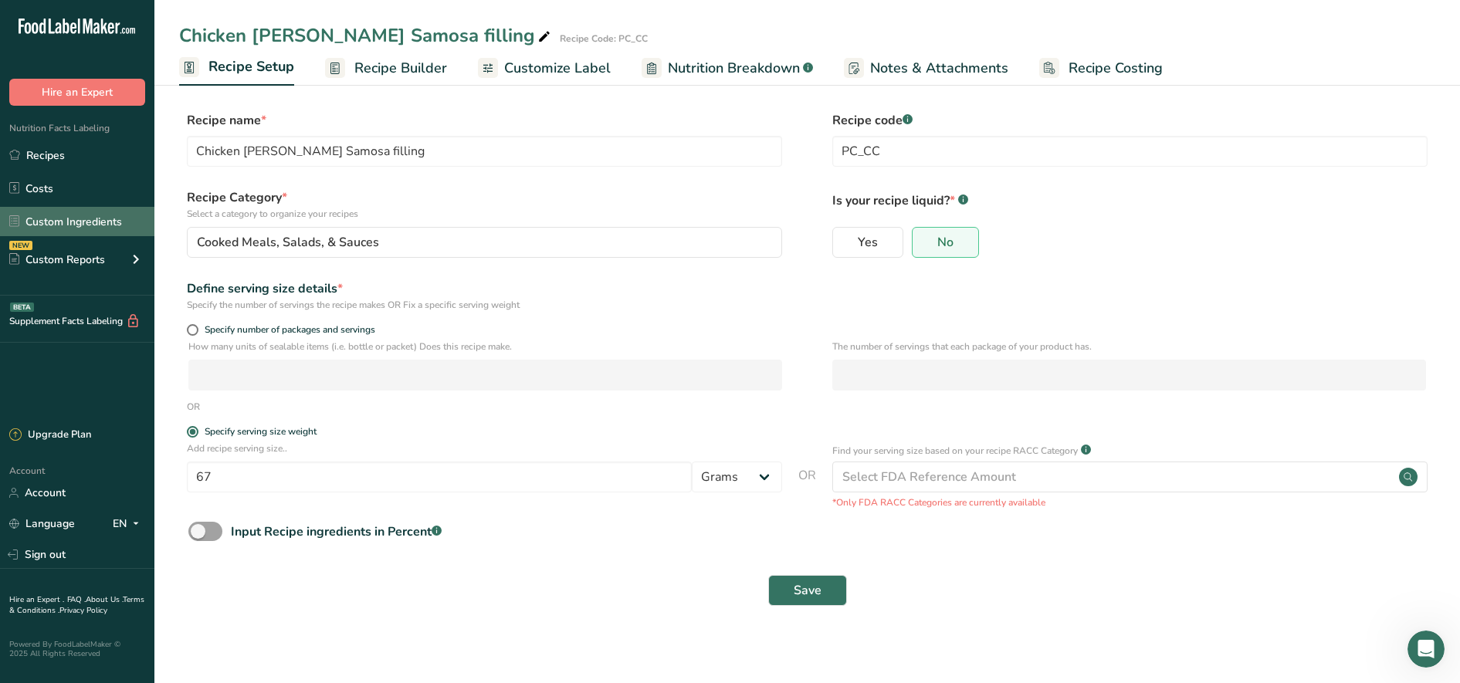
click at [88, 215] on link "Custom Ingredients" at bounding box center [77, 221] width 154 height 29
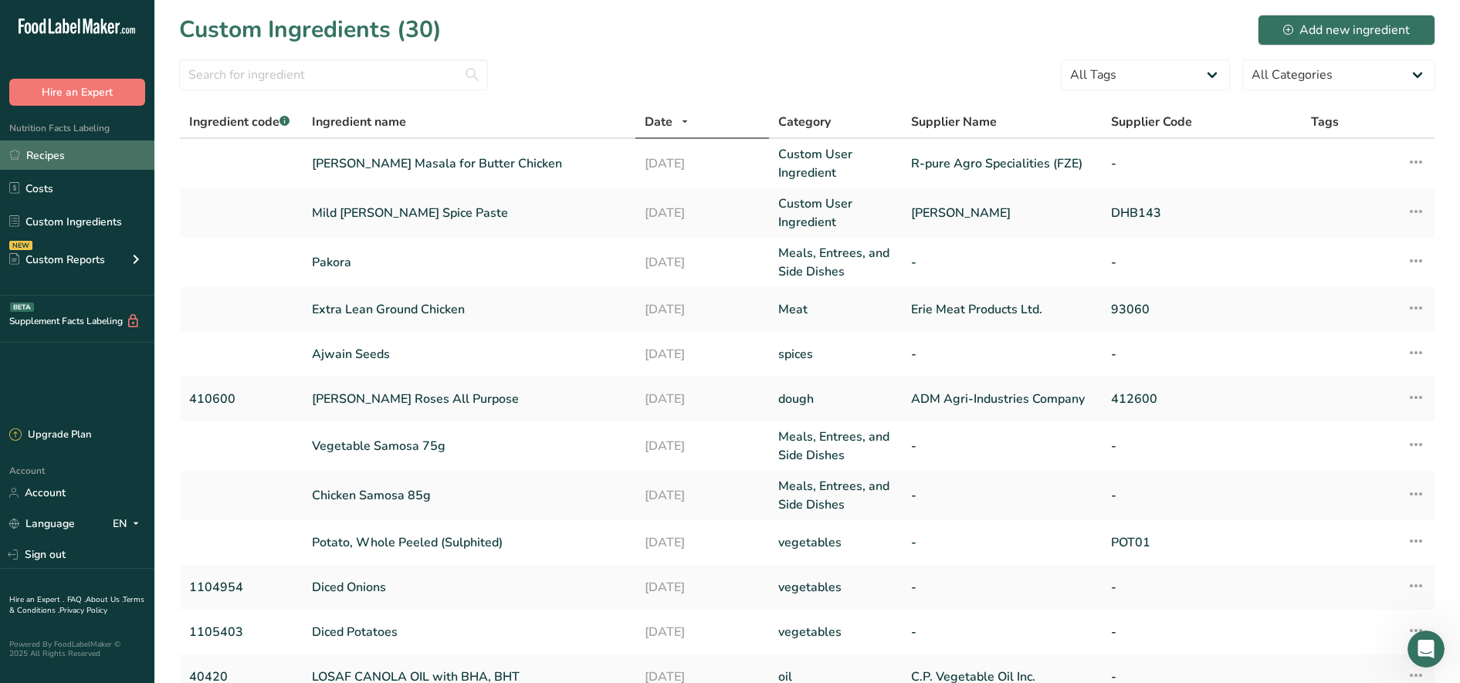
click at [69, 163] on link "Recipes" at bounding box center [77, 155] width 154 height 29
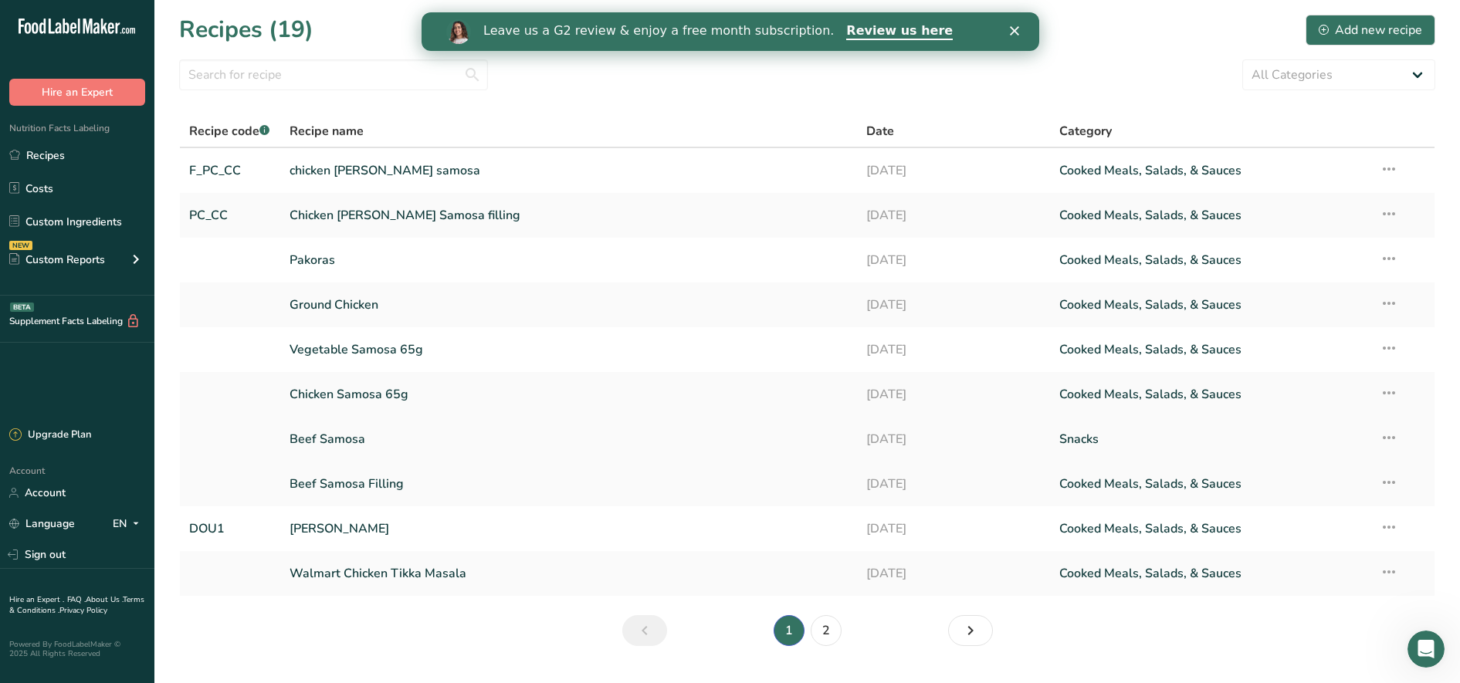
click at [383, 436] on link "Beef Samosa" at bounding box center [569, 439] width 559 height 32
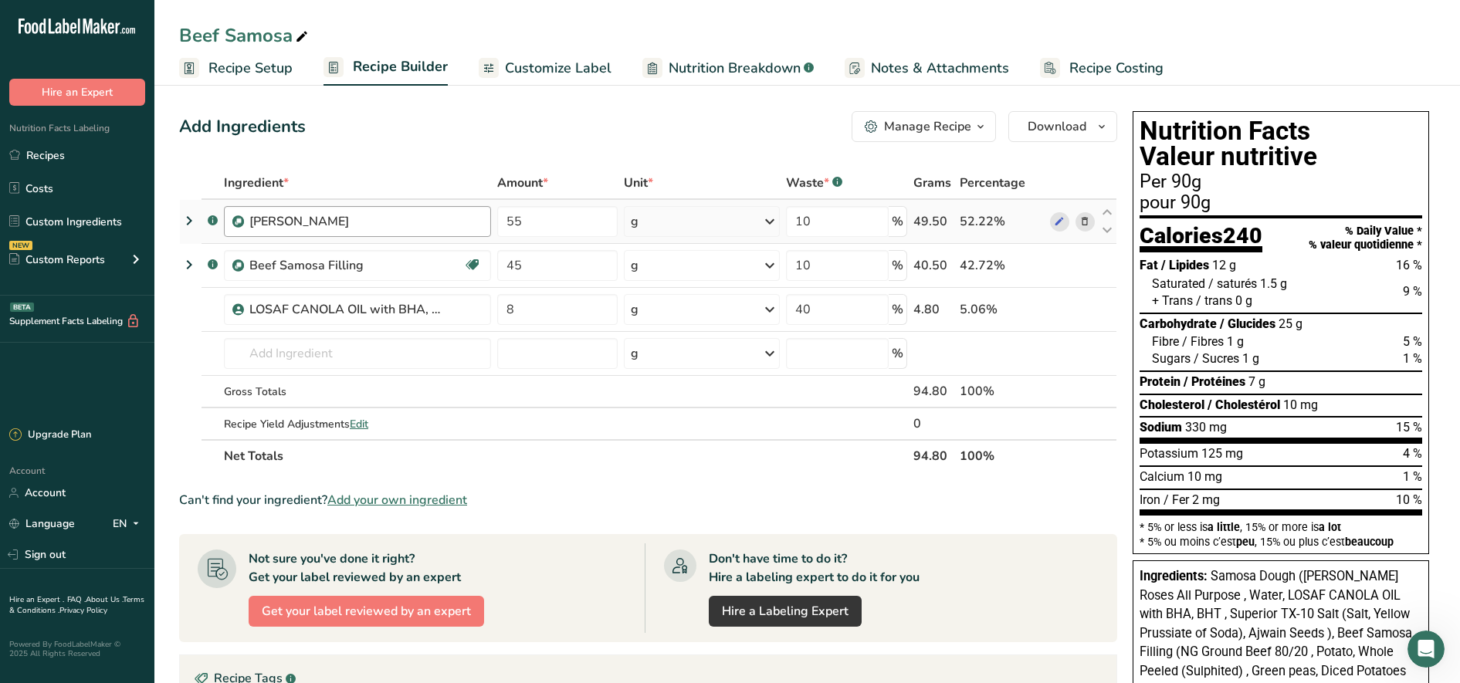
click at [247, 225] on div "[PERSON_NAME]" at bounding box center [357, 221] width 267 height 31
drag, startPoint x: 337, startPoint y: 224, endPoint x: 248, endPoint y: 219, distance: 89.0
click at [248, 219] on div "[PERSON_NAME]" at bounding box center [357, 221] width 267 height 31
copy div "[PERSON_NAME]"
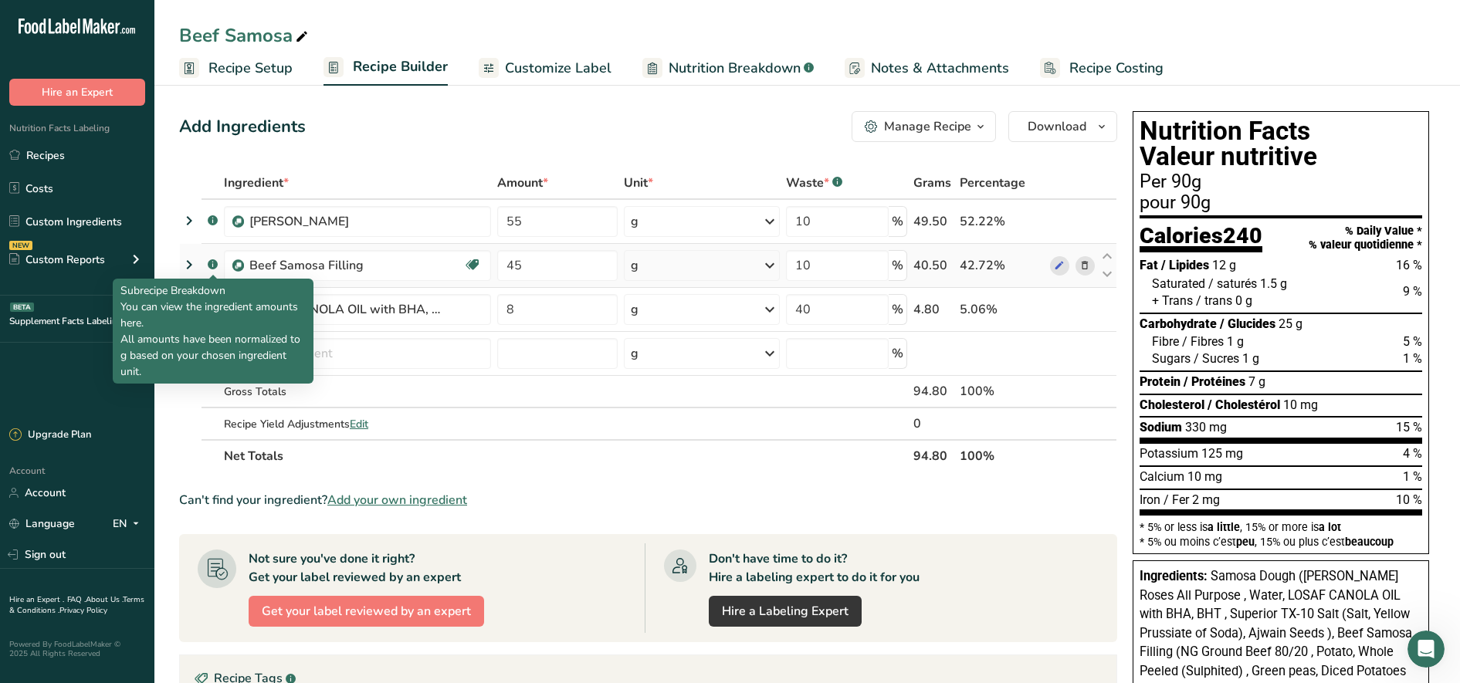
click at [214, 265] on rect at bounding box center [213, 264] width 10 height 10
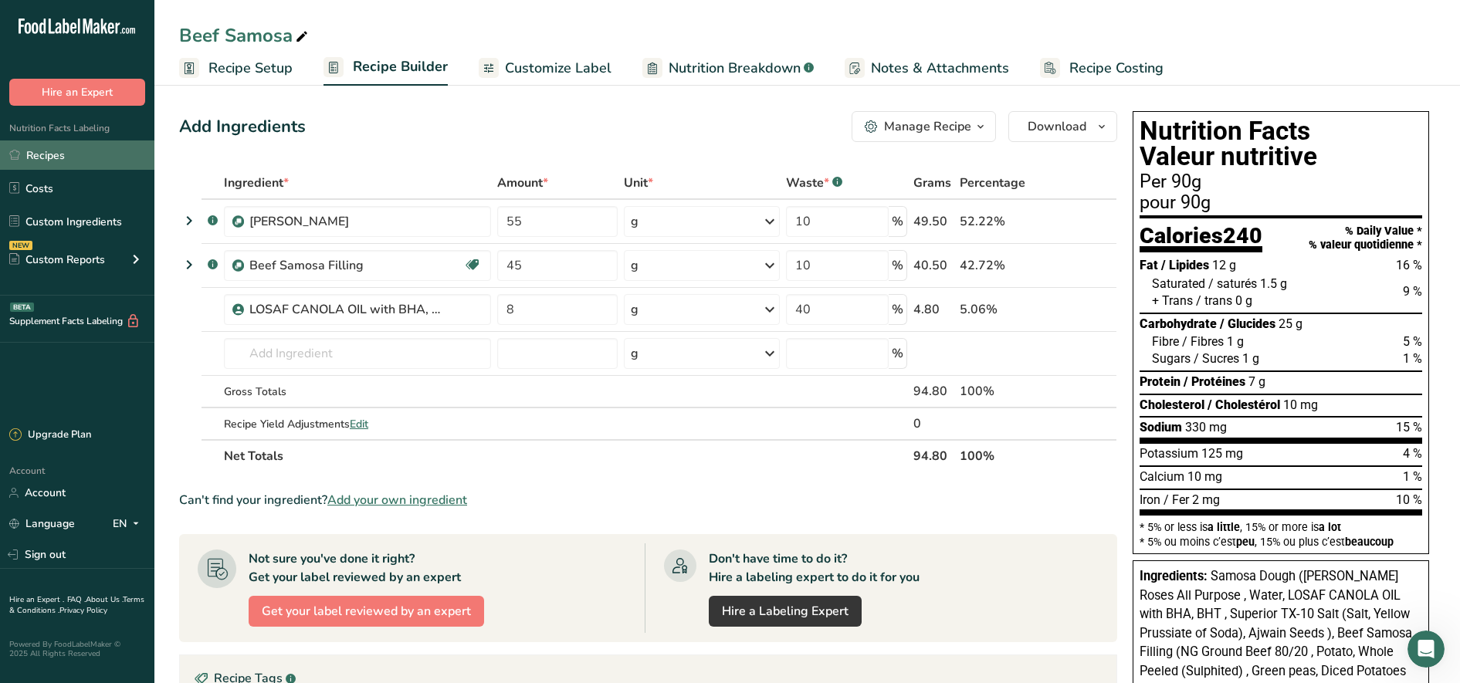
click at [80, 152] on link "Recipes" at bounding box center [77, 155] width 154 height 29
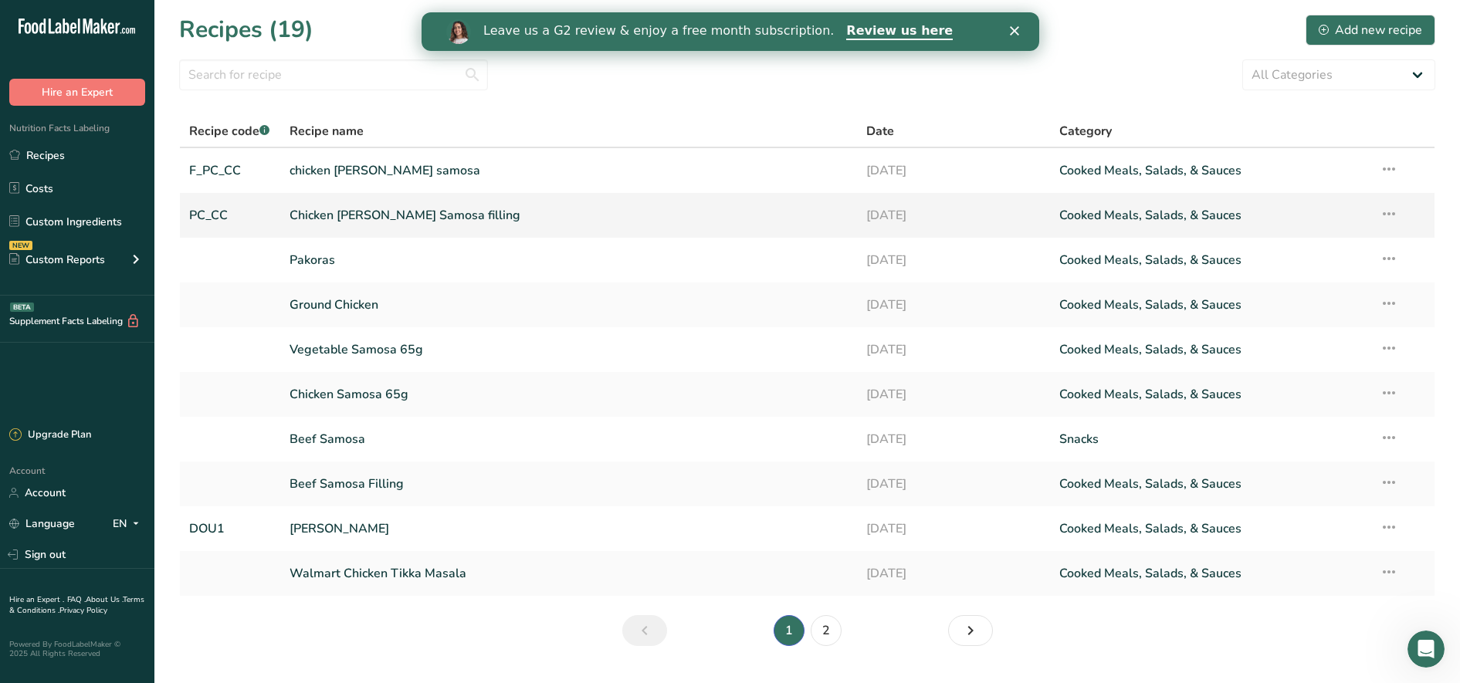
click at [717, 219] on icon at bounding box center [1389, 214] width 19 height 28
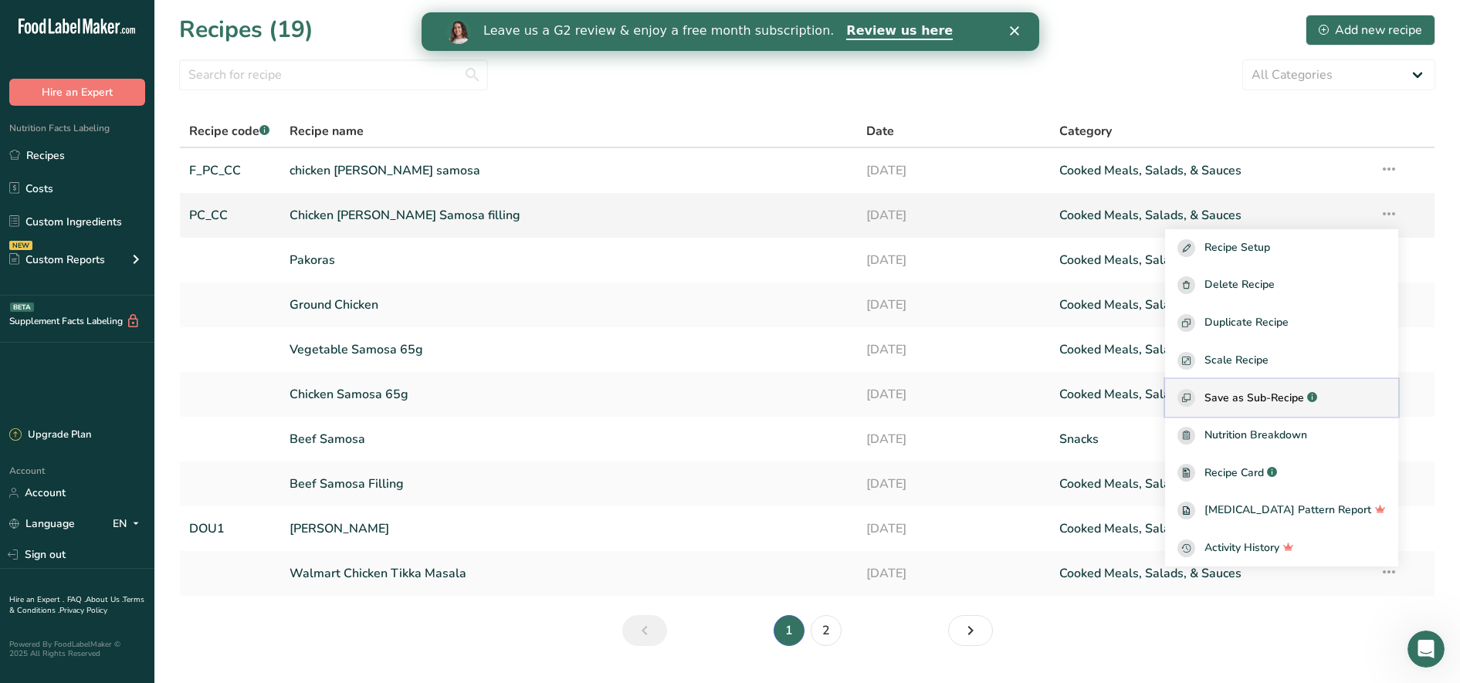
click at [717, 400] on span "Save as Sub-Recipe" at bounding box center [1255, 398] width 100 height 16
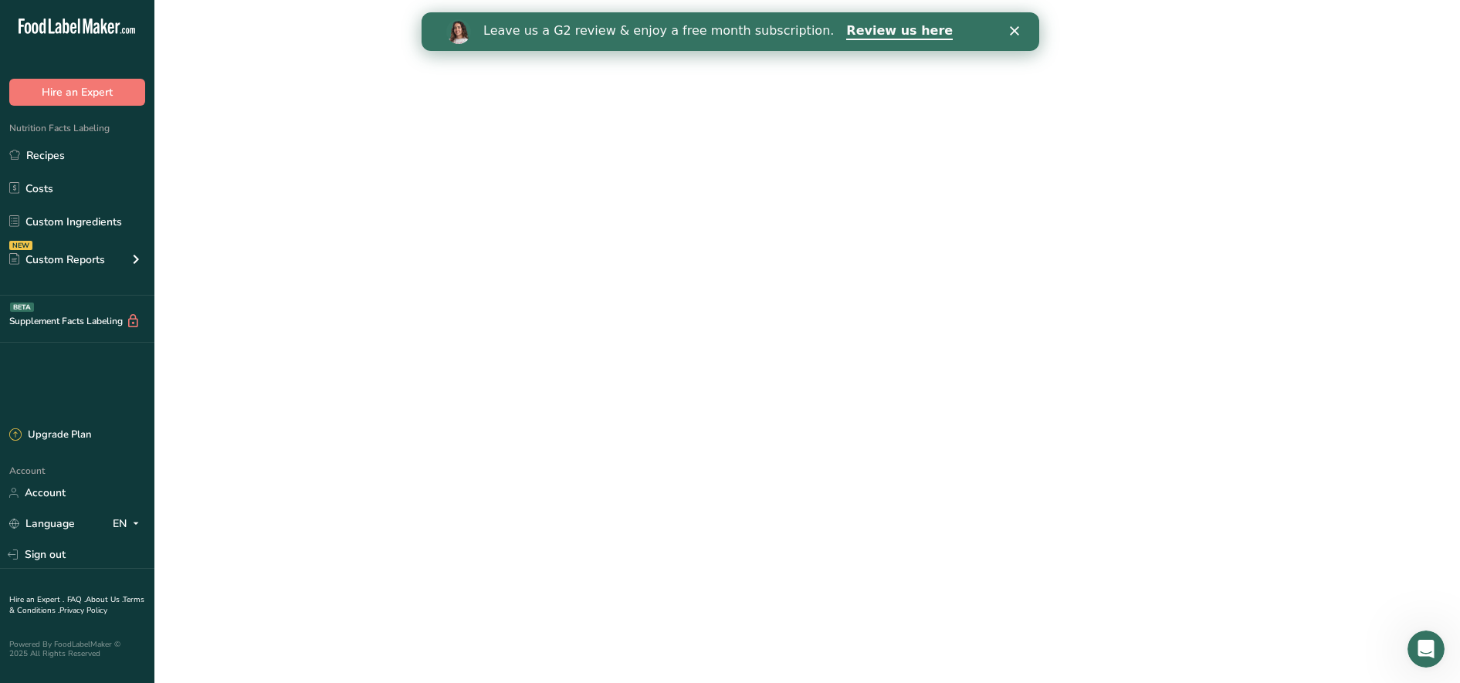
select select "30"
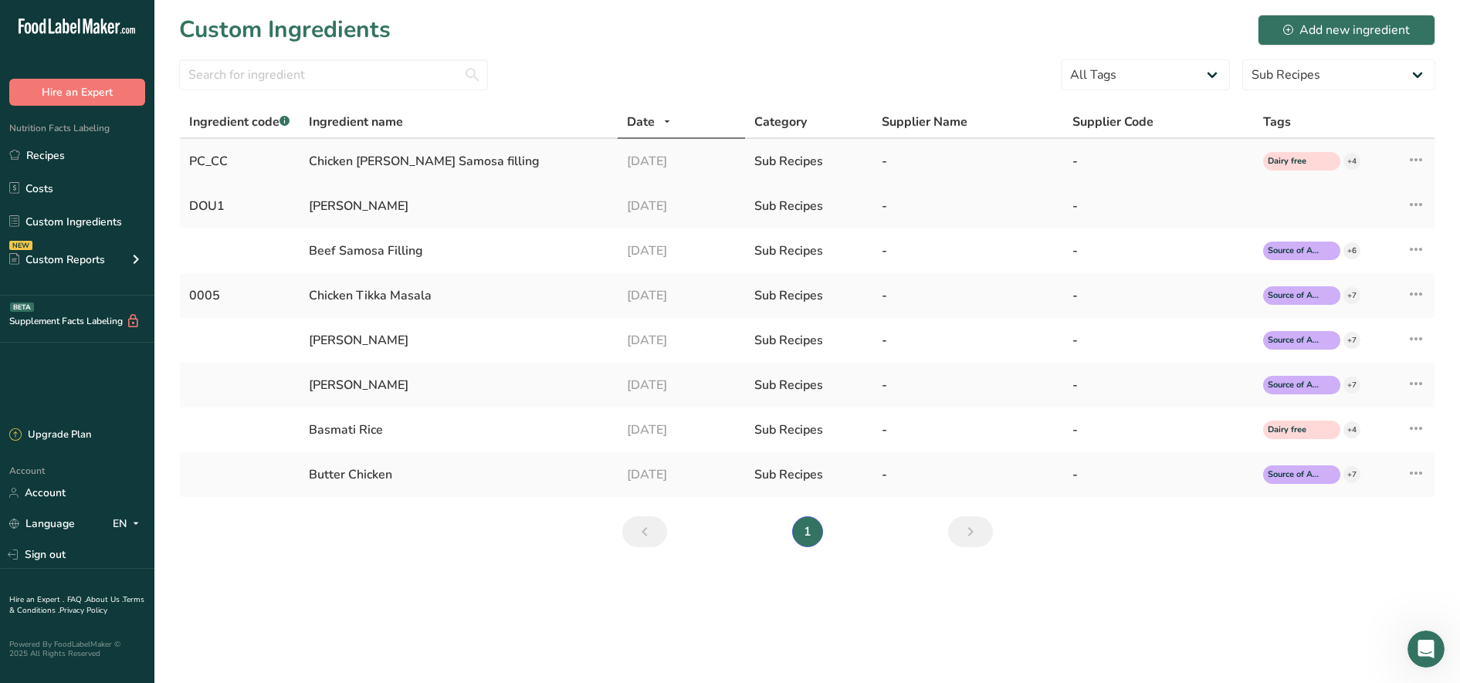
click at [417, 164] on div "Chicken [PERSON_NAME] Samosa filling" at bounding box center [459, 161] width 300 height 19
drag, startPoint x: 229, startPoint y: 164, endPoint x: 188, endPoint y: 162, distance: 41.0
click at [188, 162] on td "PC_CC" at bounding box center [240, 161] width 120 height 45
copy div "PC_CC"
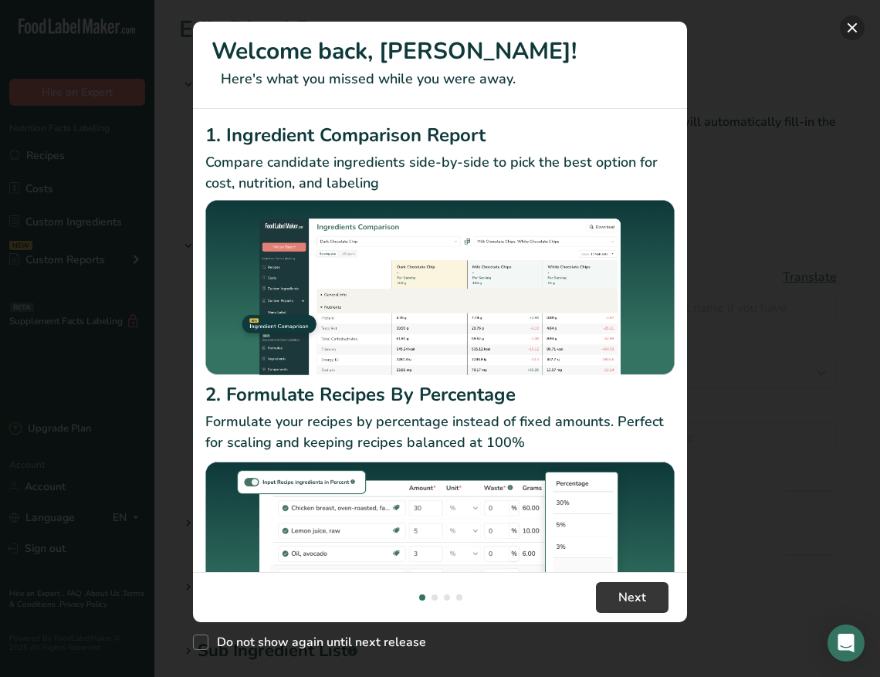
click at [845, 25] on button "New Features" at bounding box center [852, 27] width 25 height 25
